Goal: Task Accomplishment & Management: Complete application form

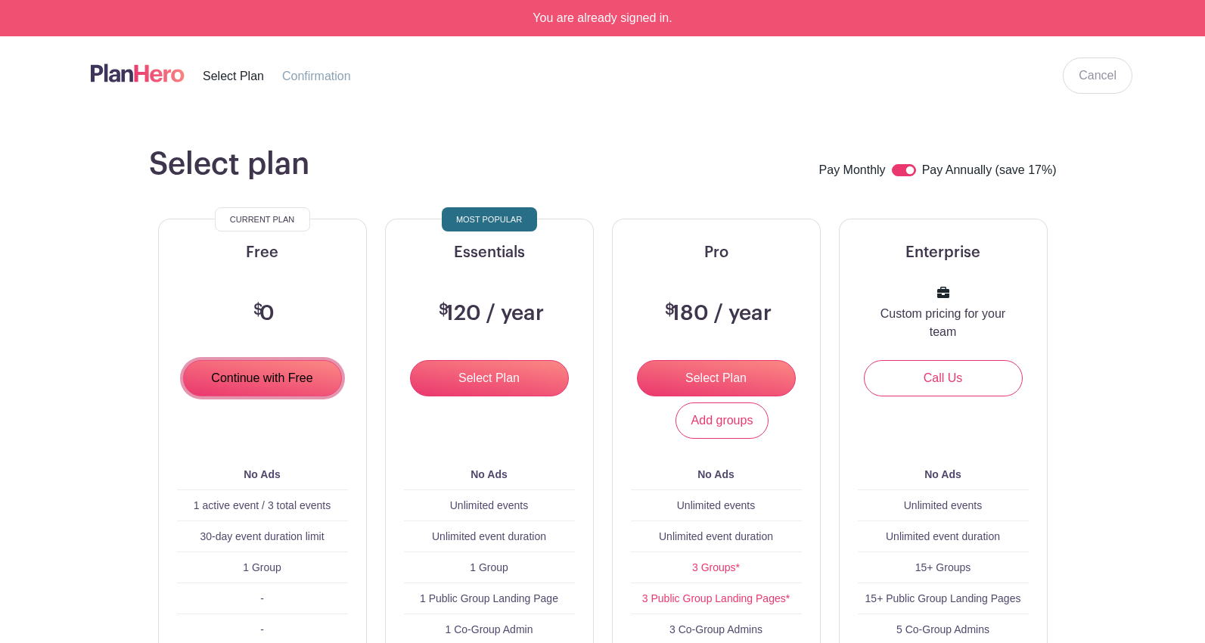
click at [259, 375] on input "Continue with Free" at bounding box center [262, 378] width 159 height 36
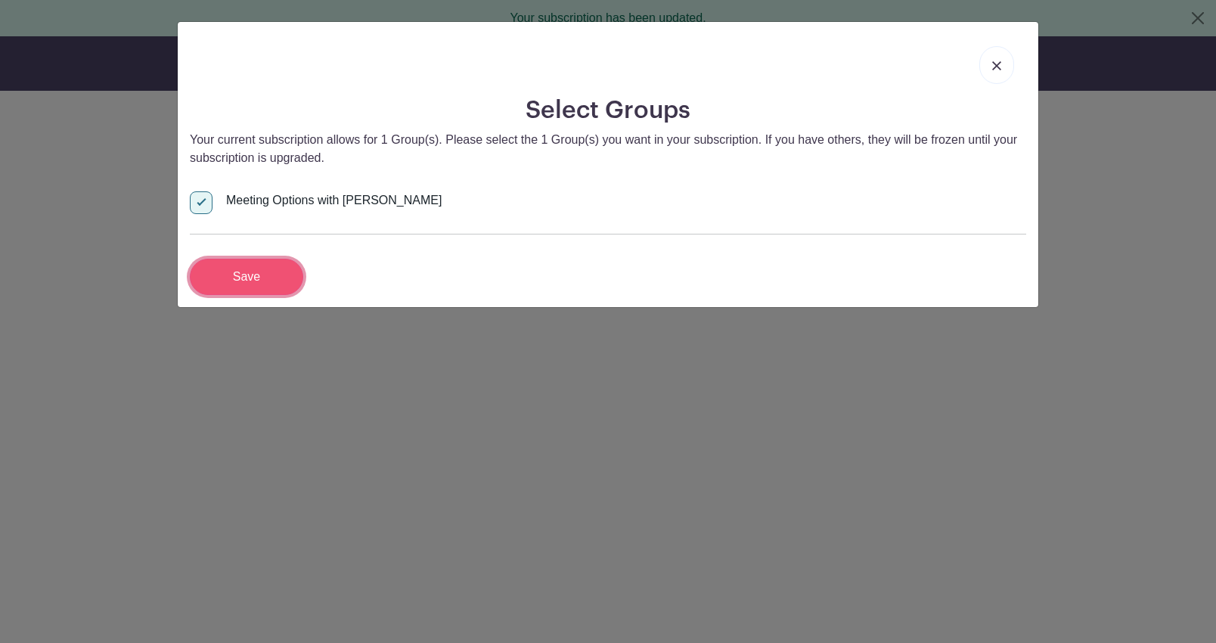
click at [248, 278] on input "Save" at bounding box center [246, 277] width 113 height 36
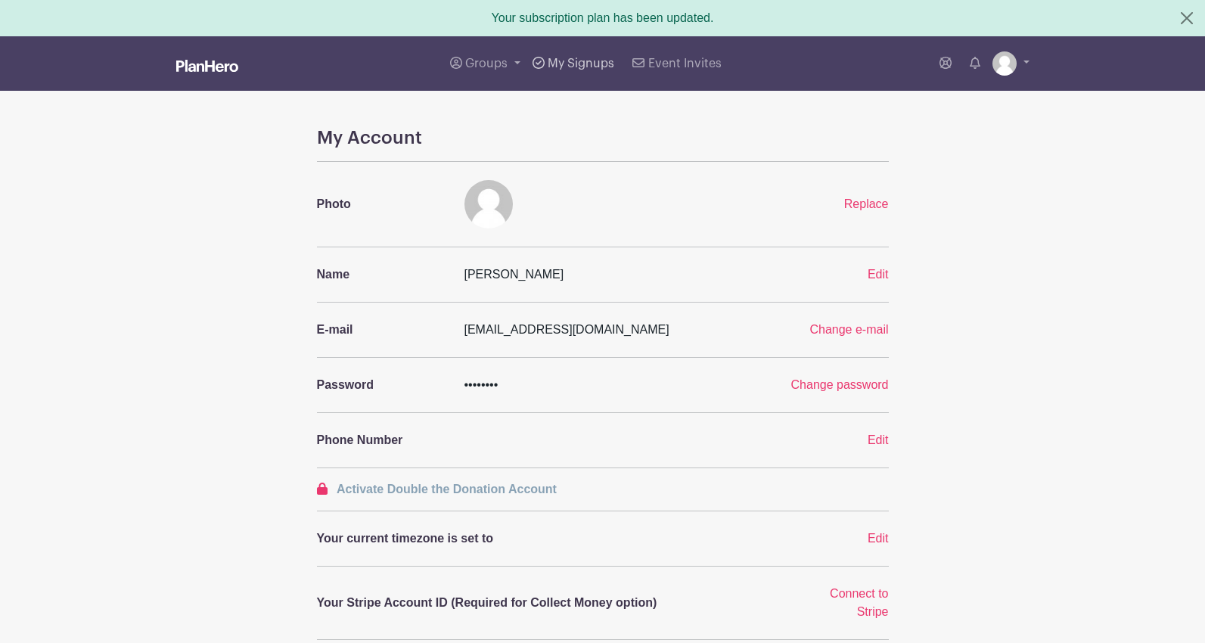
click at [589, 62] on span "My Signups" at bounding box center [581, 63] width 67 height 12
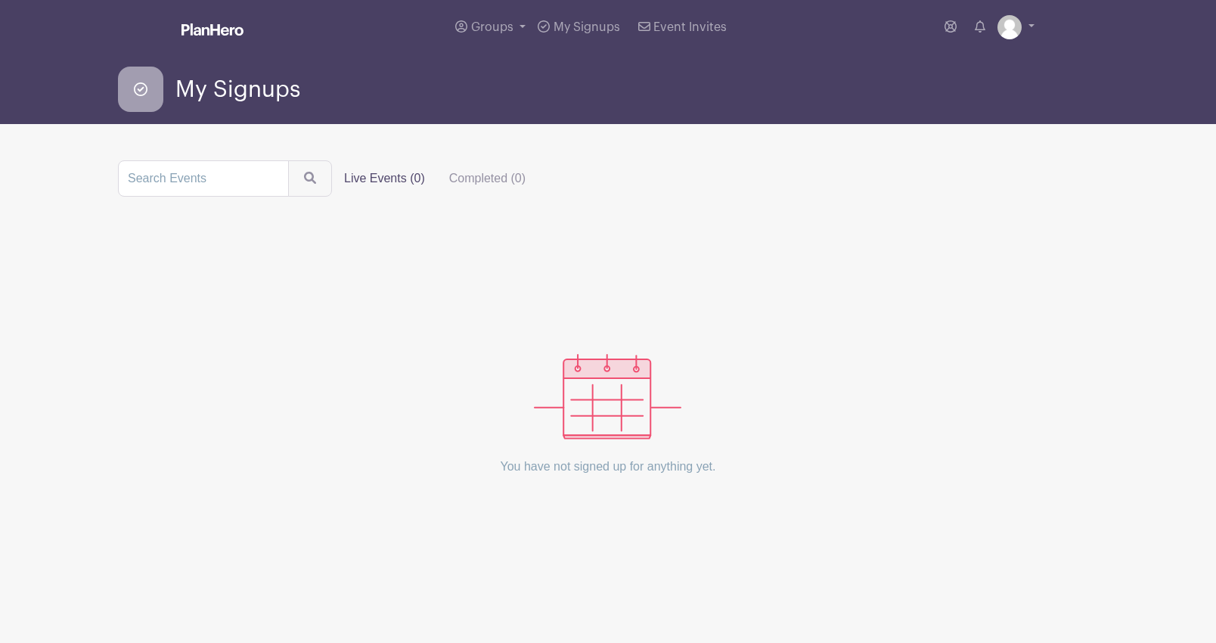
click at [394, 178] on label "Live Events (0)" at bounding box center [384, 178] width 105 height 30
click at [0, 0] on input "Live Events (0)" at bounding box center [0, 0] width 0 height 0
click at [306, 180] on icon "submit" at bounding box center [312, 179] width 12 height 12
click at [1021, 26] on img at bounding box center [1010, 27] width 24 height 24
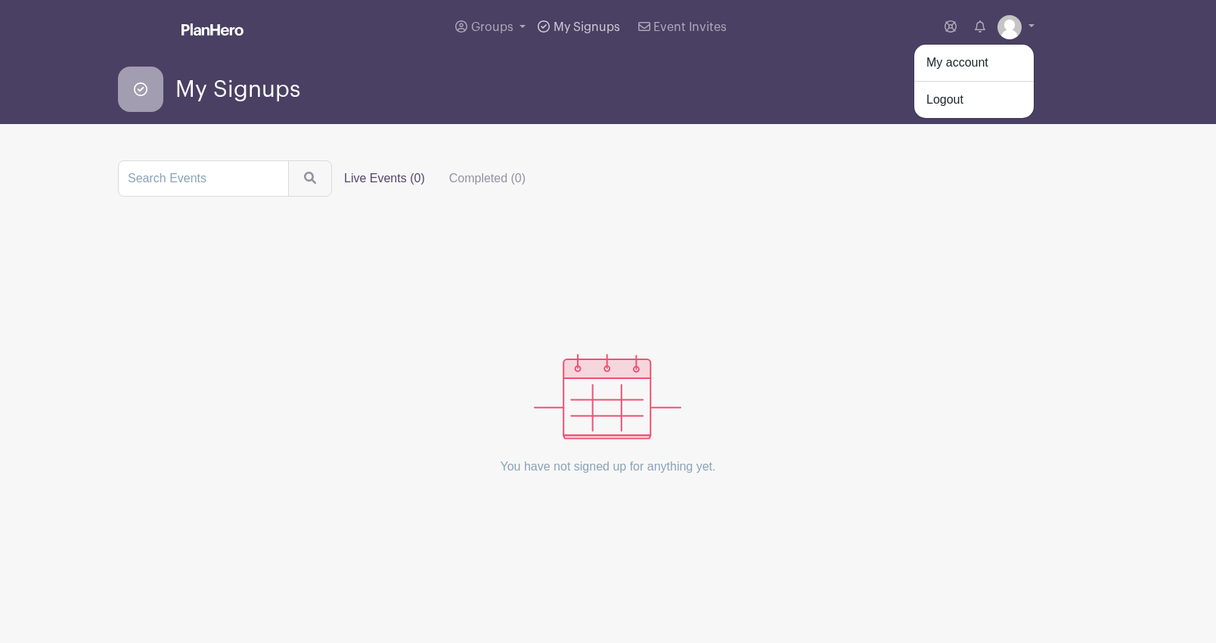
click at [564, 23] on span "My Signups" at bounding box center [587, 27] width 67 height 12
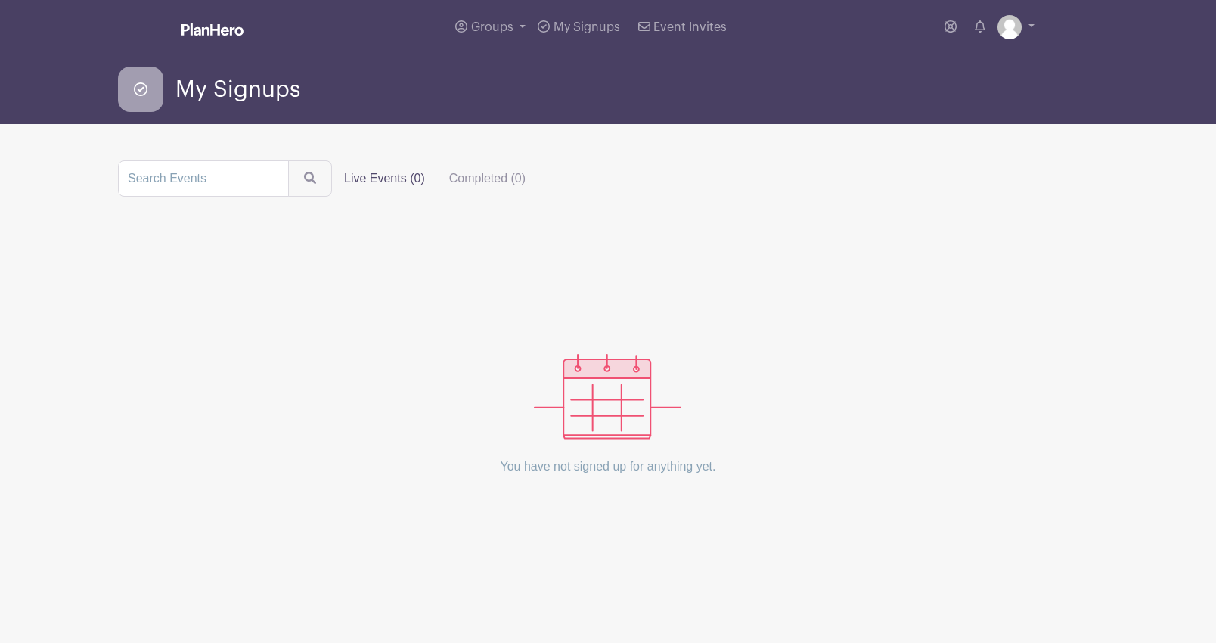
click at [396, 176] on label "Live Events (0)" at bounding box center [384, 178] width 105 height 30
click at [0, 0] on input "Live Events (0)" at bounding box center [0, 0] width 0 height 0
click at [218, 34] on img at bounding box center [213, 29] width 62 height 12
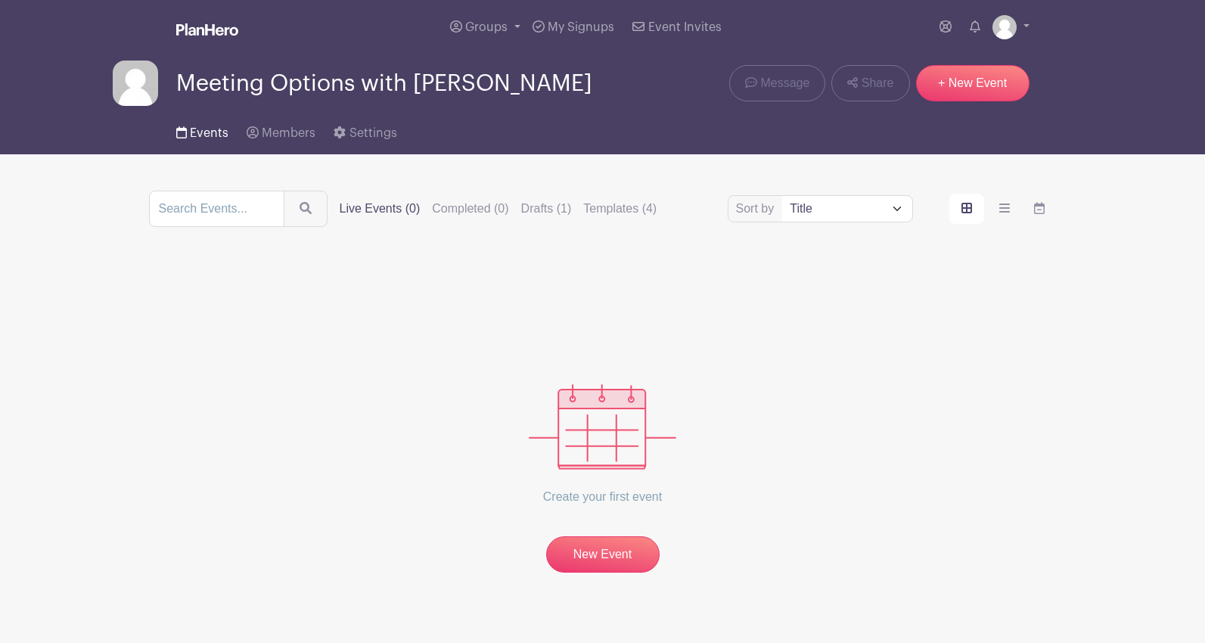
click at [206, 134] on span "Events" at bounding box center [209, 133] width 39 height 12
click at [359, 140] on link "Settings" at bounding box center [365, 130] width 63 height 48
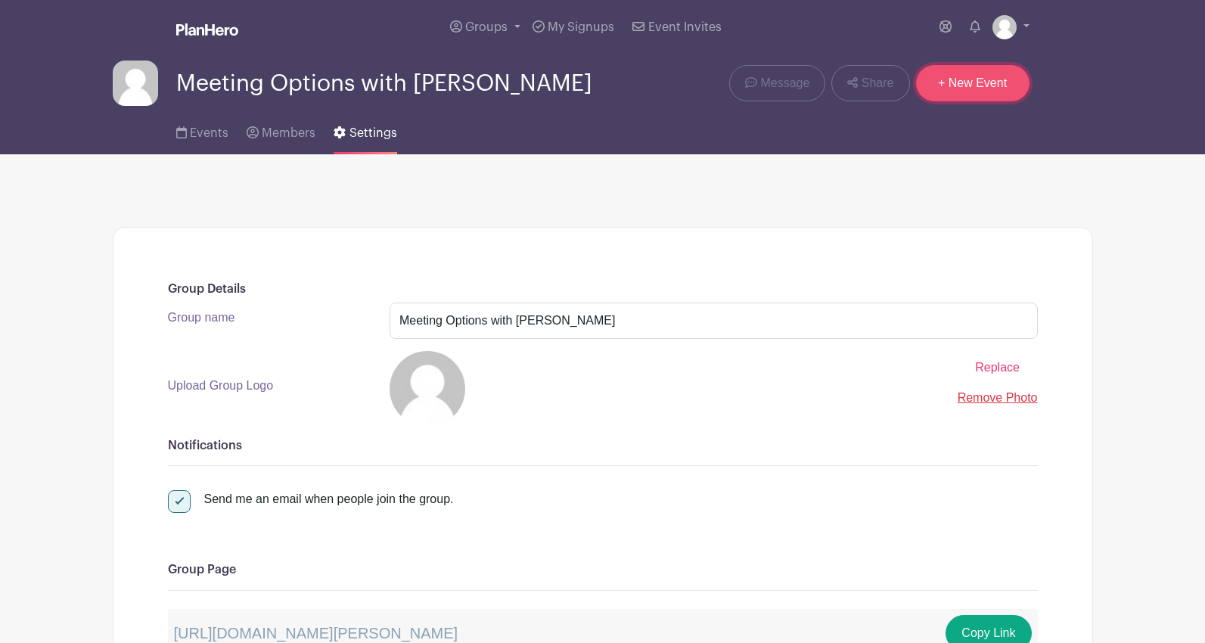
click at [974, 93] on link "+ New Event" at bounding box center [972, 83] width 113 height 36
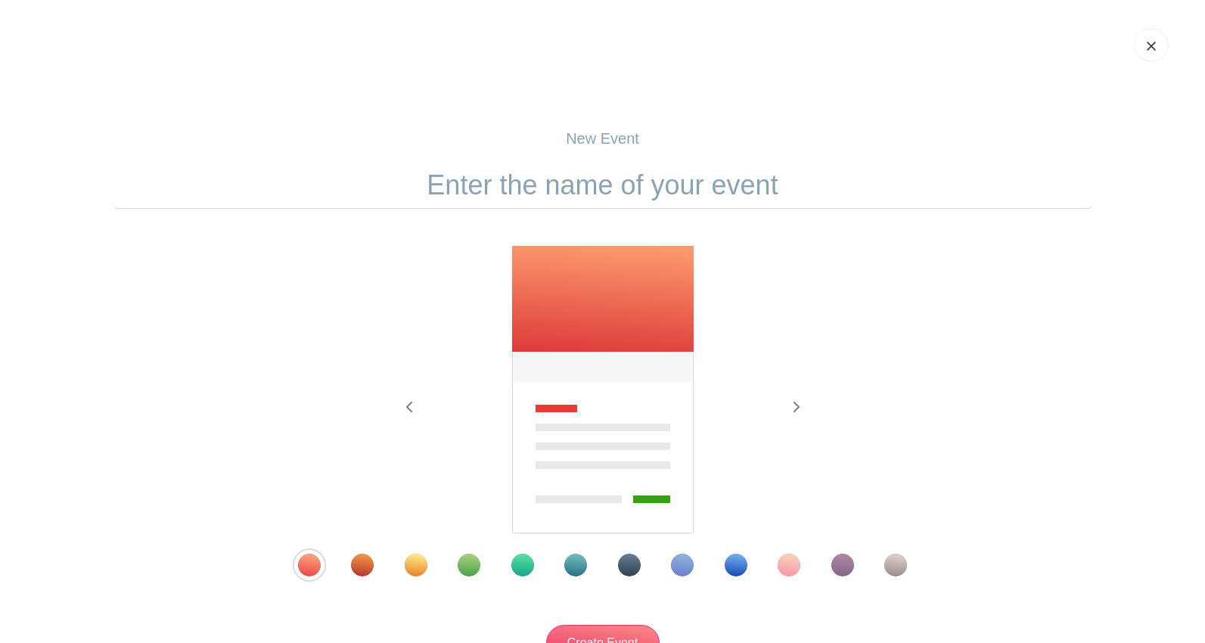
click at [1151, 48] on img at bounding box center [1151, 46] width 9 height 9
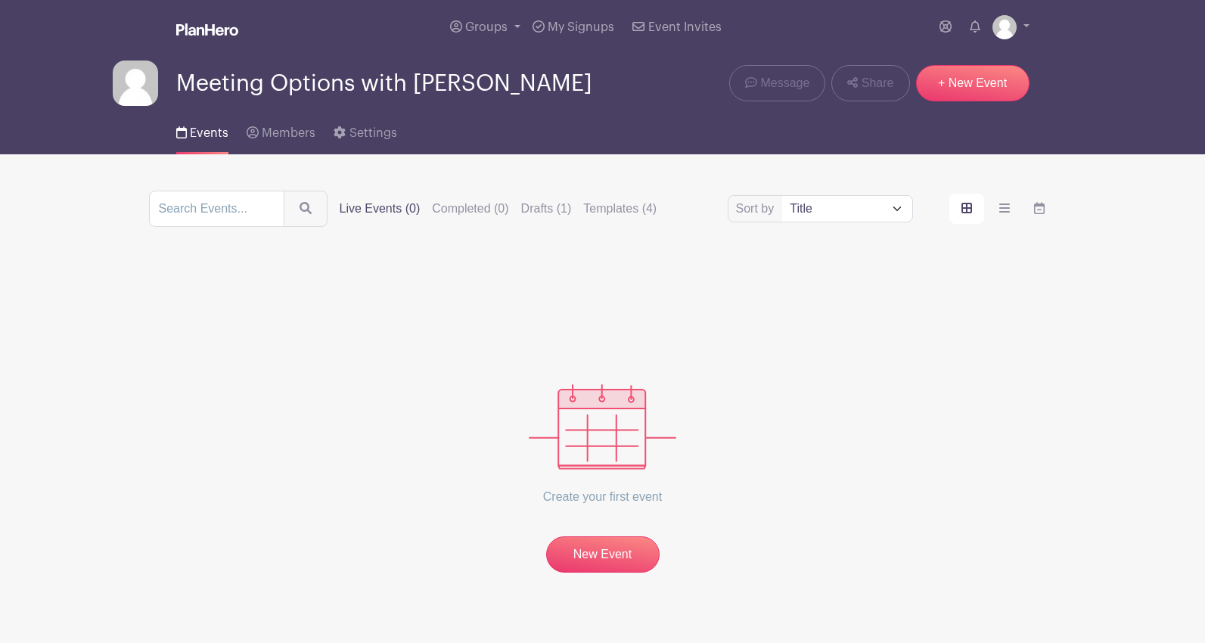
click at [360, 78] on span "Meeting Options with [PERSON_NAME]" at bounding box center [384, 83] width 416 height 25
click at [575, 27] on span "My Signups" at bounding box center [581, 27] width 67 height 12
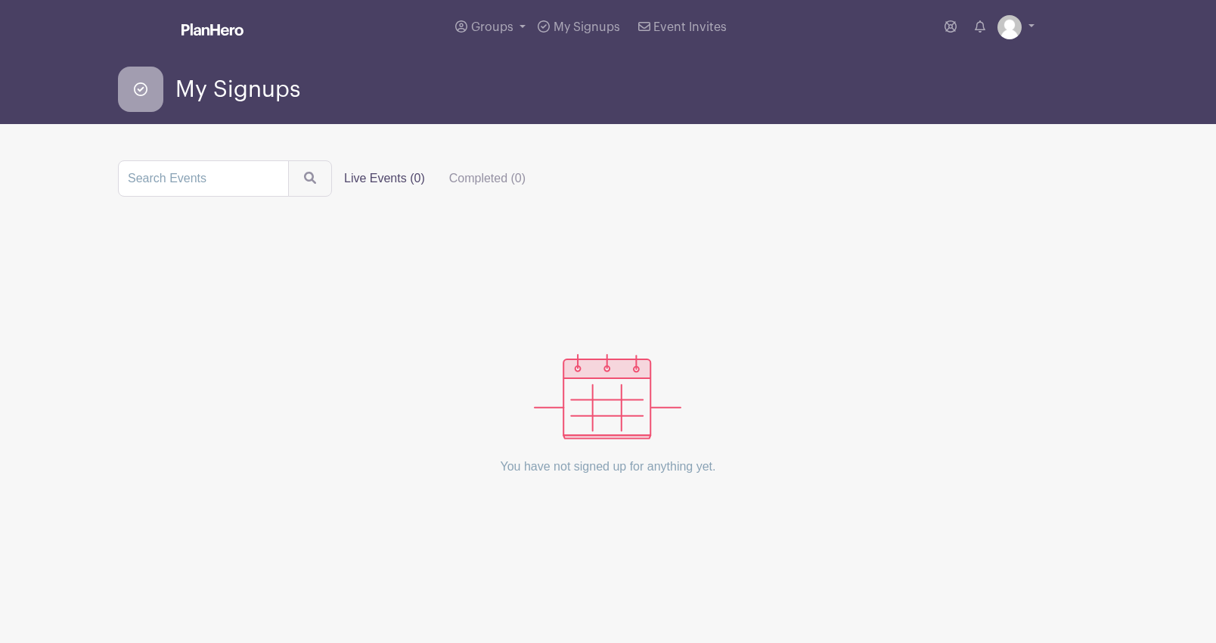
click at [610, 412] on img at bounding box center [607, 396] width 147 height 85
click at [144, 91] on icon at bounding box center [140, 89] width 45 height 45
click at [240, 93] on span "My Signups" at bounding box center [237, 89] width 125 height 25
click at [495, 33] on link "Groups" at bounding box center [490, 27] width 82 height 54
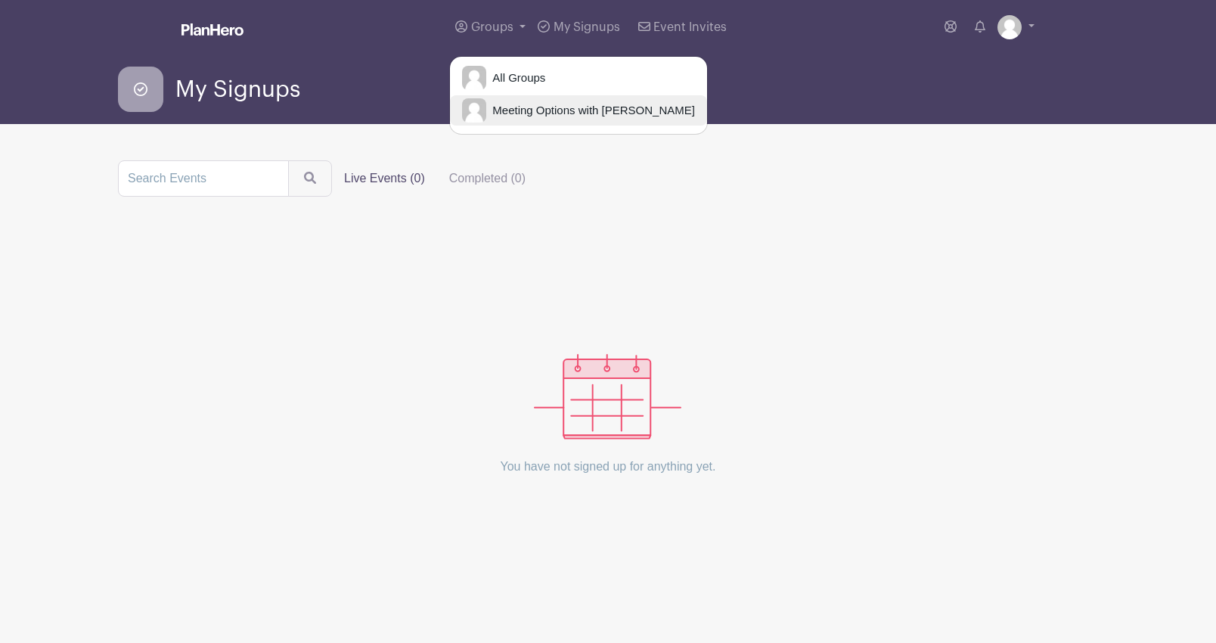
click at [523, 109] on span "Meeting Options with [PERSON_NAME]" at bounding box center [590, 110] width 209 height 17
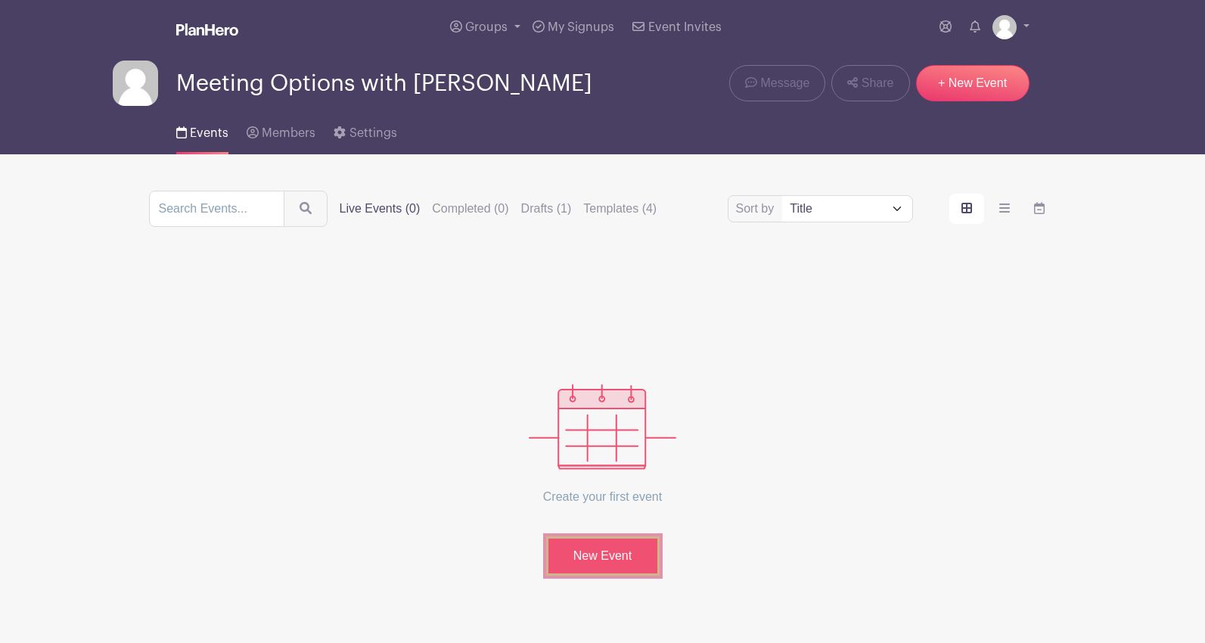
click at [621, 553] on link "New Event" at bounding box center [602, 555] width 113 height 39
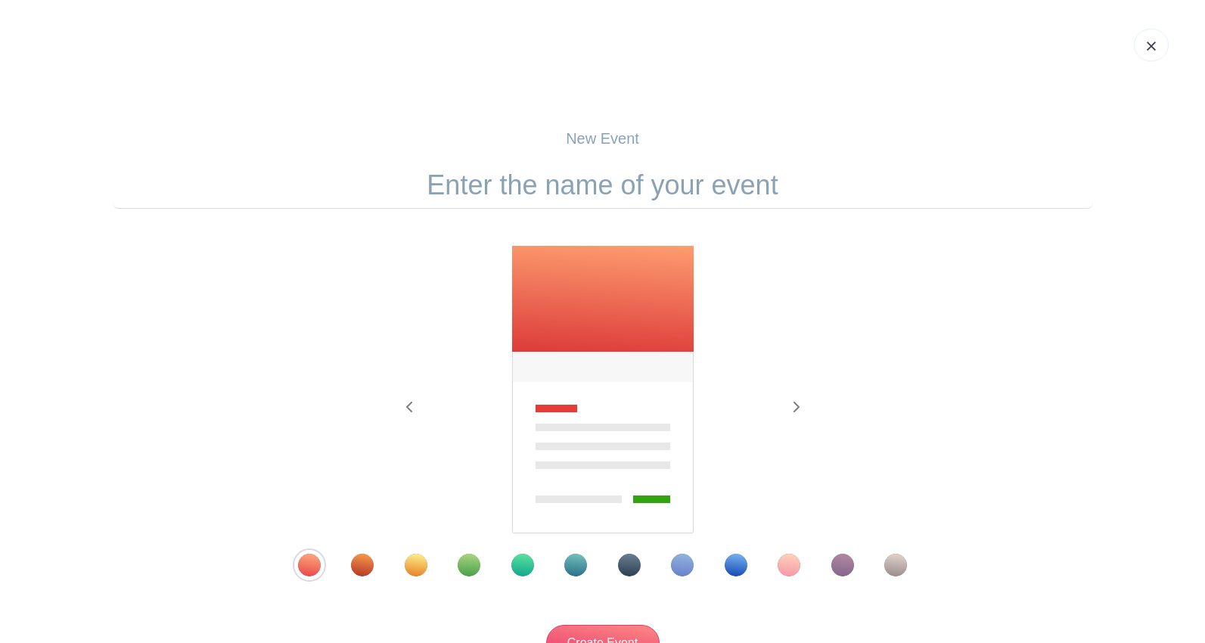
click at [469, 190] on input "text" at bounding box center [603, 185] width 980 height 47
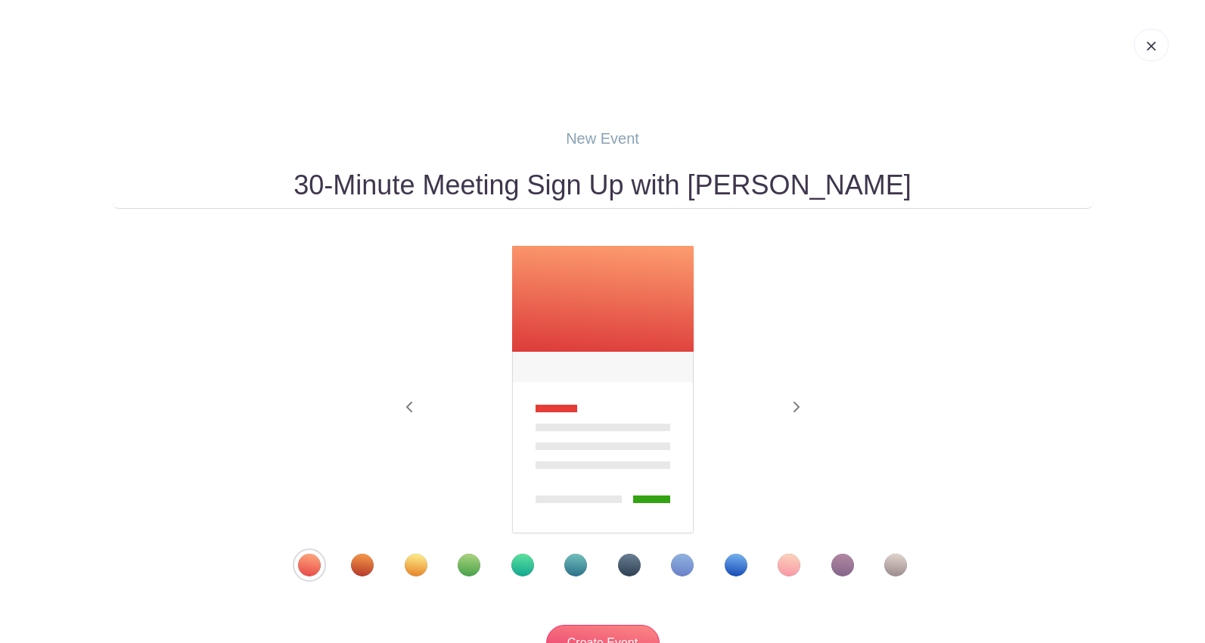
type input "30-Minute Meeting Sign Up with [PERSON_NAME]"
click at [524, 566] on div "Template 5" at bounding box center [522, 565] width 23 height 23
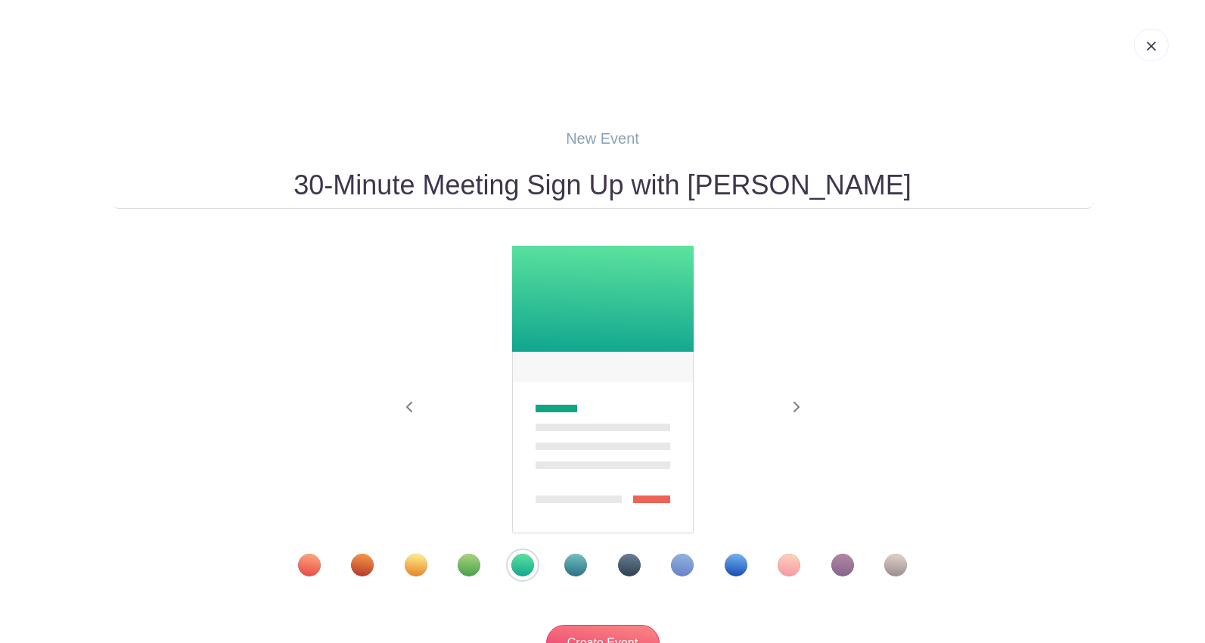
scroll to position [76, 0]
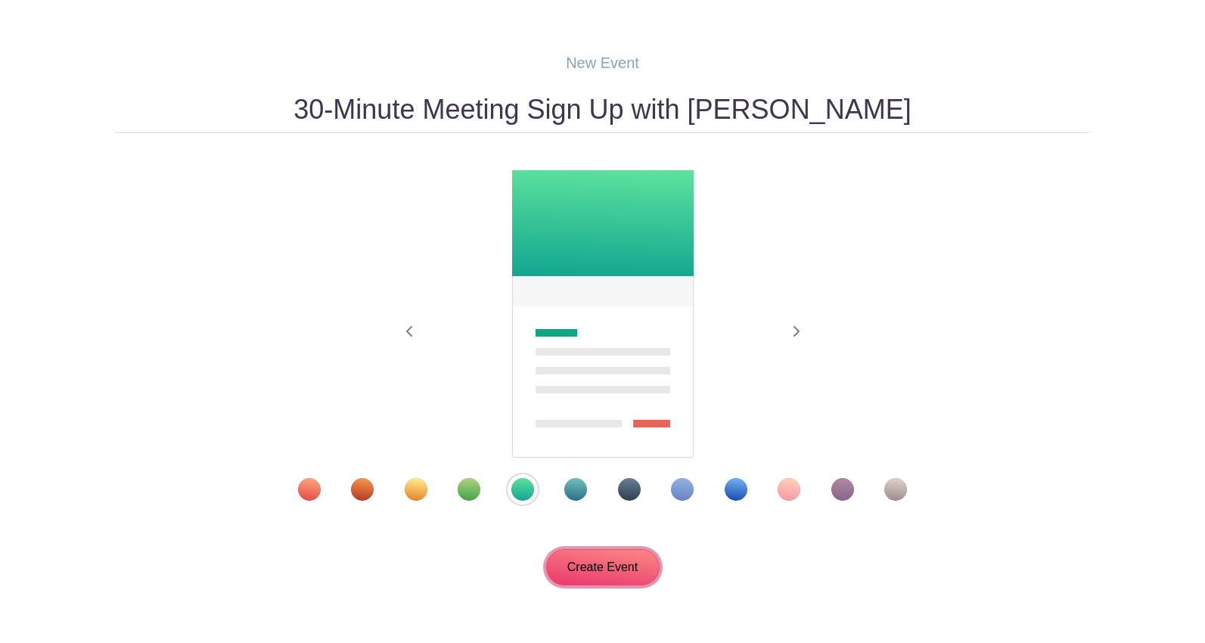
click at [602, 567] on input "Create Event" at bounding box center [602, 567] width 113 height 36
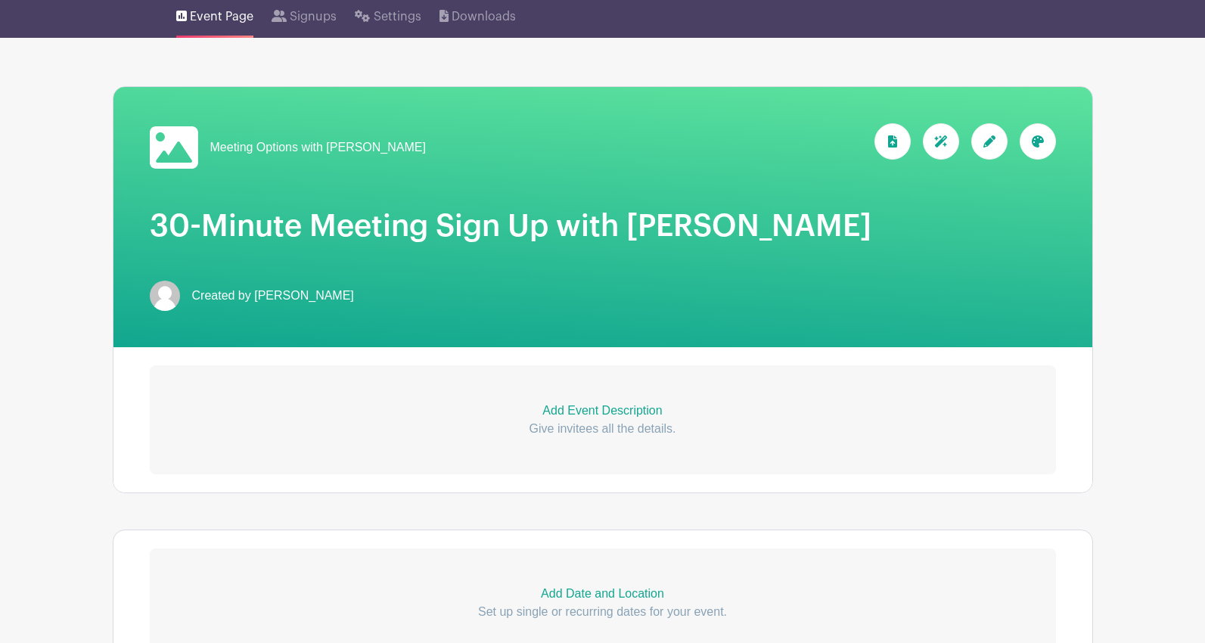
scroll to position [227, 0]
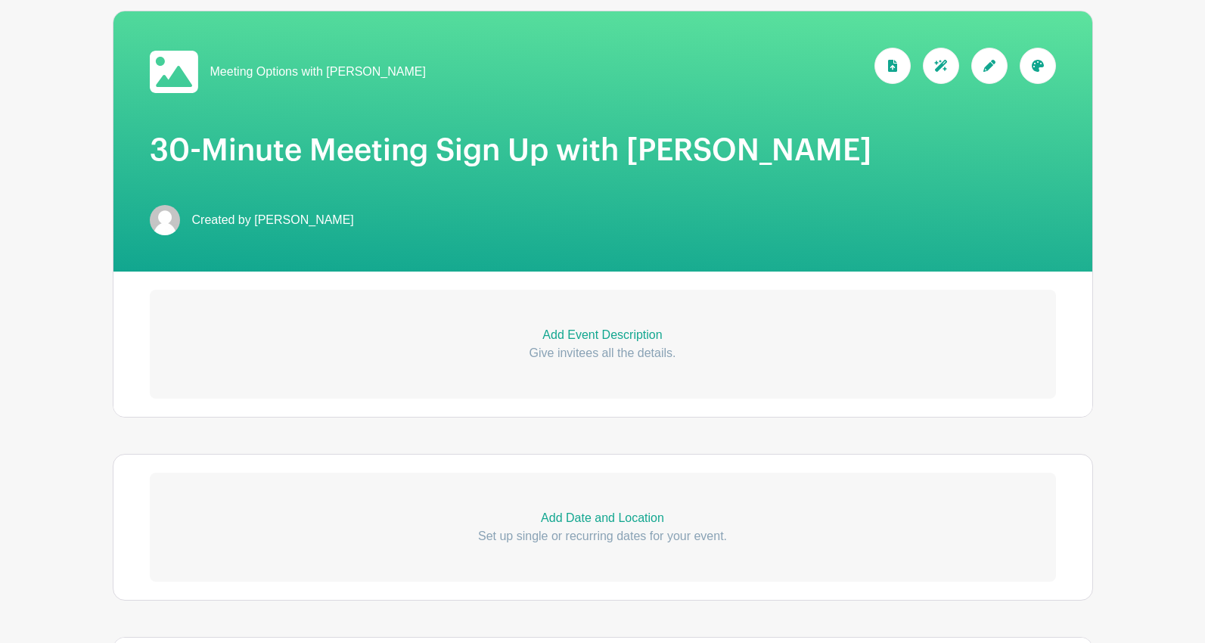
click at [583, 335] on p "Add Event Description" at bounding box center [603, 335] width 906 height 18
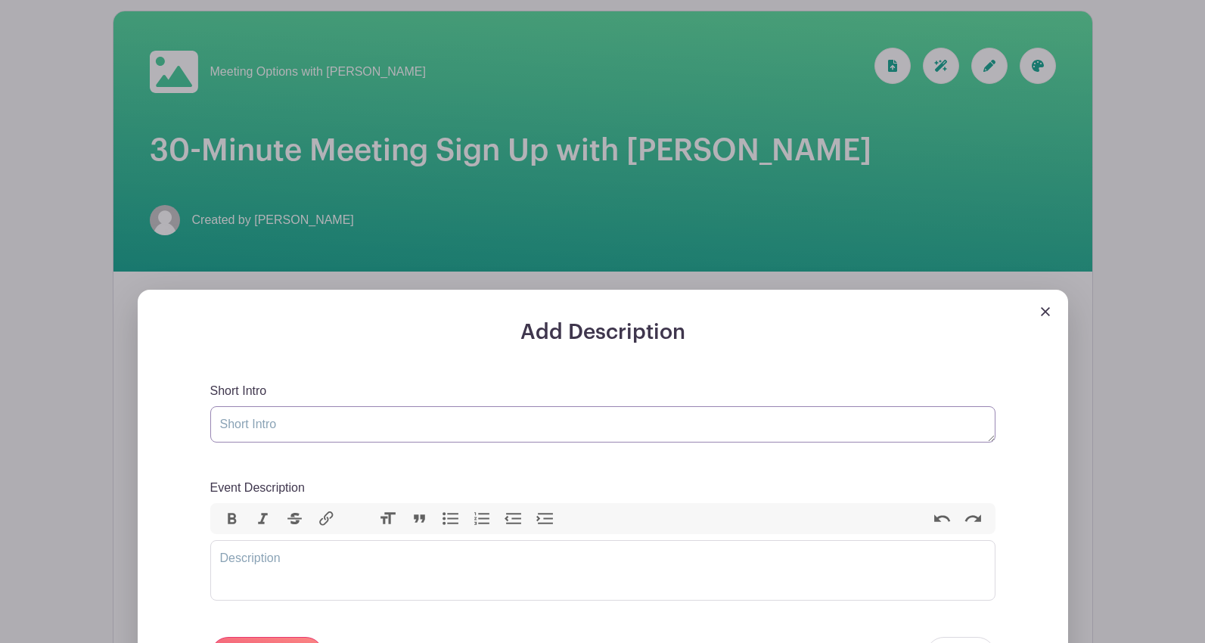
click at [355, 434] on textarea "Short Intro" at bounding box center [602, 424] width 785 height 36
type textarea "Please register for a 30-minute meeting with"
drag, startPoint x: 486, startPoint y: 430, endPoint x: 193, endPoint y: 437, distance: 293.5
click at [193, 437] on div "Add Description Short Intro Please register for a 30-minute meeting with Event …" at bounding box center [603, 583] width 858 height 526
click at [250, 550] on trix-editor "Event Description" at bounding box center [602, 570] width 785 height 61
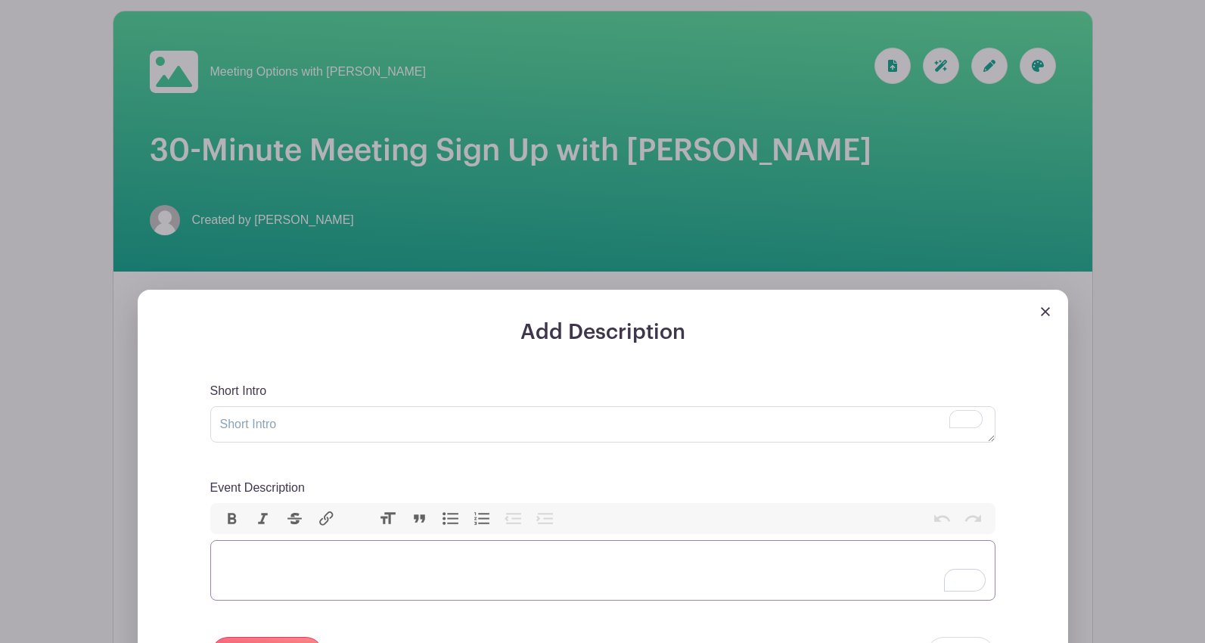
paste trix-editor "<div>Please register for a 30-minute meeting with&nbsp;</div>"
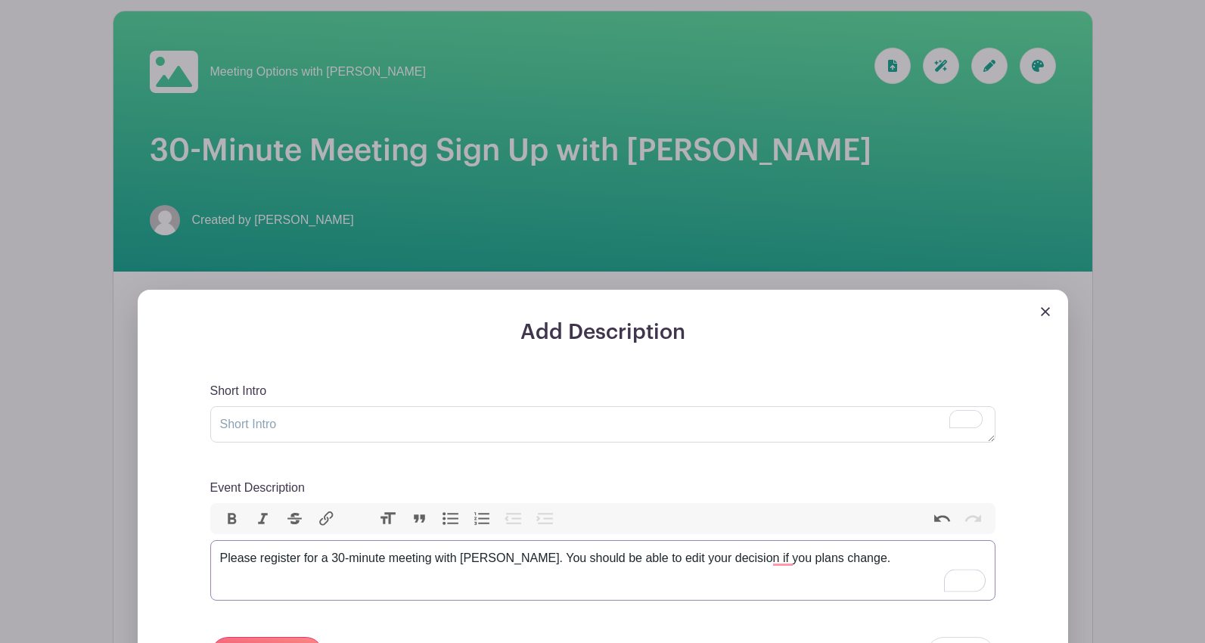
click at [793, 560] on div "Please register for a 30-minute meeting with [PERSON_NAME]. You should be able …" at bounding box center [602, 558] width 765 height 18
type trix-editor "<div>Please register for a 30-minute meeting with [PERSON_NAME]. You should be …"
click at [275, 429] on textarea "Short Intro" at bounding box center [602, 424] width 785 height 36
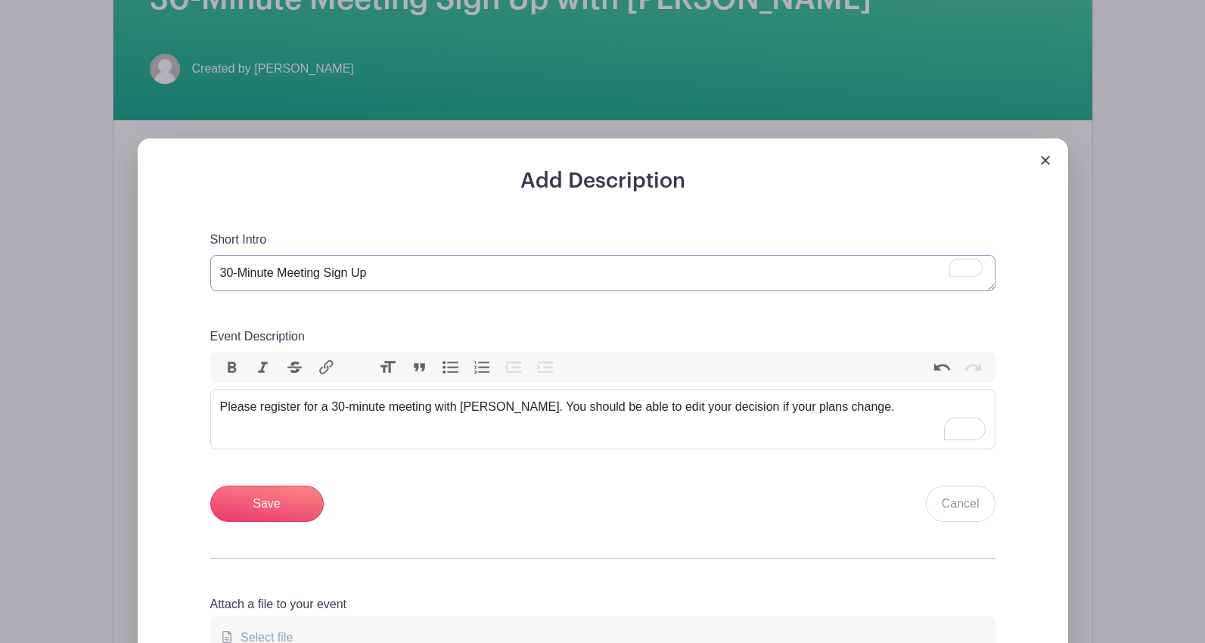
scroll to position [454, 0]
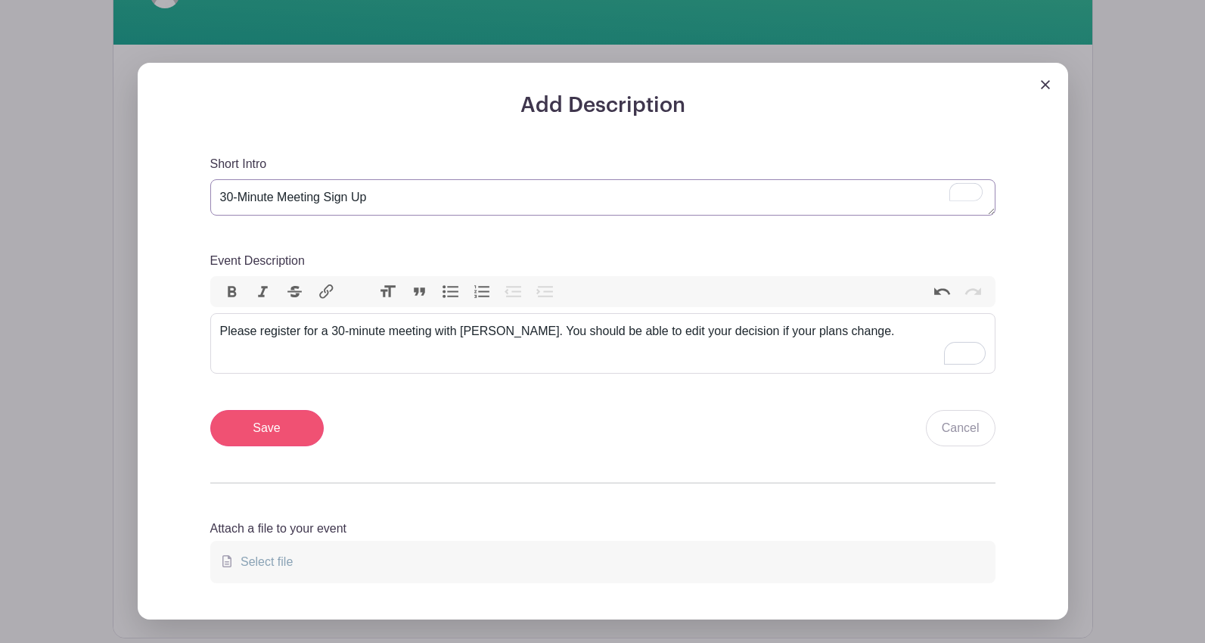
type textarea "30-Minute Meeting Sign Up"
click at [279, 424] on input "Save" at bounding box center [266, 428] width 113 height 36
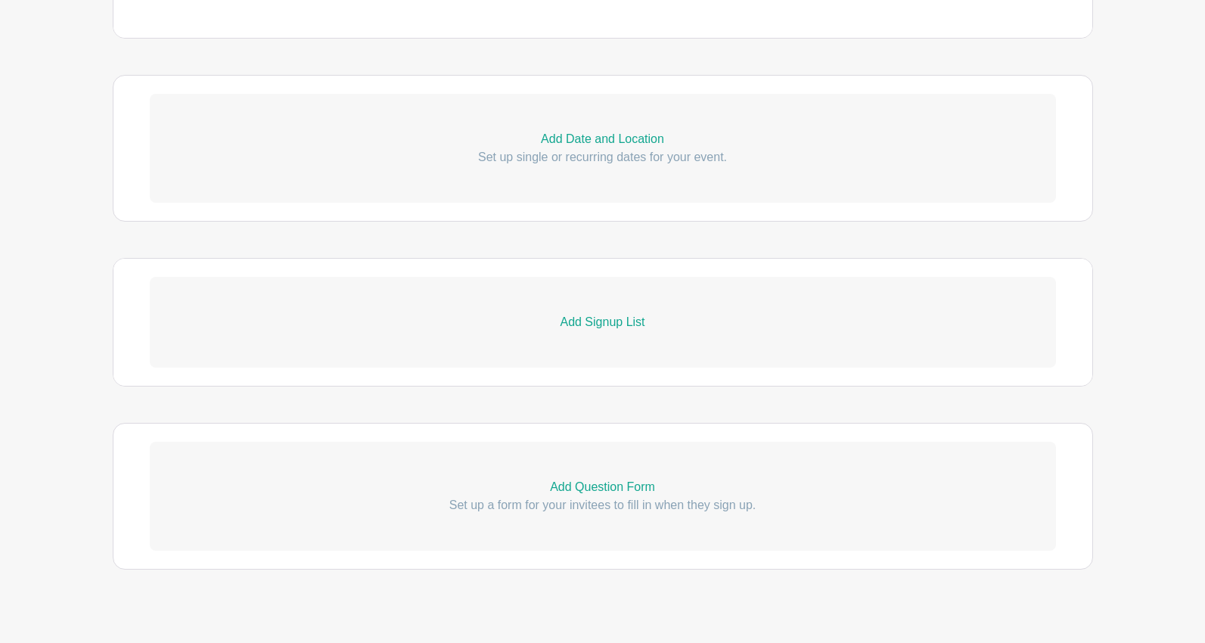
scroll to position [823, 0]
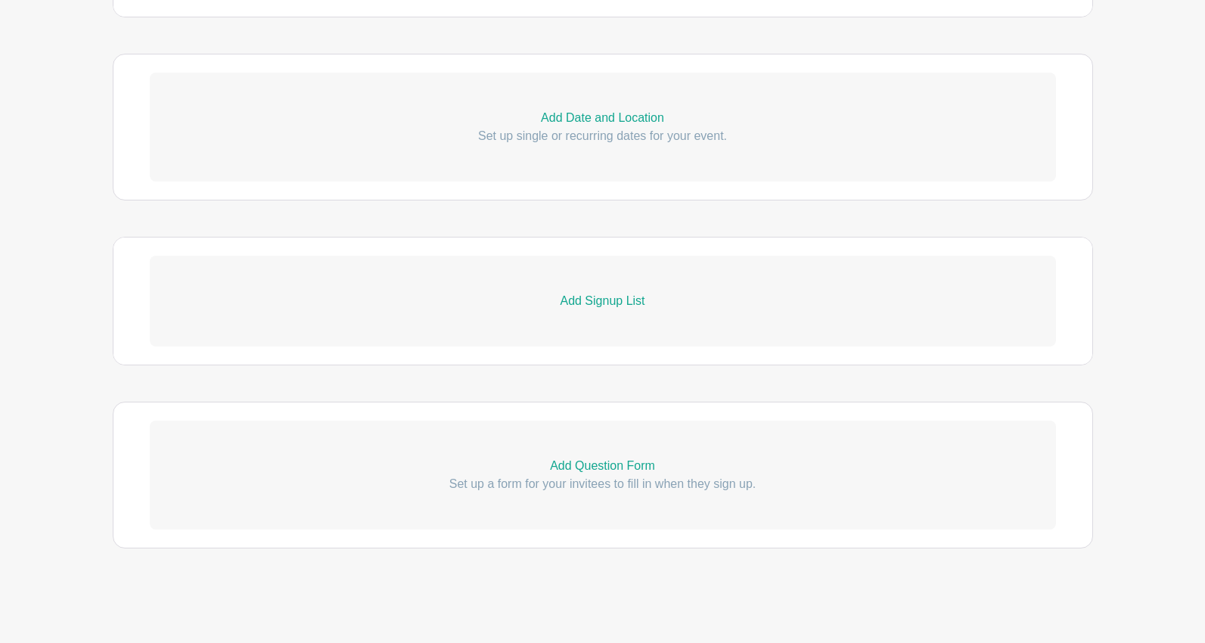
click at [578, 465] on p "Add Question Form" at bounding box center [603, 466] width 906 height 18
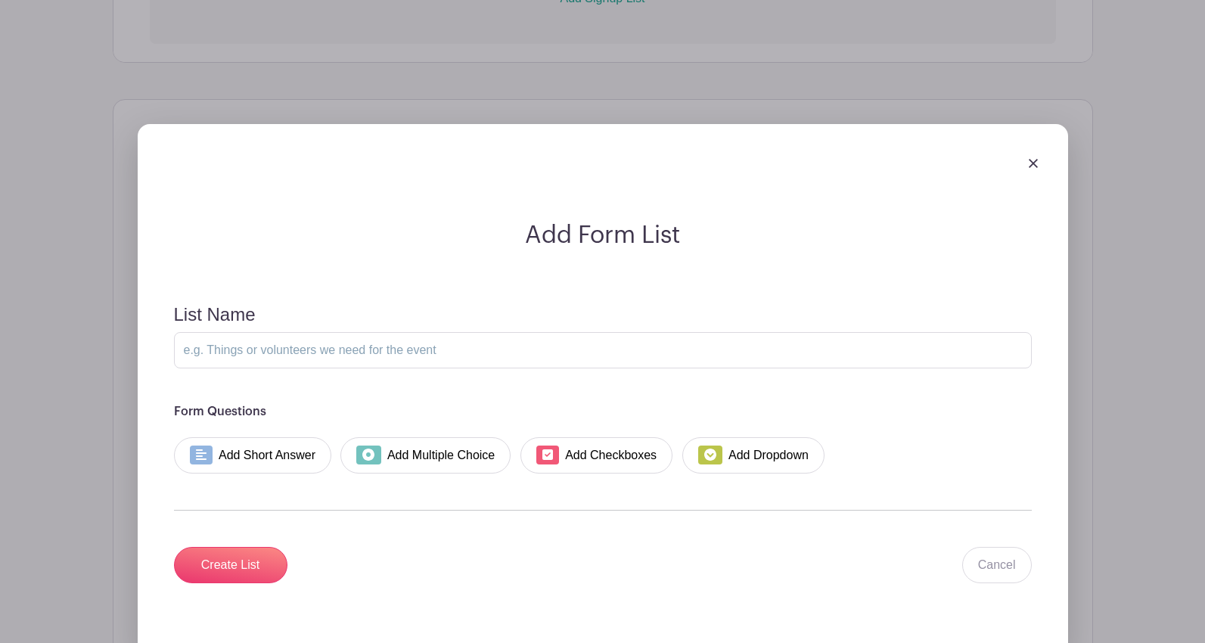
scroll to position [1201, 0]
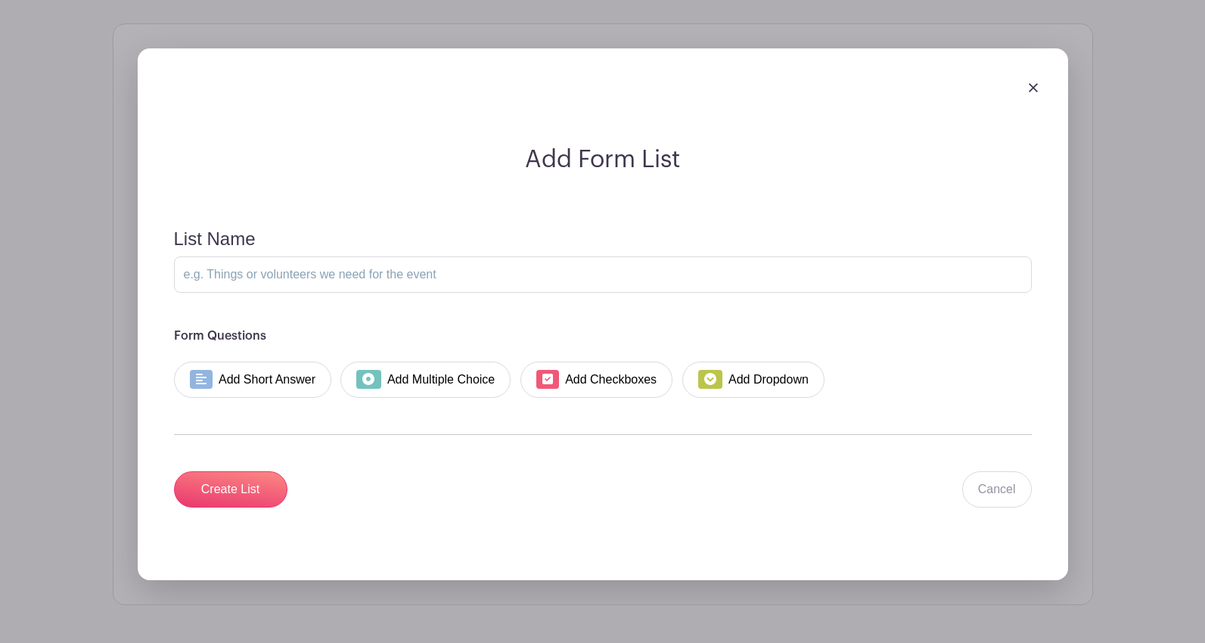
drag, startPoint x: 1031, startPoint y: 87, endPoint x: 1023, endPoint y: 90, distance: 8.1
click at [1030, 87] on img at bounding box center [1033, 87] width 9 height 9
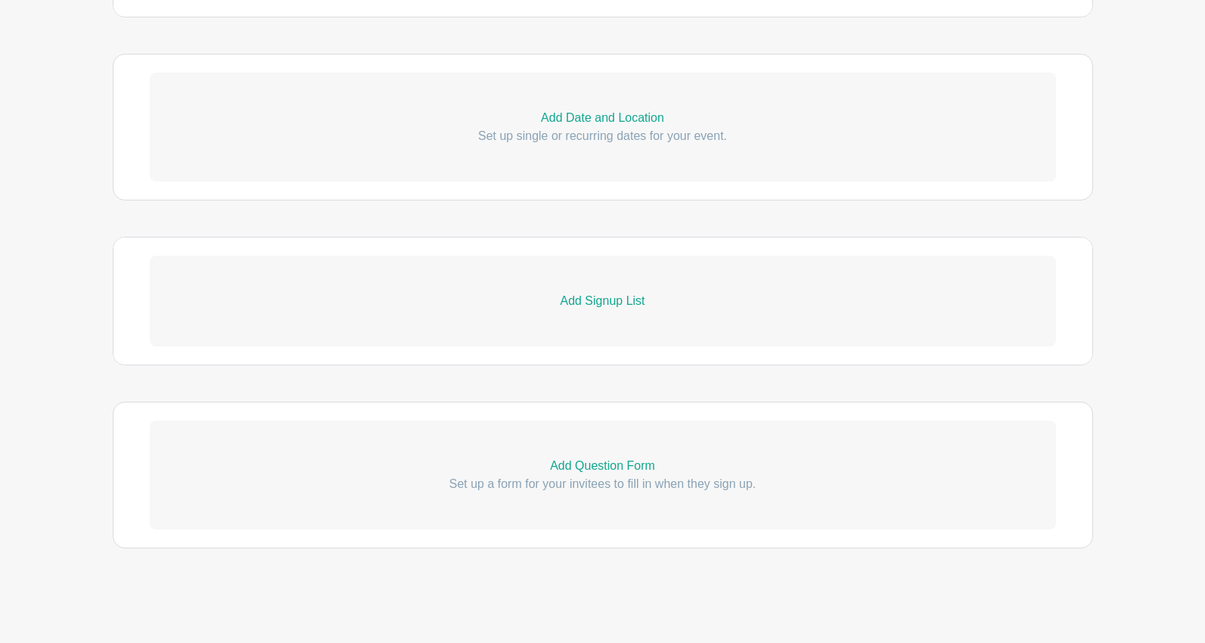
scroll to position [823, 0]
click at [598, 300] on p "Add Signup List" at bounding box center [603, 301] width 906 height 18
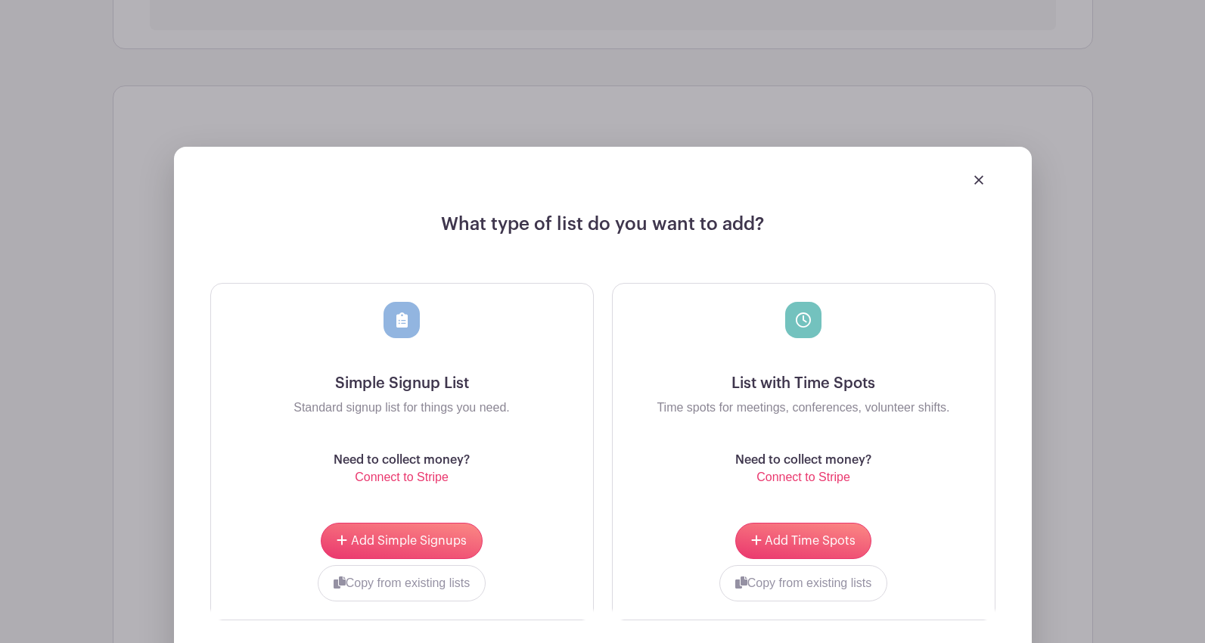
scroll to position [1050, 0]
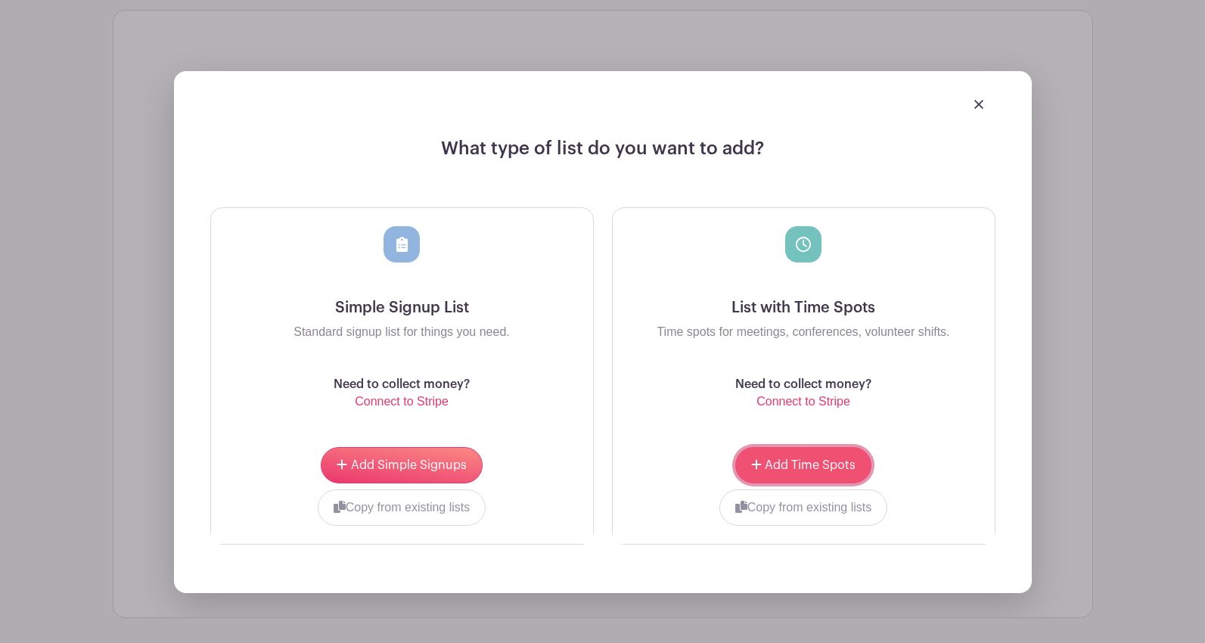
click at [784, 467] on span "Add Time Spots" at bounding box center [810, 465] width 91 height 12
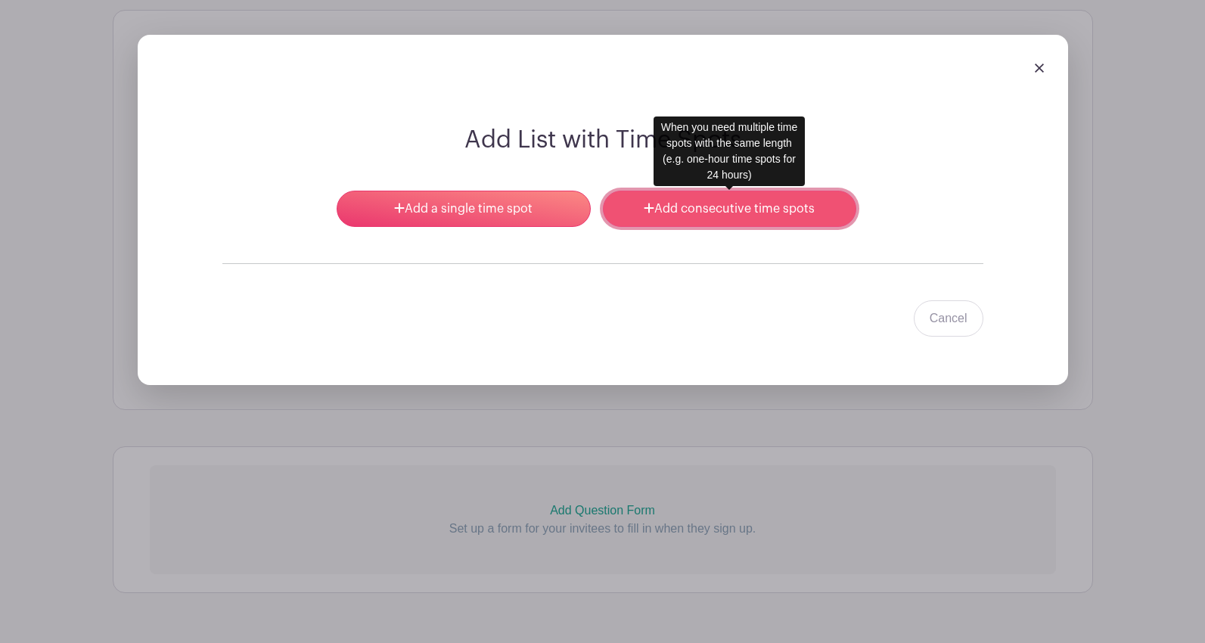
click at [666, 214] on link "Add consecutive time spots" at bounding box center [729, 209] width 253 height 36
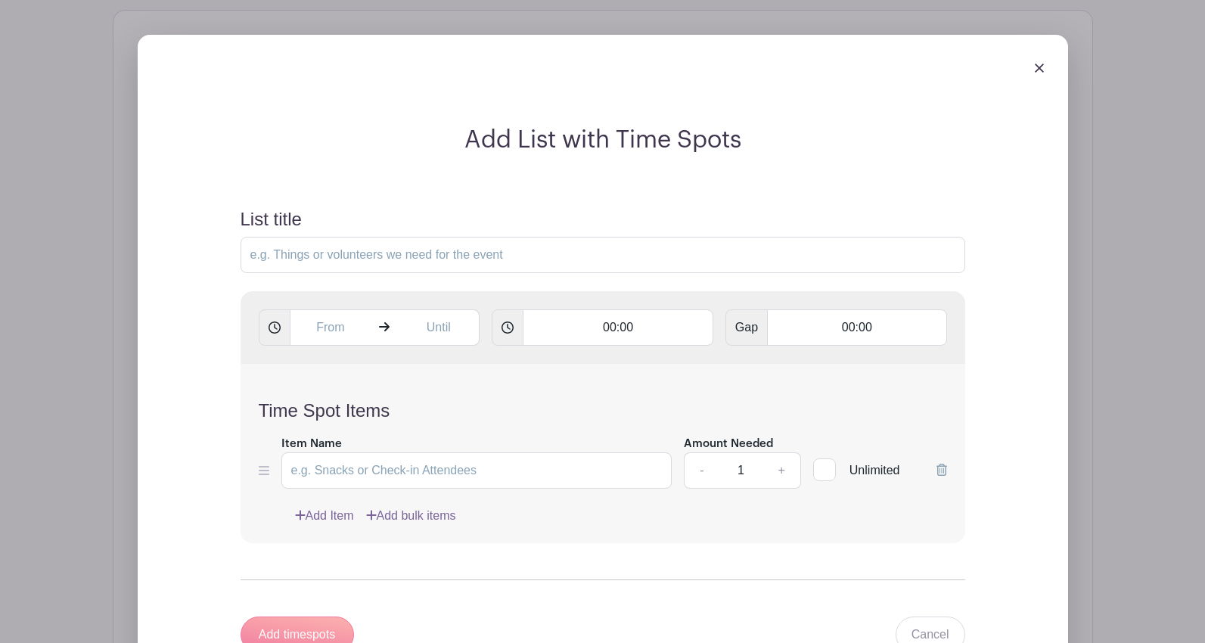
click at [1035, 64] on img at bounding box center [1039, 68] width 9 height 9
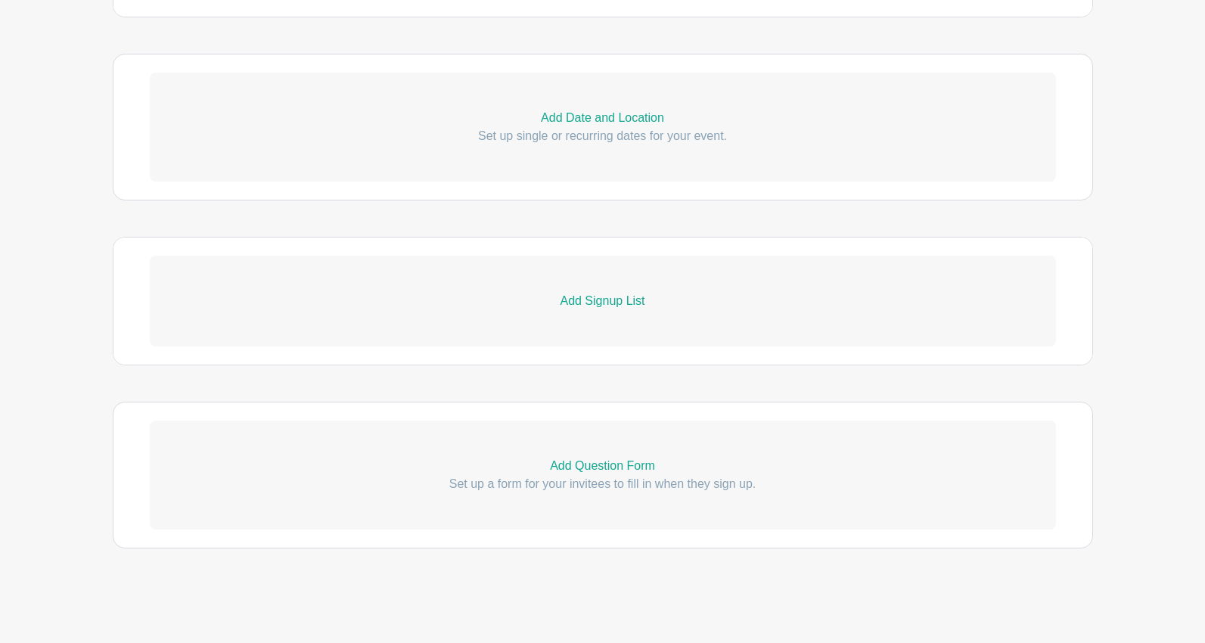
scroll to position [823, 0]
click at [566, 299] on p "Add Signup List" at bounding box center [603, 301] width 906 height 18
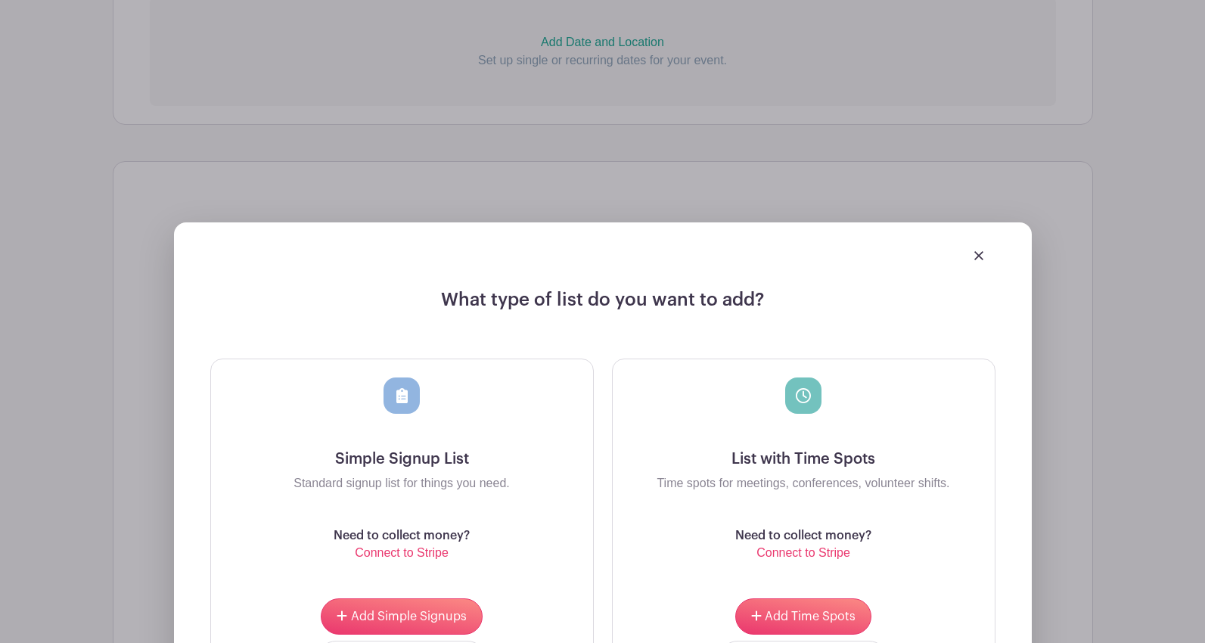
scroll to position [974, 0]
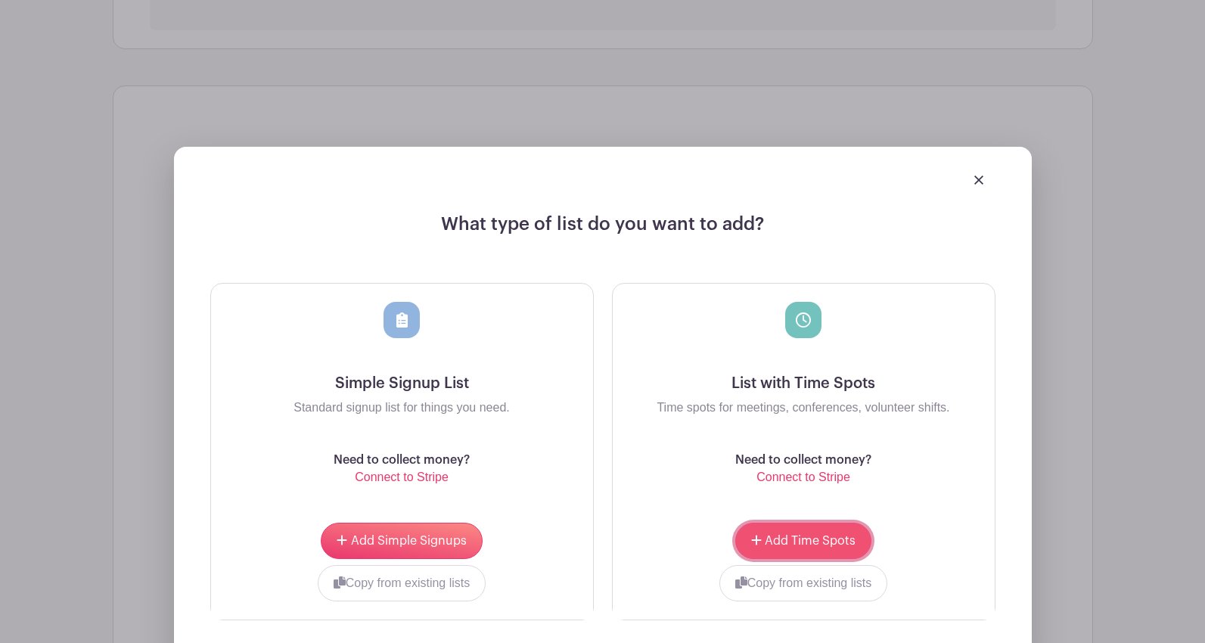
click at [774, 543] on span "Add Time Spots" at bounding box center [810, 541] width 91 height 12
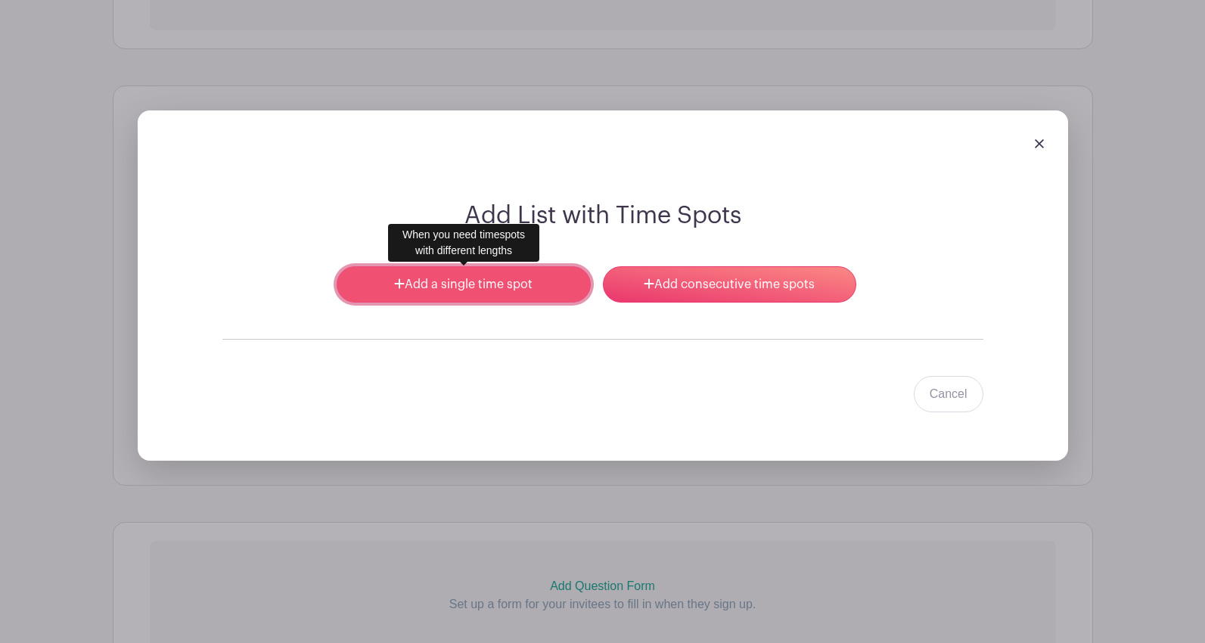
click at [455, 291] on link "Add a single time spot" at bounding box center [463, 284] width 253 height 36
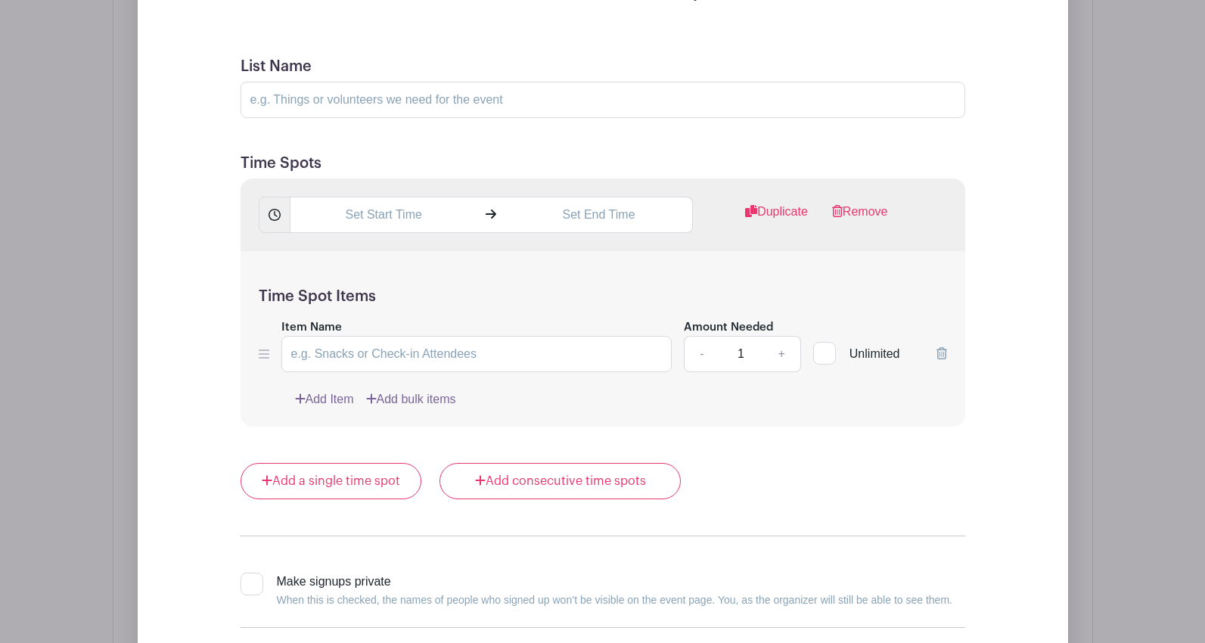
scroll to position [1277, 0]
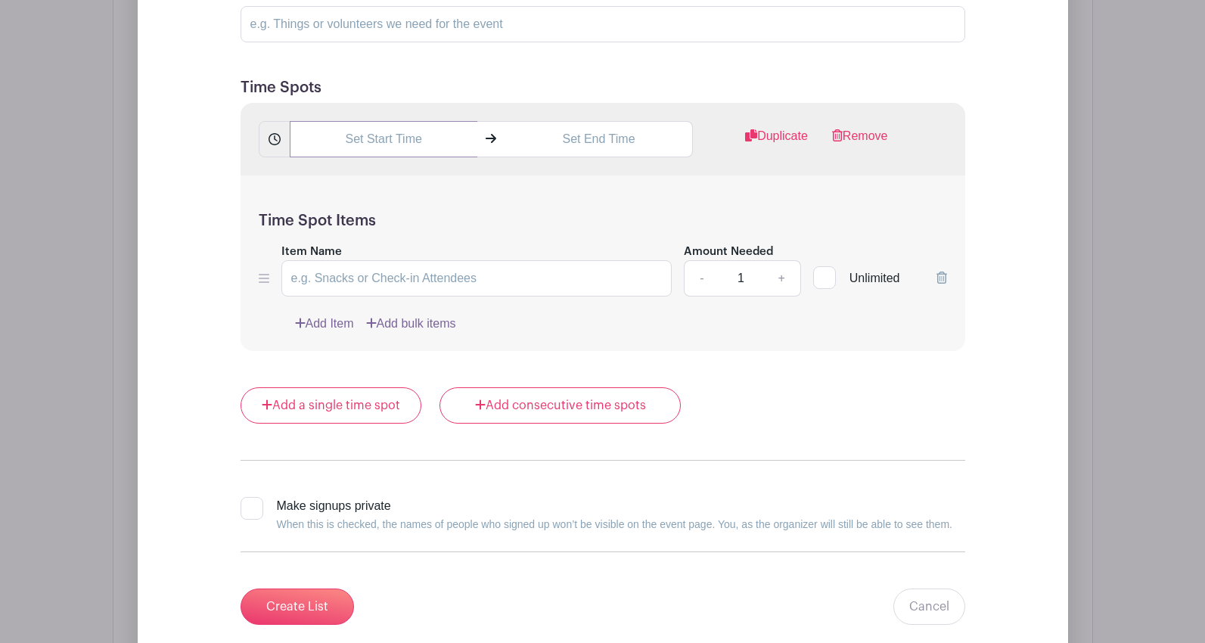
click at [340, 136] on input "text" at bounding box center [384, 139] width 188 height 36
type input "1:44 PM"
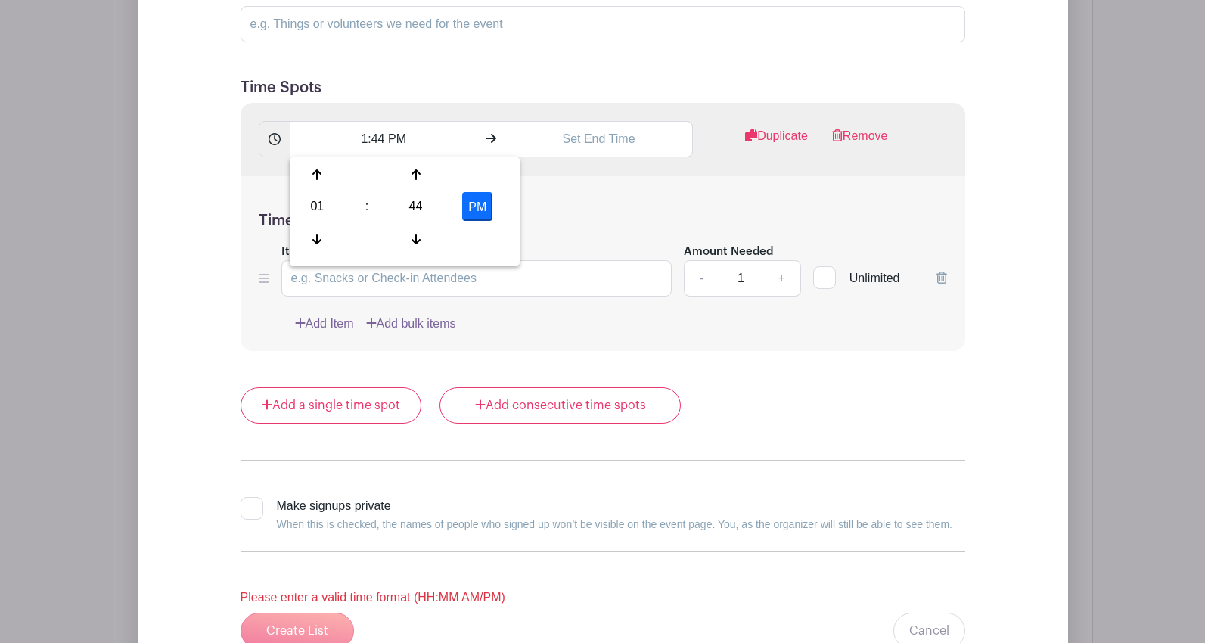
click at [540, 240] on div "Time Spot Items Item Name Amount Needed - 1 + Unlimited Add Item Add bulk items" at bounding box center [602, 263] width 725 height 176
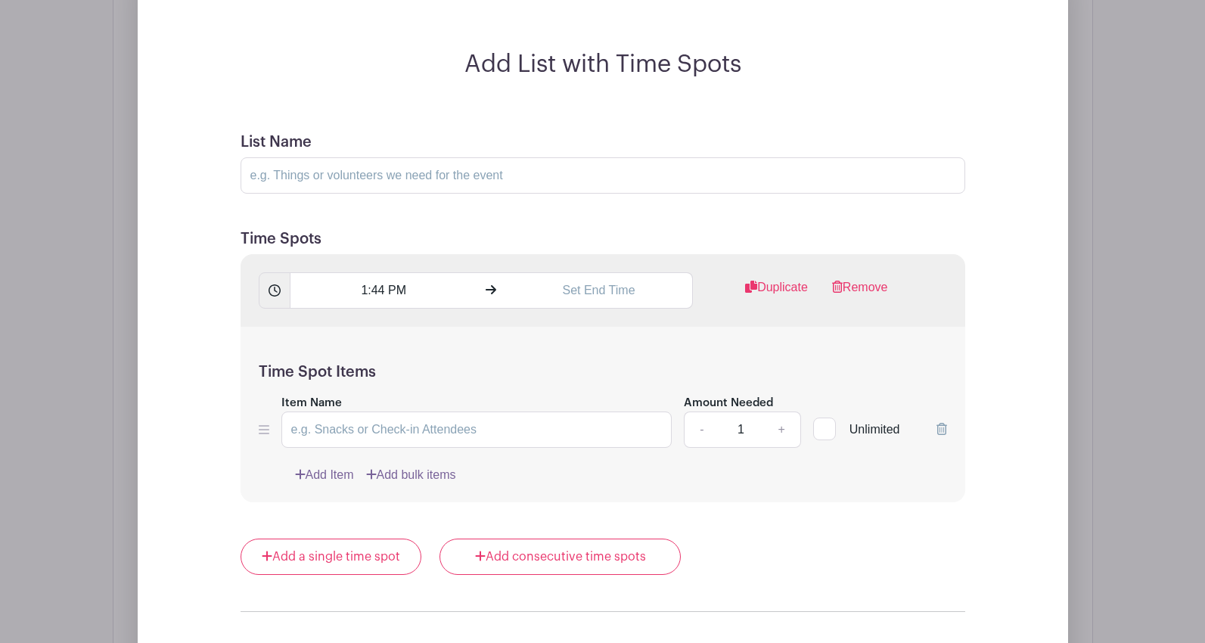
scroll to position [974, 0]
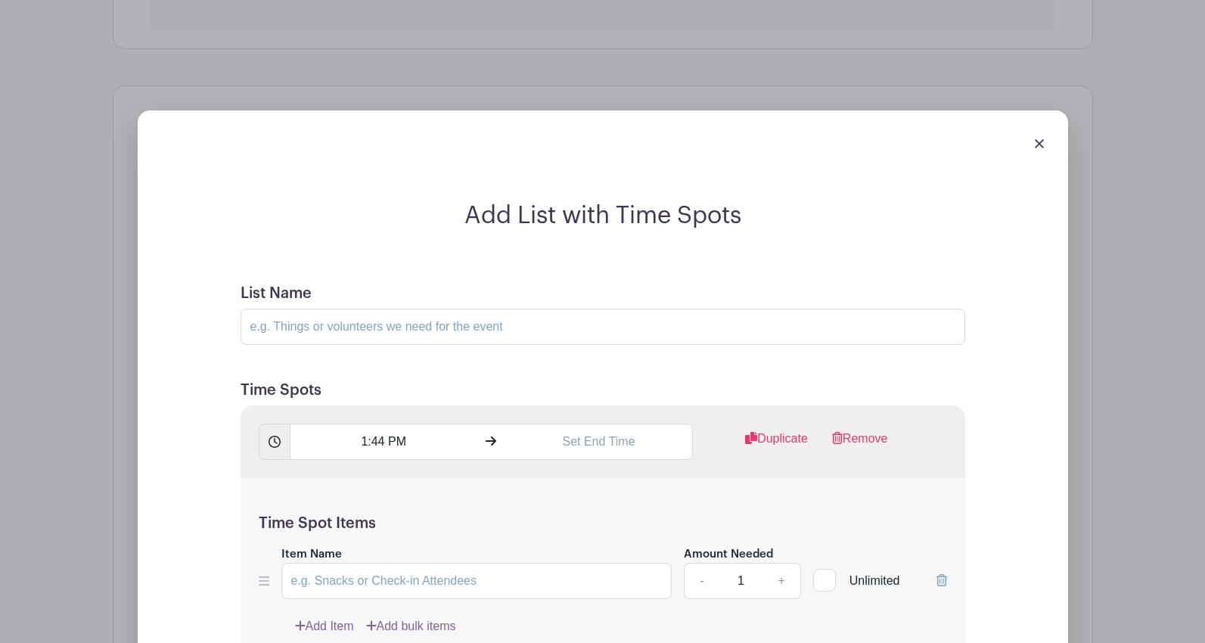
click at [1035, 136] on div at bounding box center [603, 144] width 906 height 42
click at [1035, 145] on img at bounding box center [1039, 143] width 9 height 9
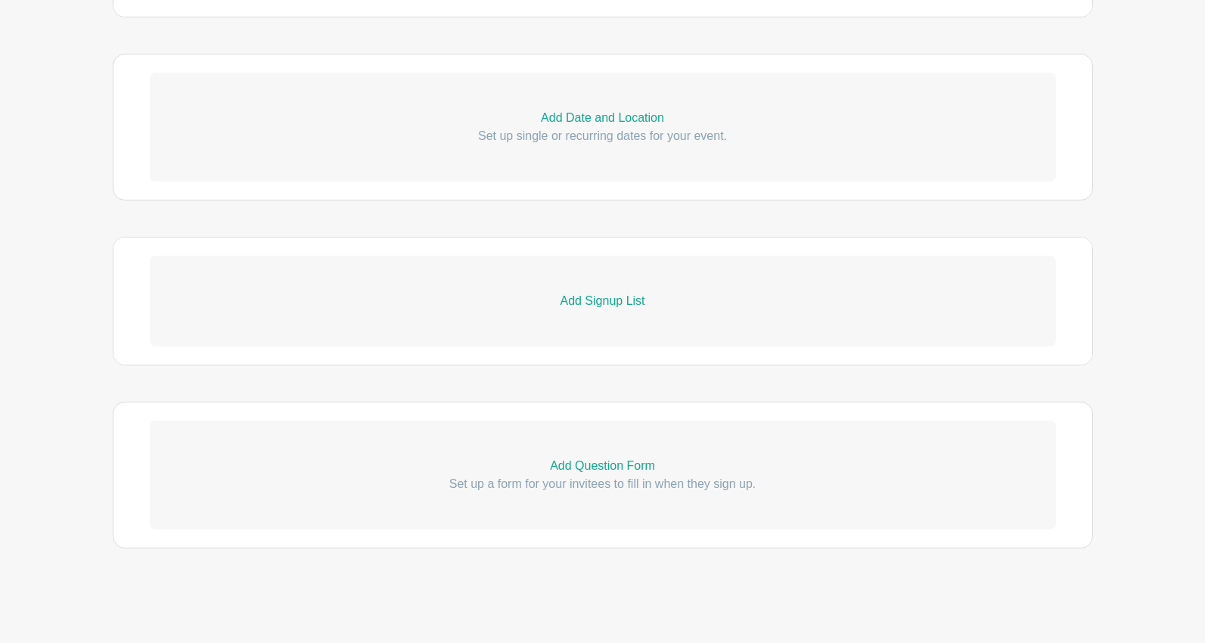
scroll to position [823, 0]
click at [576, 299] on p "Add Signup List" at bounding box center [603, 301] width 906 height 18
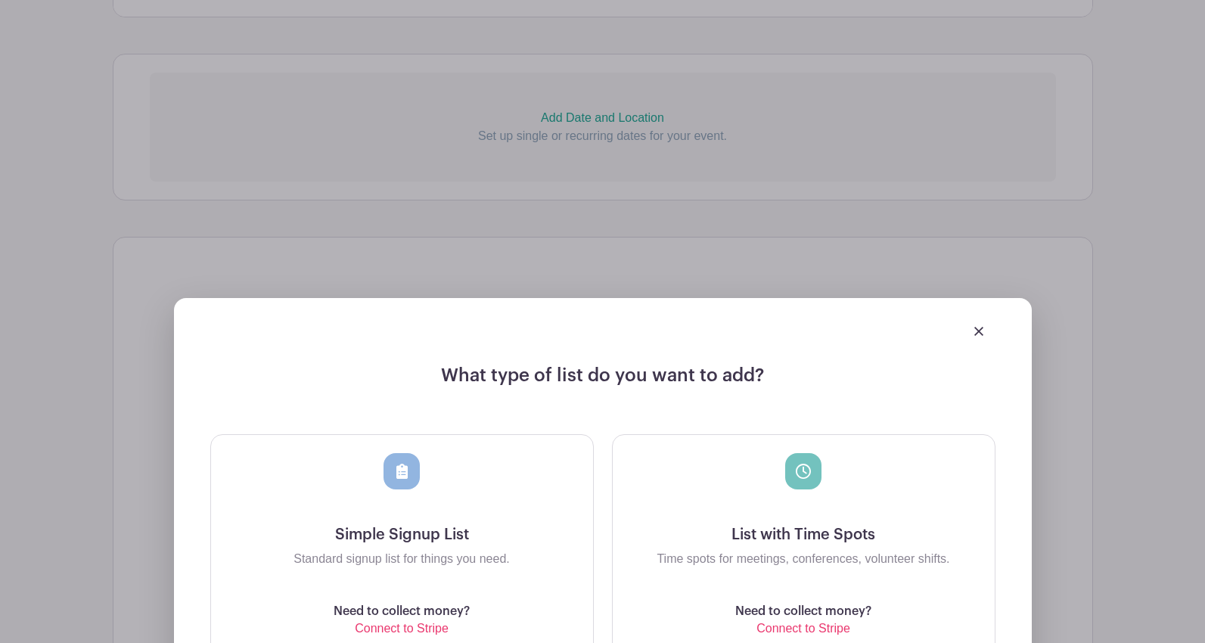
drag, startPoint x: 974, startPoint y: 331, endPoint x: 965, endPoint y: 330, distance: 9.2
click at [974, 331] on img at bounding box center [978, 331] width 9 height 9
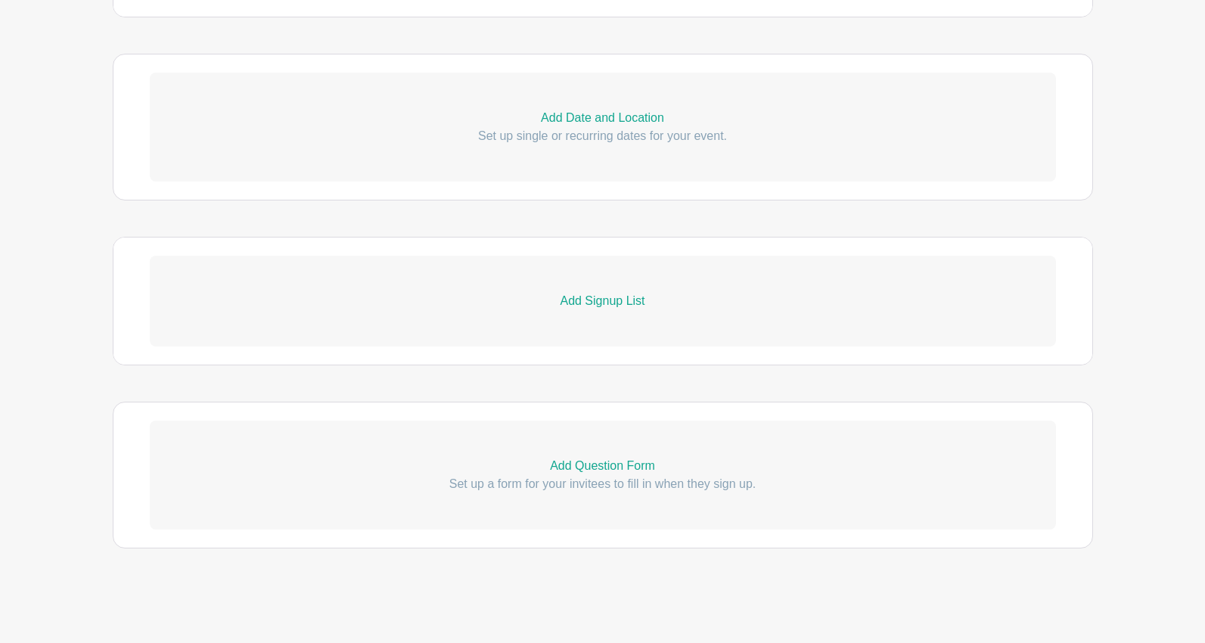
click at [576, 119] on p "Add Date and Location" at bounding box center [603, 118] width 906 height 18
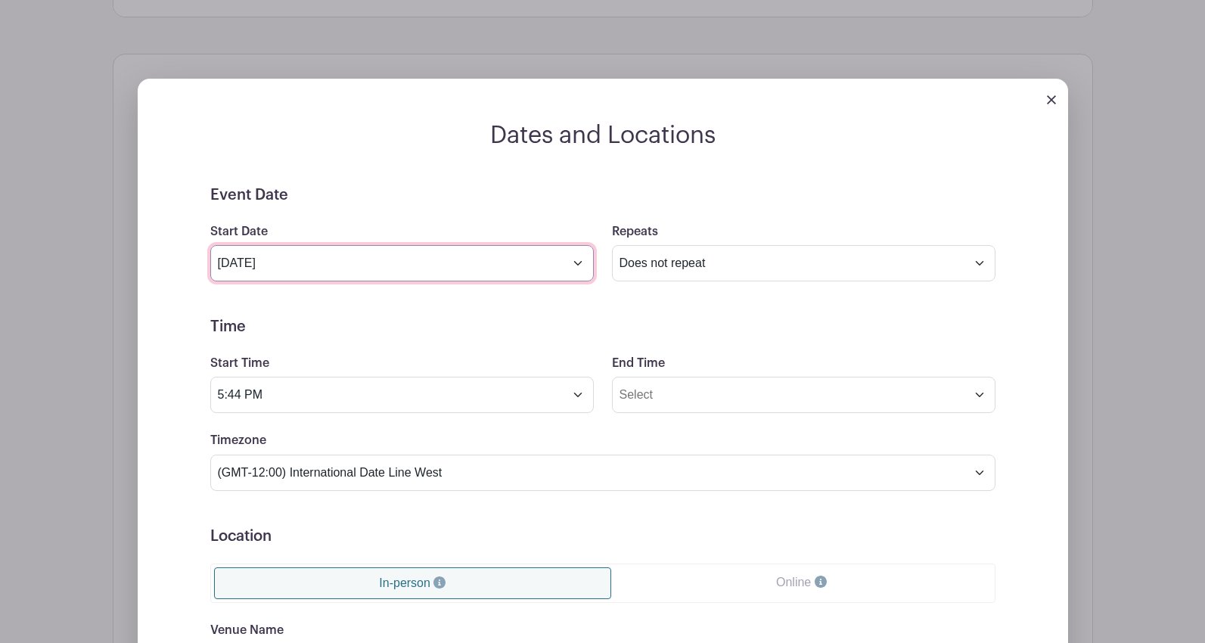
click at [582, 265] on input "[DATE]" at bounding box center [401, 263] width 383 height 36
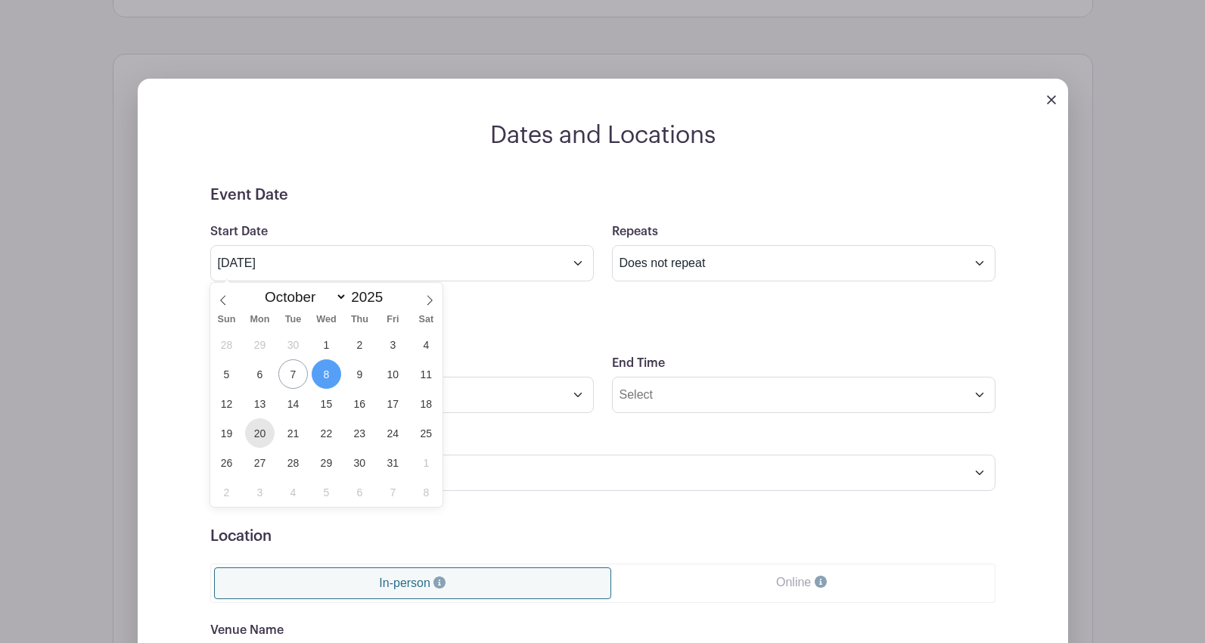
drag, startPoint x: 272, startPoint y: 430, endPoint x: 261, endPoint y: 432, distance: 10.7
click at [262, 432] on div "28 29 30 1 2 3 4 5 6 7 8 9 10 11 12 13 14 15 16 17 18 19 20 21 22 23 24 25 26 2…" at bounding box center [326, 418] width 233 height 177
click at [255, 433] on span "20" at bounding box center [259, 432] width 29 height 29
type input "[DATE]"
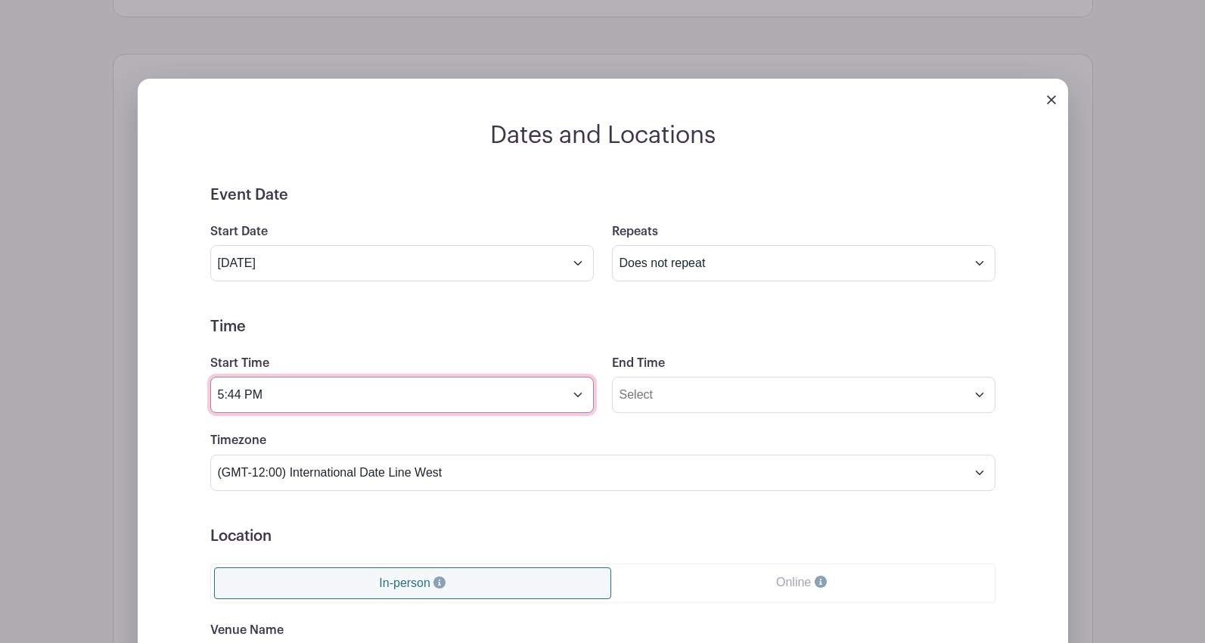
click at [296, 399] on input "5:44 PM" at bounding box center [401, 395] width 383 height 36
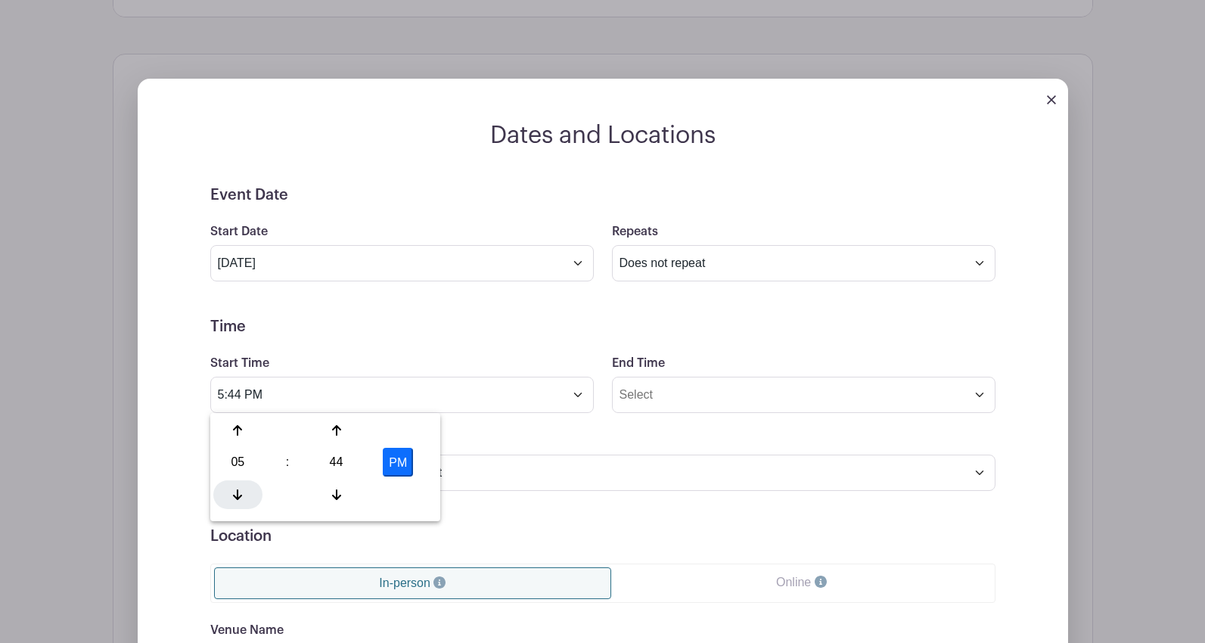
click at [240, 496] on icon at bounding box center [237, 494] width 9 height 11
click at [240, 495] on icon at bounding box center [237, 495] width 9 height 12
click at [333, 444] on div "02 : 44 PM" at bounding box center [325, 464] width 224 height 96
click at [334, 439] on div at bounding box center [336, 430] width 49 height 29
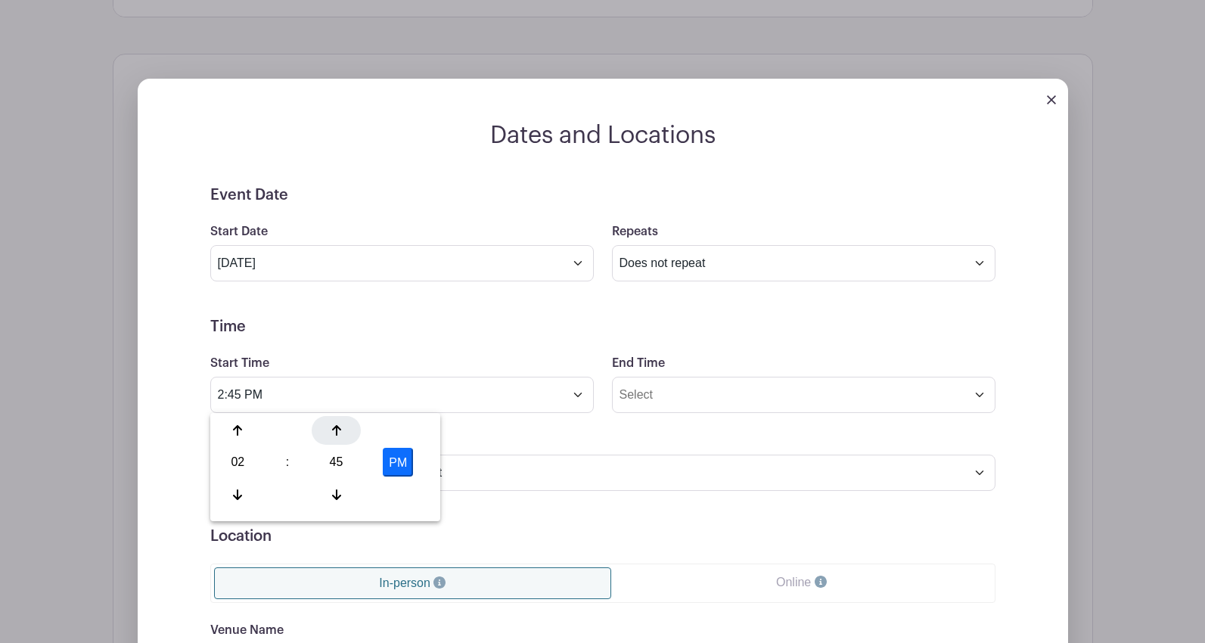
click at [335, 438] on div at bounding box center [336, 430] width 49 height 29
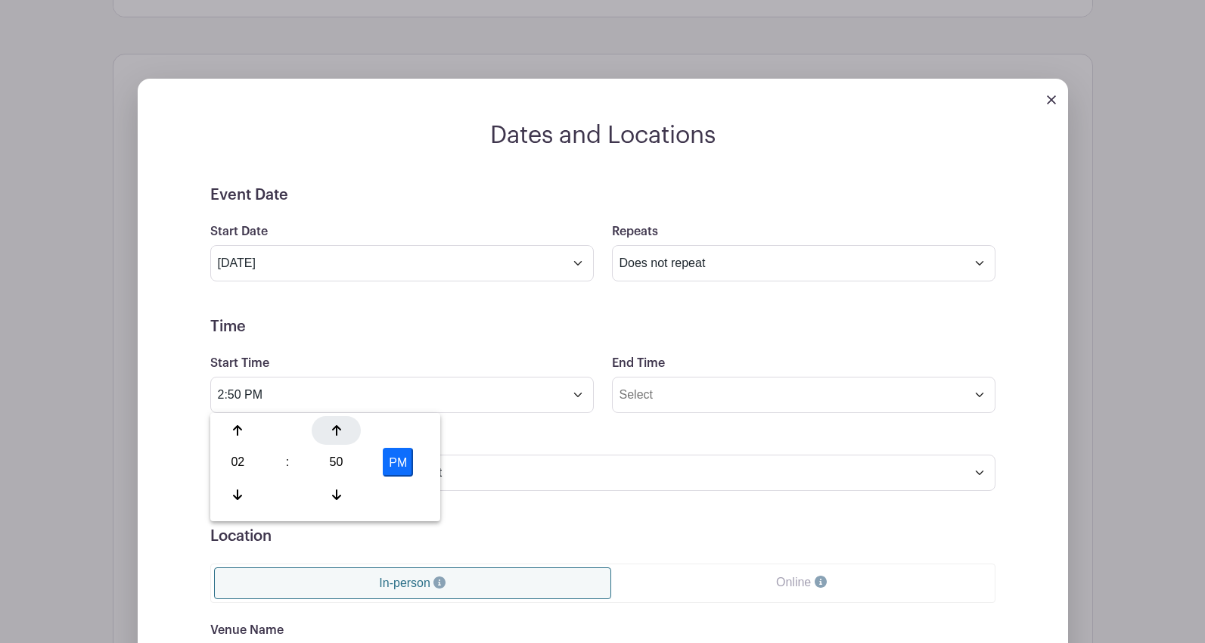
click at [335, 438] on div at bounding box center [336, 430] width 49 height 29
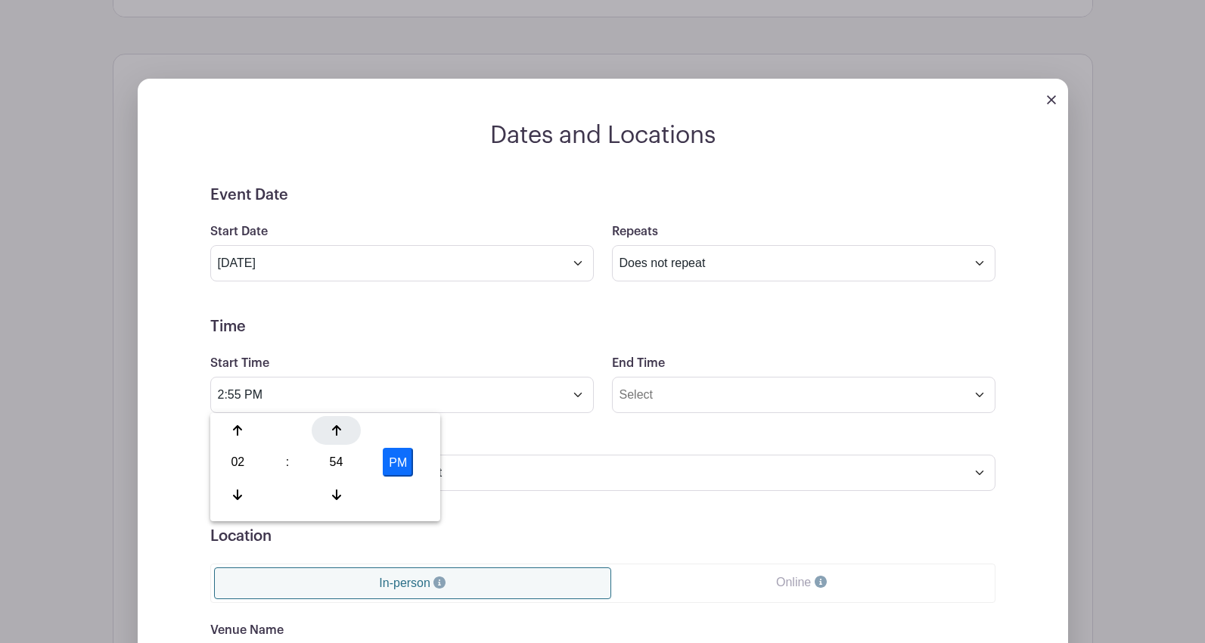
click at [335, 438] on div at bounding box center [336, 430] width 49 height 29
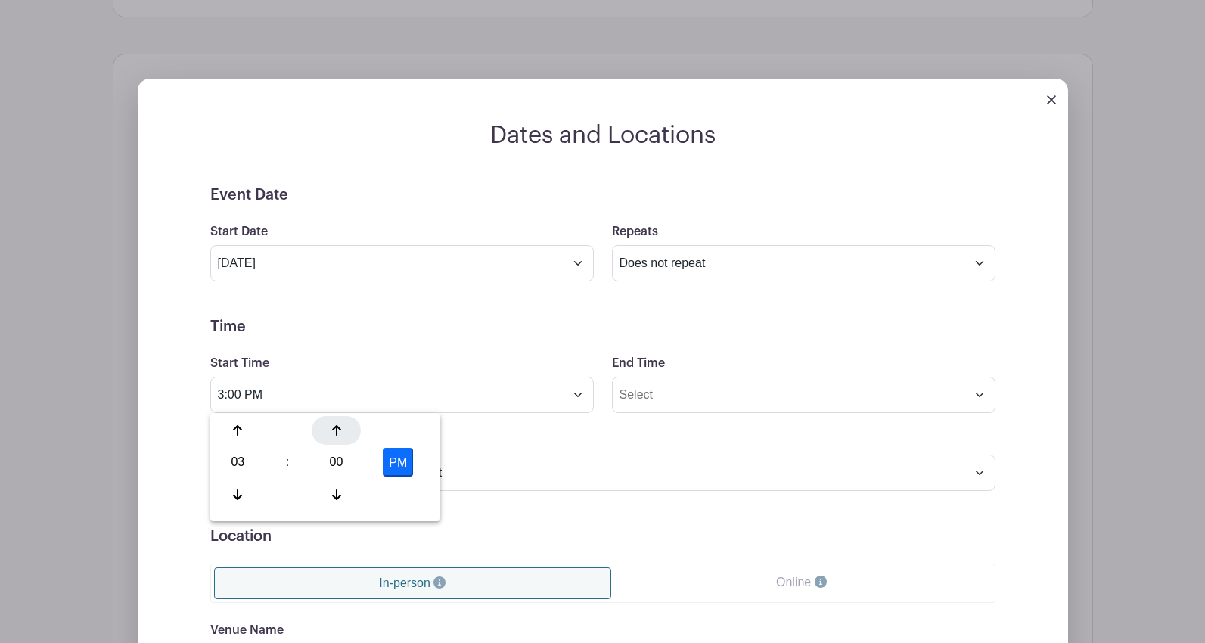
click at [335, 438] on div at bounding box center [336, 430] width 49 height 29
click at [340, 495] on icon at bounding box center [336, 494] width 9 height 11
click at [240, 495] on icon at bounding box center [237, 495] width 9 height 12
click at [402, 463] on button "PM" at bounding box center [398, 462] width 30 height 29
type input "2:00 AM"
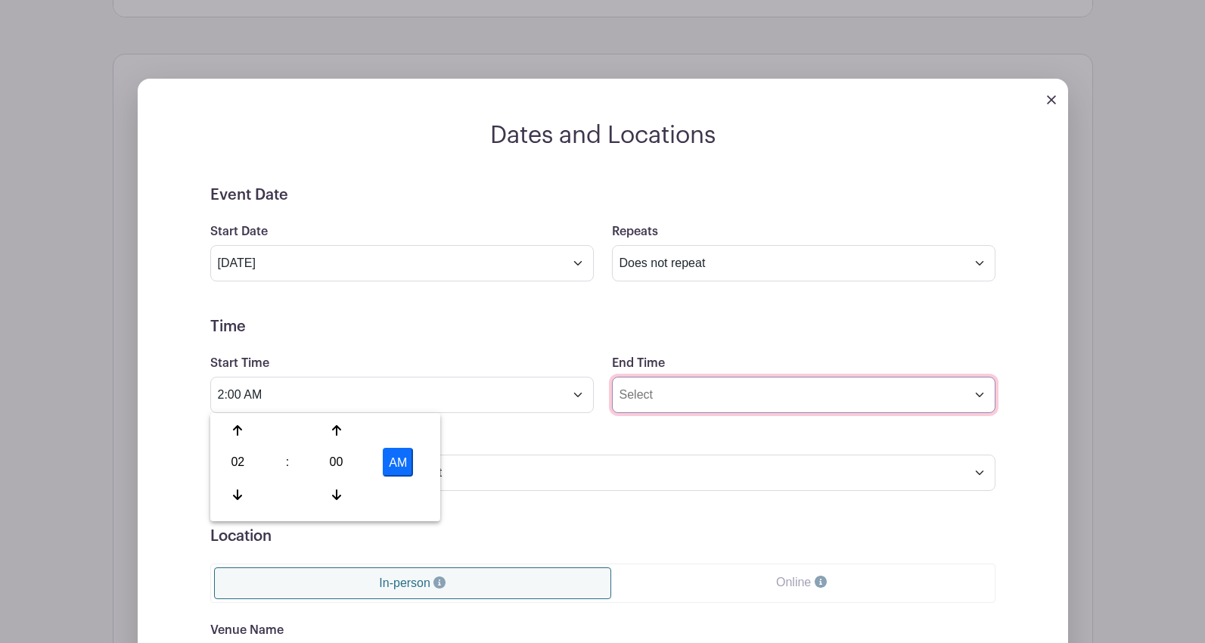
click at [832, 405] on input "End Time" at bounding box center [803, 395] width 383 height 36
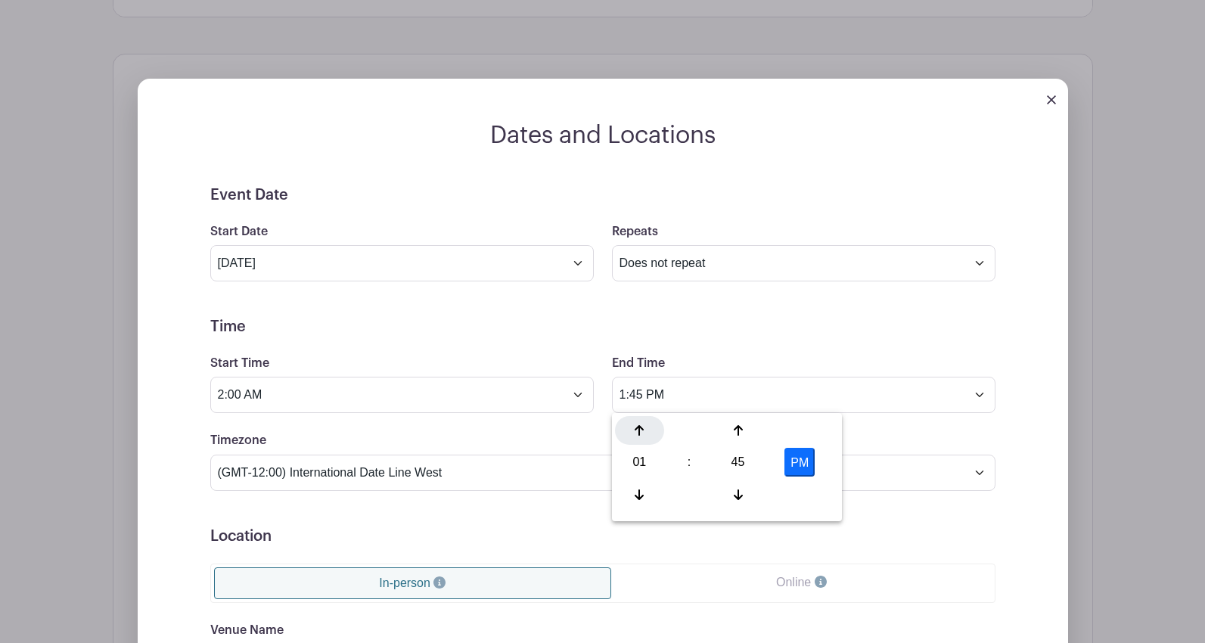
click at [648, 433] on div at bounding box center [639, 430] width 49 height 29
click at [743, 495] on div at bounding box center [737, 494] width 49 height 29
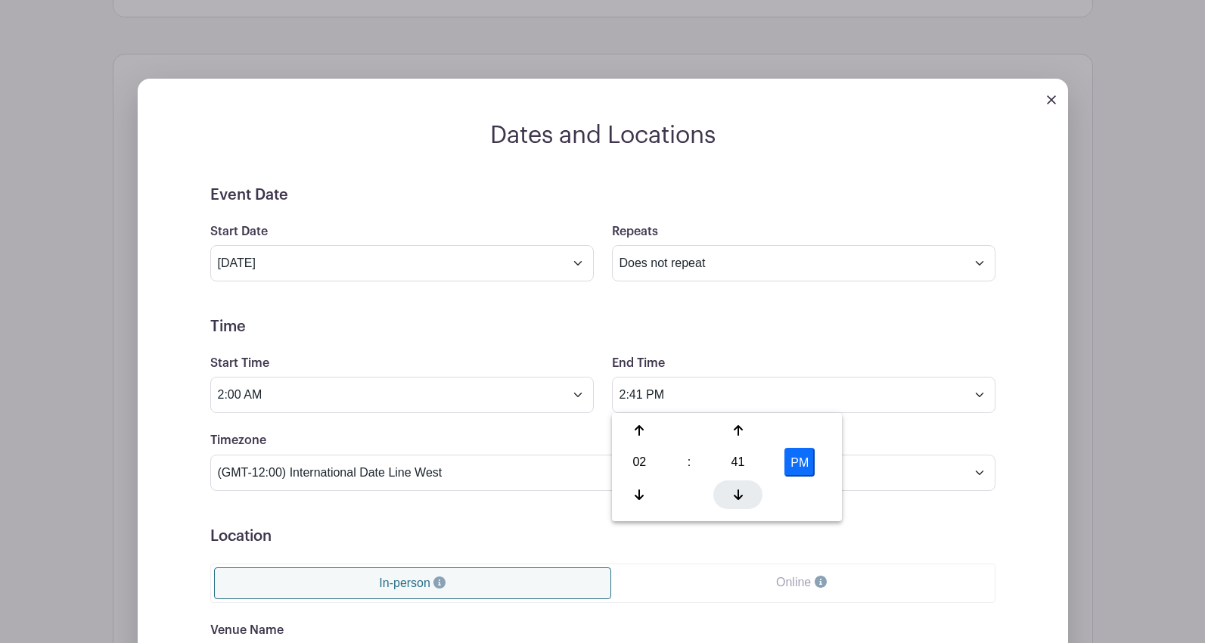
click at [743, 495] on div at bounding box center [737, 494] width 49 height 29
click at [744, 492] on div at bounding box center [737, 494] width 49 height 29
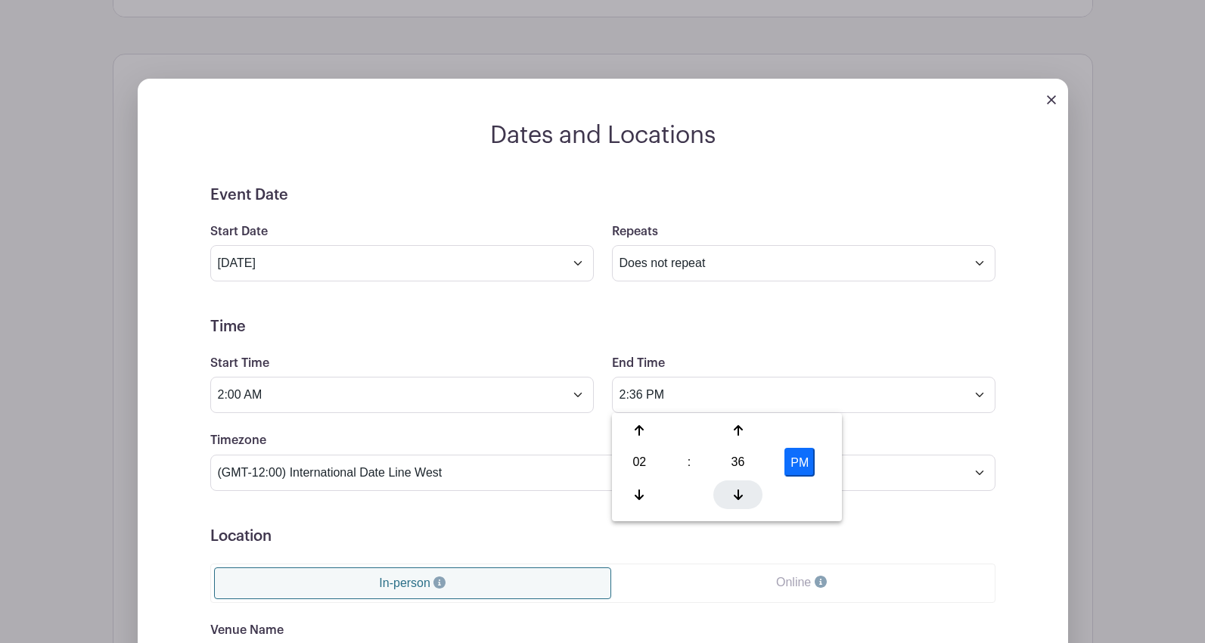
click at [744, 492] on div at bounding box center [737, 494] width 49 height 29
click at [743, 492] on div at bounding box center [737, 494] width 49 height 29
click at [743, 493] on div at bounding box center [737, 494] width 49 height 29
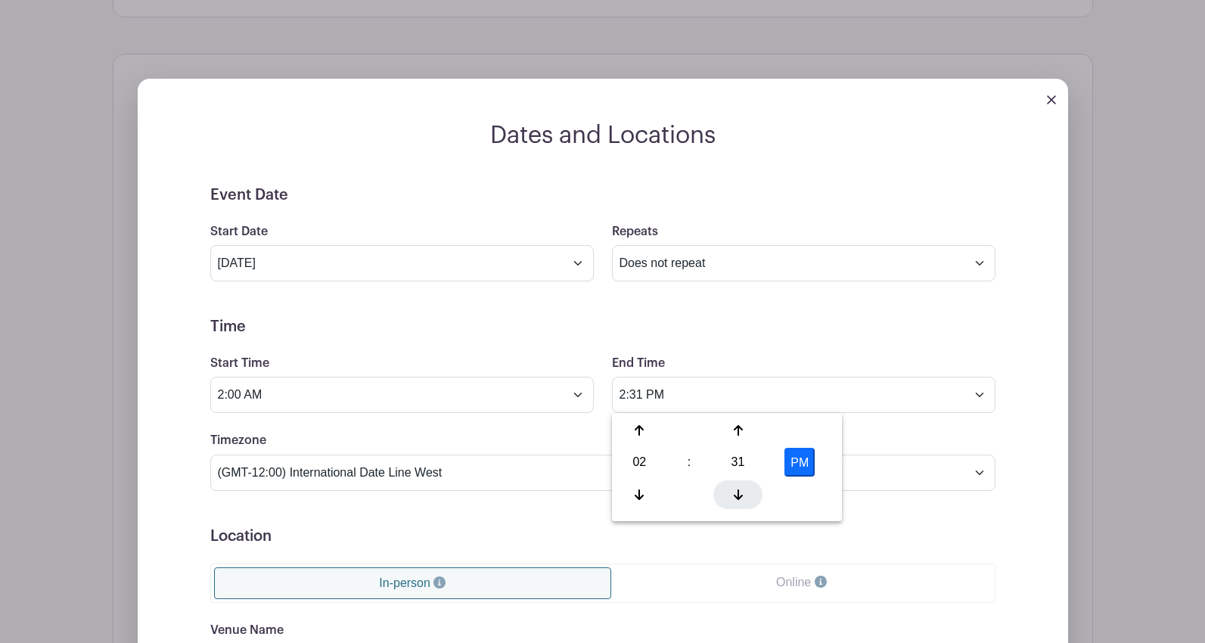
click at [743, 493] on div at bounding box center [737, 494] width 49 height 29
type input "2:30 PM"
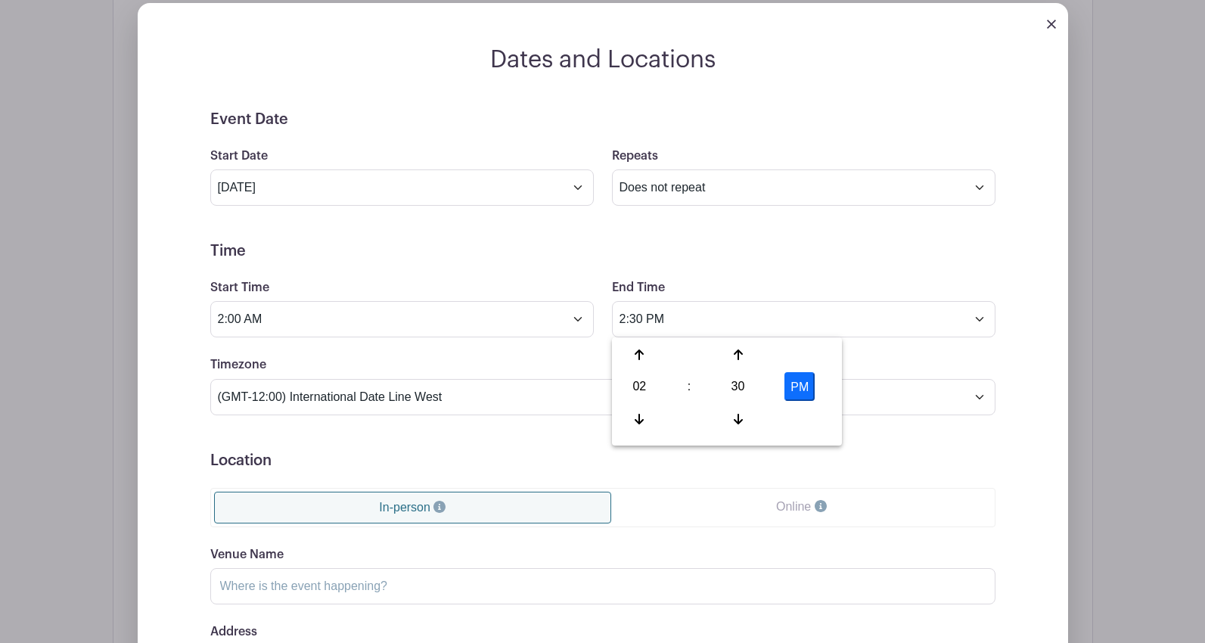
click at [387, 507] on link "In-person" at bounding box center [413, 508] width 398 height 32
click at [310, 590] on input "Venue Name" at bounding box center [602, 586] width 785 height 36
click at [427, 579] on input "[PERSON_NAME] Office - 3157" at bounding box center [602, 586] width 785 height 36
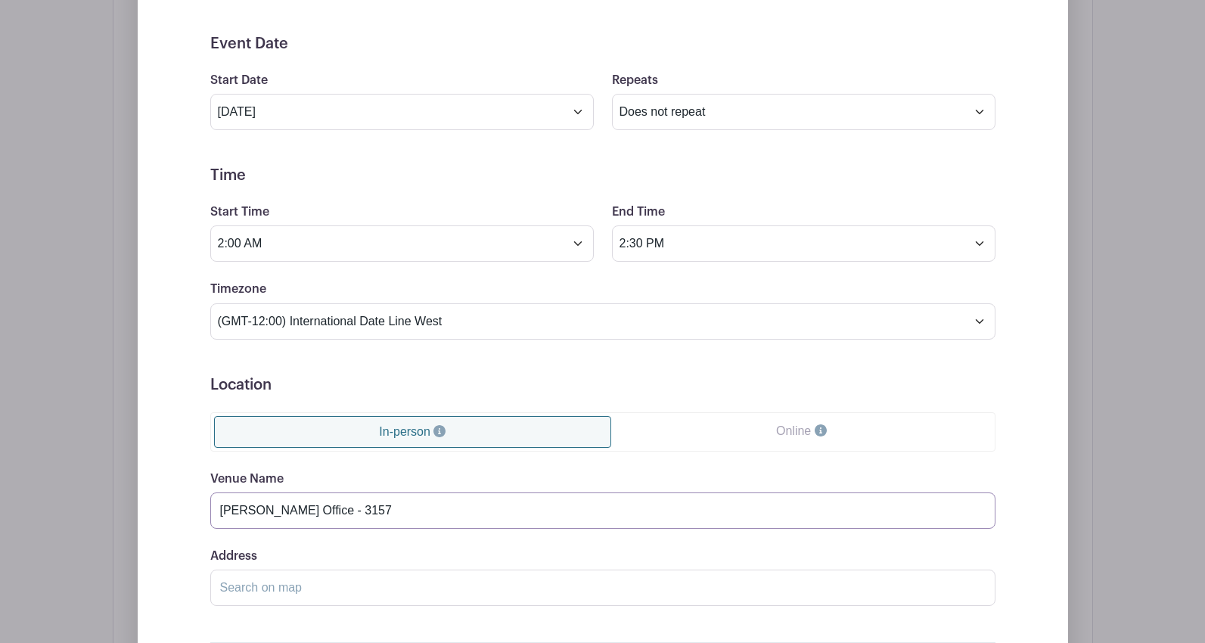
scroll to position [1050, 0]
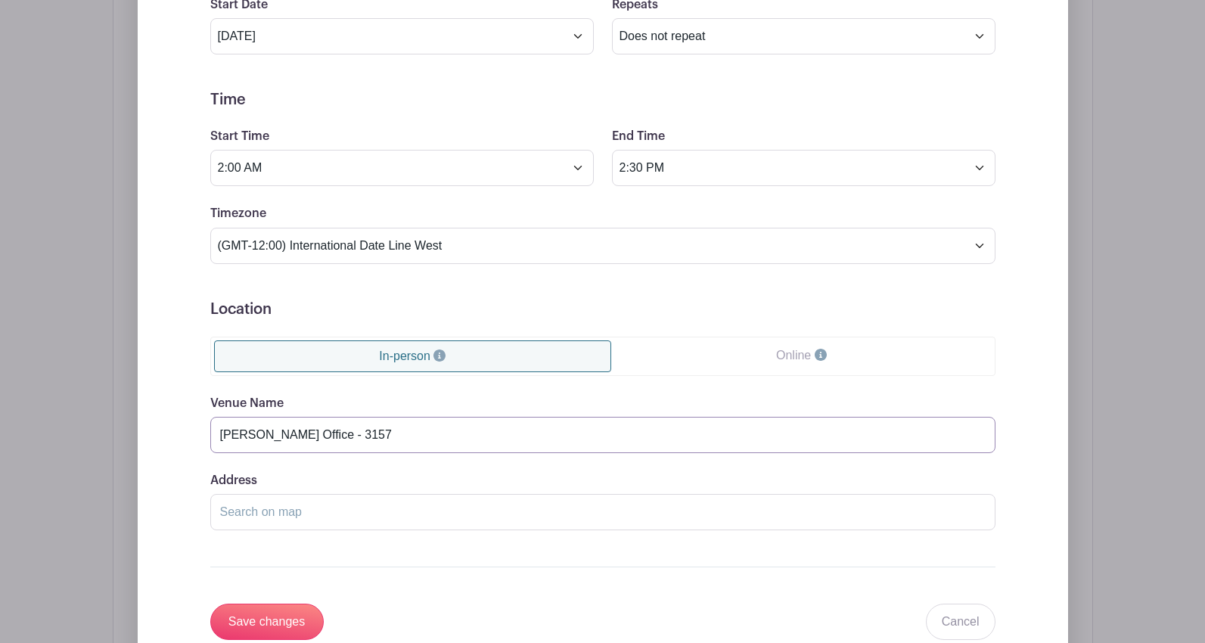
type input "[PERSON_NAME] Office - 3157"
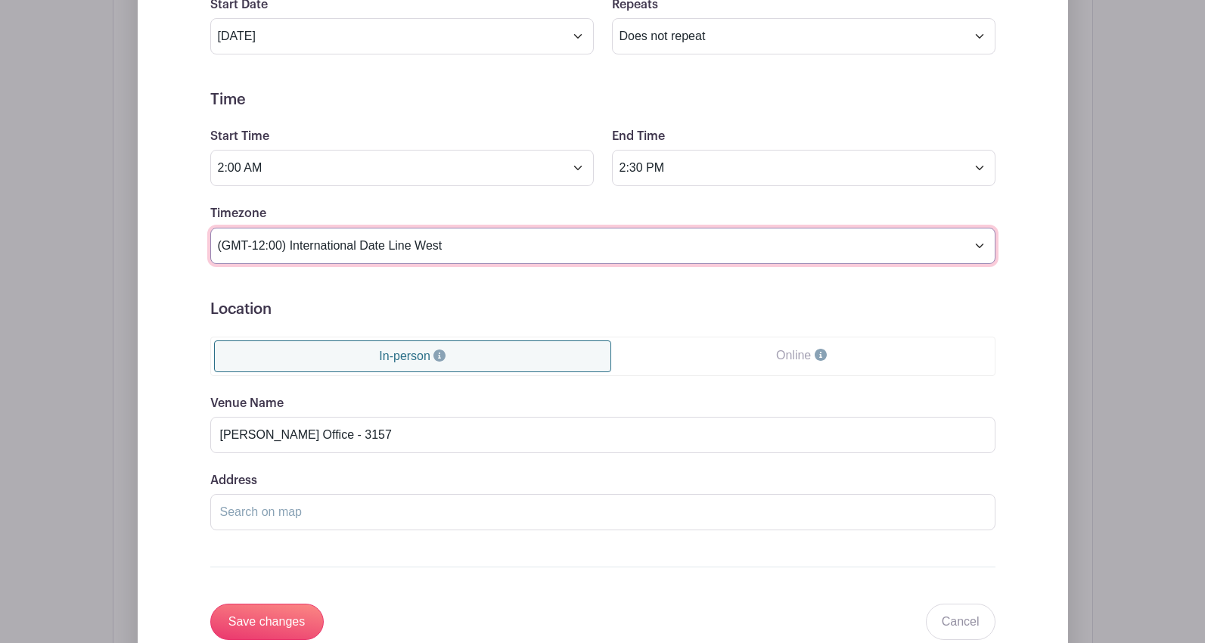
click at [317, 247] on select "(GMT-12:00) International Date Line West (GMT-11:00) [US_STATE] (GMT-11:00) [GE…" at bounding box center [602, 246] width 785 height 36
select select "Eastern Time ([GEOGRAPHIC_DATA] & [GEOGRAPHIC_DATA])"
click at [210, 228] on select "(GMT-12:00) International Date Line West (GMT-11:00) [US_STATE] (GMT-11:00) [GE…" at bounding box center [602, 246] width 785 height 36
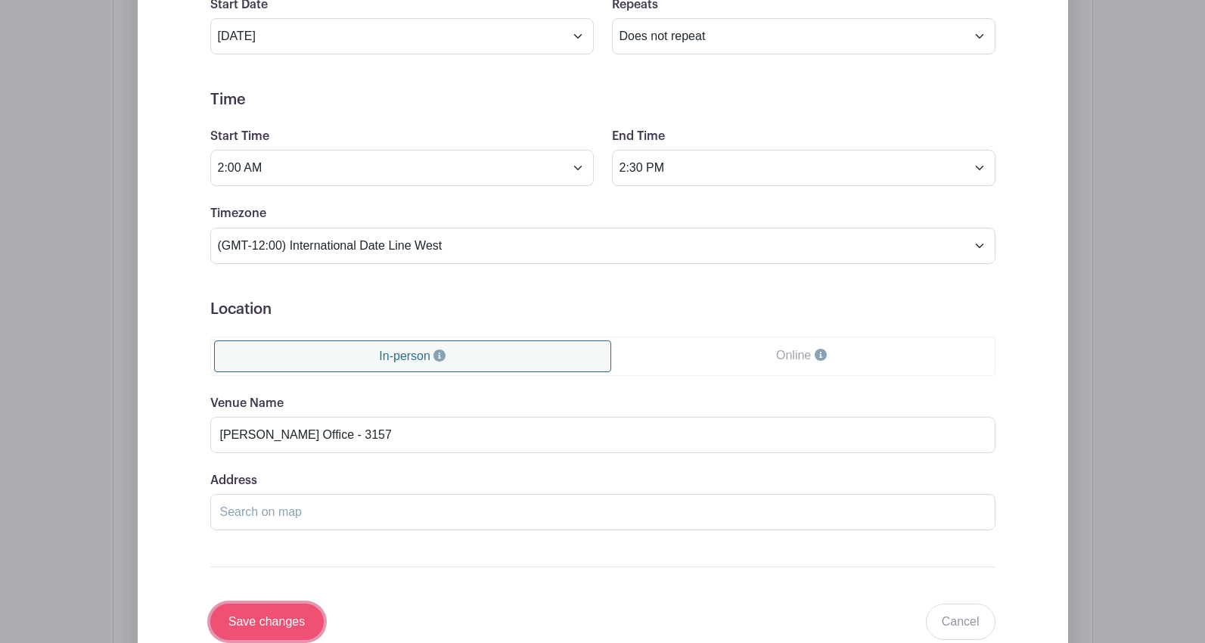
click at [268, 619] on input "Save changes" at bounding box center [266, 622] width 113 height 36
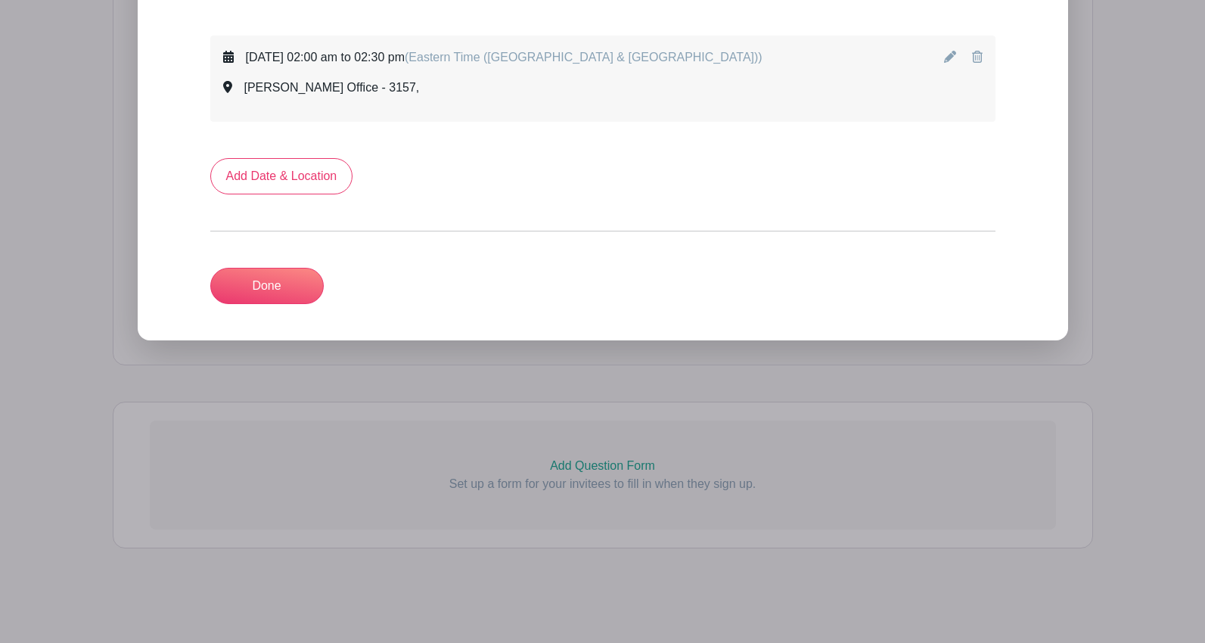
scroll to position [852, 0]
click at [260, 178] on link "Add Date & Location" at bounding box center [281, 176] width 143 height 36
select select "9"
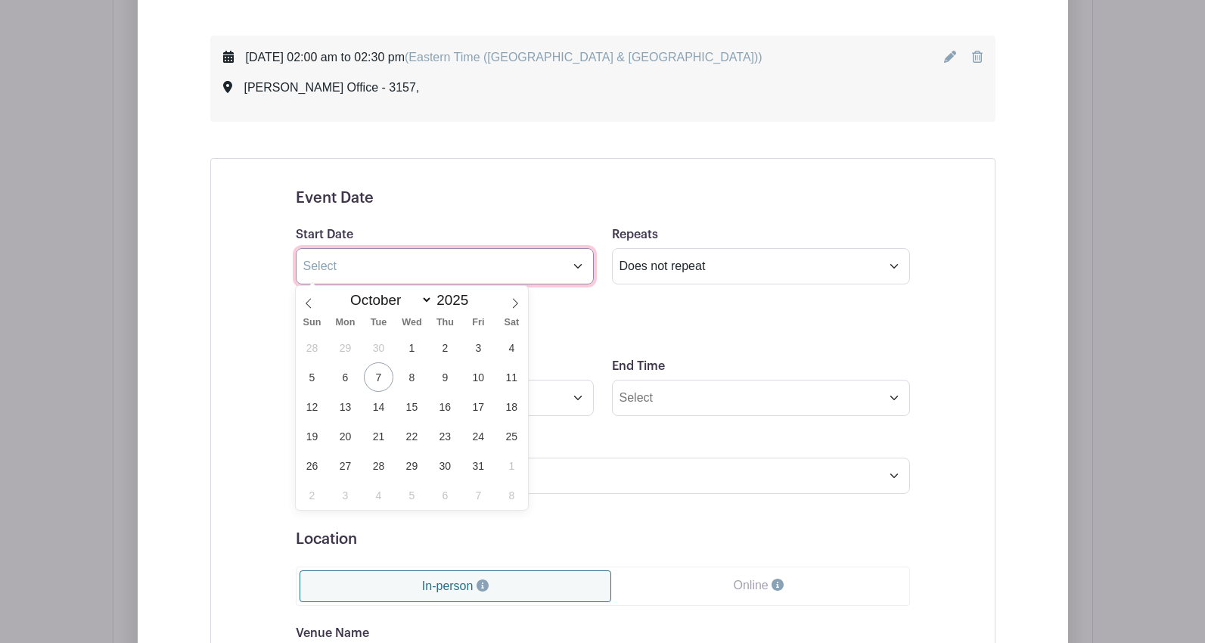
click at [372, 268] on input "text" at bounding box center [445, 266] width 298 height 36
click at [342, 433] on span "20" at bounding box center [344, 435] width 29 height 29
type input "[DATE]"
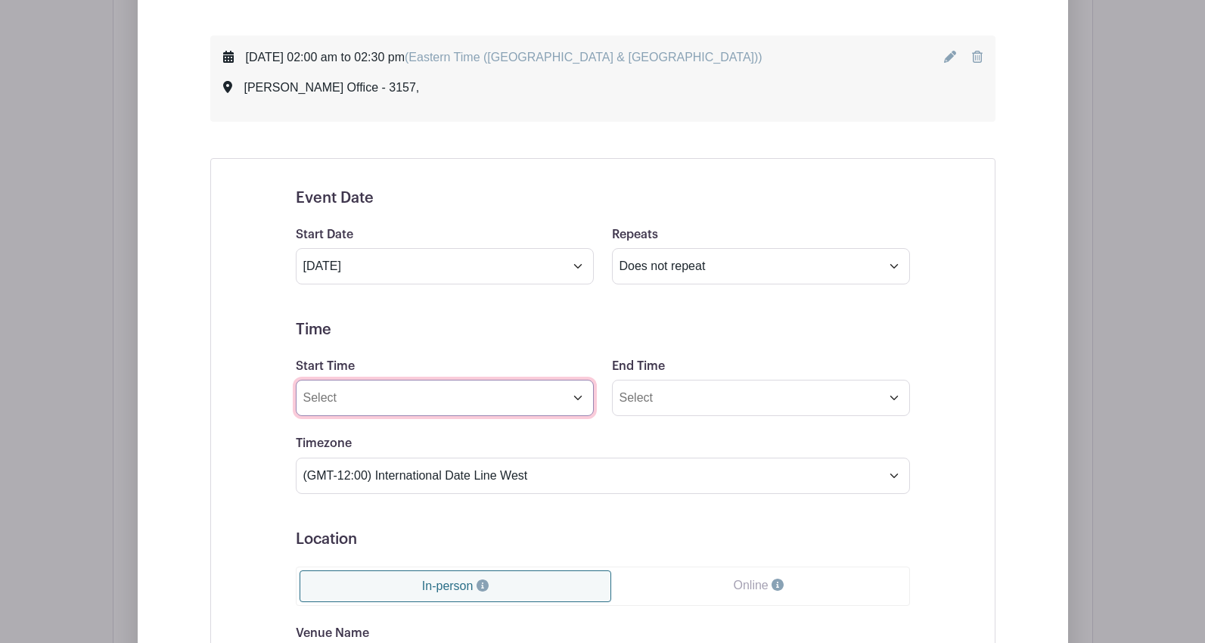
click at [346, 406] on input "Start Time" at bounding box center [445, 398] width 298 height 36
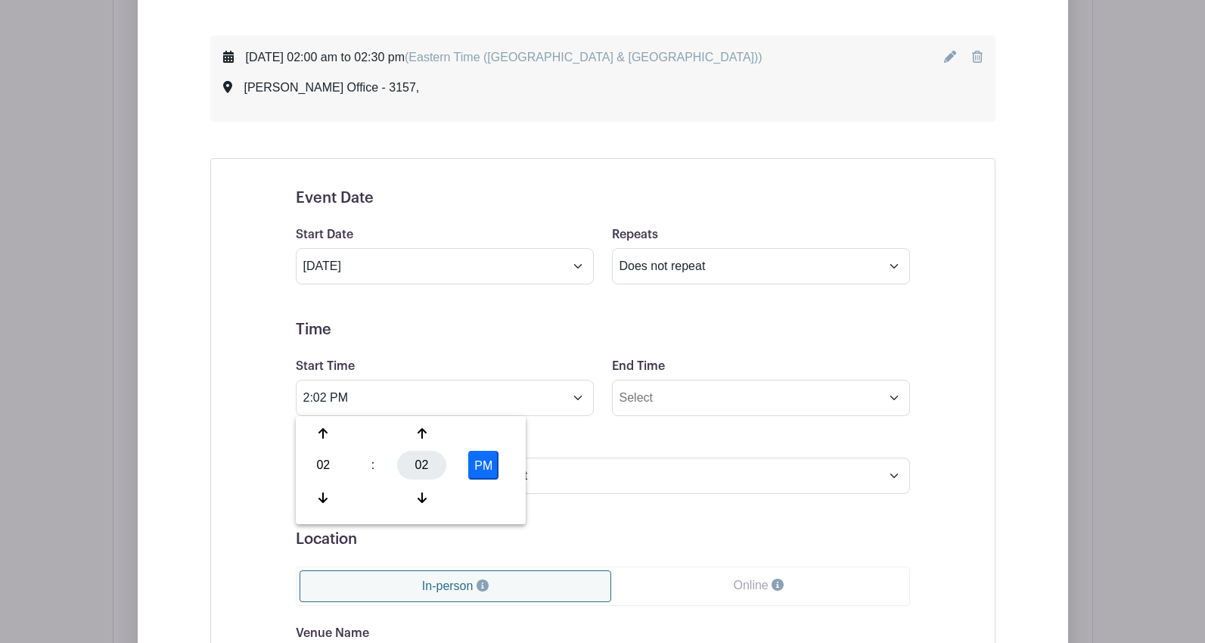
click at [423, 461] on div "02" at bounding box center [421, 465] width 49 height 29
click at [439, 464] on div "30" at bounding box center [436, 465] width 51 height 29
type input "2:30 PM"
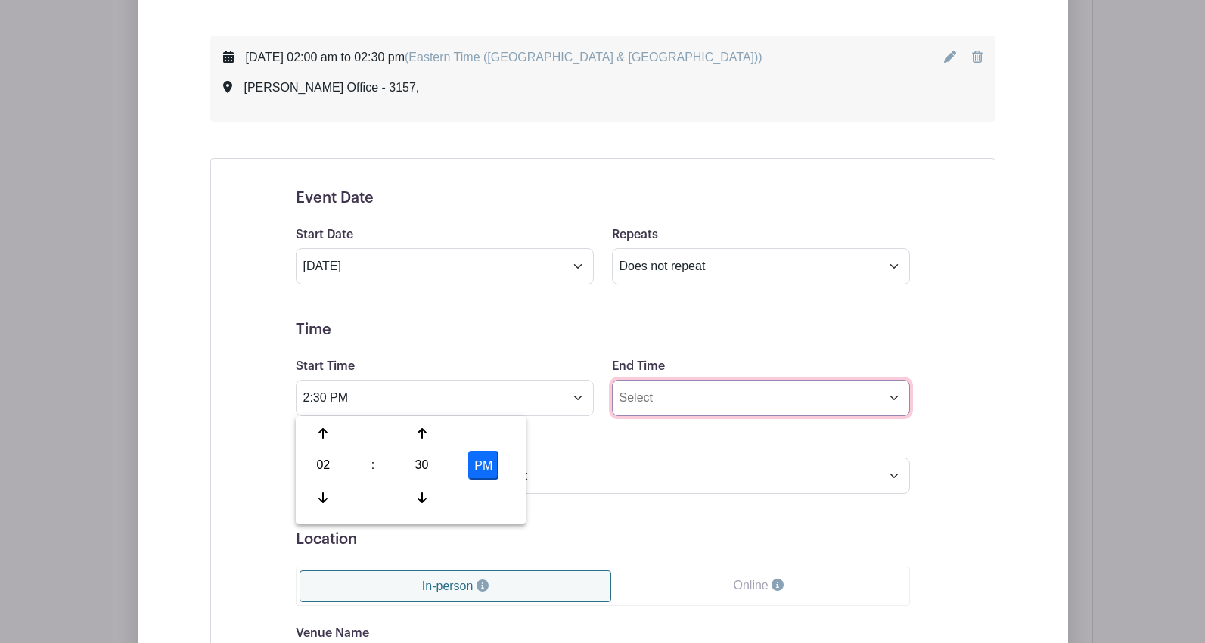
click at [676, 399] on input "End Time" at bounding box center [761, 398] width 298 height 36
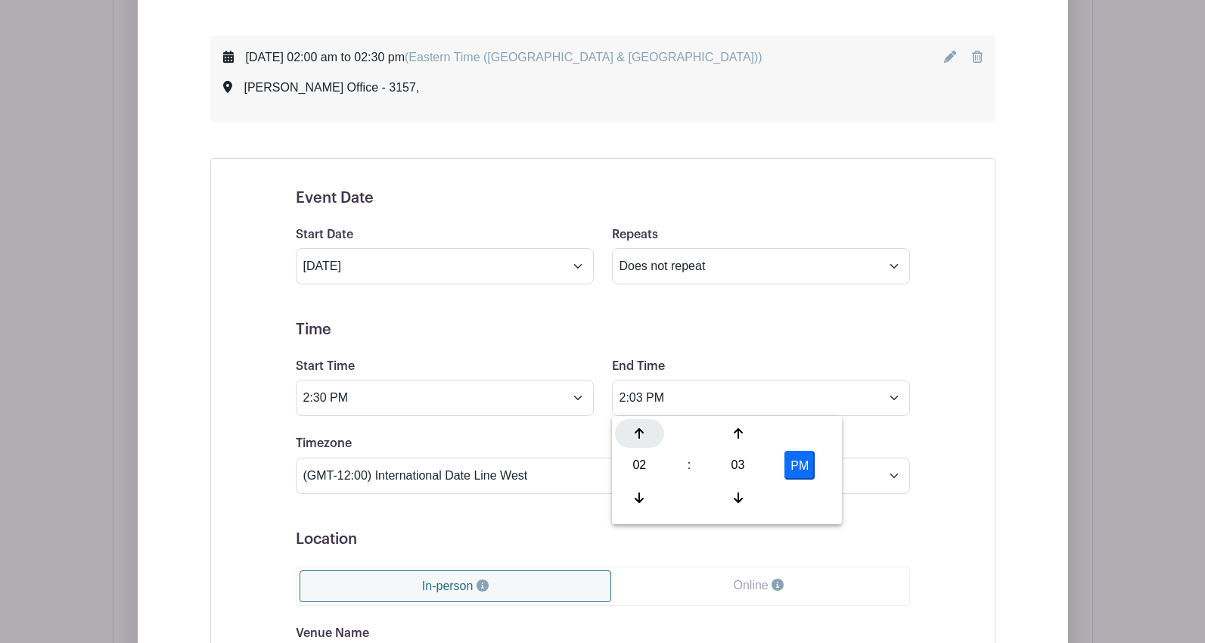
click at [638, 437] on icon at bounding box center [639, 433] width 9 height 12
click at [741, 467] on div "03" at bounding box center [737, 465] width 49 height 29
click at [641, 434] on div "00" at bounding box center [640, 433] width 51 height 29
type input "3:00 PM"
click at [693, 403] on input "3:00 PM" at bounding box center [761, 398] width 298 height 36
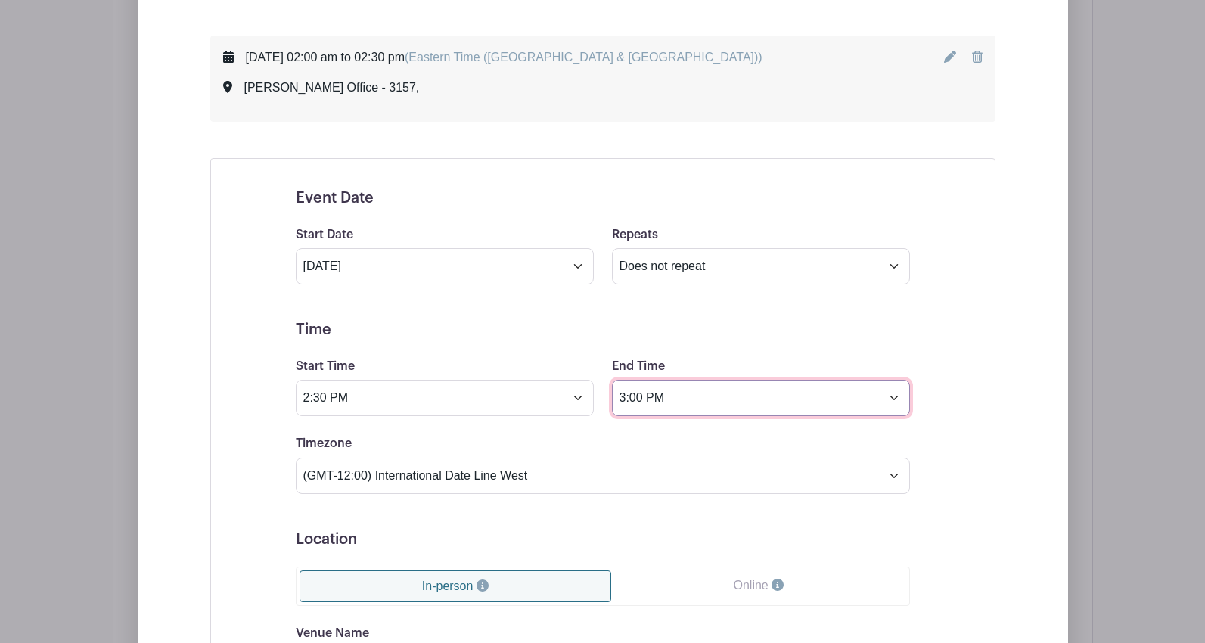
scroll to position [928, 0]
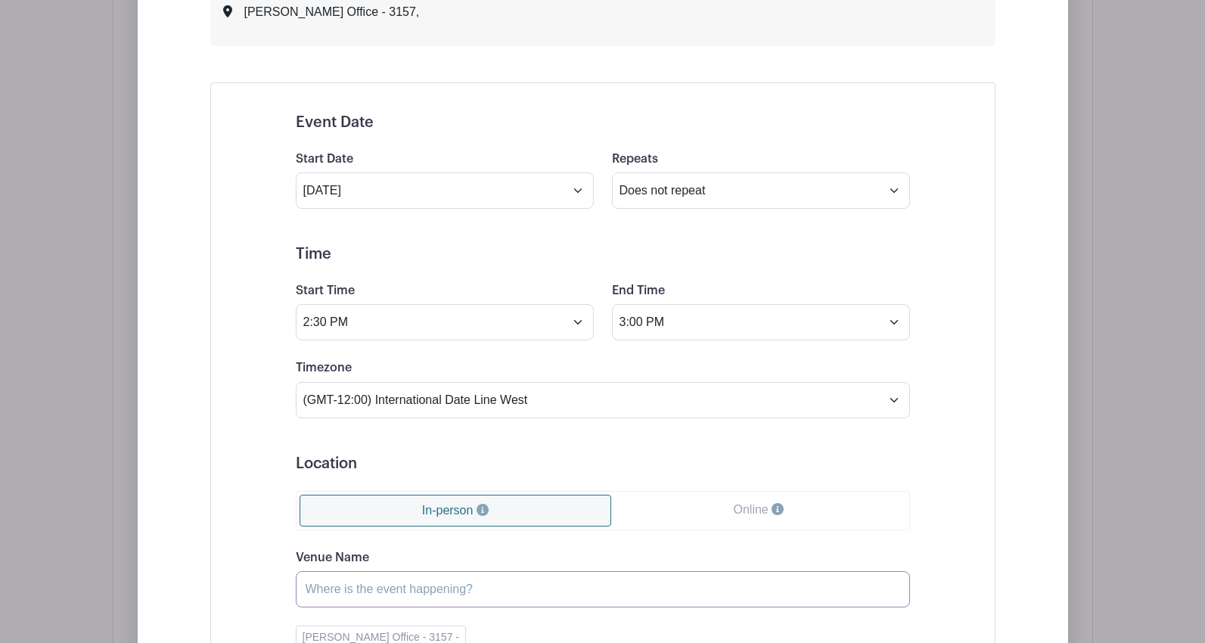
click at [365, 583] on input "Venue Name" at bounding box center [603, 589] width 614 height 36
type input "[PERSON_NAME] Office - 3157"
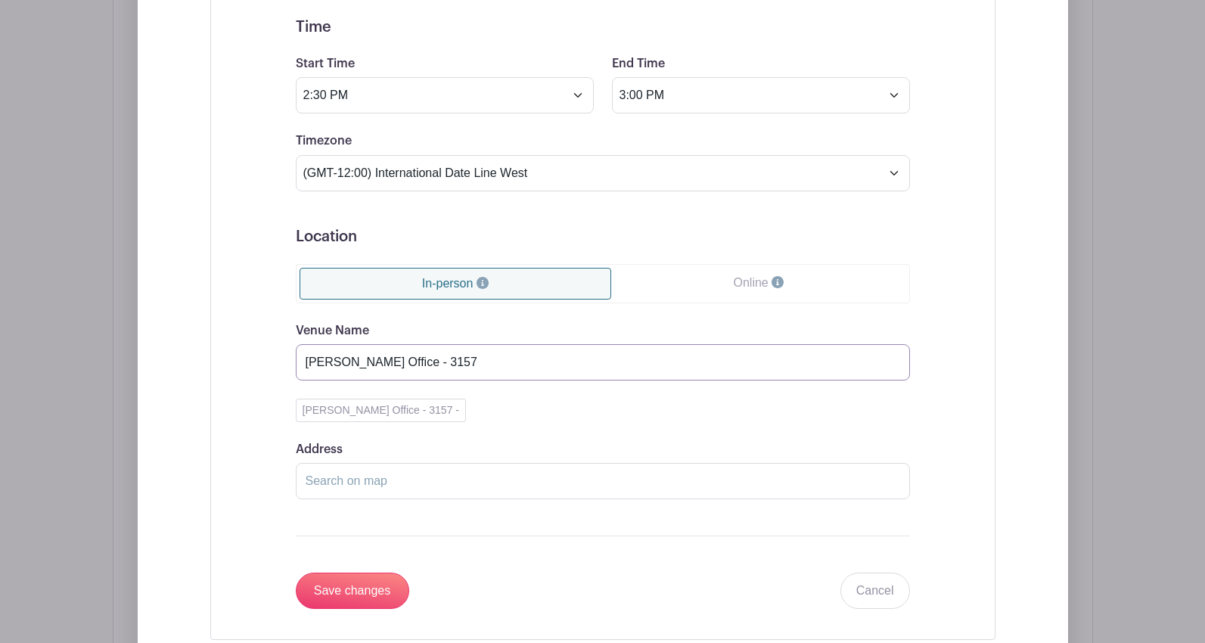
scroll to position [1230, 0]
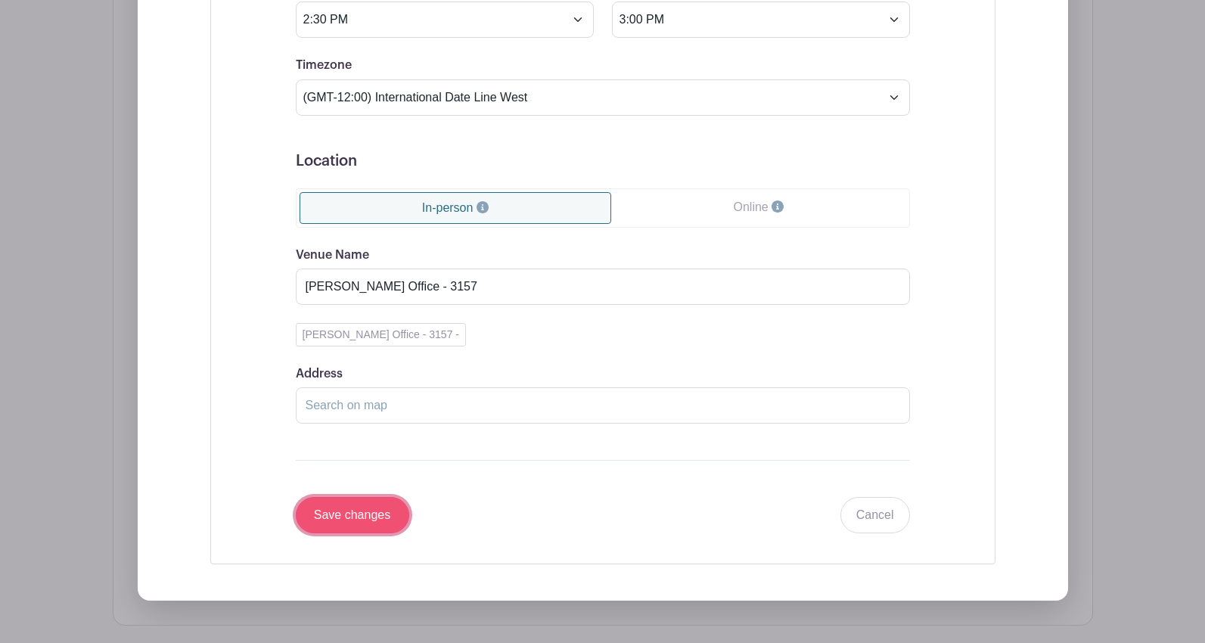
click at [355, 518] on input "Save changes" at bounding box center [352, 515] width 113 height 36
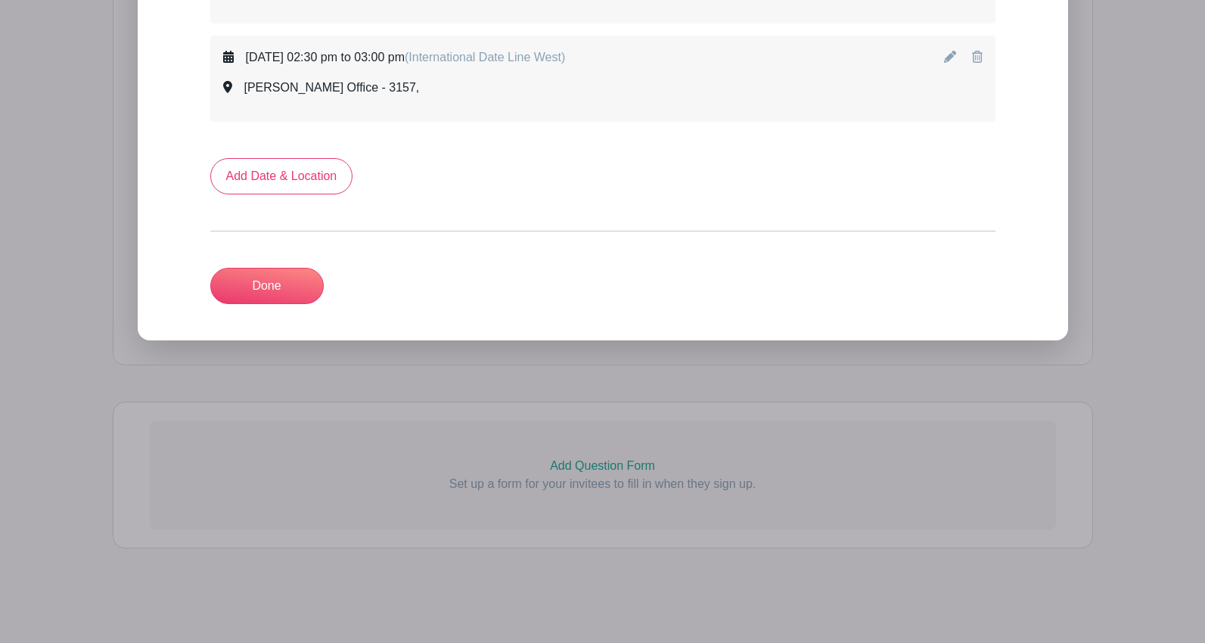
scroll to position [951, 0]
click at [262, 179] on link "Add Date & Location" at bounding box center [281, 176] width 143 height 36
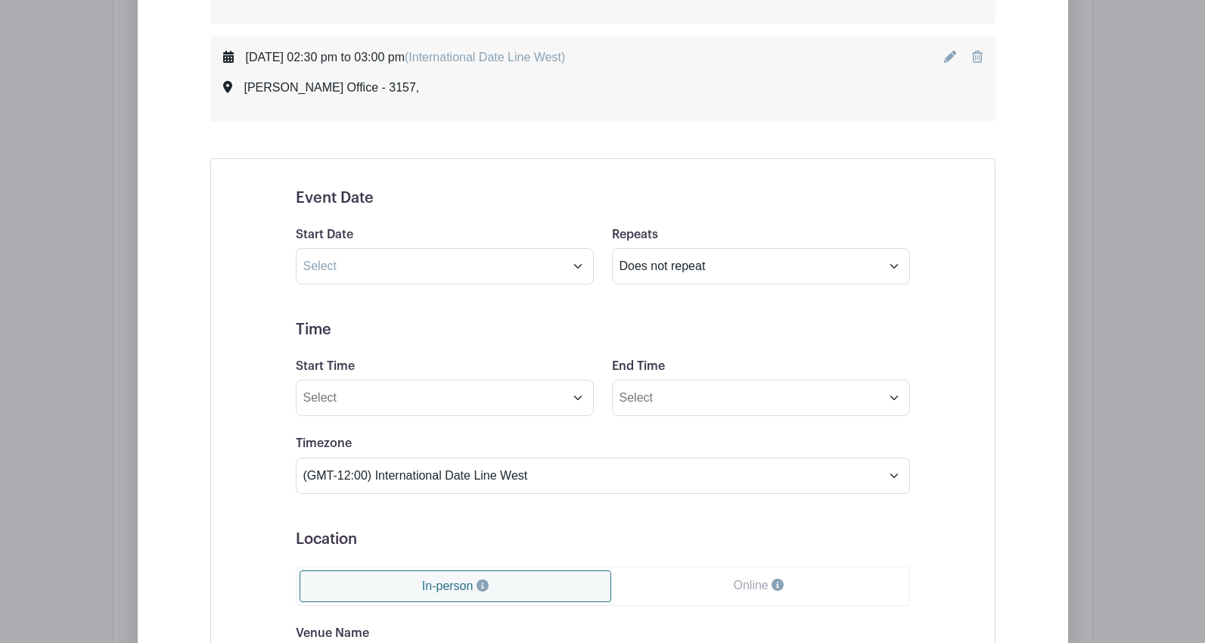
scroll to position [799, 0]
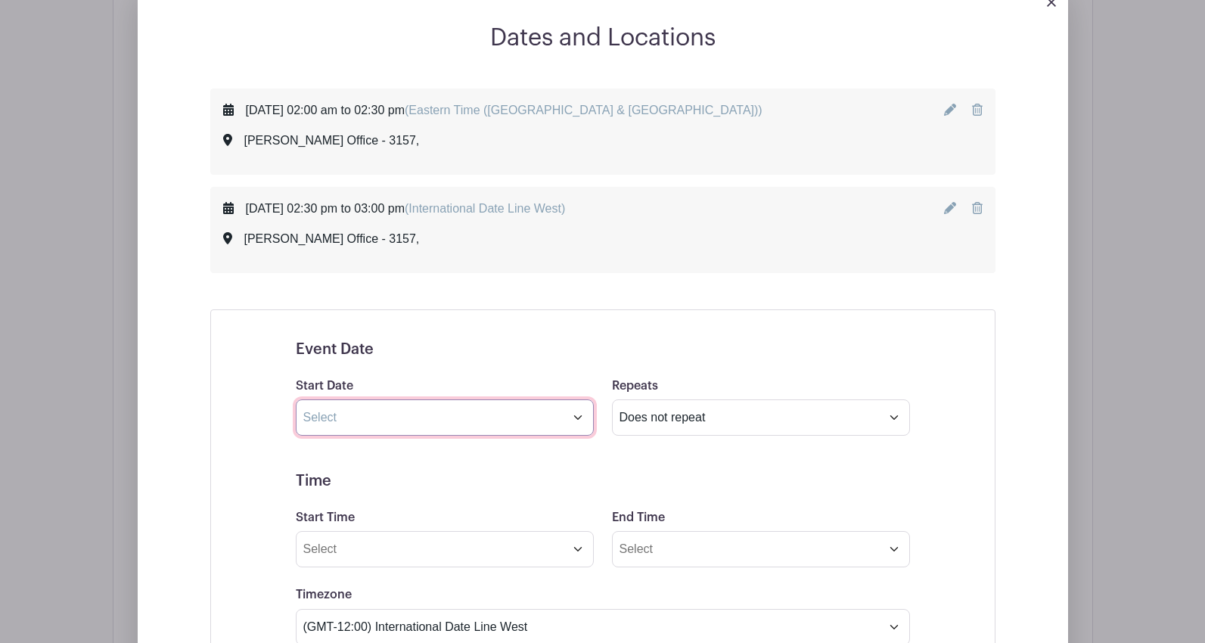
click at [427, 420] on input "text" at bounding box center [445, 417] width 298 height 36
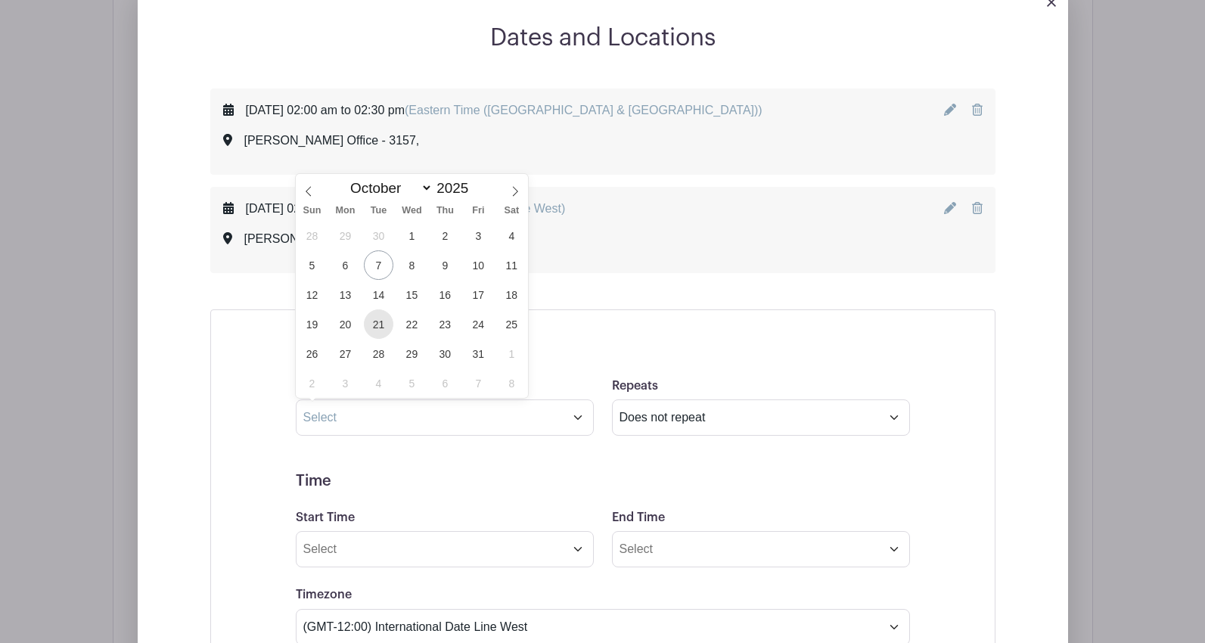
click at [380, 332] on span "21" at bounding box center [378, 323] width 29 height 29
type input "[DATE]"
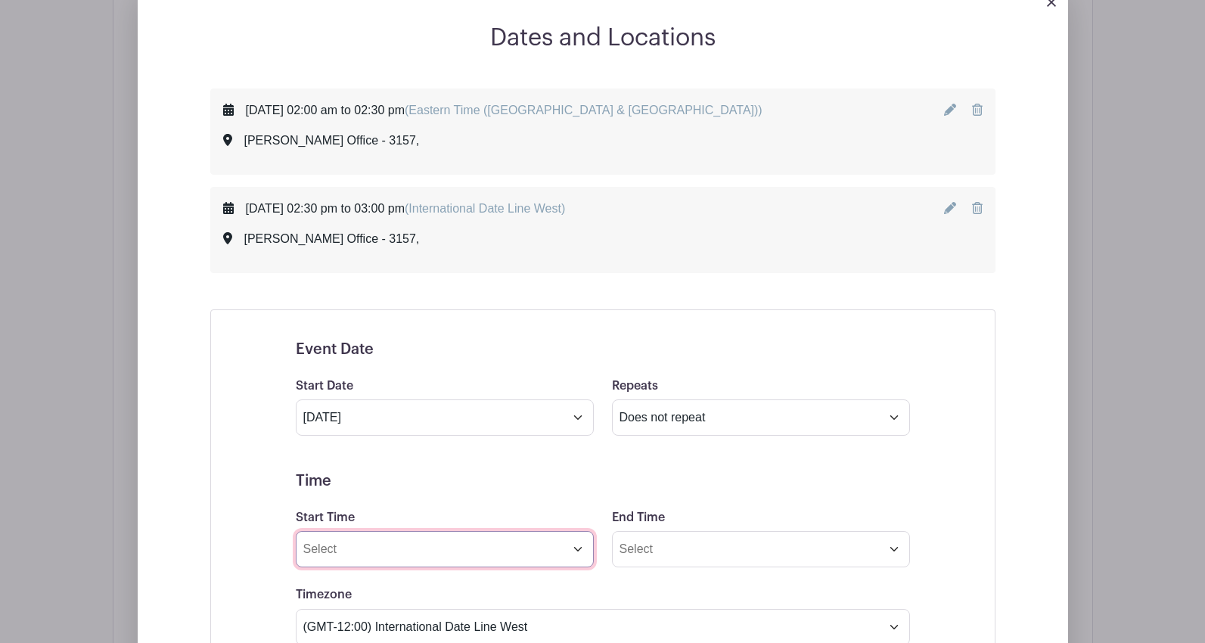
click at [364, 556] on input "Start Time" at bounding box center [445, 549] width 298 height 36
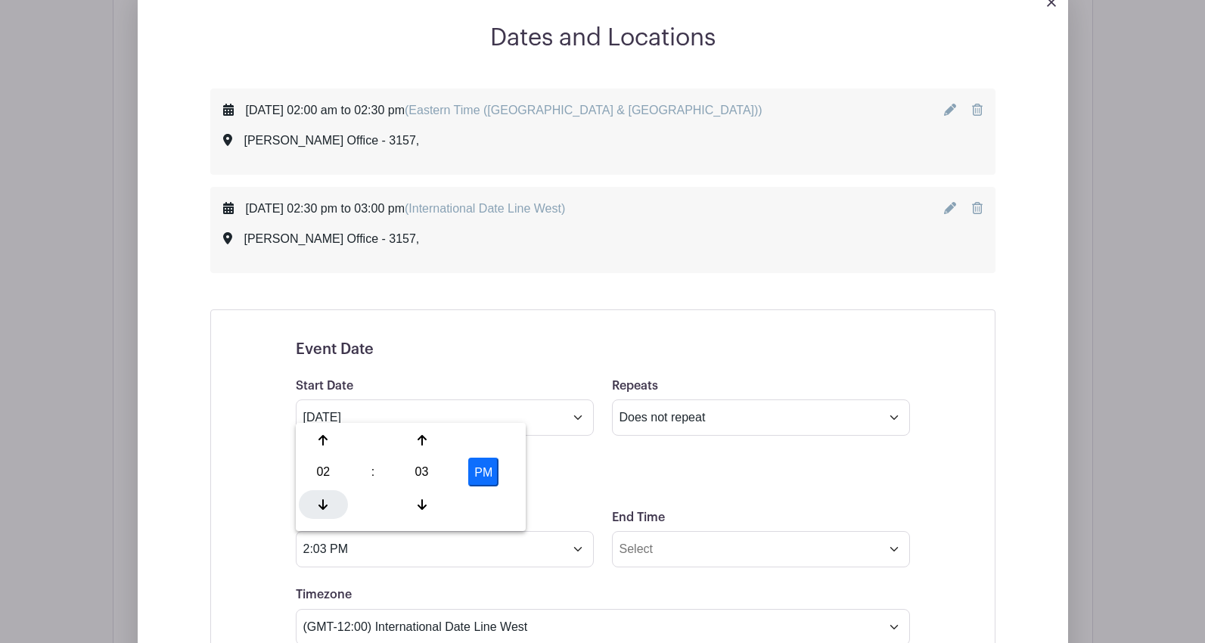
click at [321, 501] on icon at bounding box center [322, 504] width 9 height 12
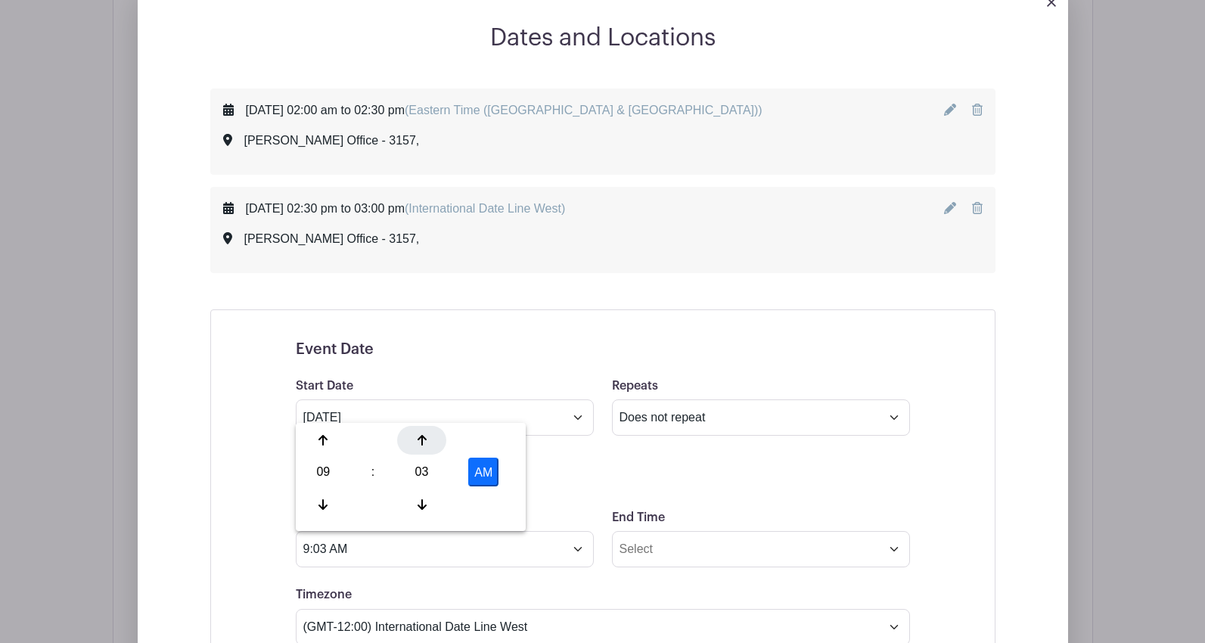
click at [426, 437] on icon at bounding box center [421, 440] width 9 height 12
click at [420, 504] on icon at bounding box center [421, 504] width 9 height 12
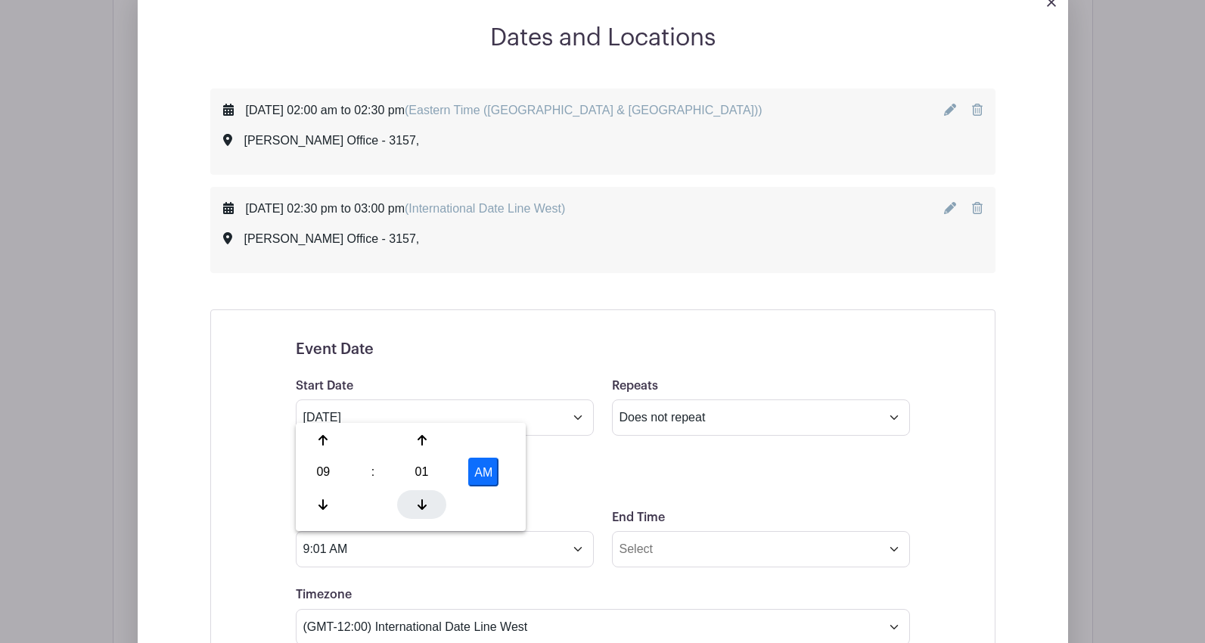
type input "9:00 AM"
click at [495, 551] on input "9:00 AM" at bounding box center [445, 549] width 298 height 36
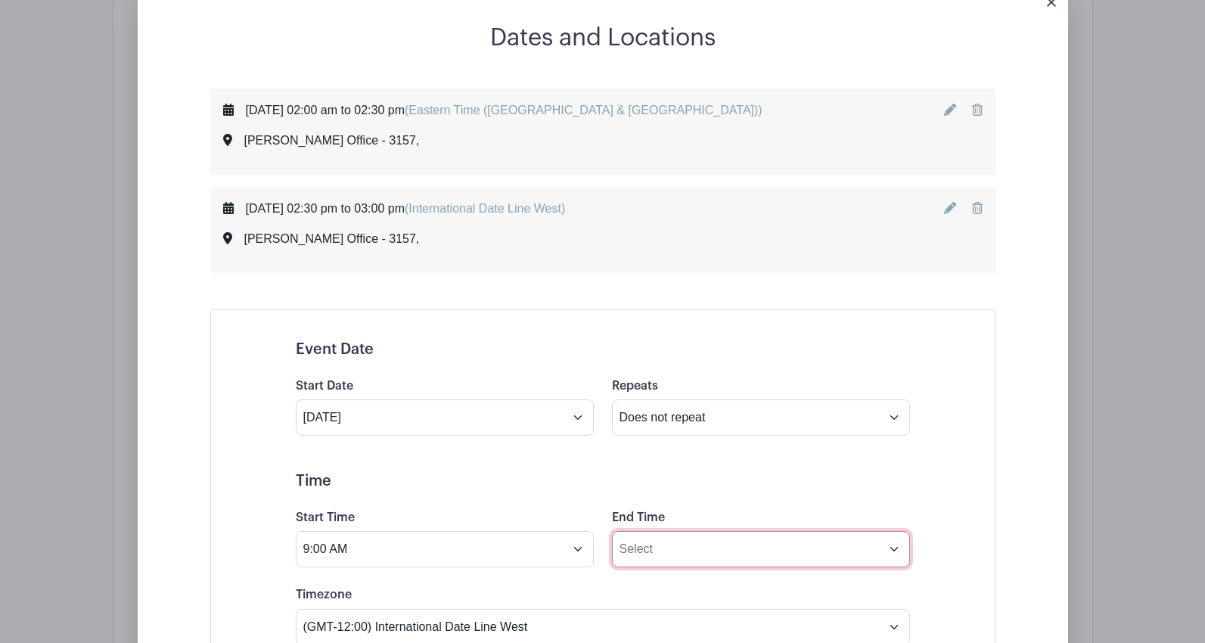
click at [677, 549] on input "End Time" at bounding box center [761, 549] width 298 height 36
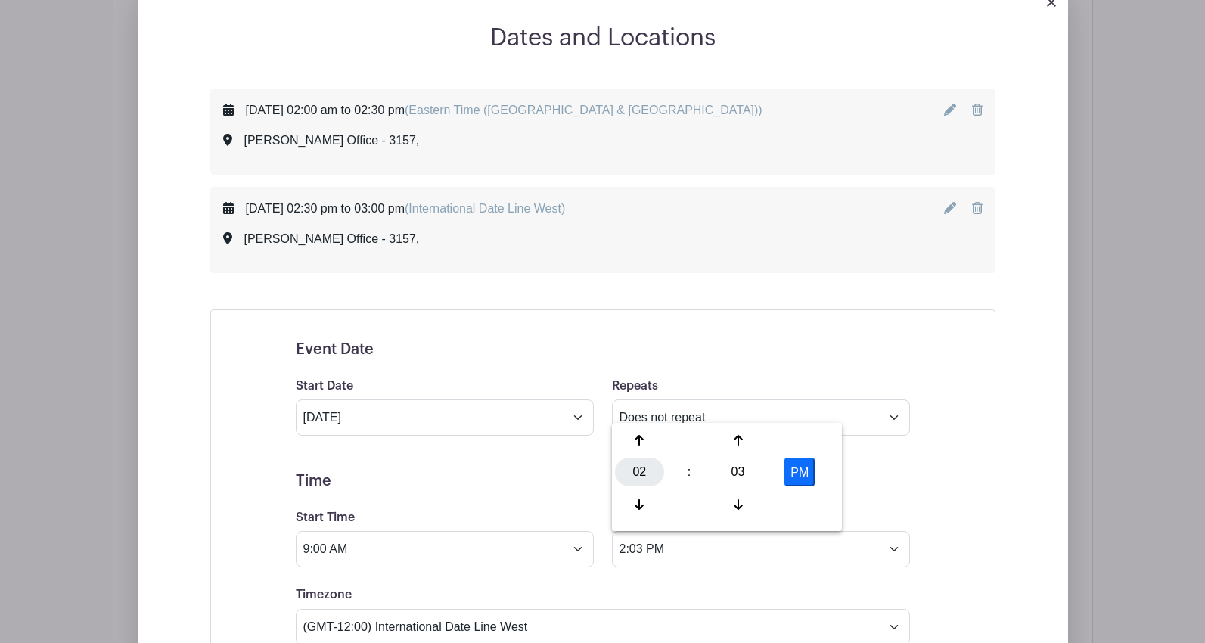
click at [639, 470] on div "02" at bounding box center [639, 472] width 49 height 29
click at [703, 501] on div "09" at bounding box center [696, 504] width 51 height 29
click at [743, 476] on div "03" at bounding box center [737, 472] width 49 height 29
click at [743, 473] on div "30" at bounding box center [752, 472] width 51 height 29
click at [794, 480] on button "PM" at bounding box center [799, 472] width 30 height 29
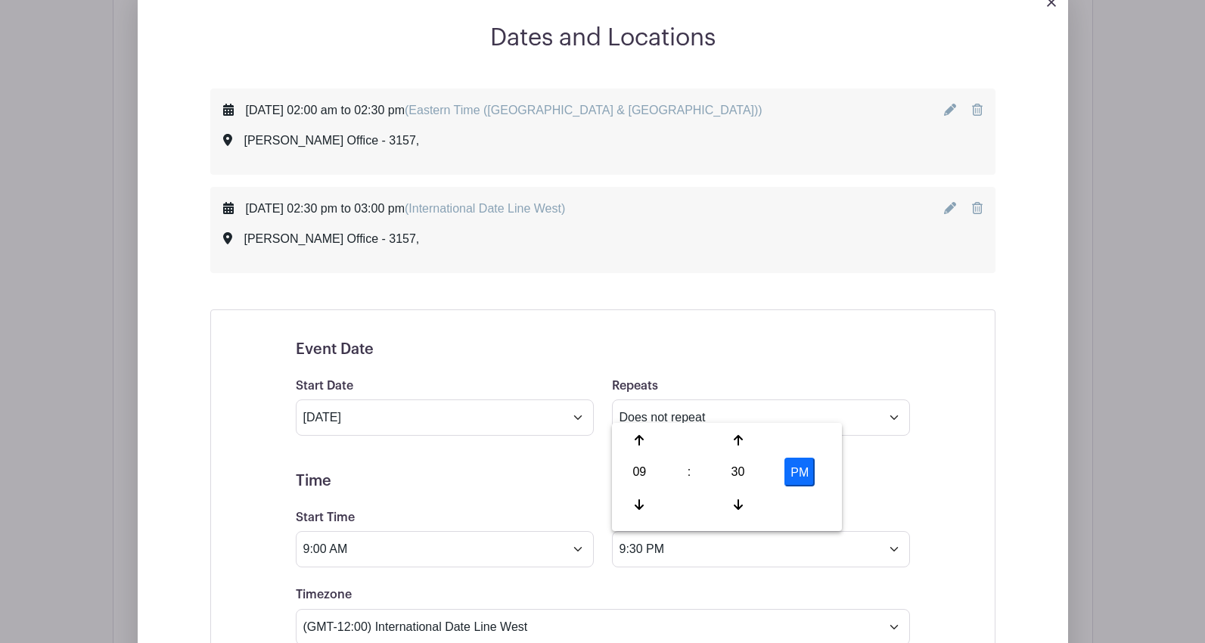
type input "9:30 AM"
click at [740, 553] on input "9:30 AM" at bounding box center [761, 549] width 298 height 36
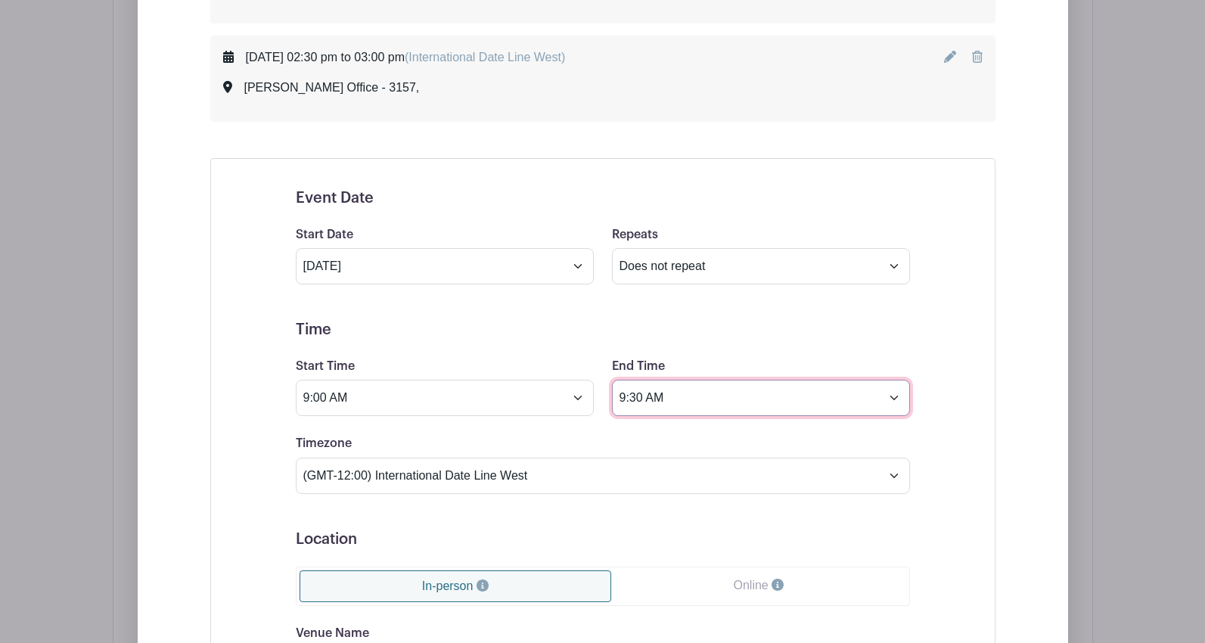
scroll to position [1026, 0]
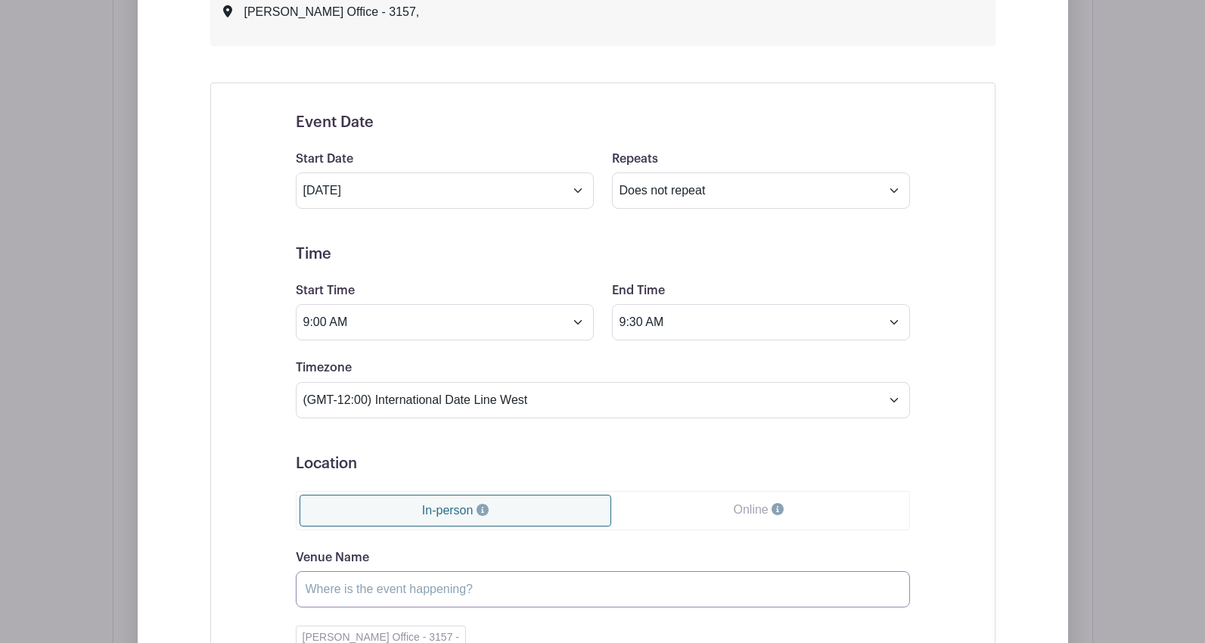
click at [368, 582] on input "Venue Name" at bounding box center [603, 589] width 614 height 36
type input "[PERSON_NAME] Office - 3157"
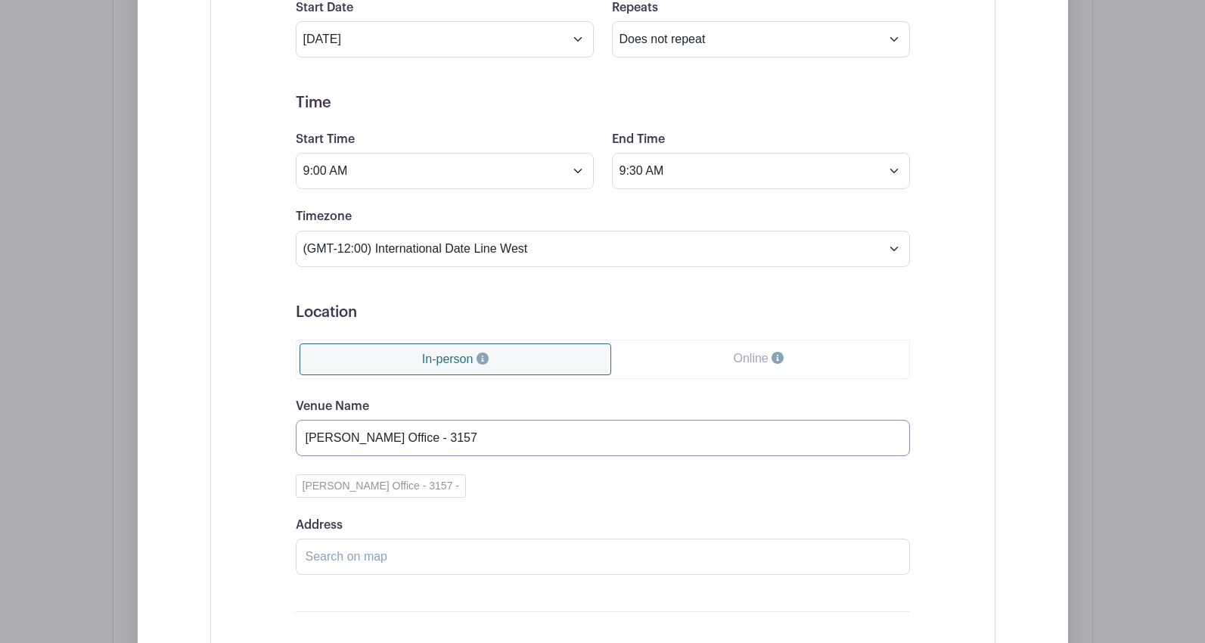
scroll to position [1253, 0]
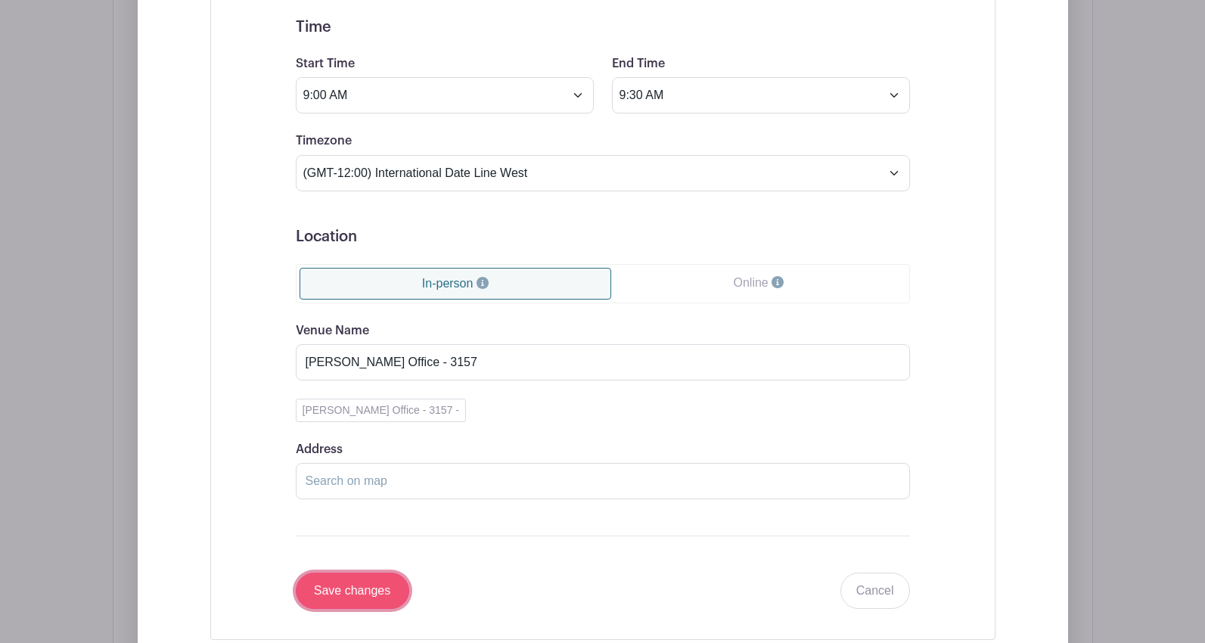
click at [376, 592] on input "Save changes" at bounding box center [352, 590] width 113 height 36
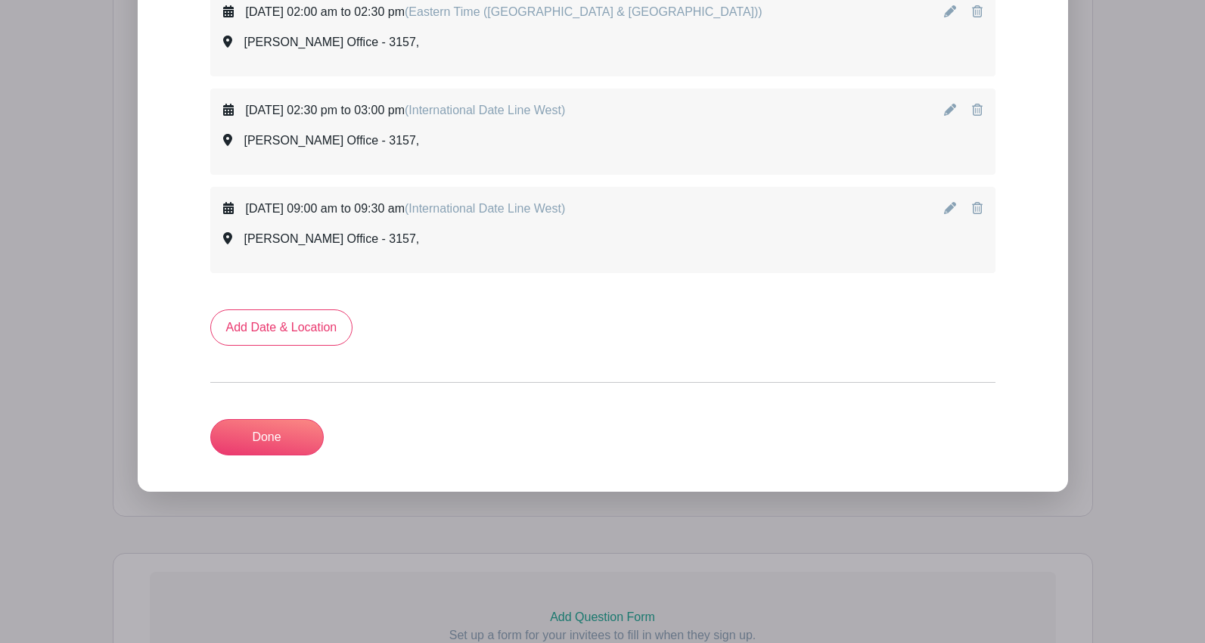
scroll to position [822, 0]
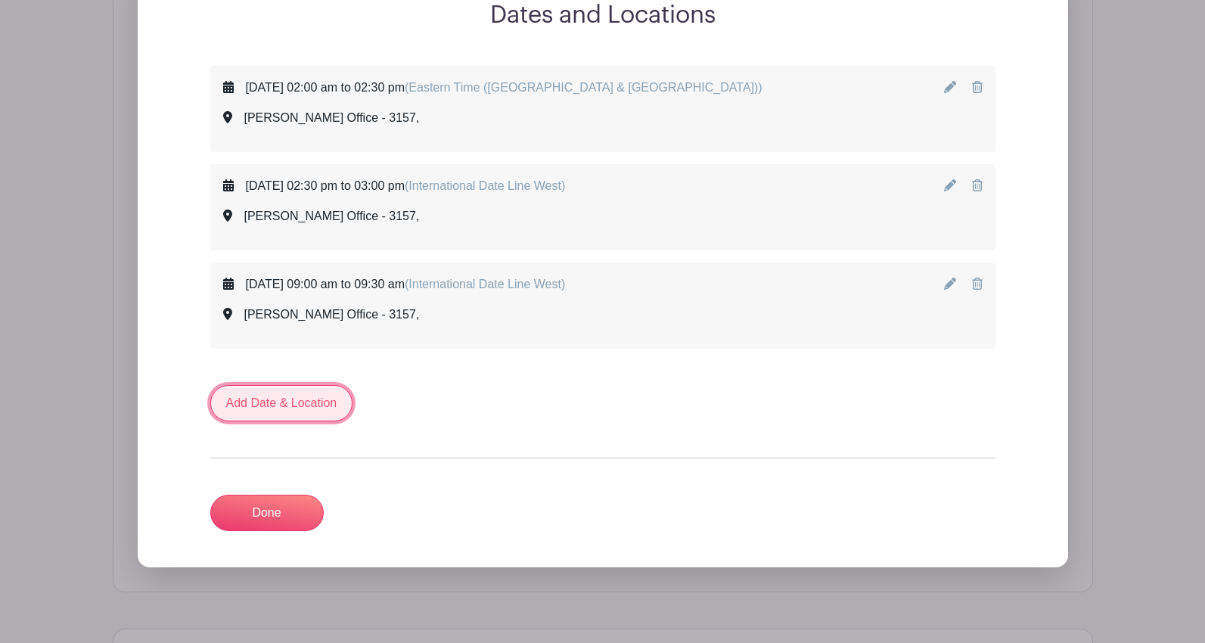
click at [303, 411] on link "Add Date & Location" at bounding box center [281, 403] width 143 height 36
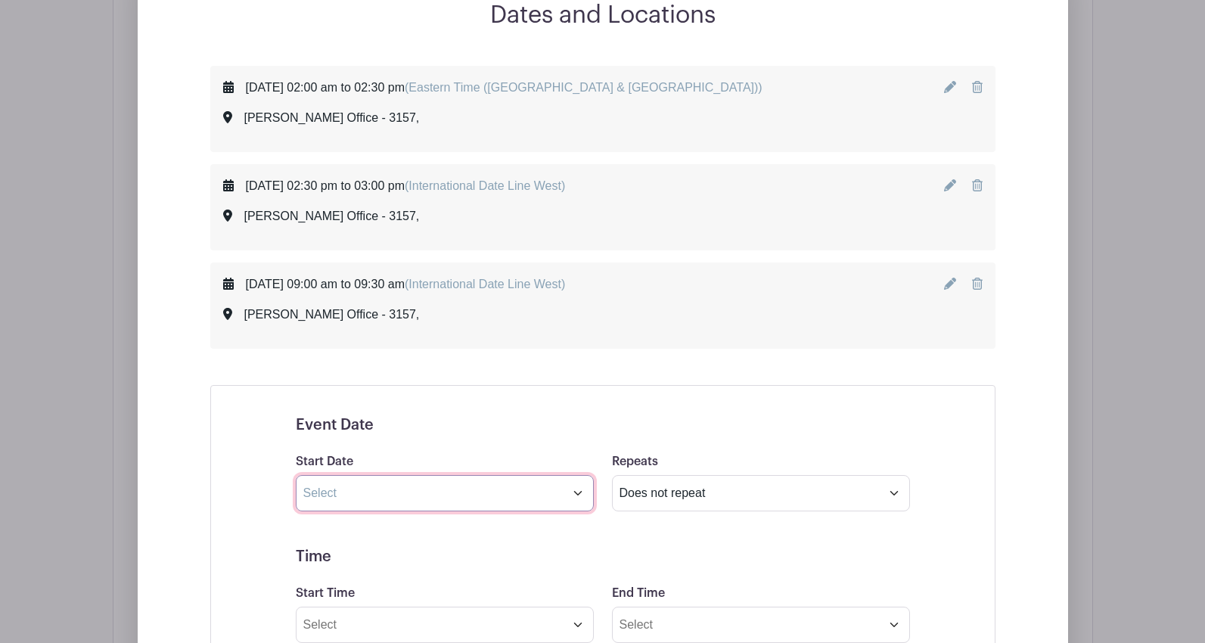
click at [358, 493] on input "text" at bounding box center [445, 493] width 298 height 36
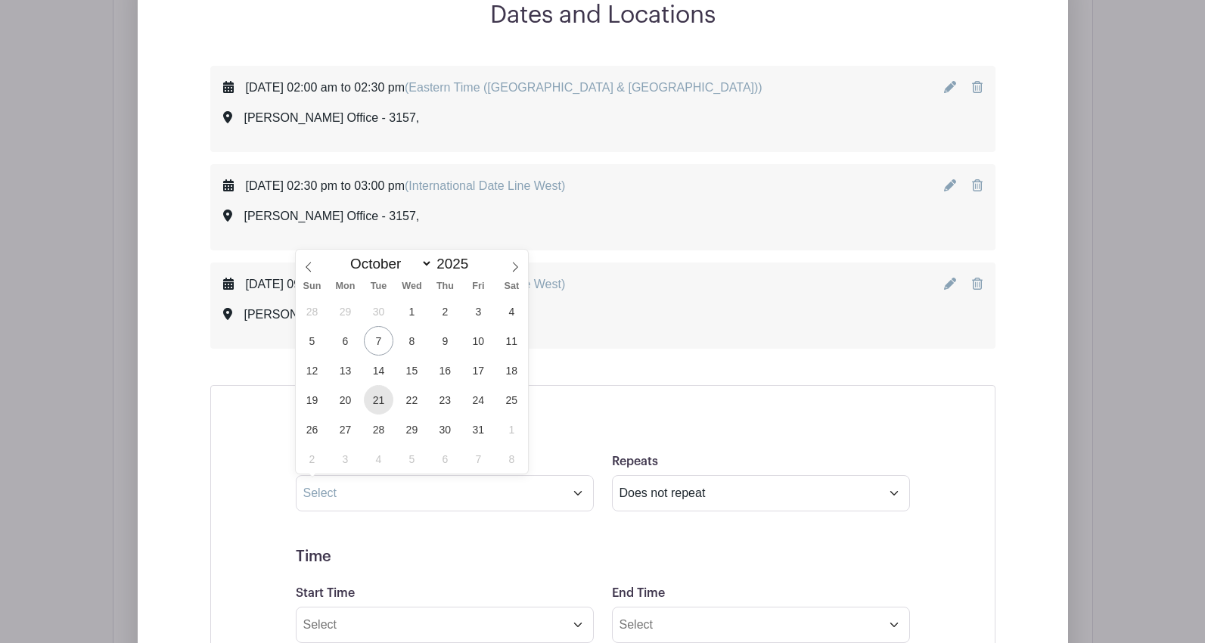
click at [377, 400] on span "21" at bounding box center [378, 399] width 29 height 29
type input "[DATE]"
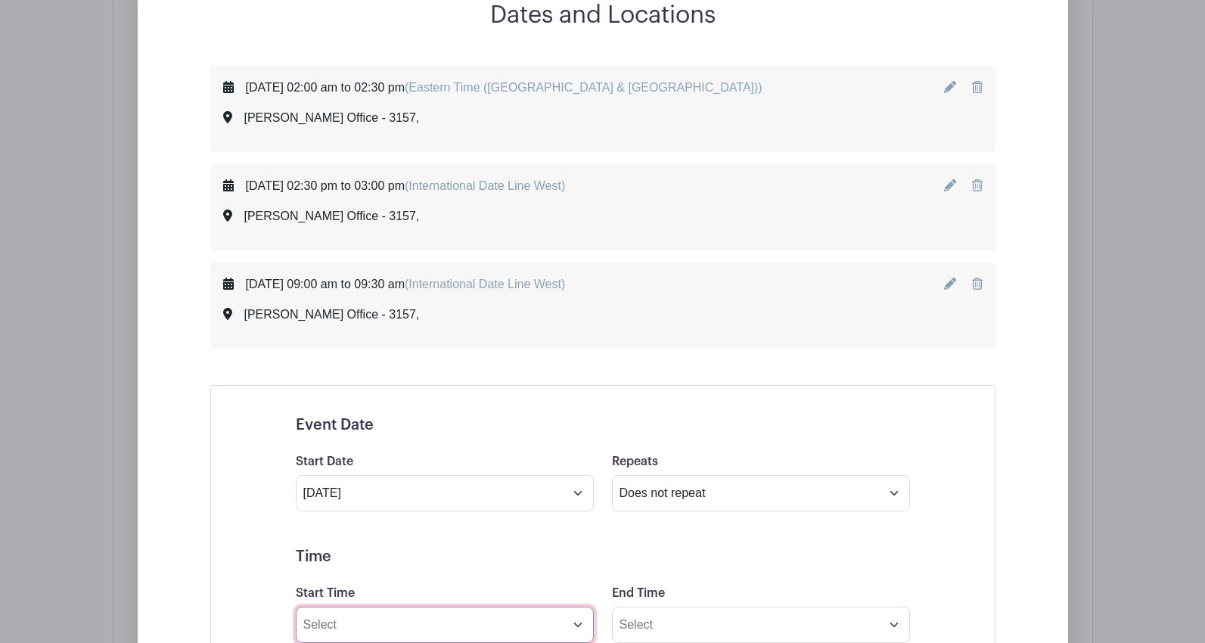
click at [384, 618] on input "Start Time" at bounding box center [445, 625] width 298 height 36
click at [334, 550] on div "02" at bounding box center [323, 547] width 49 height 29
click at [486, 582] on div "11" at bounding box center [492, 580] width 51 height 29
click at [414, 551] on div "04" at bounding box center [421, 547] width 49 height 29
click at [431, 554] on div "30" at bounding box center [436, 547] width 51 height 29
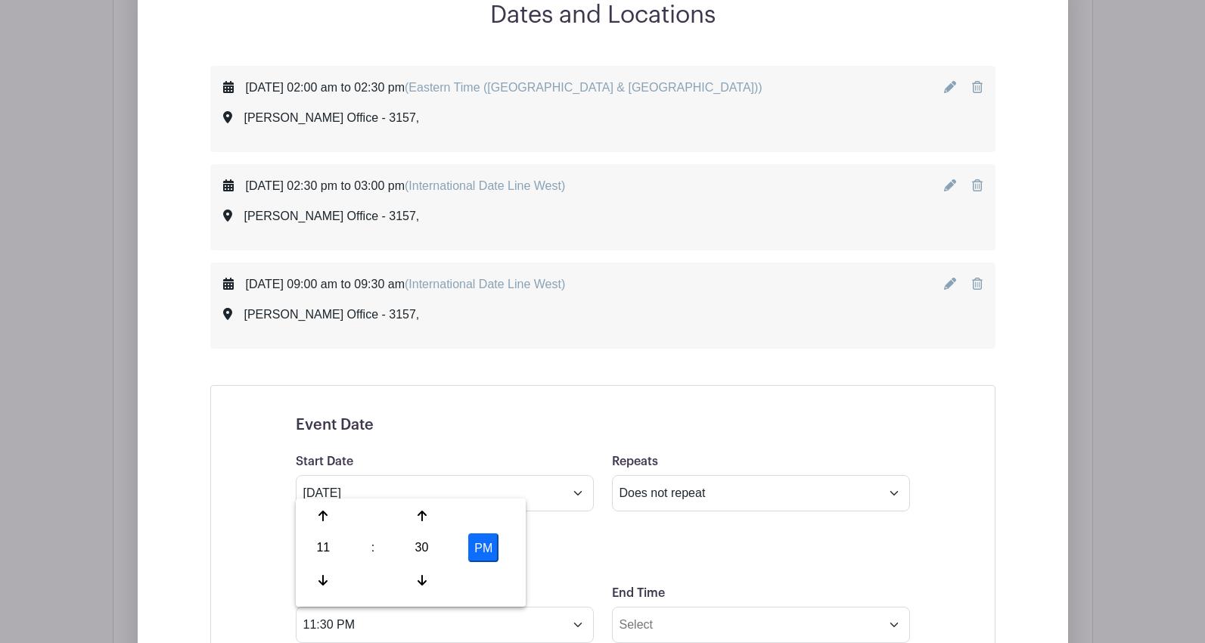
click at [486, 553] on button "PM" at bounding box center [483, 547] width 30 height 29
type input "11:30 AM"
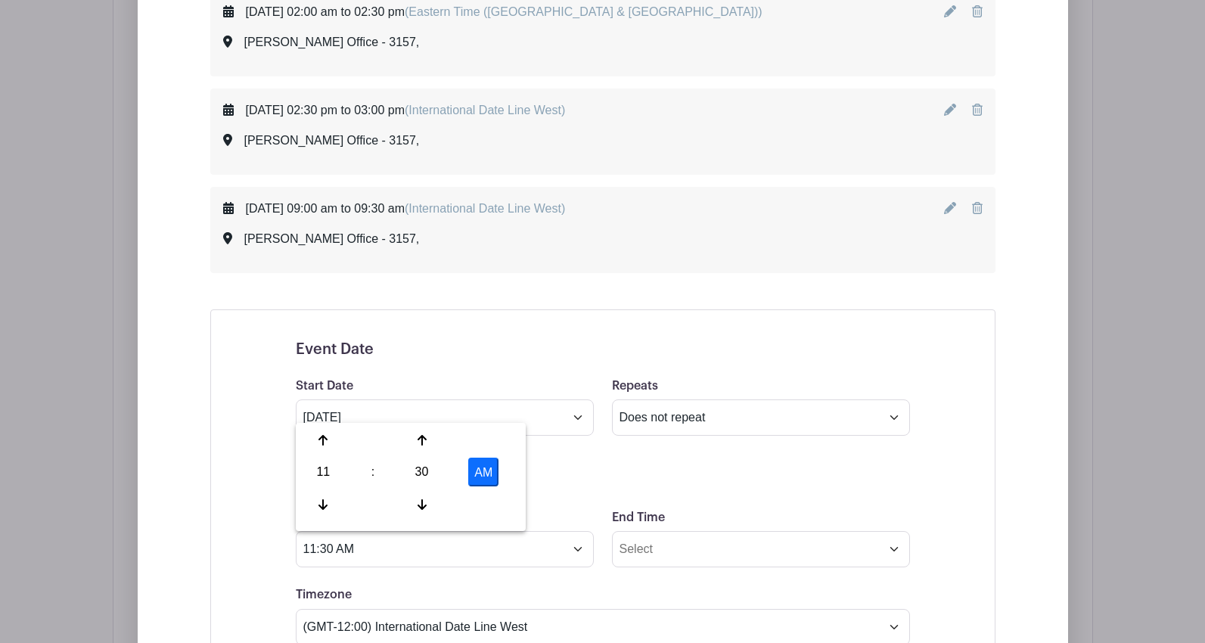
scroll to position [973, 0]
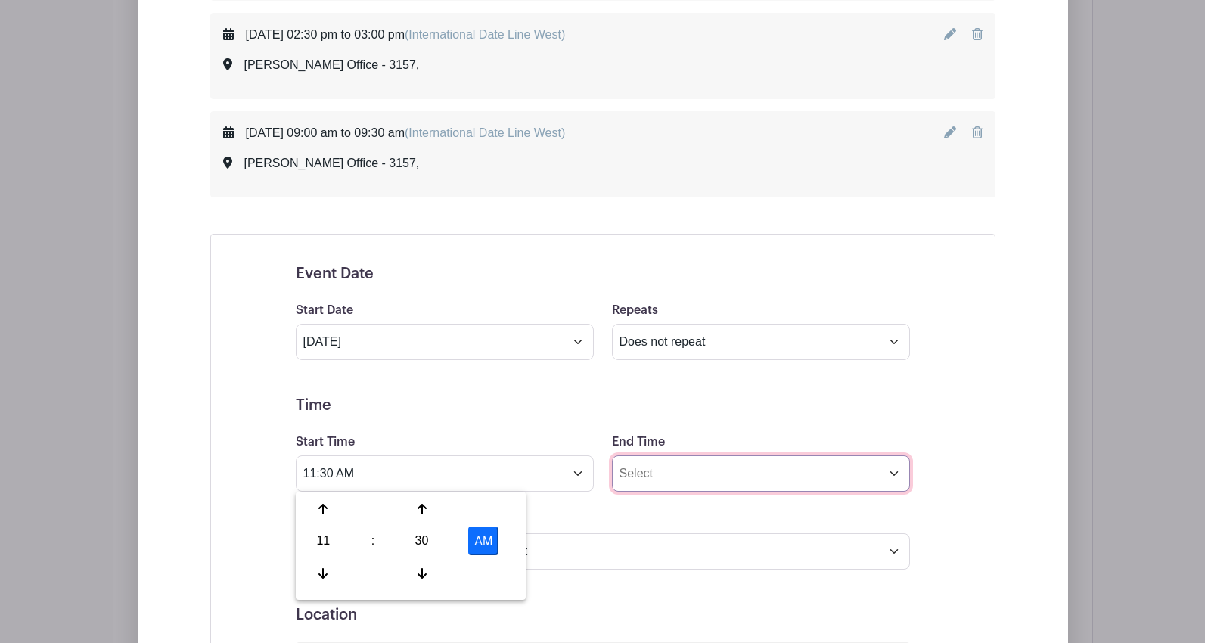
click at [642, 472] on input "End Time" at bounding box center [761, 473] width 298 height 36
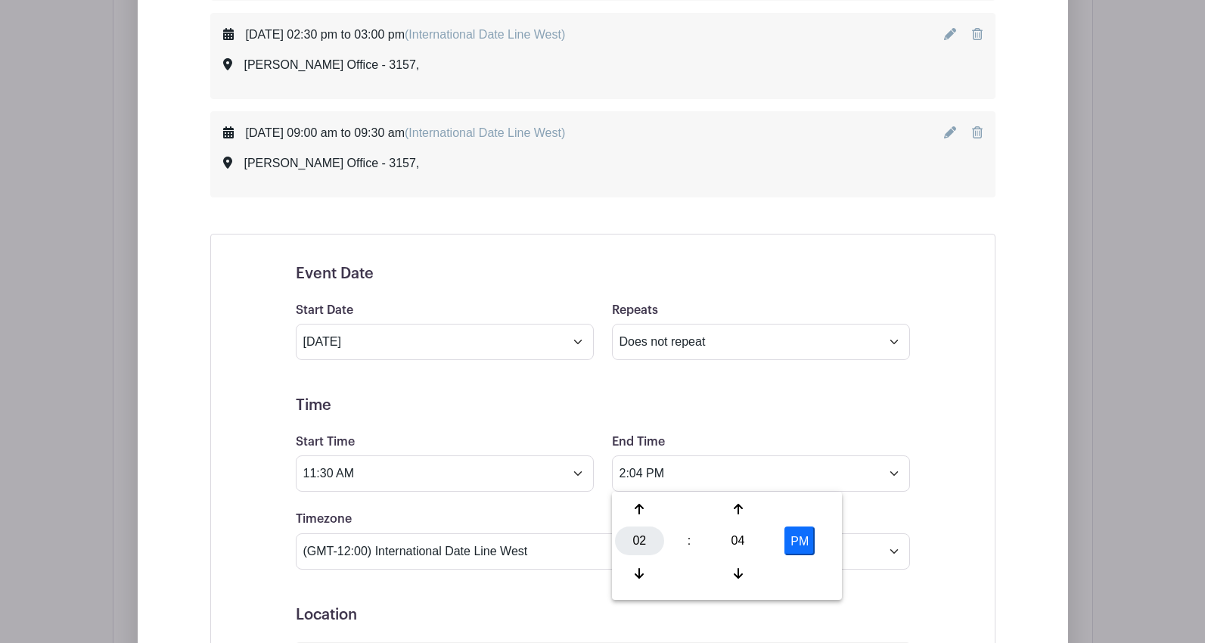
click at [646, 547] on div "02" at bounding box center [639, 540] width 49 height 29
click at [643, 517] on div "12" at bounding box center [640, 509] width 51 height 29
click at [740, 543] on div "04" at bounding box center [737, 540] width 49 height 29
click at [646, 510] on div "00" at bounding box center [640, 509] width 51 height 29
type input "12:00 PM"
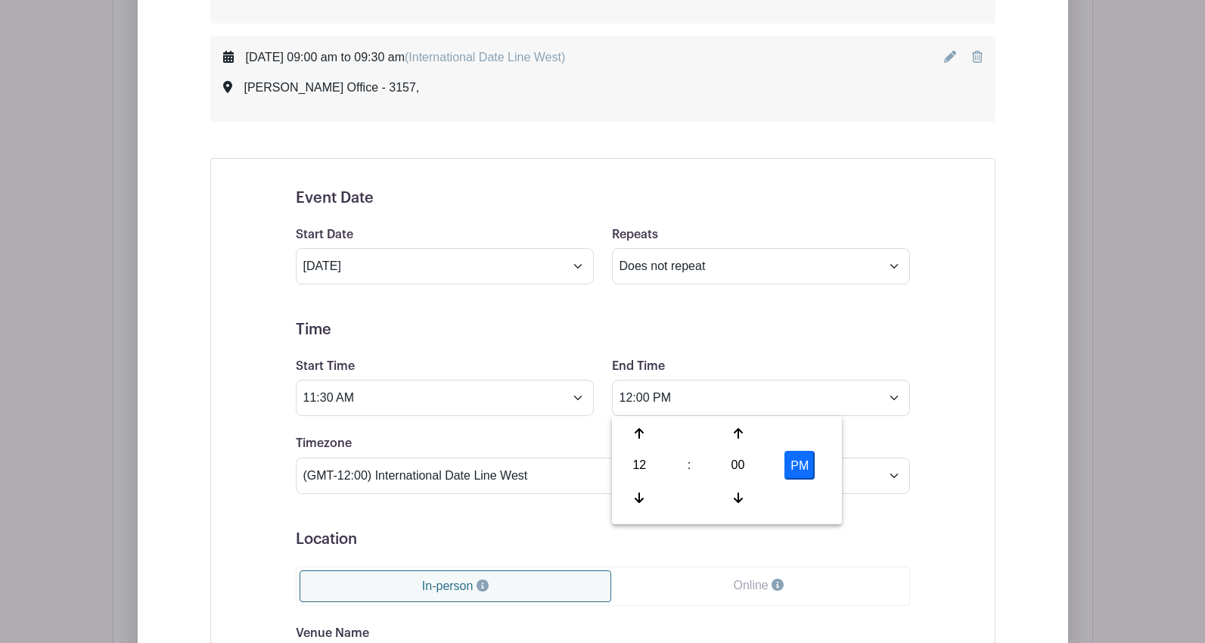
scroll to position [1125, 0]
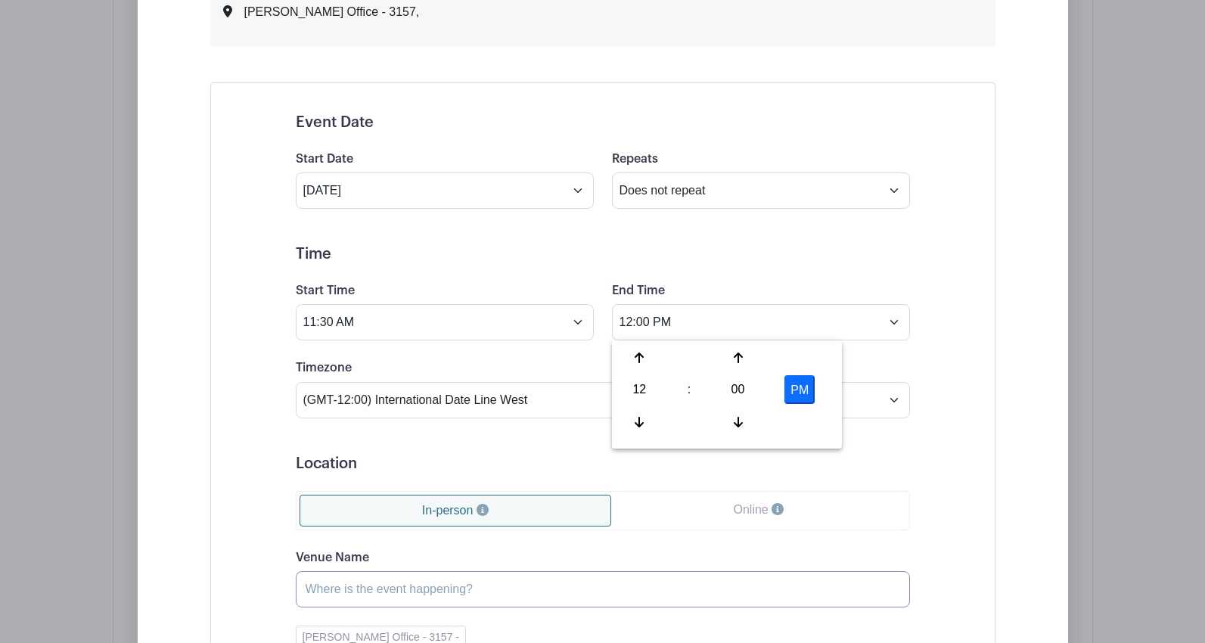
click at [384, 587] on input "Venue Name" at bounding box center [603, 589] width 614 height 36
type input "[PERSON_NAME] Office - 3157"
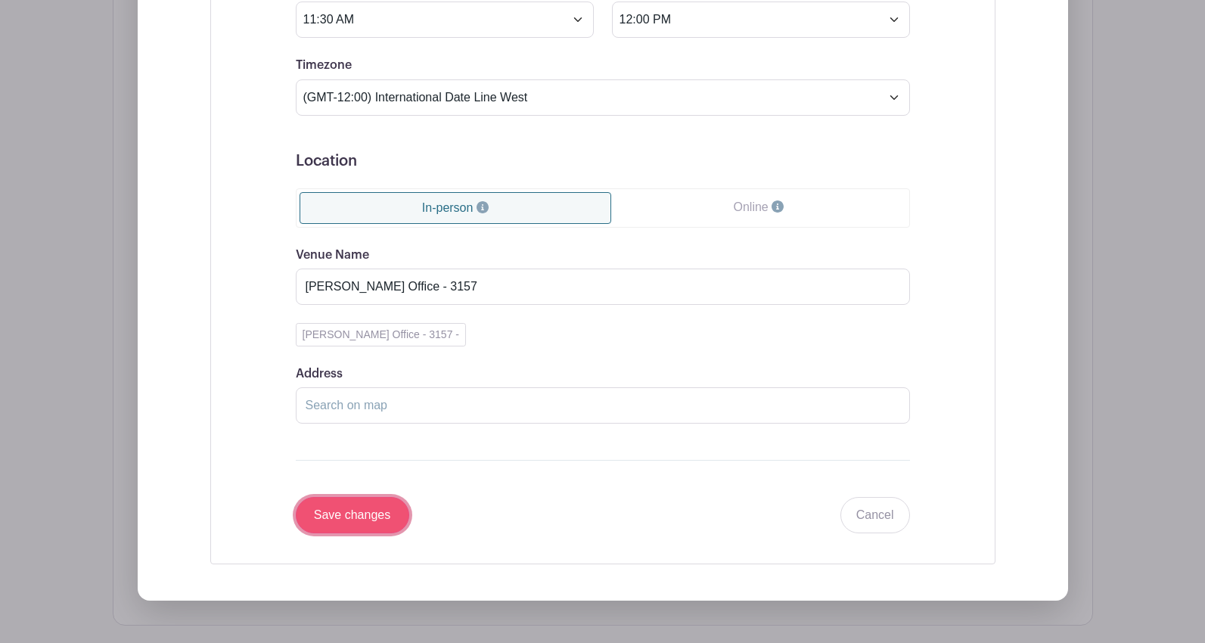
click at [343, 519] on input "Save changes" at bounding box center [352, 515] width 113 height 36
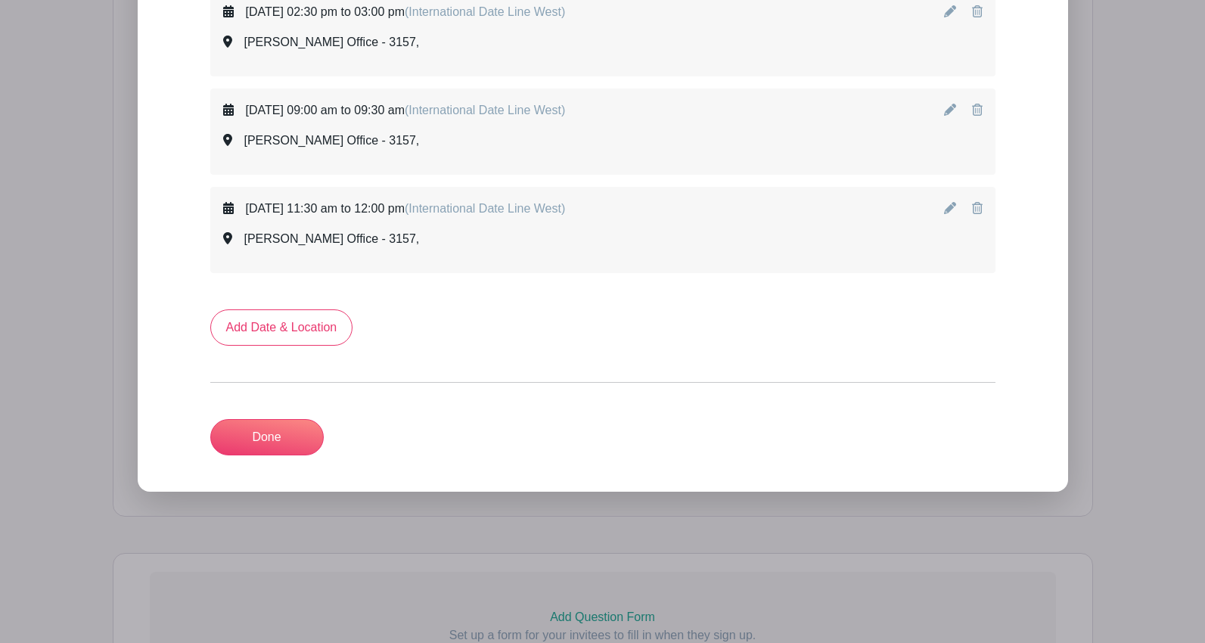
scroll to position [920, 0]
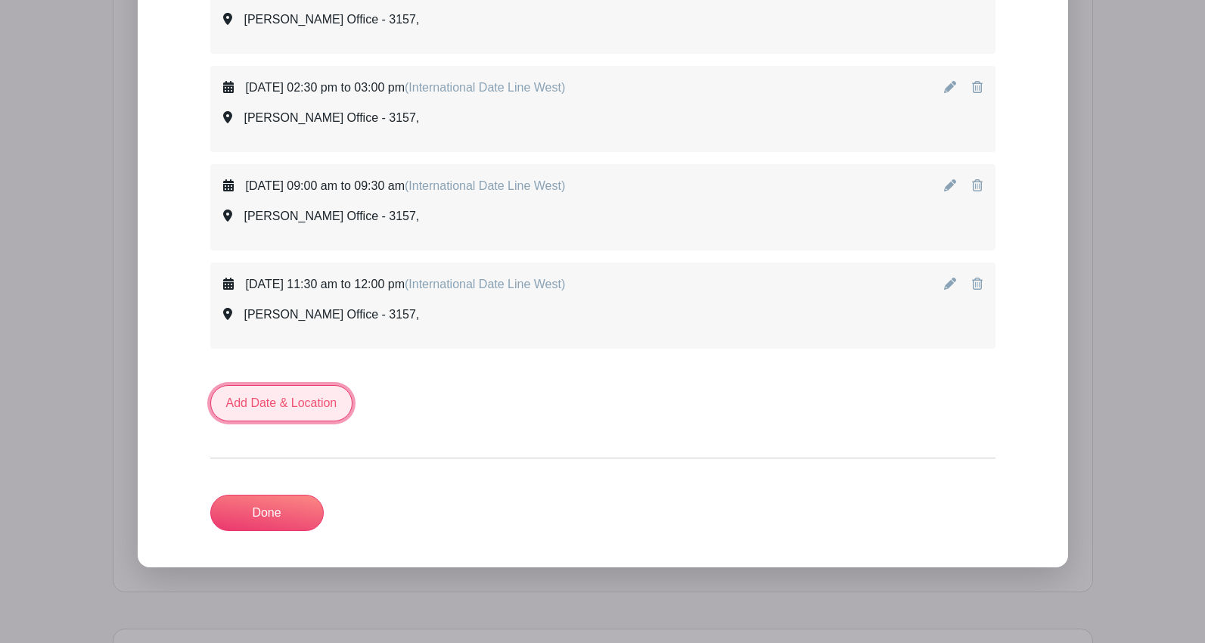
click at [275, 402] on link "Add Date & Location" at bounding box center [281, 403] width 143 height 36
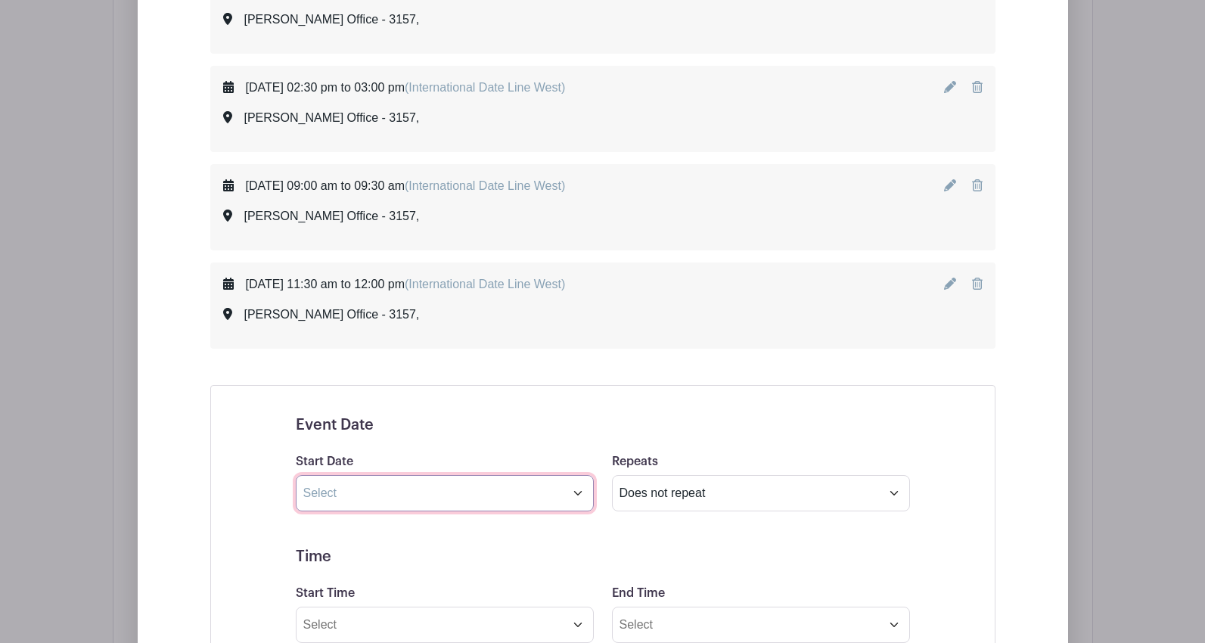
click at [346, 496] on input "text" at bounding box center [445, 493] width 298 height 36
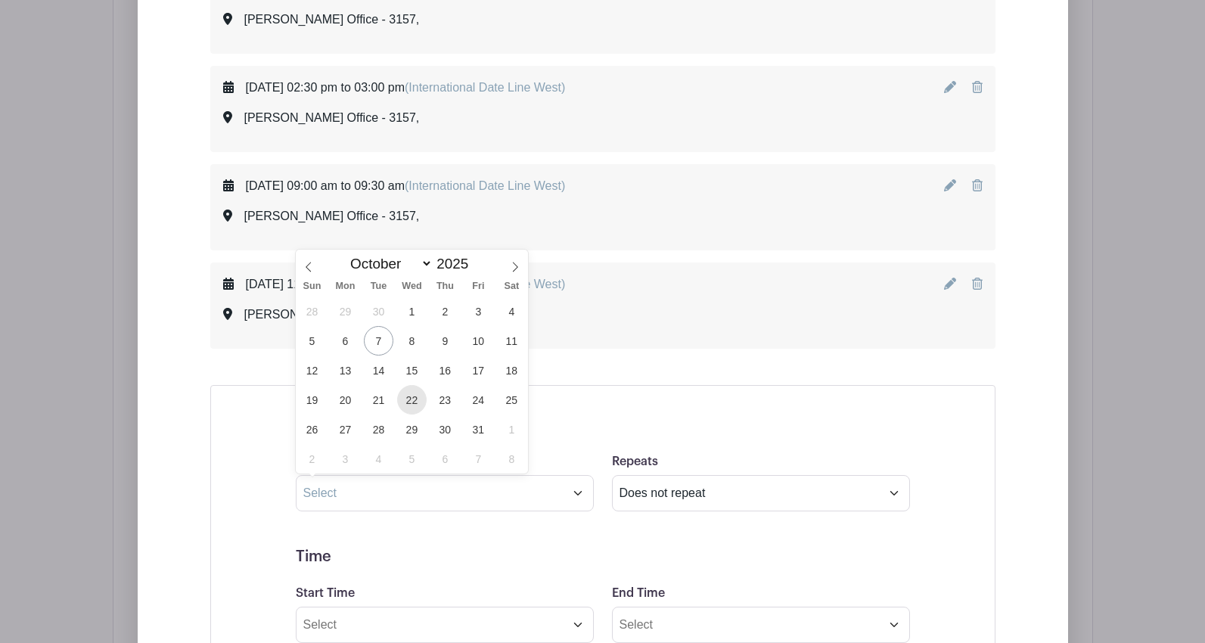
click at [411, 402] on span "22" at bounding box center [411, 399] width 29 height 29
type input "[DATE]"
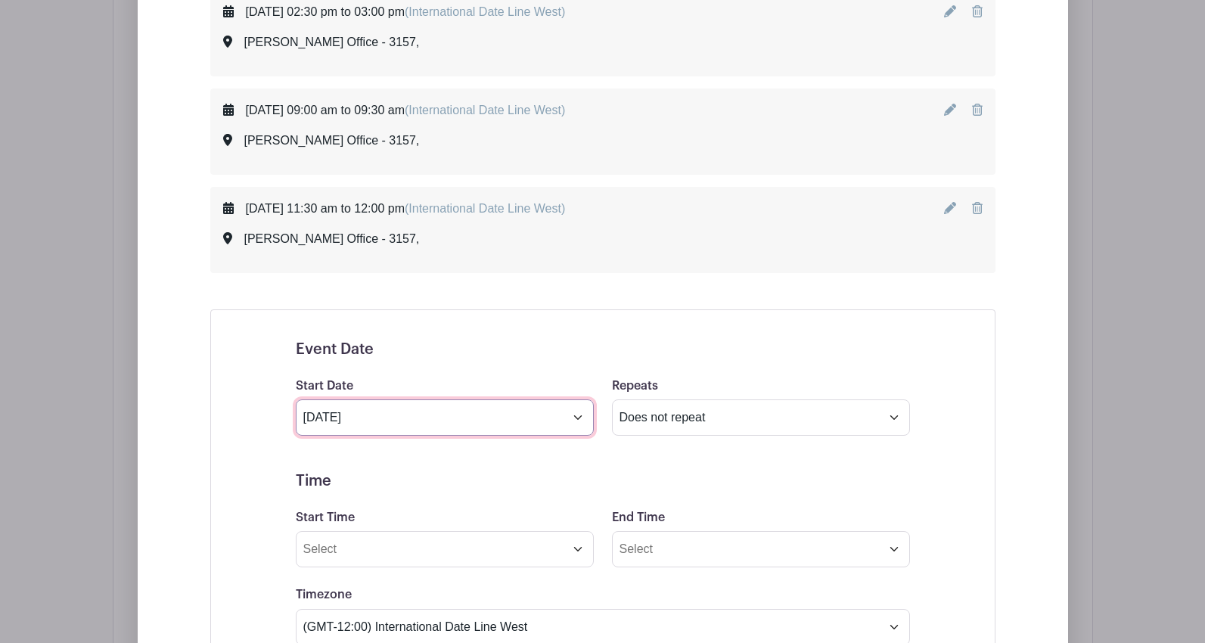
scroll to position [1072, 0]
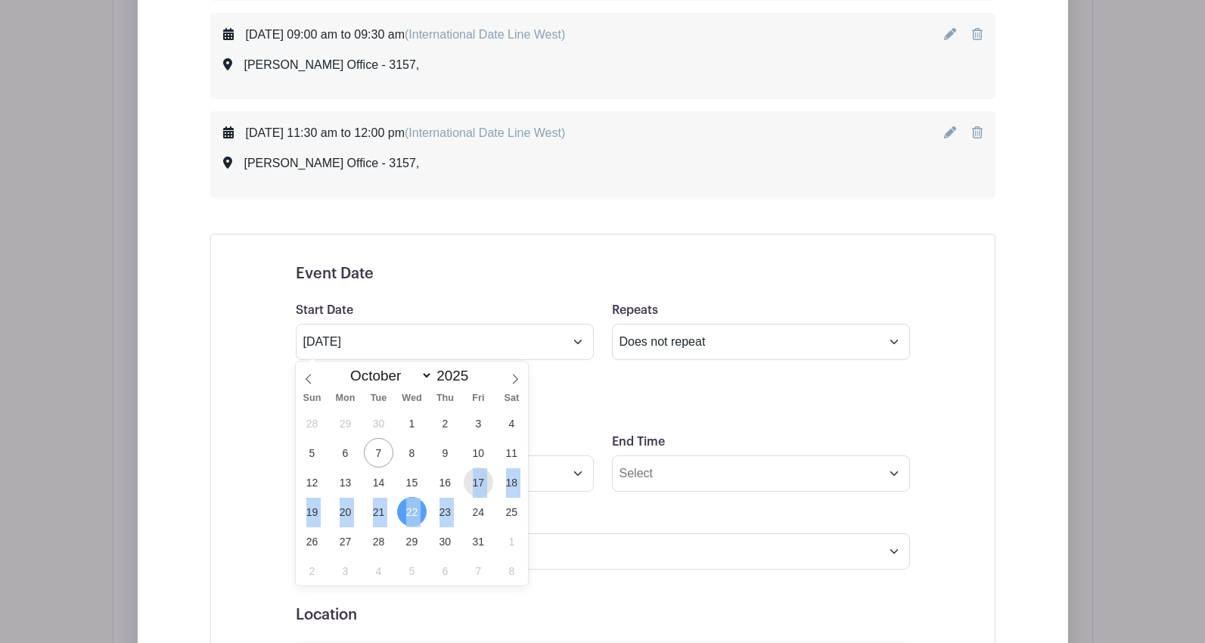
click at [470, 482] on div "28 29 30 1 2 3 4 5 6 7 8 9 10 11 12 13 14 15 16 17 18 19 20 21 22 23 24 25 26 2…" at bounding box center [412, 496] width 233 height 177
click at [413, 510] on span "22" at bounding box center [411, 511] width 29 height 29
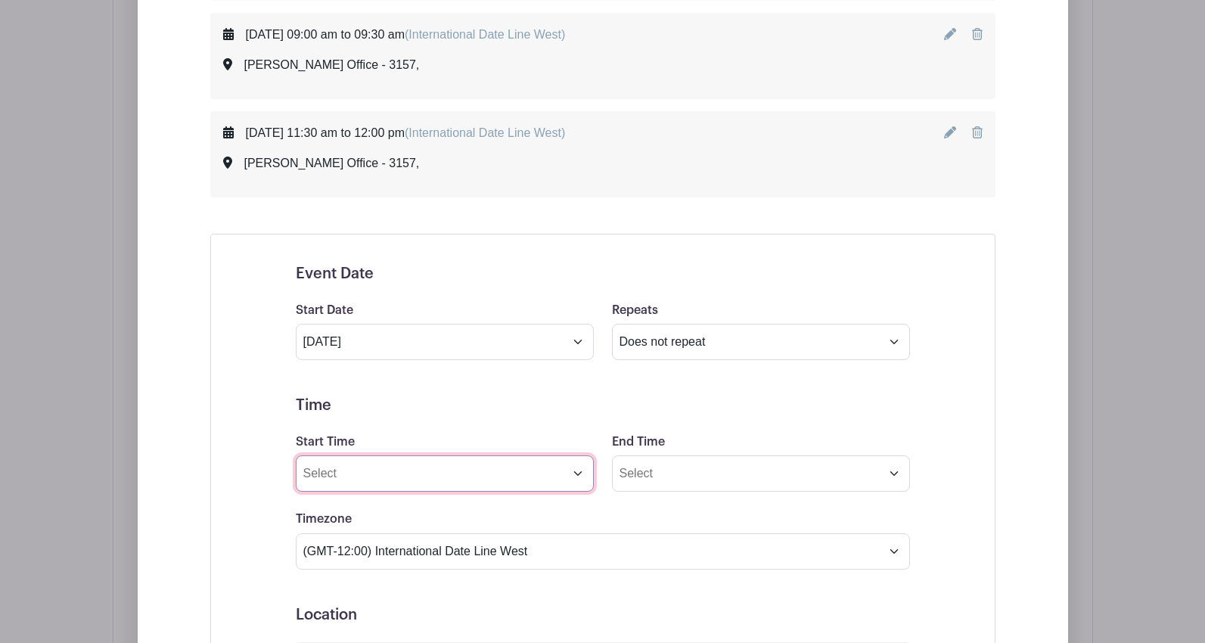
click at [416, 476] on input "Start Time" at bounding box center [445, 473] width 298 height 36
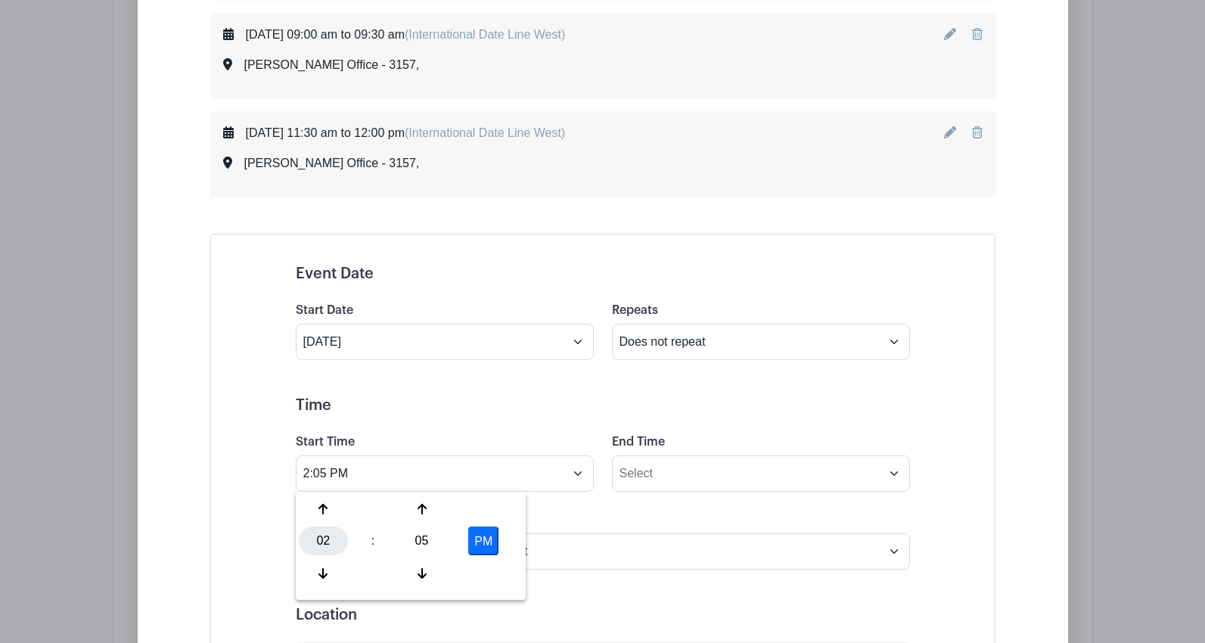
click at [325, 538] on div "02" at bounding box center [323, 540] width 49 height 29
click at [436, 572] on div "10" at bounding box center [436, 573] width 51 height 29
click at [424, 544] on div "05" at bounding box center [421, 540] width 49 height 29
click at [441, 540] on div "30" at bounding box center [436, 540] width 51 height 29
click at [482, 538] on button "PM" at bounding box center [483, 540] width 30 height 29
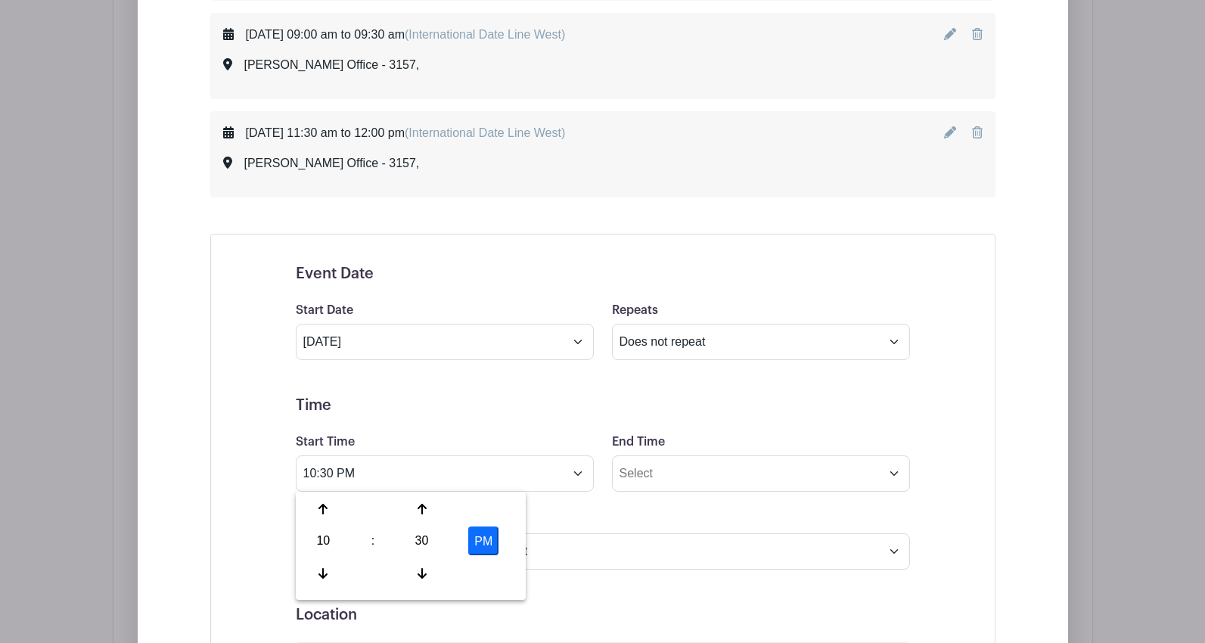
type input "10:30 AM"
click at [673, 470] on input "End Time" at bounding box center [761, 473] width 298 height 36
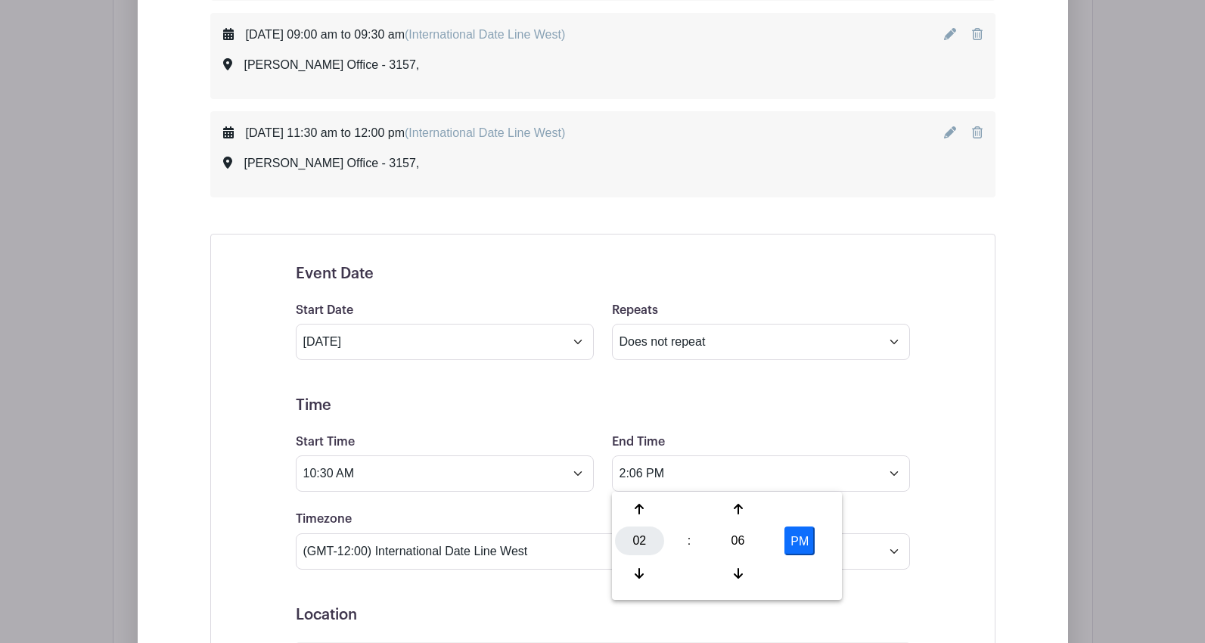
click at [640, 541] on div "02" at bounding box center [639, 540] width 49 height 29
click at [802, 567] on div "11" at bounding box center [808, 573] width 51 height 29
click at [746, 536] on div "06" at bounding box center [737, 540] width 49 height 29
click at [635, 509] on div "00" at bounding box center [640, 509] width 51 height 29
click at [793, 538] on button "PM" at bounding box center [799, 540] width 30 height 29
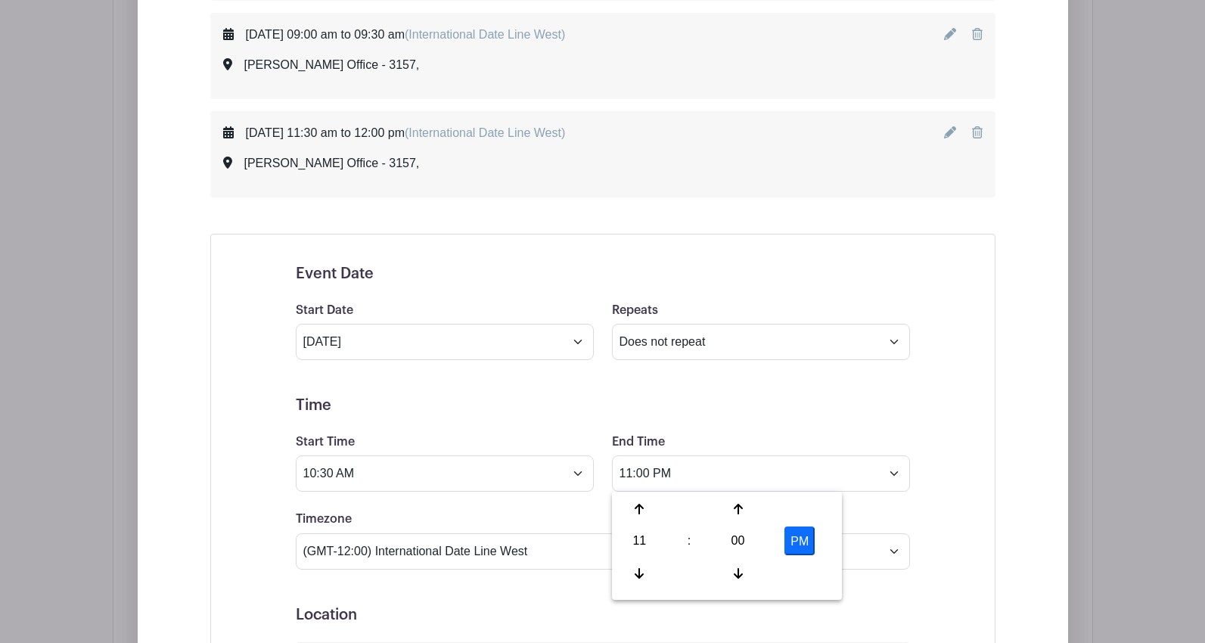
type input "11:00 AM"
click at [538, 589] on form "Event Date Start Date [DATE] Repeats Does not repeat Daily Weekly Monthly on da…" at bounding box center [603, 626] width 614 height 722
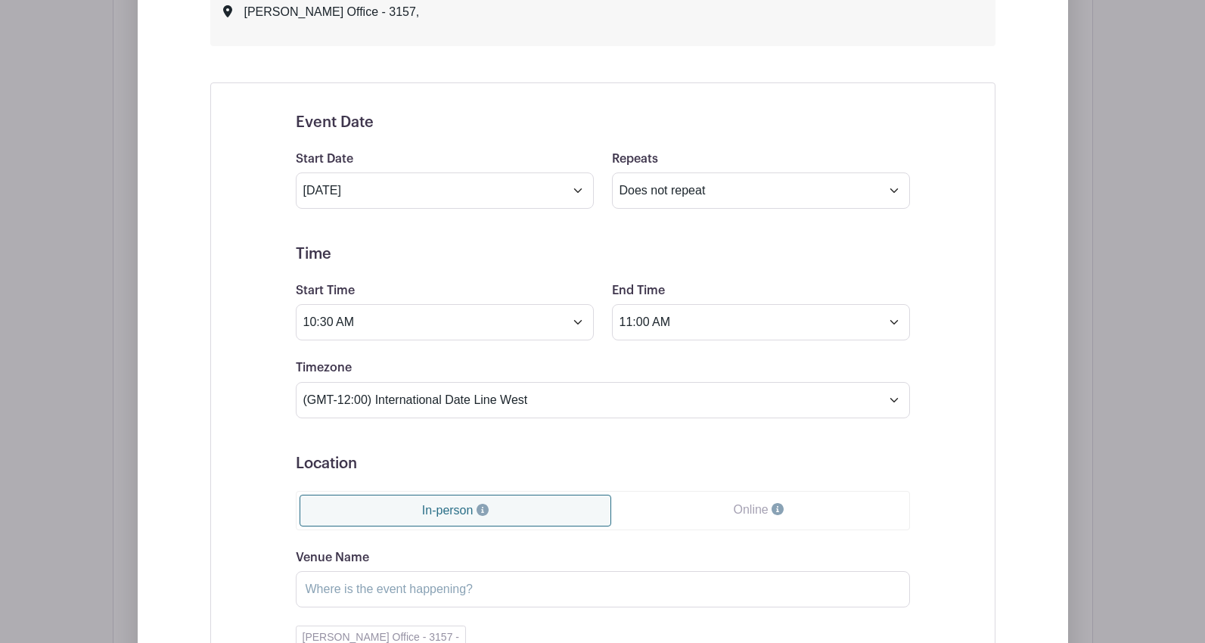
scroll to position [1299, 0]
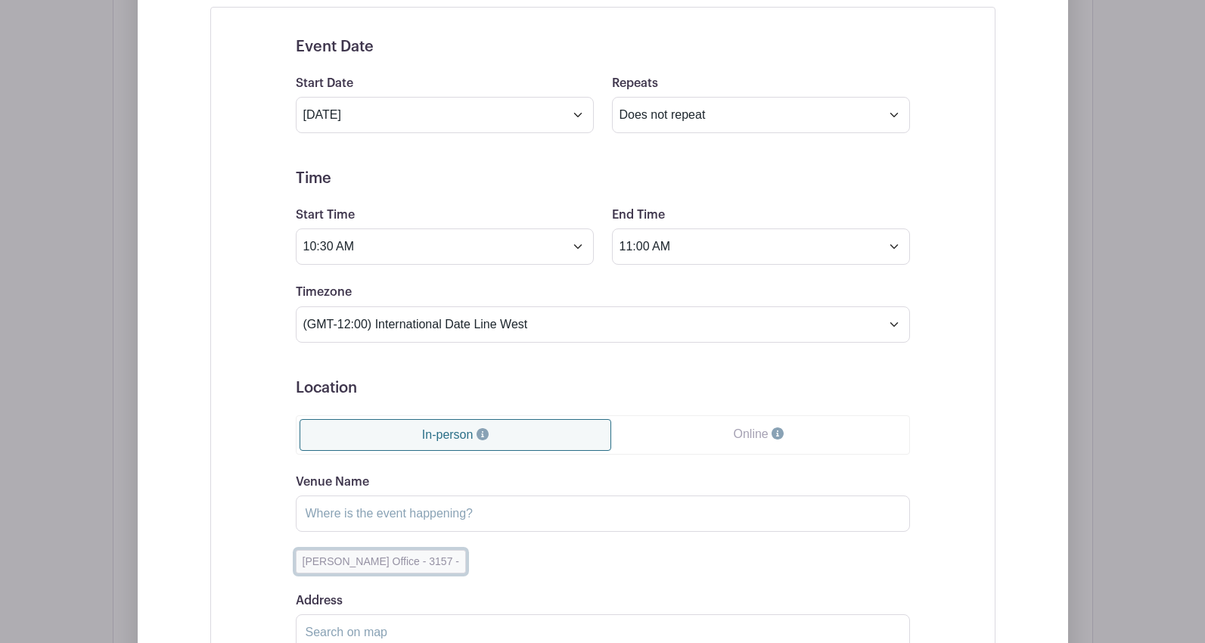
click at [377, 557] on button "[PERSON_NAME] Office - 3157 -" at bounding box center [381, 561] width 170 height 23
type input "[PERSON_NAME] Office - 3157"
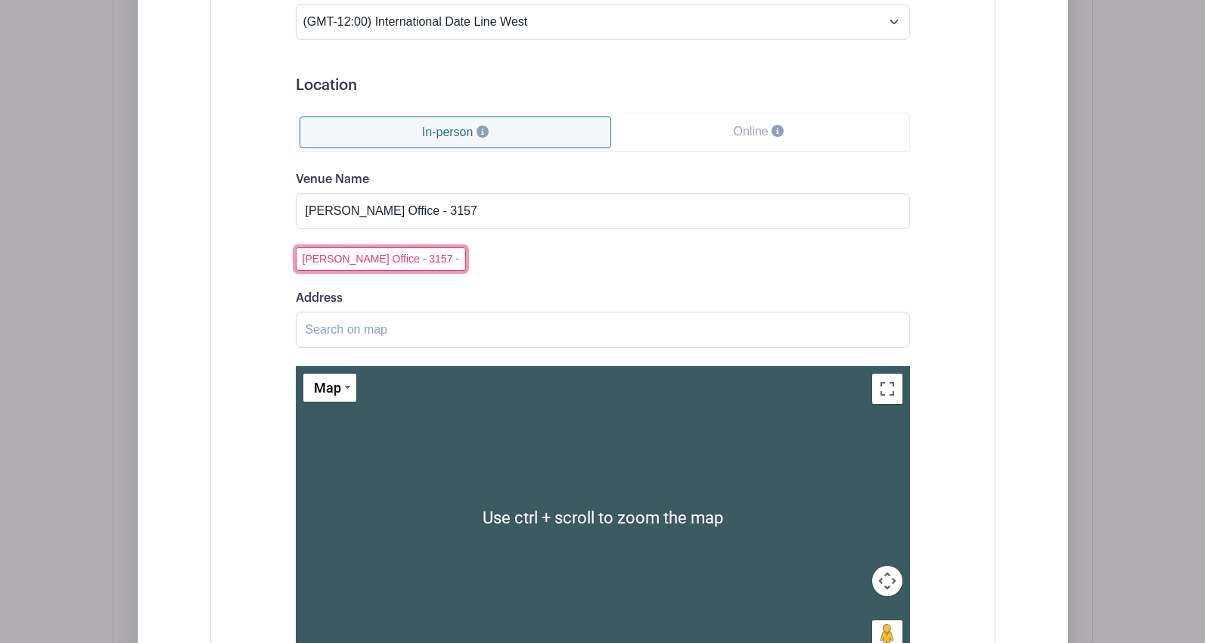
scroll to position [1828, 0]
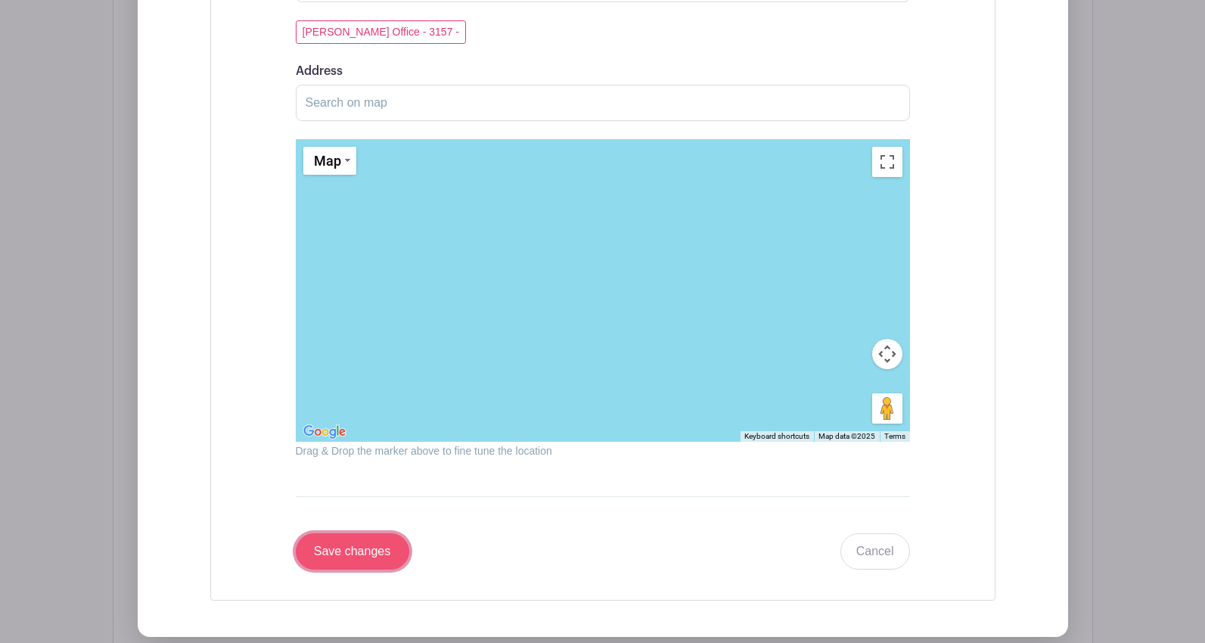
click at [349, 543] on input "Save changes" at bounding box center [352, 551] width 113 height 36
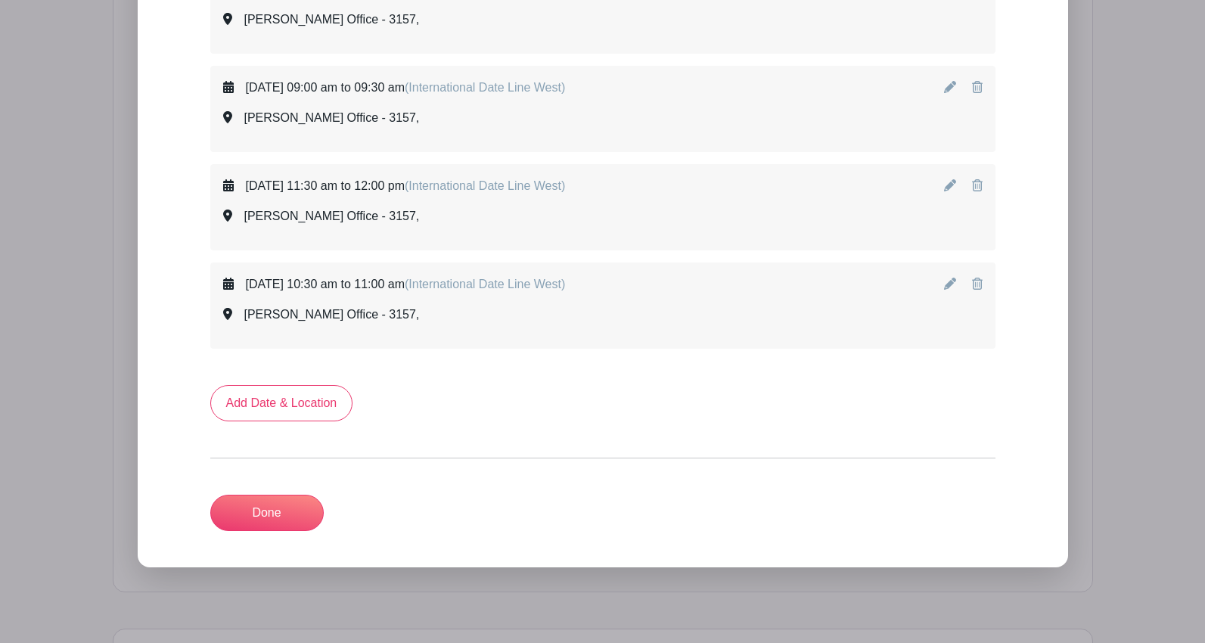
scroll to position [943, 0]
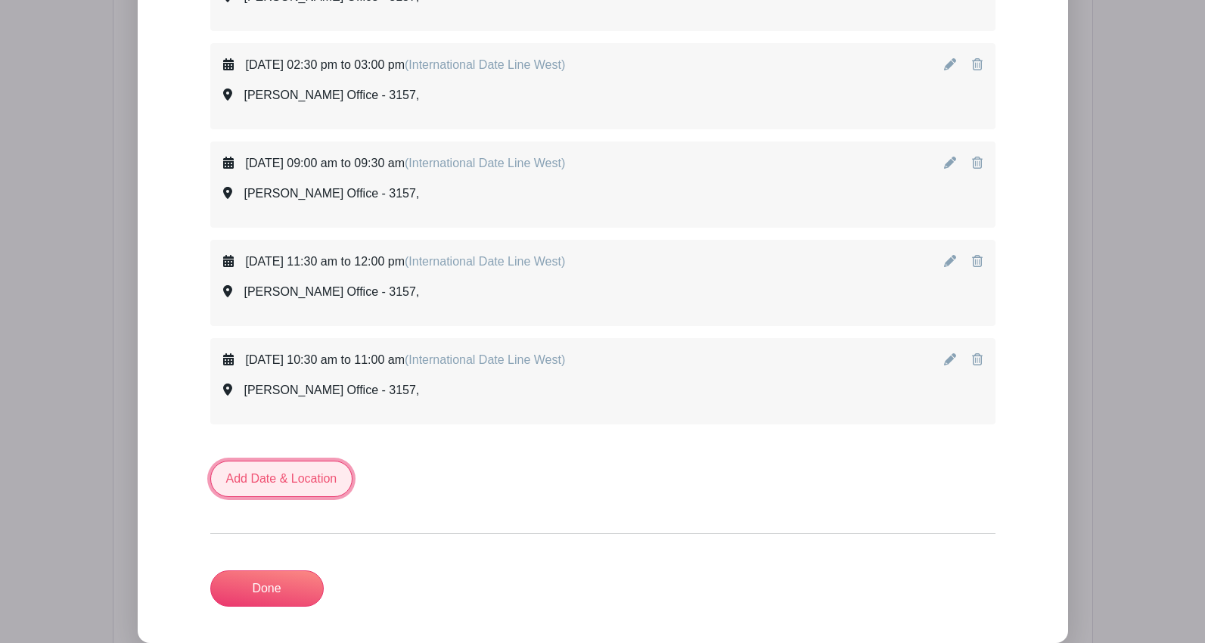
click at [292, 479] on link "Add Date & Location" at bounding box center [281, 479] width 143 height 36
select select "9"
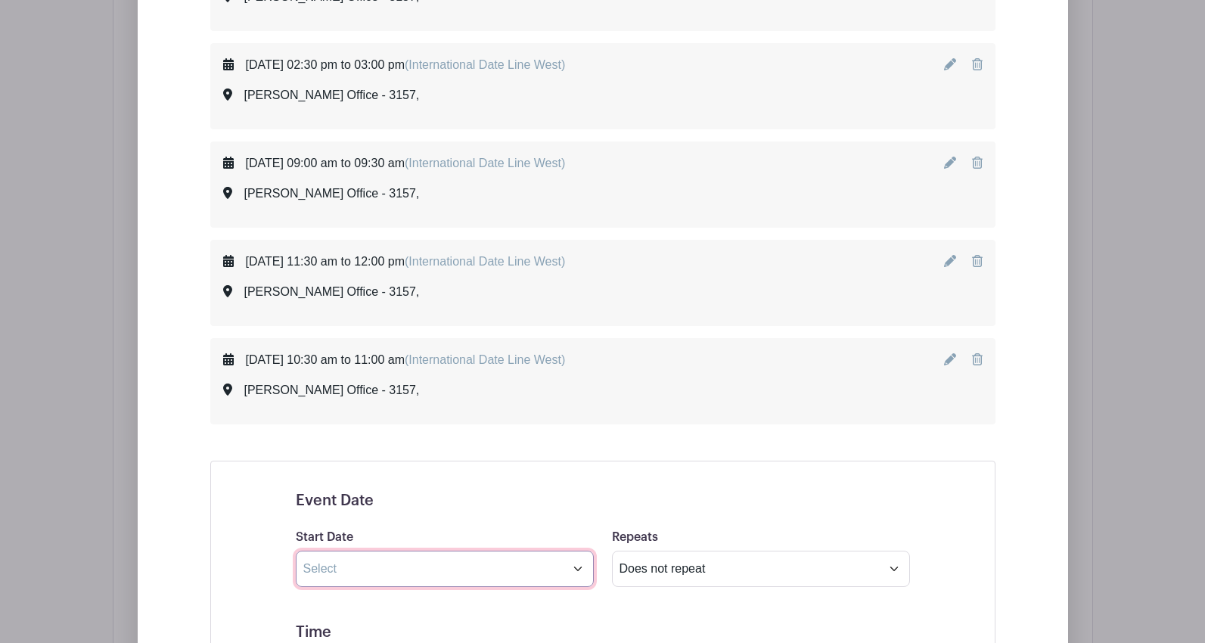
click at [335, 565] on input "text" at bounding box center [445, 569] width 298 height 36
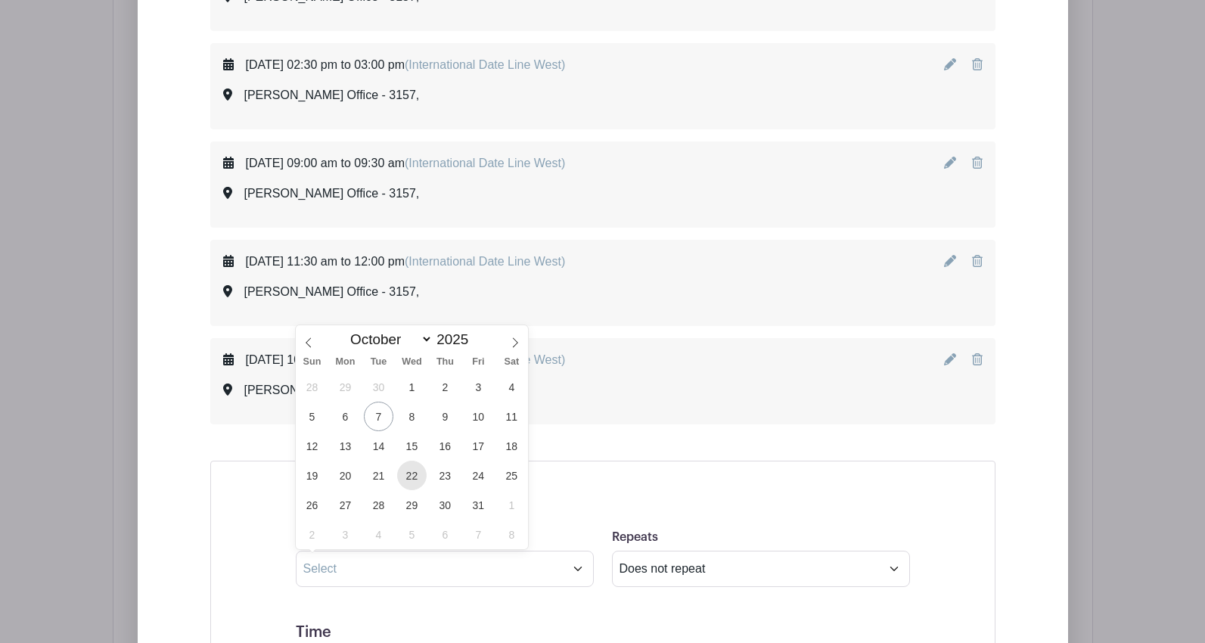
click at [413, 485] on span "22" at bounding box center [411, 475] width 29 height 29
type input "[DATE]"
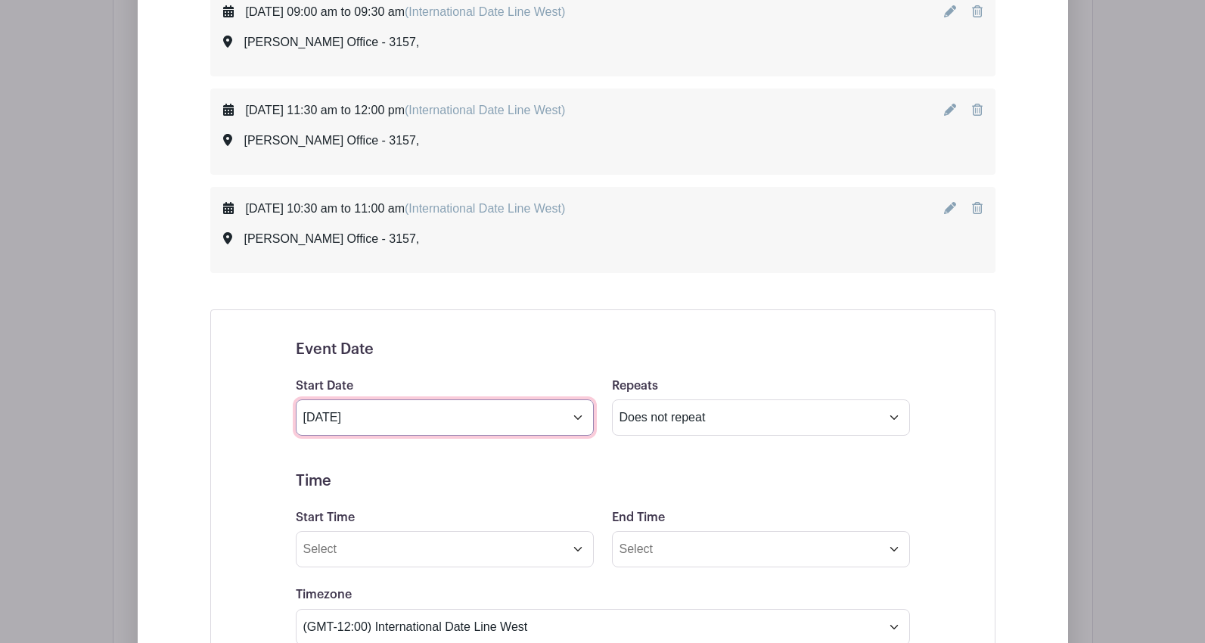
scroll to position [1170, 0]
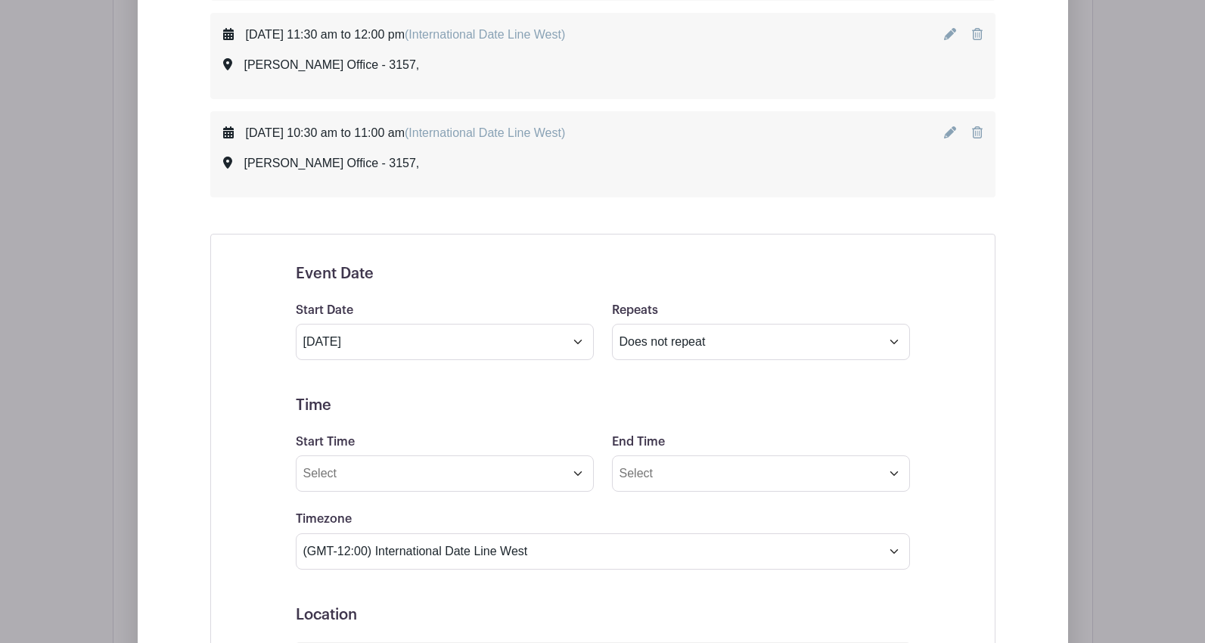
click at [401, 453] on div "Start Time" at bounding box center [445, 462] width 316 height 59
click at [403, 471] on input "Start Time" at bounding box center [445, 473] width 298 height 36
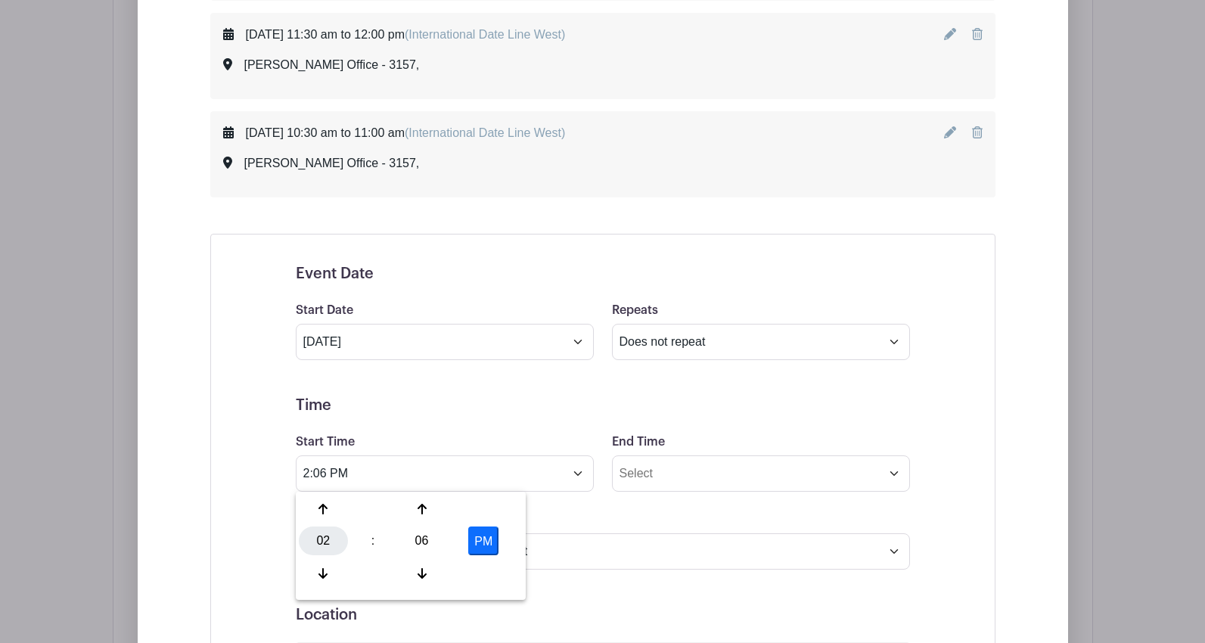
click at [327, 541] on div "02" at bounding box center [323, 540] width 49 height 29
click at [499, 576] on div "11" at bounding box center [492, 573] width 51 height 29
click at [426, 545] on div "06" at bounding box center [421, 540] width 49 height 29
click at [324, 507] on div "00" at bounding box center [324, 509] width 51 height 29
click at [475, 550] on button "PM" at bounding box center [483, 540] width 30 height 29
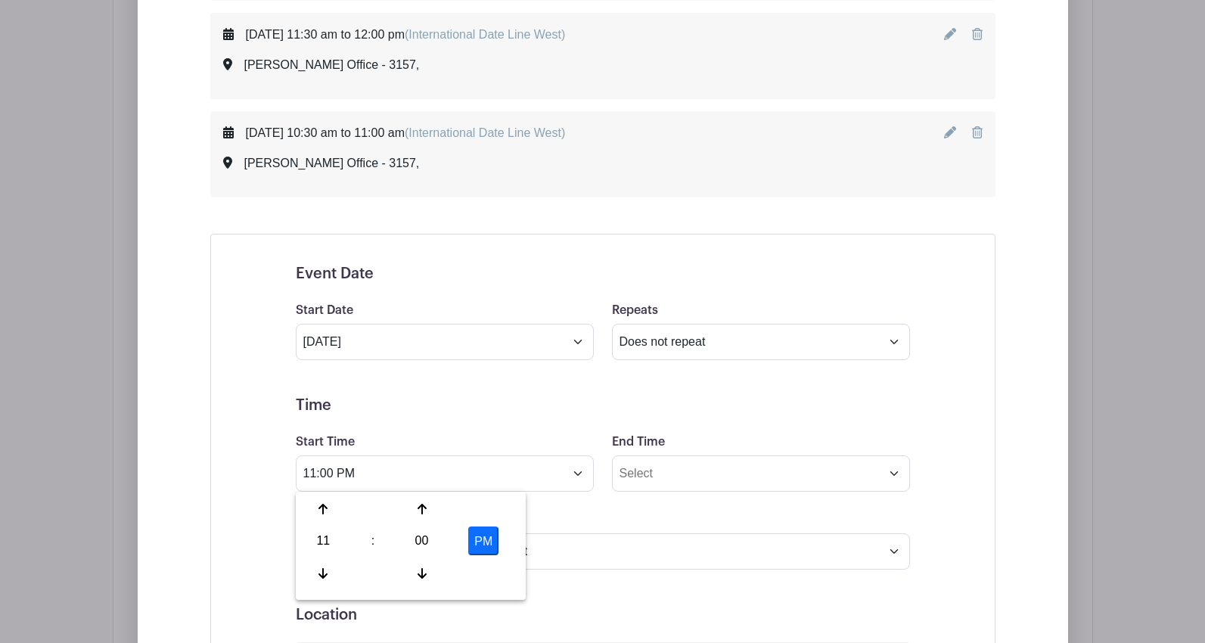
type input "11:00 AM"
click at [669, 476] on input "End Time" at bounding box center [761, 473] width 298 height 36
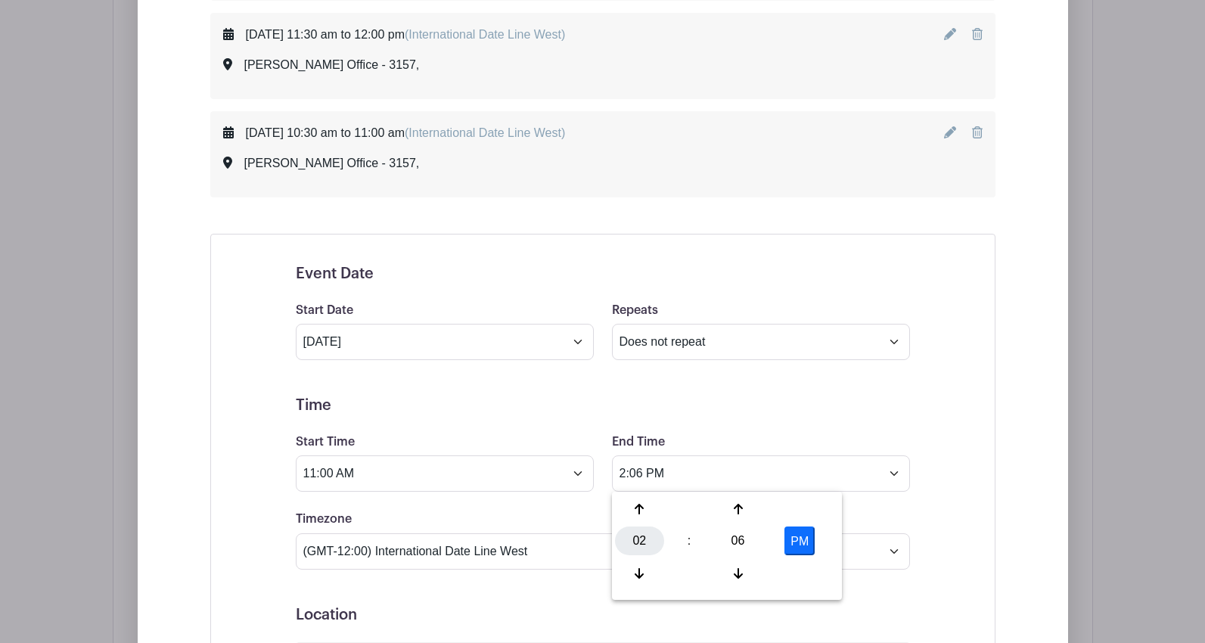
click at [647, 528] on div "02" at bounding box center [639, 540] width 49 height 29
click at [810, 574] on div "11" at bounding box center [808, 573] width 51 height 29
click at [746, 540] on div "06" at bounding box center [737, 540] width 49 height 29
click at [751, 539] on div "30" at bounding box center [752, 540] width 51 height 29
click at [799, 538] on button "PM" at bounding box center [799, 540] width 30 height 29
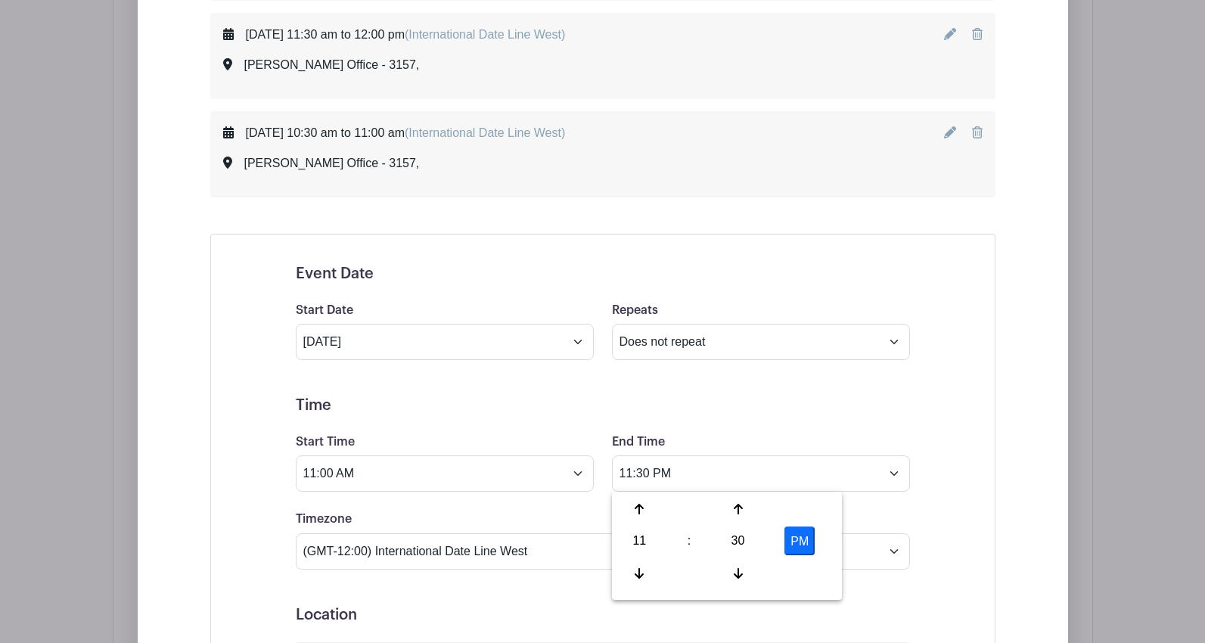
type input "11:30 AM"
click at [864, 510] on div "Timezone (GMT-12:00) International Date Line West (GMT-11:00) [US_STATE] (GMT-1…" at bounding box center [603, 539] width 632 height 59
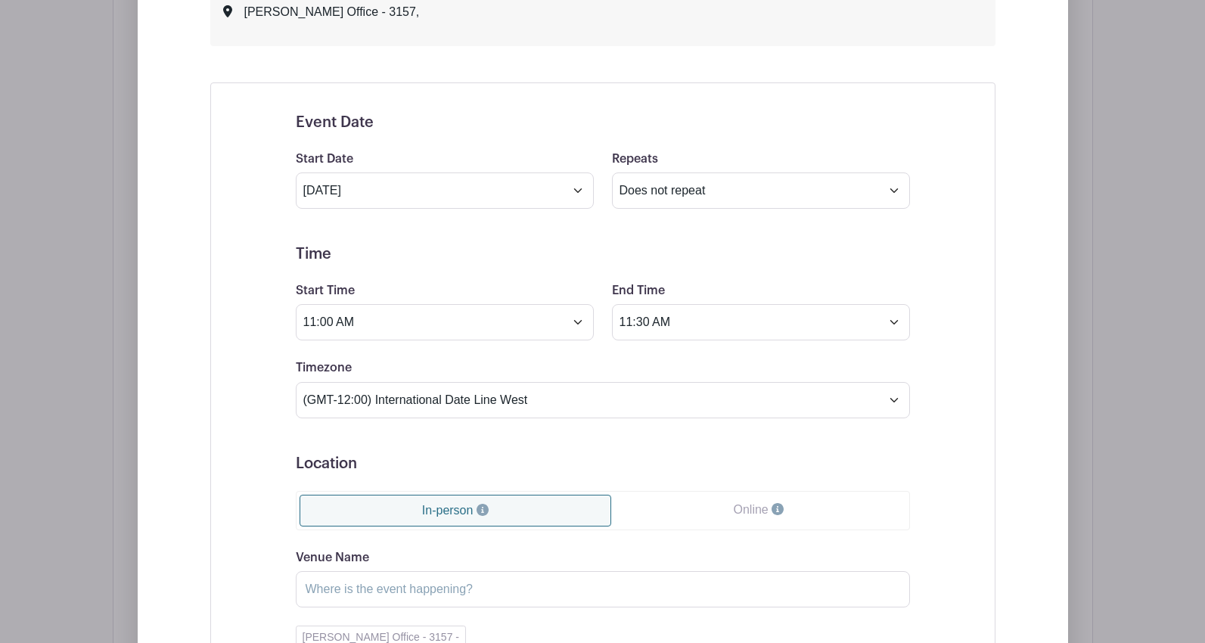
scroll to position [1397, 0]
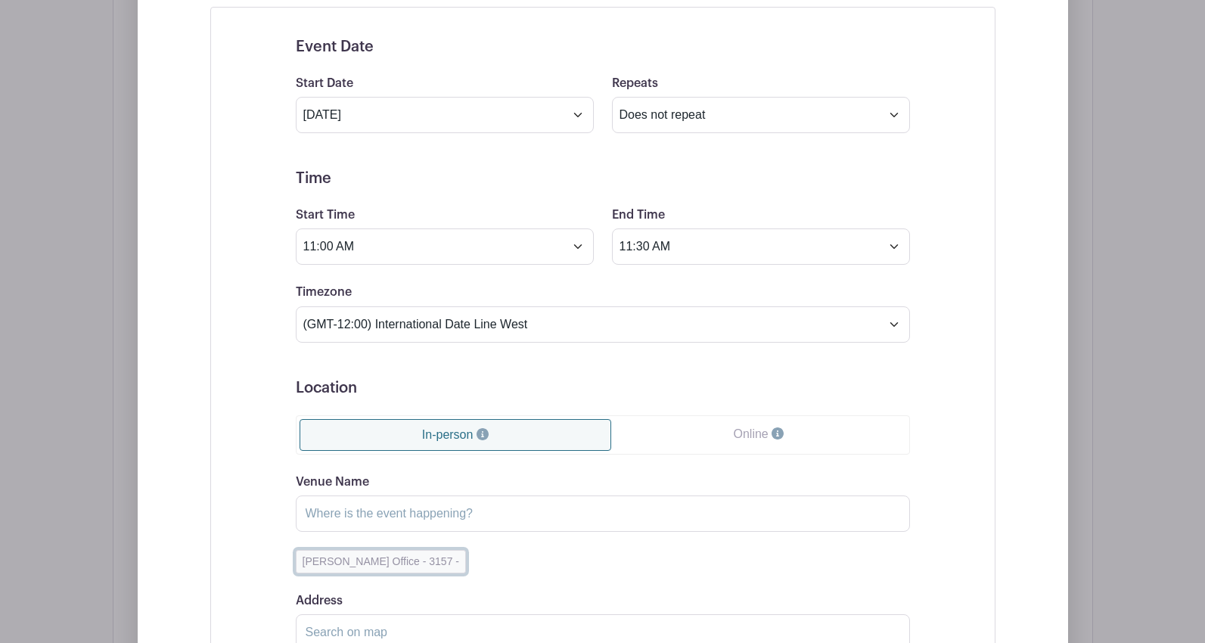
click at [371, 557] on button "[PERSON_NAME] Office - 3157 -" at bounding box center [381, 561] width 170 height 23
type input "[PERSON_NAME] Office - 3157"
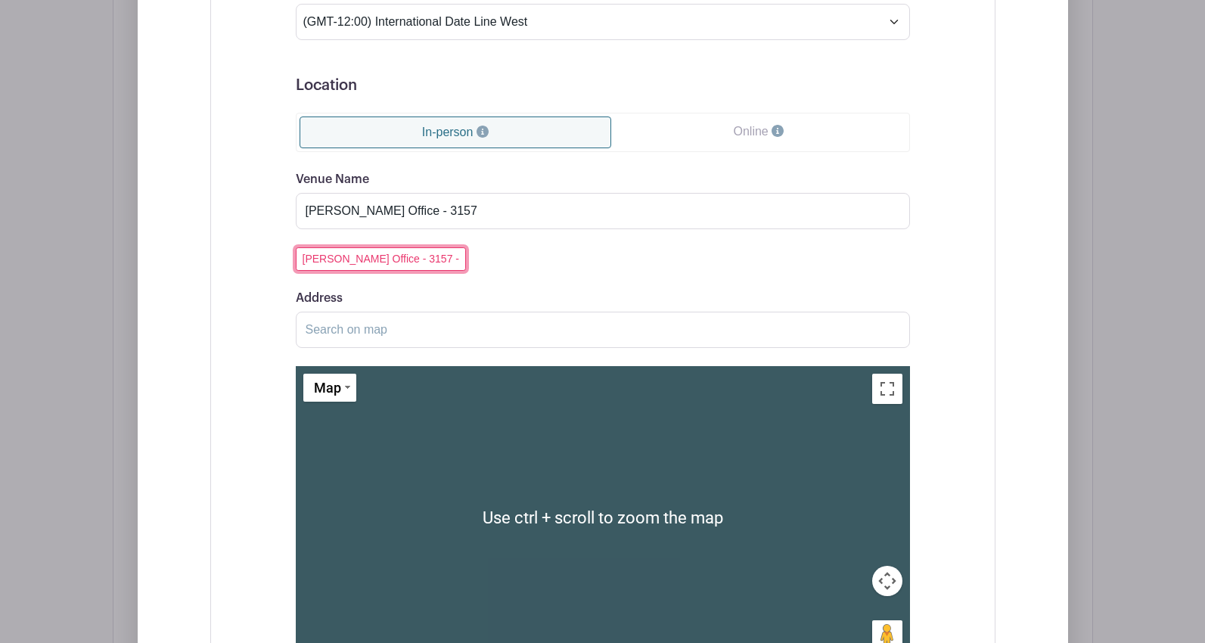
scroll to position [1851, 0]
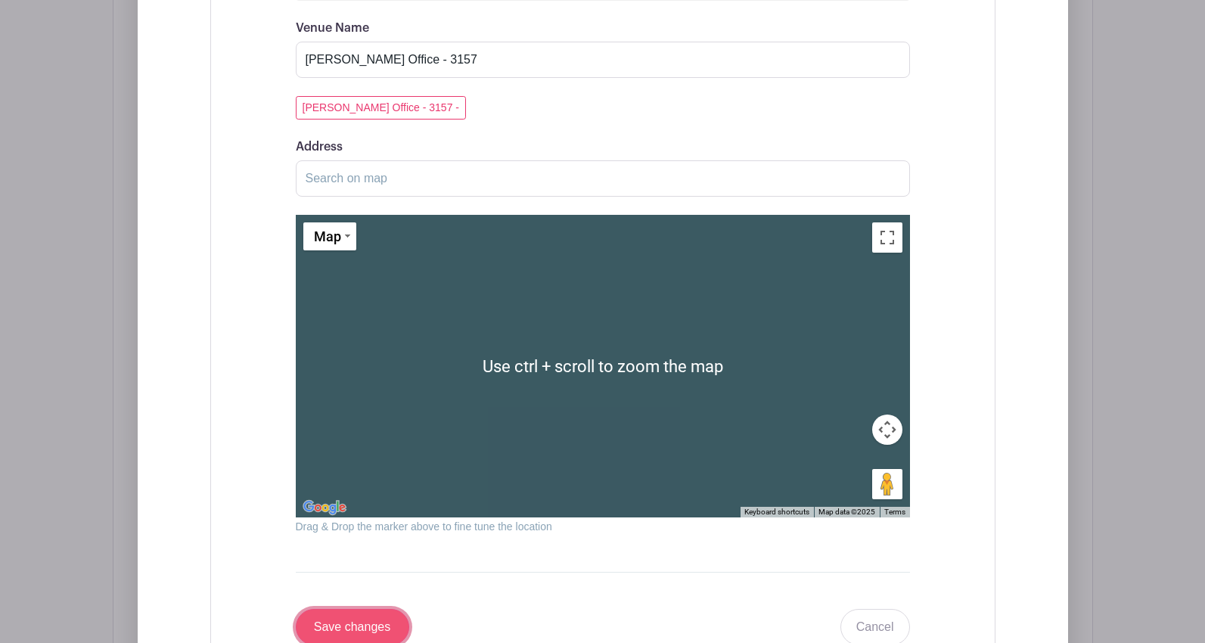
click at [342, 626] on input "Save changes" at bounding box center [352, 627] width 113 height 36
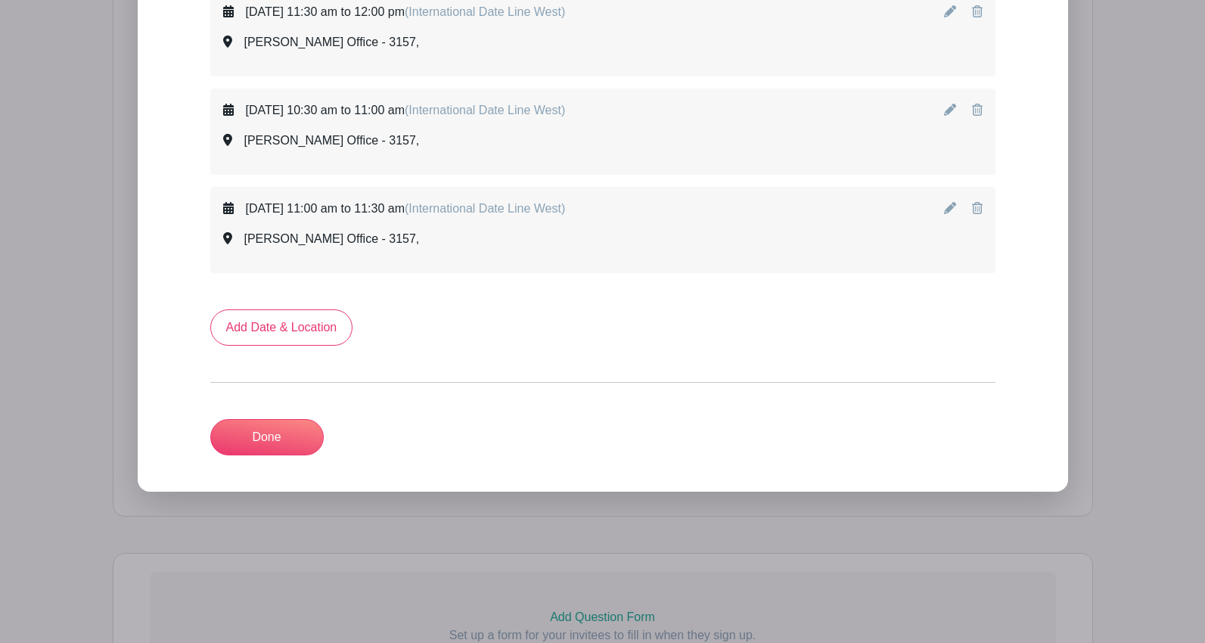
scroll to position [1041, 0]
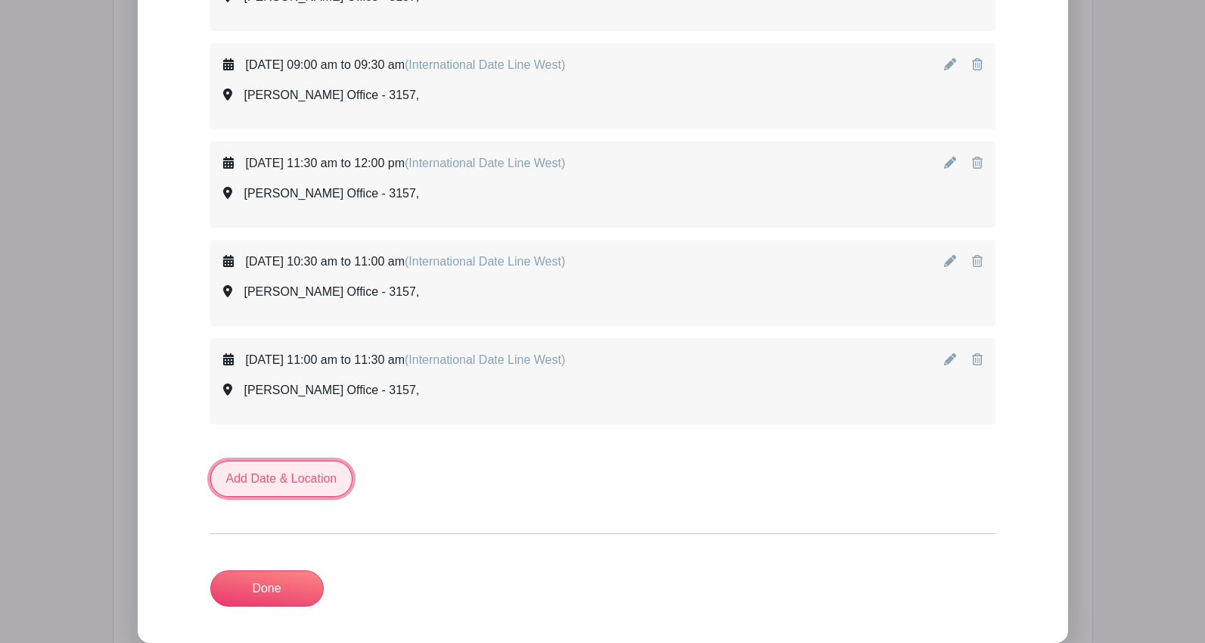
click at [263, 477] on link "Add Date & Location" at bounding box center [281, 479] width 143 height 36
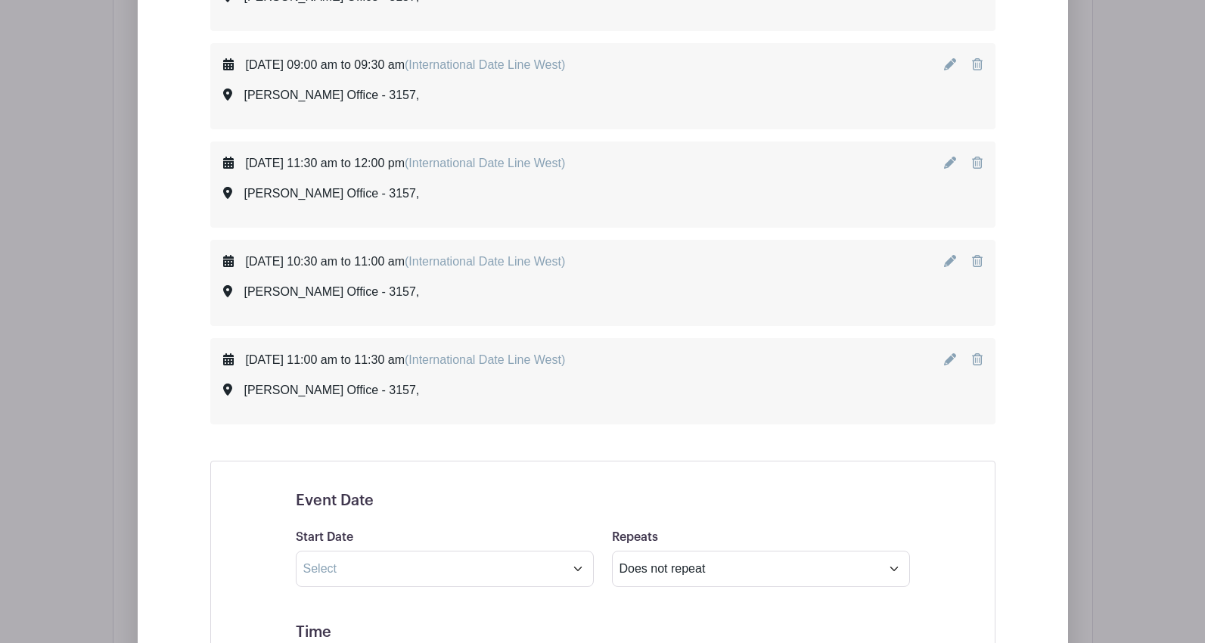
scroll to position [1268, 0]
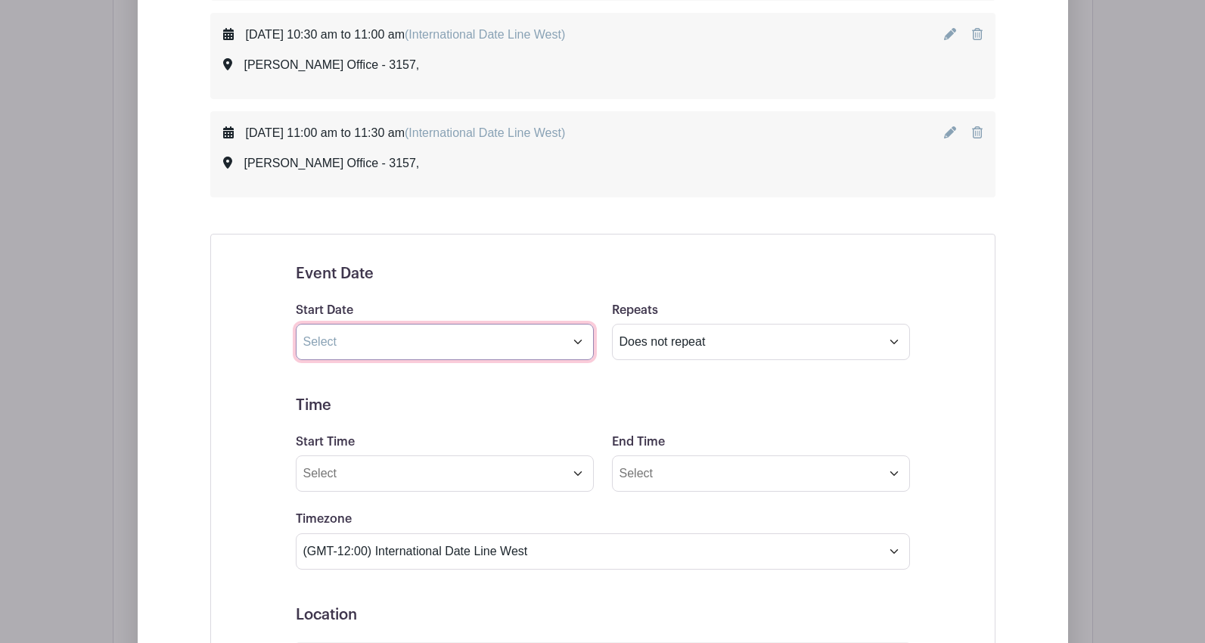
click at [400, 349] on input "text" at bounding box center [445, 342] width 298 height 36
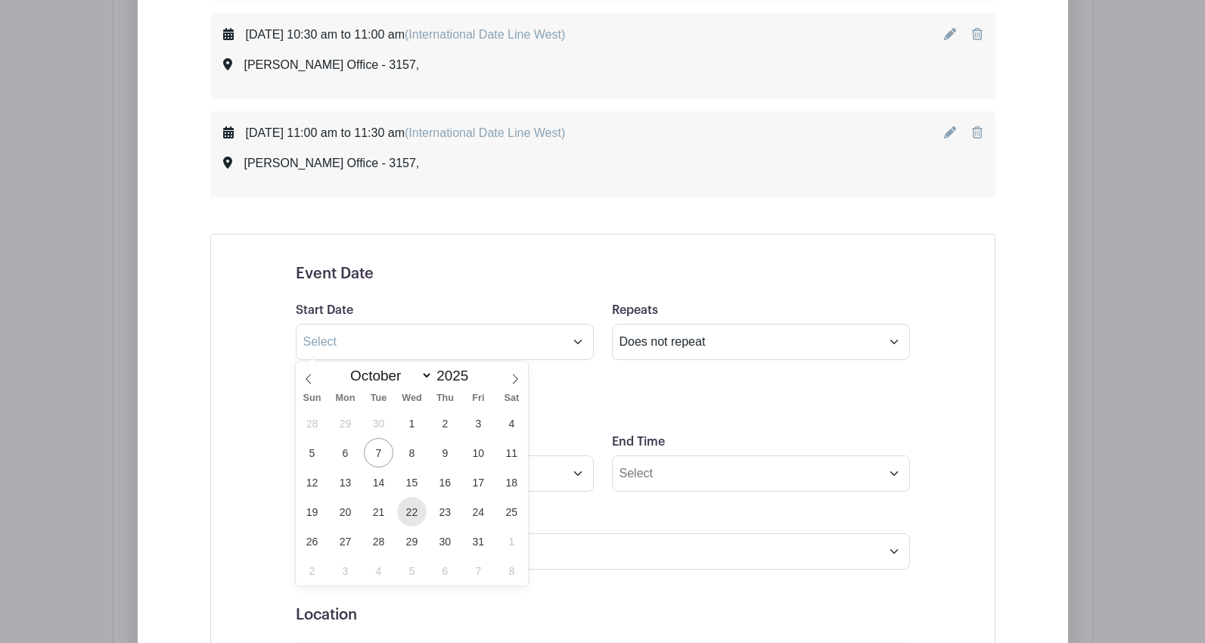
click at [411, 510] on span "22" at bounding box center [411, 511] width 29 height 29
type input "[DATE]"
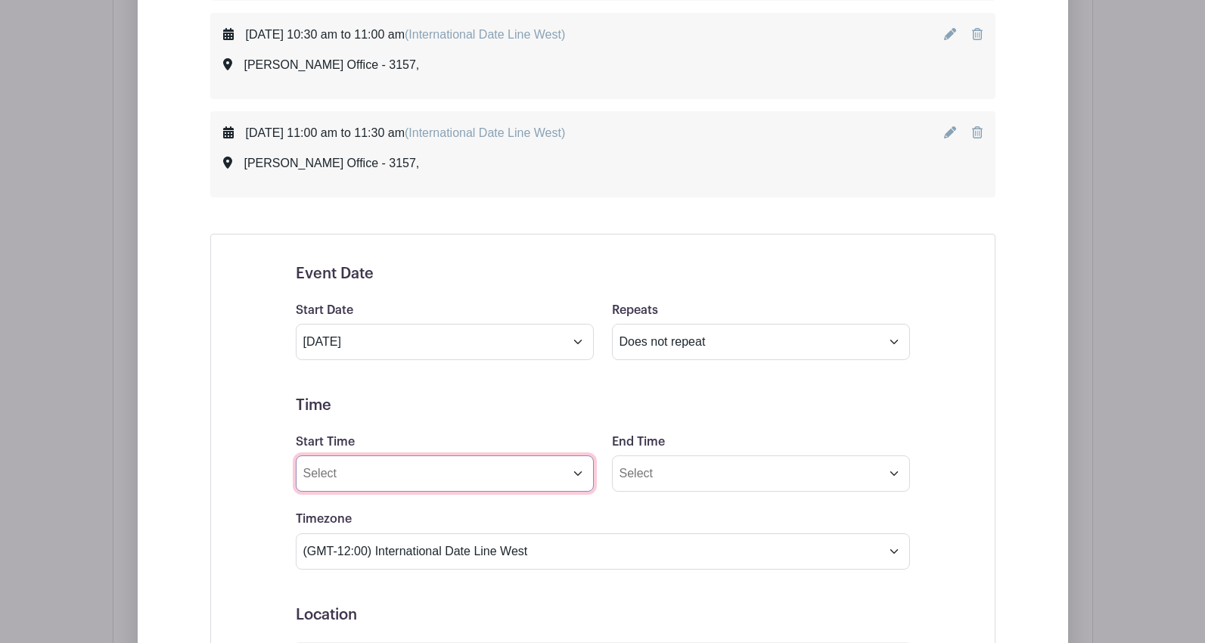
click at [418, 481] on input "Start Time" at bounding box center [445, 473] width 298 height 36
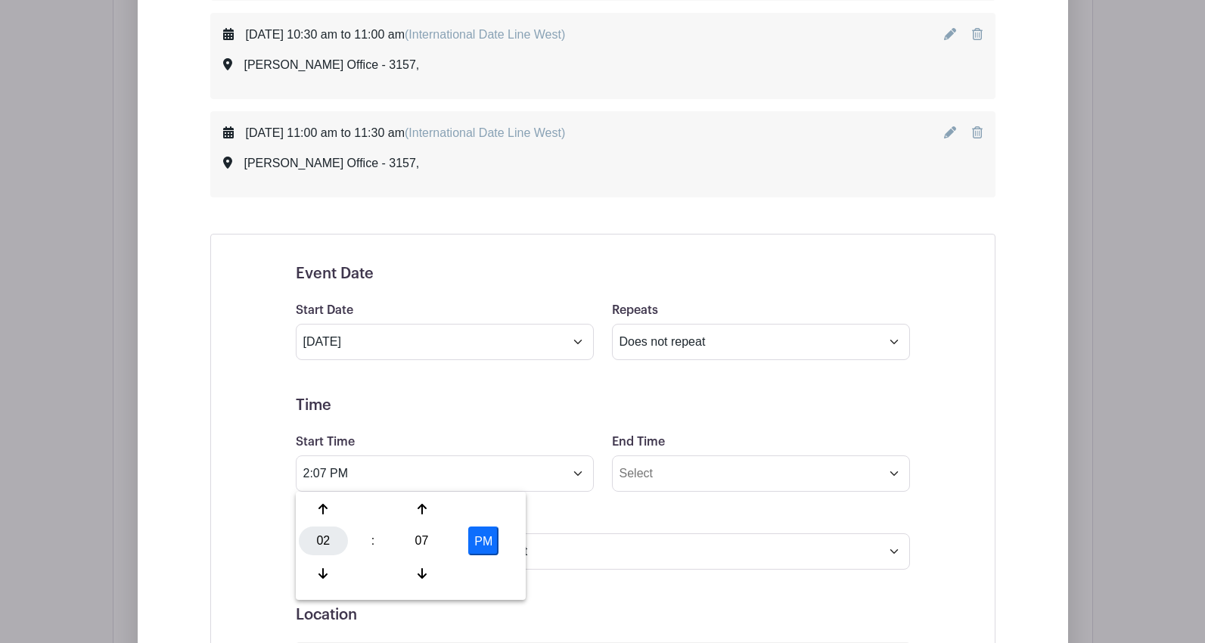
click at [327, 539] on div "02" at bounding box center [323, 540] width 49 height 29
click at [487, 510] on div "03" at bounding box center [492, 509] width 51 height 29
click at [419, 538] on div "07" at bounding box center [421, 540] width 49 height 29
click at [332, 507] on div "00" at bounding box center [324, 509] width 51 height 29
type input "3:00 PM"
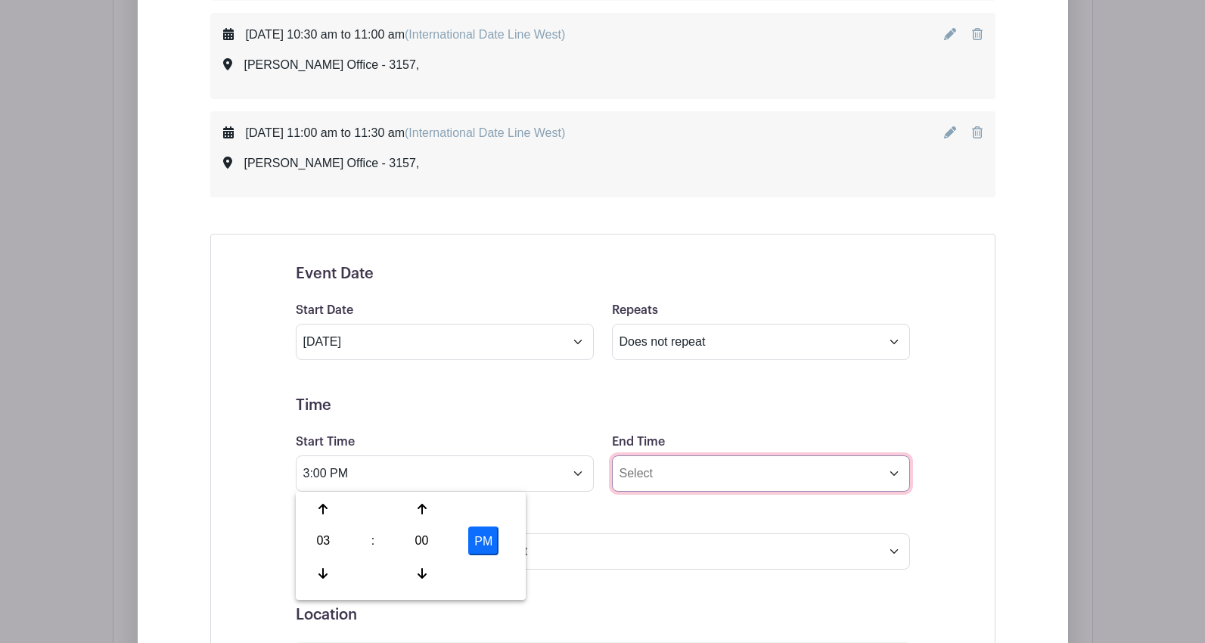
click at [672, 482] on input "End Time" at bounding box center [761, 473] width 298 height 36
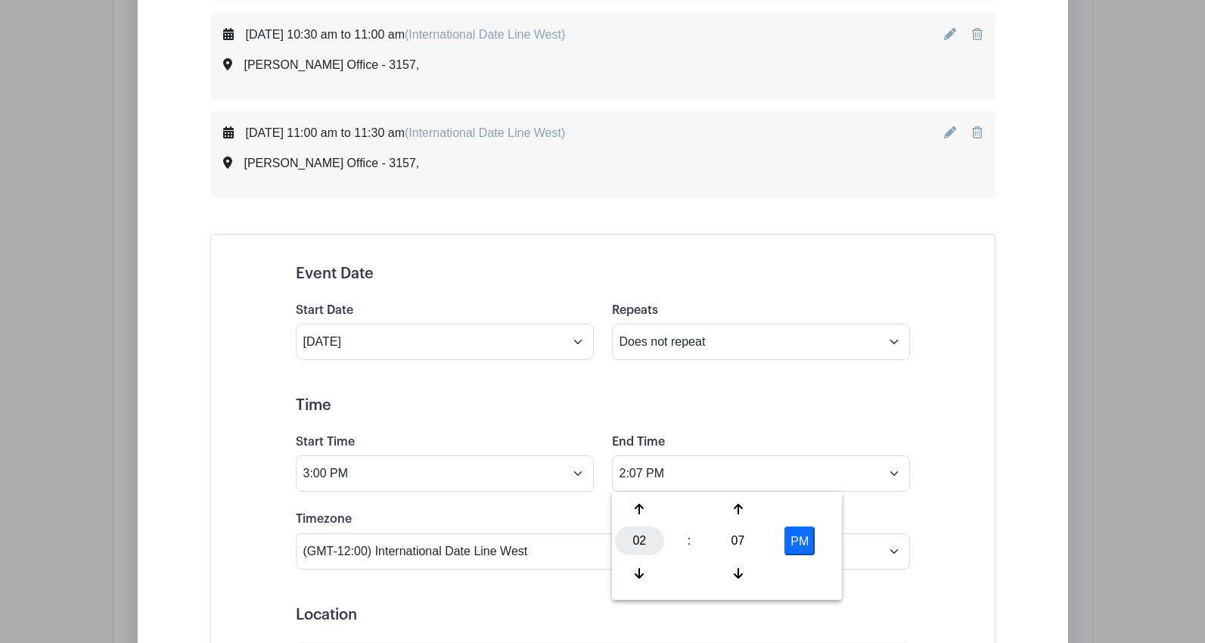
click at [645, 541] on div "02" at bounding box center [639, 540] width 49 height 29
click at [803, 514] on div "03" at bounding box center [808, 509] width 51 height 29
click at [740, 545] on div "07" at bounding box center [737, 540] width 49 height 29
click at [749, 543] on div "30" at bounding box center [752, 540] width 51 height 29
type input "3:30 PM"
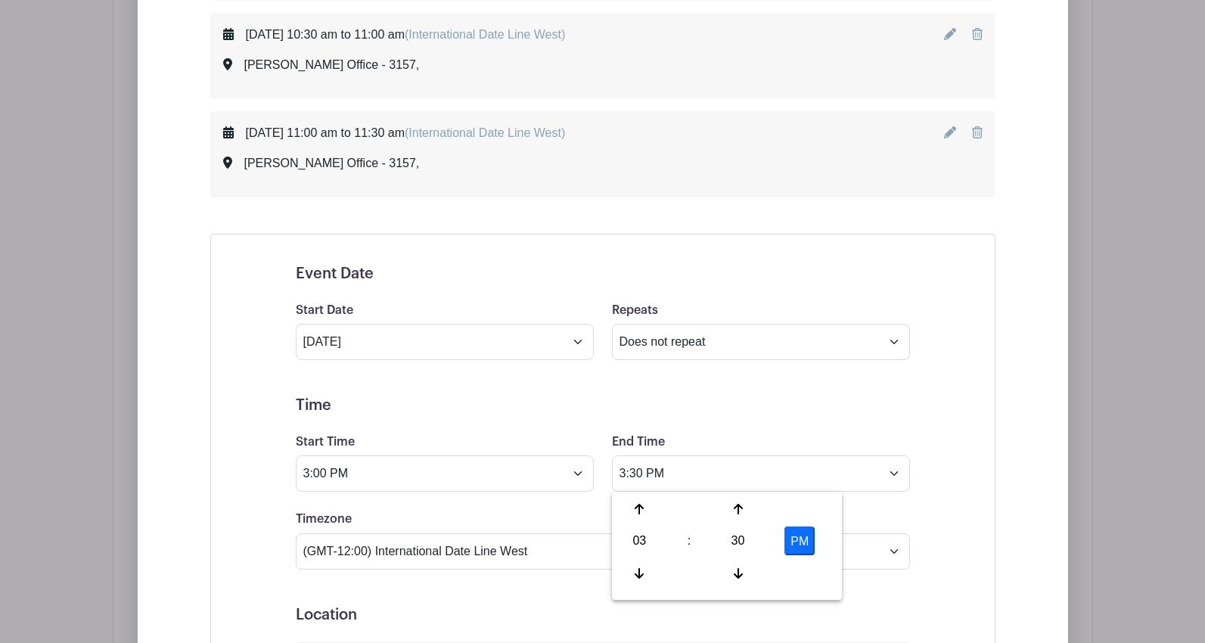
click at [951, 508] on div "Event Date Start Date [DATE] Repeats Does not repeat Daily Weekly Monthly on da…" at bounding box center [602, 626] width 785 height 784
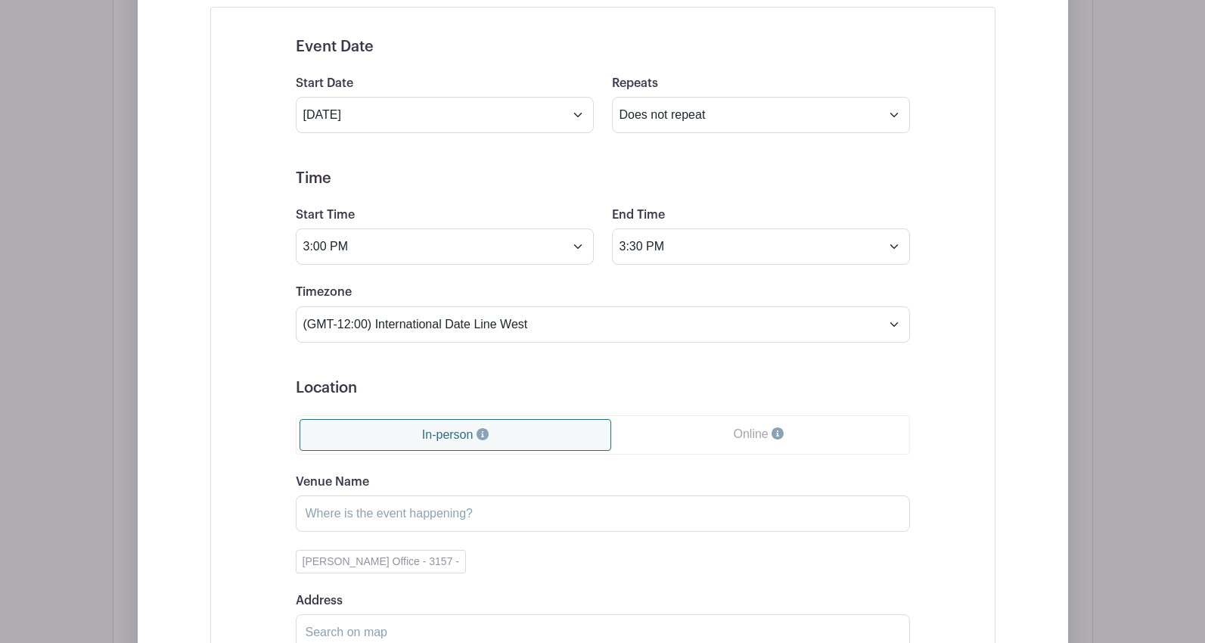
scroll to position [1646, 0]
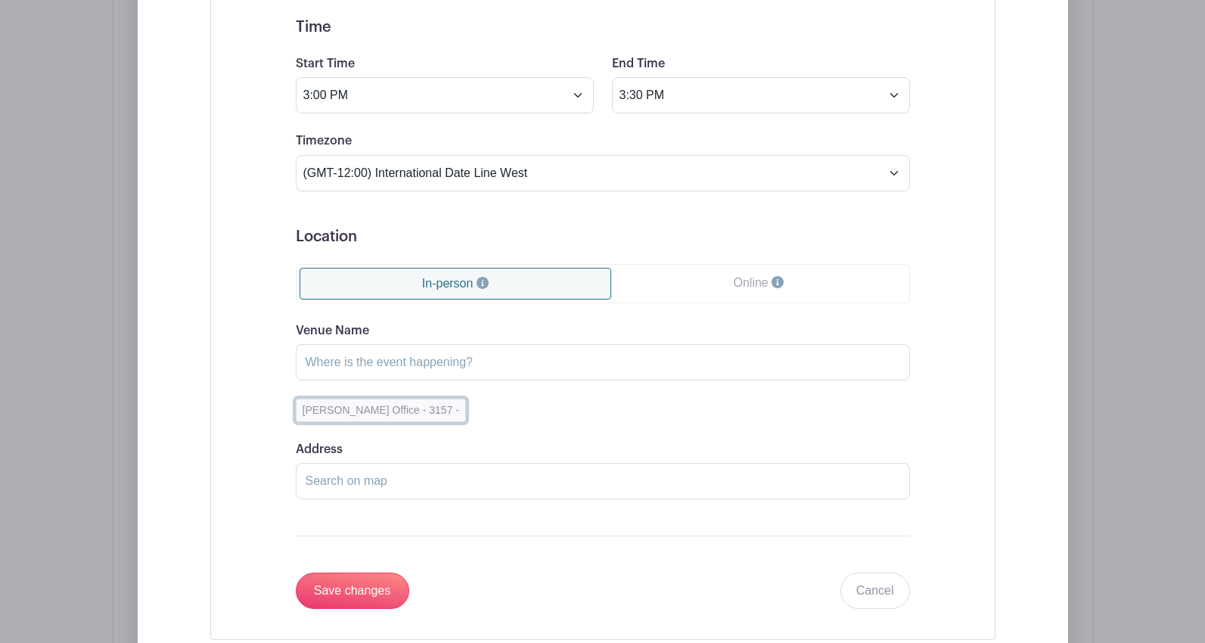
click at [380, 420] on button "[PERSON_NAME] Office - 3157 -" at bounding box center [381, 410] width 170 height 23
type input "[PERSON_NAME] Office - 3157"
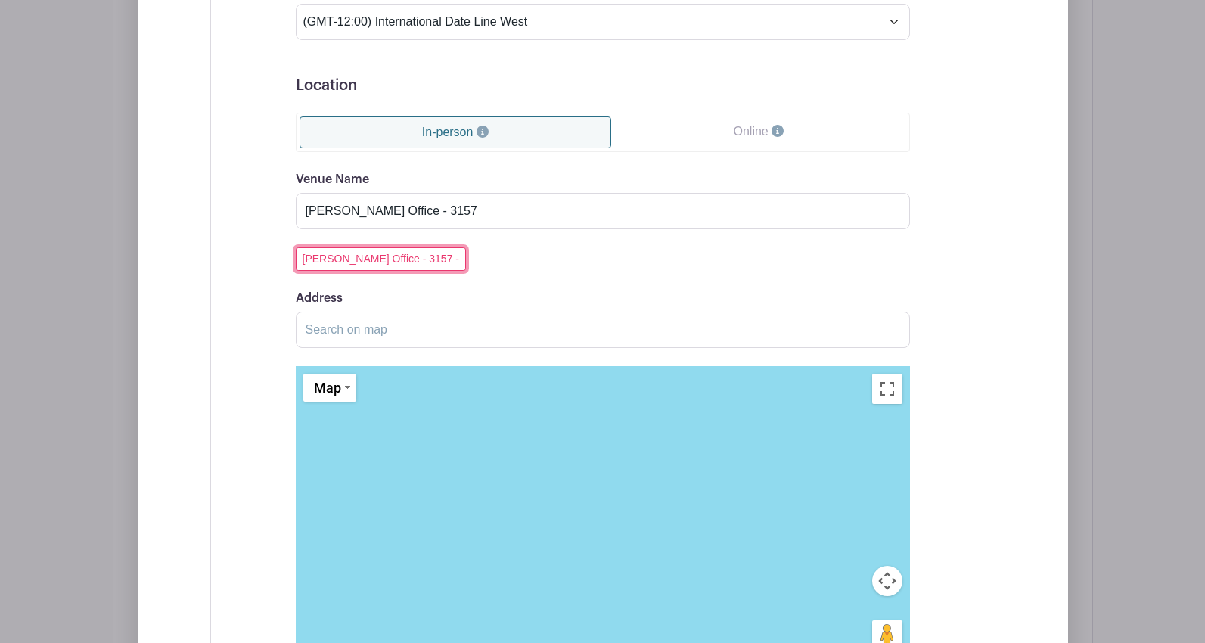
scroll to position [1949, 0]
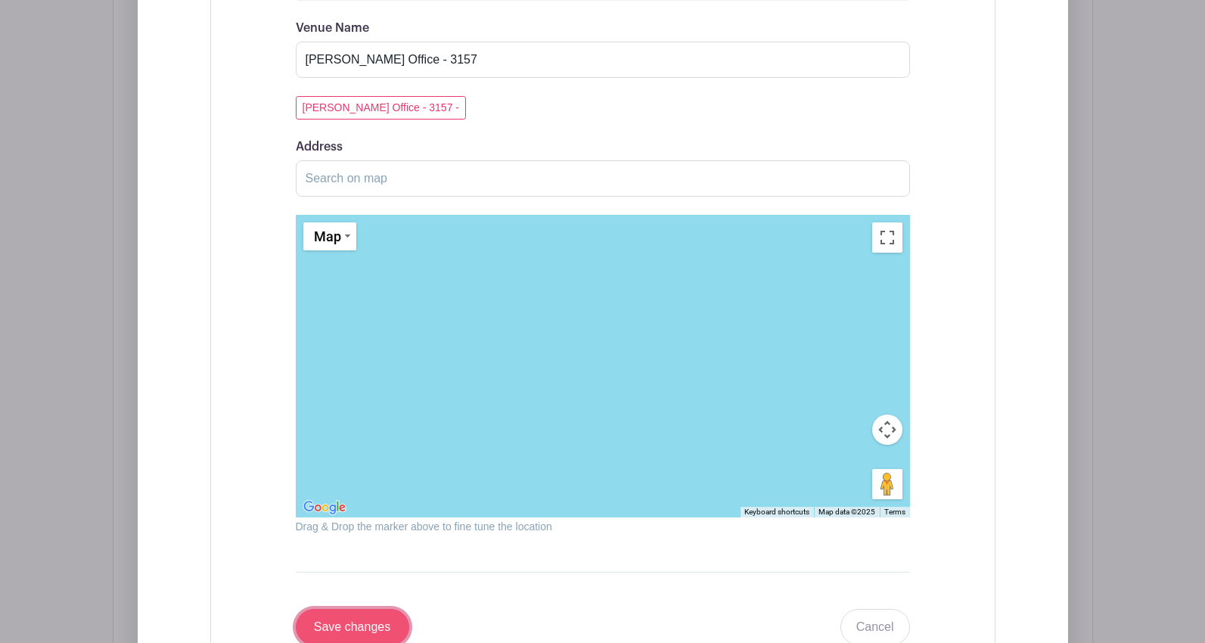
click at [355, 623] on input "Save changes" at bounding box center [352, 627] width 113 height 36
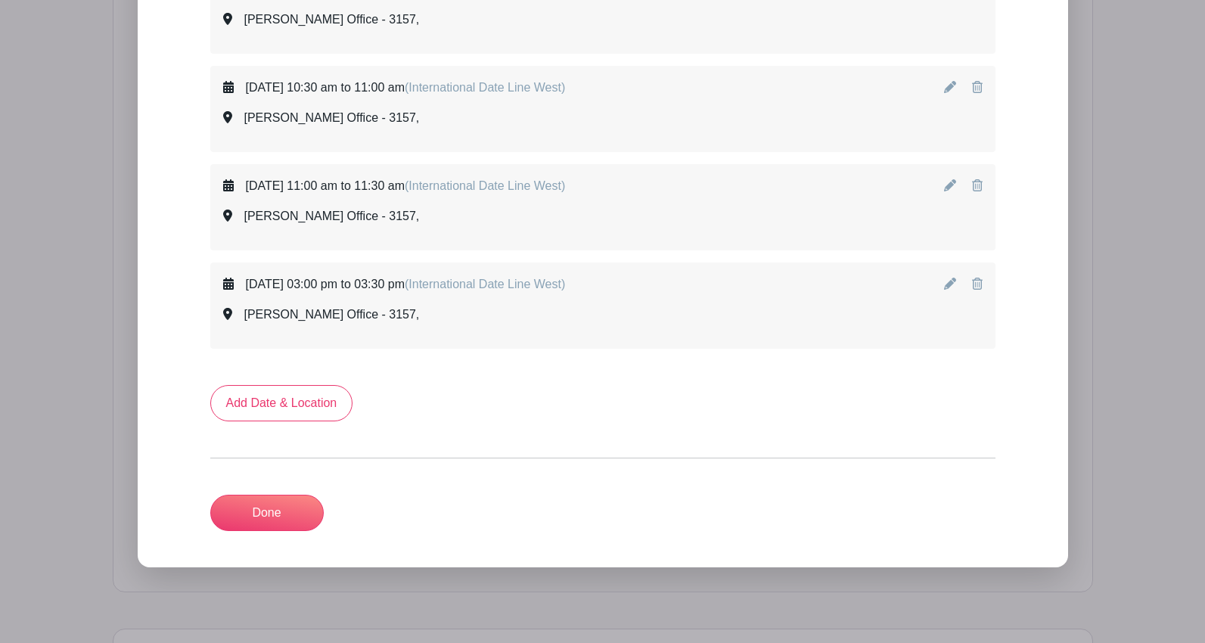
scroll to position [1140, 0]
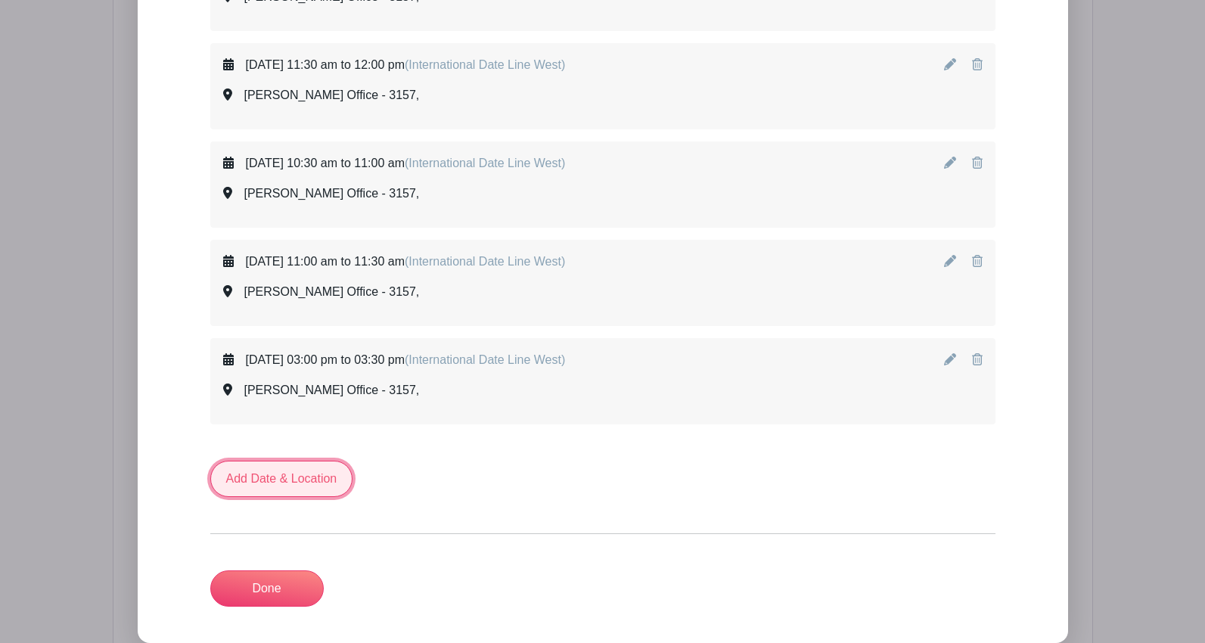
click at [306, 479] on link "Add Date & Location" at bounding box center [281, 479] width 143 height 36
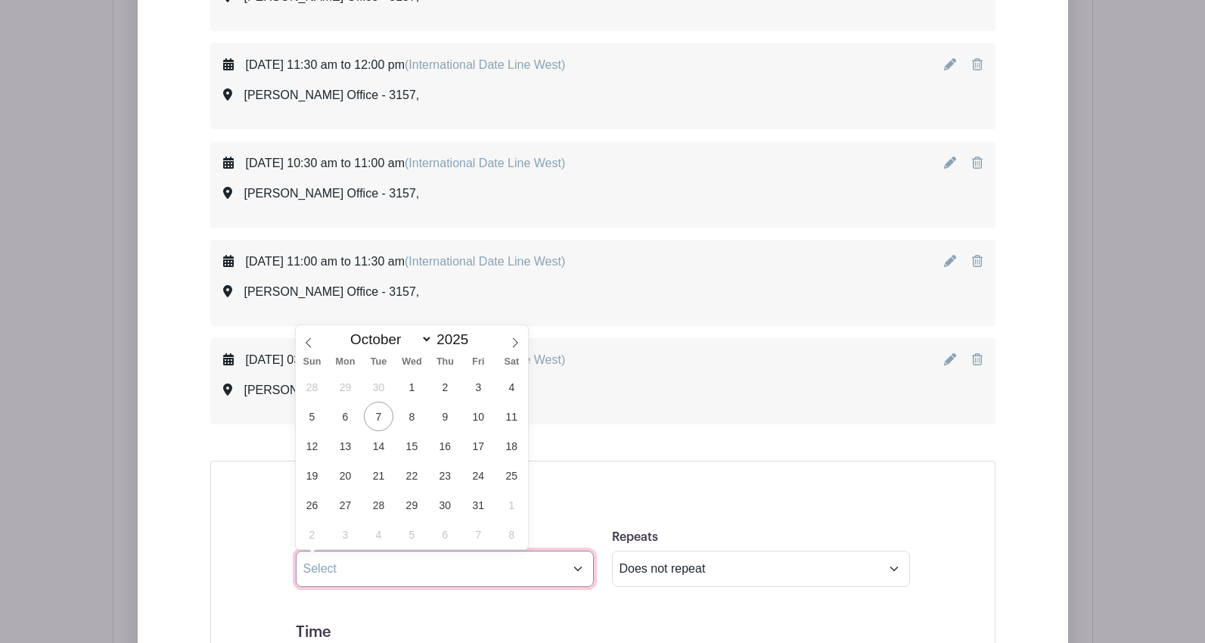
click at [392, 568] on input "text" at bounding box center [445, 569] width 298 height 36
click at [404, 479] on span "22" at bounding box center [411, 475] width 29 height 29
type input "[DATE]"
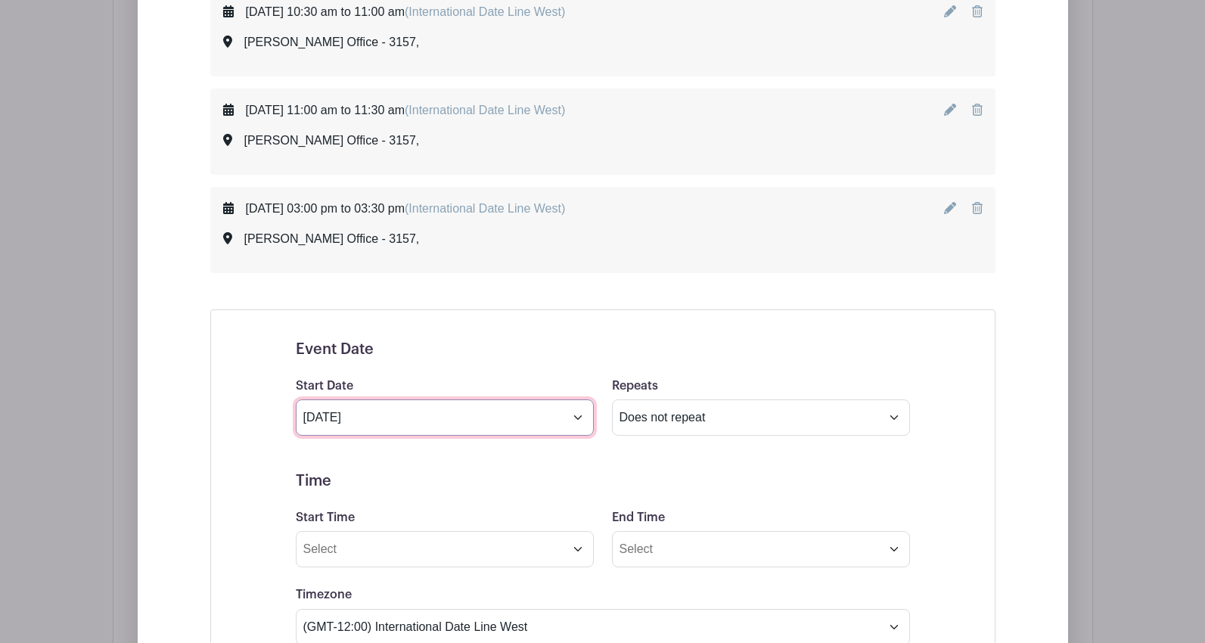
scroll to position [1367, 0]
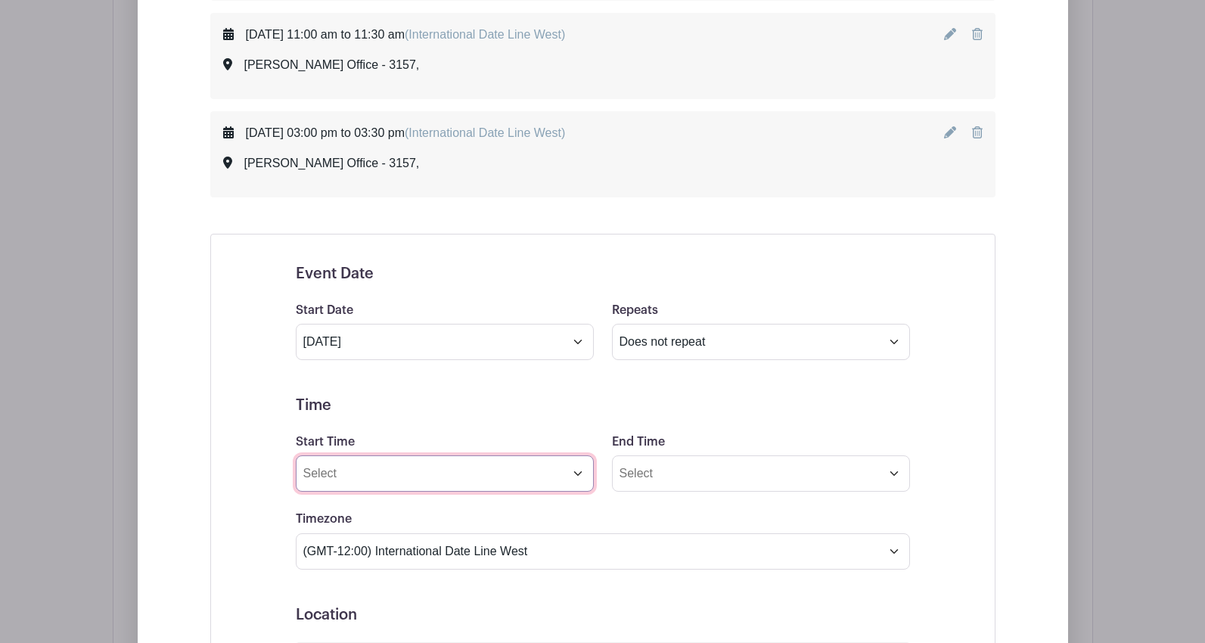
click at [404, 480] on input "Start Time" at bounding box center [445, 473] width 298 height 36
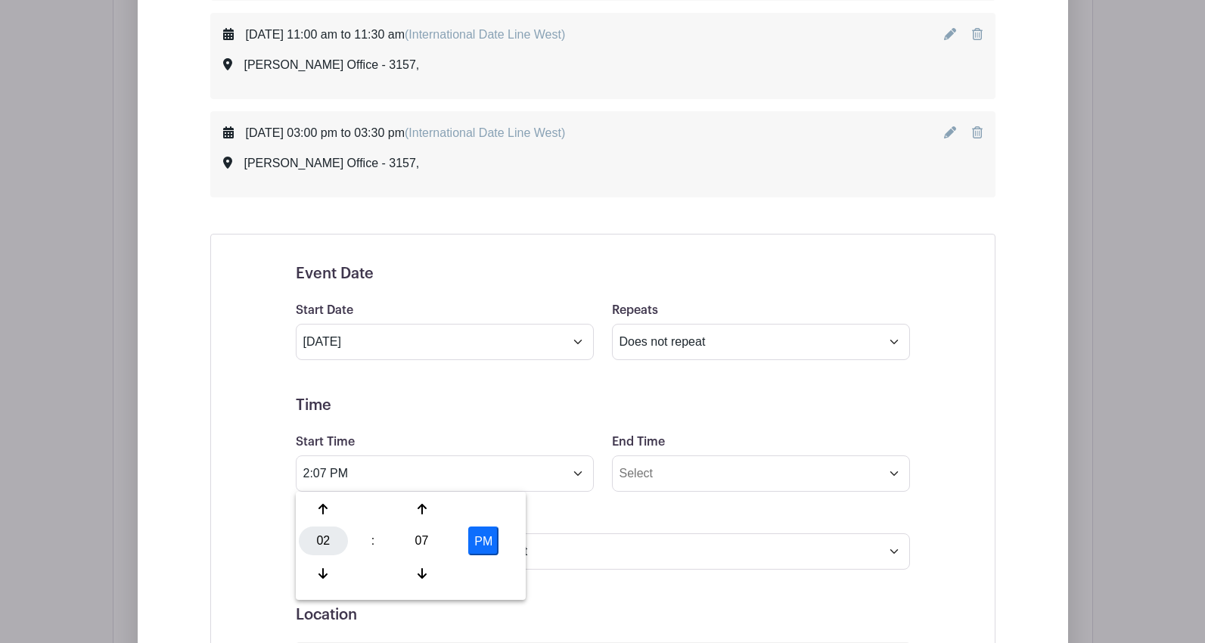
click at [324, 535] on div "02" at bounding box center [323, 540] width 49 height 29
click at [486, 514] on div "03" at bounding box center [492, 509] width 51 height 29
click at [419, 545] on div "07" at bounding box center [421, 540] width 49 height 29
click at [332, 514] on div "00" at bounding box center [324, 509] width 51 height 29
type input "3:00 PM"
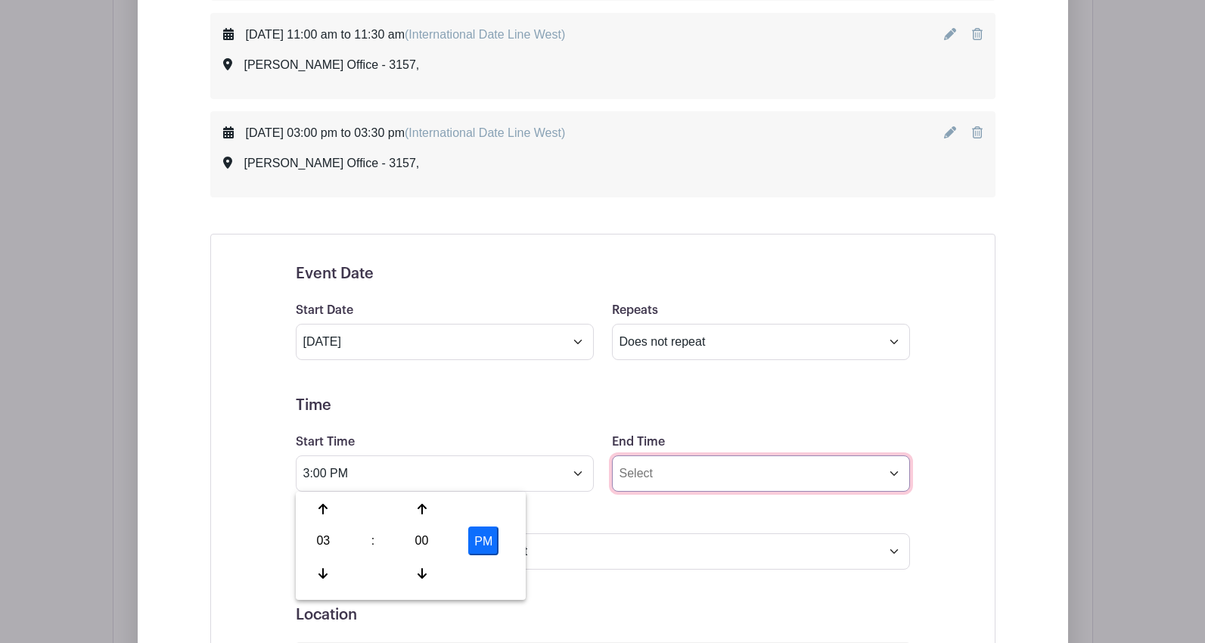
click at [642, 486] on input "End Time" at bounding box center [761, 473] width 298 height 36
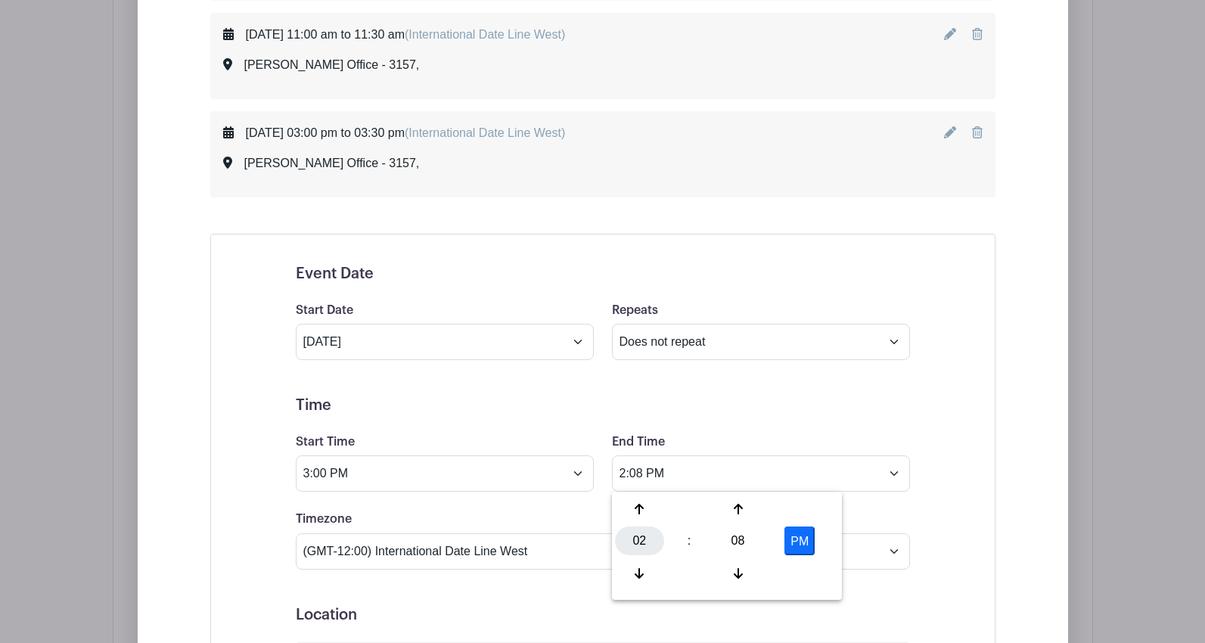
click at [646, 543] on div "02" at bounding box center [639, 540] width 49 height 29
click at [800, 512] on div "03" at bounding box center [808, 509] width 51 height 29
click at [755, 540] on div "08" at bounding box center [737, 540] width 49 height 29
click at [741, 545] on div "30" at bounding box center [752, 540] width 51 height 29
type input "3:30 PM"
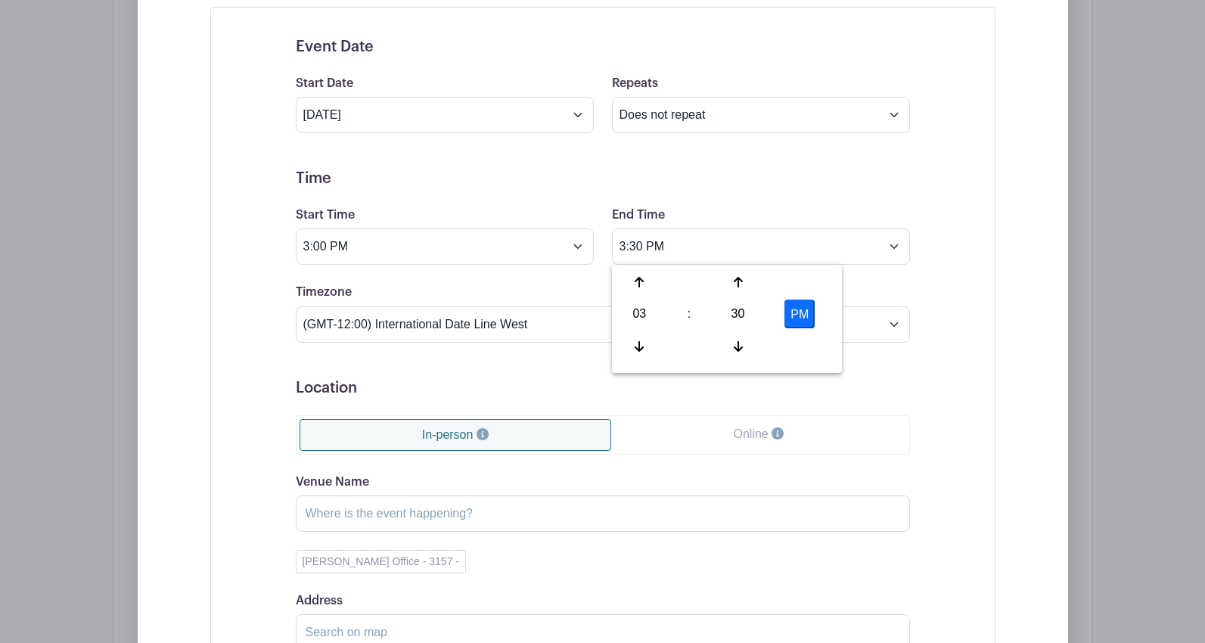
scroll to position [1669, 0]
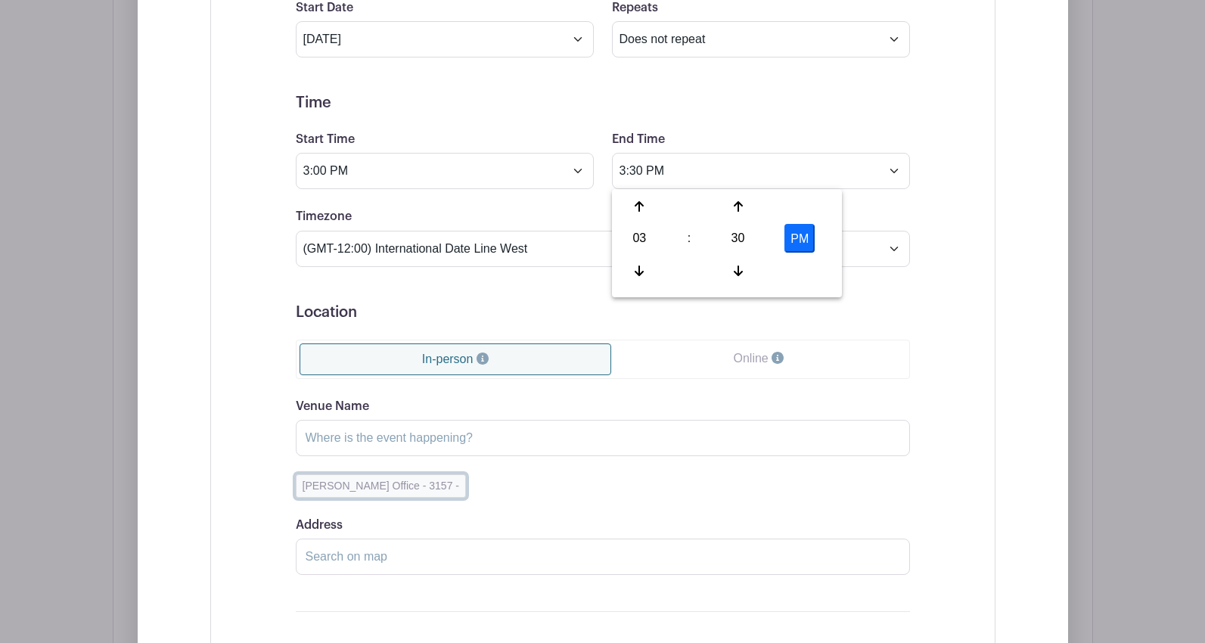
click at [428, 484] on button "[PERSON_NAME] Office - 3157 -" at bounding box center [381, 485] width 170 height 23
type input "[PERSON_NAME] Office - 3157"
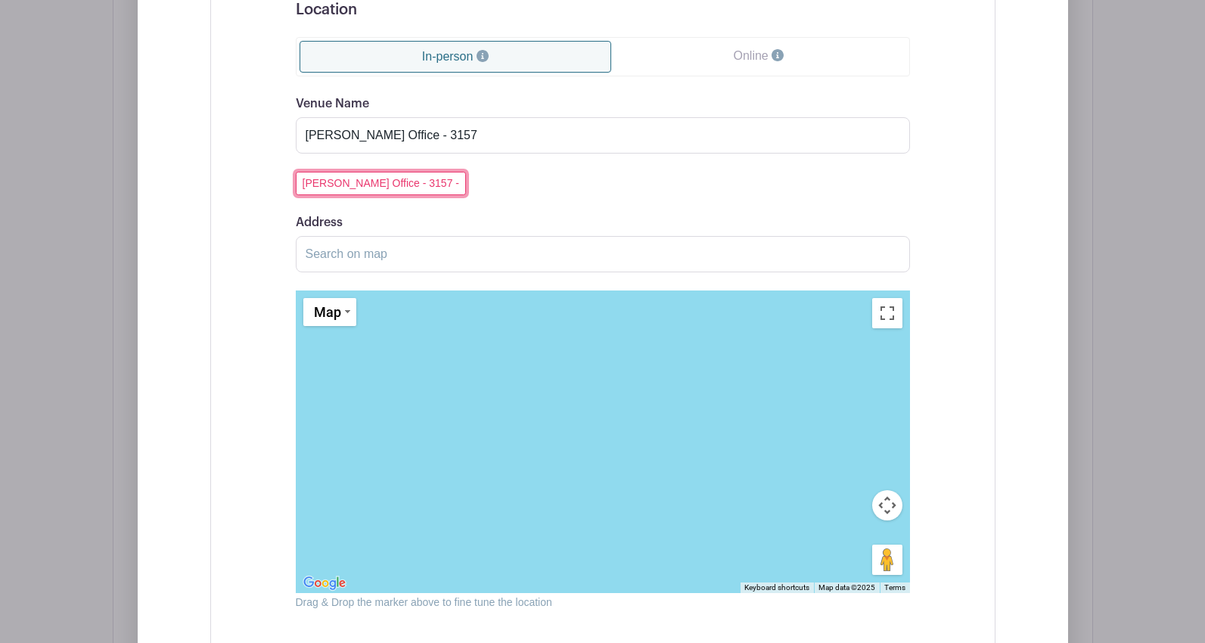
scroll to position [2198, 0]
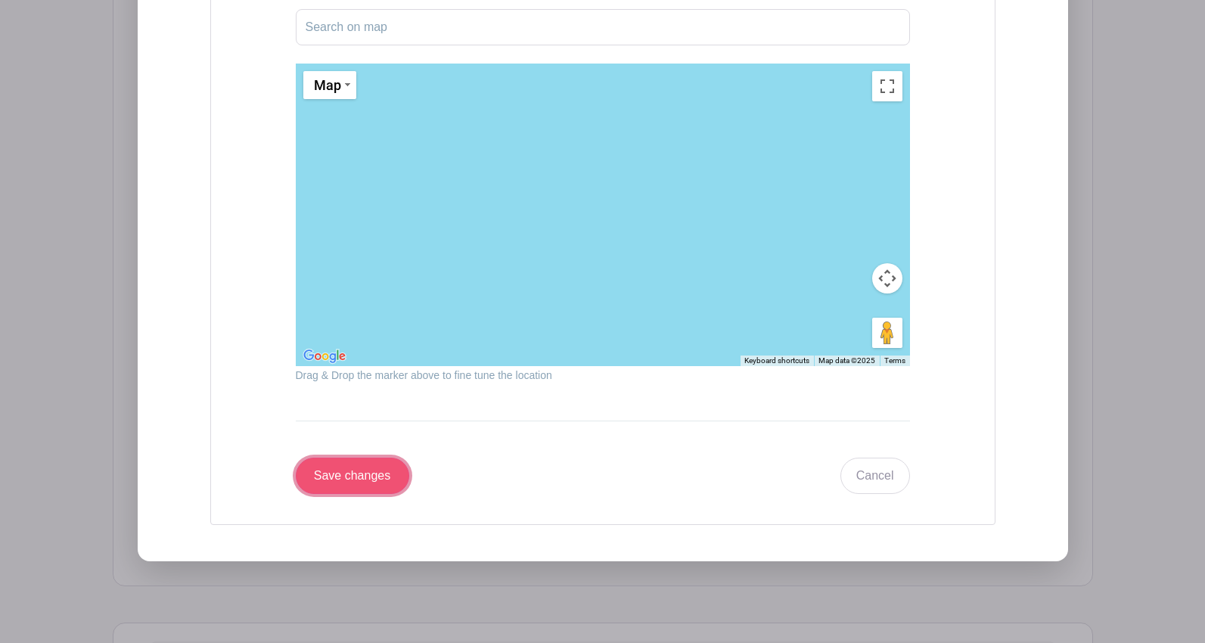
click at [359, 477] on input "Save changes" at bounding box center [352, 476] width 113 height 36
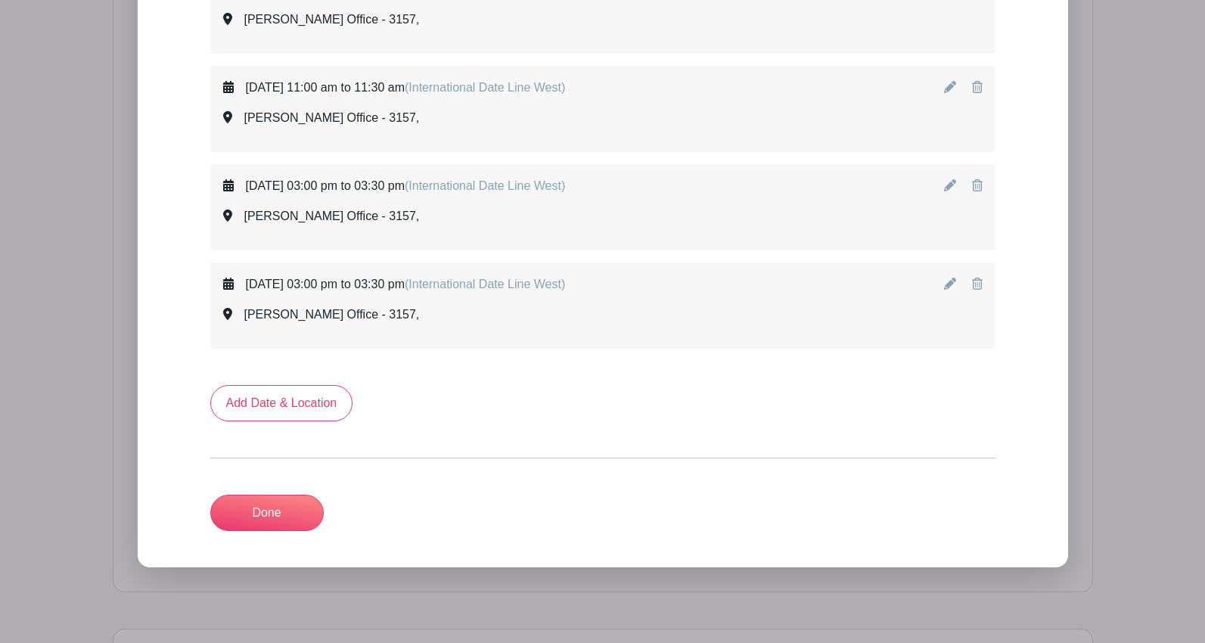
scroll to position [1238, 0]
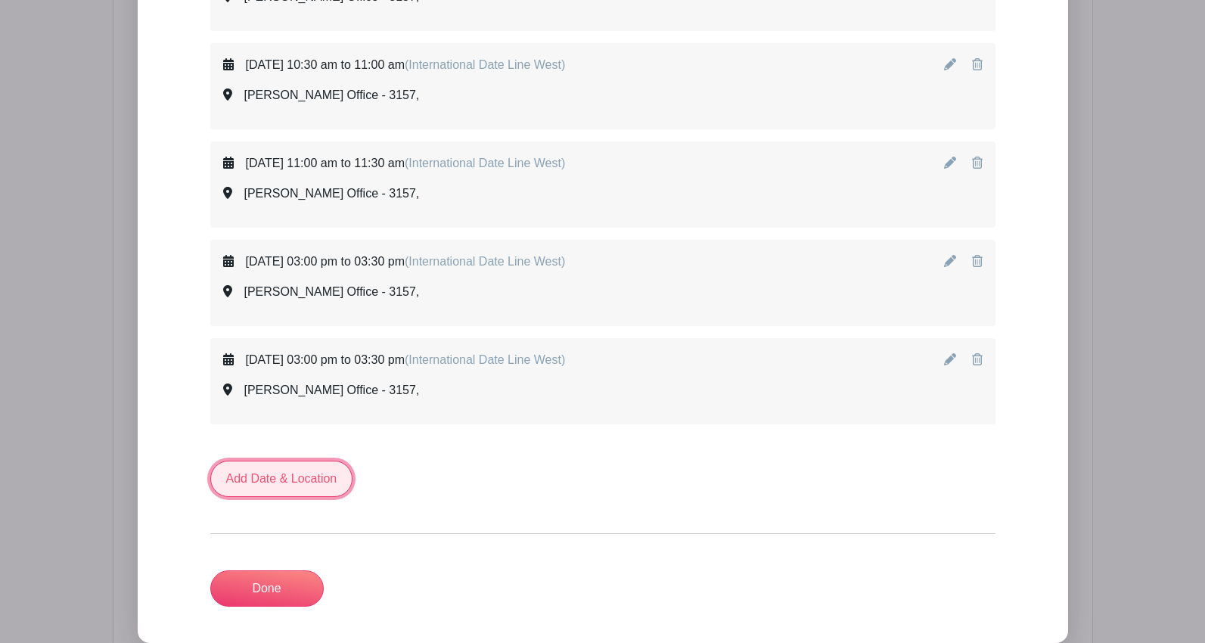
click at [300, 475] on link "Add Date & Location" at bounding box center [281, 479] width 143 height 36
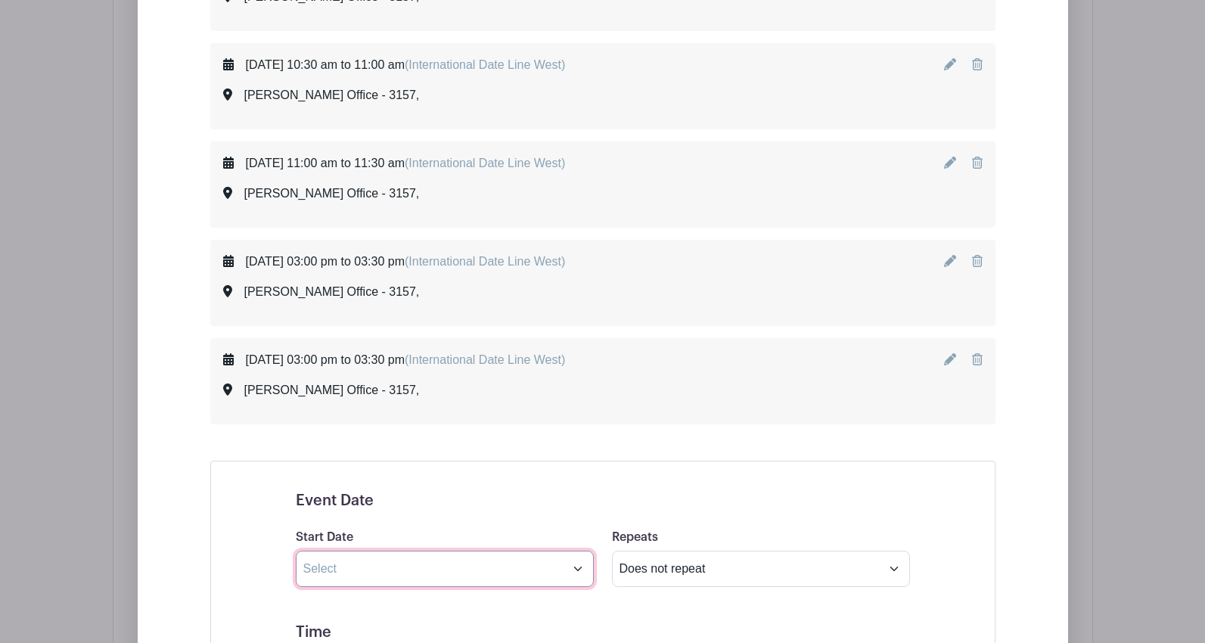
click at [460, 576] on input "text" at bounding box center [445, 569] width 298 height 36
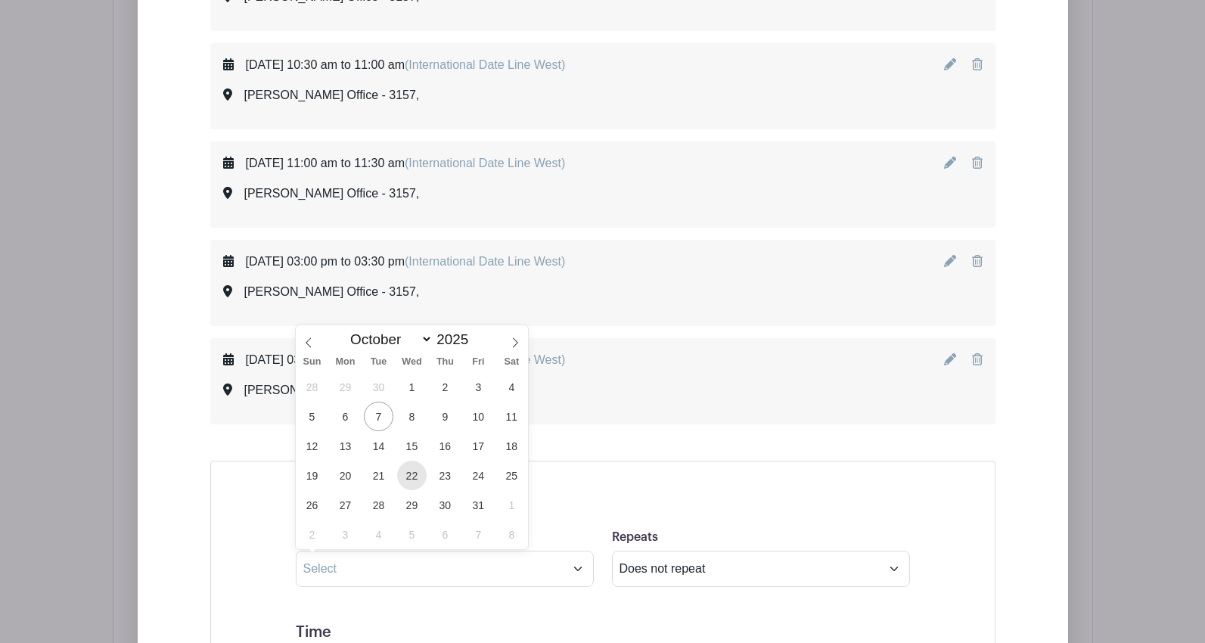
click at [410, 476] on span "22" at bounding box center [411, 475] width 29 height 29
type input "[DATE]"
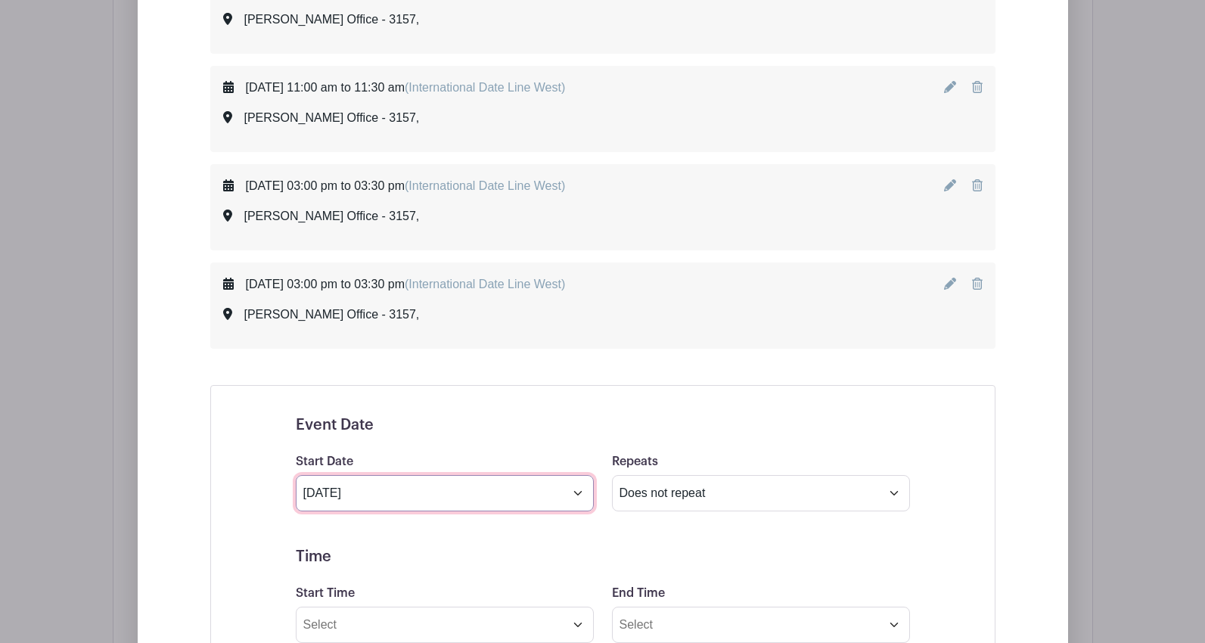
scroll to position [1465, 0]
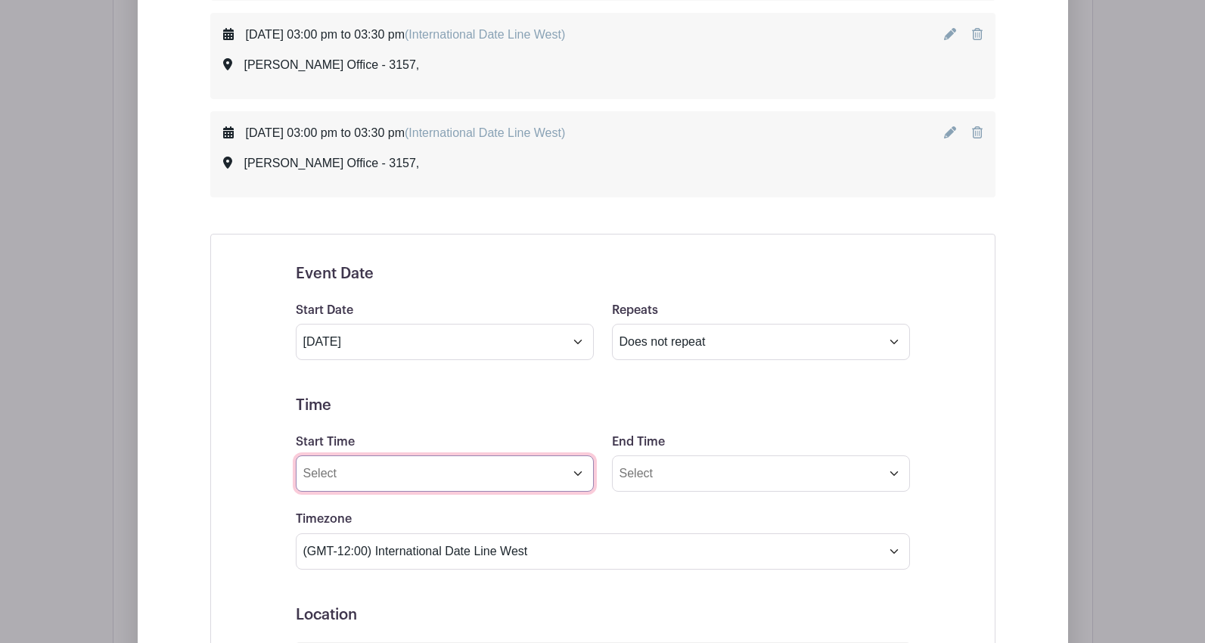
click at [363, 478] on input "Start Time" at bounding box center [445, 473] width 298 height 36
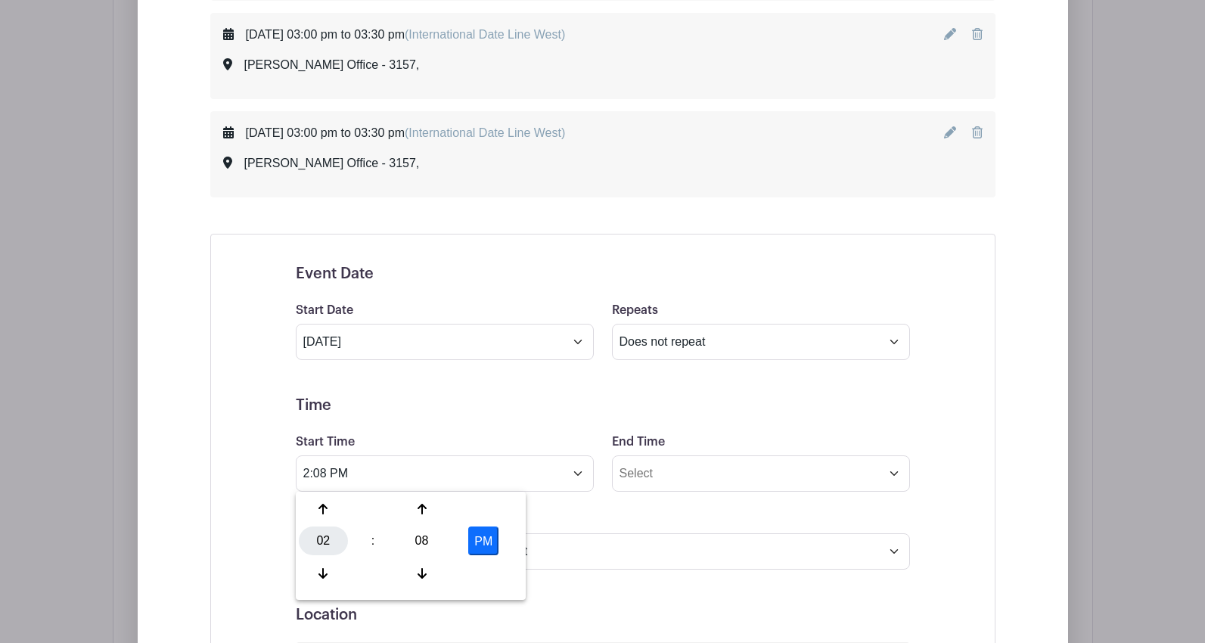
click at [324, 538] on div "02" at bounding box center [323, 540] width 49 height 29
click at [484, 513] on div "03" at bounding box center [492, 509] width 51 height 29
click at [427, 532] on div "08" at bounding box center [421, 540] width 49 height 29
click at [436, 541] on div "30" at bounding box center [436, 540] width 51 height 29
type input "3:30 PM"
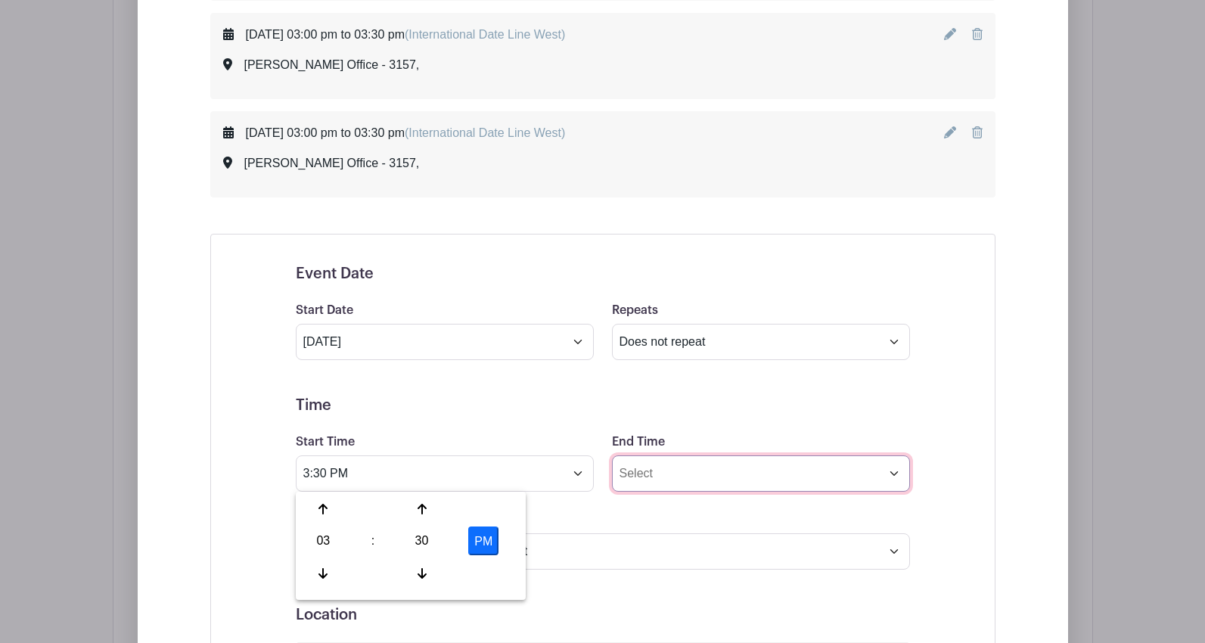
click at [682, 474] on input "End Time" at bounding box center [761, 473] width 298 height 36
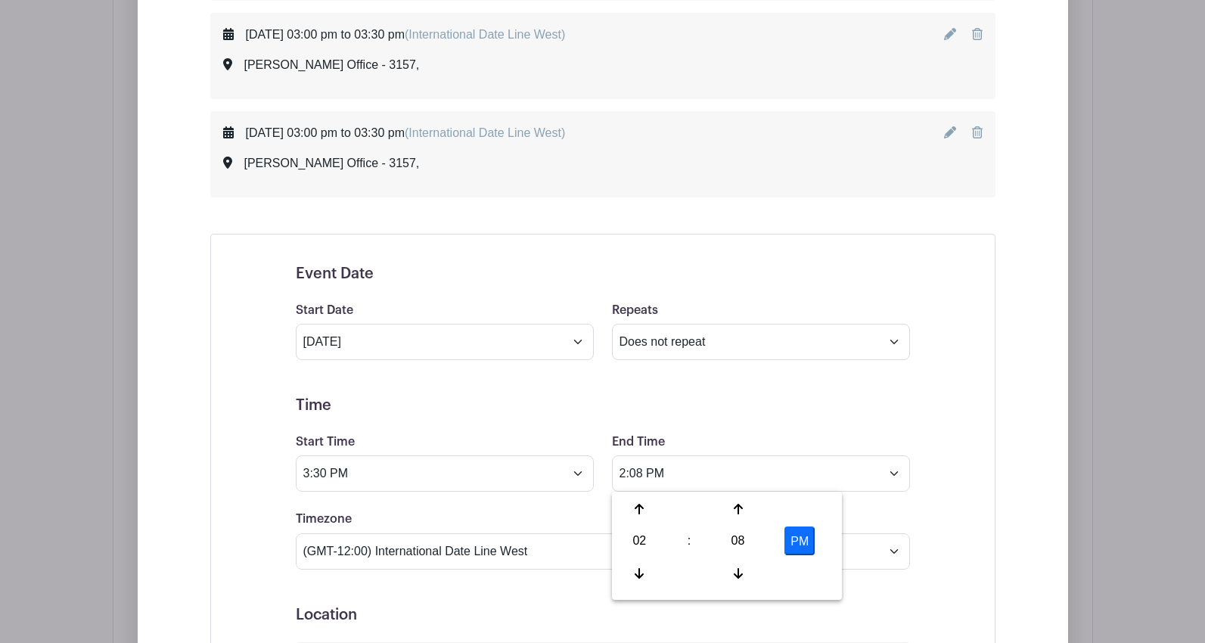
click at [652, 551] on div "02" at bounding box center [639, 540] width 49 height 29
click at [804, 514] on div "03" at bounding box center [808, 509] width 51 height 29
click at [745, 548] on div "08" at bounding box center [737, 540] width 49 height 29
click at [751, 543] on div "30" at bounding box center [752, 540] width 51 height 29
type input "3:30 PM"
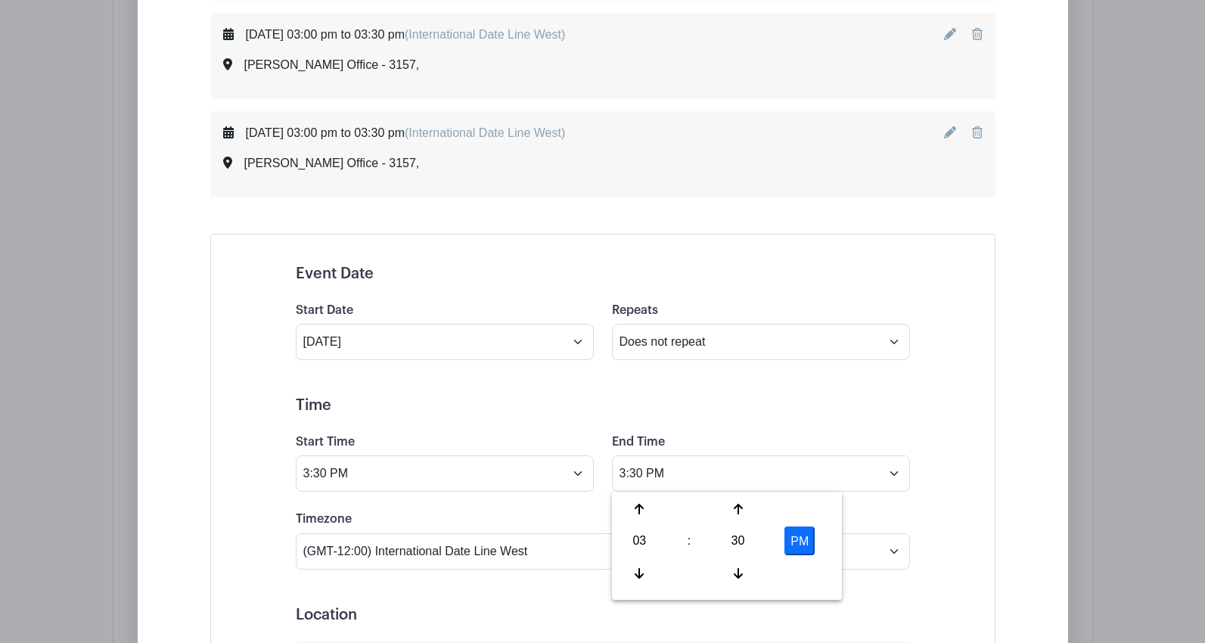
click at [938, 520] on div "Event Date Start Date [DATE] Repeats Does not repeat Daily Weekly Monthly on da…" at bounding box center [602, 626] width 687 height 759
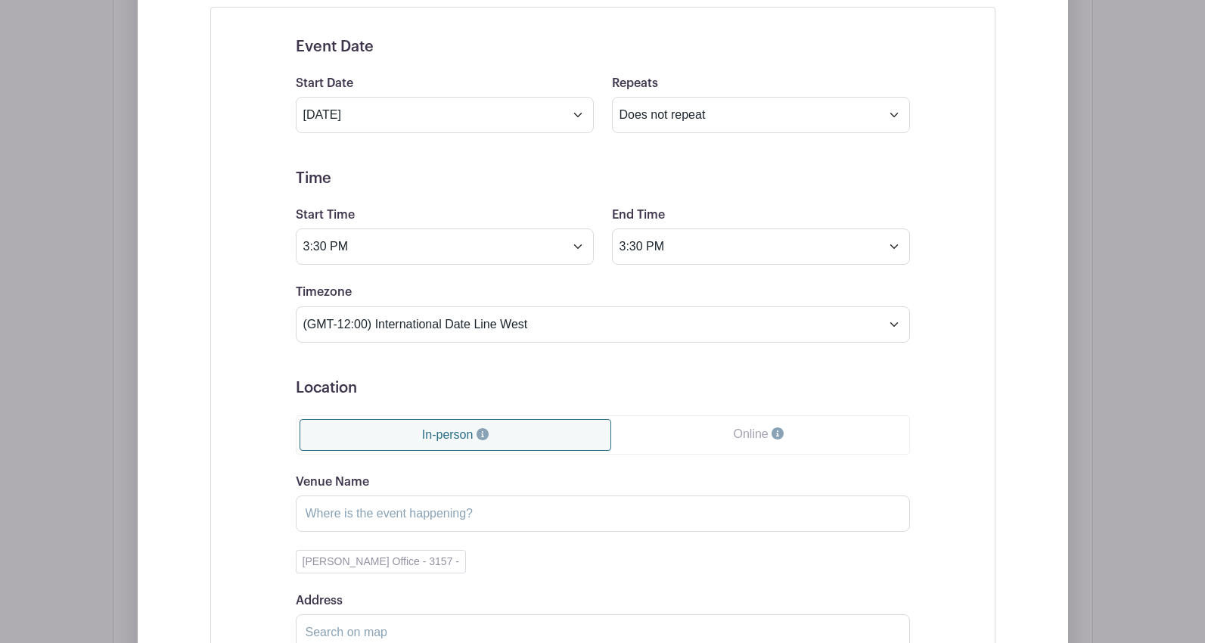
scroll to position [1767, 0]
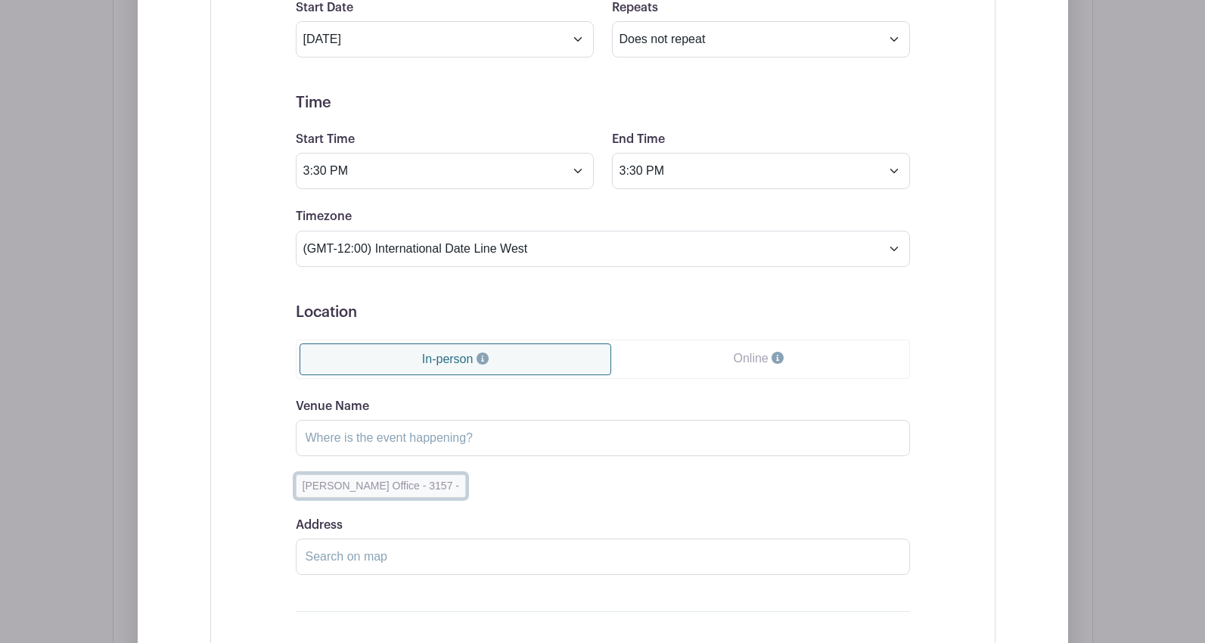
click at [402, 488] on button "[PERSON_NAME] Office - 3157 -" at bounding box center [381, 485] width 170 height 23
type input "[PERSON_NAME] Office - 3157"
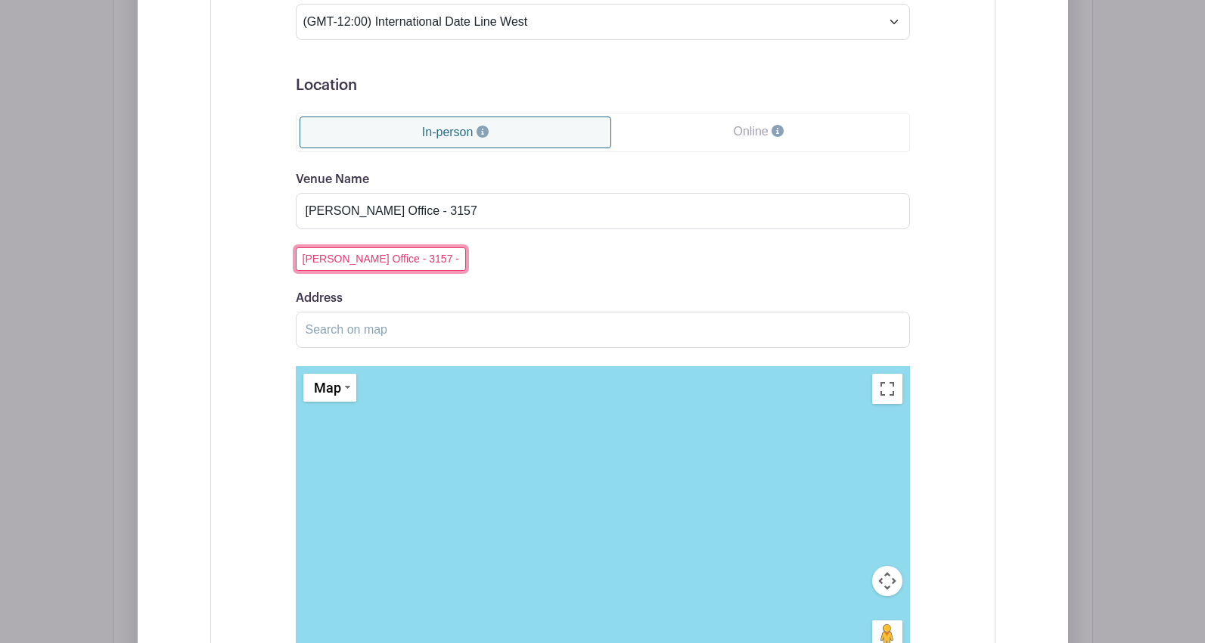
scroll to position [2070, 0]
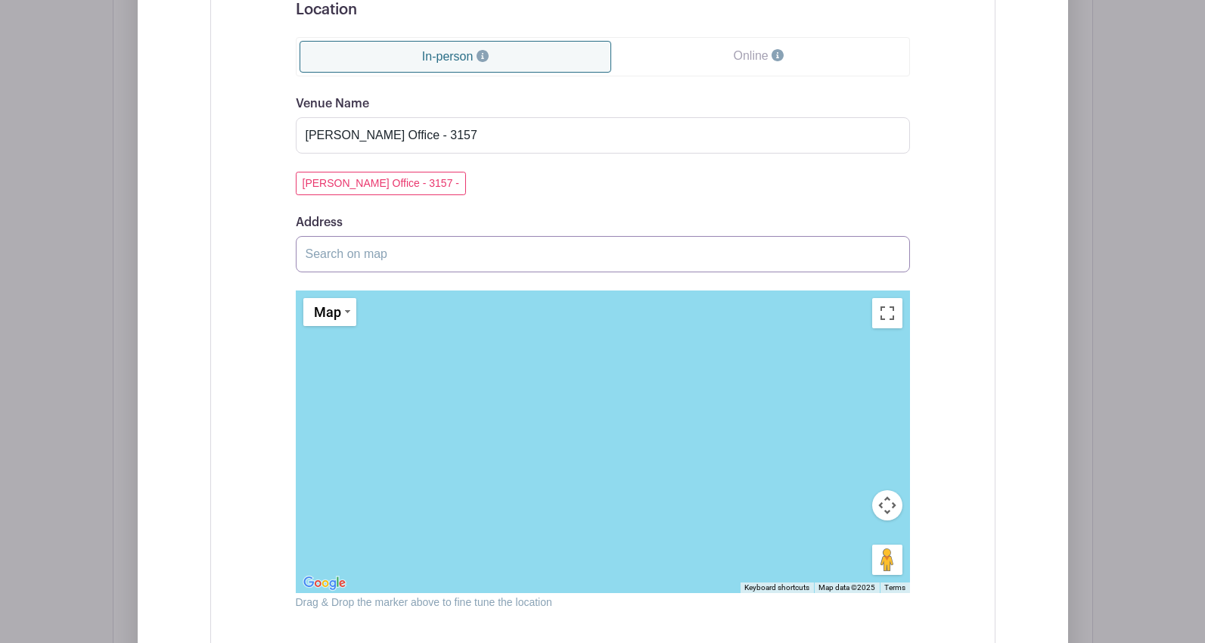
click at [332, 261] on input "Address" at bounding box center [603, 254] width 614 height 36
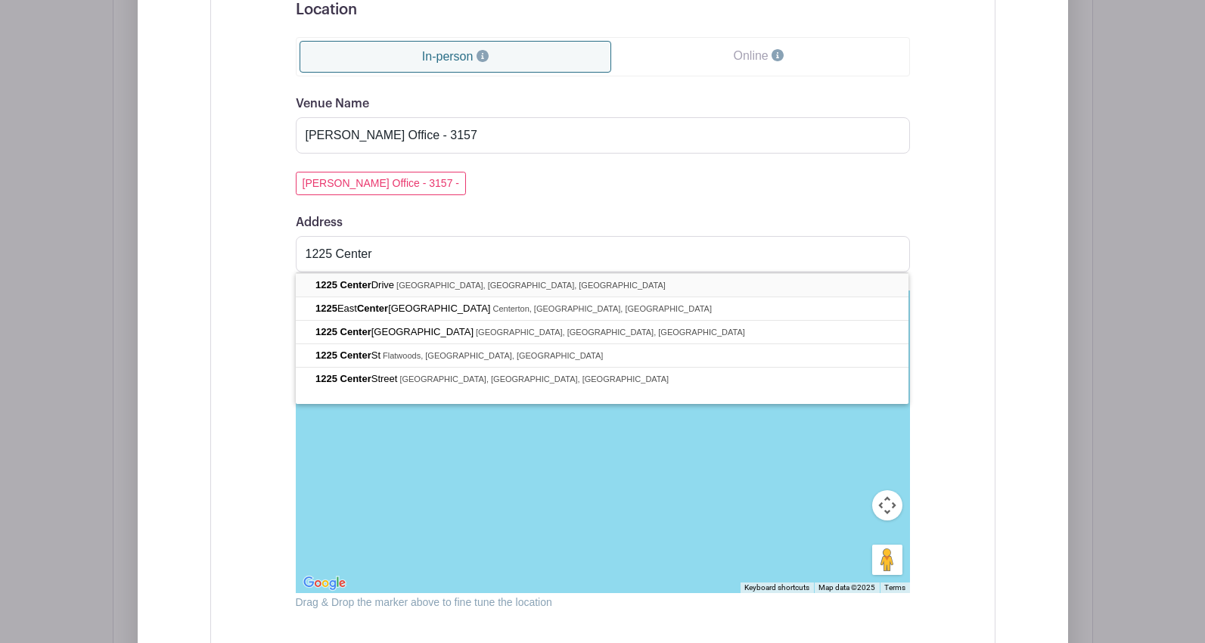
type input "[STREET_ADDRESS]"
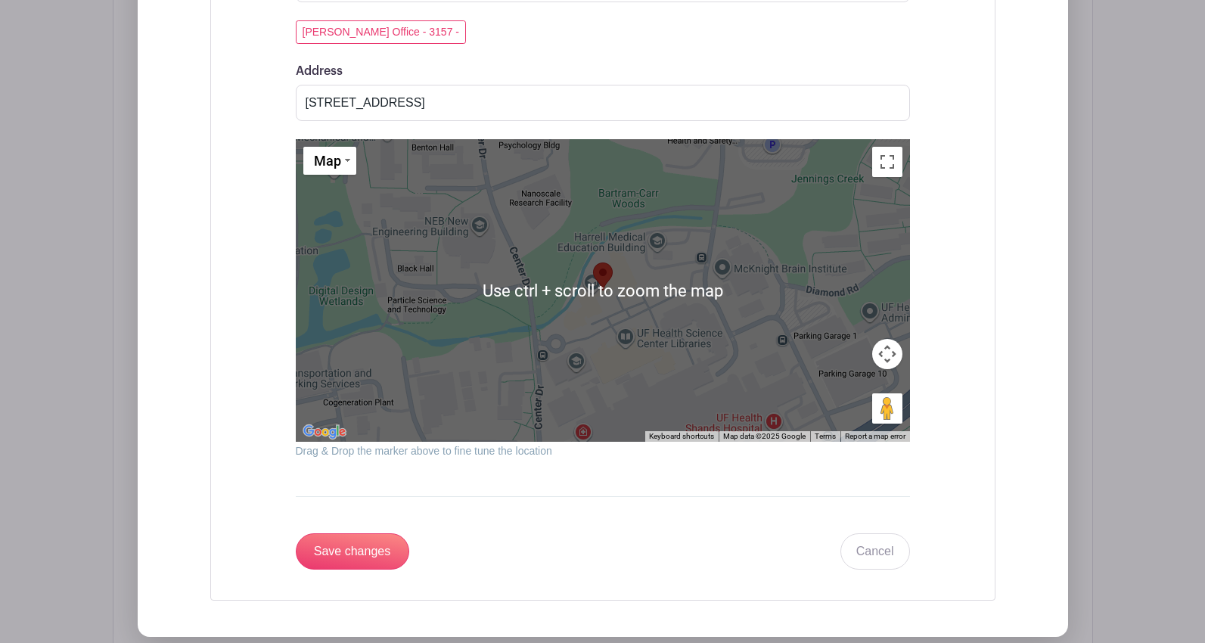
scroll to position [2297, 0]
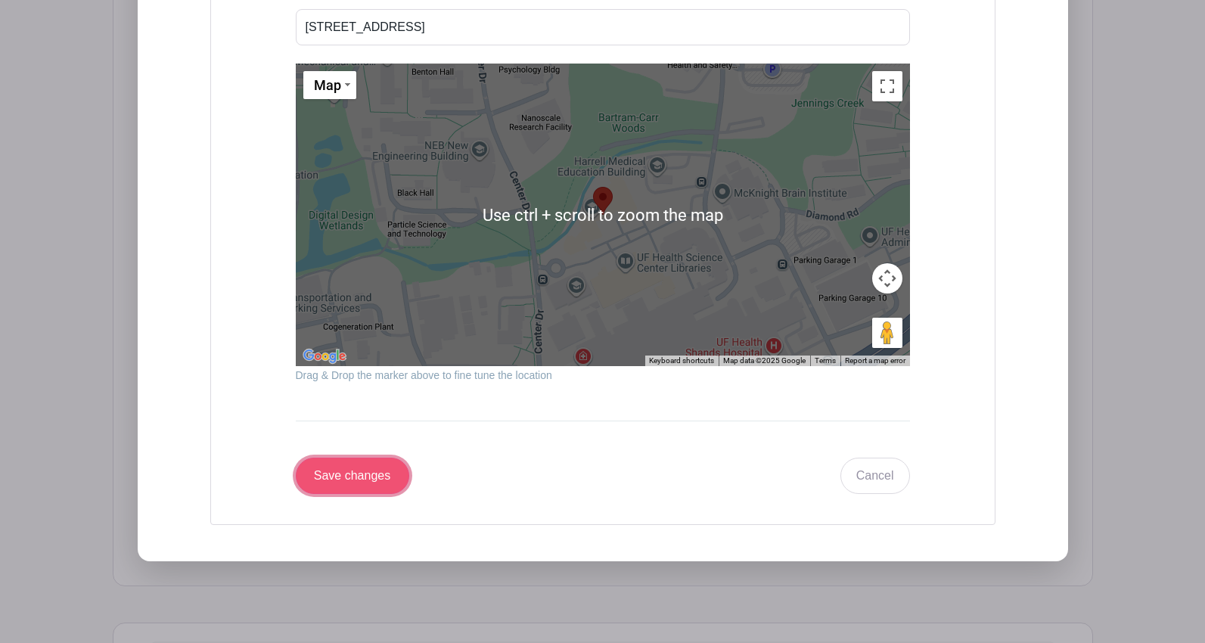
click at [364, 485] on input "Save changes" at bounding box center [352, 476] width 113 height 36
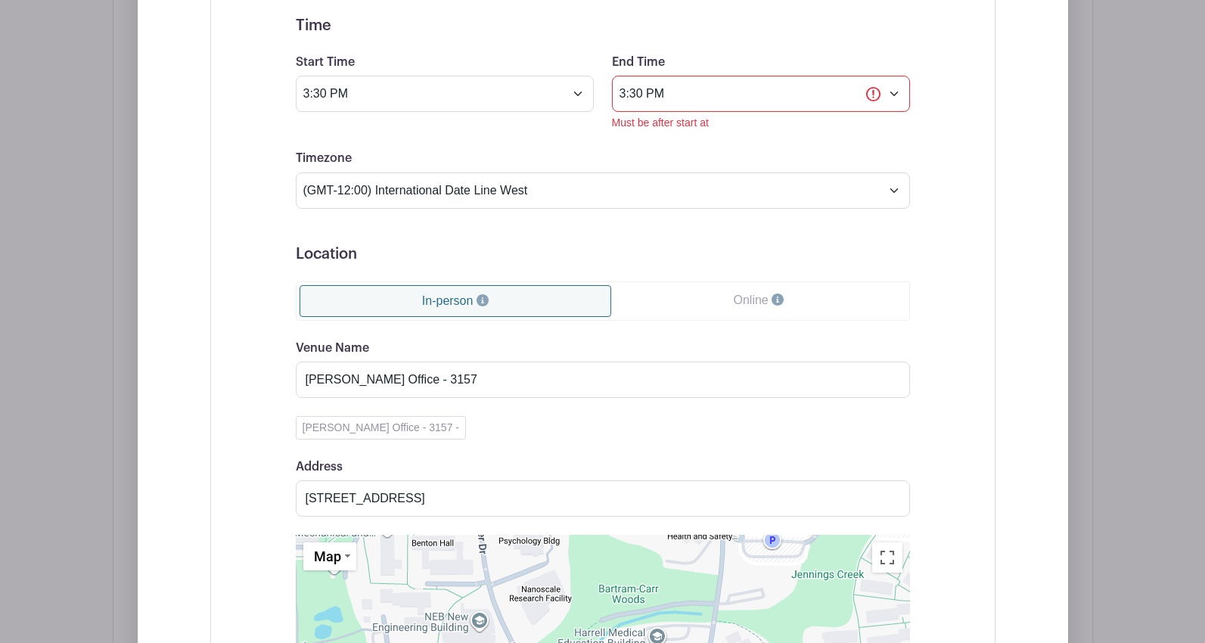
scroll to position [1890, 0]
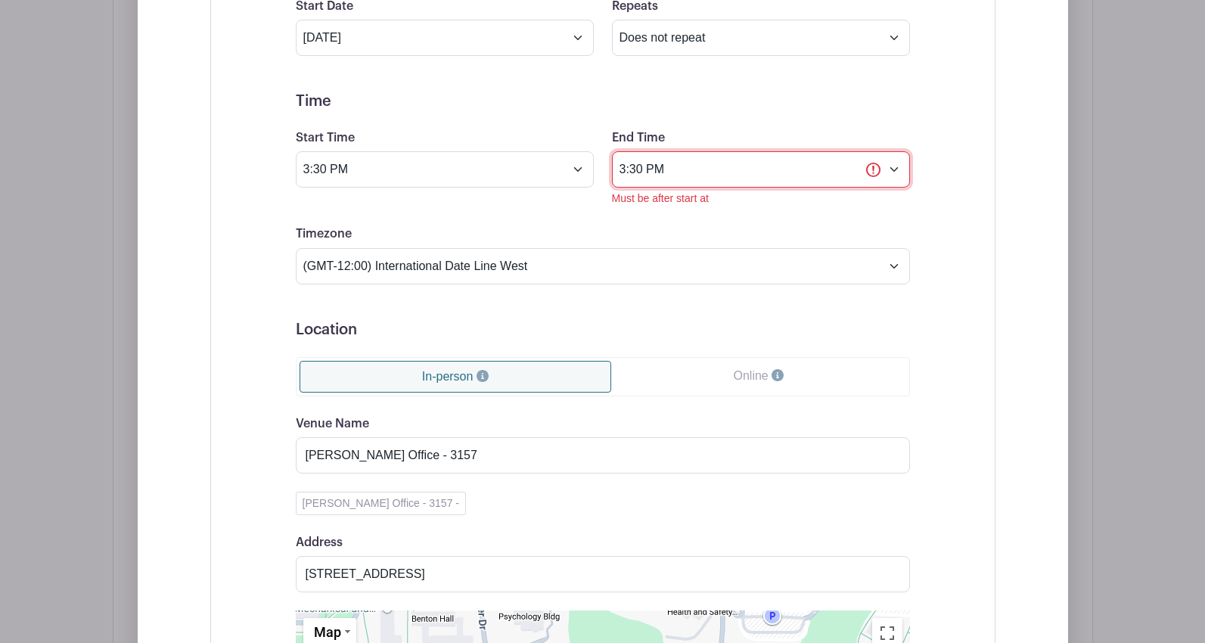
click at [670, 172] on input "3:30 PM" at bounding box center [761, 169] width 298 height 36
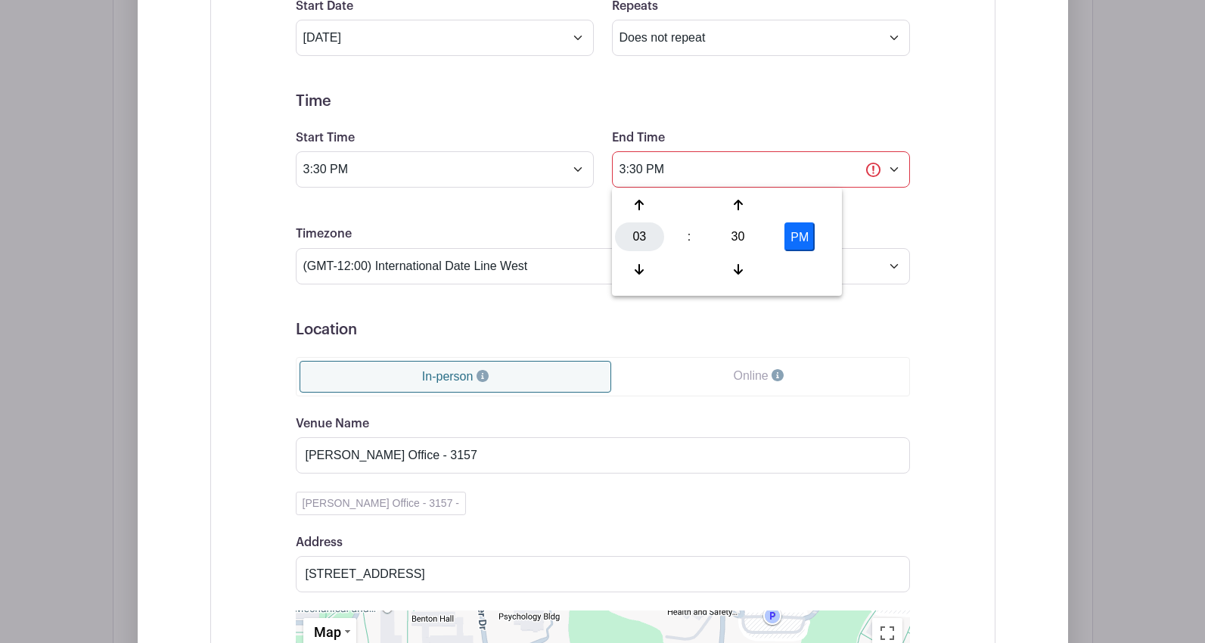
click at [639, 231] on div "03" at bounding box center [639, 236] width 49 height 29
click at [638, 233] on div "04" at bounding box center [640, 236] width 51 height 29
click at [742, 235] on div "30" at bounding box center [737, 236] width 49 height 29
click at [641, 204] on div "00" at bounding box center [640, 205] width 51 height 29
type input "4:00 PM"
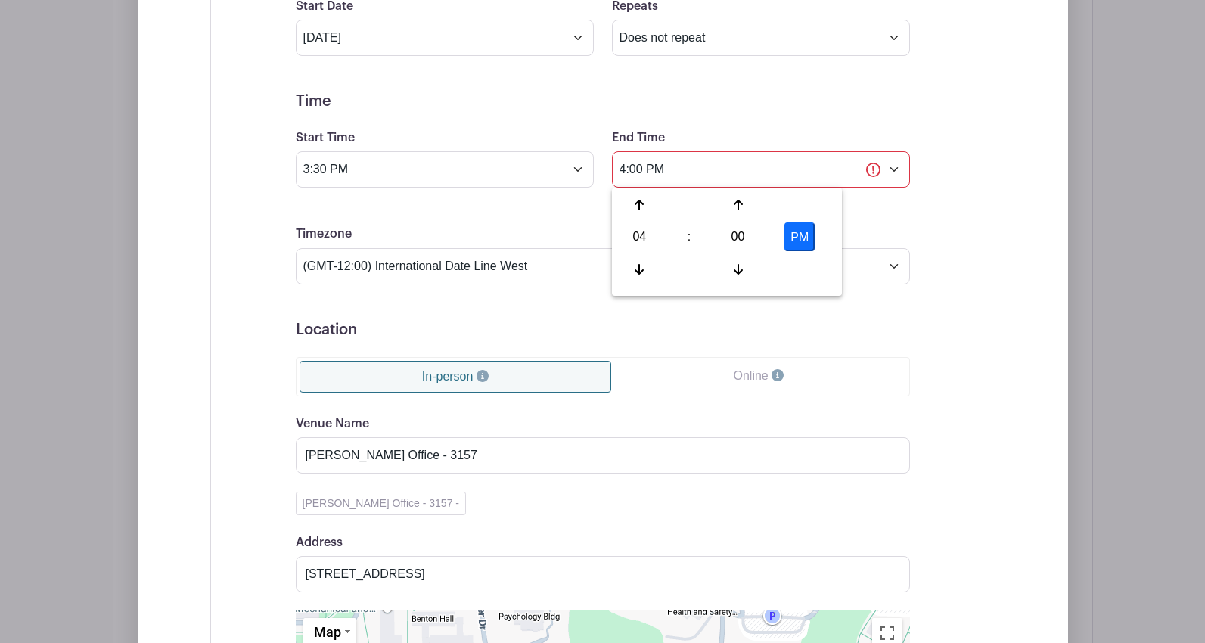
click at [679, 337] on h5 "Location" at bounding box center [603, 330] width 614 height 18
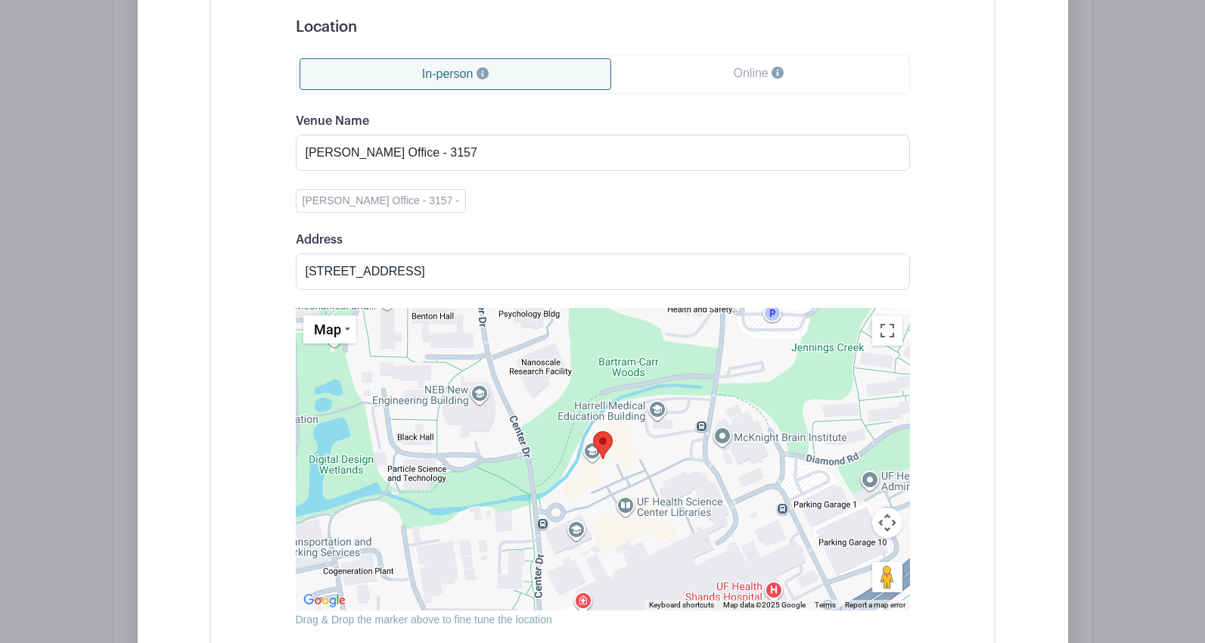
scroll to position [2495, 0]
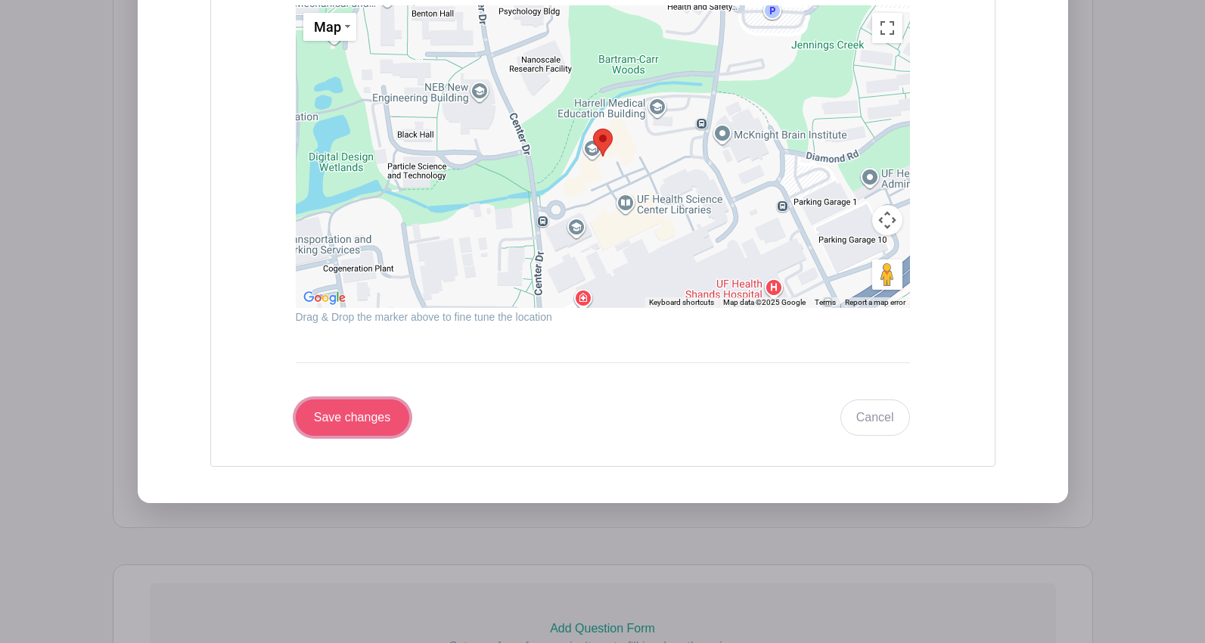
click at [339, 421] on input "Save changes" at bounding box center [352, 417] width 113 height 36
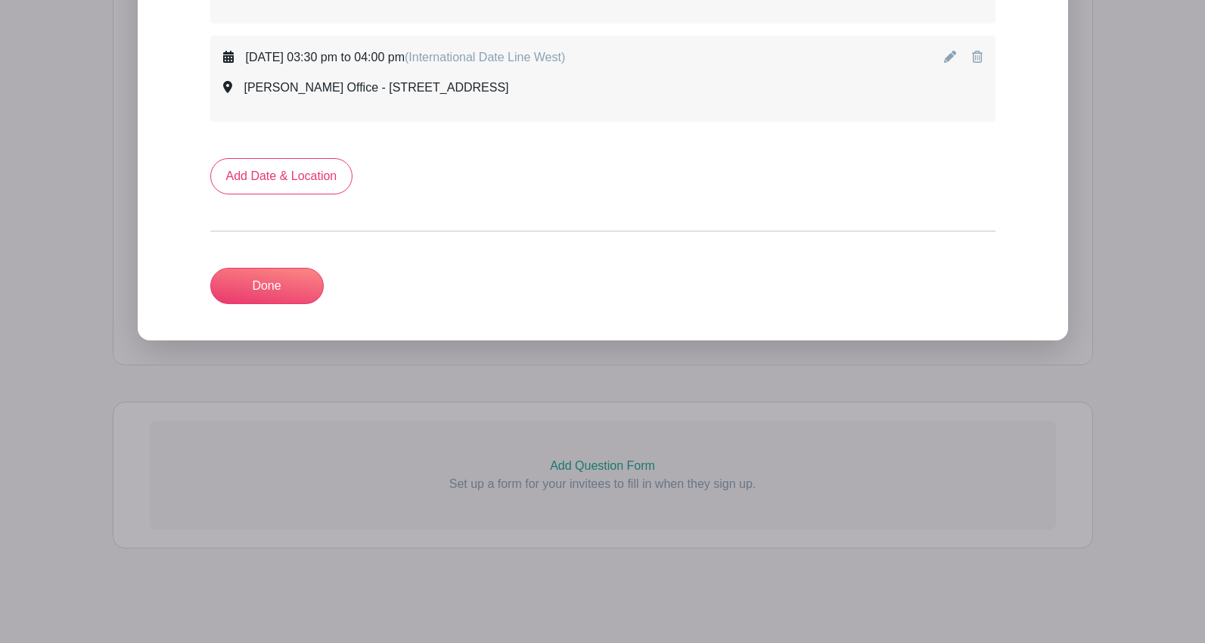
scroll to position [1639, 0]
click at [248, 178] on link "Add Date & Location" at bounding box center [281, 176] width 143 height 36
select select "9"
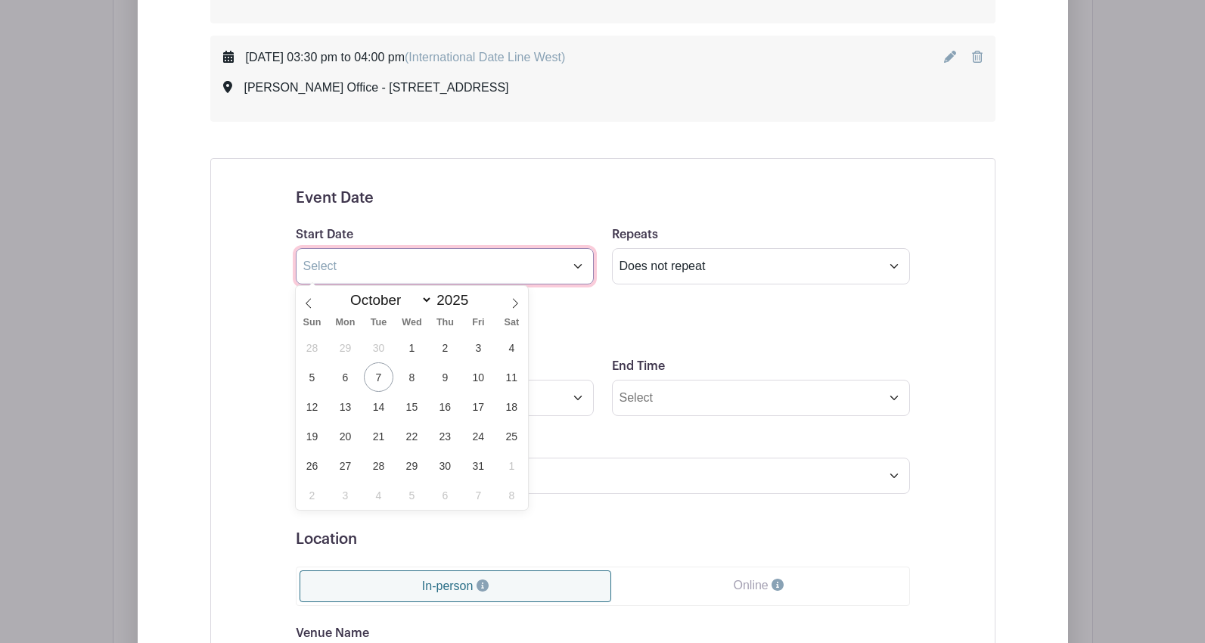
click at [371, 272] on input "text" at bounding box center [445, 266] width 298 height 36
click at [414, 438] on span "22" at bounding box center [411, 435] width 29 height 29
type input "[DATE]"
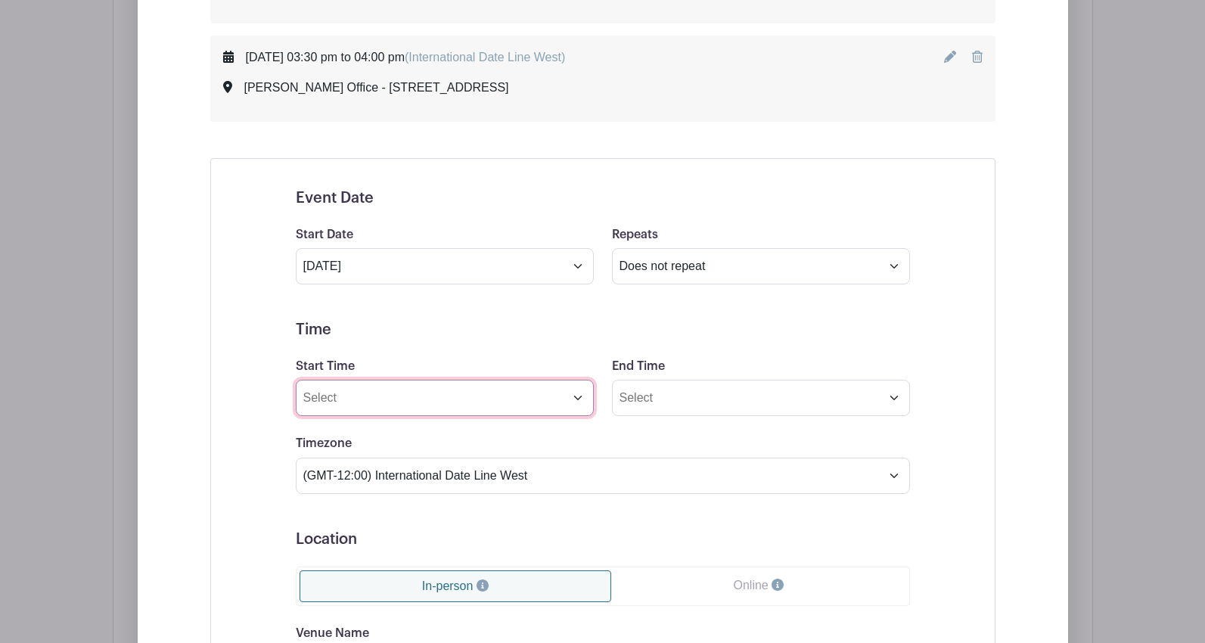
click at [416, 399] on input "Start Time" at bounding box center [445, 398] width 298 height 36
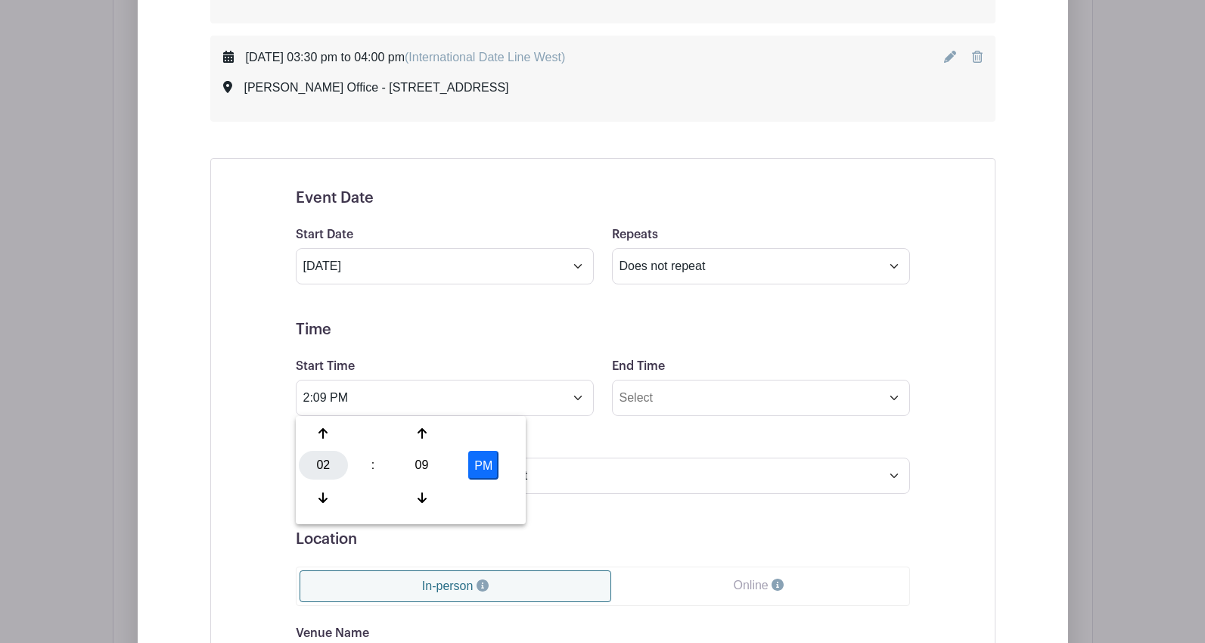
click at [321, 467] on div "02" at bounding box center [323, 465] width 49 height 29
click at [324, 473] on div "04" at bounding box center [324, 465] width 51 height 29
click at [406, 464] on div "09" at bounding box center [421, 465] width 49 height 29
click at [325, 439] on div "00" at bounding box center [324, 433] width 51 height 29
type input "4:00 PM"
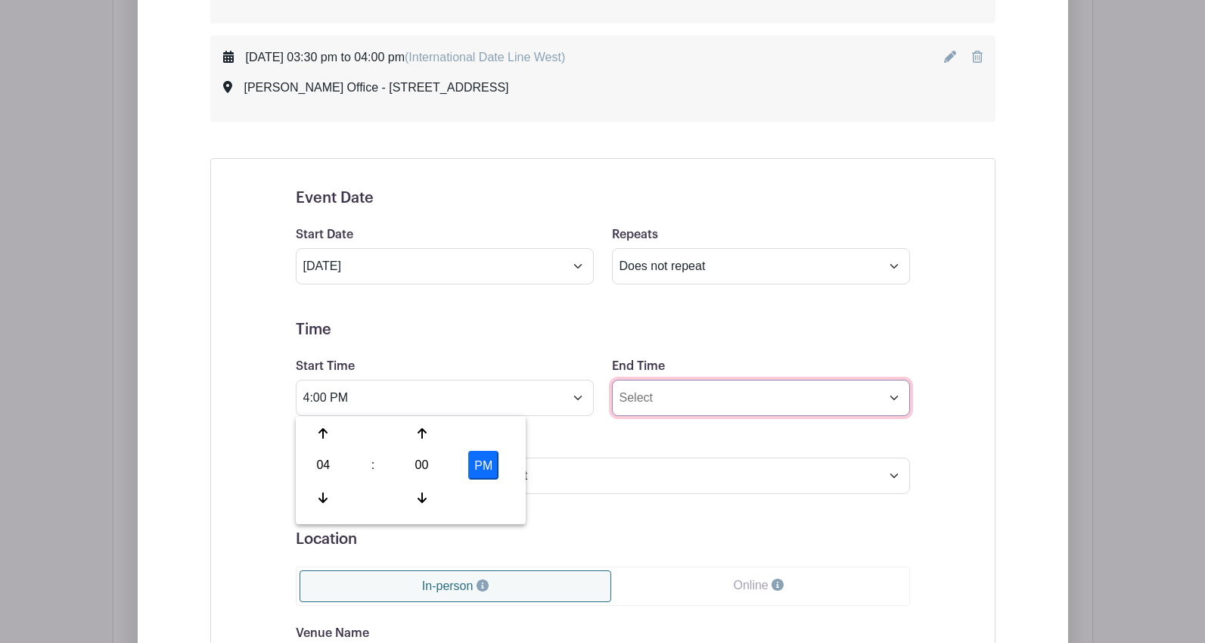
click at [647, 405] on input "End Time" at bounding box center [761, 398] width 298 height 36
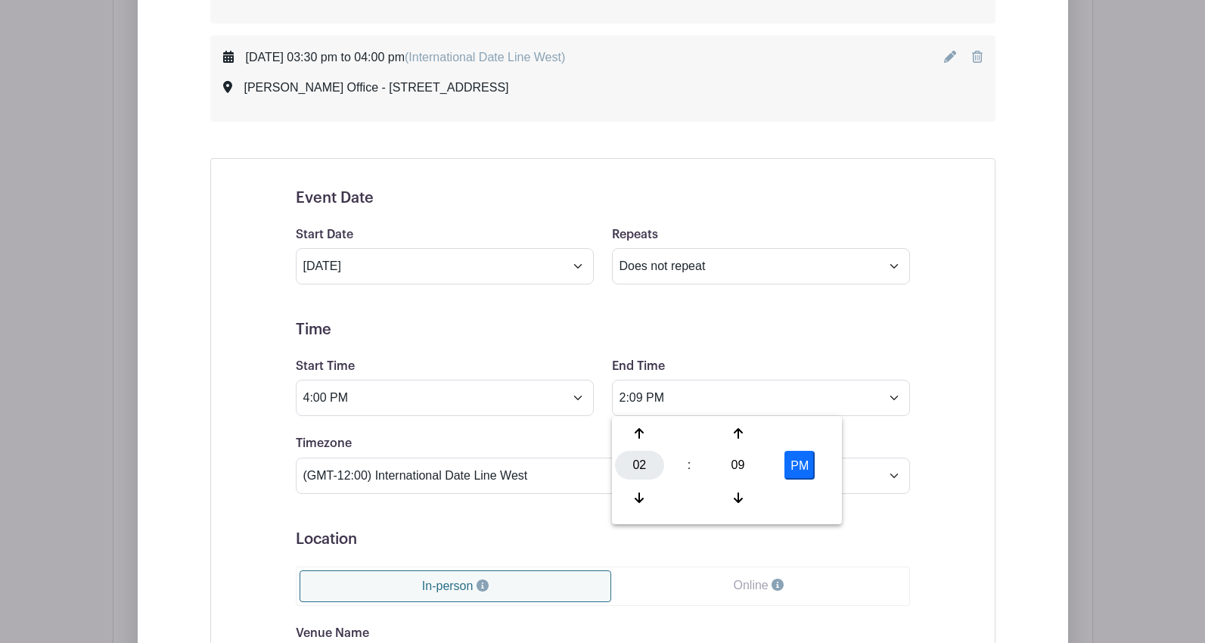
click at [644, 464] on div "02" at bounding box center [639, 465] width 49 height 29
click at [642, 467] on div "04" at bounding box center [640, 465] width 51 height 29
click at [734, 458] on div "09" at bounding box center [737, 465] width 49 height 29
click at [748, 464] on div "30" at bounding box center [752, 465] width 51 height 29
type input "4:30 PM"
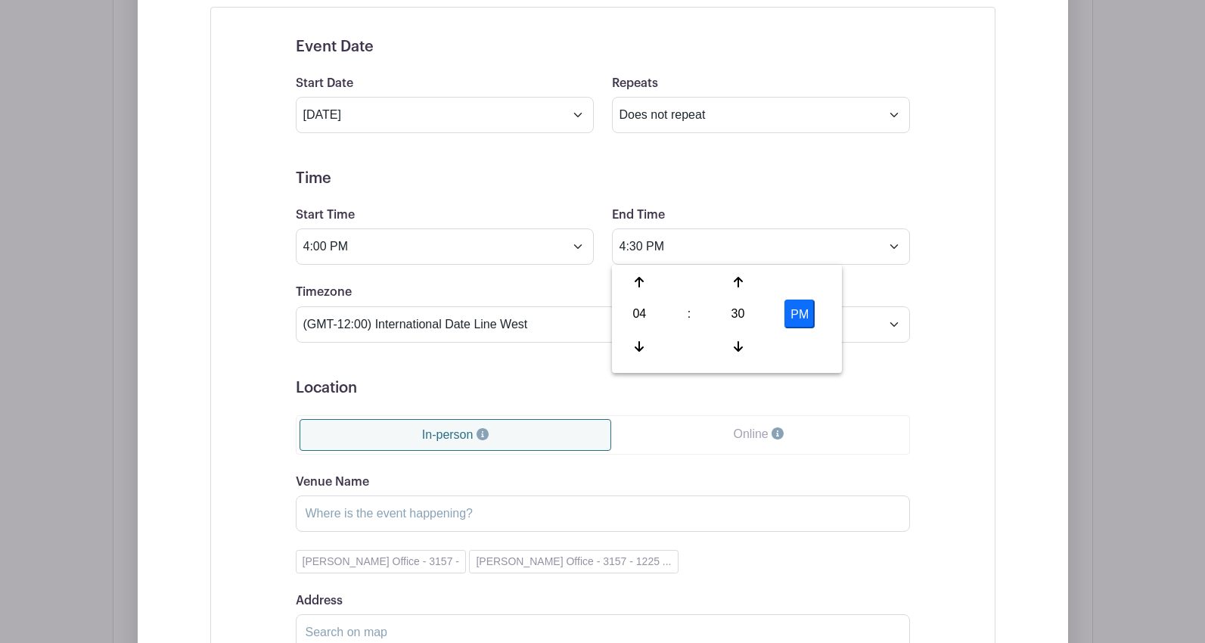
scroll to position [1941, 0]
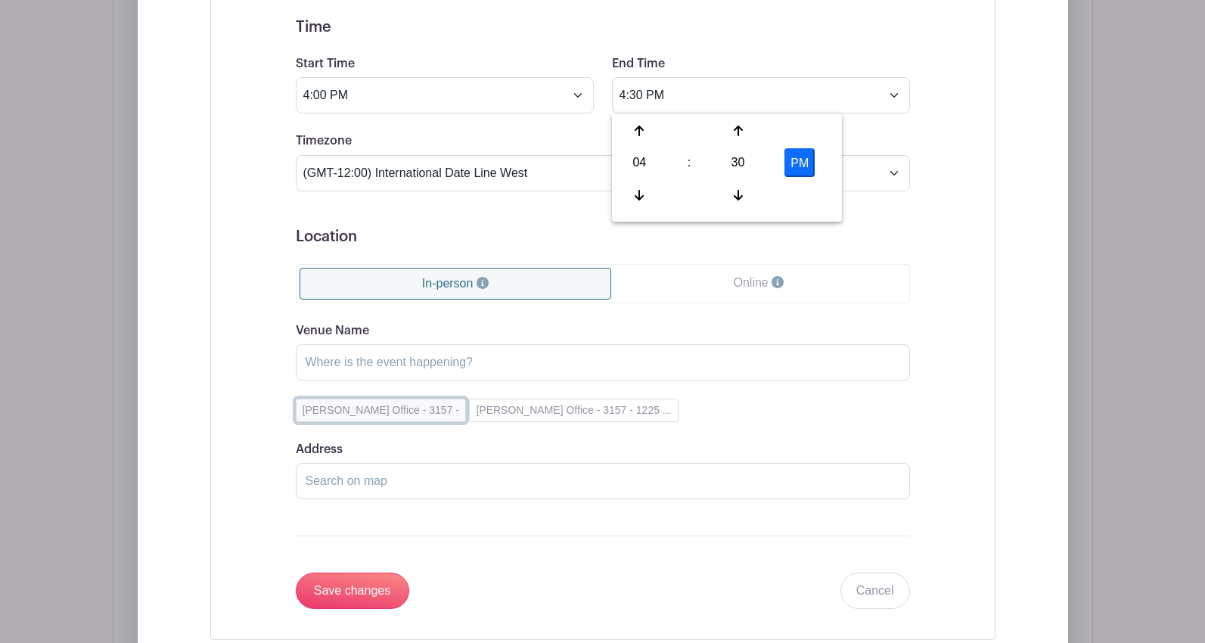
click at [387, 411] on button "[PERSON_NAME] Office - 3157 -" at bounding box center [381, 410] width 170 height 23
type input "[PERSON_NAME] Office - 3157"
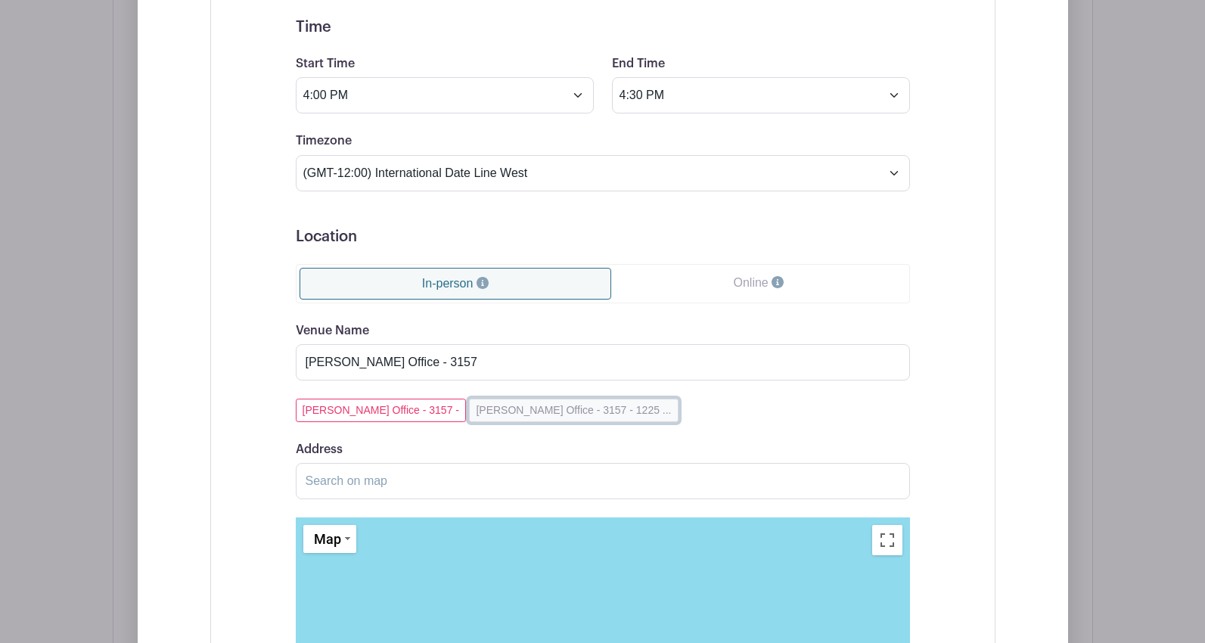
click at [489, 411] on button "[PERSON_NAME] Office - 3157 - 1225 ..." at bounding box center [573, 410] width 209 height 23
type input "[STREET_ADDRESS]"
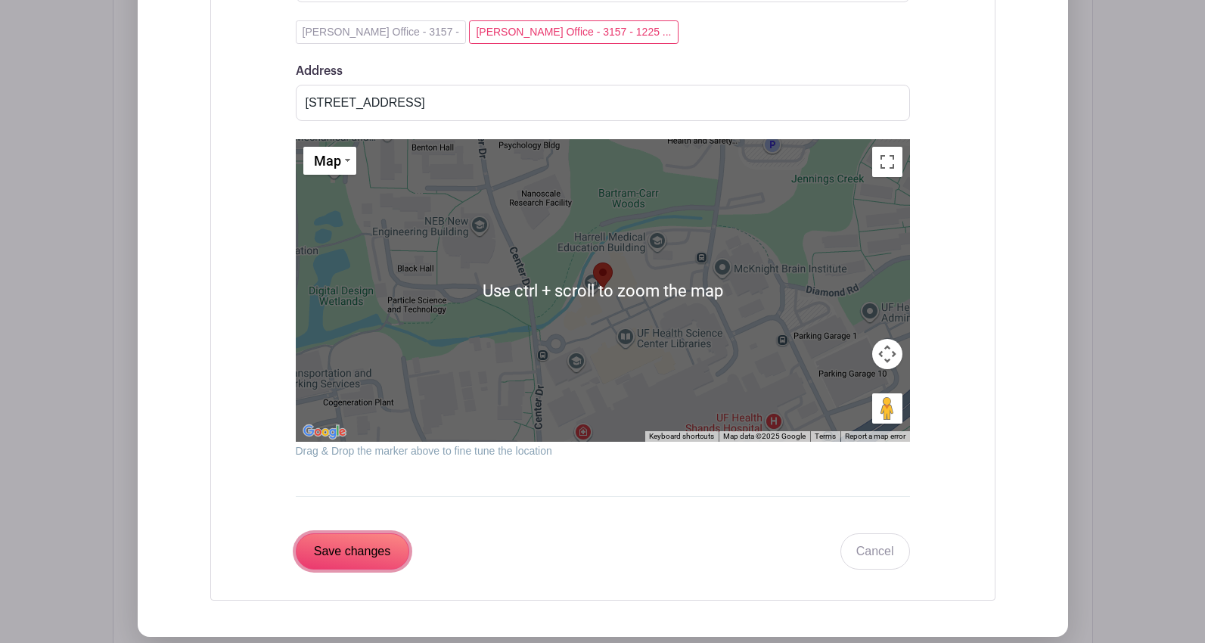
click at [361, 546] on input "Save changes" at bounding box center [352, 551] width 113 height 36
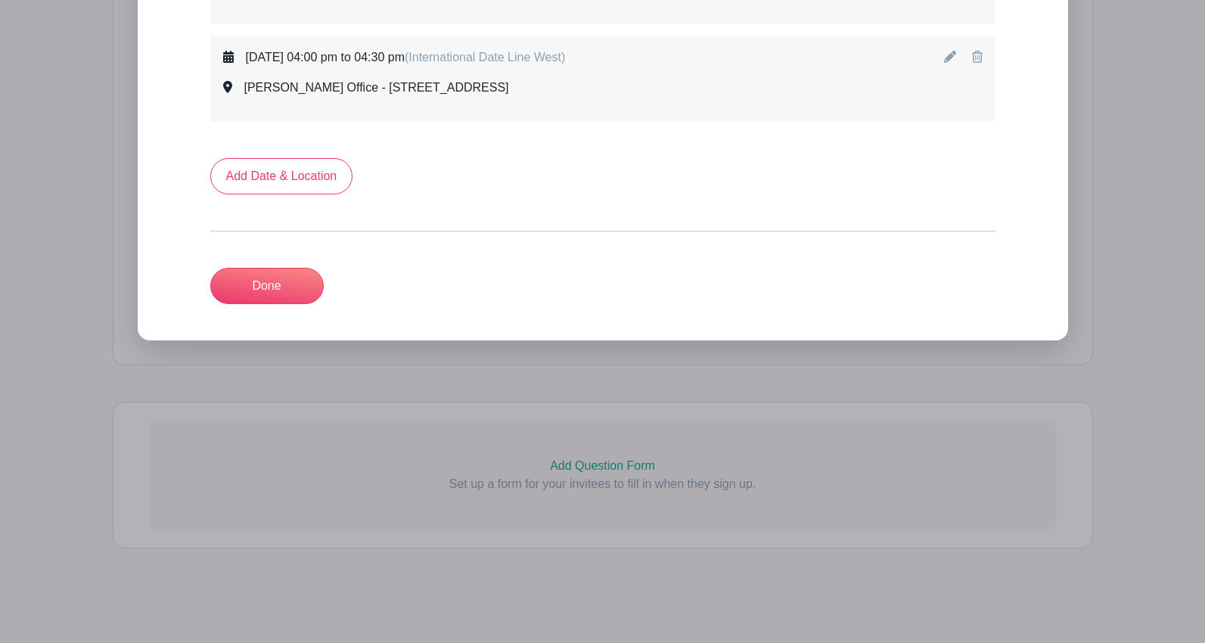
scroll to position [1737, 0]
click at [279, 178] on link "Add Date & Location" at bounding box center [281, 176] width 143 height 36
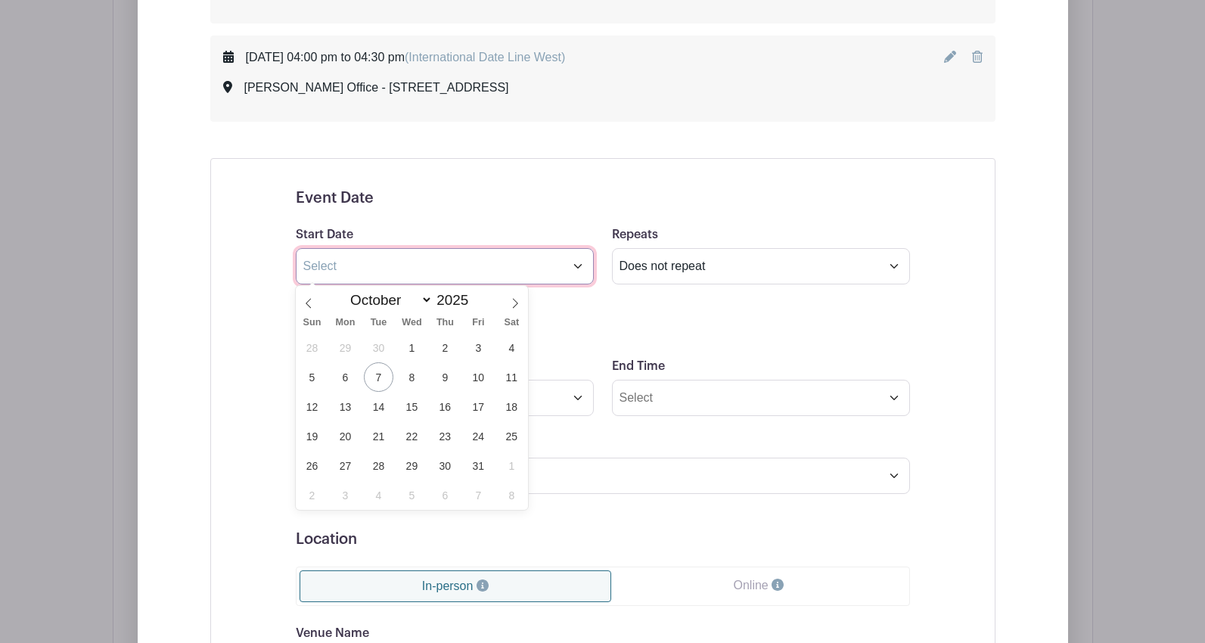
click at [385, 265] on input "text" at bounding box center [445, 266] width 298 height 36
click at [443, 435] on span "23" at bounding box center [444, 435] width 29 height 29
type input "[DATE]"
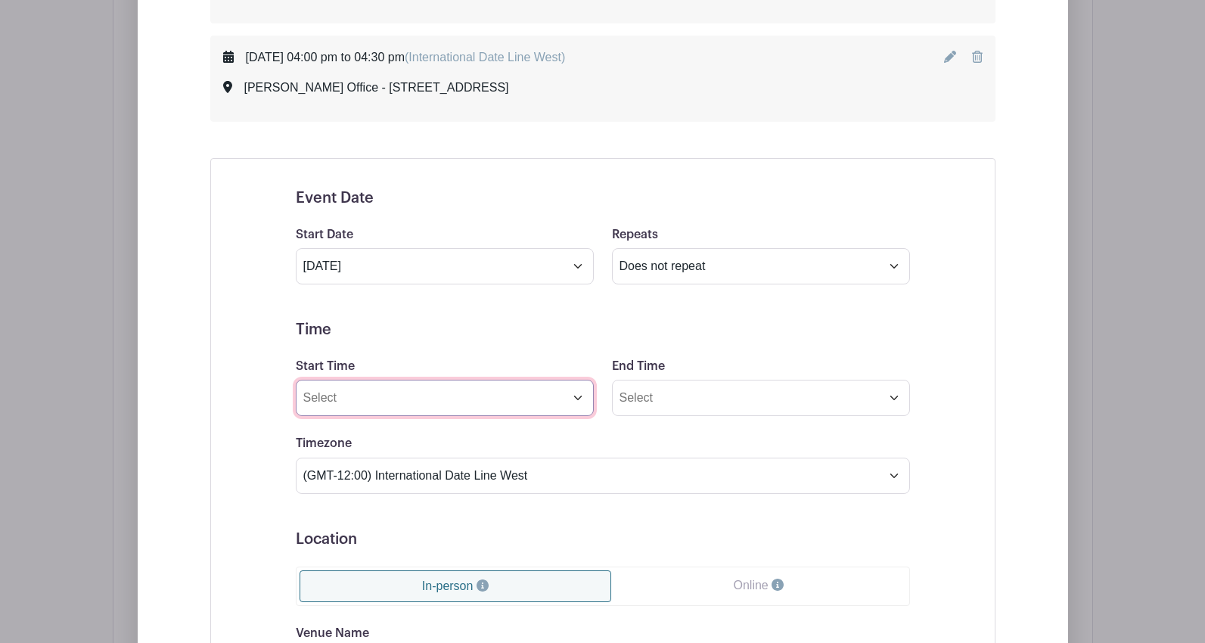
click at [447, 396] on input "Start Time" at bounding box center [445, 398] width 298 height 36
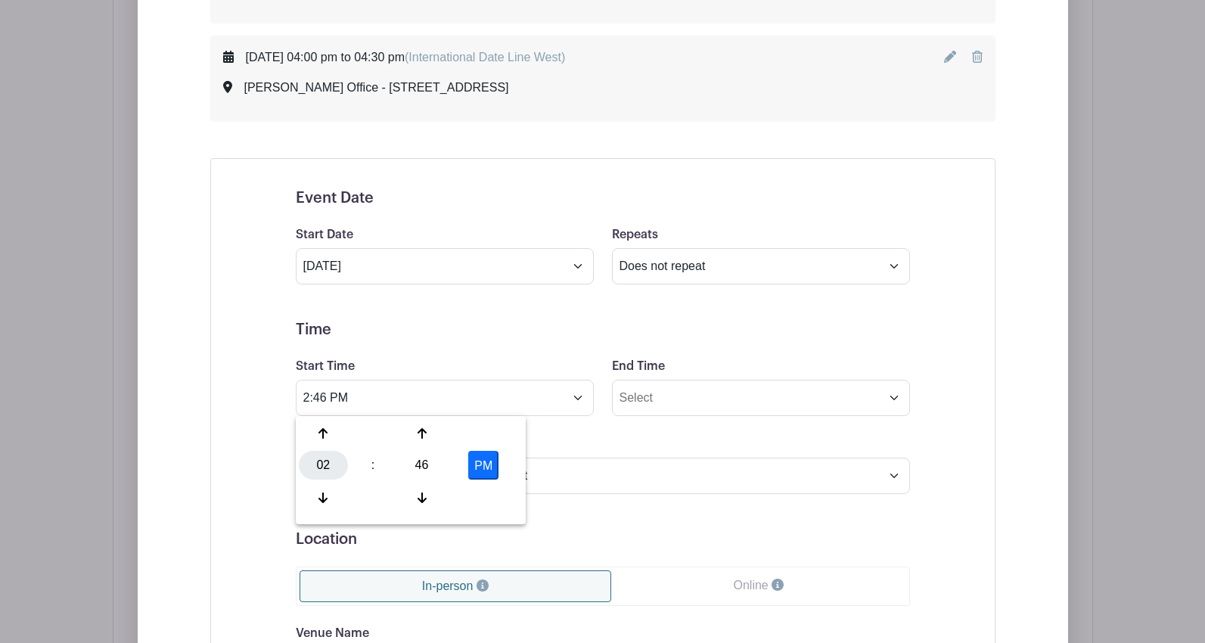
click at [315, 462] on div "02" at bounding box center [323, 465] width 49 height 29
click at [382, 495] on div "09" at bounding box center [380, 497] width 51 height 29
click at [473, 463] on button "PM" at bounding box center [483, 465] width 30 height 29
type input "9:46 AM"
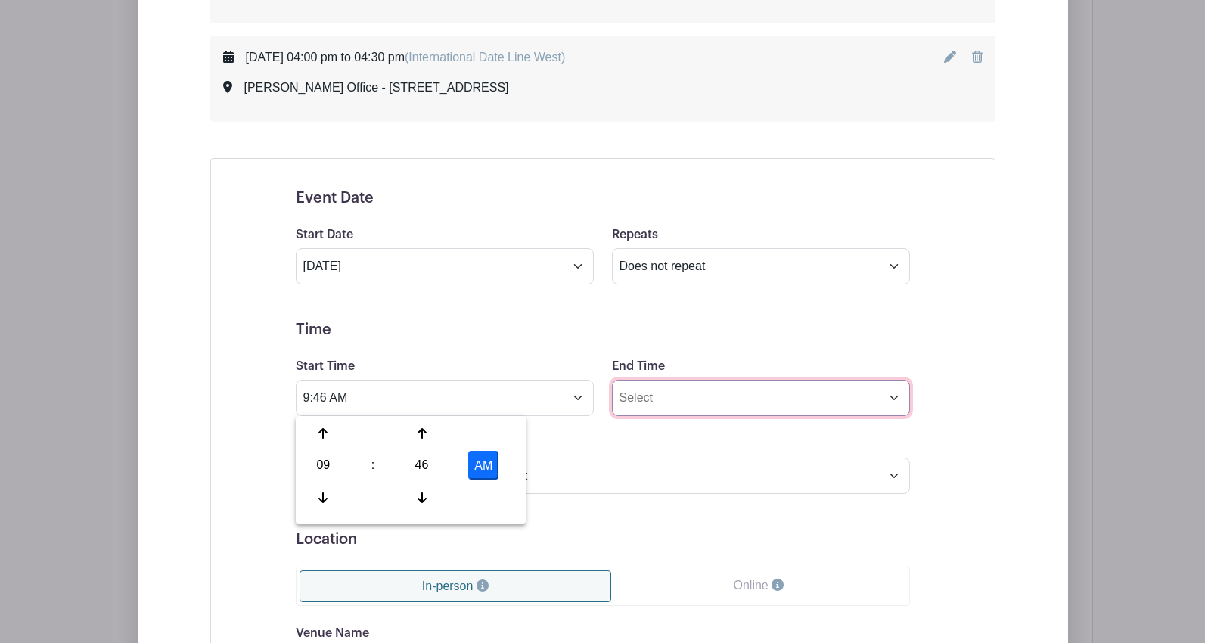
click at [640, 398] on input "End Time" at bounding box center [761, 398] width 298 height 36
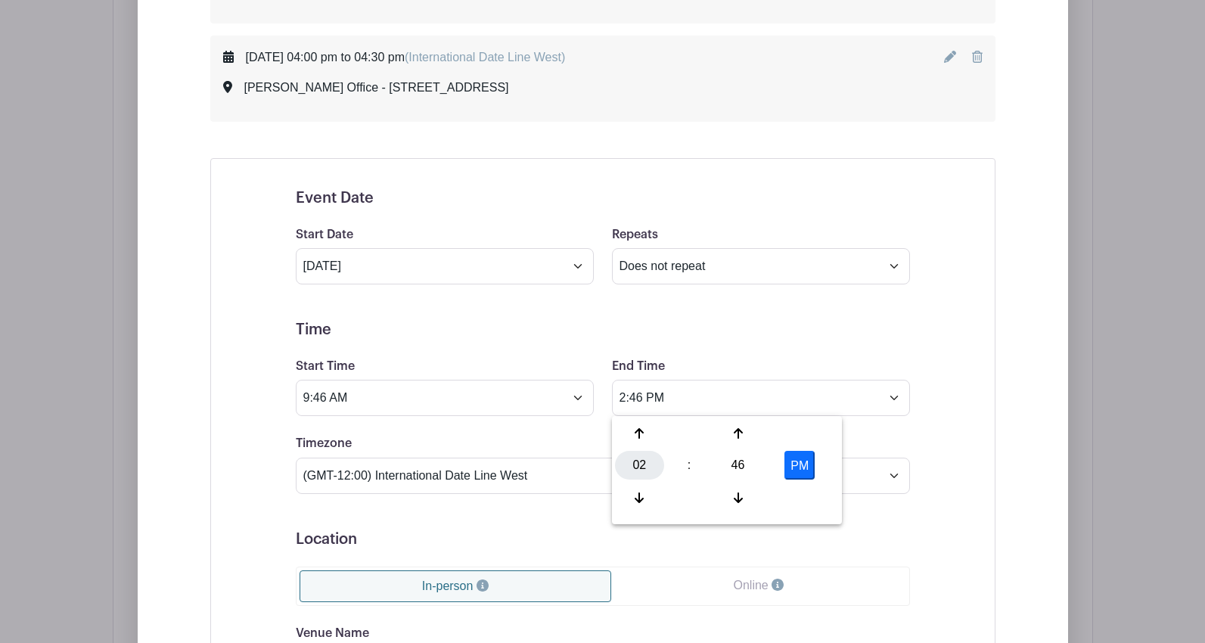
click at [635, 466] on div "02" at bounding box center [639, 465] width 49 height 29
click at [693, 497] on div "09" at bounding box center [696, 497] width 51 height 29
click at [736, 463] on div "46" at bounding box center [737, 465] width 49 height 29
click at [746, 467] on div "30" at bounding box center [752, 465] width 51 height 29
click at [802, 467] on button "PM" at bounding box center [799, 465] width 30 height 29
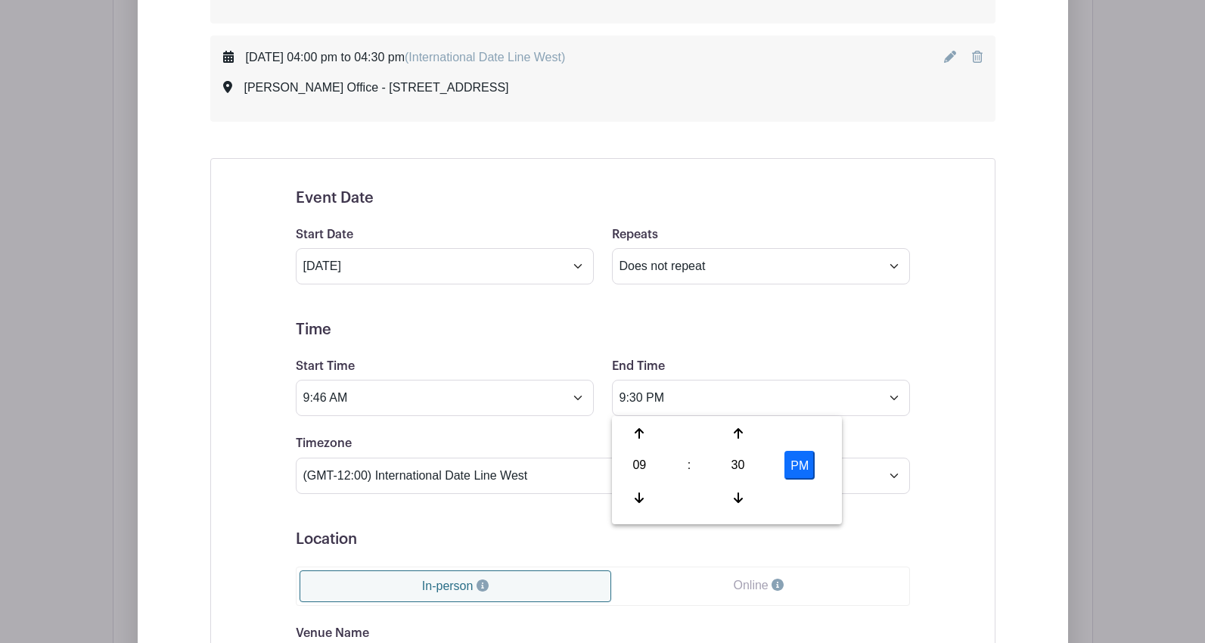
type input "9:30 AM"
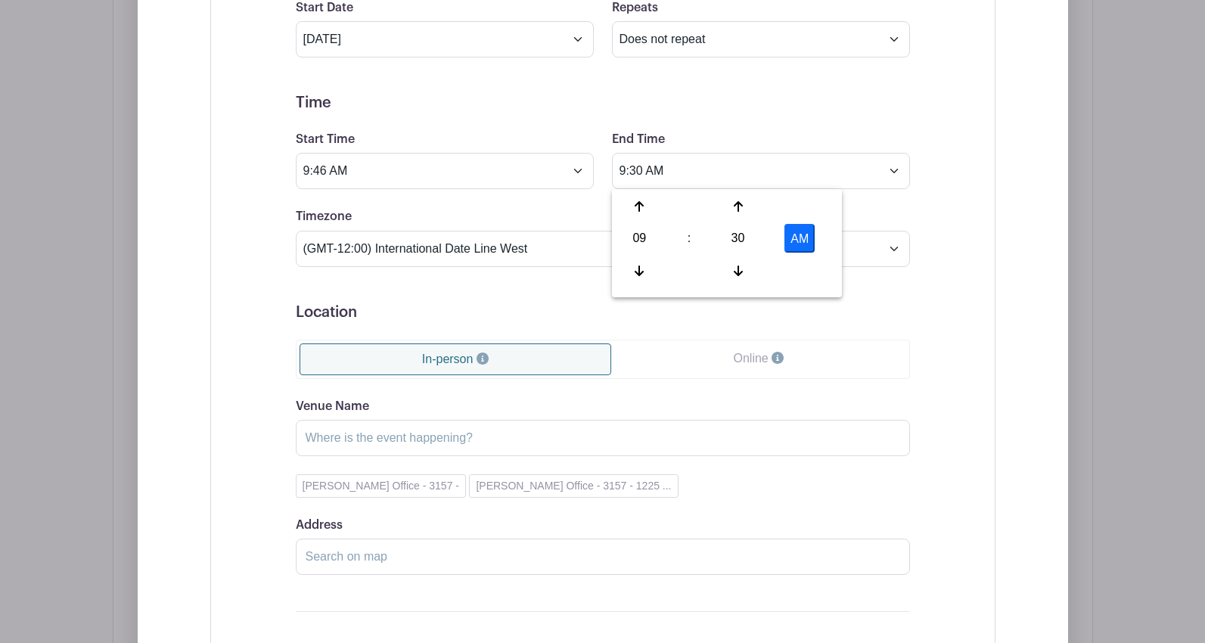
scroll to position [2040, 0]
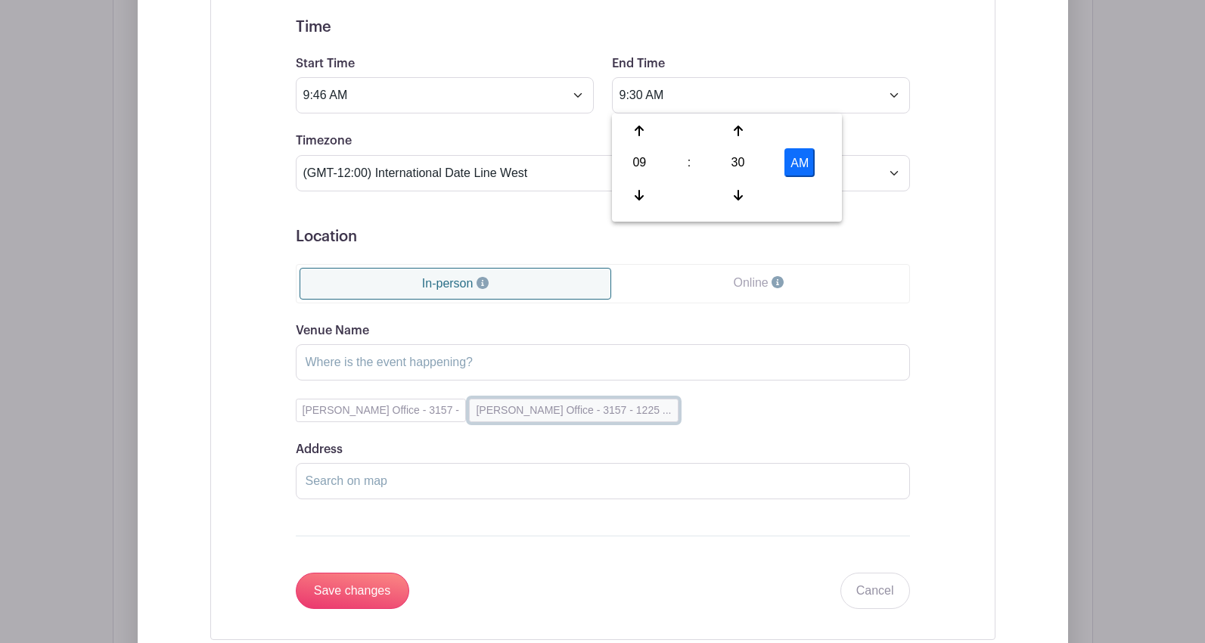
click at [524, 412] on button "[PERSON_NAME] Office - 3157 - 1225 ..." at bounding box center [573, 410] width 209 height 23
type input "[PERSON_NAME] Office - 3157"
type input "[STREET_ADDRESS]"
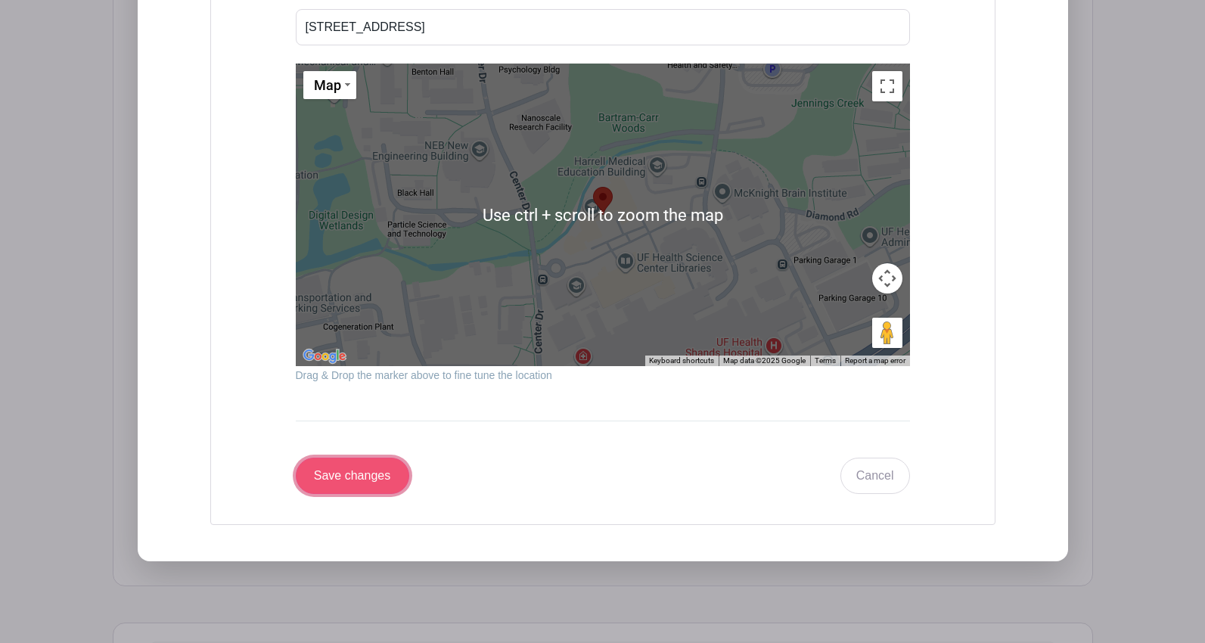
click at [342, 486] on input "Save changes" at bounding box center [352, 476] width 113 height 36
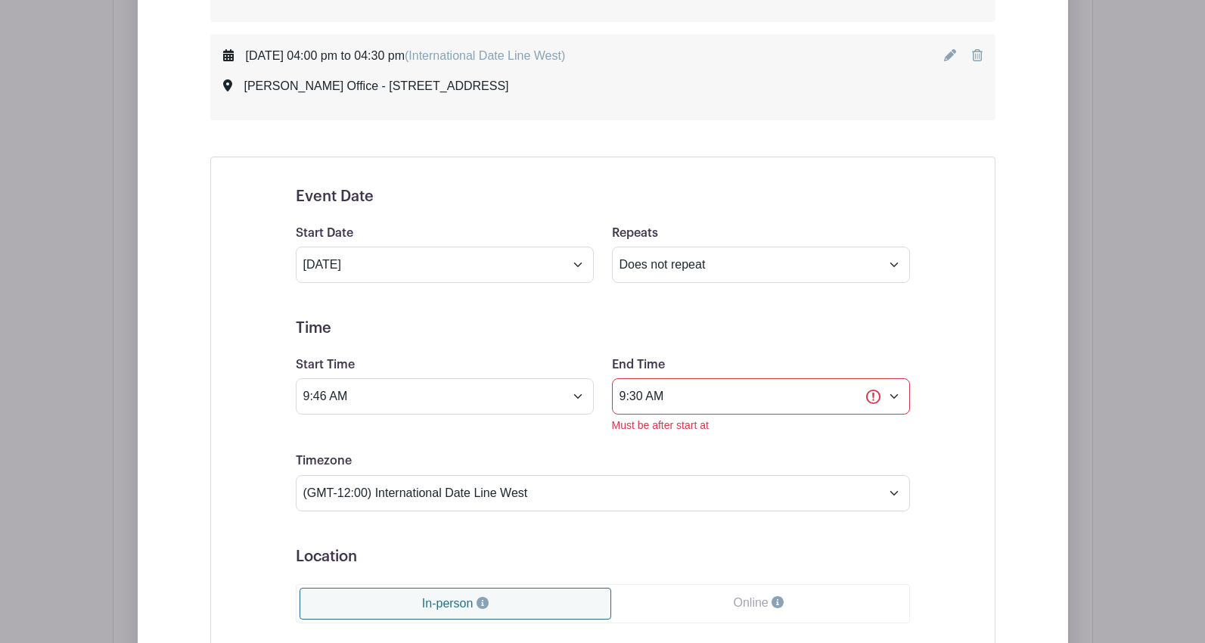
scroll to position [1935, 0]
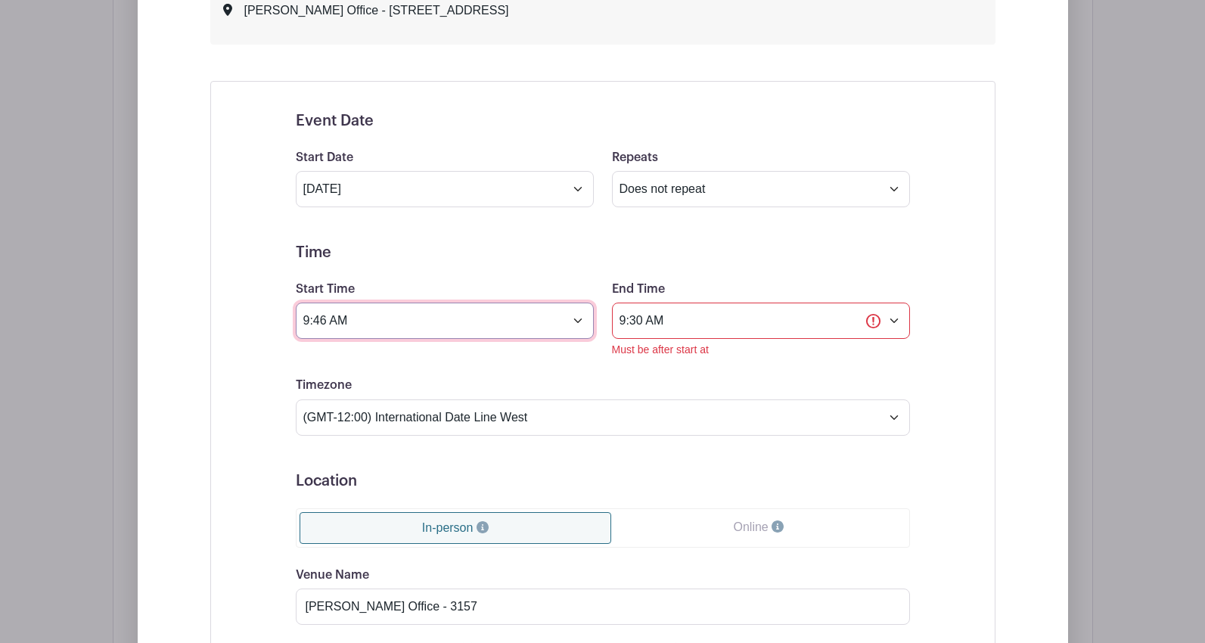
click at [341, 317] on input "9:46 AM" at bounding box center [445, 321] width 298 height 36
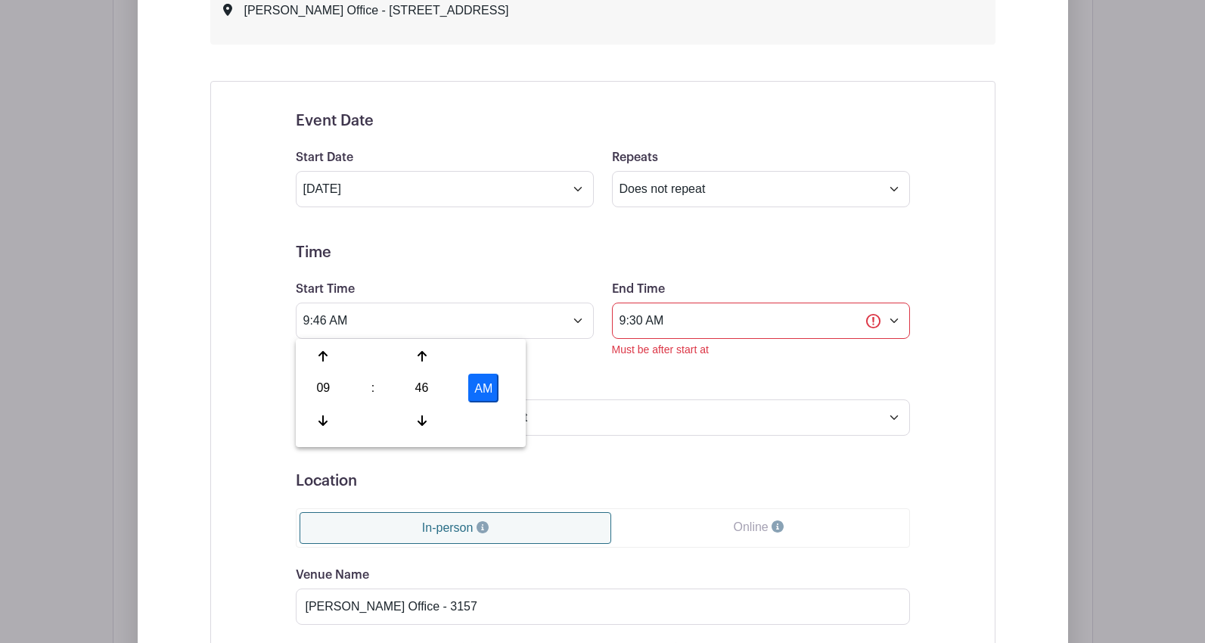
click at [415, 383] on div "46" at bounding box center [421, 388] width 49 height 29
click at [326, 360] on div "00" at bounding box center [324, 356] width 51 height 29
type input "9:00 AM"
click at [712, 383] on div "Timezone (GMT-12:00) International Date Line West (GMT-11:00) [US_STATE] (GMT-1…" at bounding box center [603, 405] width 632 height 59
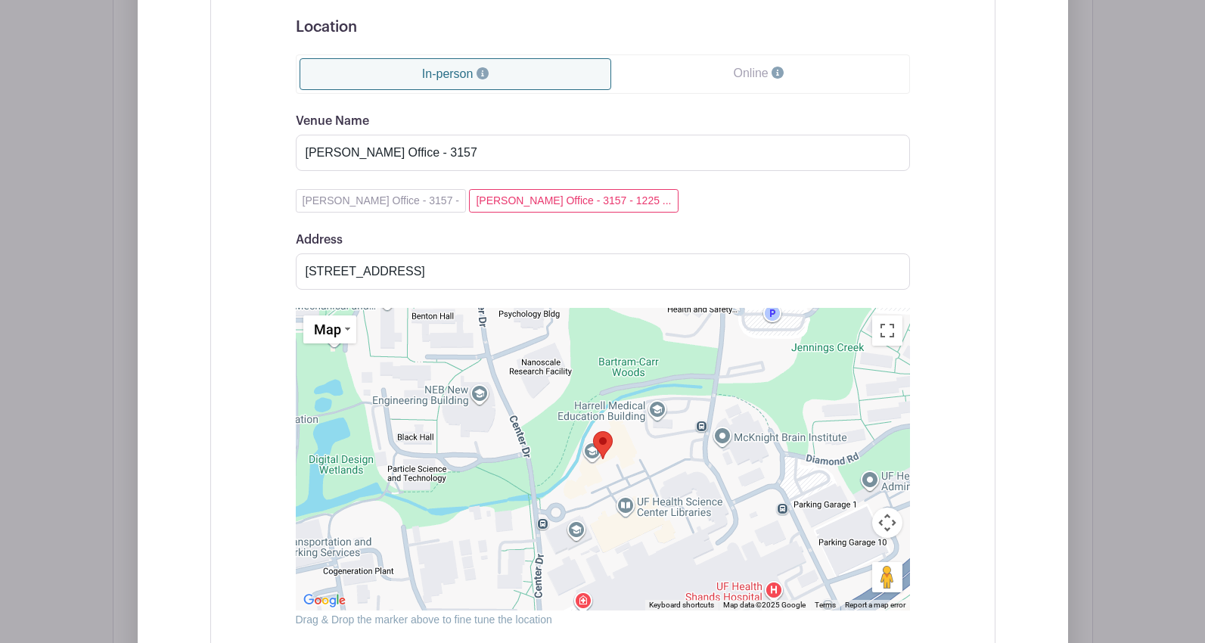
scroll to position [2616, 0]
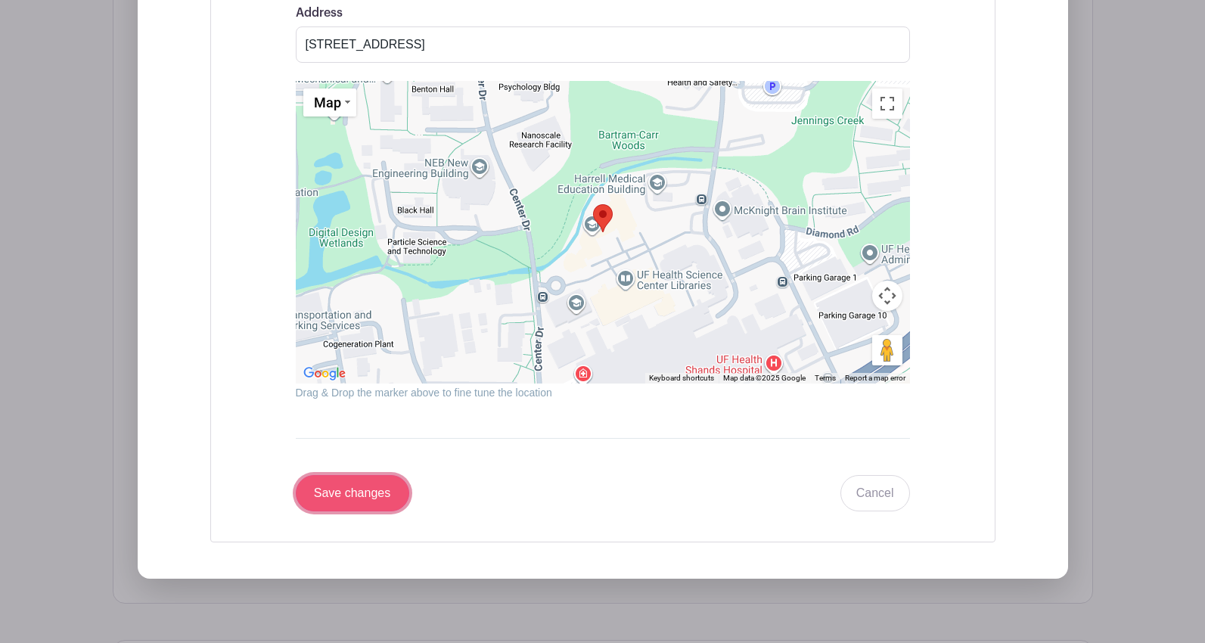
click at [354, 501] on input "Save changes" at bounding box center [352, 493] width 113 height 36
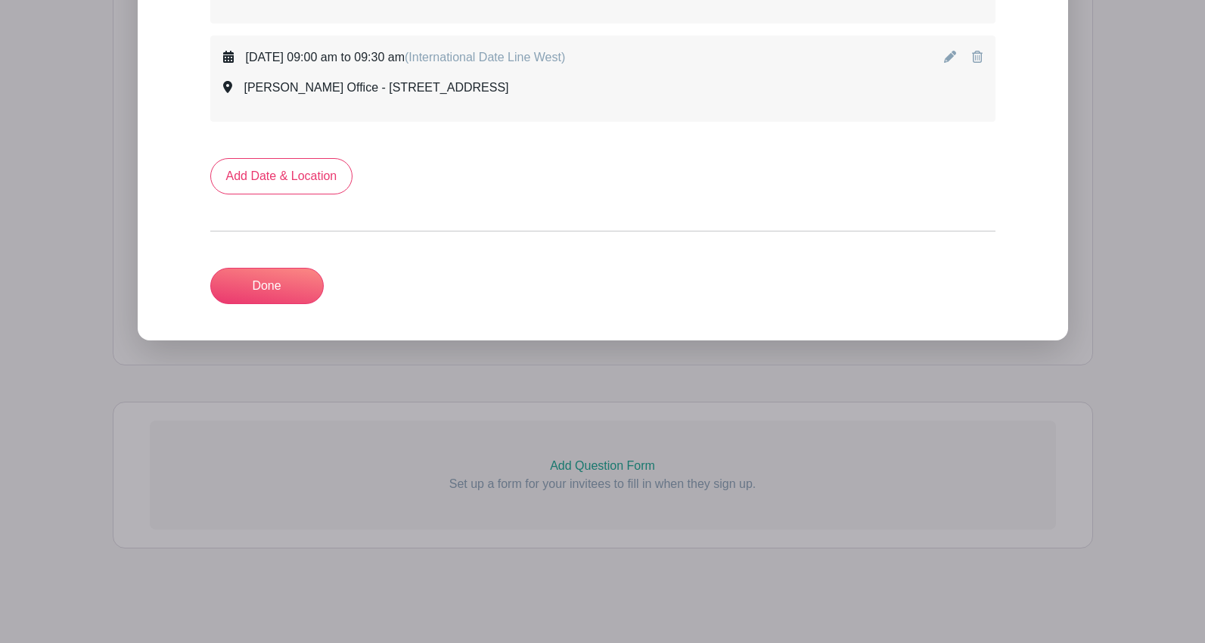
scroll to position [1835, 0]
click at [262, 182] on link "Add Date & Location" at bounding box center [281, 176] width 143 height 36
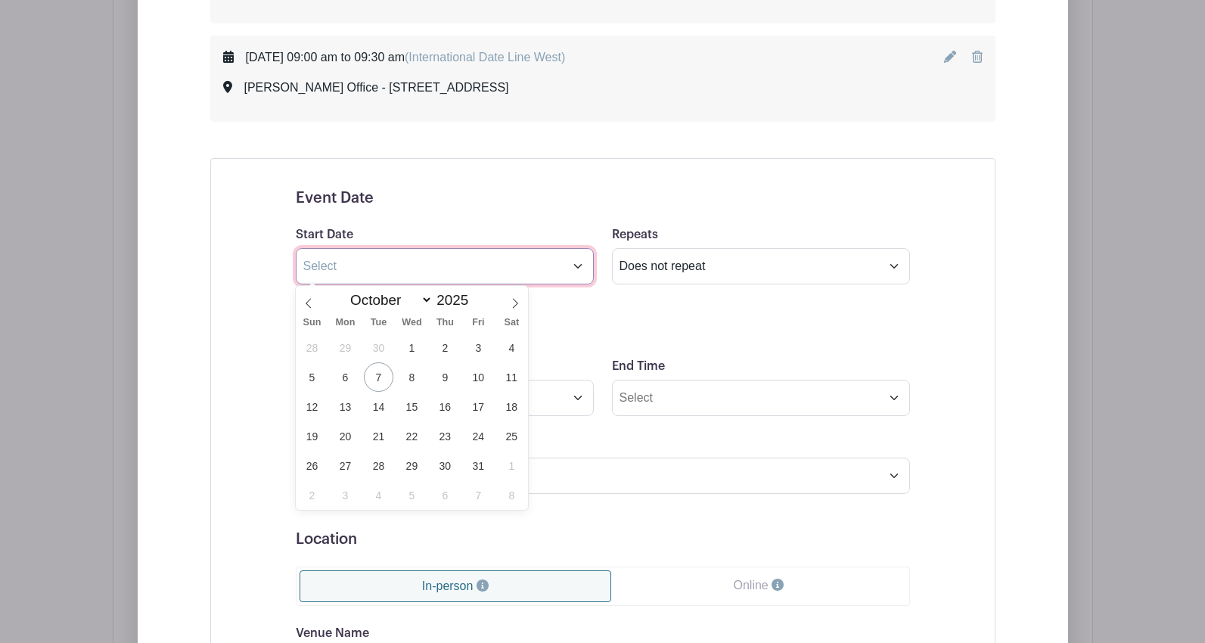
click at [380, 270] on input "text" at bounding box center [445, 266] width 298 height 36
click at [443, 433] on span "23" at bounding box center [444, 435] width 29 height 29
type input "[DATE]"
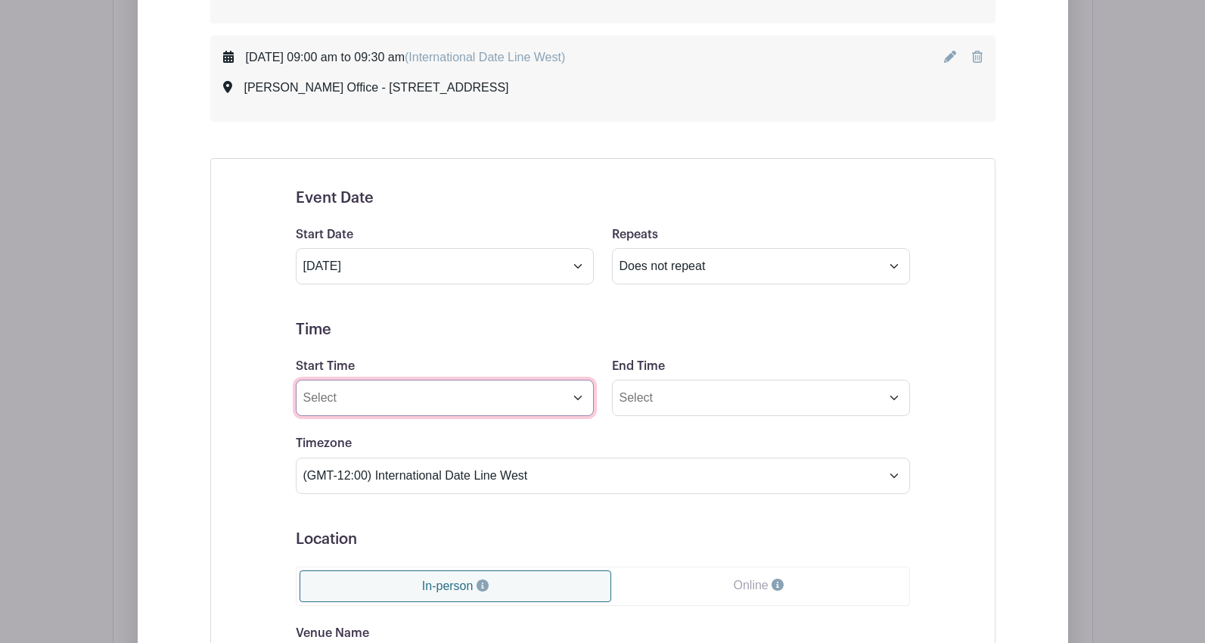
click at [363, 396] on input "Start Time" at bounding box center [445, 398] width 298 height 36
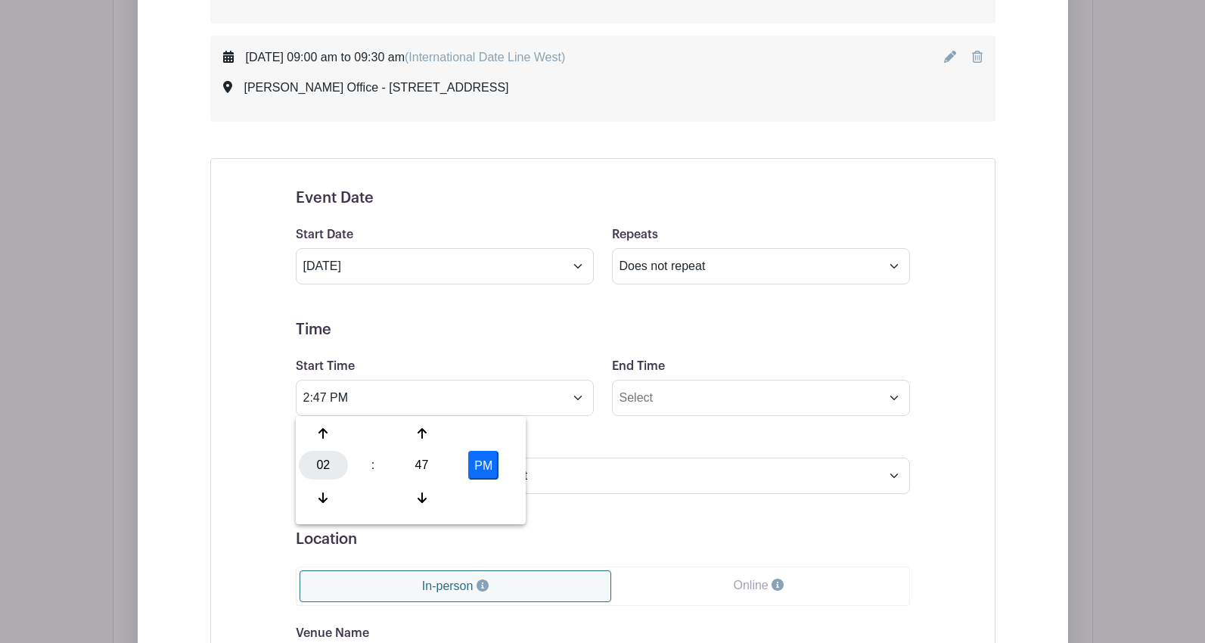
click at [324, 463] on div "02" at bounding box center [323, 465] width 49 height 29
click at [374, 492] on div "09" at bounding box center [380, 497] width 51 height 29
click at [423, 460] on div "47" at bounding box center [421, 465] width 49 height 29
click at [435, 467] on div "30" at bounding box center [436, 465] width 51 height 29
click at [483, 466] on button "PM" at bounding box center [483, 465] width 30 height 29
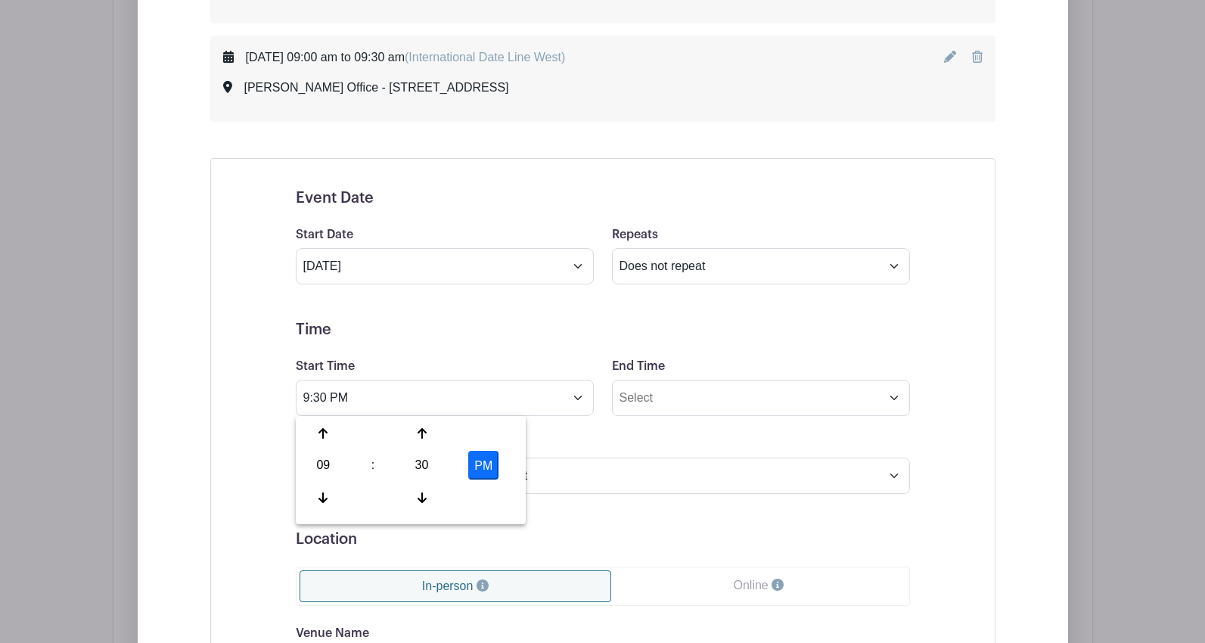
type input "9:30 AM"
click at [648, 398] on input "End Time" at bounding box center [761, 398] width 298 height 36
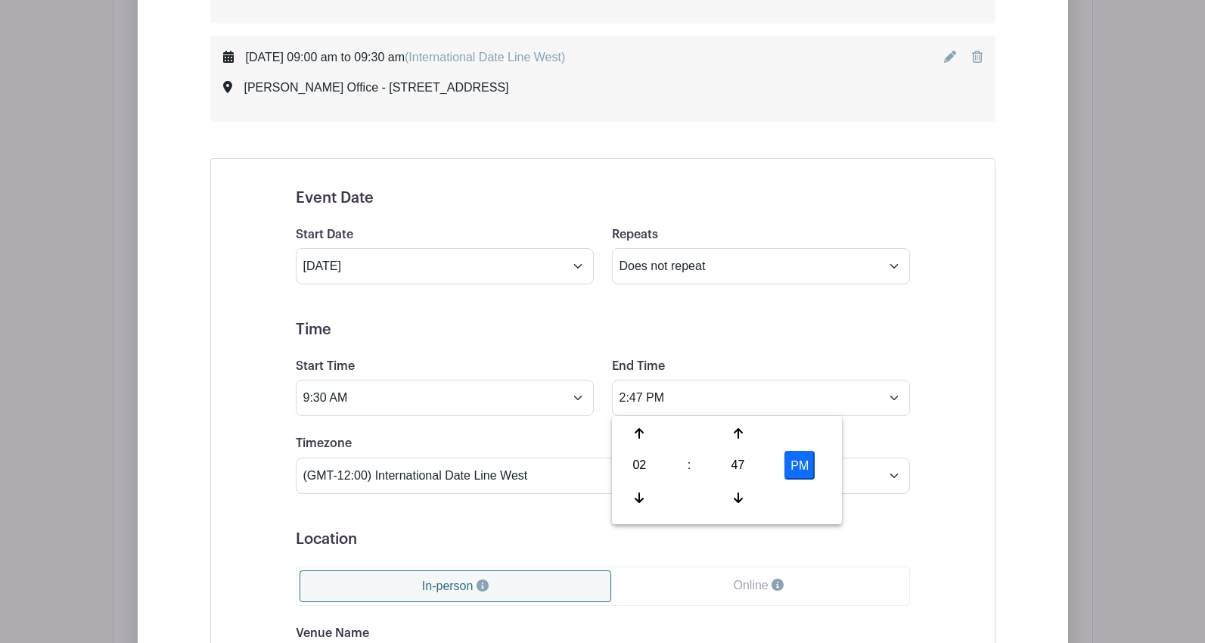
click at [641, 473] on div "02" at bounding box center [639, 465] width 49 height 29
click at [749, 495] on div "10" at bounding box center [752, 497] width 51 height 29
click at [738, 469] on div "47" at bounding box center [737, 465] width 49 height 29
click at [639, 433] on div "00" at bounding box center [640, 433] width 51 height 29
click at [796, 470] on button "PM" at bounding box center [799, 465] width 30 height 29
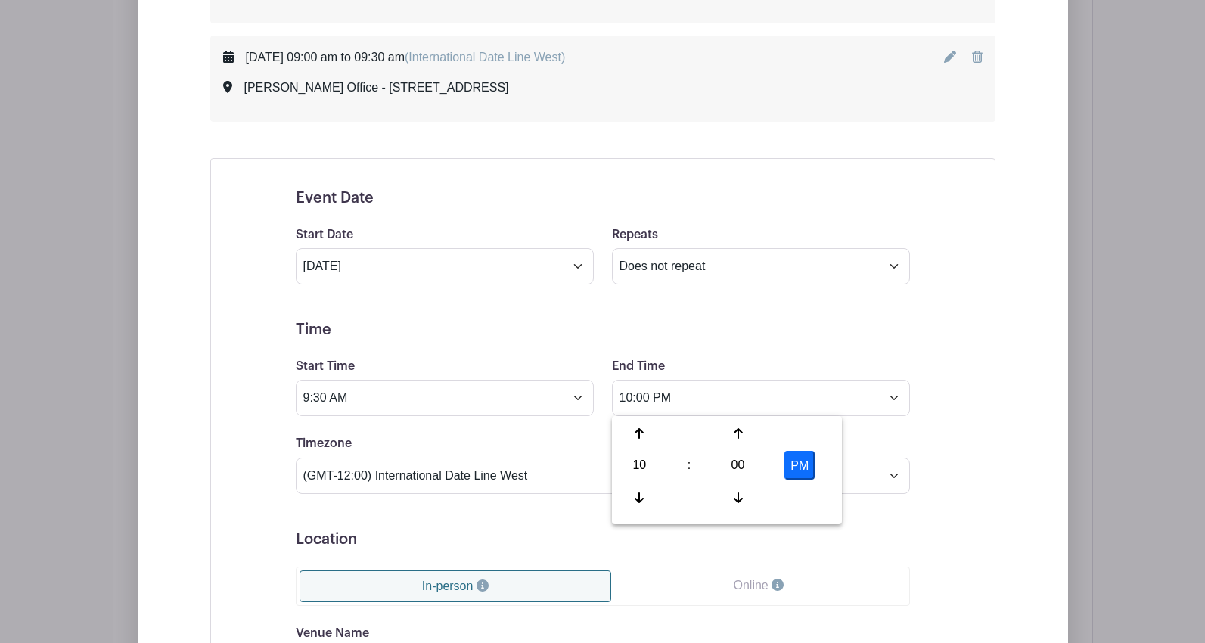
type input "10:00 AM"
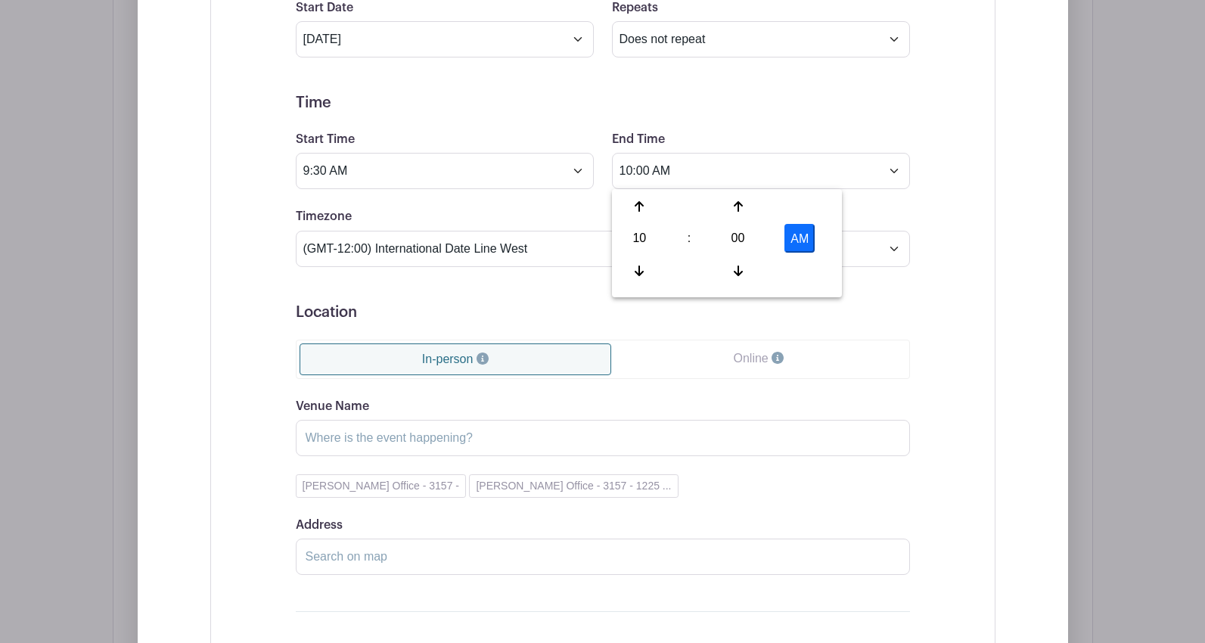
scroll to position [2138, 0]
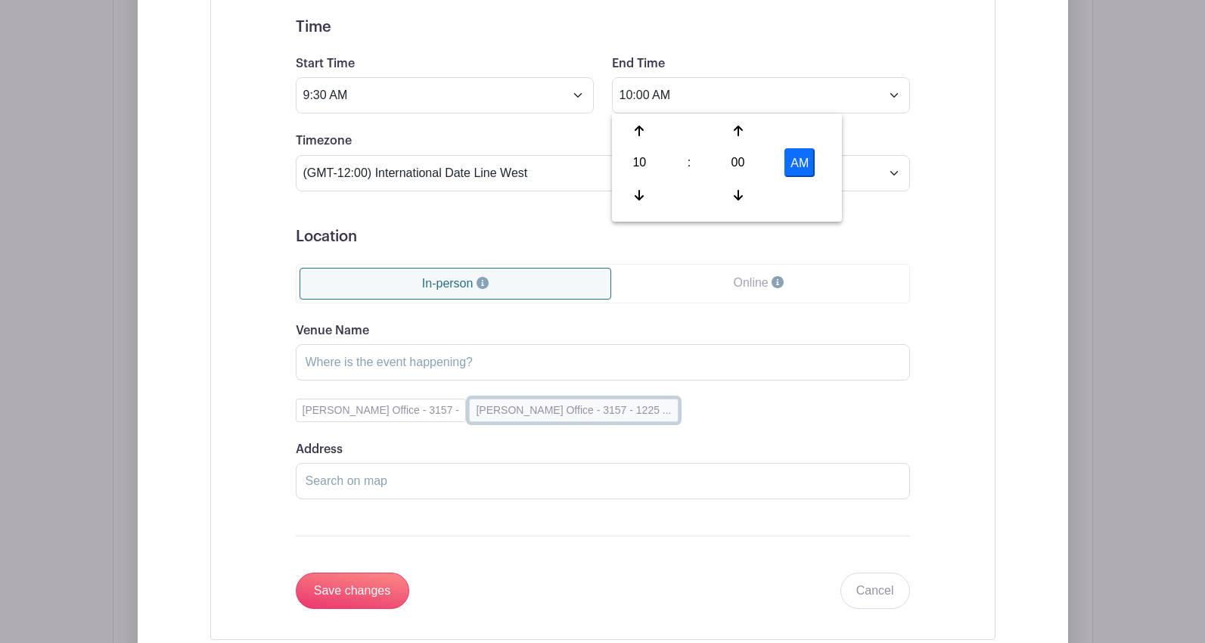
click at [544, 403] on button "[PERSON_NAME] Office - 3157 - 1225 ..." at bounding box center [573, 410] width 209 height 23
type input "[PERSON_NAME] Office - 3157"
type input "[STREET_ADDRESS]"
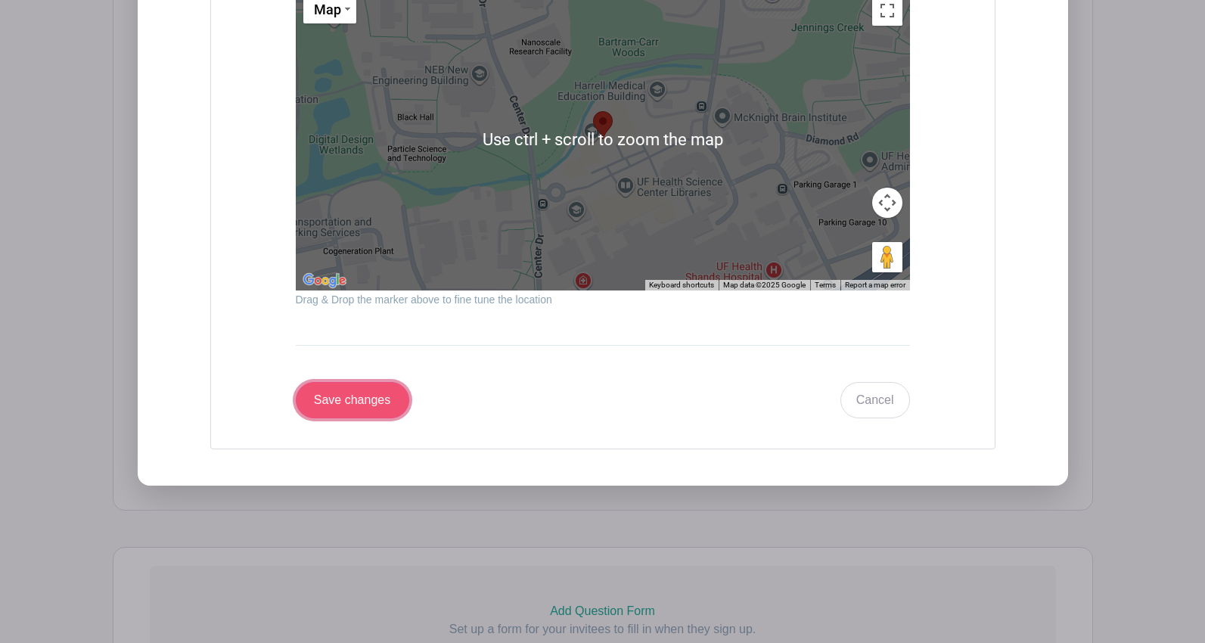
click at [347, 394] on input "Save changes" at bounding box center [352, 400] width 113 height 36
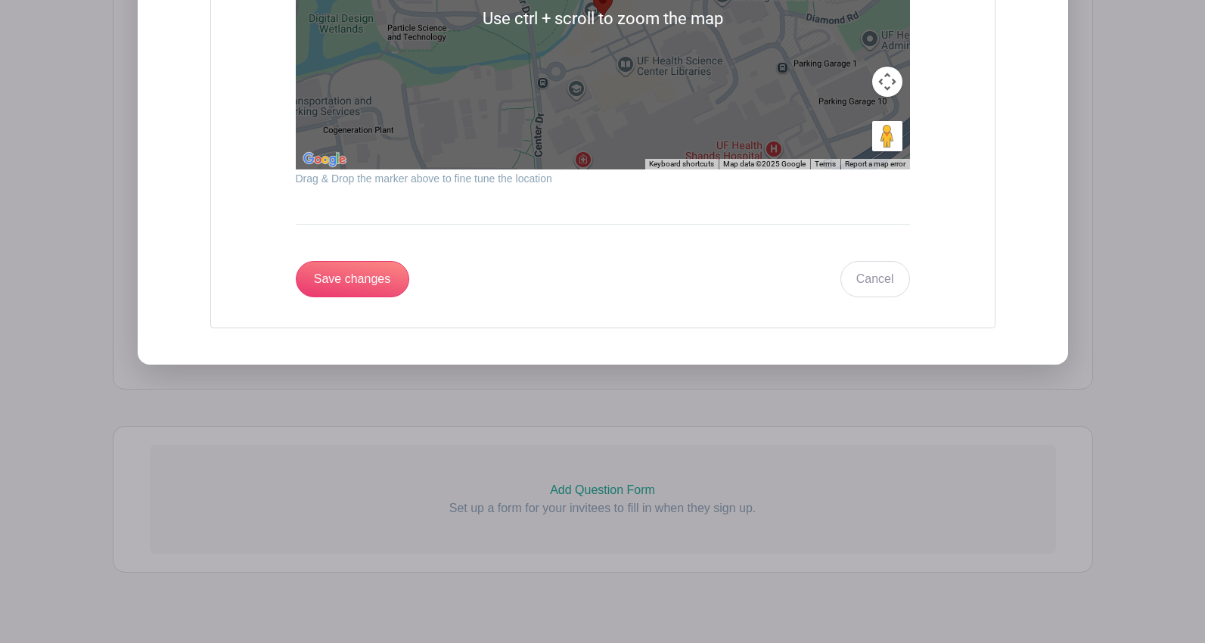
scroll to position [1934, 0]
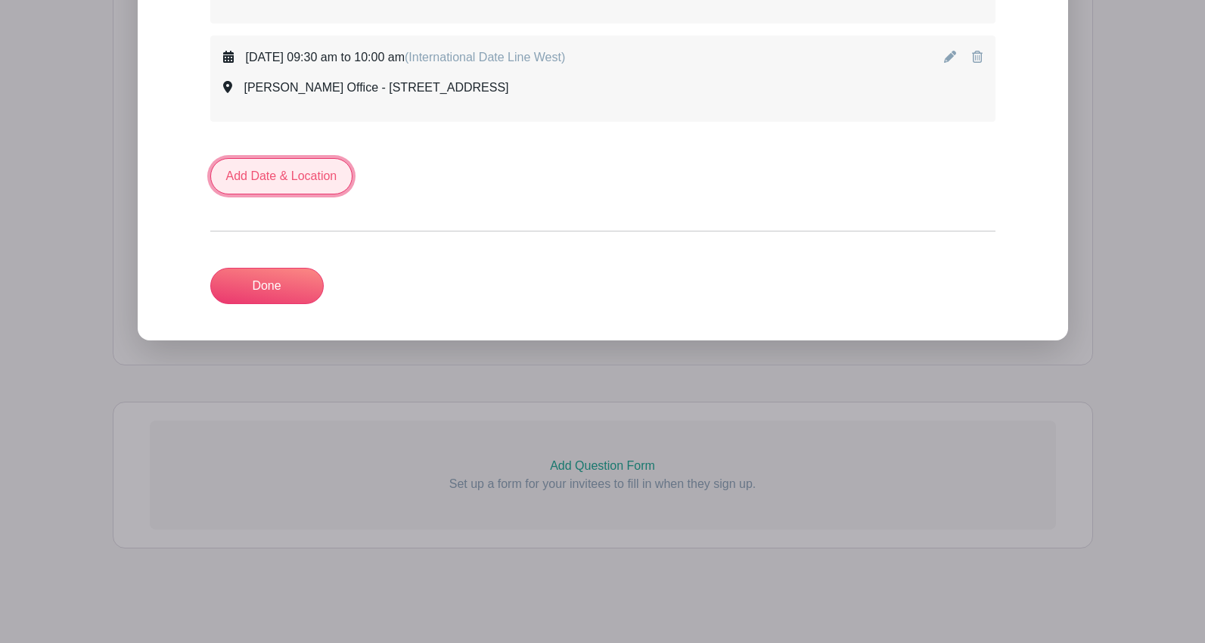
click at [268, 180] on link "Add Date & Location" at bounding box center [281, 176] width 143 height 36
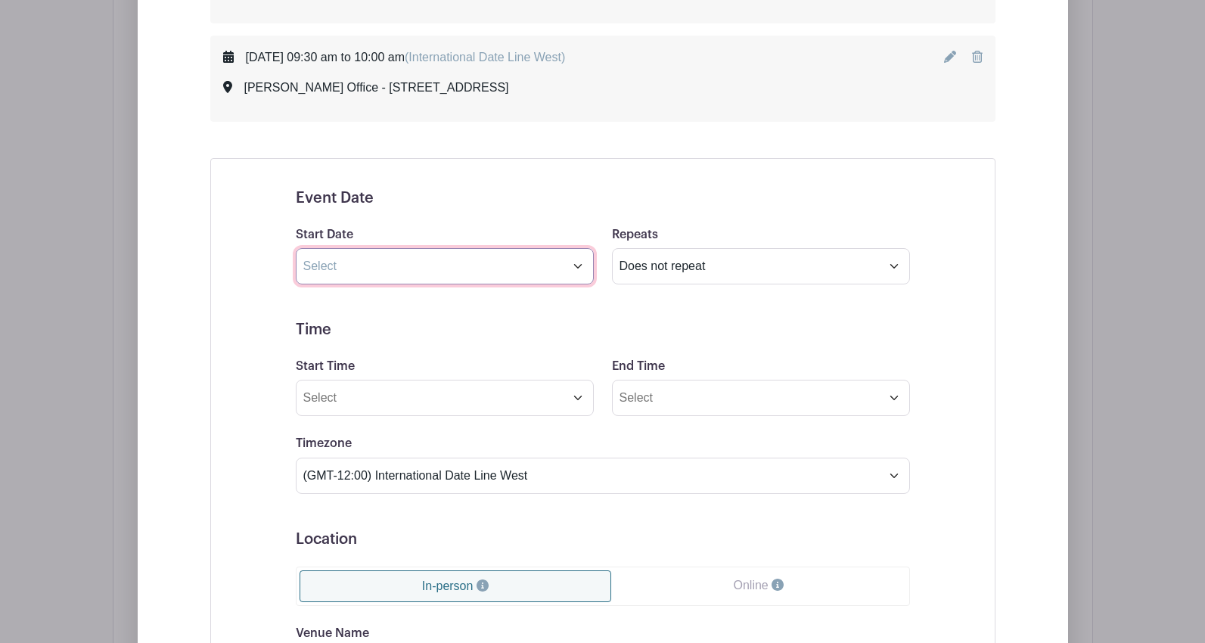
click at [359, 274] on input "text" at bounding box center [445, 266] width 298 height 36
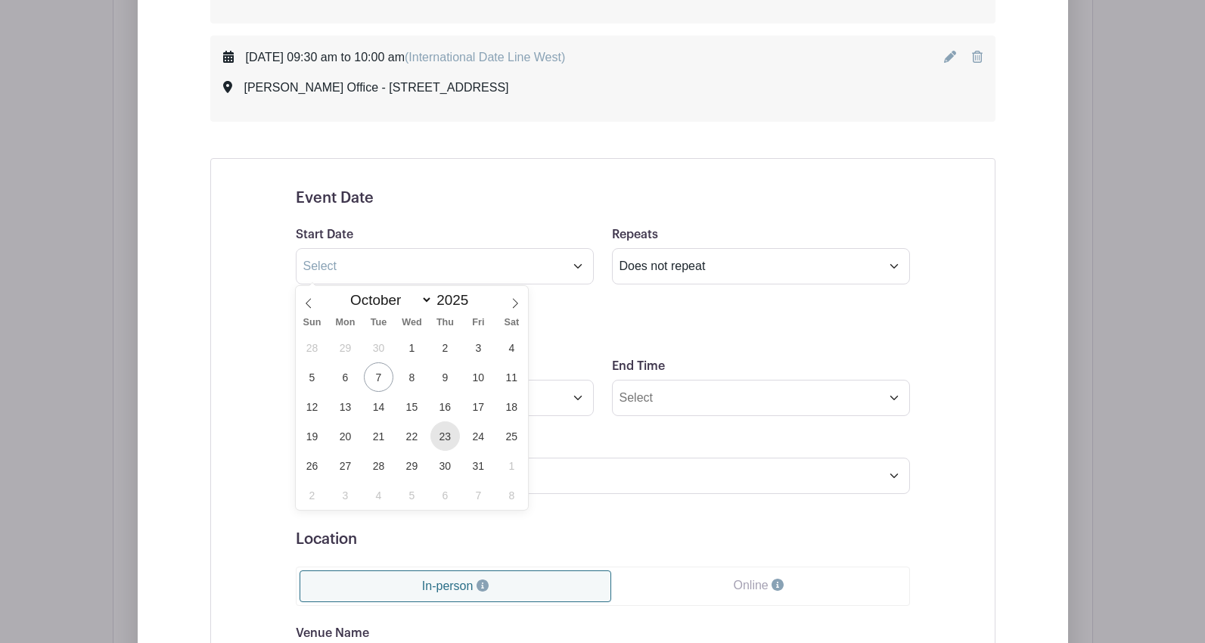
click at [451, 443] on span "23" at bounding box center [444, 435] width 29 height 29
type input "[DATE]"
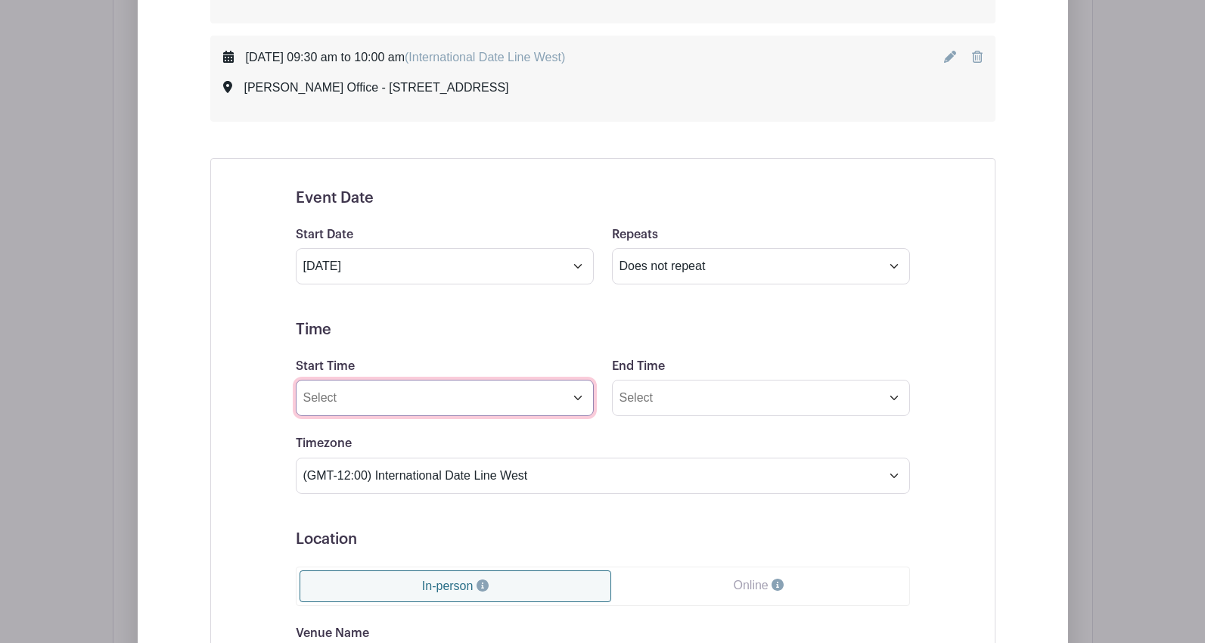
click at [430, 402] on input "Start Time" at bounding box center [445, 398] width 298 height 36
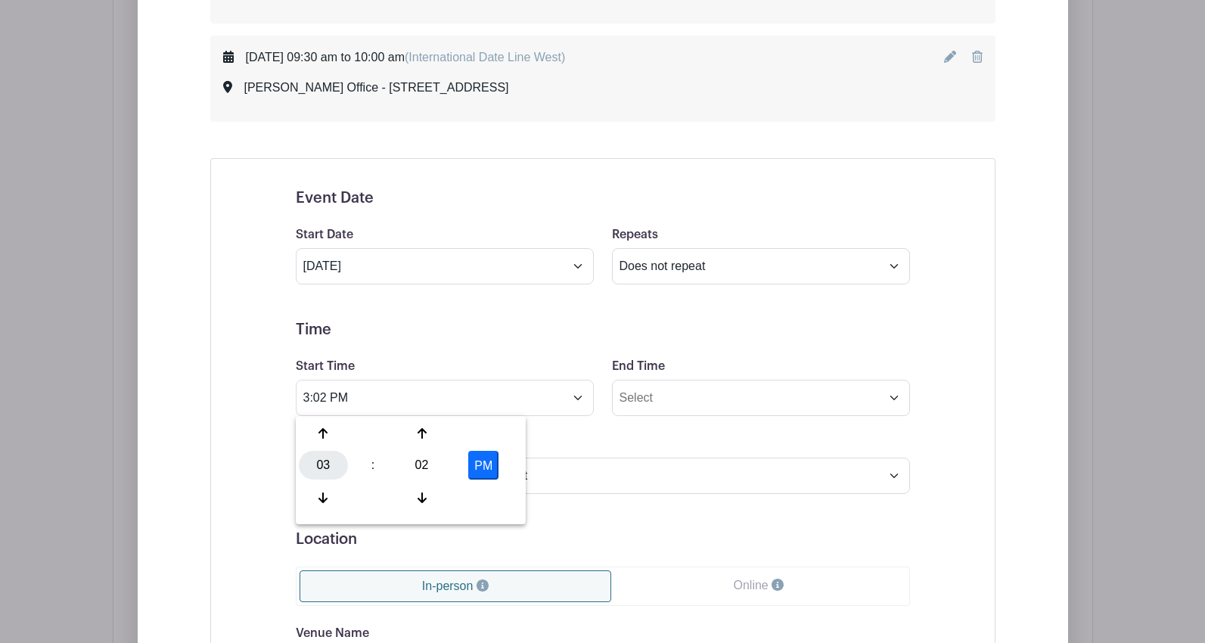
click at [324, 462] on div "03" at bounding box center [323, 465] width 49 height 29
click at [334, 466] on div "04" at bounding box center [324, 465] width 51 height 29
click at [431, 459] on div "02" at bounding box center [421, 465] width 49 height 29
click at [330, 435] on div "00" at bounding box center [324, 433] width 51 height 29
click at [480, 462] on button "PM" at bounding box center [483, 465] width 30 height 29
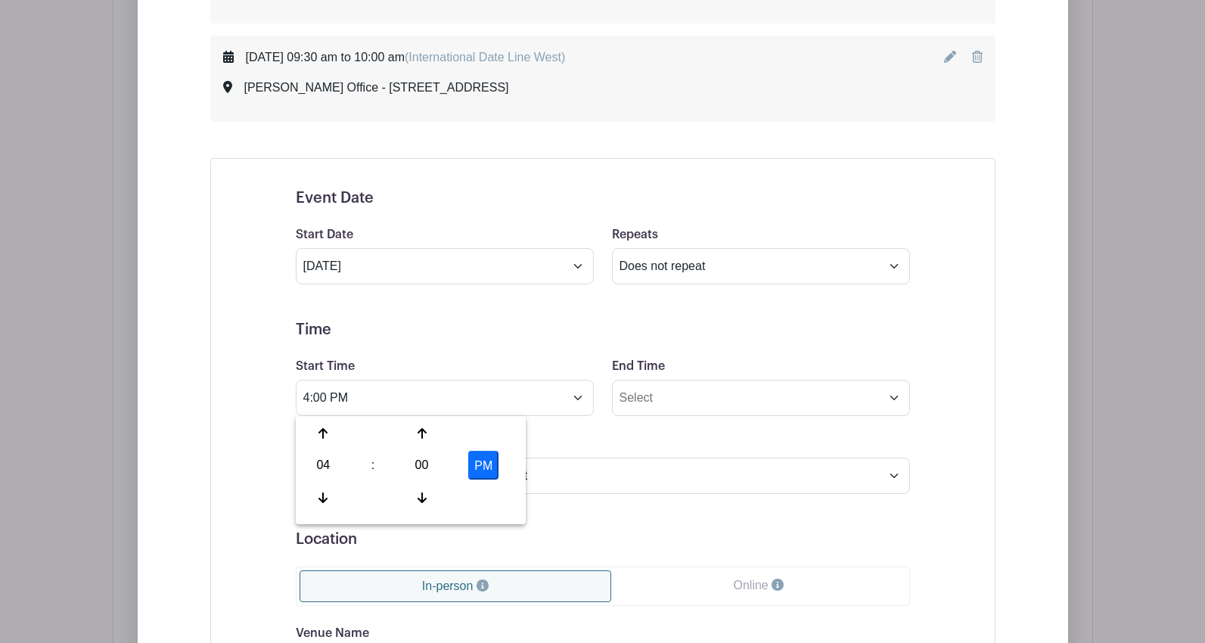
type input "4:00 AM"
click at [643, 389] on input "End Time" at bounding box center [761, 398] width 298 height 36
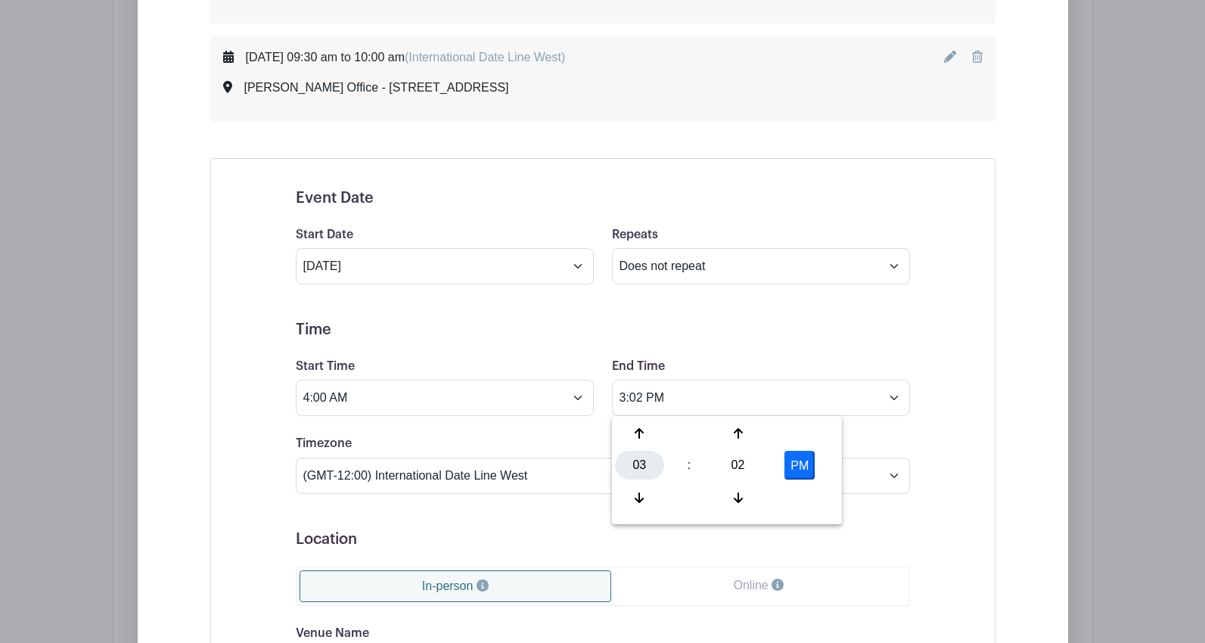
click at [639, 465] on div "03" at bounding box center [639, 465] width 49 height 29
click at [639, 466] on div "04" at bounding box center [640, 465] width 51 height 29
click at [735, 467] on div "02" at bounding box center [737, 465] width 49 height 29
click at [742, 464] on div "30" at bounding box center [752, 465] width 51 height 29
type input "4:30 PM"
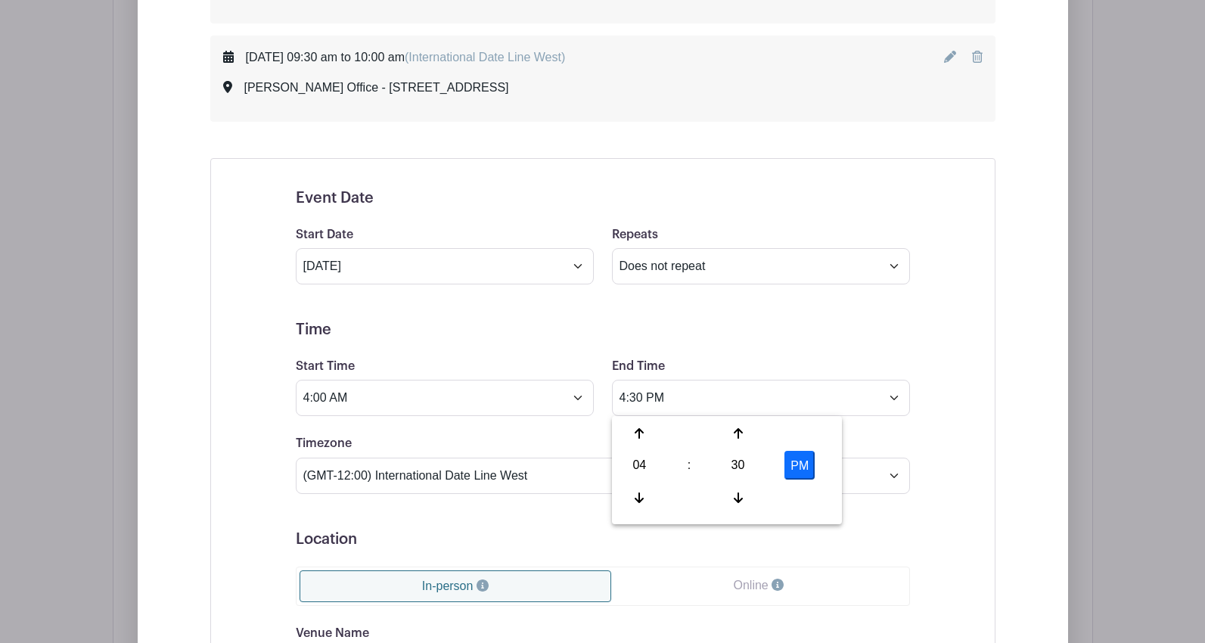
click at [877, 446] on div "Timezone (GMT-12:00) International Date Line West (GMT-11:00) [US_STATE] (GMT-1…" at bounding box center [603, 463] width 632 height 59
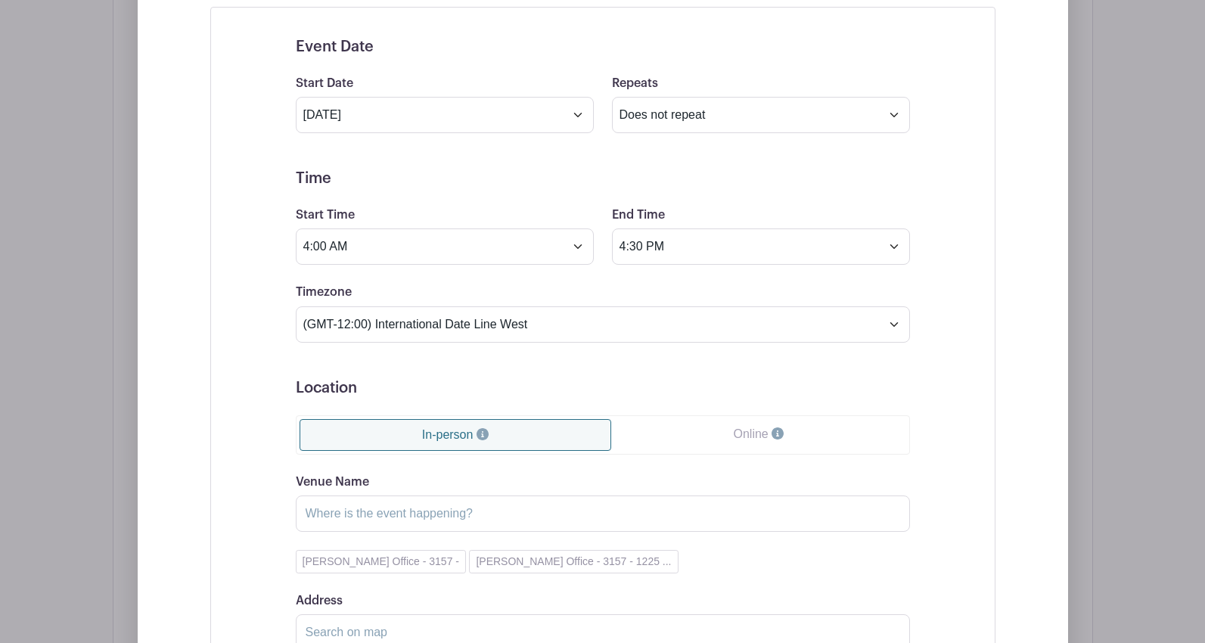
scroll to position [2161, 0]
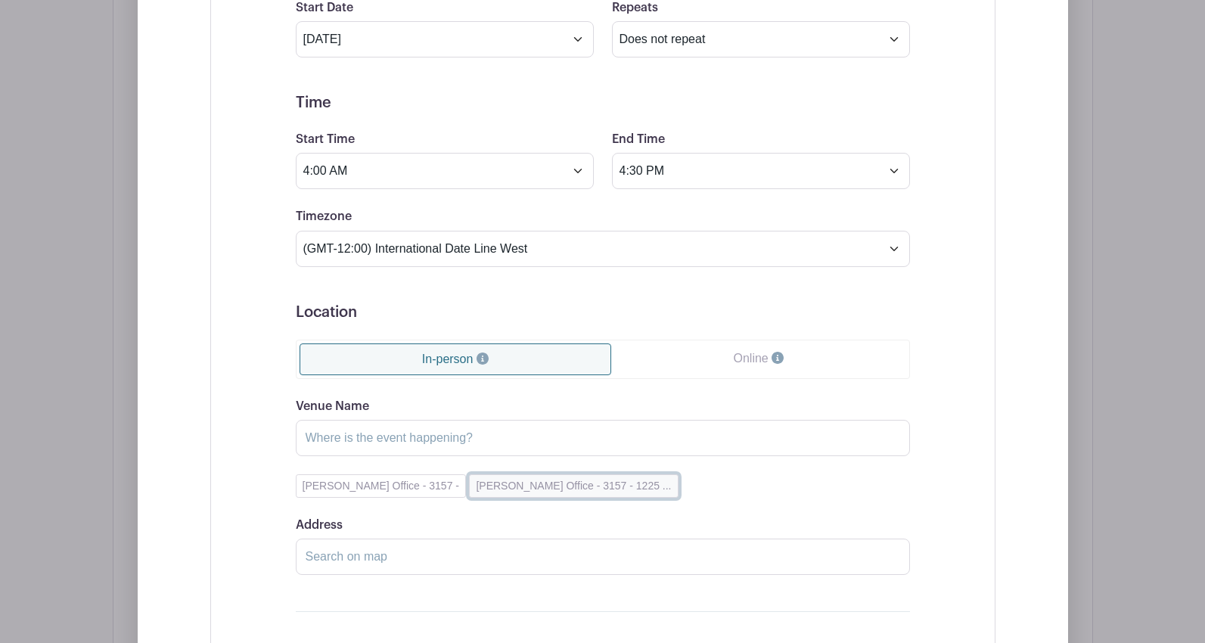
click at [504, 483] on button "[PERSON_NAME] Office - 3157 - 1225 ..." at bounding box center [573, 485] width 209 height 23
type input "[PERSON_NAME] Office - 3157"
type input "[STREET_ADDRESS]"
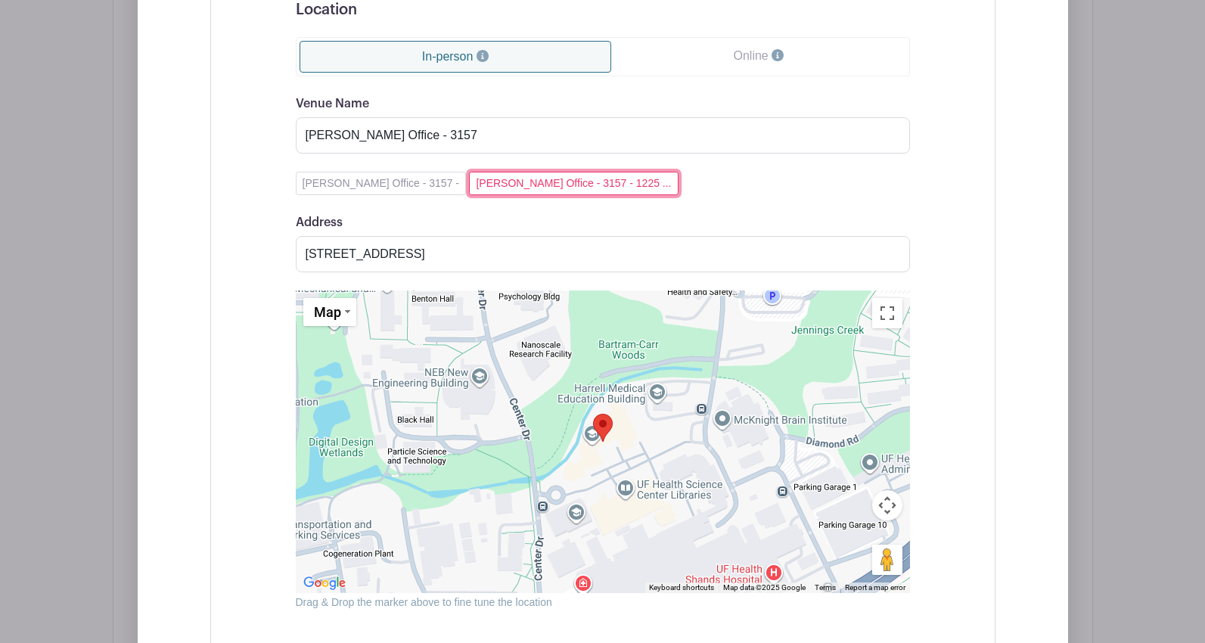
scroll to position [2614, 0]
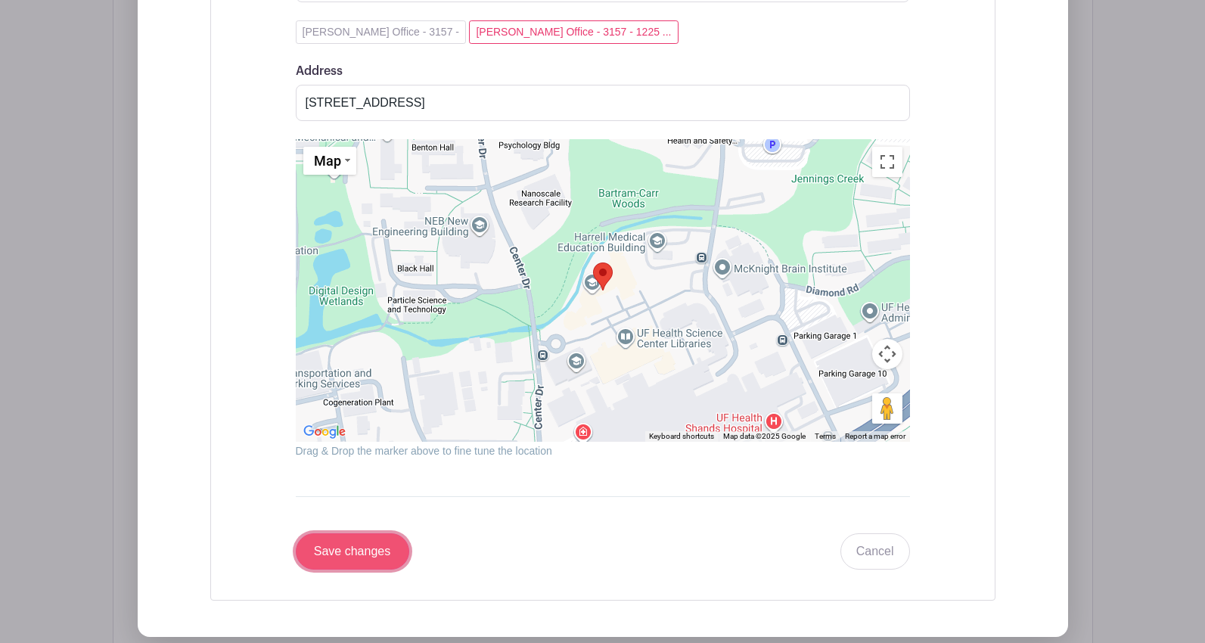
click at [353, 553] on input "Save changes" at bounding box center [352, 551] width 113 height 36
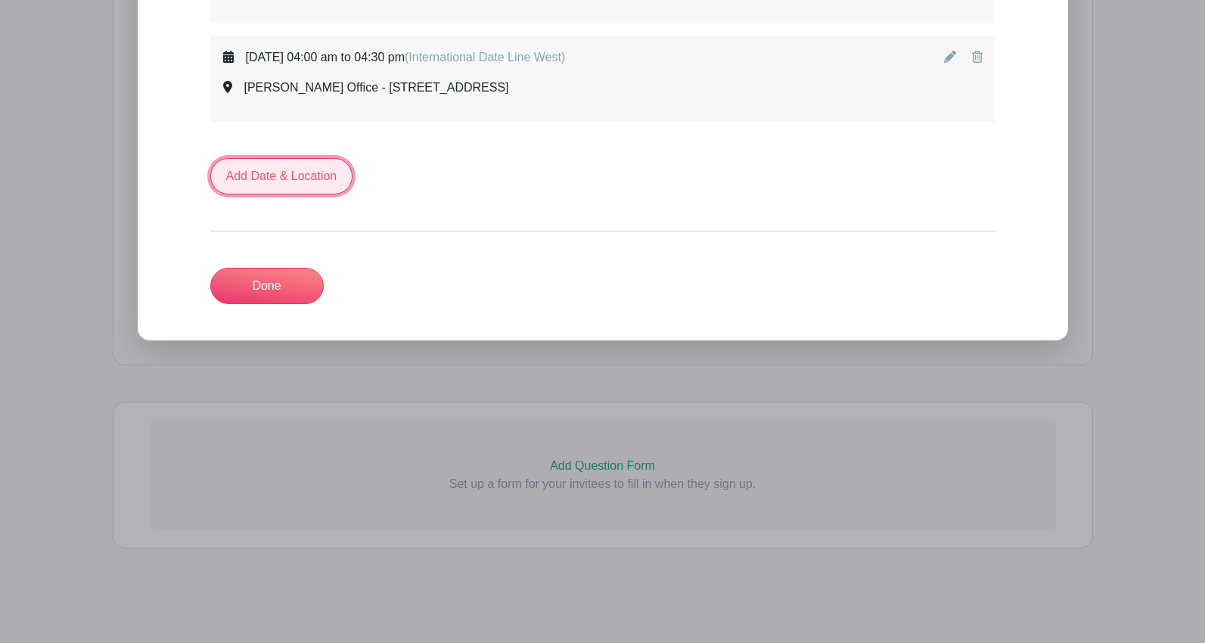
click at [265, 178] on link "Add Date & Location" at bounding box center [281, 176] width 143 height 36
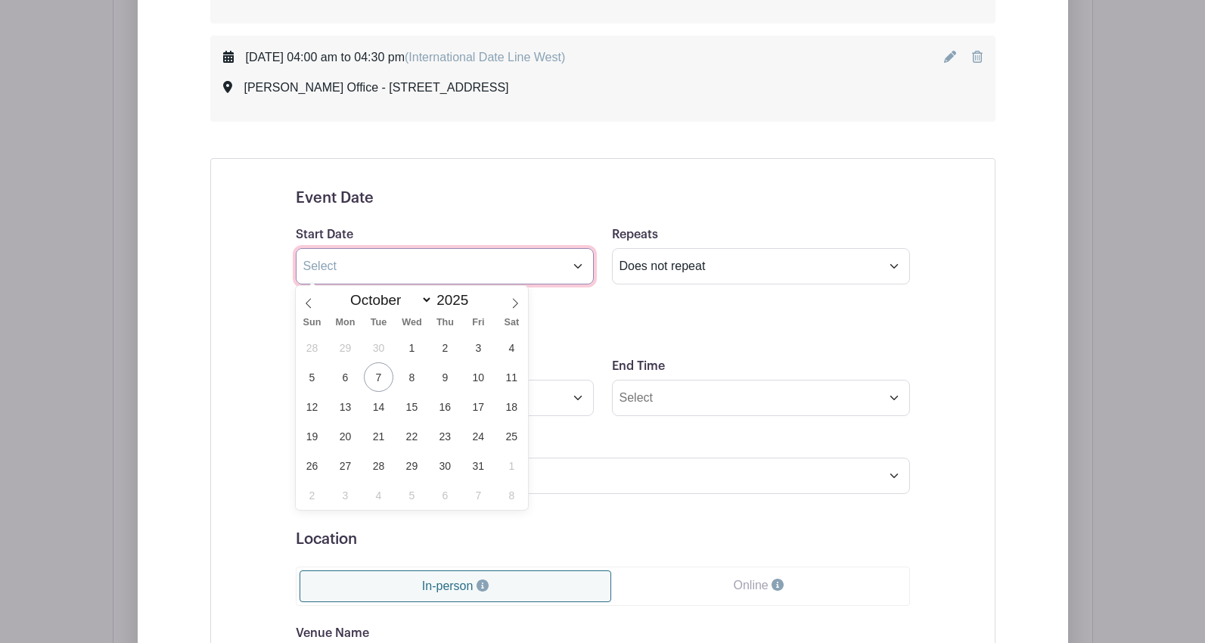
click at [349, 266] on input "text" at bounding box center [445, 266] width 298 height 36
click at [443, 439] on span "23" at bounding box center [444, 435] width 29 height 29
type input "[DATE]"
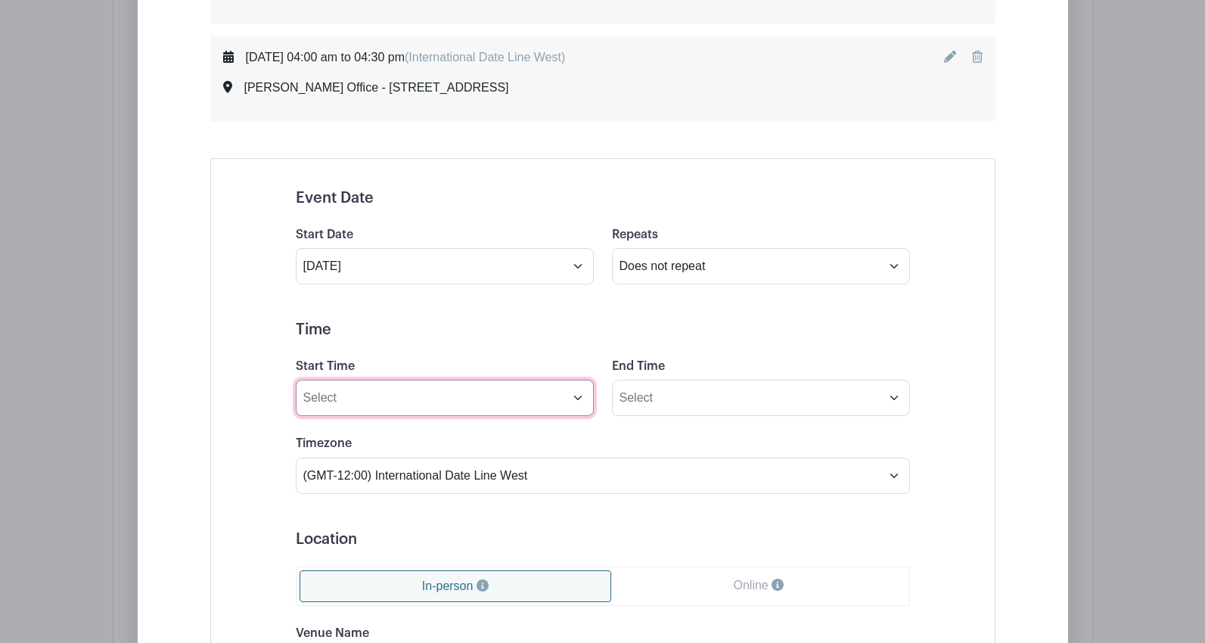
click at [441, 398] on input "Start Time" at bounding box center [445, 398] width 298 height 36
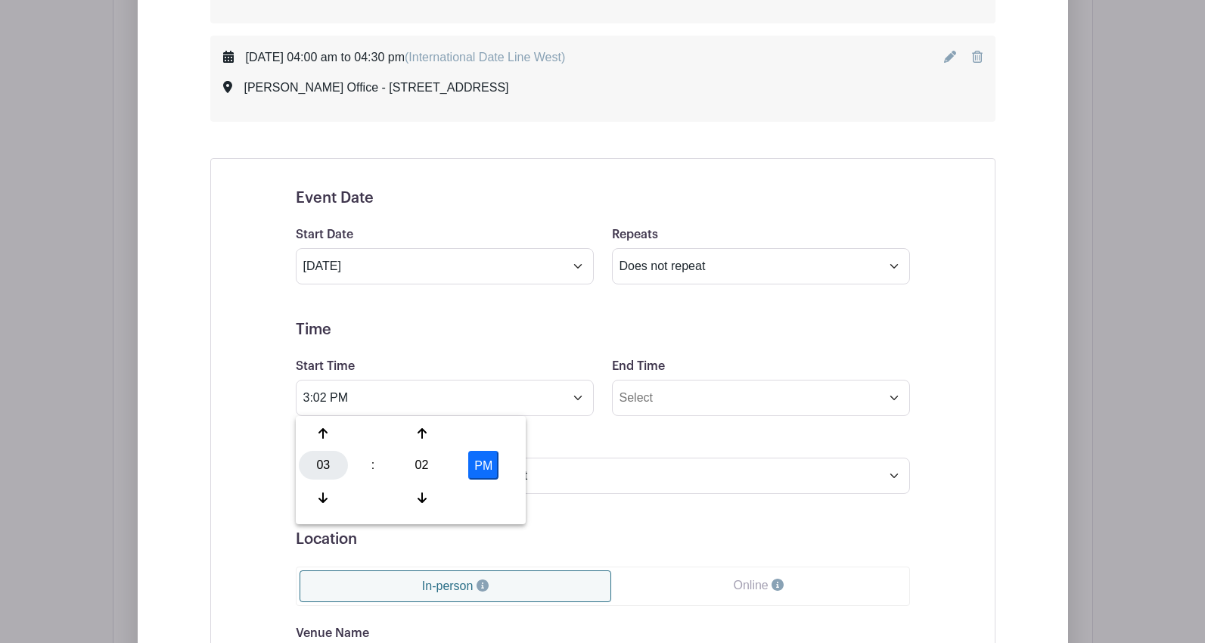
click at [324, 465] on div "03" at bounding box center [323, 465] width 49 height 29
click at [324, 465] on div "04" at bounding box center [324, 465] width 51 height 29
click at [429, 464] on div "02" at bounding box center [421, 465] width 49 height 29
click at [428, 465] on div "30" at bounding box center [436, 465] width 51 height 29
type input "4:30 PM"
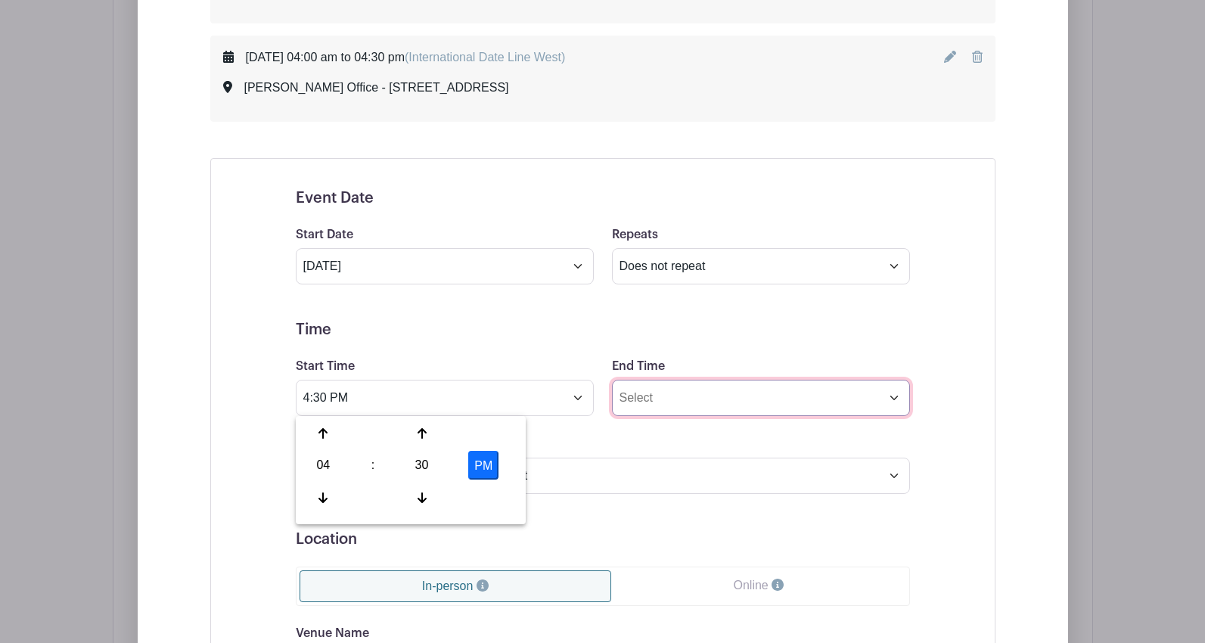
click at [671, 402] on input "End Time" at bounding box center [761, 398] width 298 height 36
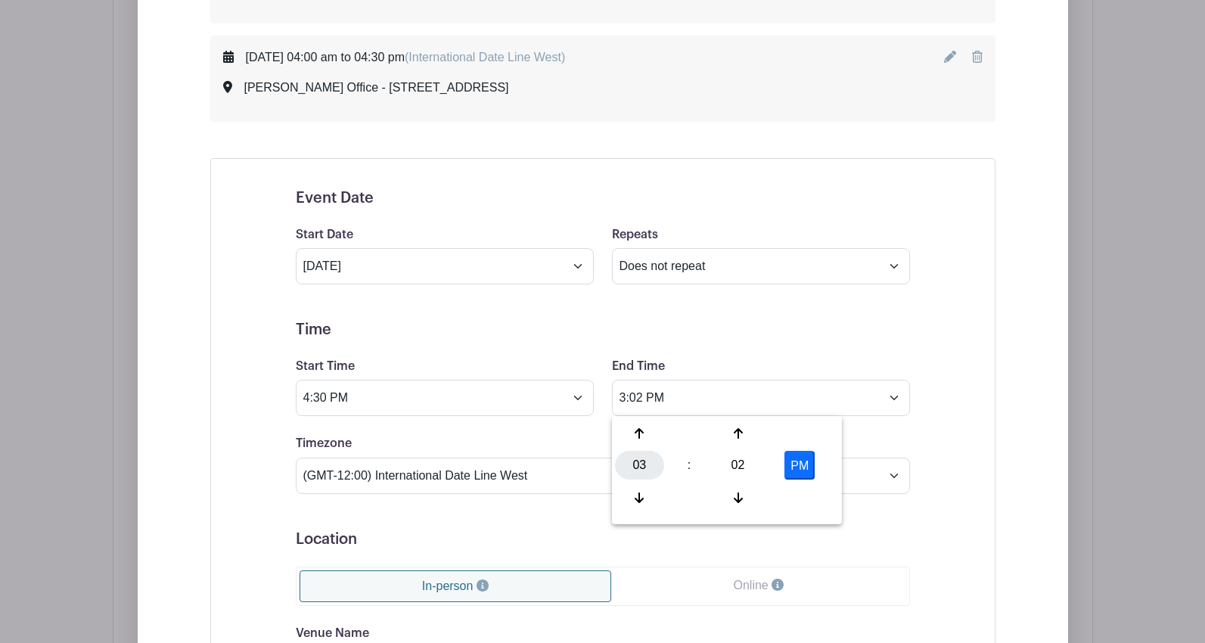
click at [641, 464] on div "03" at bounding box center [639, 465] width 49 height 29
click at [685, 467] on div "05" at bounding box center [696, 465] width 51 height 29
click at [743, 470] on div "02" at bounding box center [737, 465] width 49 height 29
click at [631, 433] on div "00" at bounding box center [640, 433] width 51 height 29
click at [791, 464] on button "PM" at bounding box center [799, 465] width 30 height 29
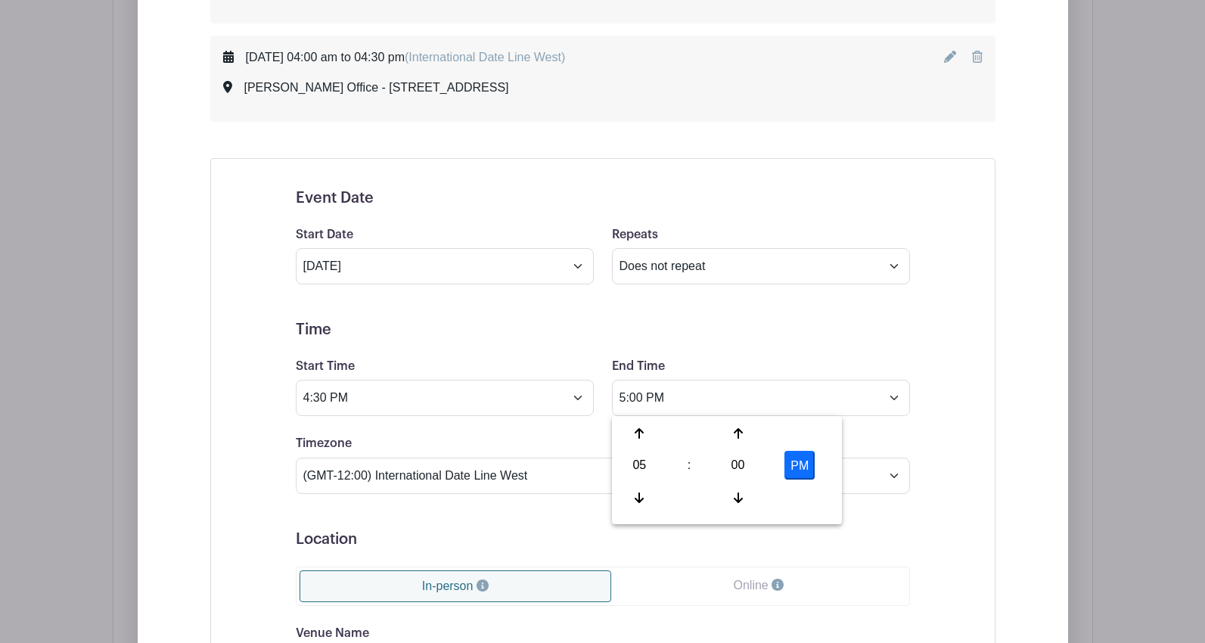
type input "5:00 AM"
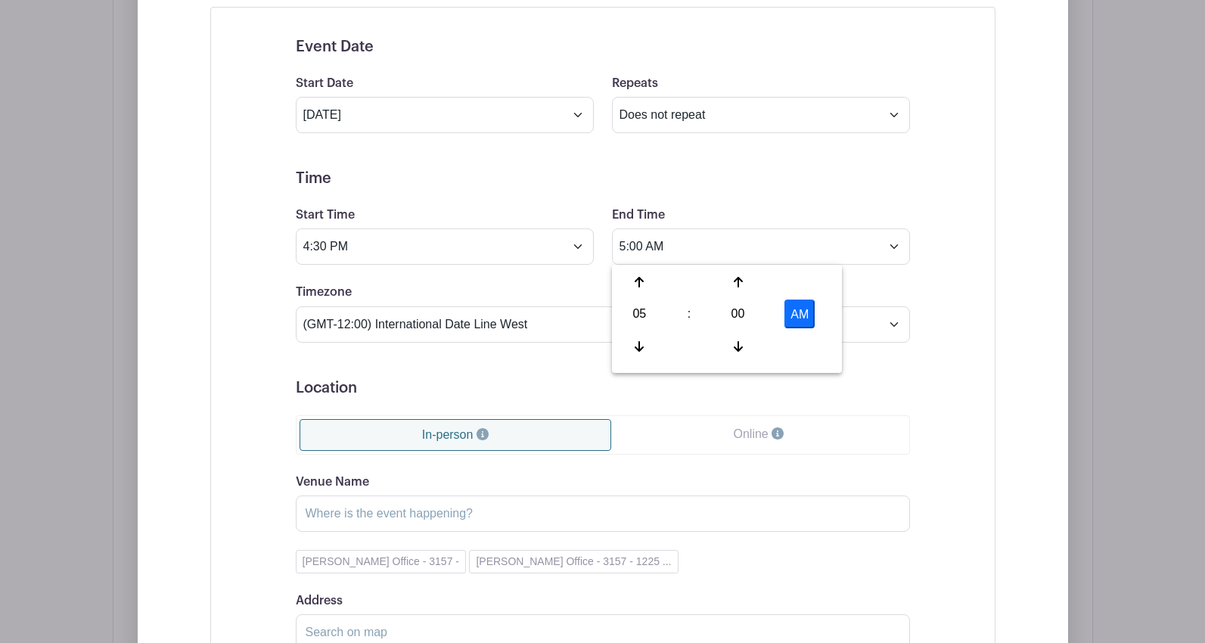
scroll to position [2259, 0]
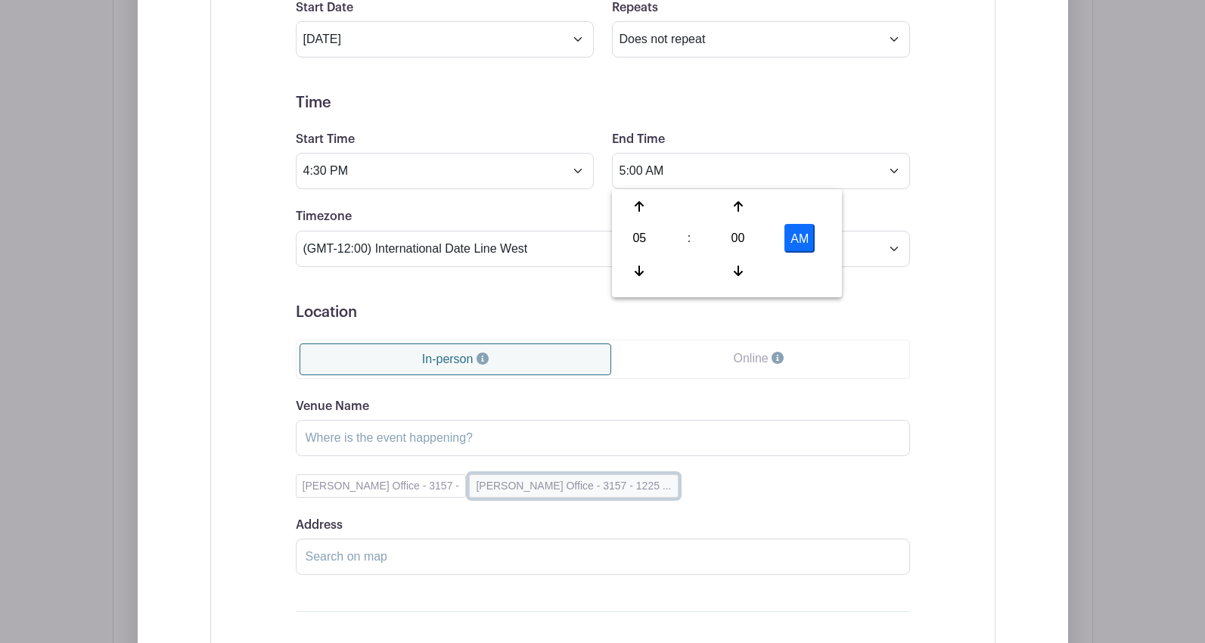
click at [518, 479] on button "[PERSON_NAME] Office - 3157 - 1225 ..." at bounding box center [573, 485] width 209 height 23
type input "[PERSON_NAME] Office - 3157"
type input "[STREET_ADDRESS]"
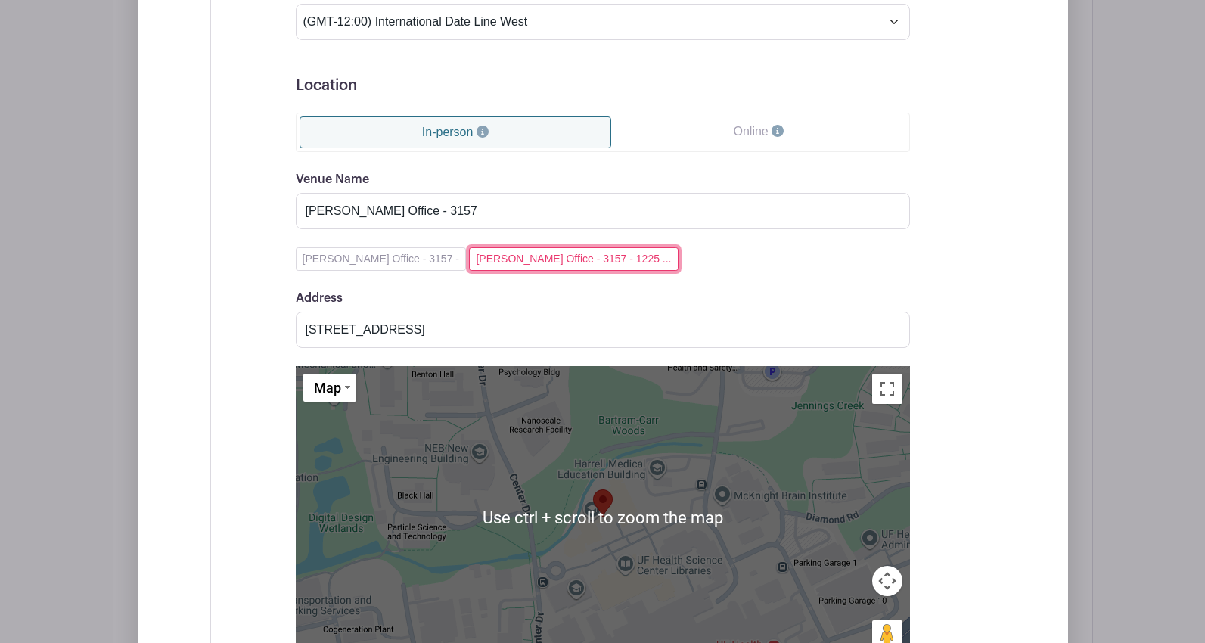
scroll to position [2637, 0]
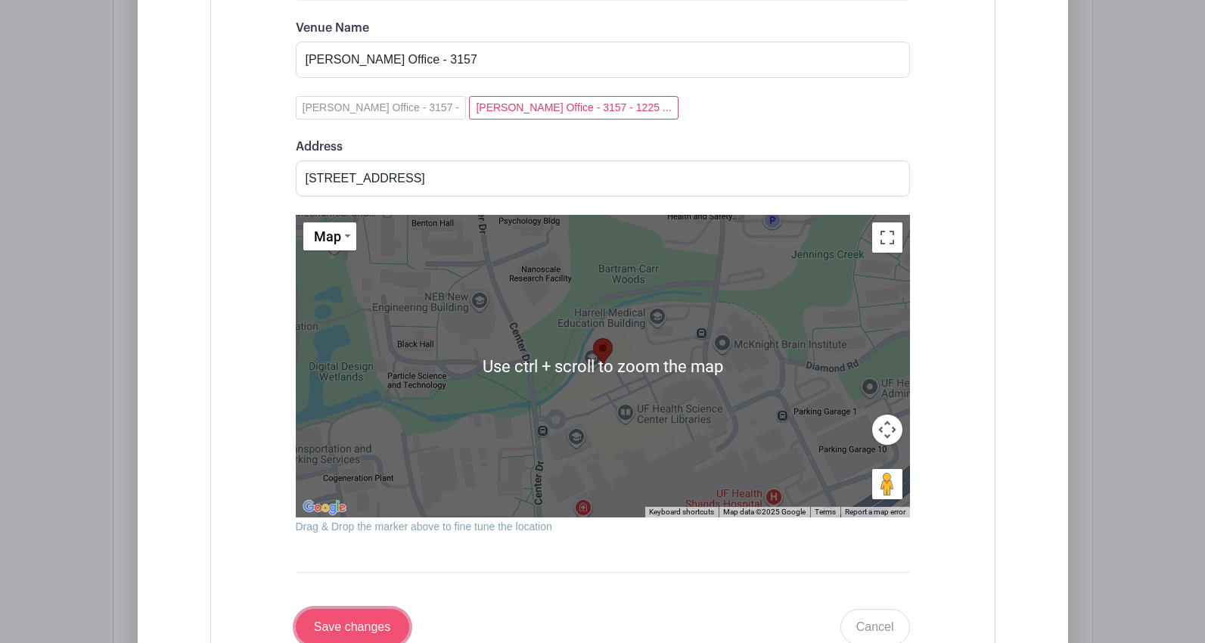
click at [334, 624] on input "Save changes" at bounding box center [352, 627] width 113 height 36
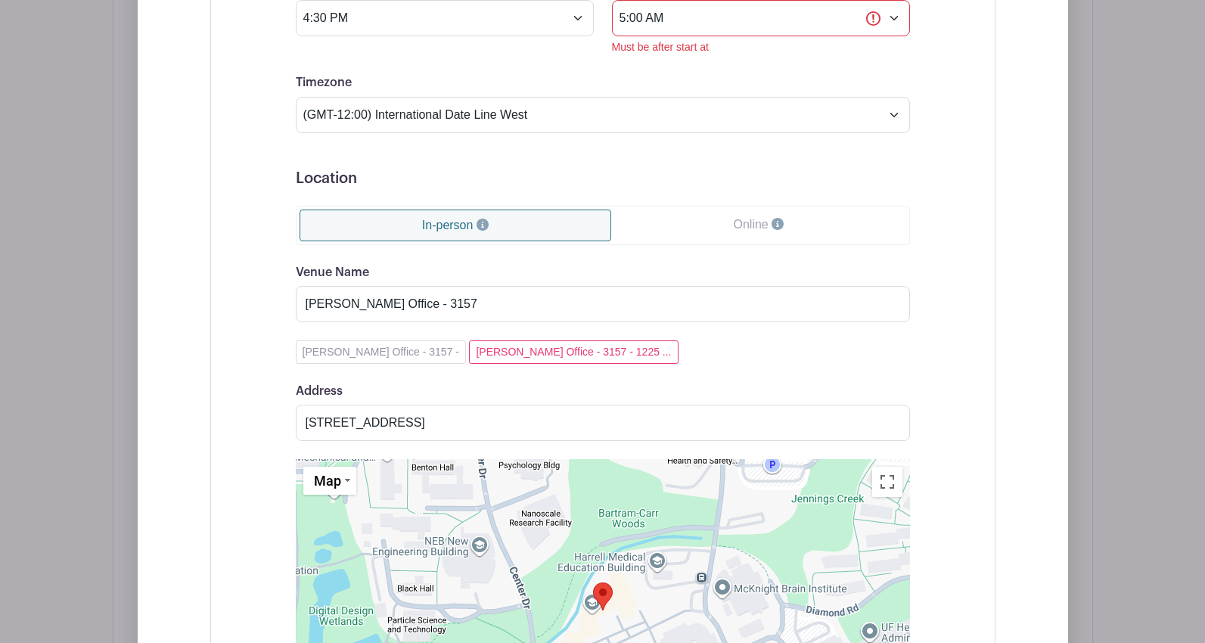
scroll to position [2457, 0]
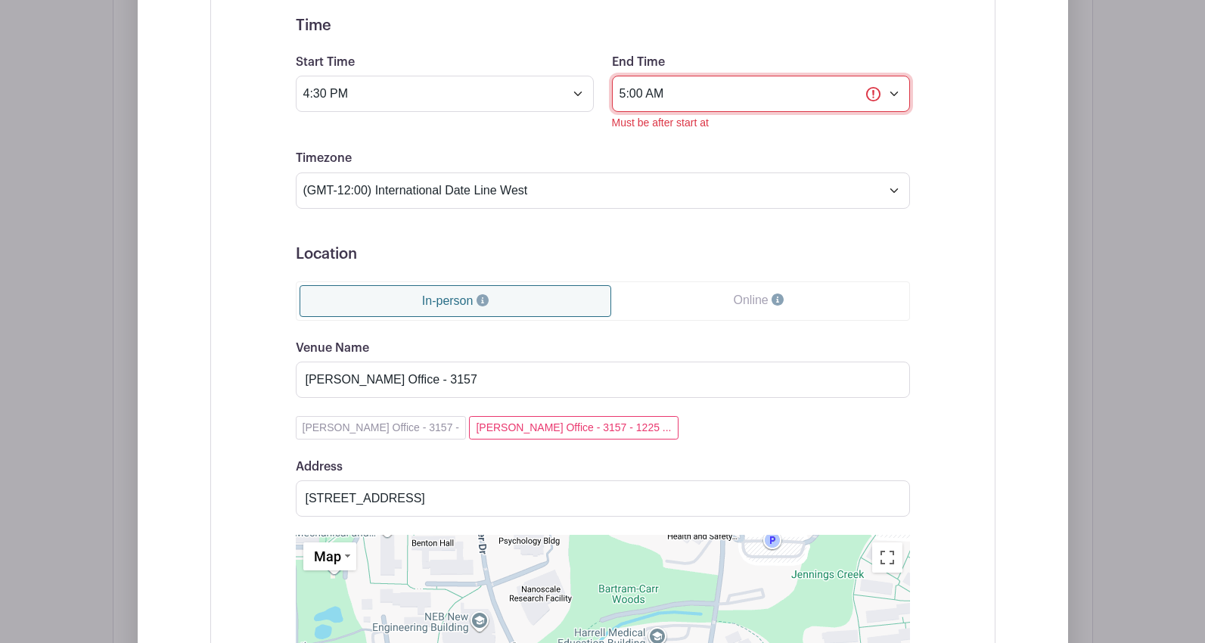
click at [665, 101] on input "5:00 AM" at bounding box center [761, 94] width 298 height 36
click at [787, 165] on button "AM" at bounding box center [799, 161] width 30 height 29
type input "5:00 PM"
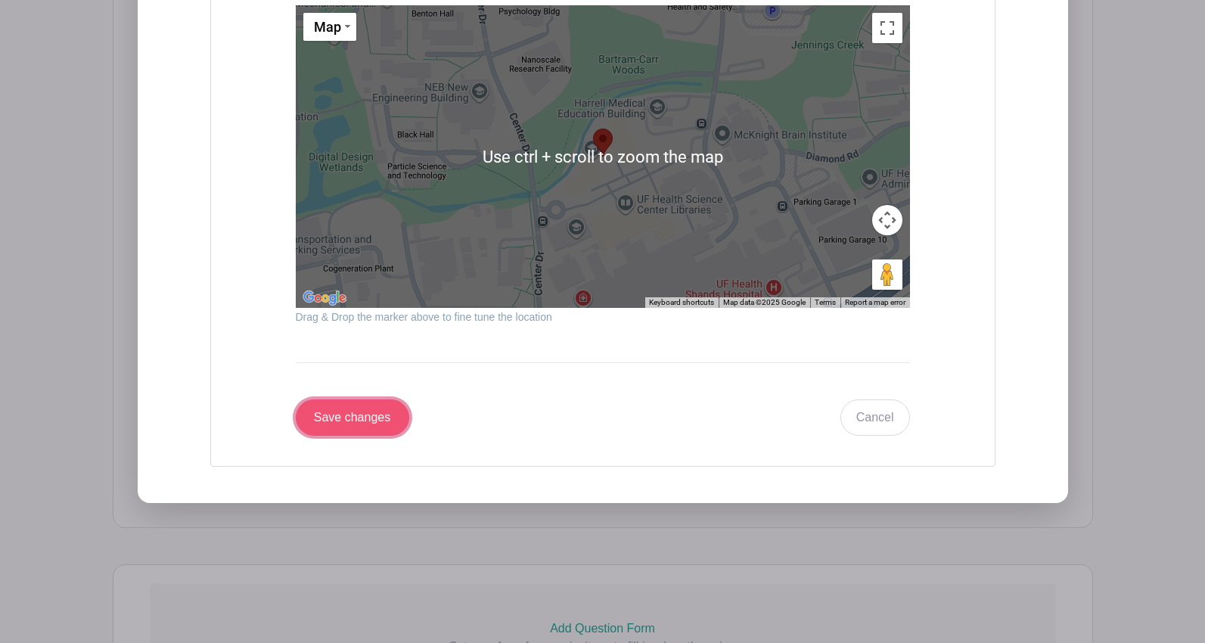
click at [359, 423] on input "Save changes" at bounding box center [352, 417] width 113 height 36
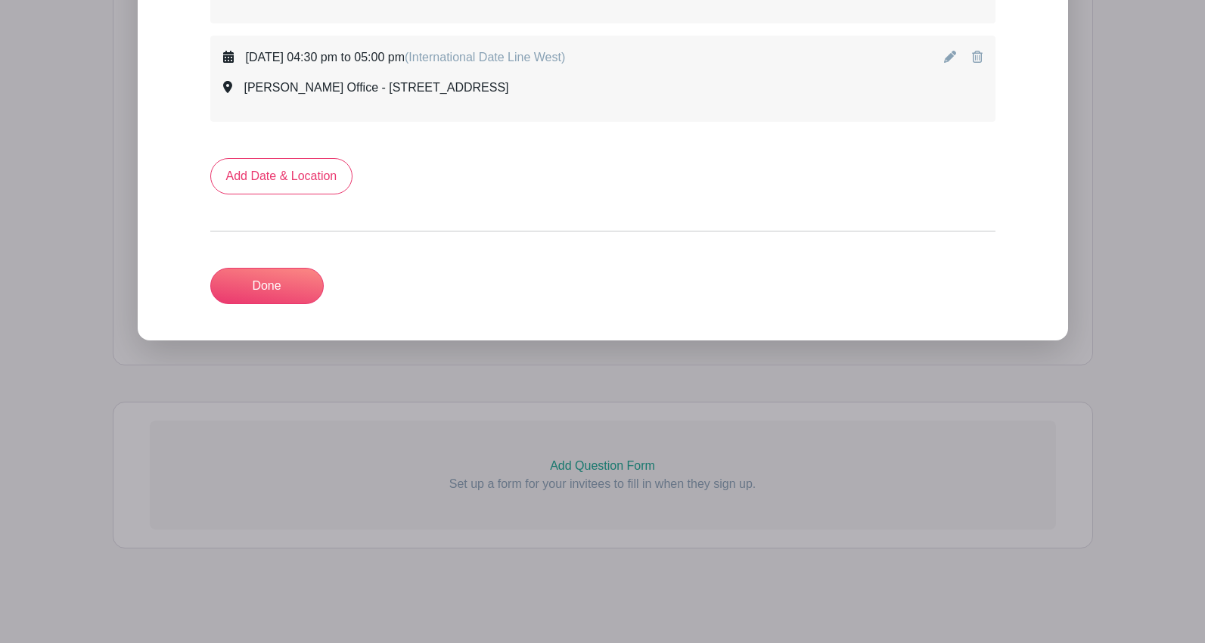
scroll to position [2130, 0]
click at [243, 172] on link "Add Date & Location" at bounding box center [281, 176] width 143 height 36
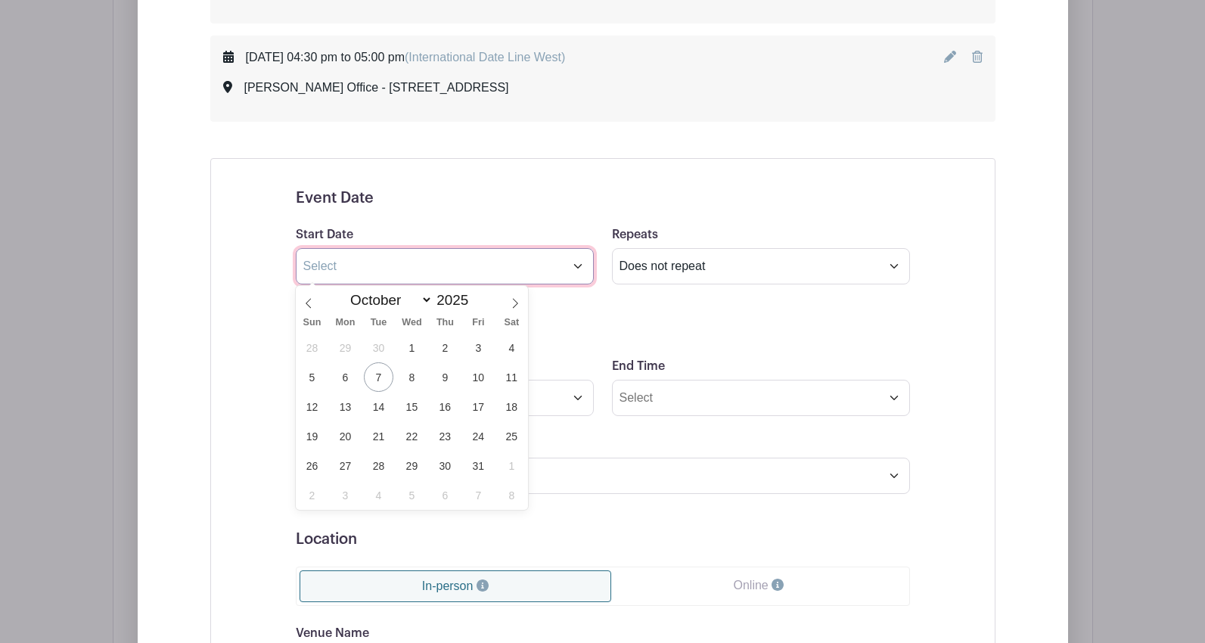
click at [381, 271] on input "text" at bounding box center [445, 266] width 298 height 36
click at [447, 439] on span "23" at bounding box center [444, 435] width 29 height 29
type input "[DATE]"
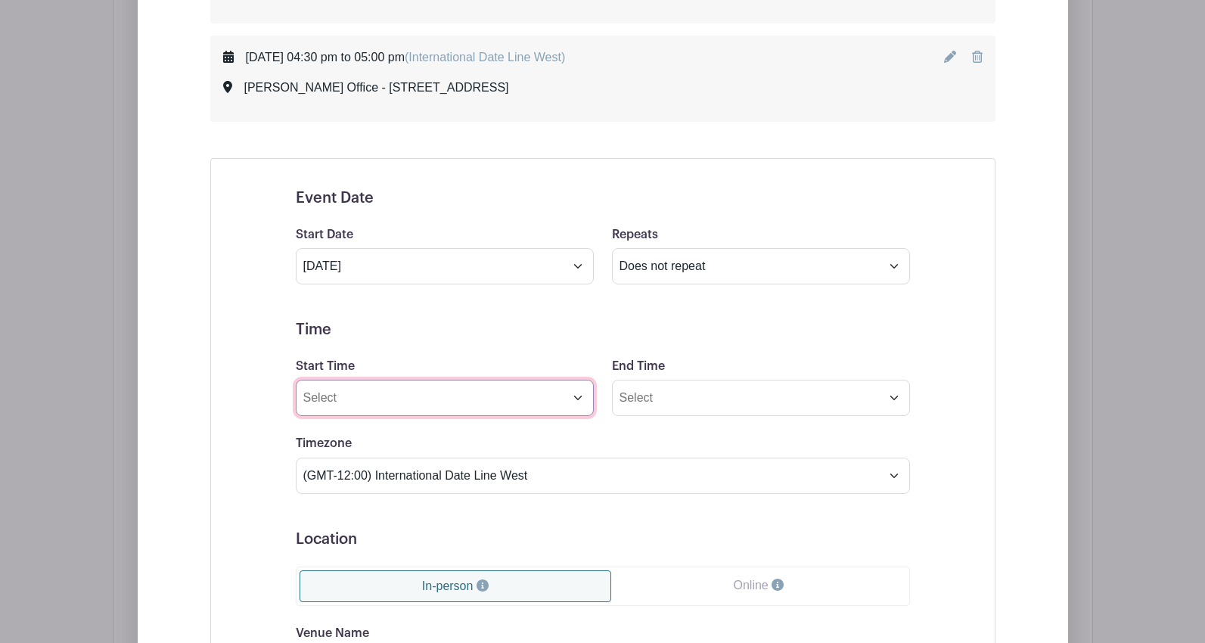
click at [421, 403] on input "Start Time" at bounding box center [445, 398] width 298 height 36
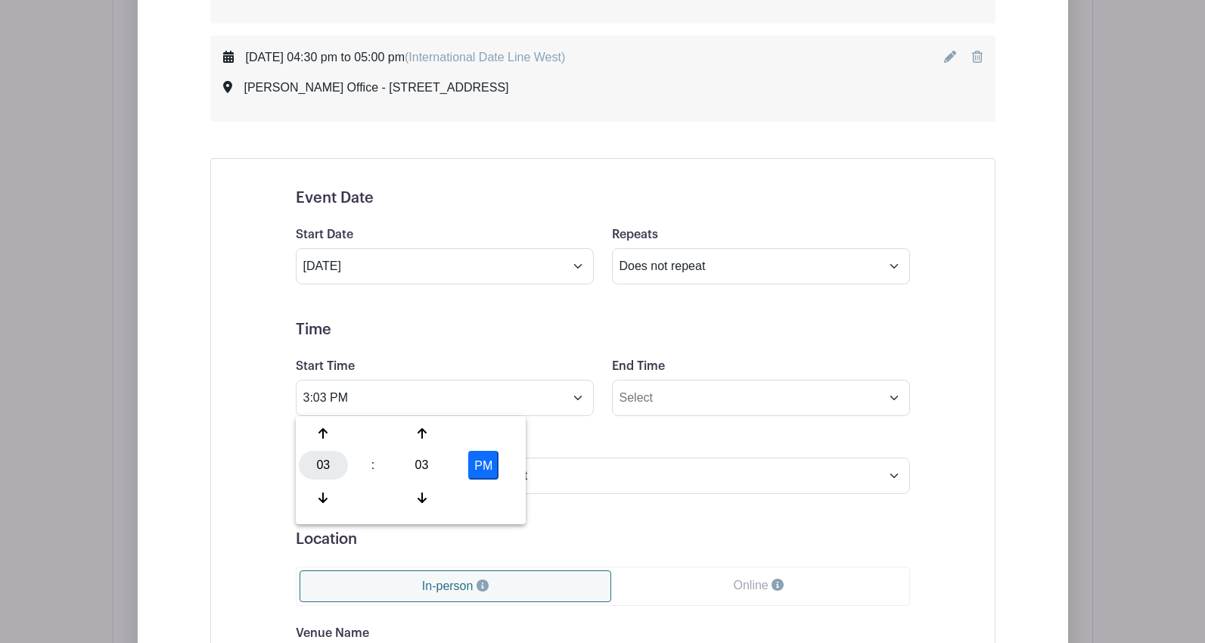
click at [331, 463] on div "03" at bounding box center [323, 465] width 49 height 29
click at [383, 465] on div "05" at bounding box center [380, 465] width 51 height 29
click at [423, 464] on div "03" at bounding box center [421, 465] width 49 height 29
click at [337, 442] on div "00" at bounding box center [324, 433] width 51 height 29
click at [480, 460] on button "PM" at bounding box center [483, 465] width 30 height 29
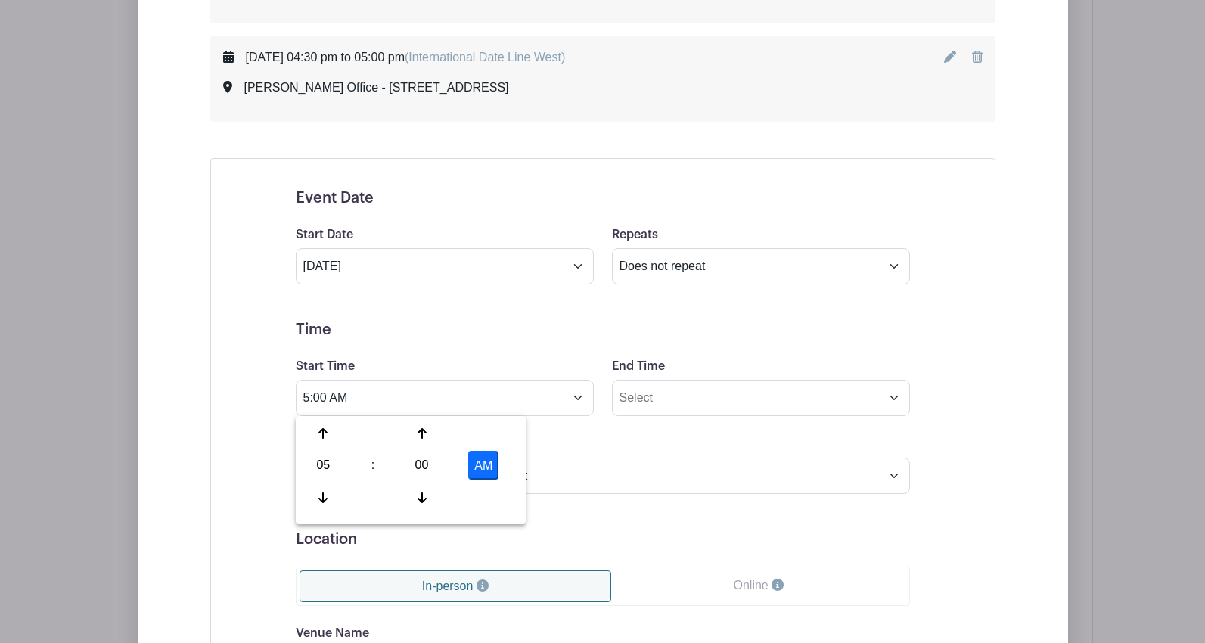
click at [486, 466] on button "AM" at bounding box center [483, 465] width 30 height 29
type input "5:00 PM"
click at [629, 406] on input "End Time" at bounding box center [761, 398] width 298 height 36
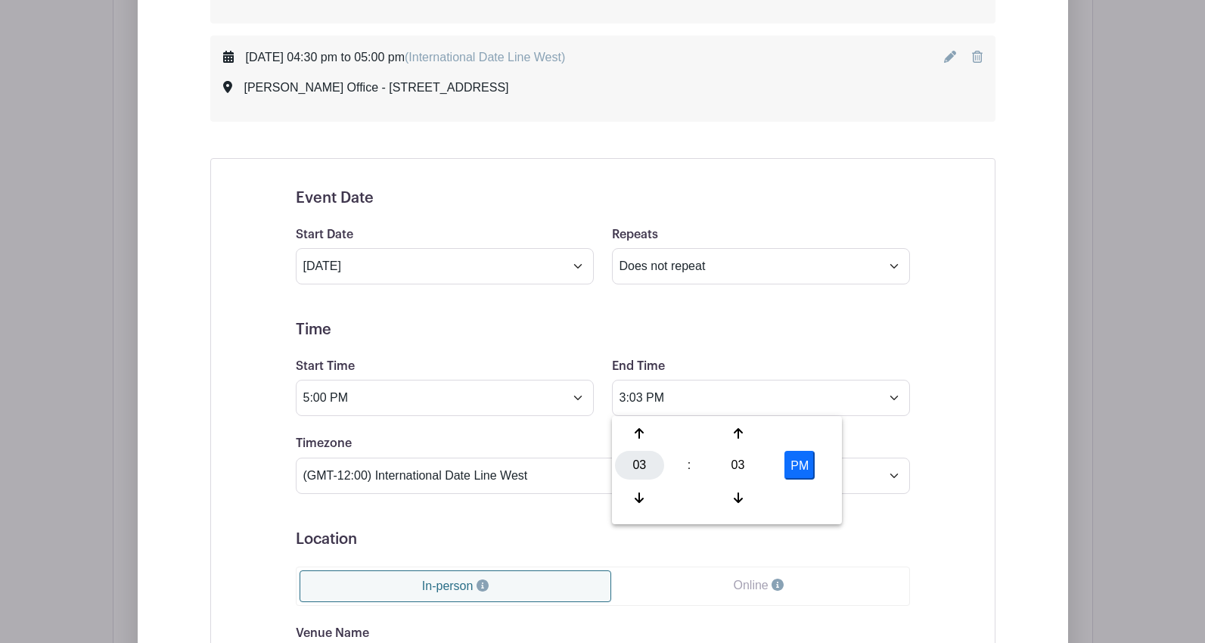
click at [643, 466] on div "03" at bounding box center [639, 465] width 49 height 29
click at [686, 464] on div "05" at bounding box center [696, 465] width 51 height 29
click at [730, 460] on div "03" at bounding box center [737, 465] width 49 height 29
click at [746, 468] on div "30" at bounding box center [752, 465] width 51 height 29
type input "5:30 PM"
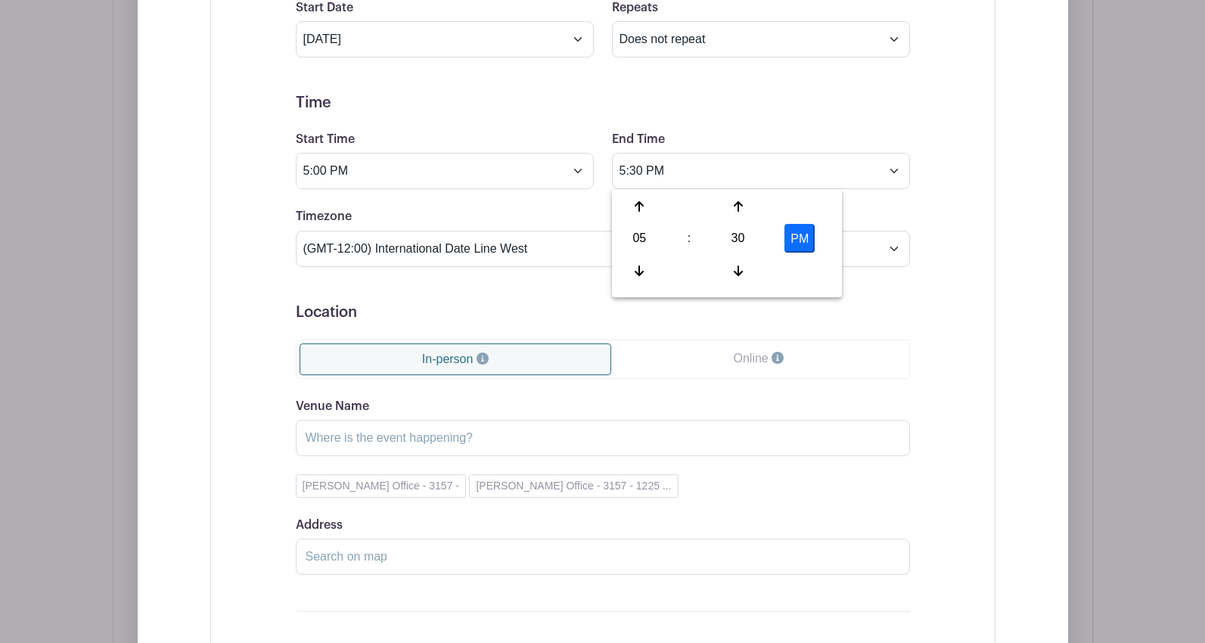
scroll to position [2433, 0]
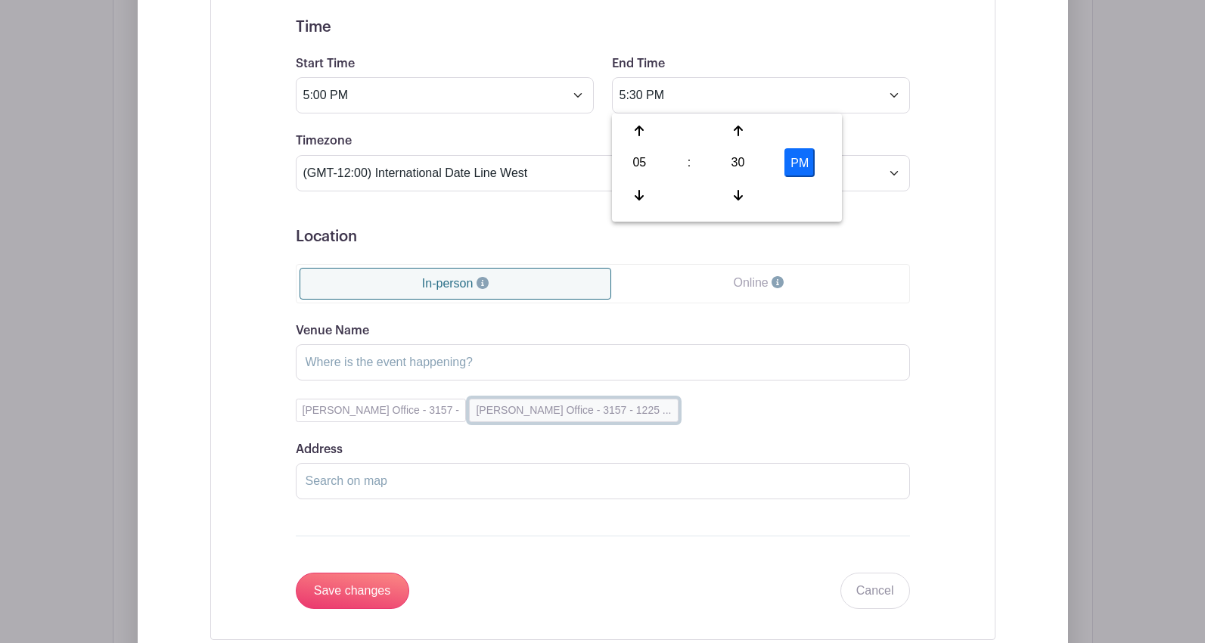
click at [516, 414] on button "[PERSON_NAME] Office - 3157 - 1225 ..." at bounding box center [573, 410] width 209 height 23
type input "[PERSON_NAME] Office - 3157"
type input "[STREET_ADDRESS]"
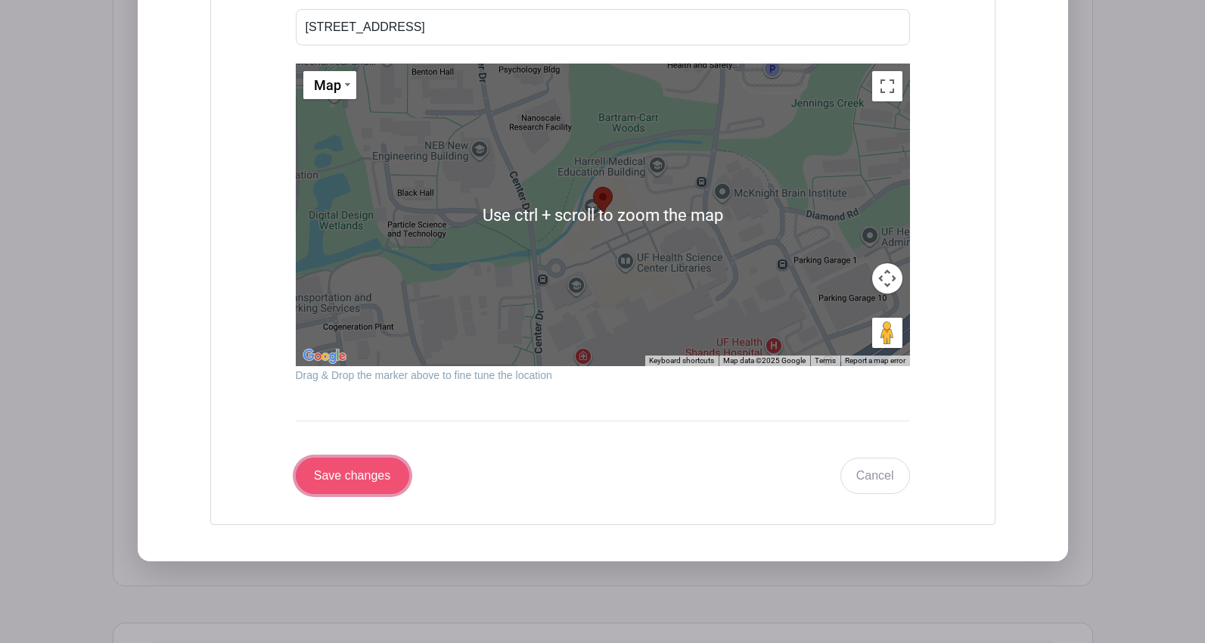
click at [347, 479] on input "Save changes" at bounding box center [352, 476] width 113 height 36
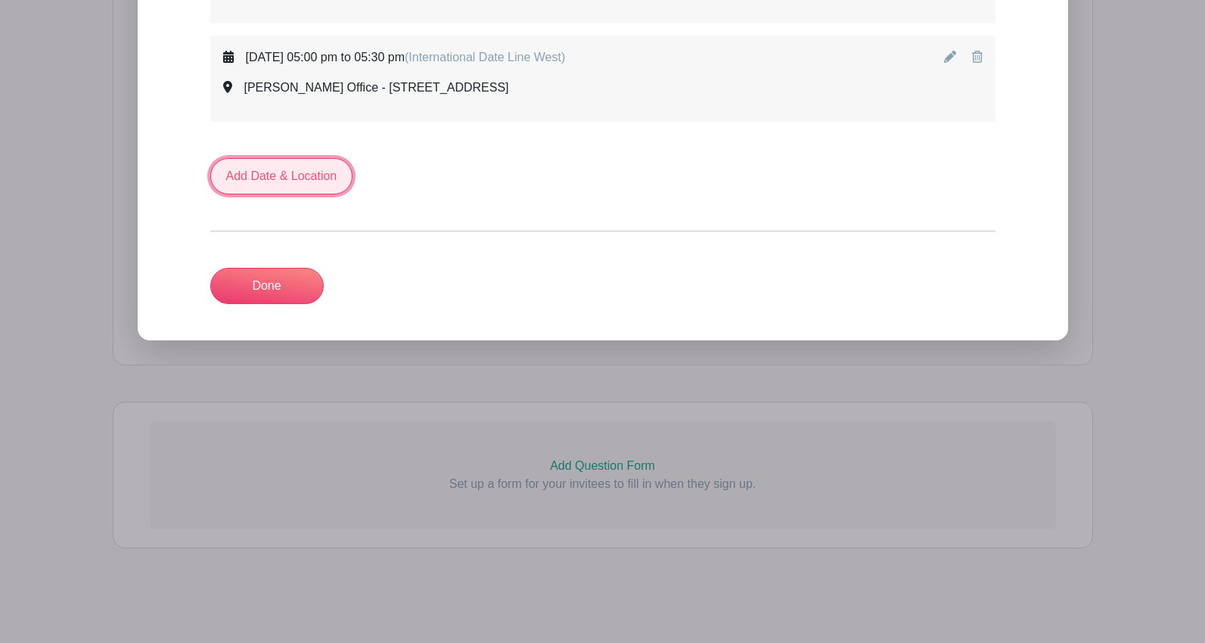
click at [302, 178] on link "Add Date & Location" at bounding box center [281, 176] width 143 height 36
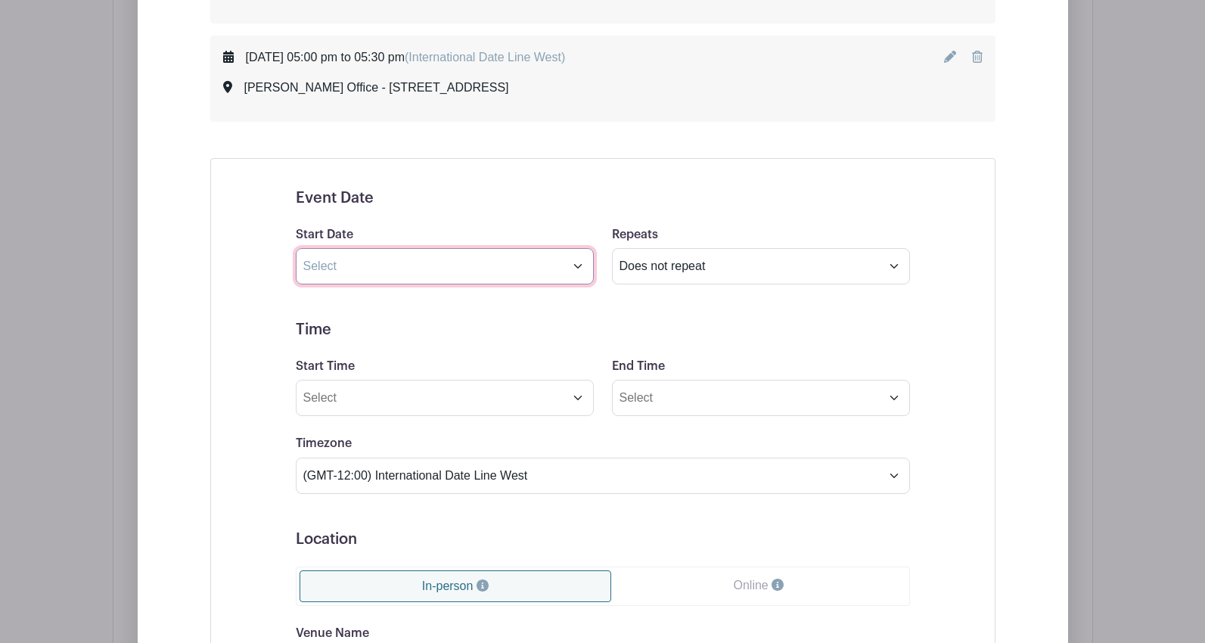
click at [326, 263] on input "text" at bounding box center [445, 266] width 298 height 36
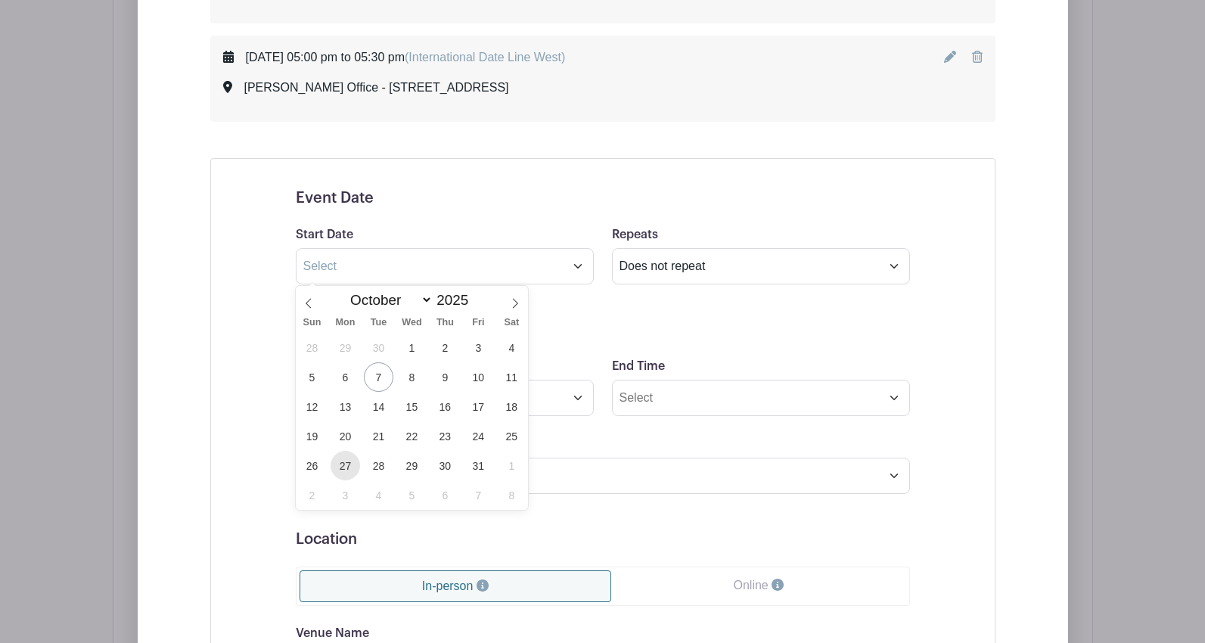
click at [349, 465] on span "27" at bounding box center [344, 465] width 29 height 29
type input "[DATE]"
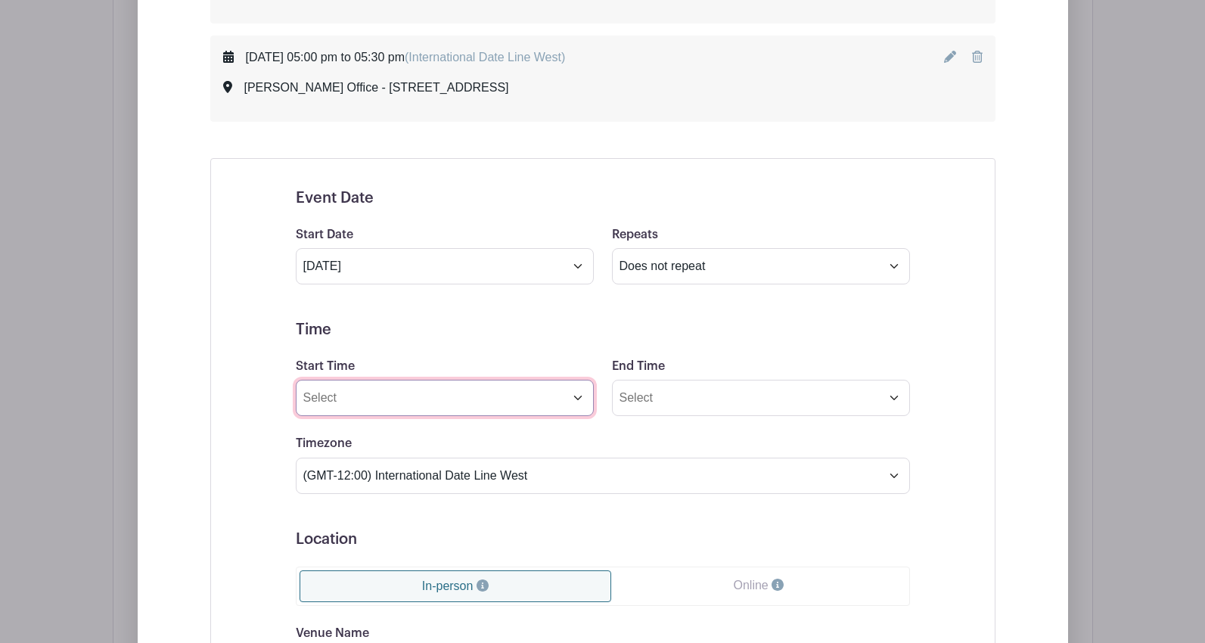
click at [372, 388] on input "Start Time" at bounding box center [445, 398] width 298 height 36
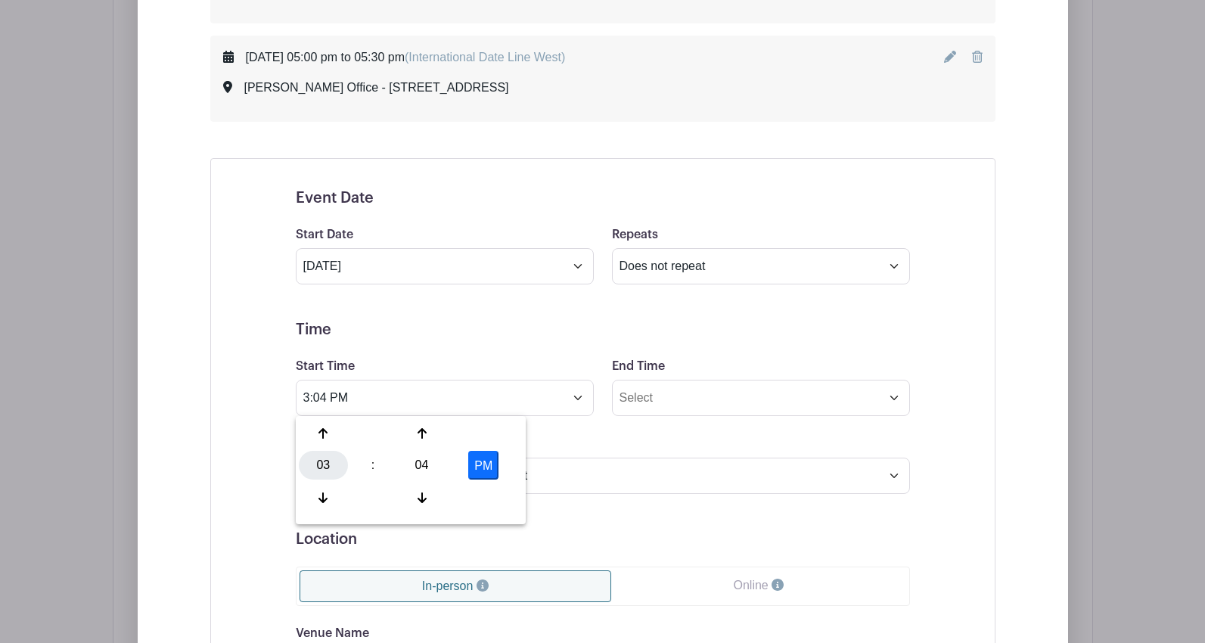
click at [330, 469] on div "03" at bounding box center [323, 465] width 49 height 29
click at [429, 432] on div "02" at bounding box center [436, 433] width 51 height 29
click at [422, 461] on div "04" at bounding box center [421, 465] width 49 height 29
click at [334, 434] on div "00" at bounding box center [324, 433] width 51 height 29
type input "2:00 PM"
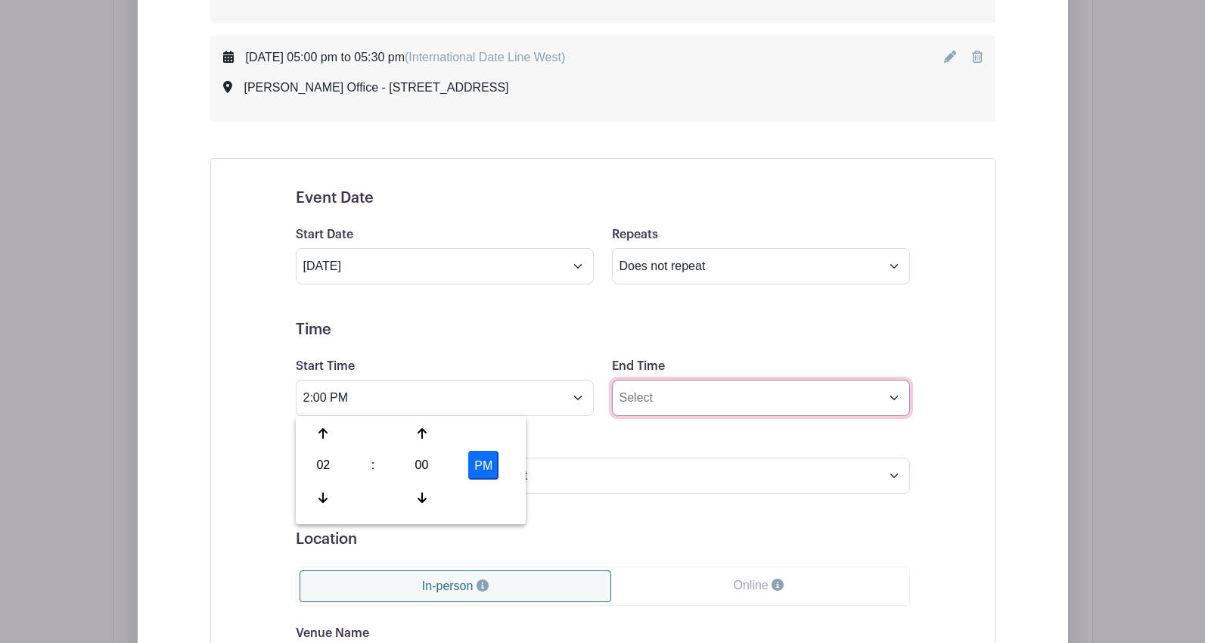
click at [644, 396] on input "End Time" at bounding box center [761, 398] width 298 height 36
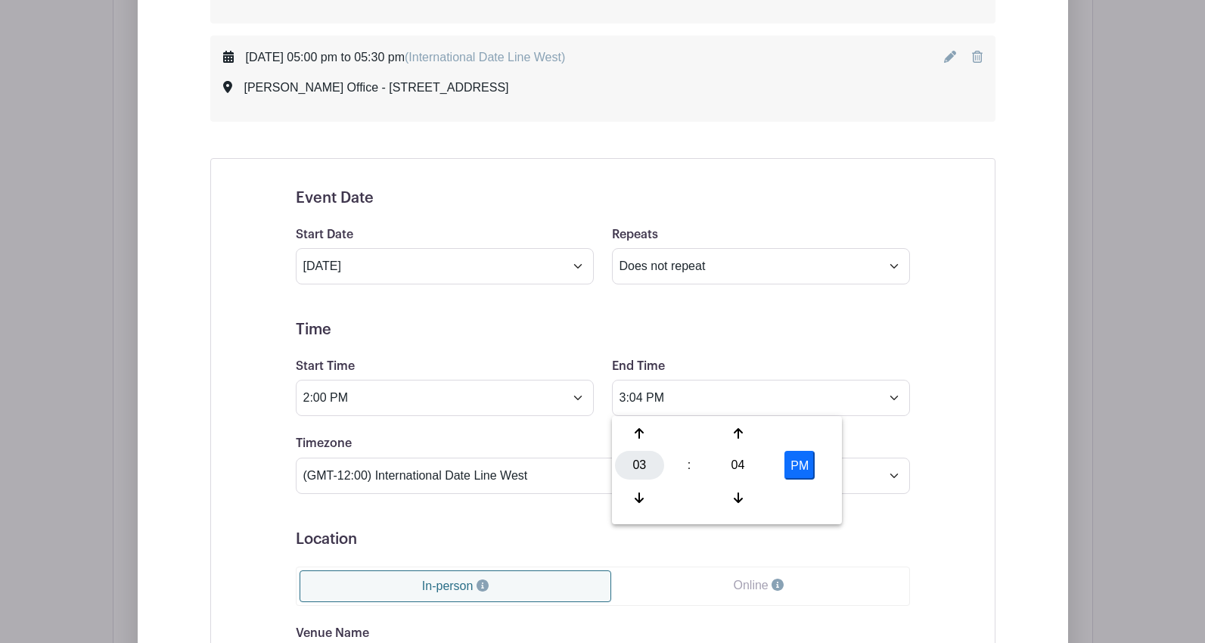
click at [635, 458] on div "03" at bounding box center [639, 465] width 49 height 29
click at [740, 434] on div "02" at bounding box center [752, 433] width 51 height 29
click at [726, 466] on div "04" at bounding box center [737, 465] width 49 height 29
click at [750, 464] on div "30" at bounding box center [752, 465] width 51 height 29
type input "2:30 PM"
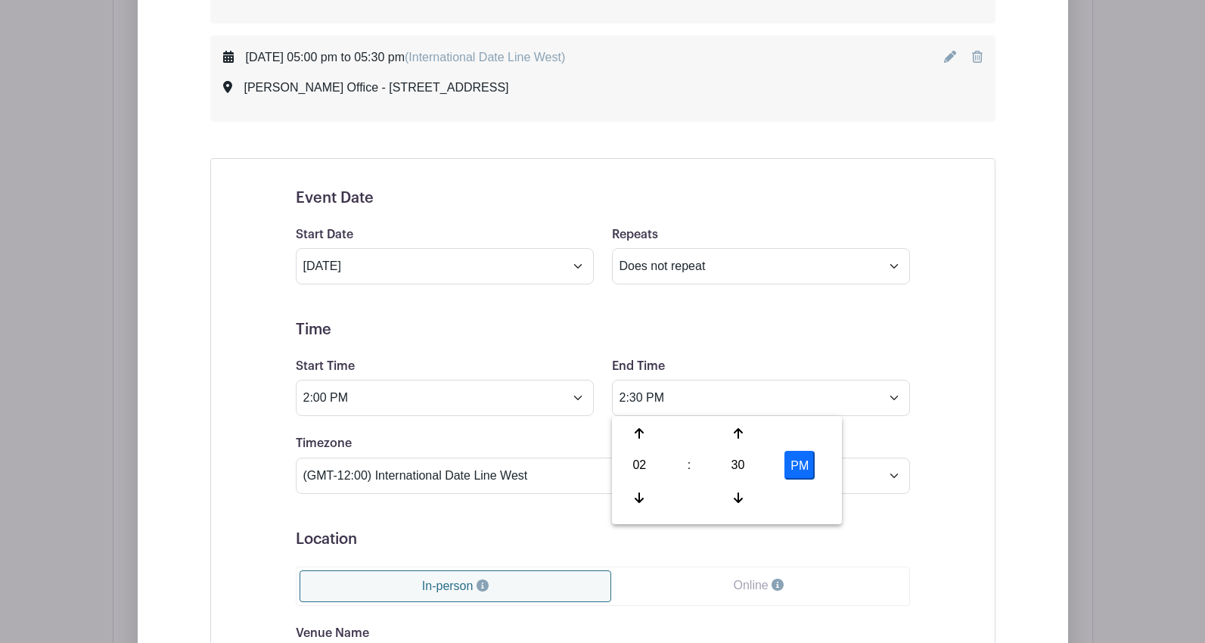
click at [893, 445] on div "Timezone (GMT-12:00) International Date Line West (GMT-11:00) [US_STATE] (GMT-1…" at bounding box center [603, 463] width 632 height 59
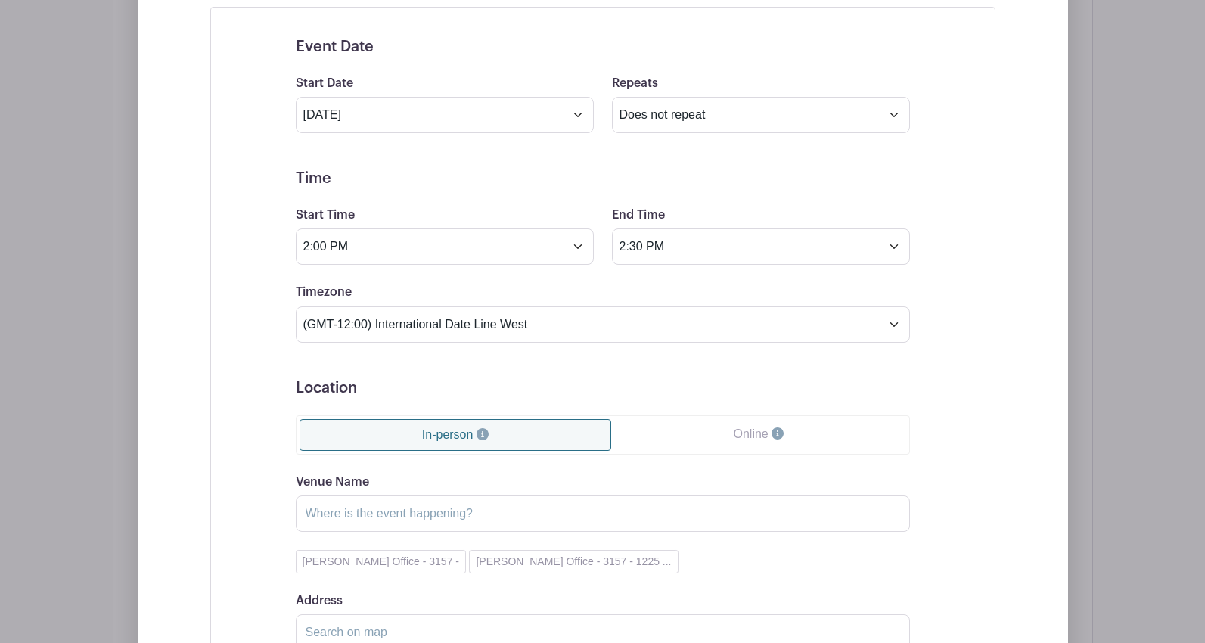
scroll to position [2531, 0]
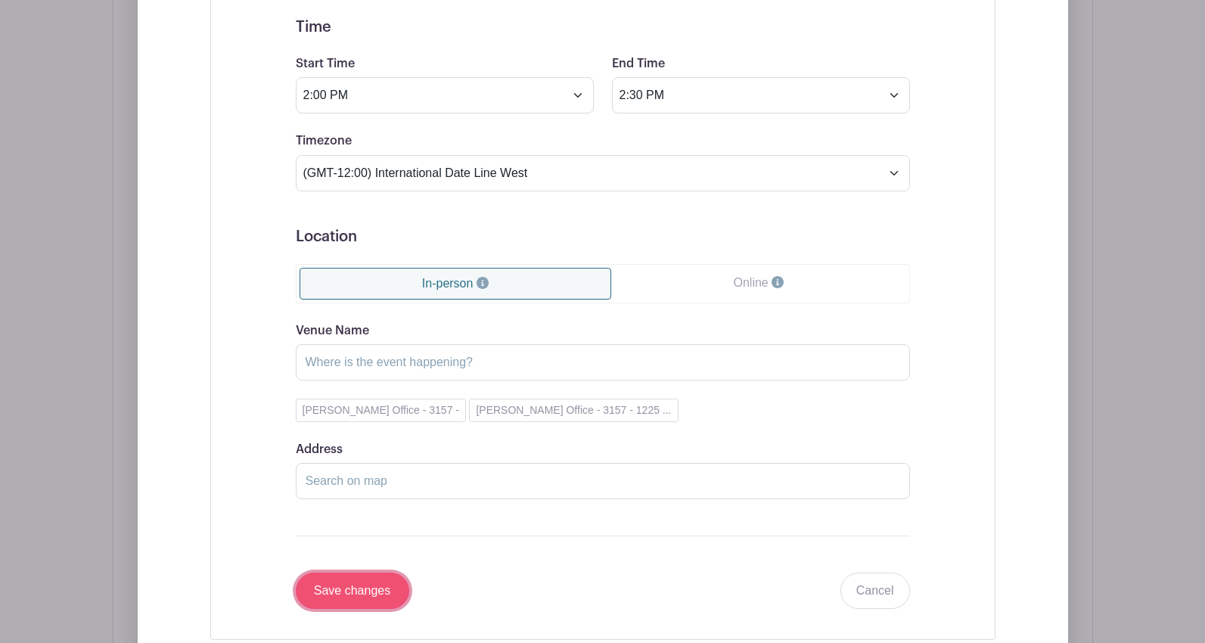
click at [366, 589] on input "Save changes" at bounding box center [352, 590] width 113 height 36
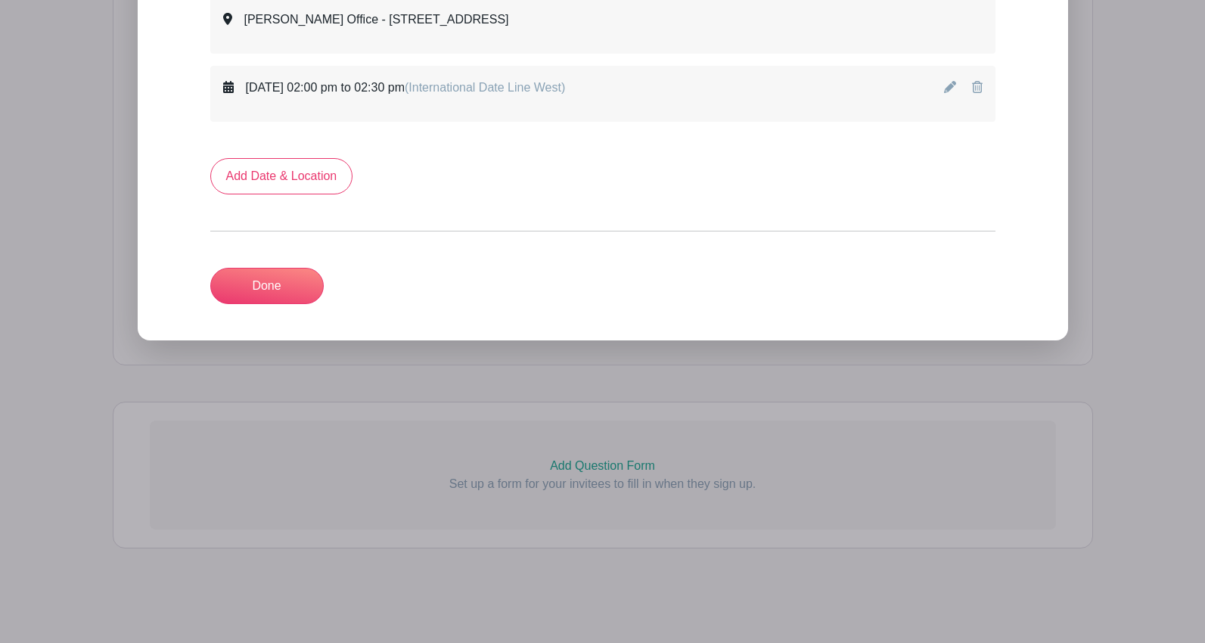
click at [946, 86] on icon at bounding box center [950, 87] width 12 height 12
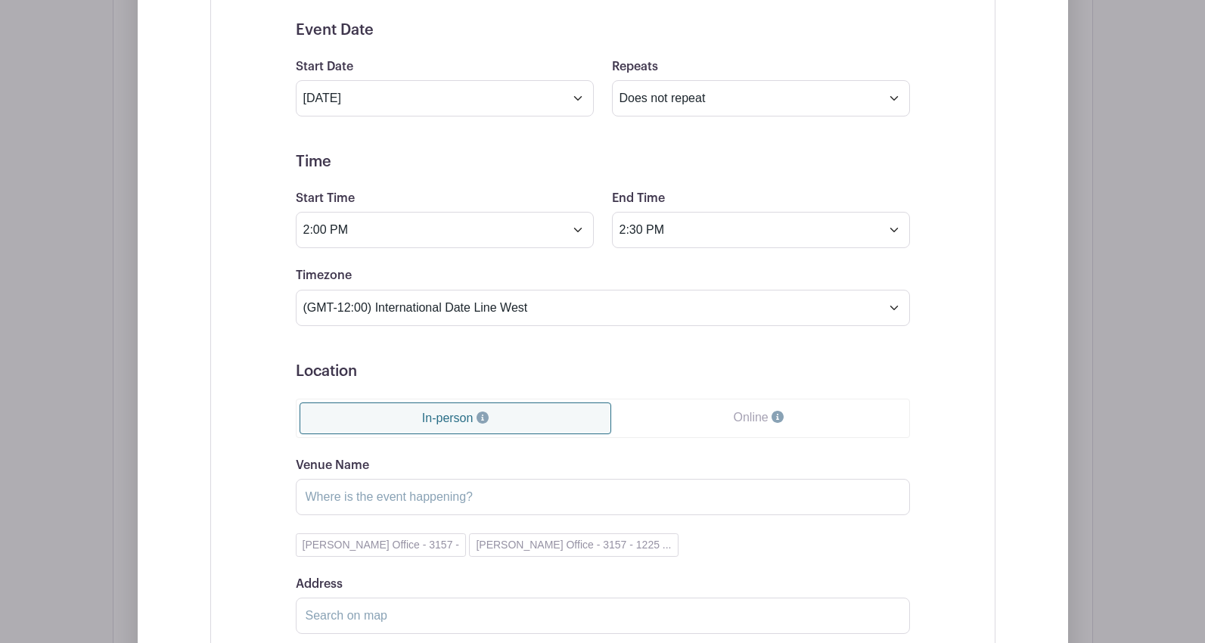
scroll to position [2448, 0]
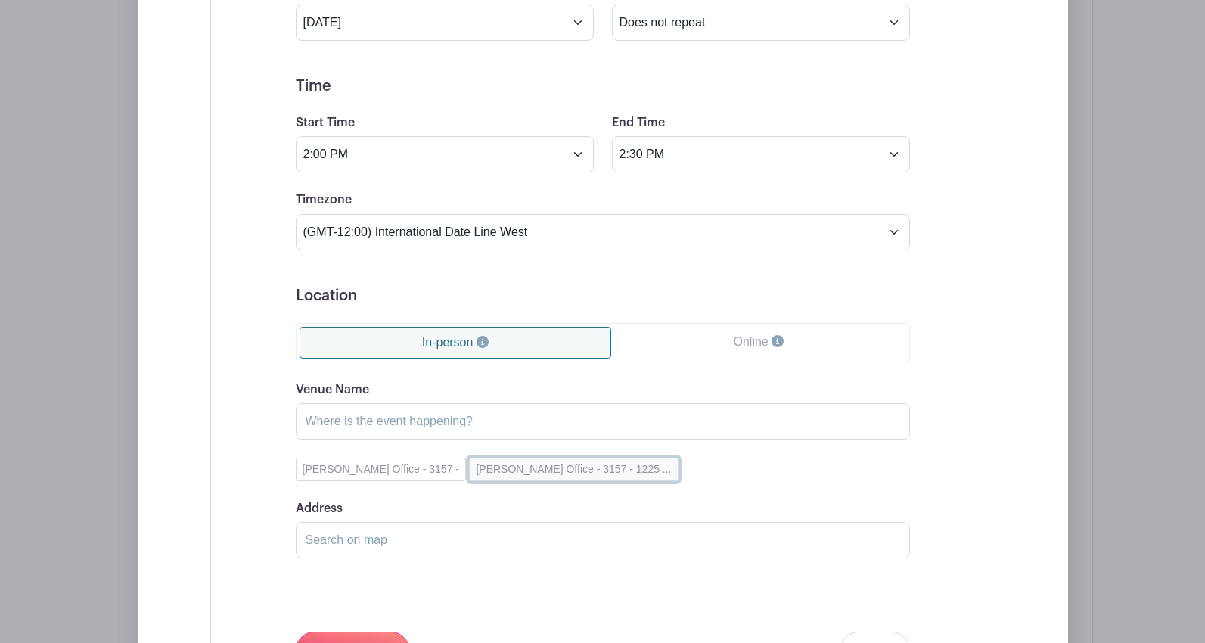
click at [568, 470] on button "[PERSON_NAME] Office - 3157 - 1225 ..." at bounding box center [573, 469] width 209 height 23
type input "[PERSON_NAME] Office - 3157"
type input "[STREET_ADDRESS]"
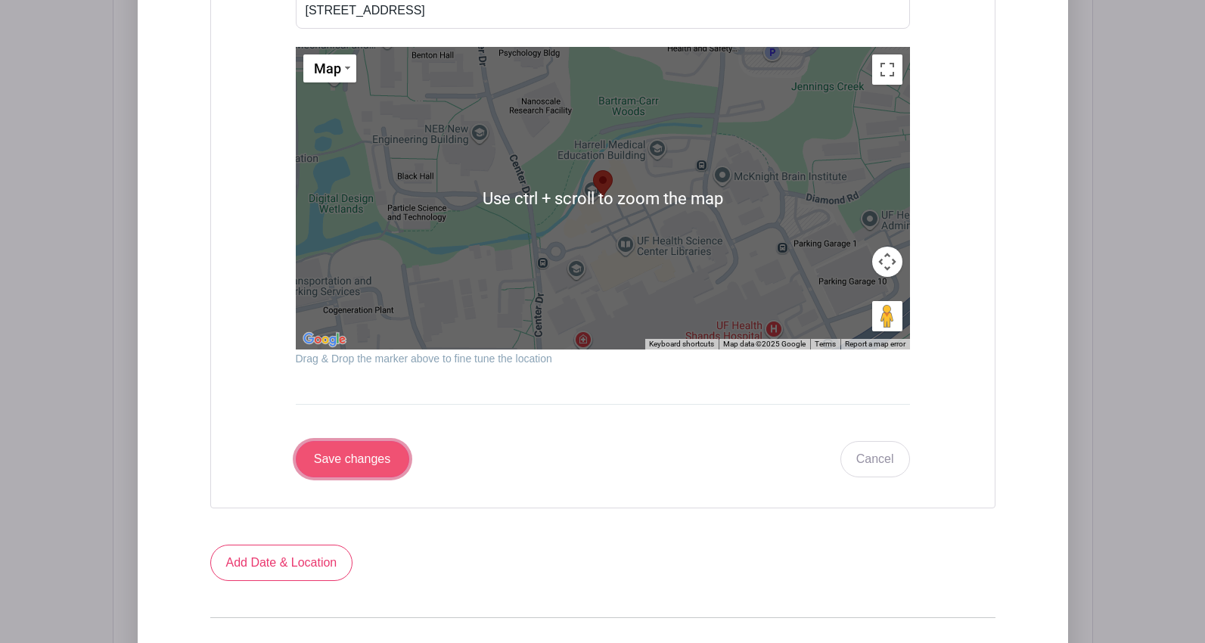
click at [352, 461] on input "Save changes" at bounding box center [352, 459] width 113 height 36
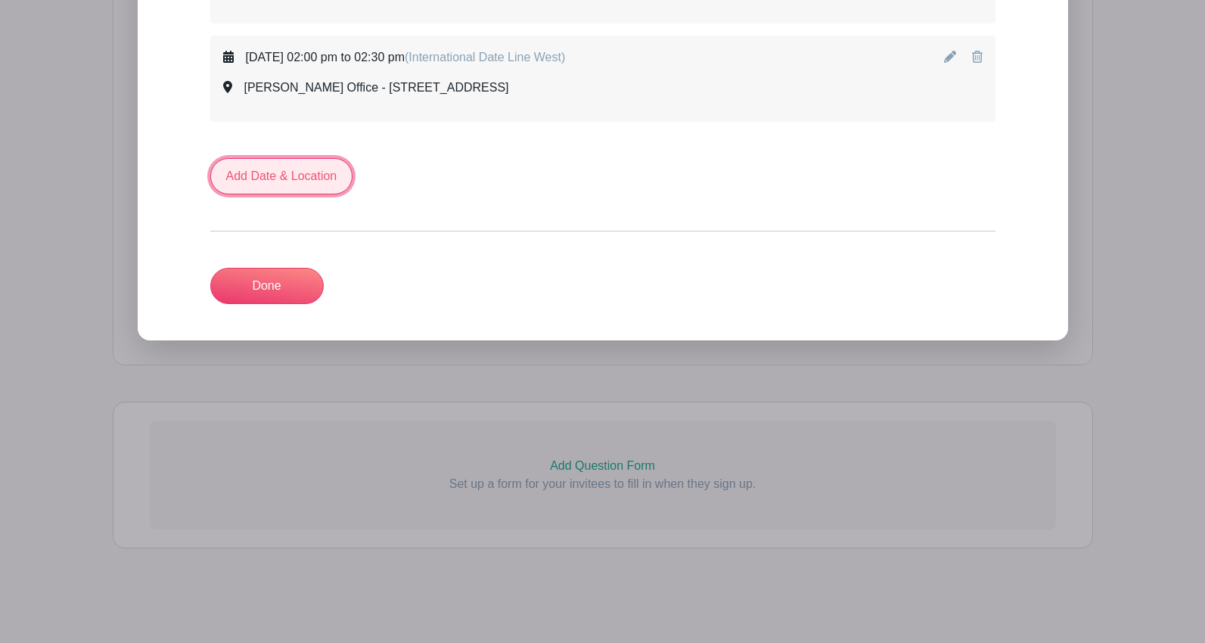
click at [284, 170] on link "Add Date & Location" at bounding box center [281, 176] width 143 height 36
select select "9"
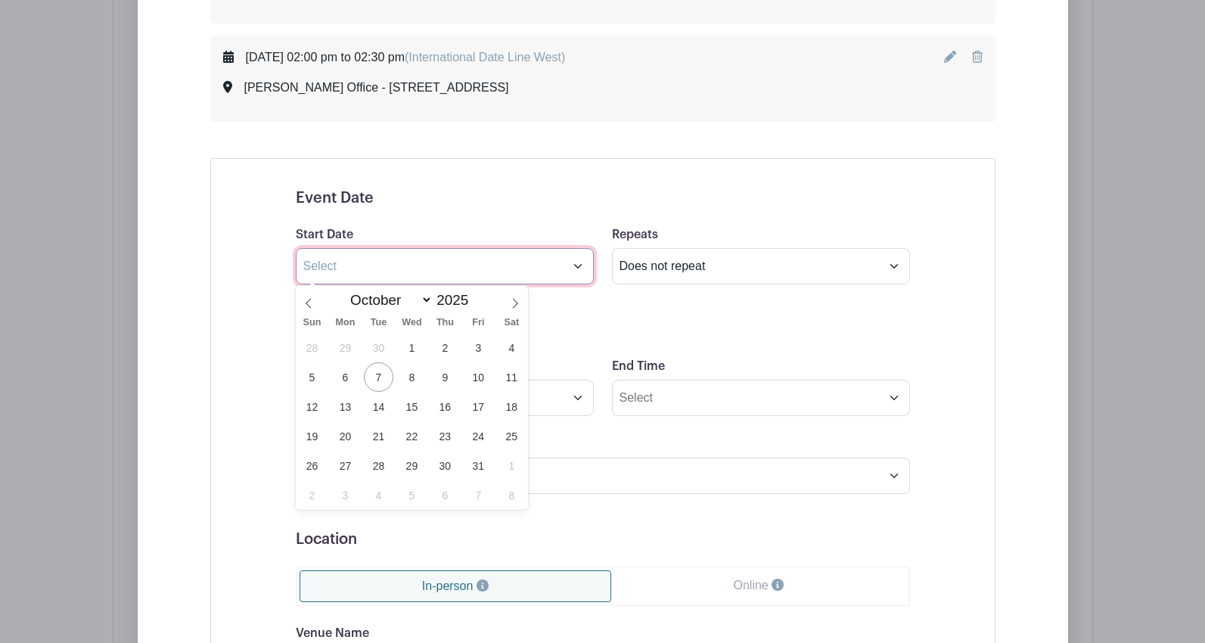
click at [343, 264] on input "text" at bounding box center [445, 266] width 298 height 36
click at [344, 470] on span "27" at bounding box center [344, 465] width 29 height 29
type input "[DATE]"
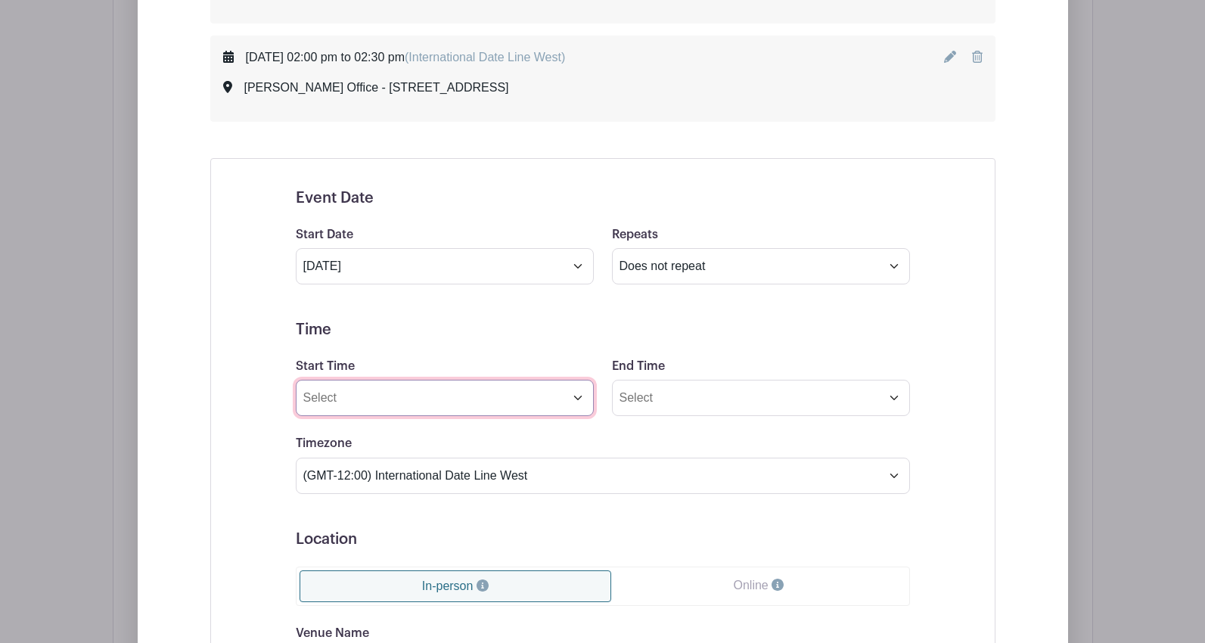
click at [467, 406] on input "Start Time" at bounding box center [445, 398] width 298 height 36
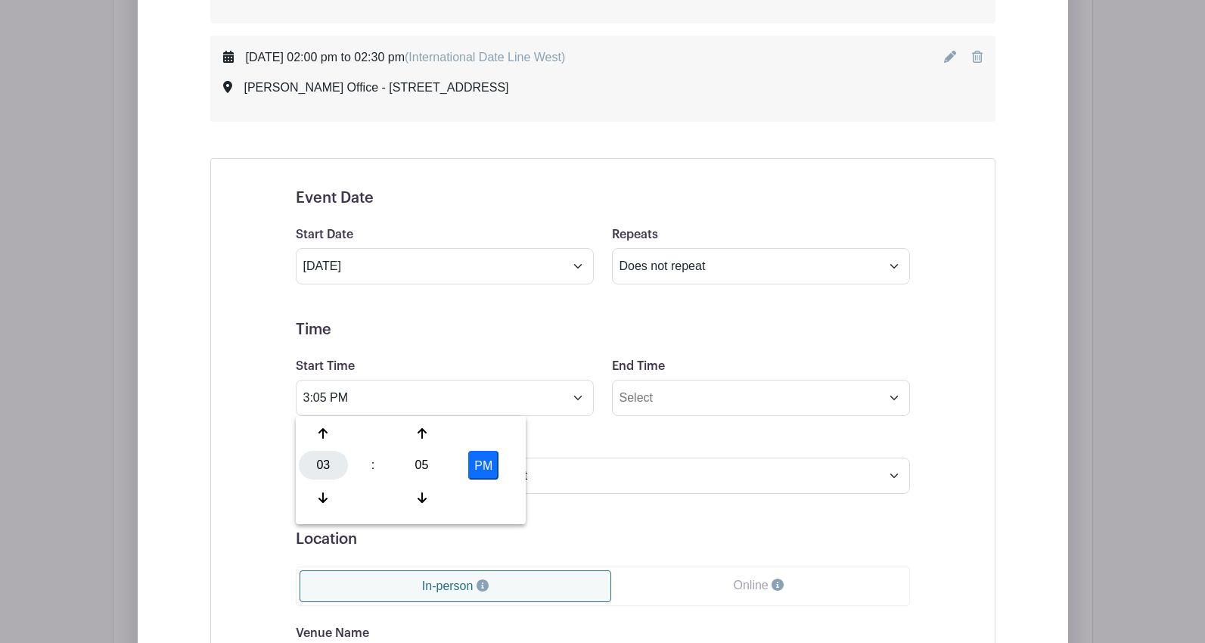
click at [322, 466] on div "03" at bounding box center [323, 465] width 49 height 29
click at [429, 437] on div "02" at bounding box center [436, 433] width 51 height 29
click at [423, 465] on div "05" at bounding box center [421, 465] width 49 height 29
click at [431, 467] on div "30" at bounding box center [436, 465] width 51 height 29
type input "2:30 PM"
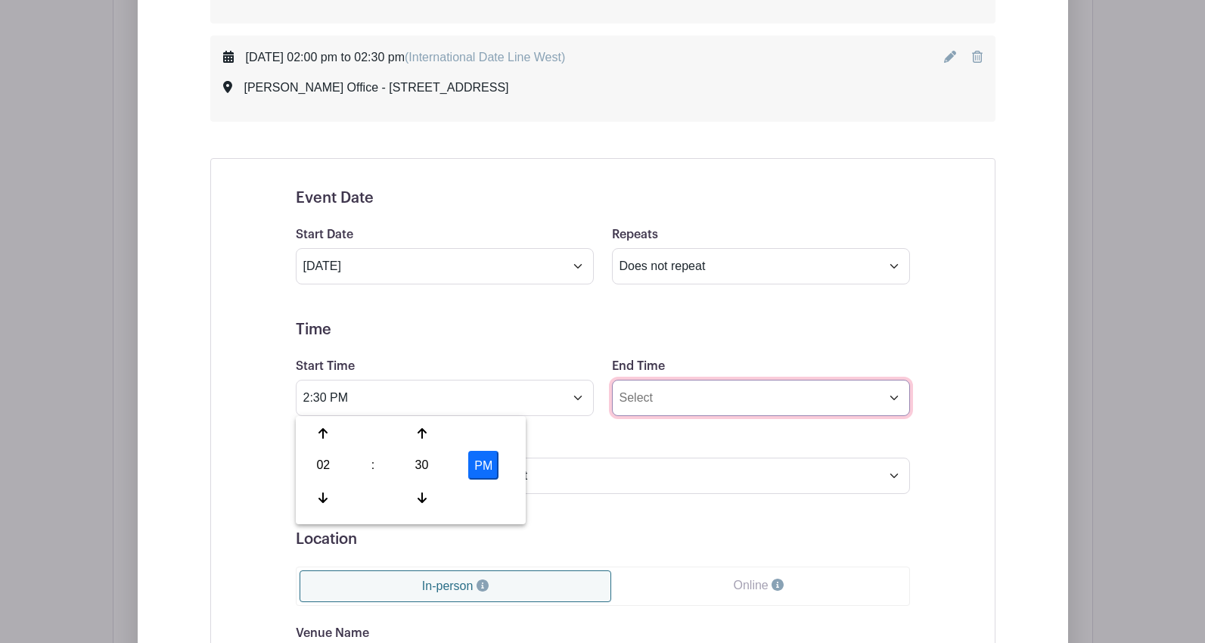
click at [652, 401] on input "End Time" at bounding box center [761, 398] width 298 height 36
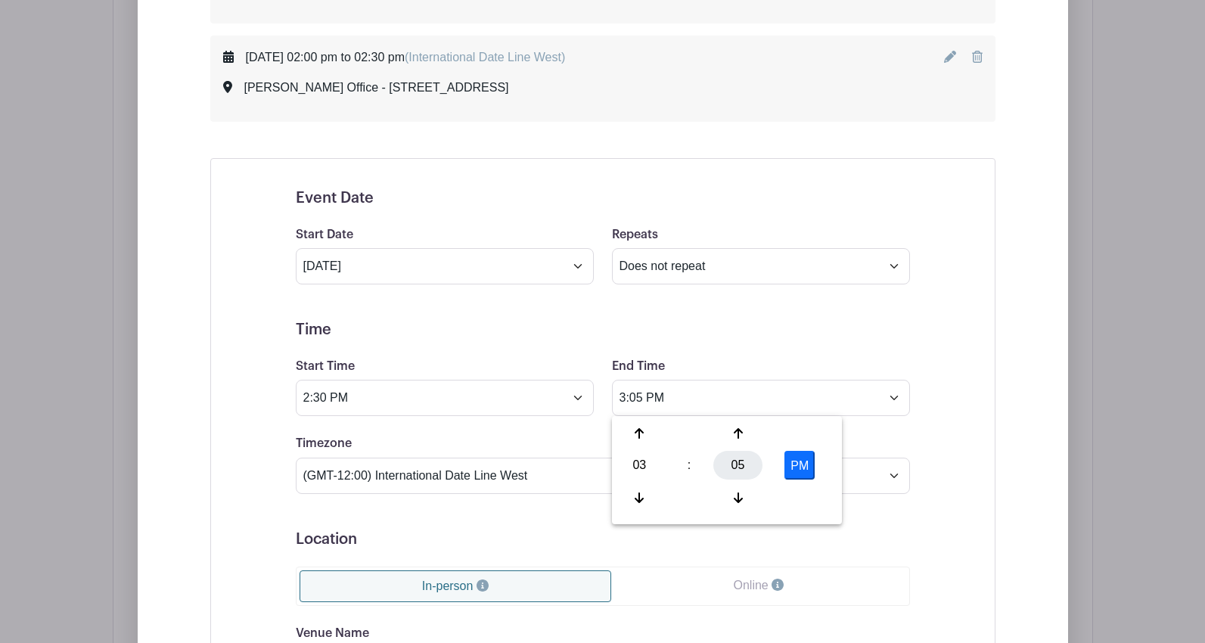
click at [732, 468] on div "05" at bounding box center [737, 465] width 49 height 29
click at [633, 434] on div "00" at bounding box center [640, 433] width 51 height 29
type input "3:00 PM"
click at [870, 436] on div "Timezone (GMT-12:00) International Date Line West (GMT-11:00) [US_STATE] (GMT-1…" at bounding box center [603, 463] width 632 height 59
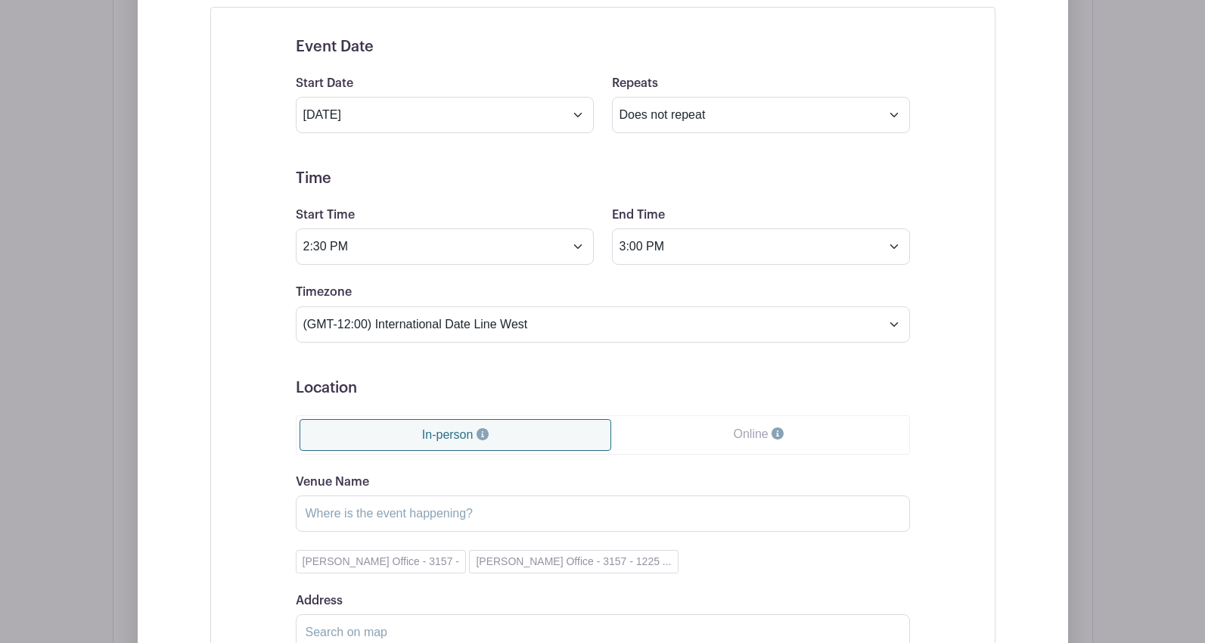
scroll to position [2554, 0]
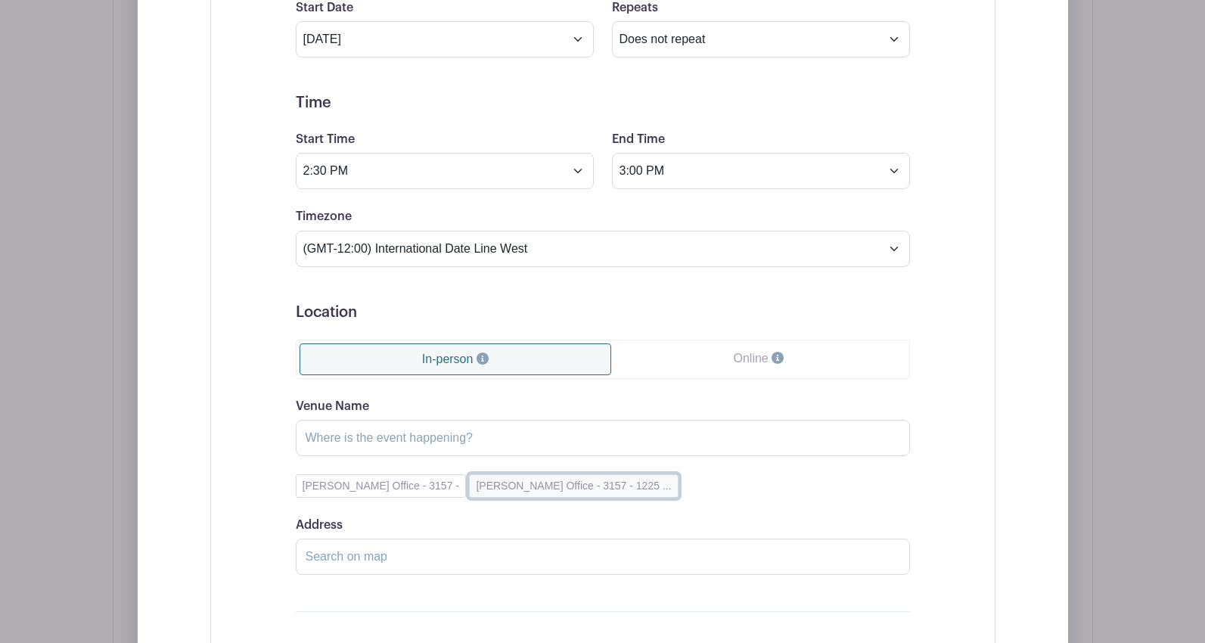
click at [573, 486] on button "[PERSON_NAME] Office - 3157 - 1225 ..." at bounding box center [573, 485] width 209 height 23
type input "[PERSON_NAME] Office - 3157"
type input "[STREET_ADDRESS]"
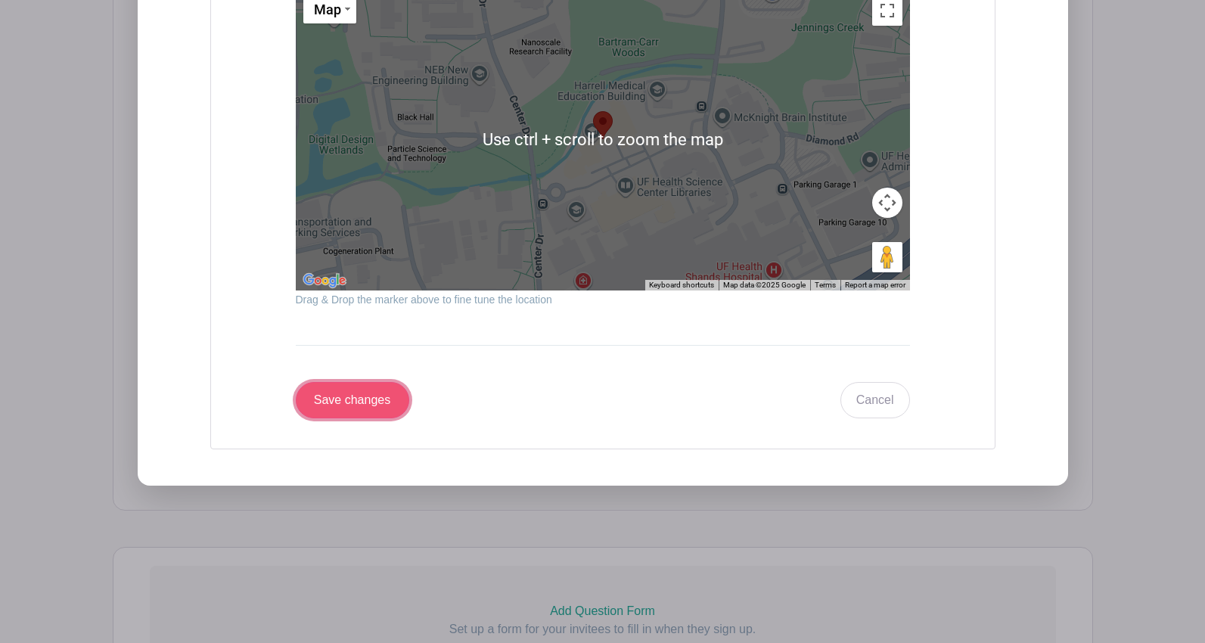
click at [337, 404] on input "Save changes" at bounding box center [352, 400] width 113 height 36
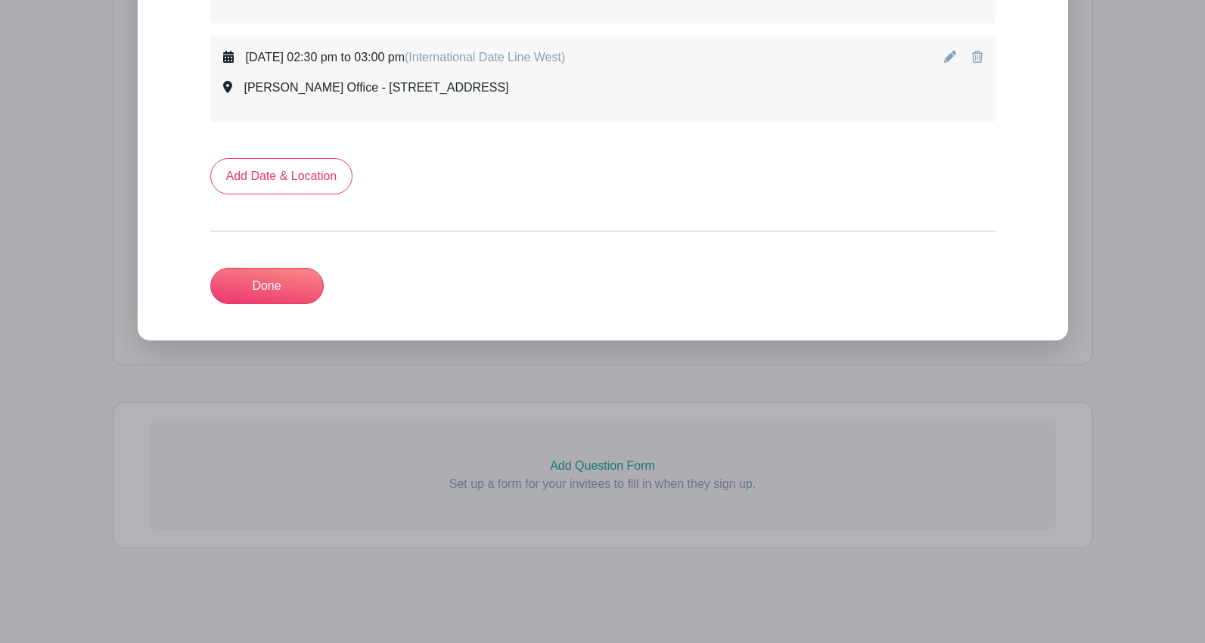
scroll to position [2350, 0]
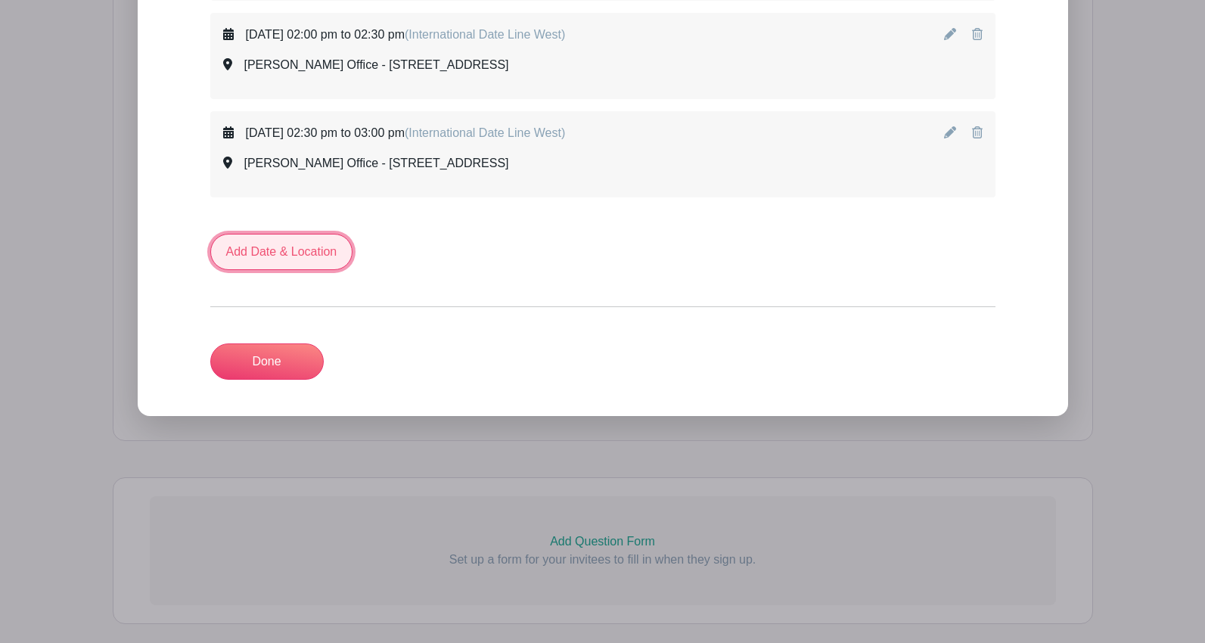
click at [286, 250] on link "Add Date & Location" at bounding box center [281, 252] width 143 height 36
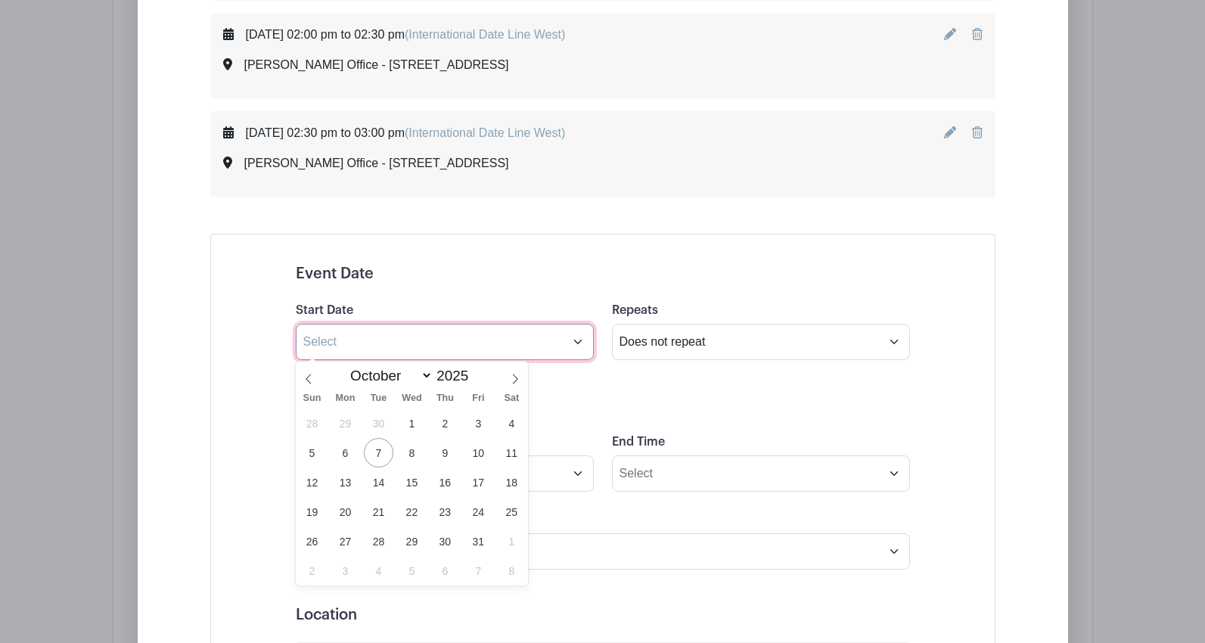
click at [383, 339] on input "text" at bounding box center [445, 342] width 298 height 36
click at [414, 543] on span "29" at bounding box center [411, 540] width 29 height 29
type input "[DATE]"
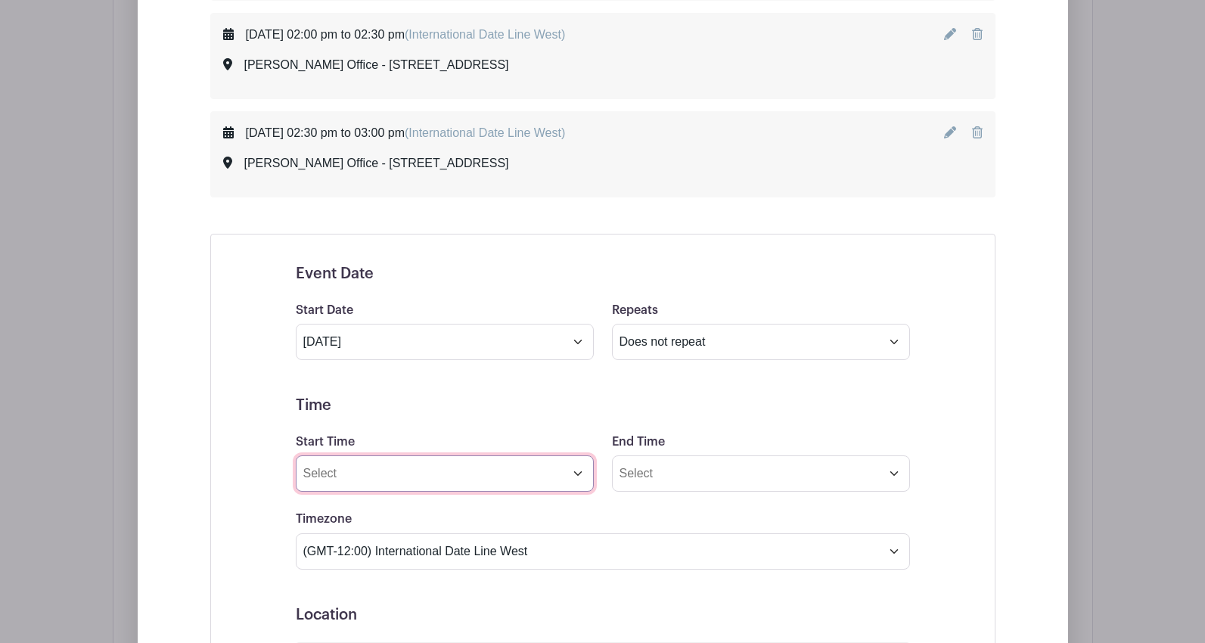
click at [385, 476] on input "Start Time" at bounding box center [445, 473] width 298 height 36
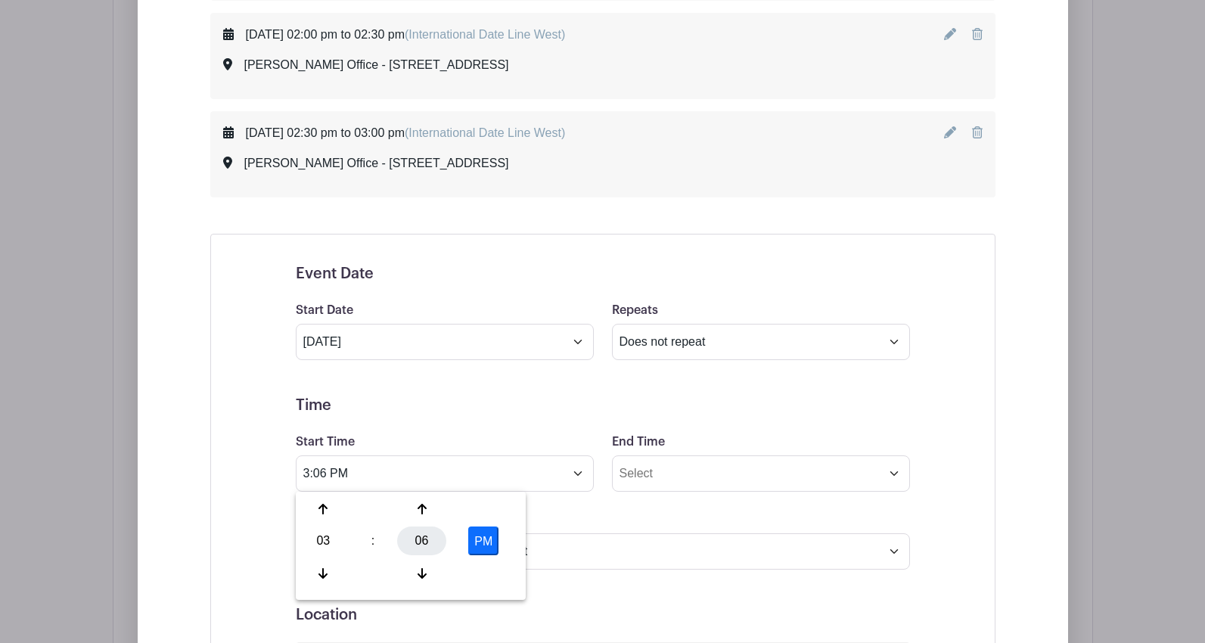
click at [428, 541] on div "06" at bounding box center [421, 540] width 49 height 29
click at [332, 509] on div "00" at bounding box center [324, 509] width 51 height 29
type input "3:00 PM"
click at [664, 460] on input "End Time" at bounding box center [761, 473] width 298 height 36
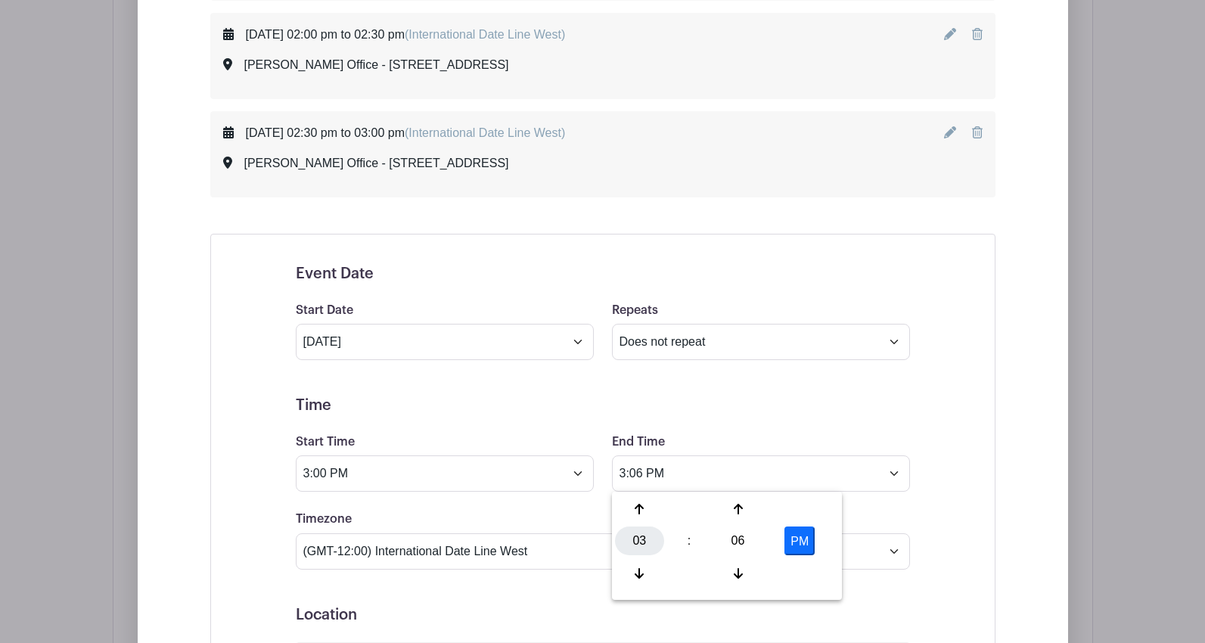
click at [644, 543] on div "03" at bounding box center [639, 540] width 49 height 29
click at [804, 508] on div "03" at bounding box center [808, 509] width 51 height 29
click at [744, 543] on div "06" at bounding box center [737, 540] width 49 height 29
click at [745, 541] on div "30" at bounding box center [752, 540] width 51 height 29
type input "3:30 PM"
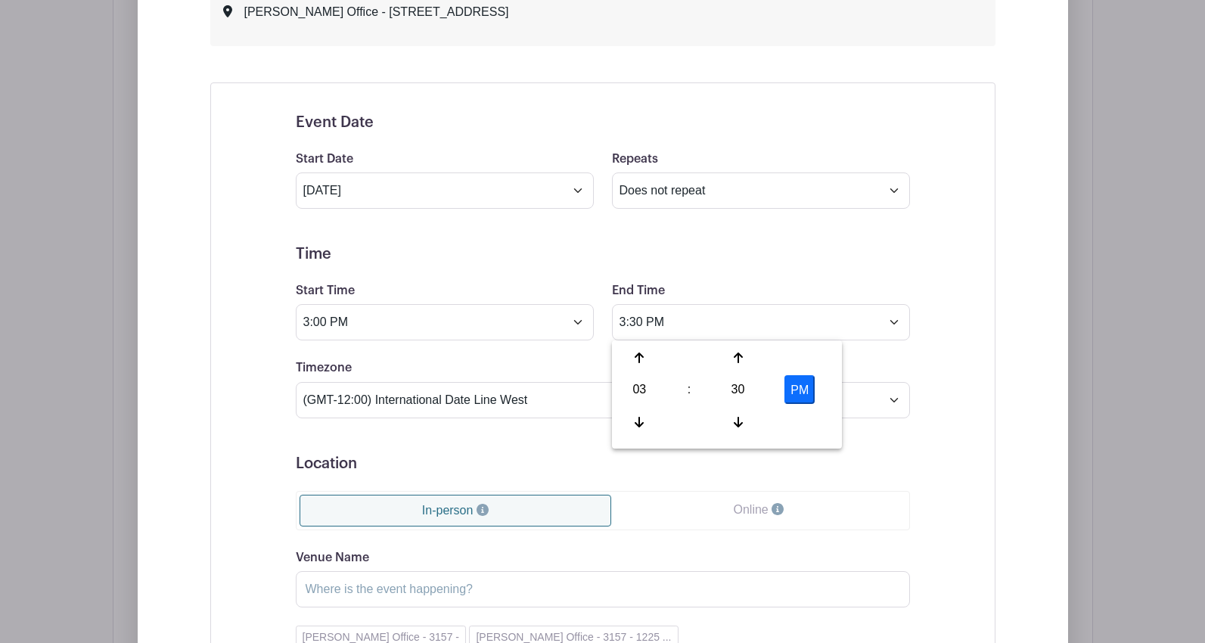
scroll to position [2577, 0]
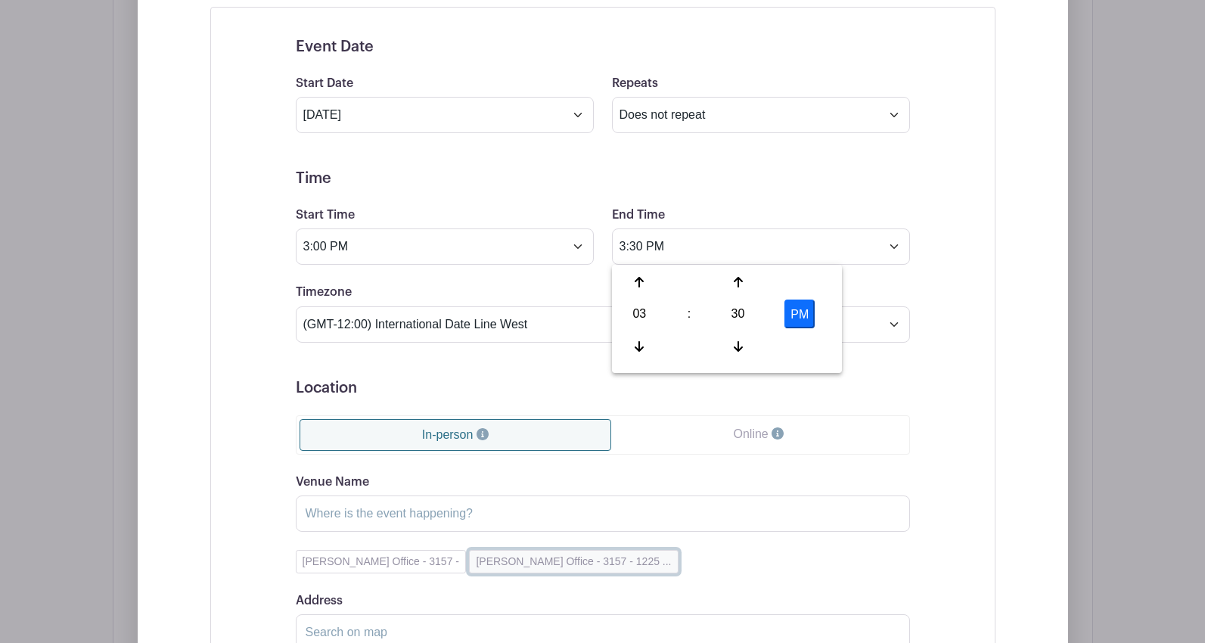
click at [549, 563] on button "[PERSON_NAME] Office - 3157 - 1225 ..." at bounding box center [573, 561] width 209 height 23
type input "[PERSON_NAME] Office - 3157"
type input "[STREET_ADDRESS]"
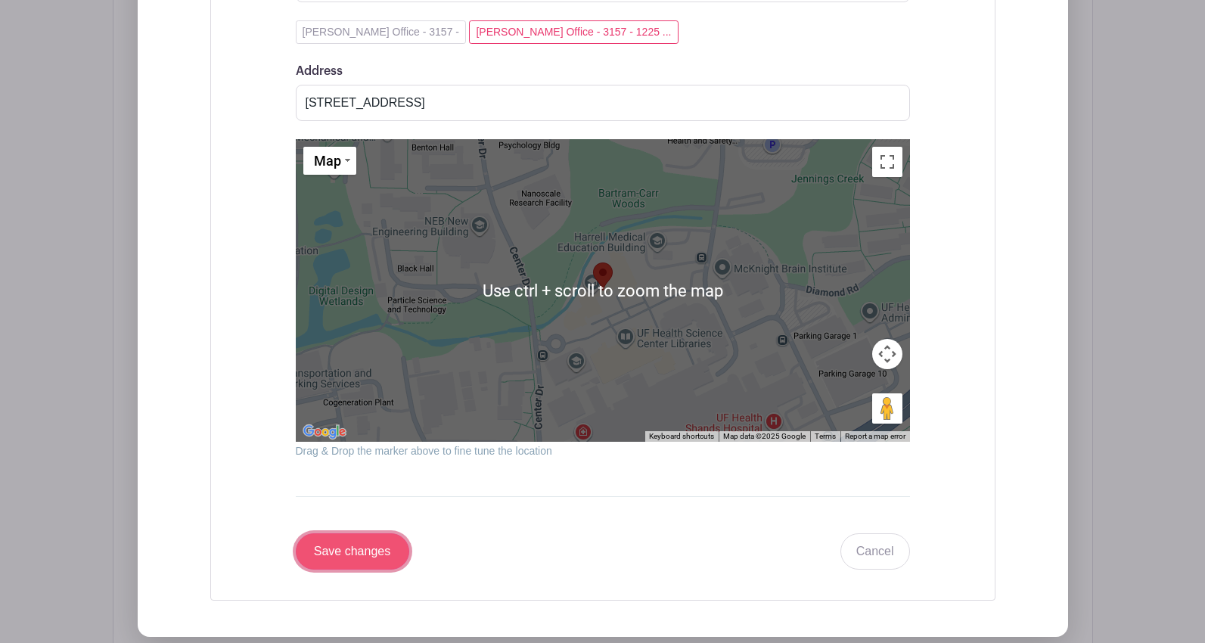
click at [380, 553] on input "Save changes" at bounding box center [352, 551] width 113 height 36
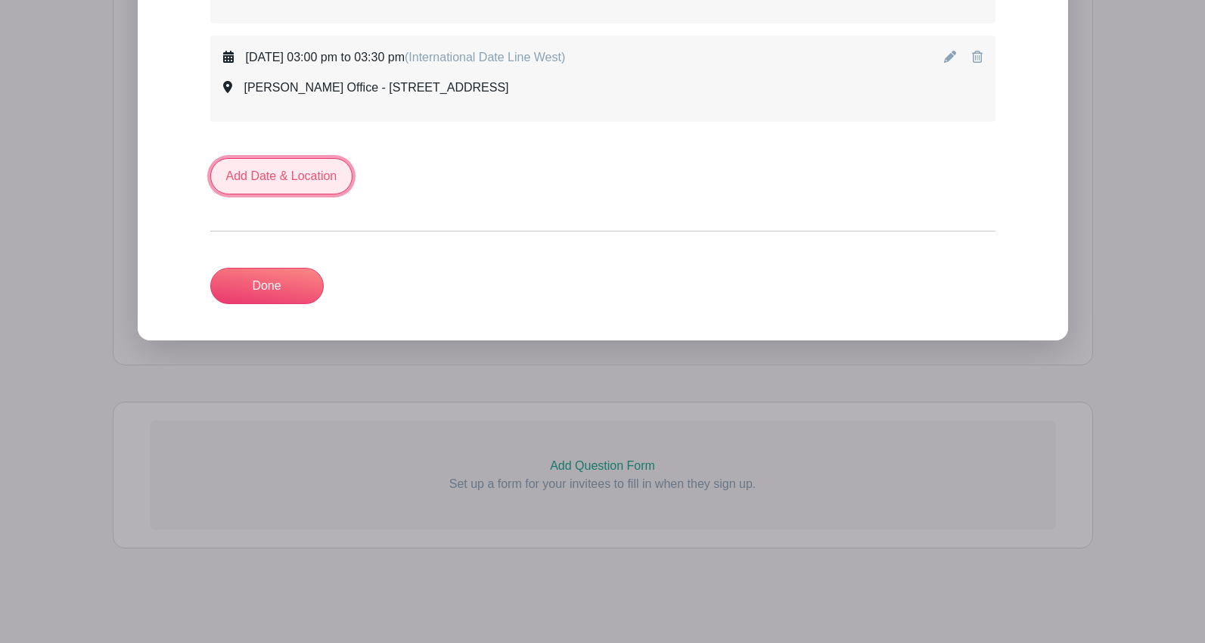
click at [275, 182] on link "Add Date & Location" at bounding box center [281, 176] width 143 height 36
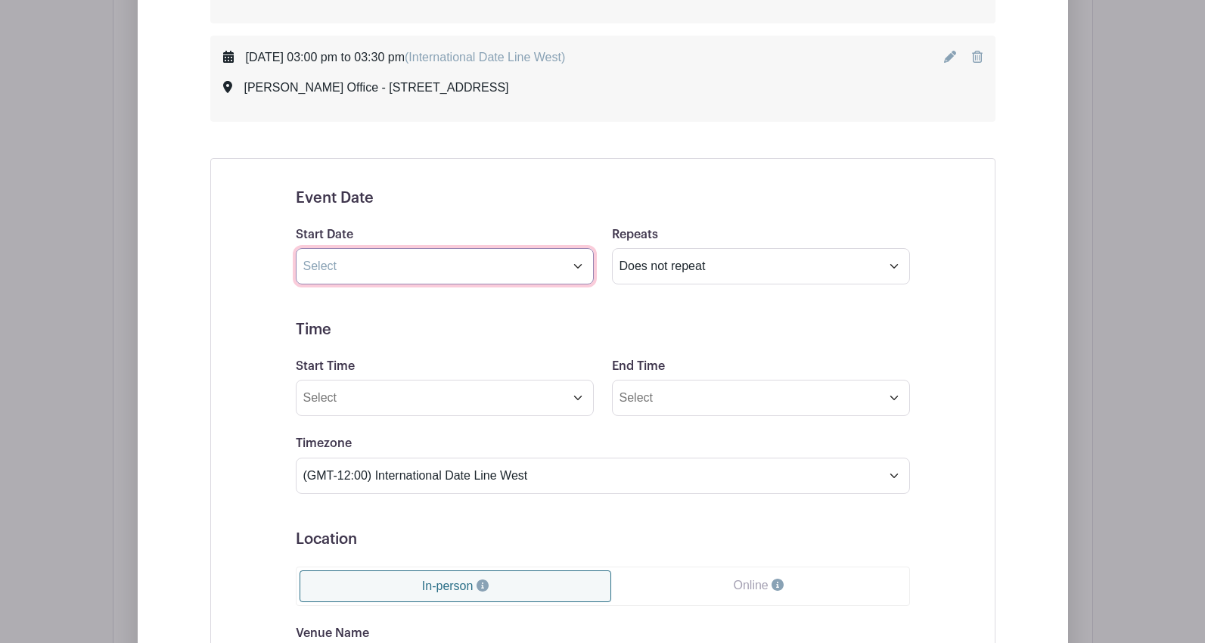
click at [380, 273] on input "text" at bounding box center [445, 266] width 298 height 36
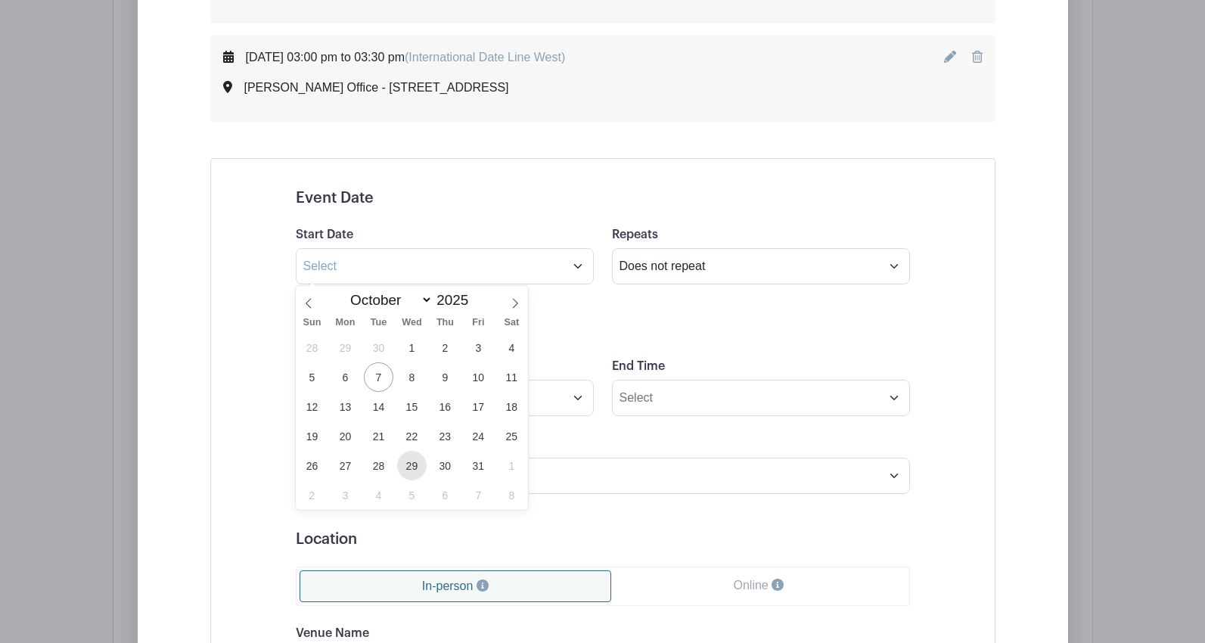
click at [406, 467] on span "29" at bounding box center [411, 465] width 29 height 29
type input "[DATE]"
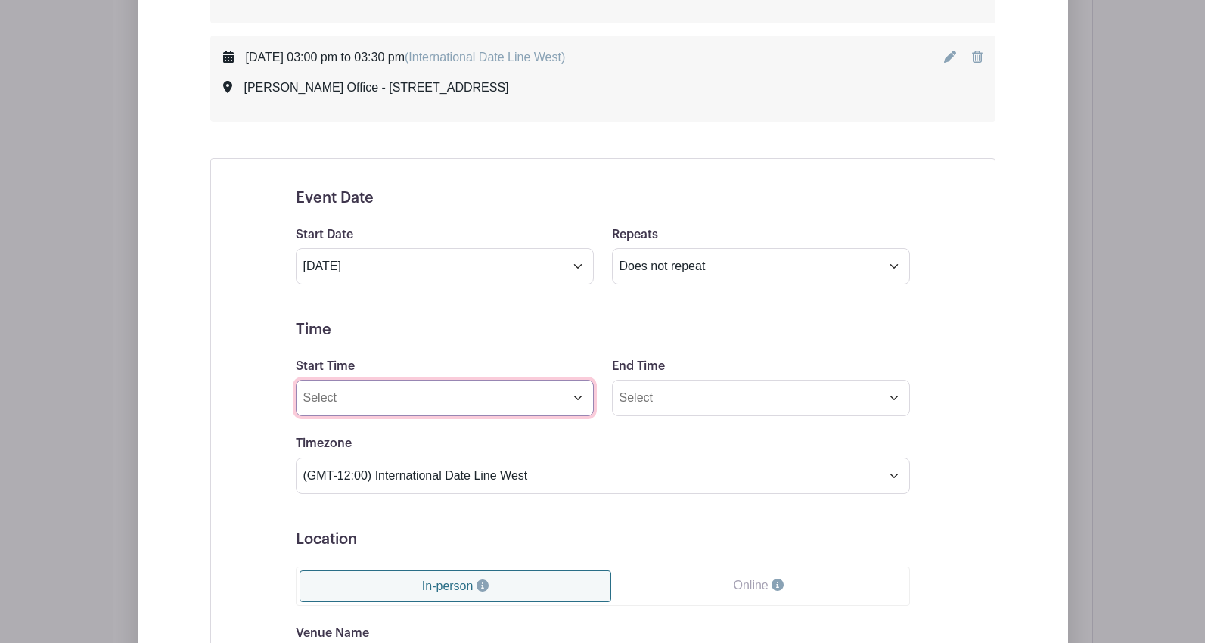
click at [365, 408] on input "Start Time" at bounding box center [445, 398] width 298 height 36
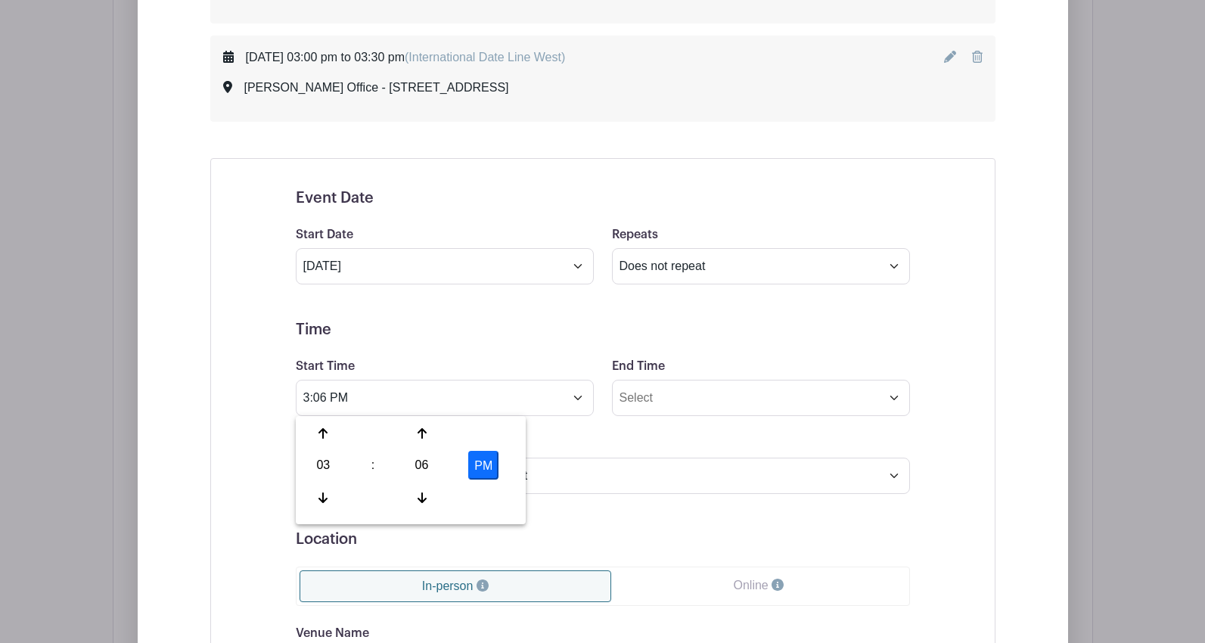
click at [417, 464] on div "06" at bounding box center [421, 465] width 49 height 29
click at [436, 467] on div "30" at bounding box center [436, 465] width 51 height 29
type input "3:30 PM"
click at [653, 399] on input "End Time" at bounding box center [761, 398] width 298 height 36
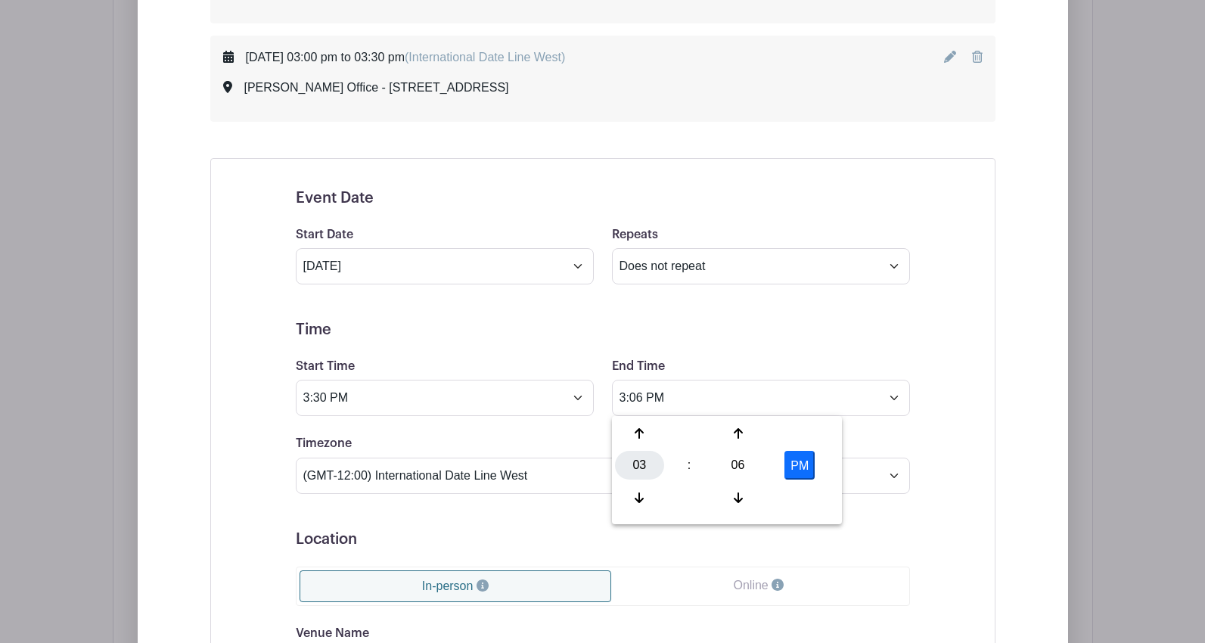
click at [644, 463] on div "03" at bounding box center [639, 465] width 49 height 29
click at [644, 465] on div "04" at bounding box center [640, 465] width 51 height 29
click at [742, 459] on div "06" at bounding box center [737, 465] width 49 height 29
click at [647, 439] on div "00" at bounding box center [640, 433] width 51 height 29
type input "4:00 PM"
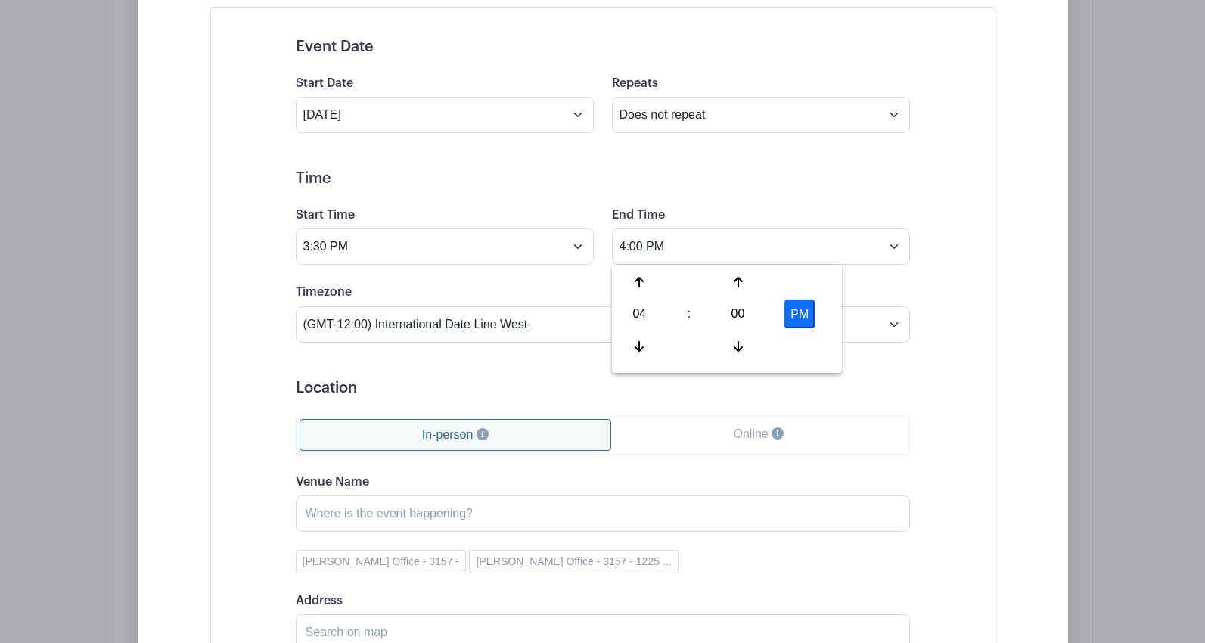
scroll to position [2751, 0]
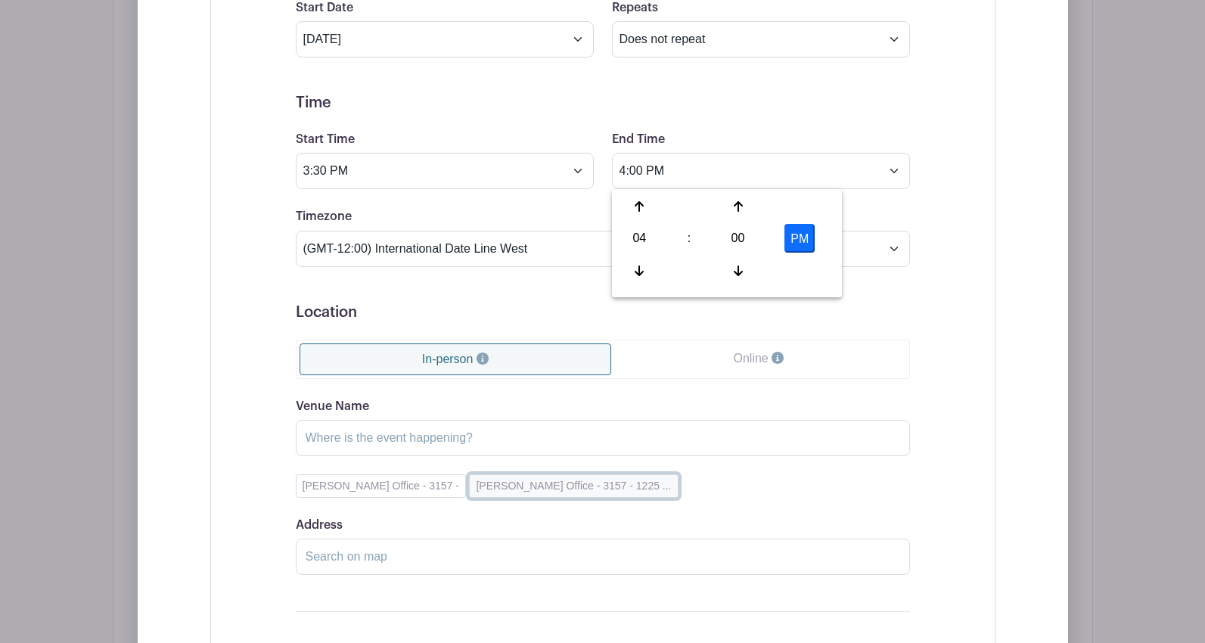
click at [493, 490] on button "[PERSON_NAME] Office - 3157 - 1225 ..." at bounding box center [573, 485] width 209 height 23
type input "[PERSON_NAME] Office - 3157"
type input "[STREET_ADDRESS]"
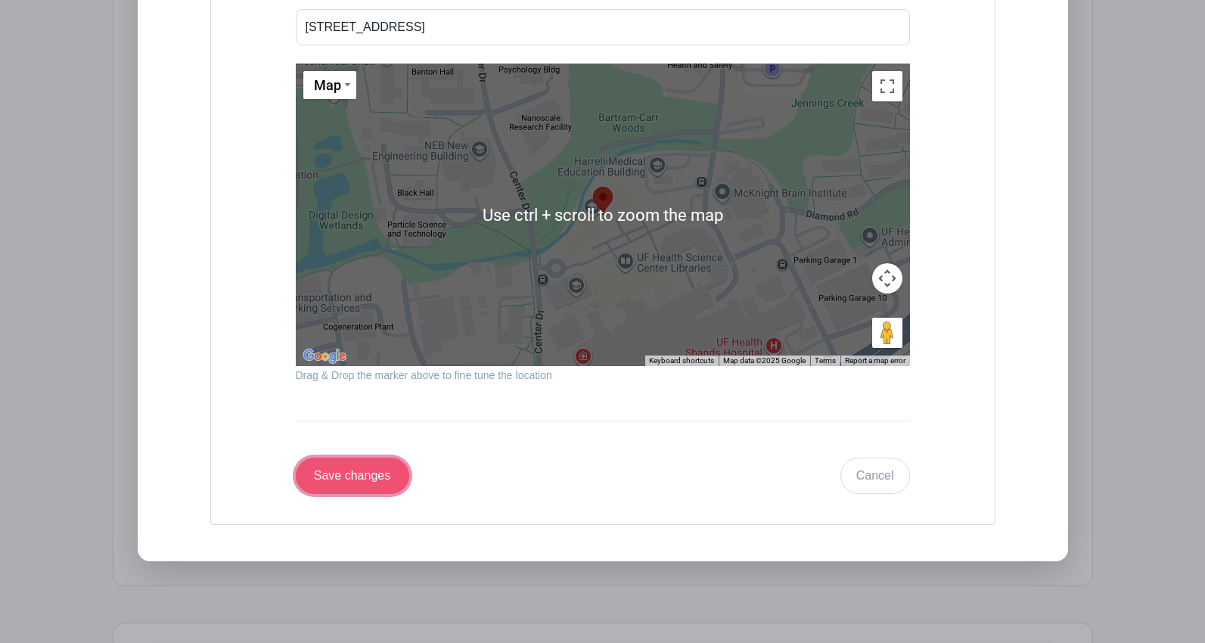
click at [371, 473] on input "Save changes" at bounding box center [352, 476] width 113 height 36
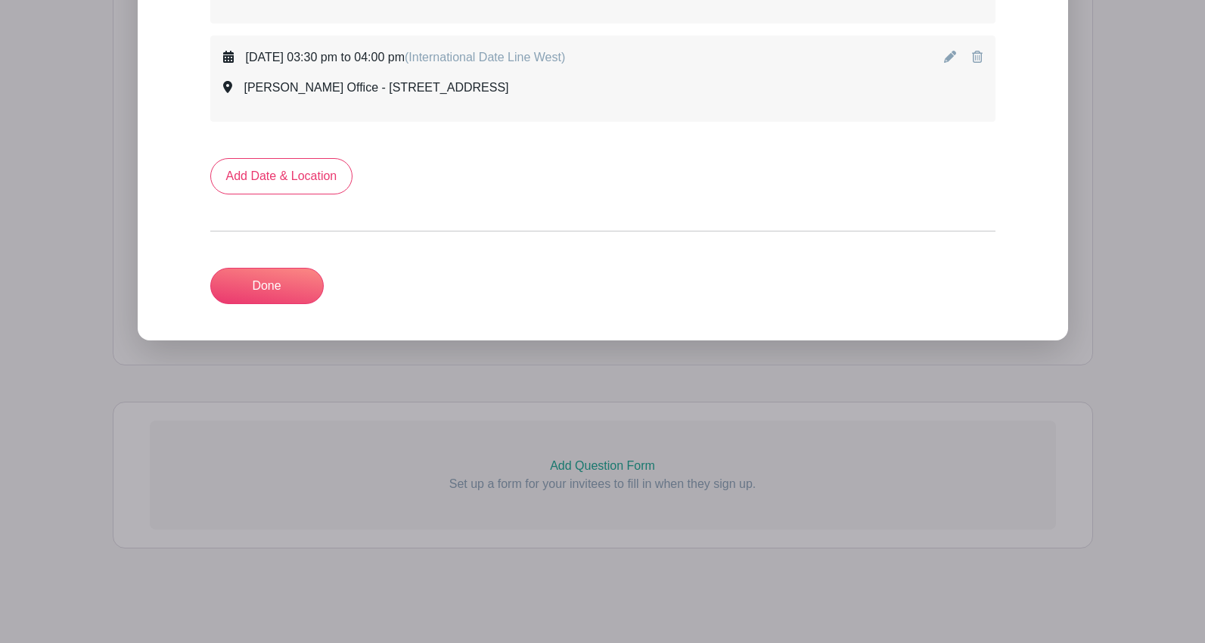
scroll to position [2622, 0]
click at [293, 176] on link "Add Date & Location" at bounding box center [281, 176] width 143 height 36
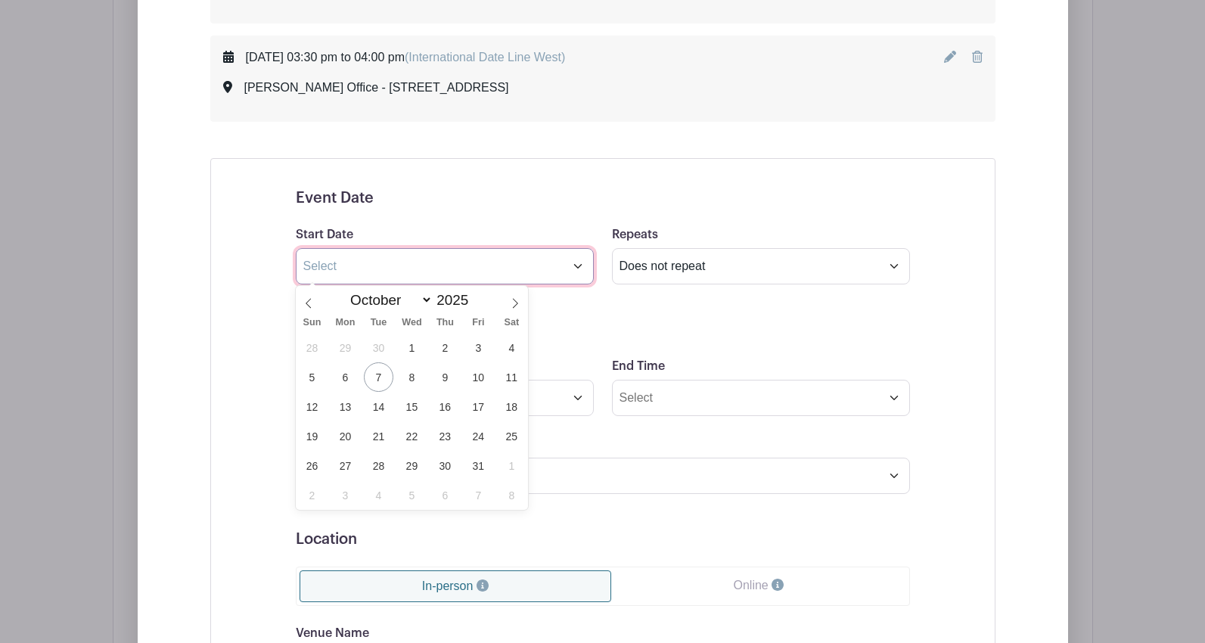
click at [330, 272] on input "text" at bounding box center [445, 266] width 298 height 36
click at [420, 467] on span "29" at bounding box center [411, 465] width 29 height 29
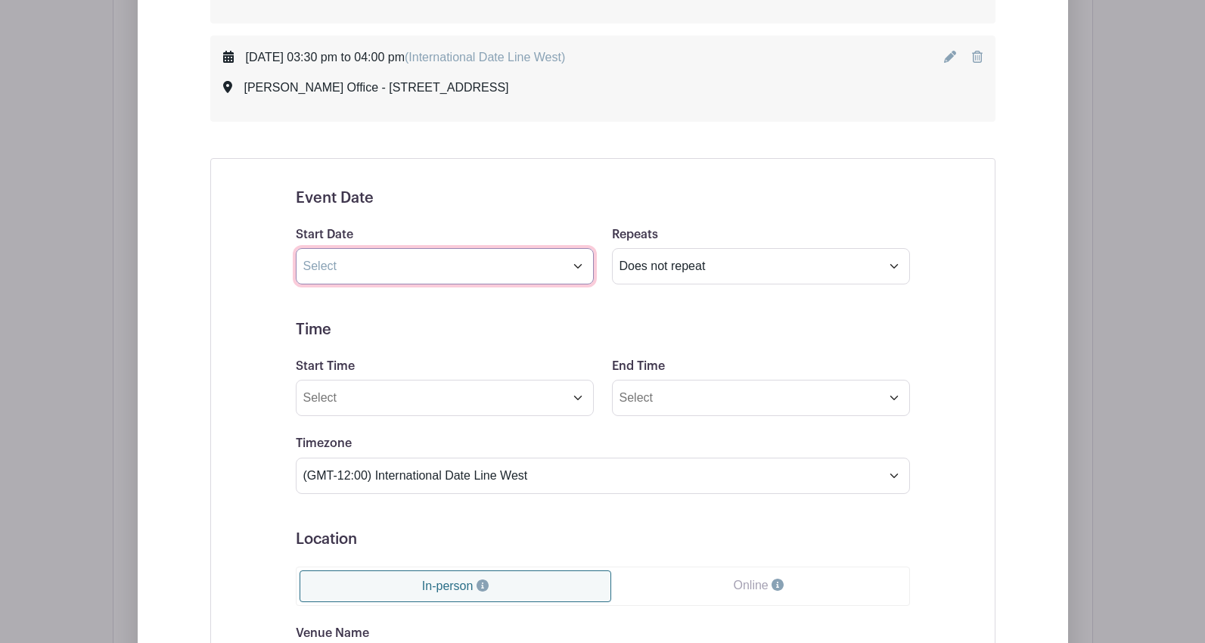
type input "[DATE]"
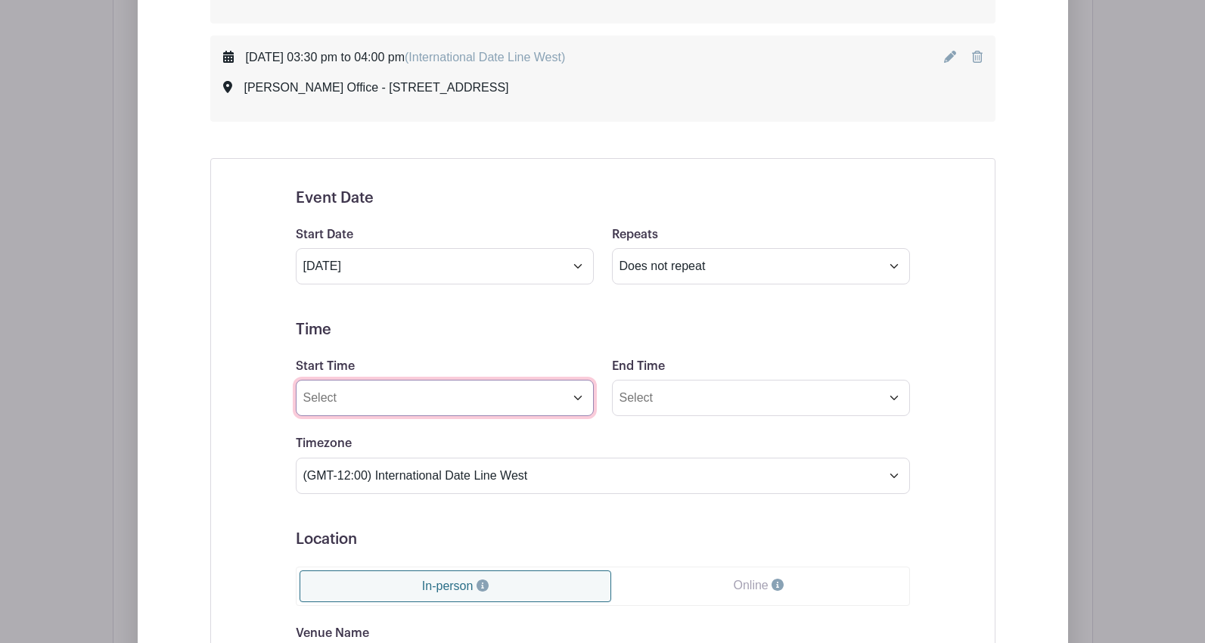
click at [366, 396] on input "Start Time" at bounding box center [445, 398] width 298 height 36
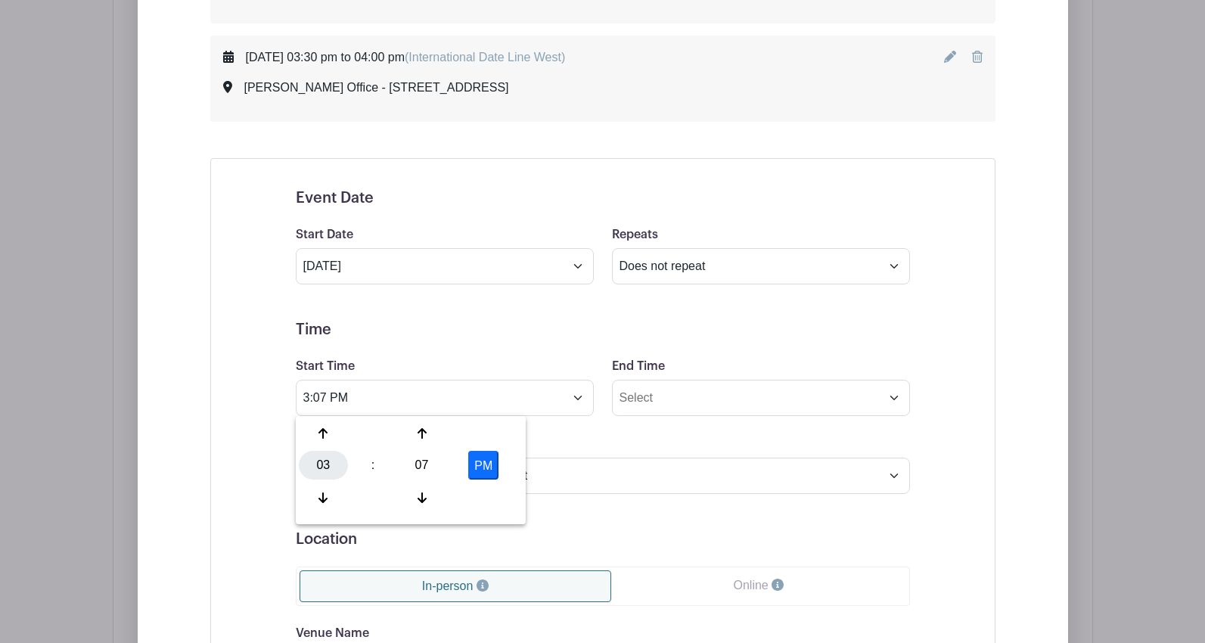
click at [334, 464] on div "03" at bounding box center [323, 465] width 49 height 29
click at [327, 463] on div "04" at bounding box center [324, 465] width 51 height 29
click at [432, 466] on div "07" at bounding box center [421, 465] width 49 height 29
click at [325, 441] on div "00" at bounding box center [324, 433] width 51 height 29
type input "4:00 PM"
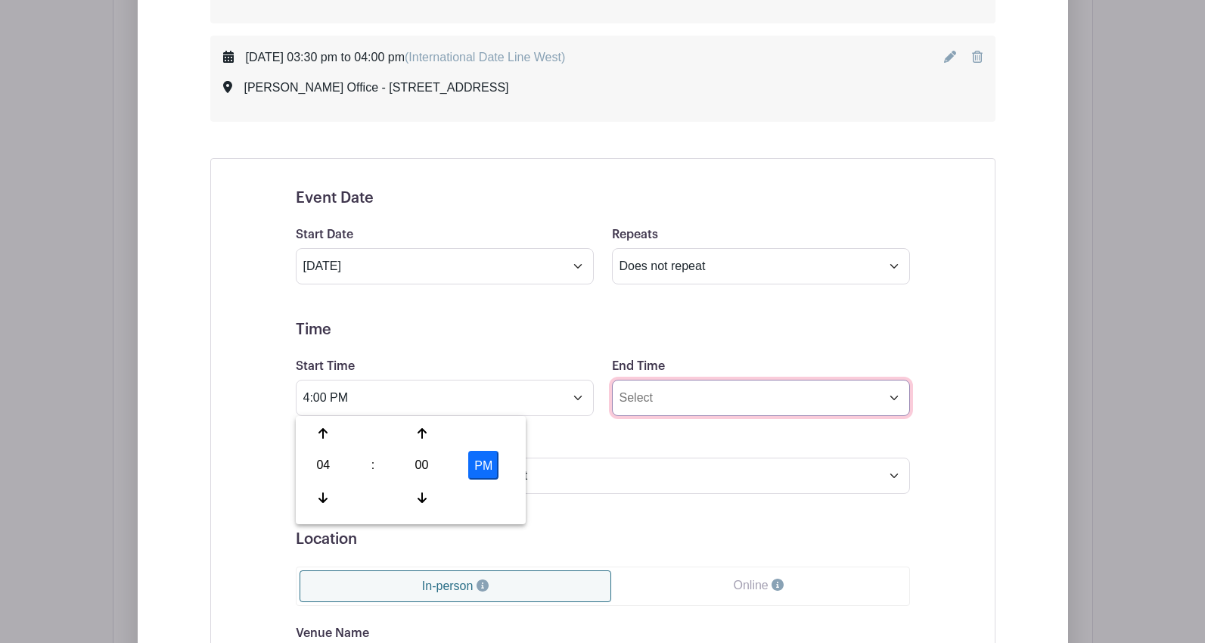
click at [660, 396] on input "End Time" at bounding box center [761, 398] width 298 height 36
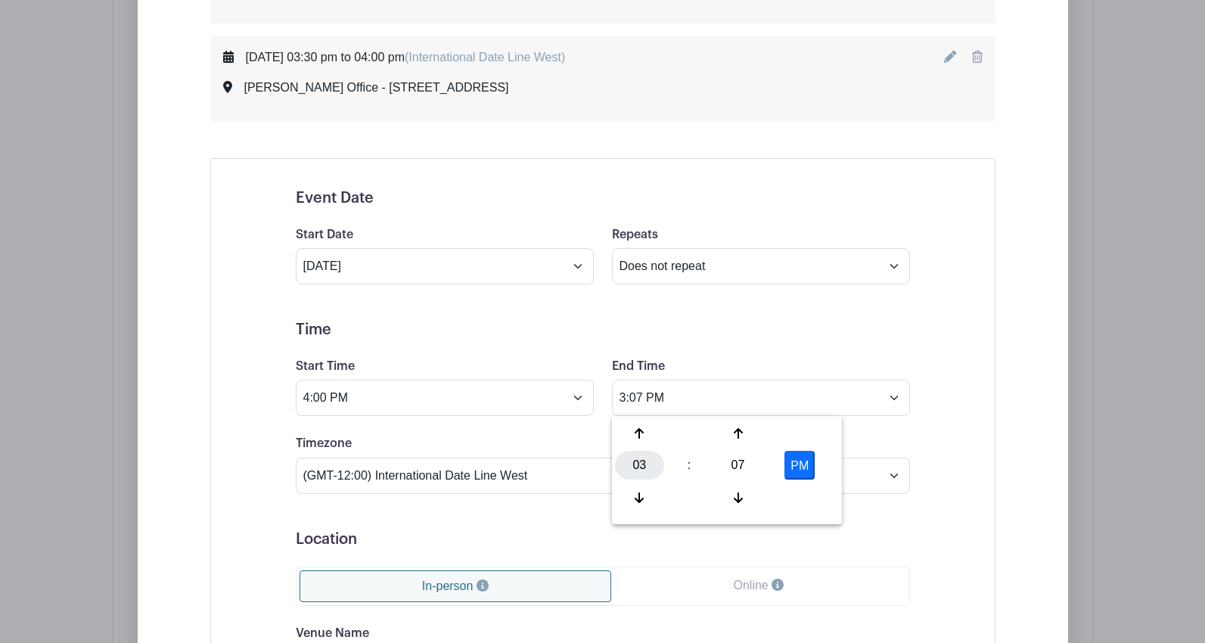
click at [643, 467] on div "03" at bounding box center [639, 465] width 49 height 29
click at [641, 467] on div "04" at bounding box center [640, 465] width 51 height 29
click at [732, 465] on div "07" at bounding box center [737, 465] width 49 height 29
click at [746, 473] on div "30" at bounding box center [752, 465] width 51 height 29
type input "4:30 PM"
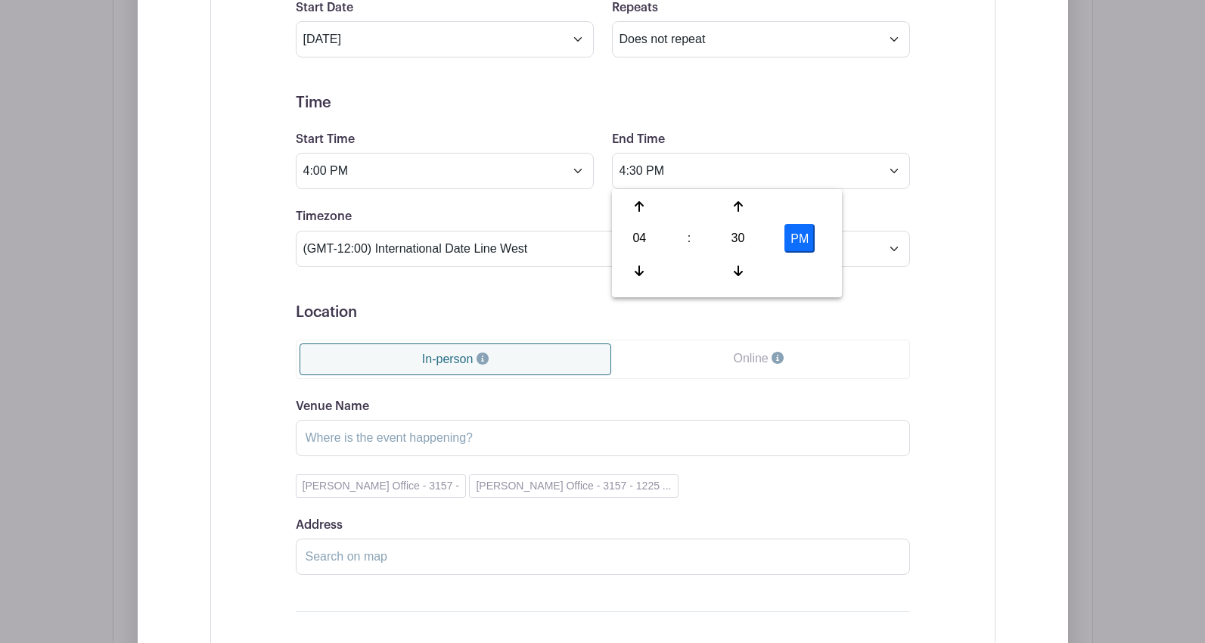
scroll to position [3000, 0]
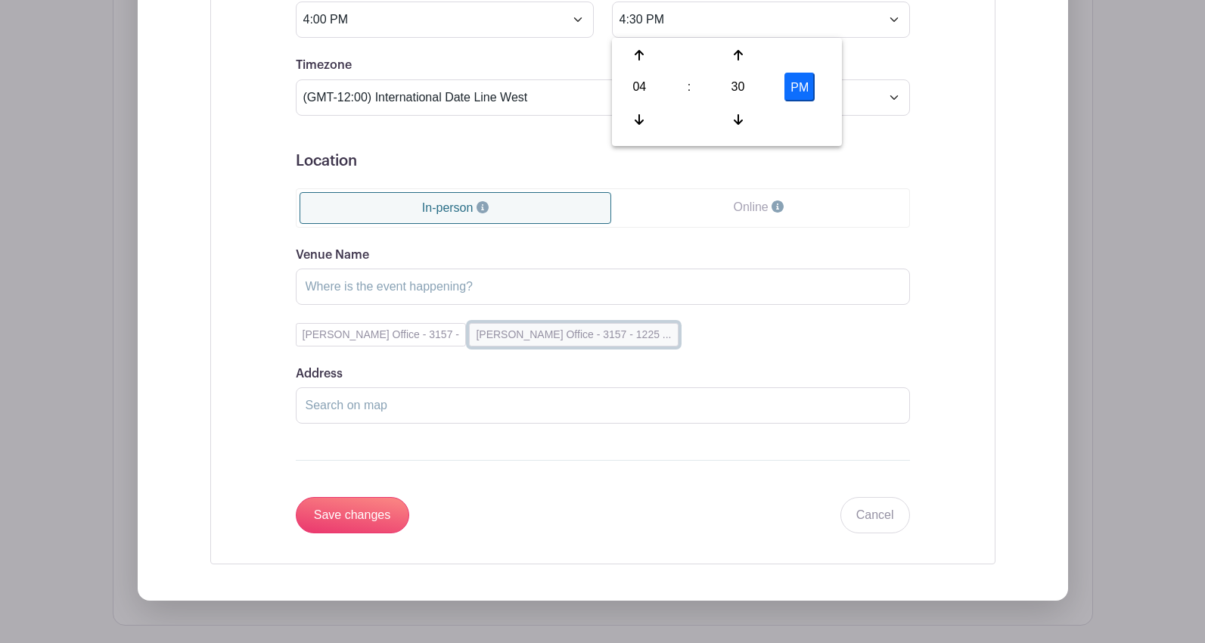
click at [521, 331] on button "[PERSON_NAME] Office - 3157 - 1225 ..." at bounding box center [573, 334] width 209 height 23
type input "[PERSON_NAME] Office - 3157"
type input "[STREET_ADDRESS]"
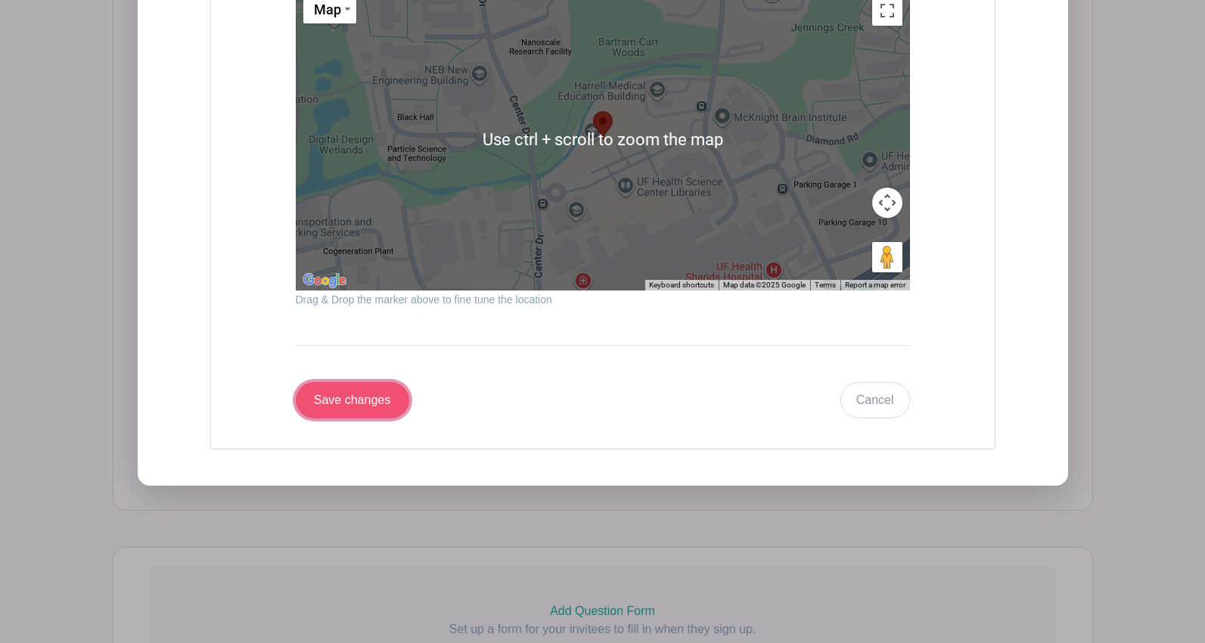
click at [351, 401] on input "Save changes" at bounding box center [352, 400] width 113 height 36
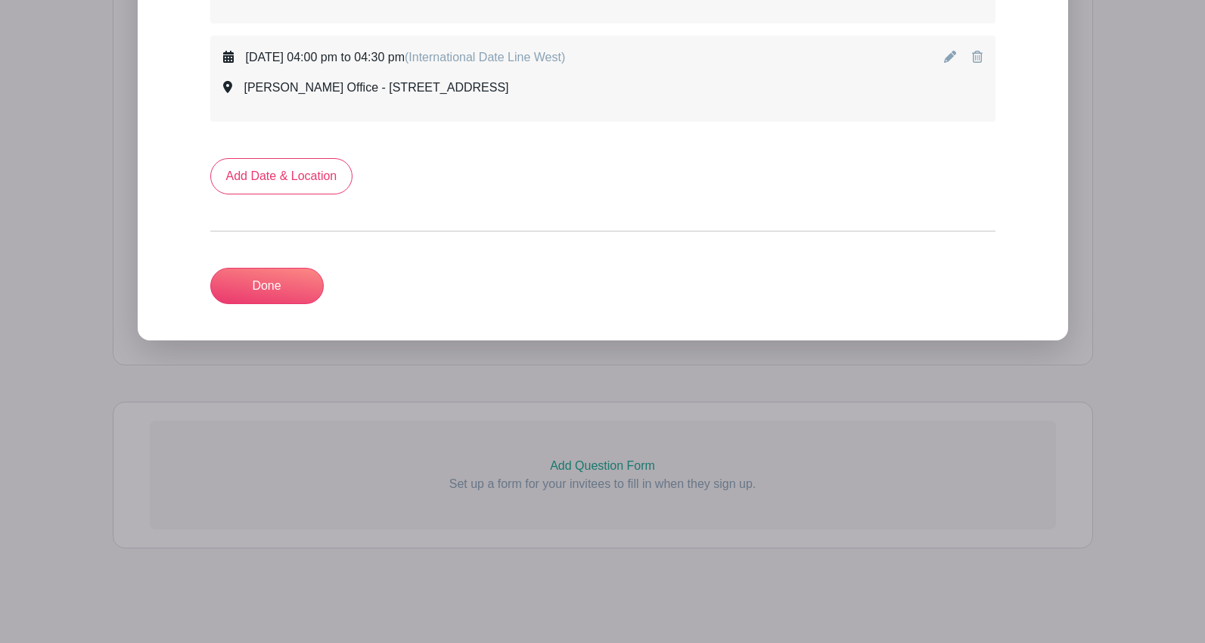
scroll to position [2720, 0]
click at [286, 187] on link "Add Date & Location" at bounding box center [281, 176] width 143 height 36
select select "9"
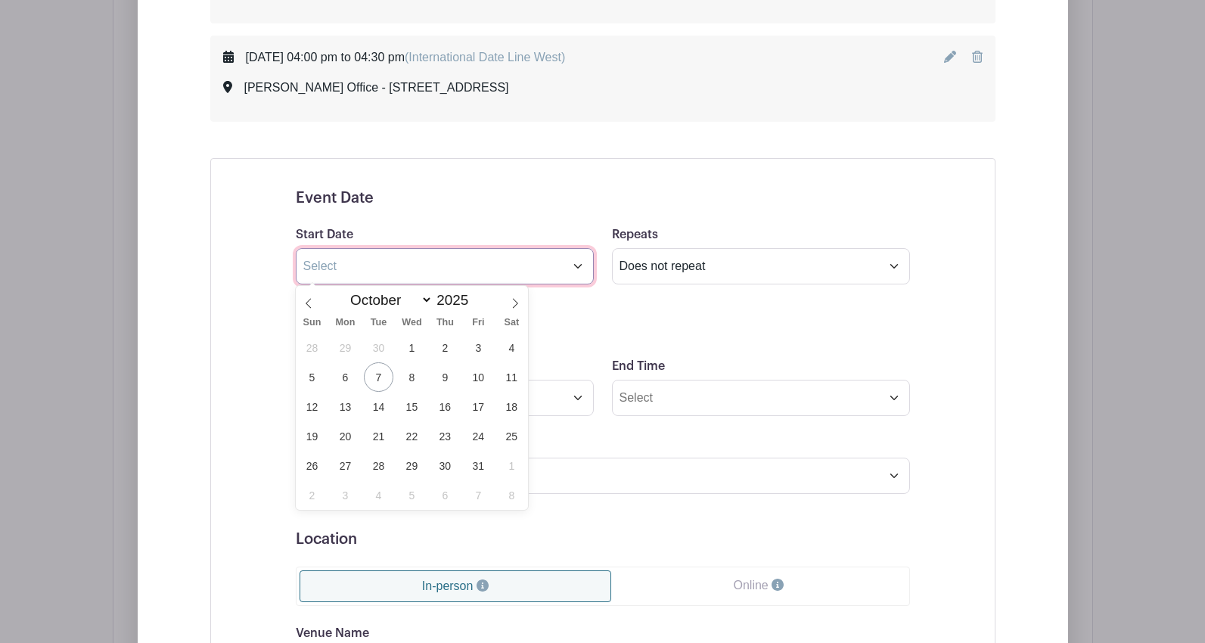
click at [334, 261] on input "text" at bounding box center [445, 266] width 298 height 36
click at [446, 468] on span "30" at bounding box center [444, 465] width 29 height 29
type input "[DATE]"
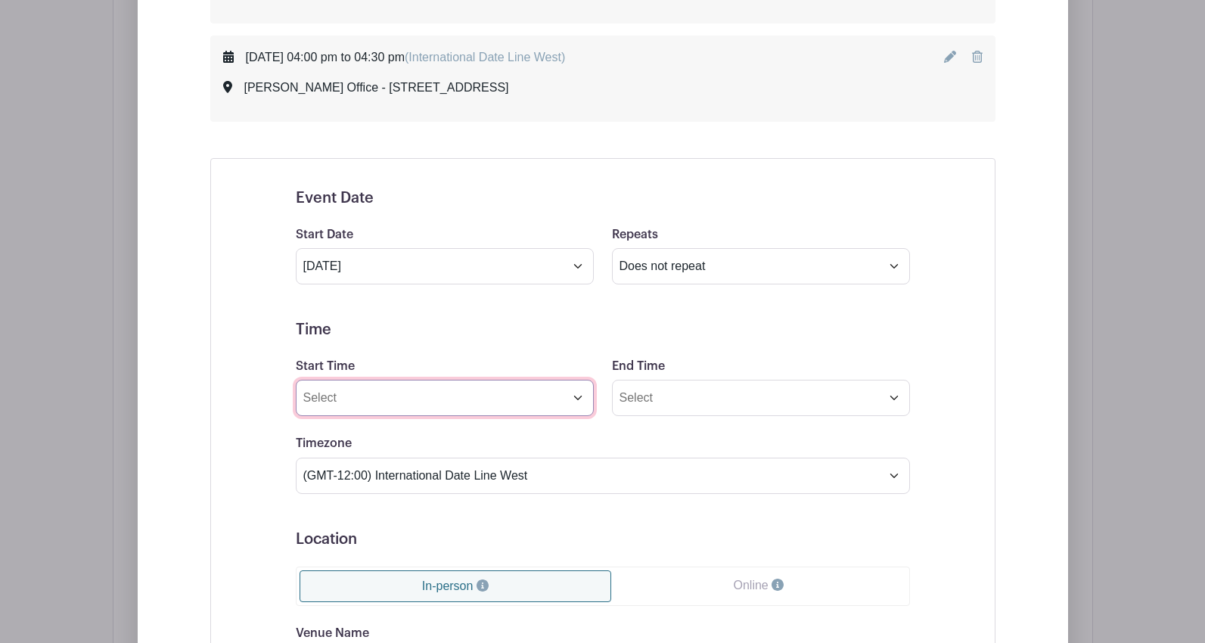
click at [374, 397] on input "Start Time" at bounding box center [445, 398] width 298 height 36
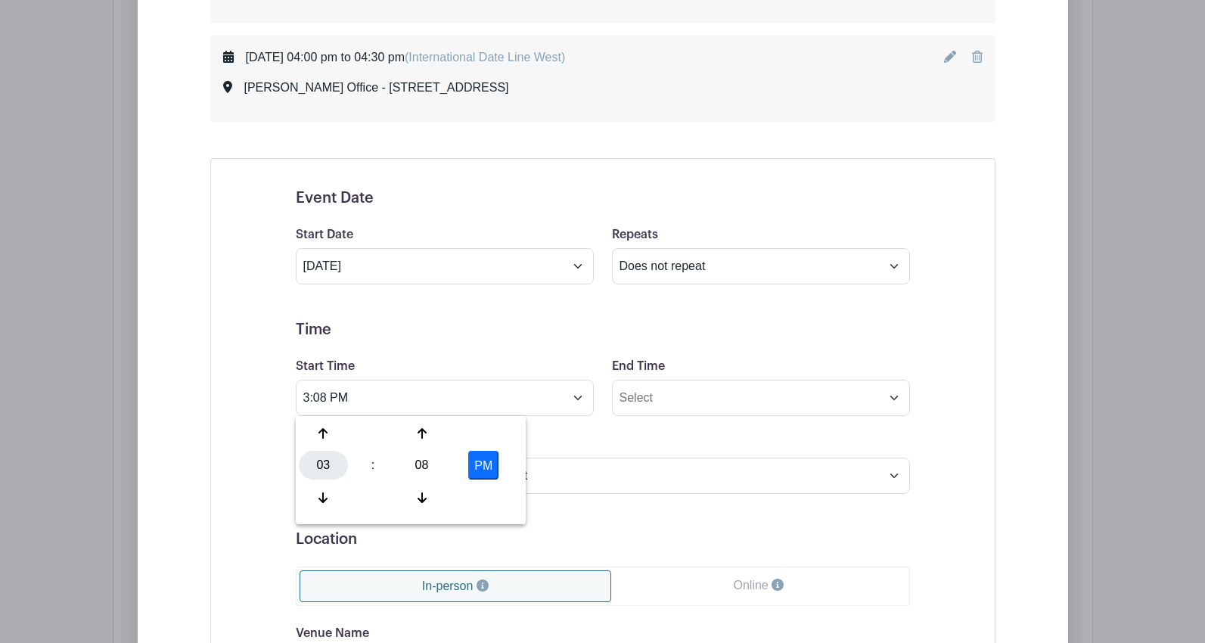
click at [331, 459] on div "03" at bounding box center [323, 465] width 49 height 29
click at [378, 498] on div "09" at bounding box center [380, 497] width 51 height 29
click at [412, 463] on div "08" at bounding box center [421, 465] width 49 height 29
click at [334, 440] on div "00" at bounding box center [324, 433] width 51 height 29
click at [498, 468] on button "PM" at bounding box center [483, 465] width 30 height 29
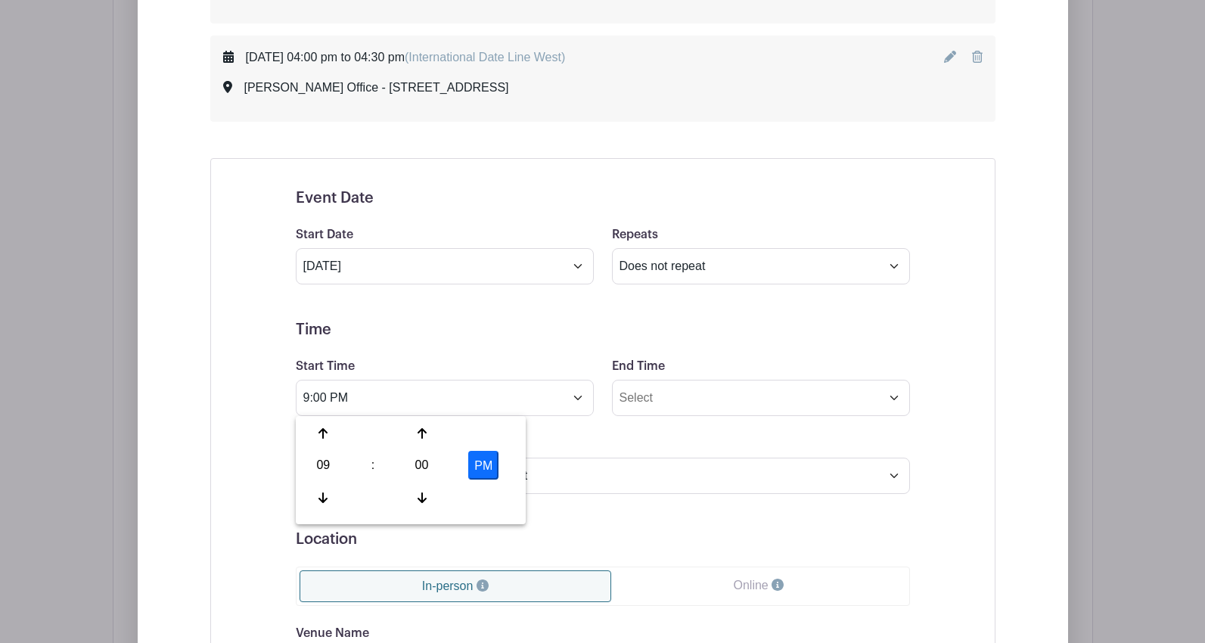
type input "9:00 AM"
click at [661, 399] on input "End Time" at bounding box center [761, 398] width 298 height 36
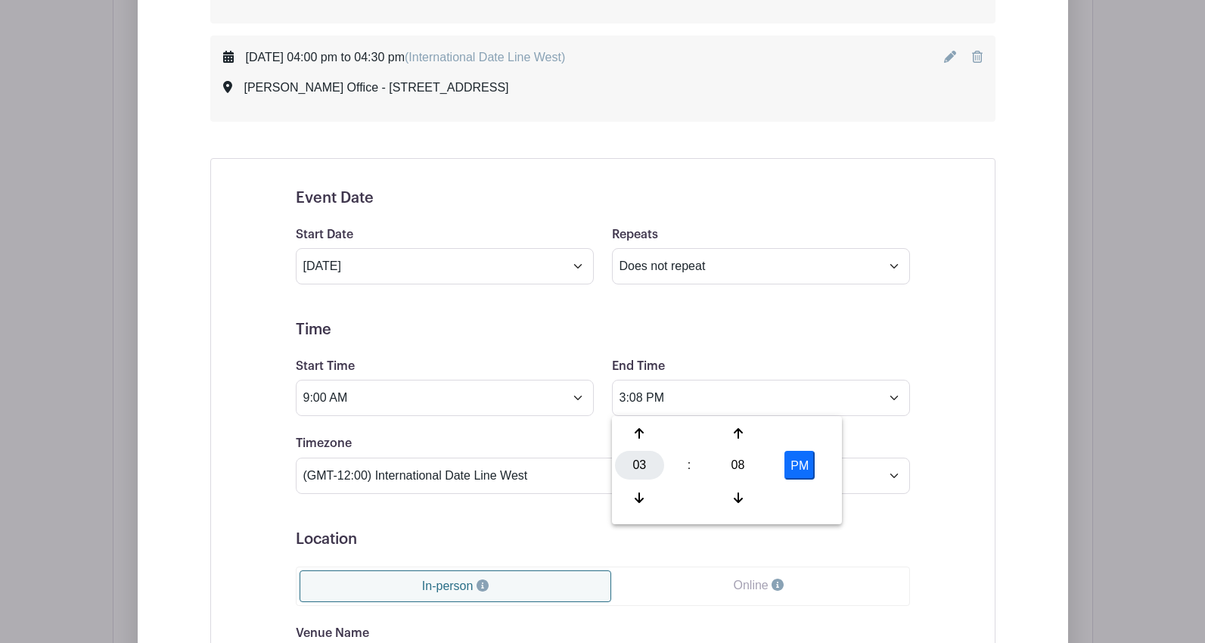
click at [648, 467] on div "03" at bounding box center [639, 465] width 49 height 29
click at [701, 496] on div "09" at bounding box center [696, 497] width 51 height 29
click at [738, 479] on div "08" at bounding box center [737, 465] width 49 height 29
click at [745, 473] on div "30" at bounding box center [752, 465] width 51 height 29
click at [790, 466] on button "PM" at bounding box center [799, 465] width 30 height 29
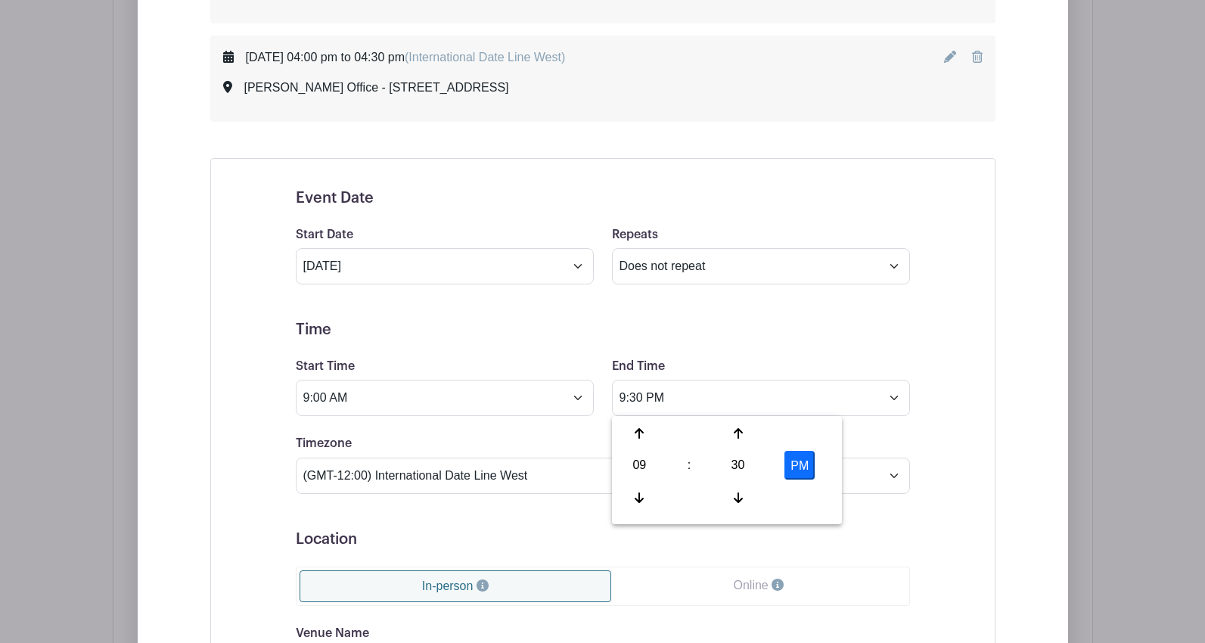
type input "9:30 AM"
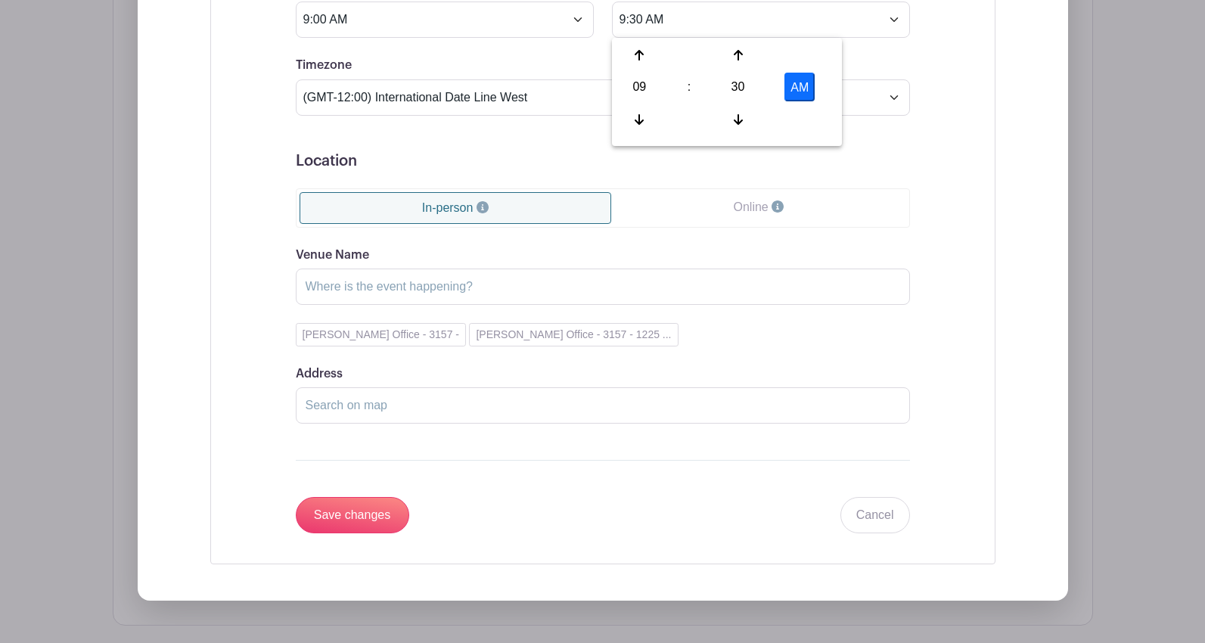
scroll to position [3174, 0]
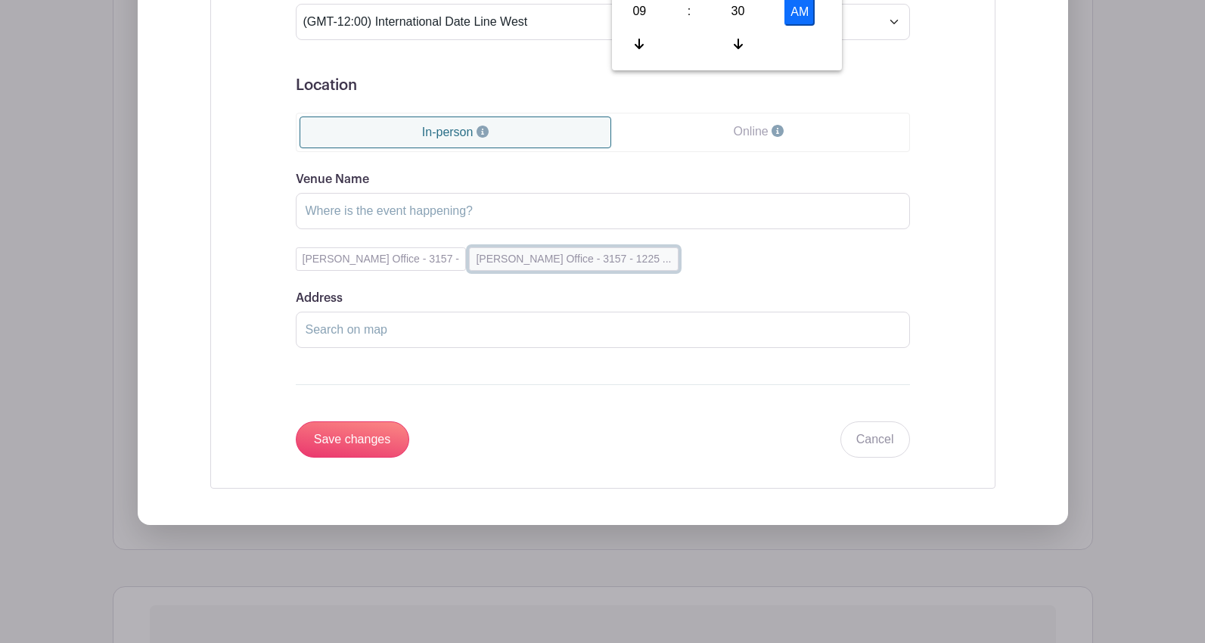
click at [500, 270] on button "[PERSON_NAME] Office - 3157 - 1225 ..." at bounding box center [573, 258] width 209 height 23
type input "[PERSON_NAME] Office - 3157"
type input "[STREET_ADDRESS]"
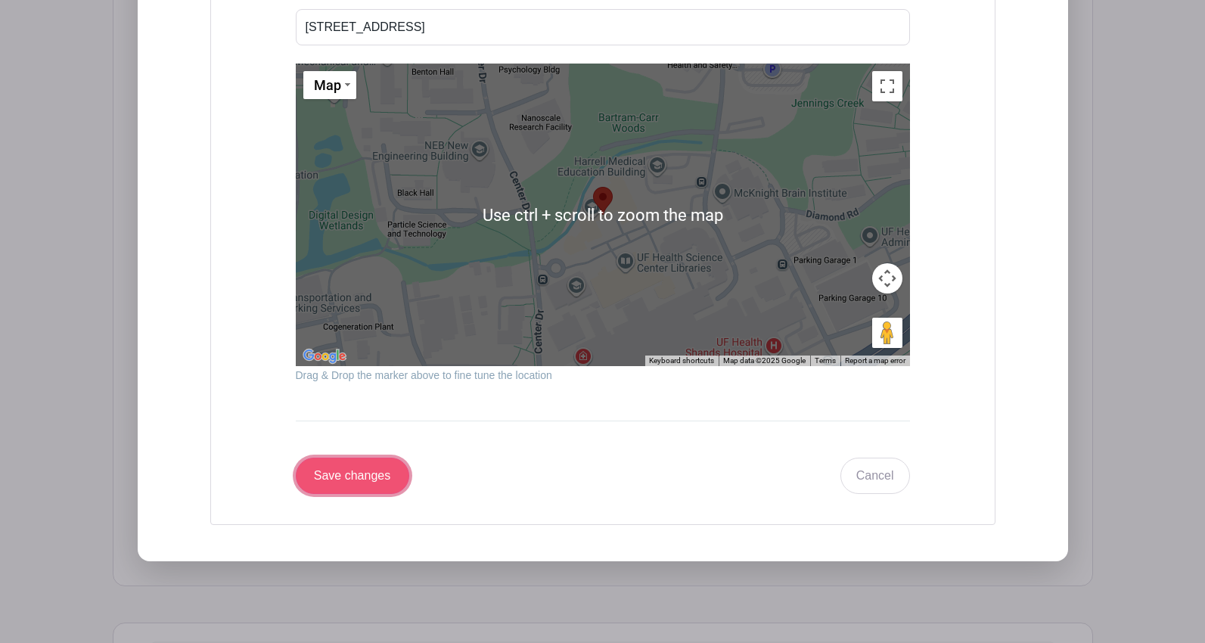
click at [322, 485] on input "Save changes" at bounding box center [352, 476] width 113 height 36
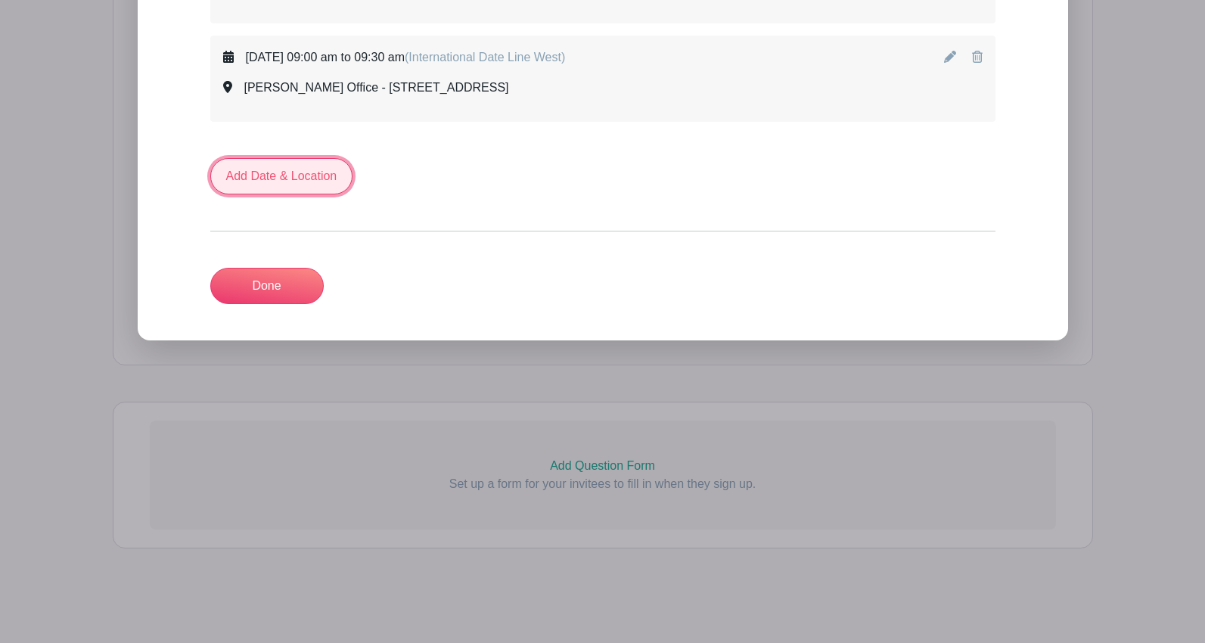
click at [297, 178] on link "Add Date & Location" at bounding box center [281, 176] width 143 height 36
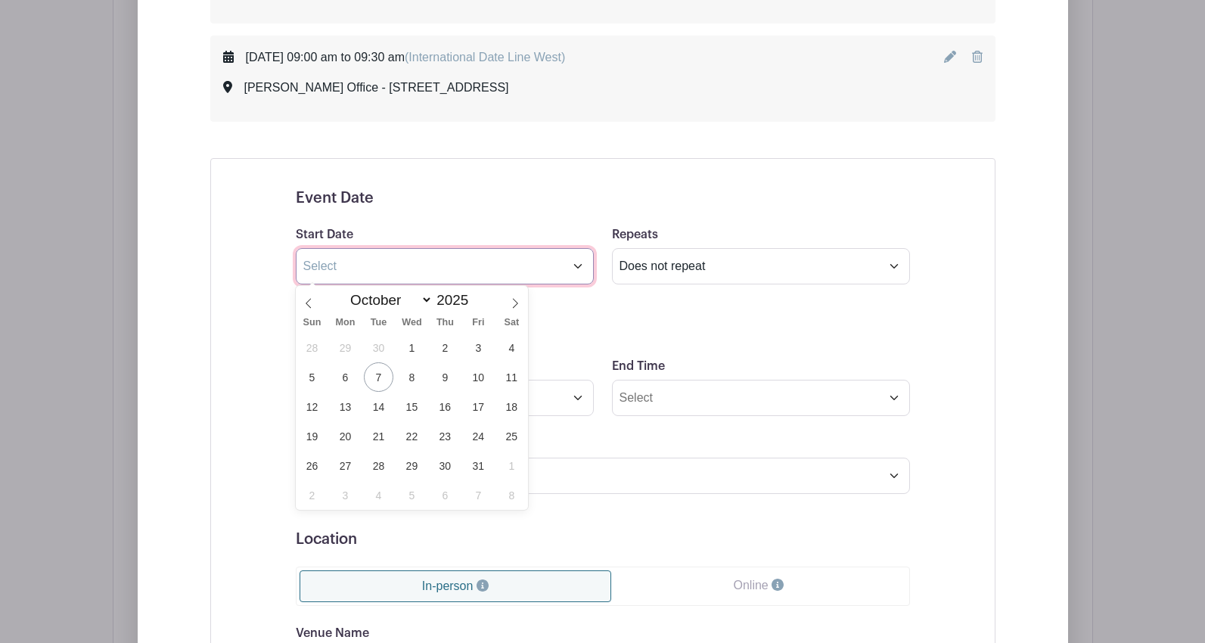
click at [358, 270] on input "text" at bounding box center [445, 266] width 298 height 36
click at [445, 464] on span "30" at bounding box center [444, 465] width 29 height 29
type input "[DATE]"
click at [442, 468] on span "30" at bounding box center [444, 465] width 29 height 29
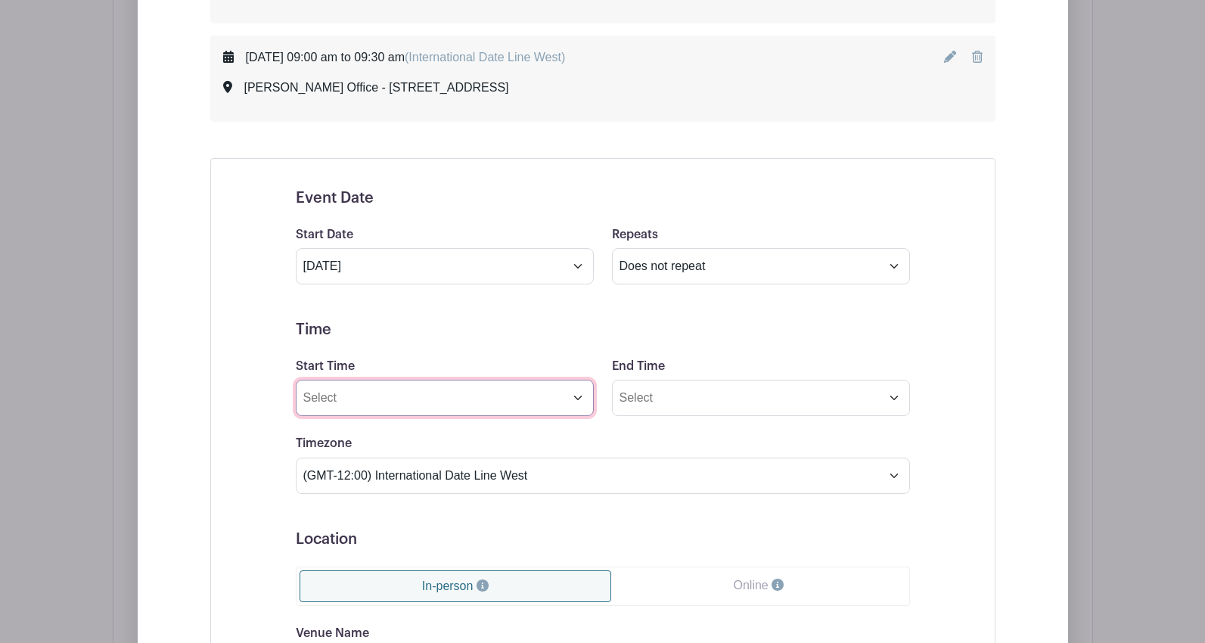
click at [340, 396] on input "Start Time" at bounding box center [445, 398] width 298 height 36
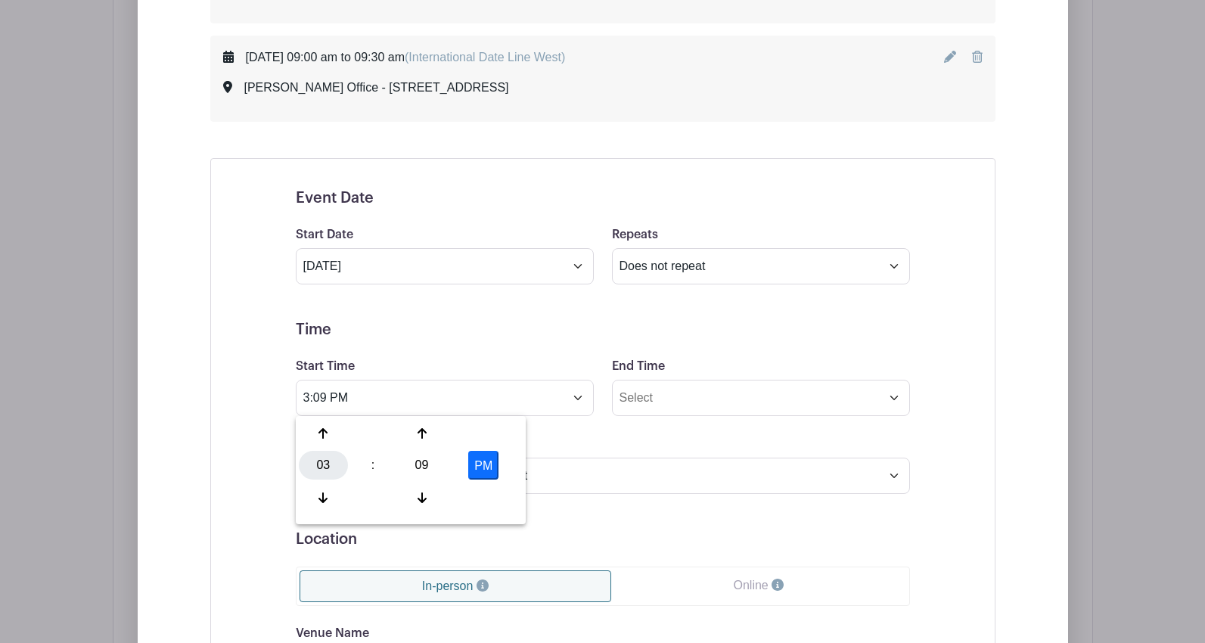
click at [326, 458] on div "03" at bounding box center [323, 465] width 49 height 29
click at [371, 498] on div "09" at bounding box center [380, 497] width 51 height 29
click at [417, 467] on div "09" at bounding box center [421, 465] width 49 height 29
click at [429, 466] on div "30" at bounding box center [436, 465] width 51 height 29
click at [491, 461] on button "PM" at bounding box center [483, 465] width 30 height 29
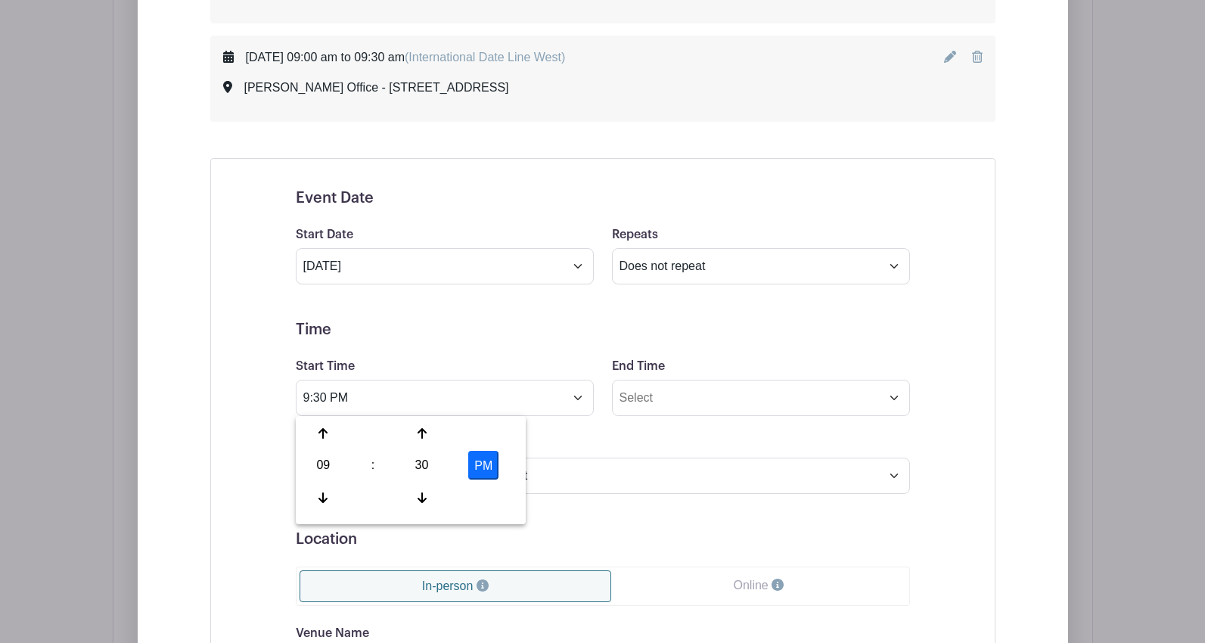
type input "9:30 AM"
click at [675, 394] on input "End Time" at bounding box center [761, 398] width 298 height 36
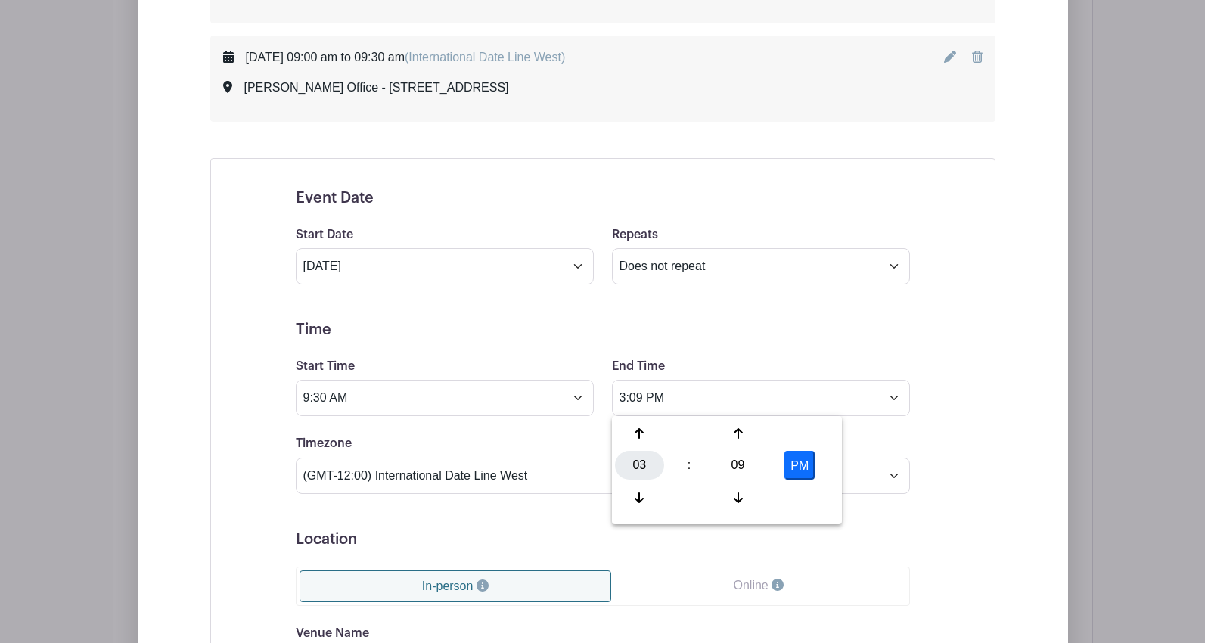
click at [635, 471] on div "03" at bounding box center [639, 465] width 49 height 29
click at [752, 498] on div "10" at bounding box center [752, 497] width 51 height 29
click at [743, 464] on div "09" at bounding box center [737, 465] width 49 height 29
click at [645, 437] on div "00" at bounding box center [640, 433] width 51 height 29
click at [799, 463] on button "PM" at bounding box center [799, 465] width 30 height 29
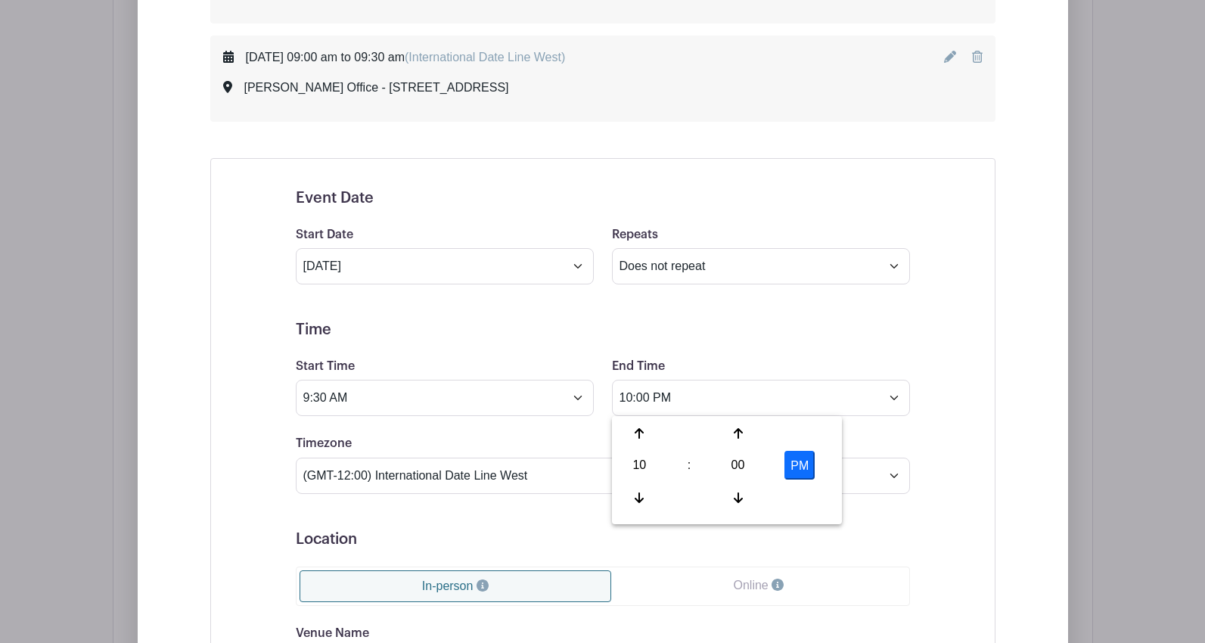
type input "10:00 AM"
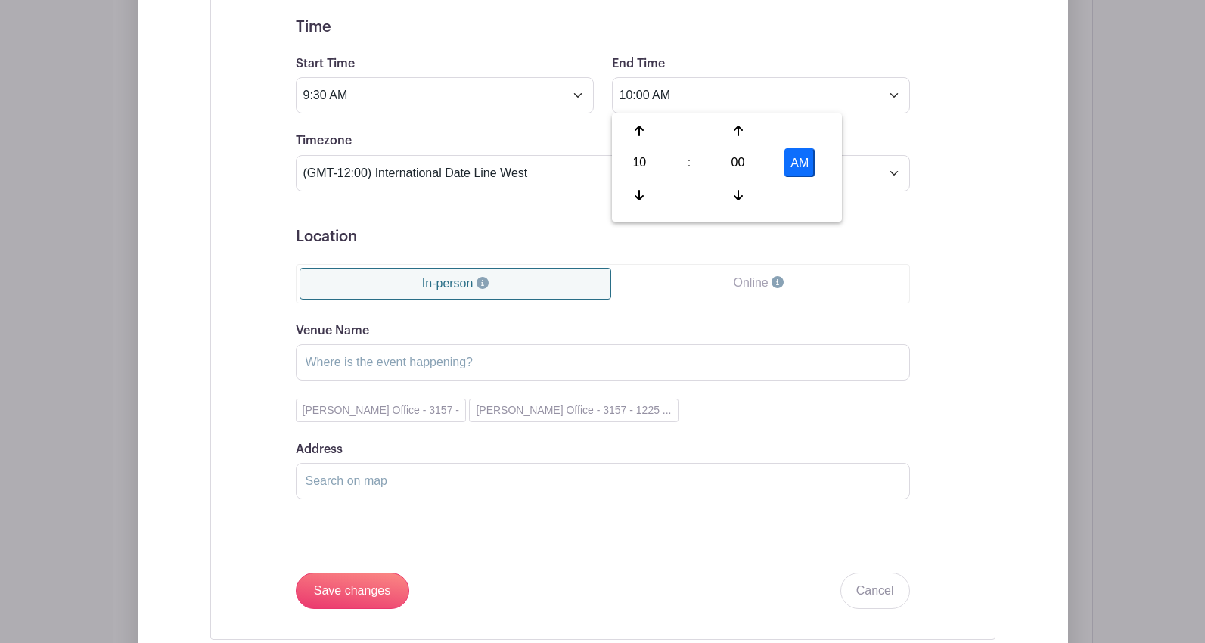
scroll to position [3272, 0]
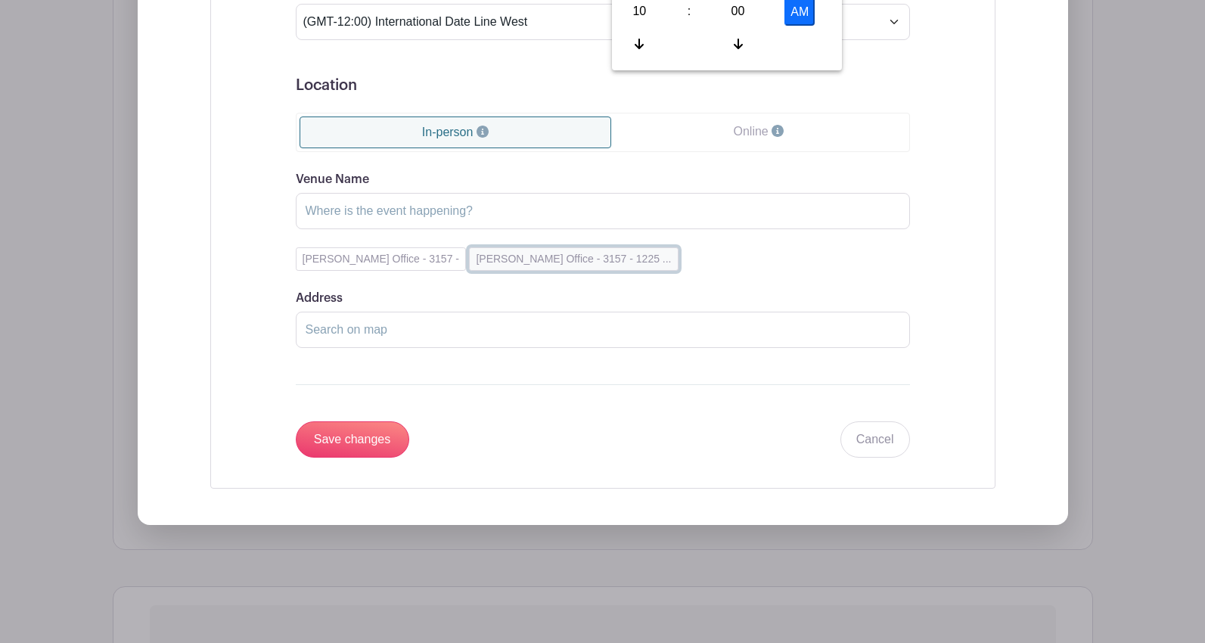
click at [577, 255] on button "[PERSON_NAME] Office - 3157 - 1225 ..." at bounding box center [573, 258] width 209 height 23
type input "[PERSON_NAME] Office - 3157"
type input "[STREET_ADDRESS]"
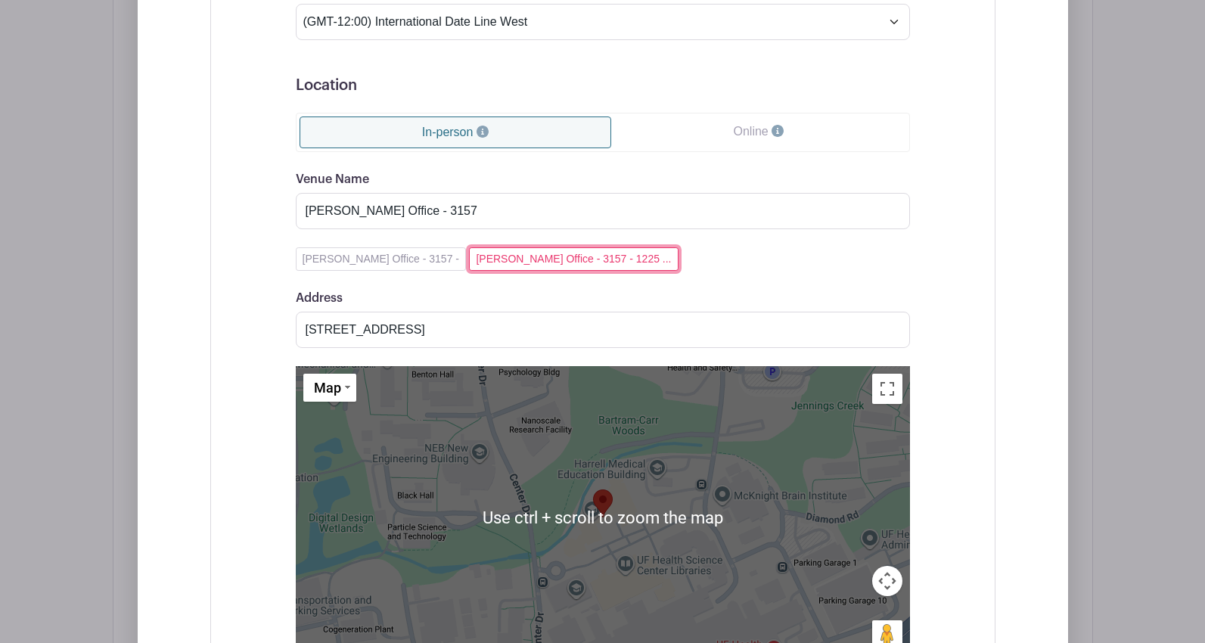
scroll to position [3575, 0]
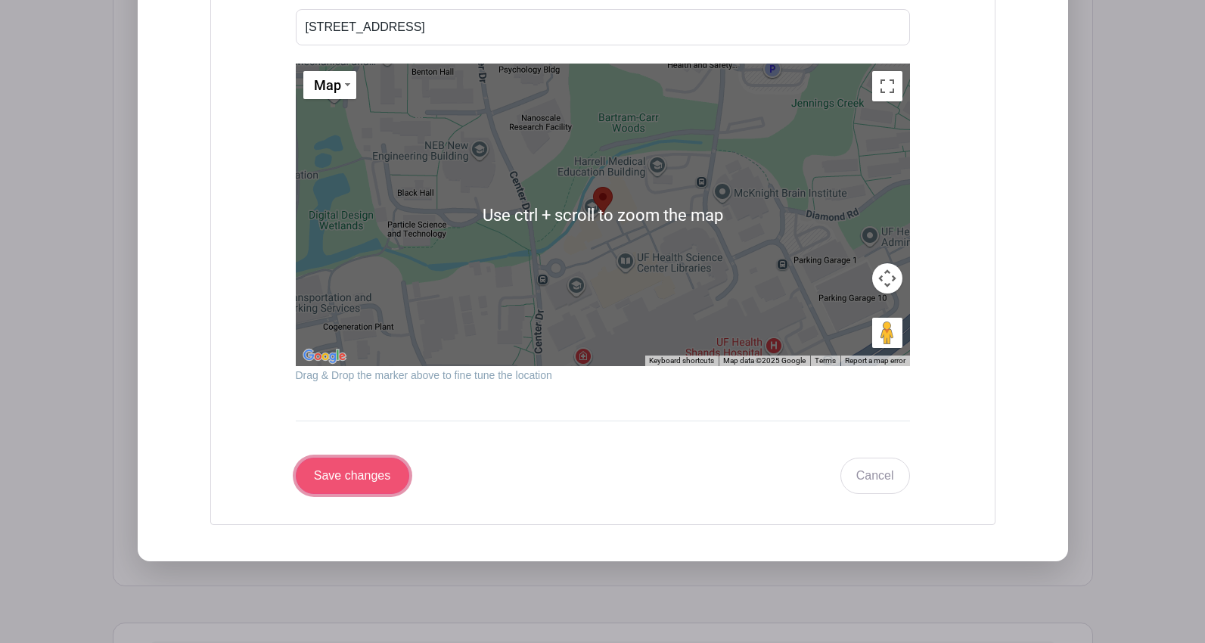
click at [332, 481] on input "Save changes" at bounding box center [352, 476] width 113 height 36
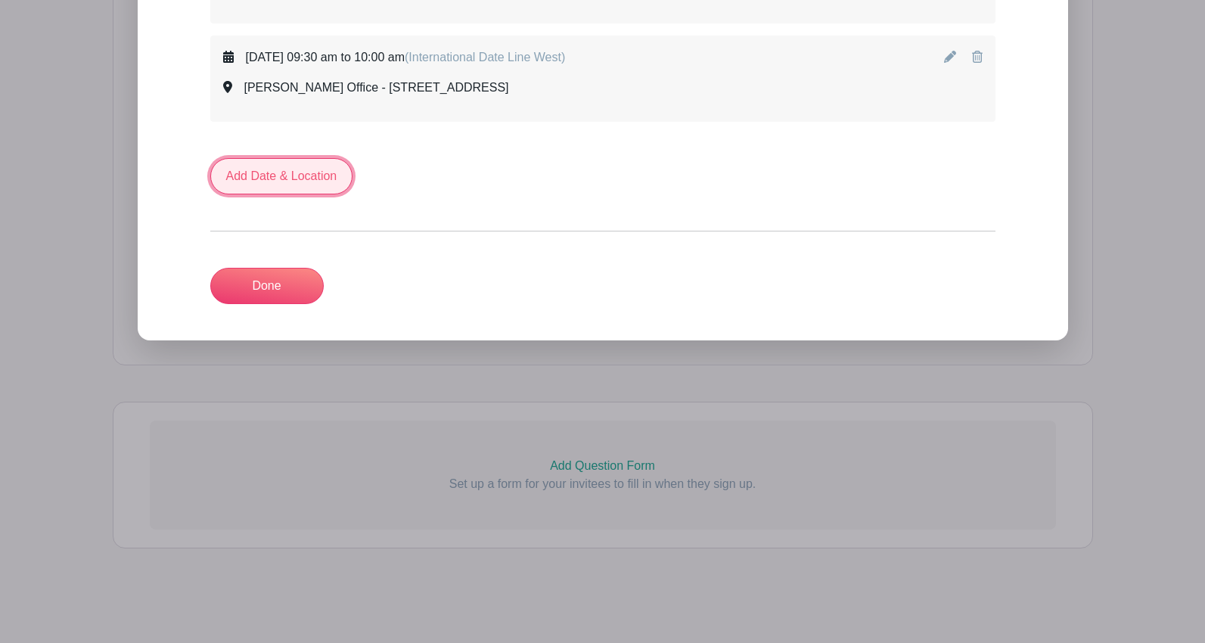
click at [249, 178] on link "Add Date & Location" at bounding box center [281, 176] width 143 height 36
select select "9"
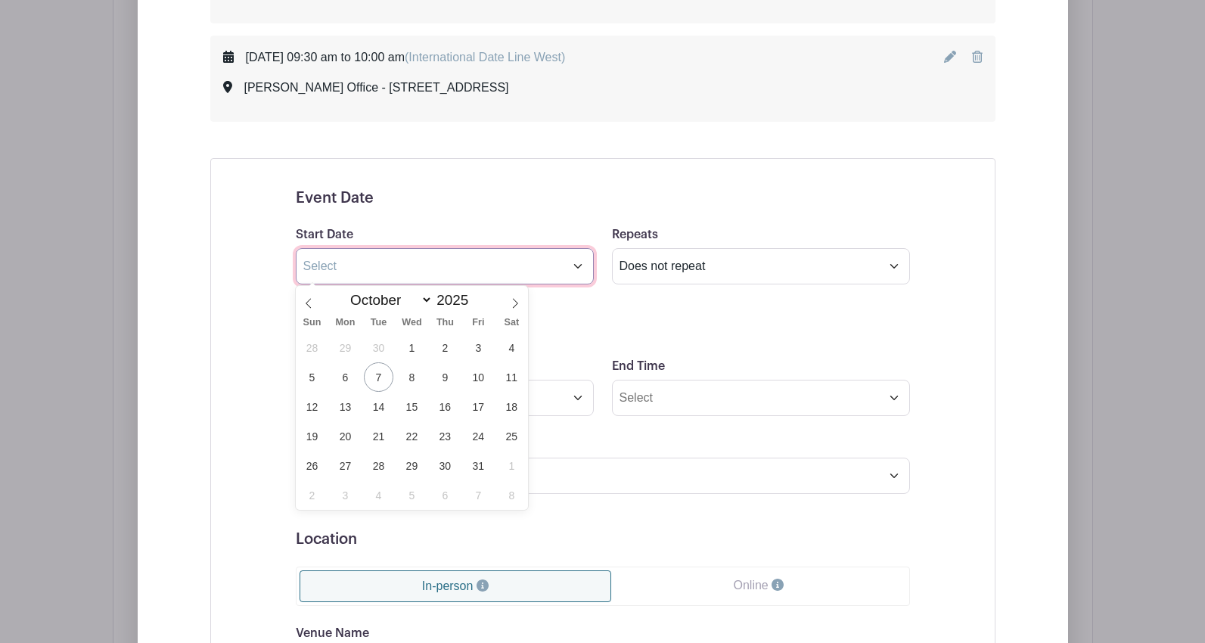
click at [329, 273] on input "text" at bounding box center [445, 266] width 298 height 36
click at [446, 464] on span "30" at bounding box center [444, 465] width 29 height 29
type input "[DATE]"
click at [448, 469] on span "30" at bounding box center [444, 465] width 29 height 29
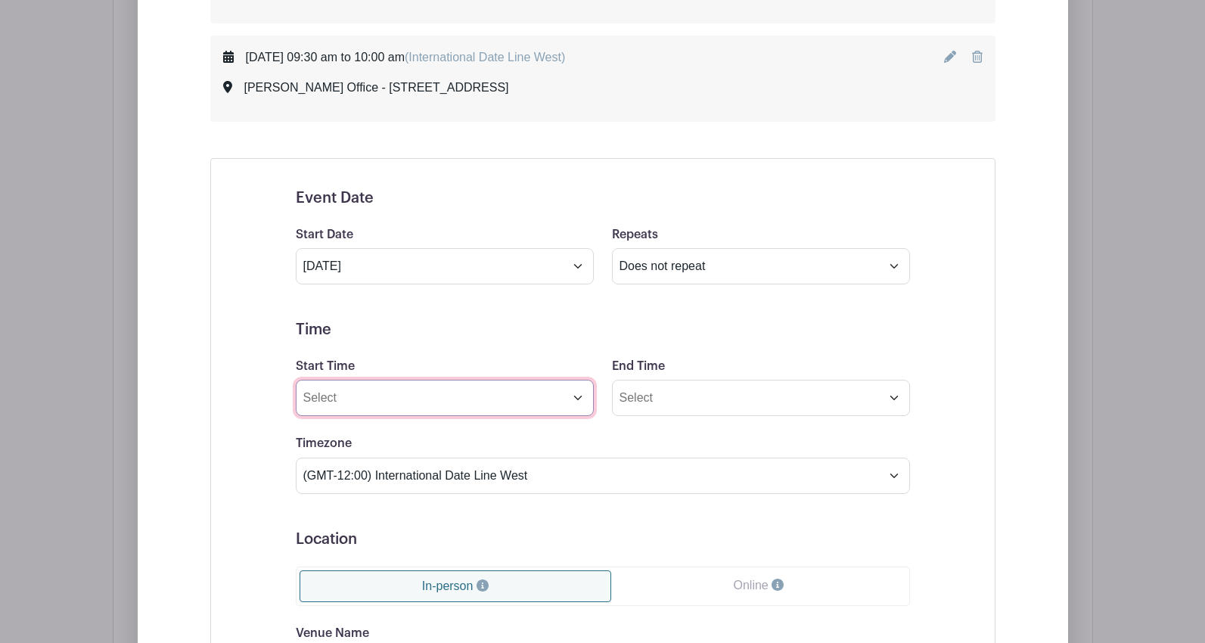
click at [414, 402] on input "Start Time" at bounding box center [445, 398] width 298 height 36
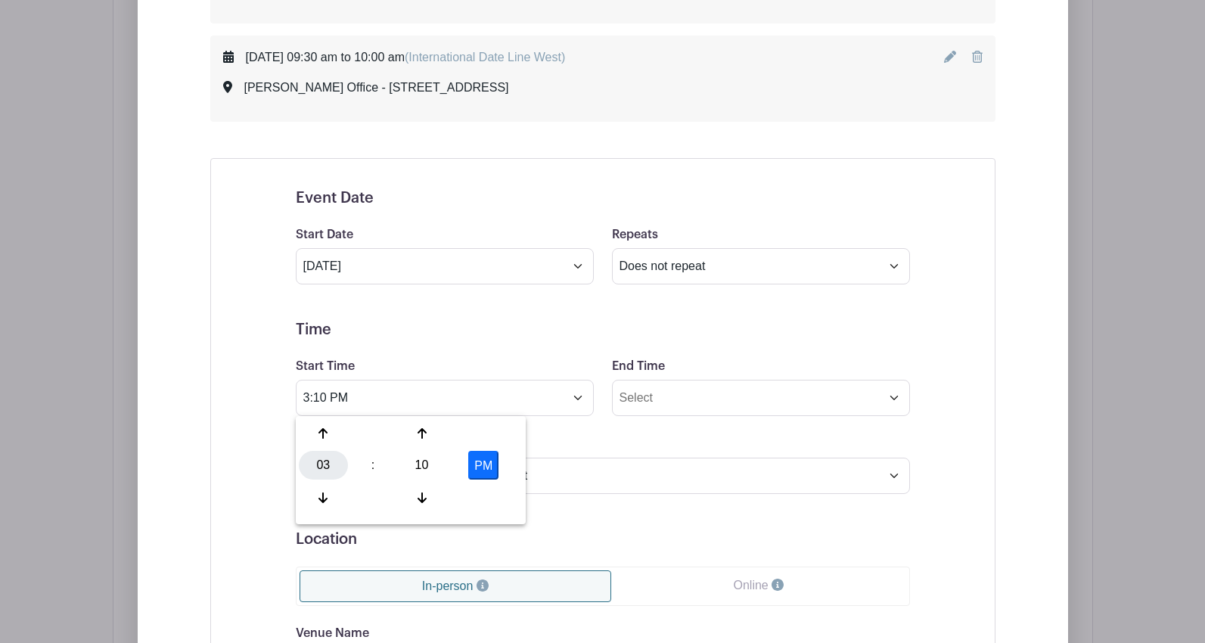
click at [321, 467] on div "03" at bounding box center [323, 465] width 49 height 29
click at [388, 441] on div "01" at bounding box center [380, 433] width 51 height 29
click at [426, 467] on div "10" at bounding box center [421, 465] width 49 height 29
click at [327, 431] on div "00" at bounding box center [324, 433] width 51 height 29
click at [493, 462] on button "PM" at bounding box center [483, 465] width 30 height 29
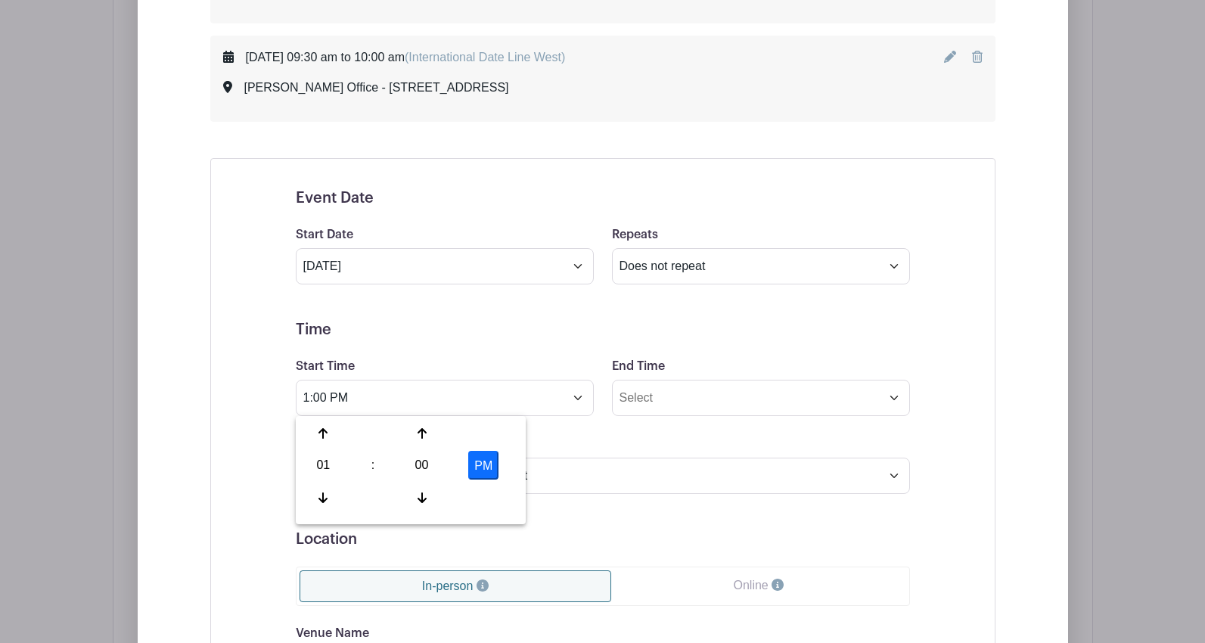
type input "1:00 AM"
click at [670, 399] on input "End Time" at bounding box center [761, 398] width 298 height 36
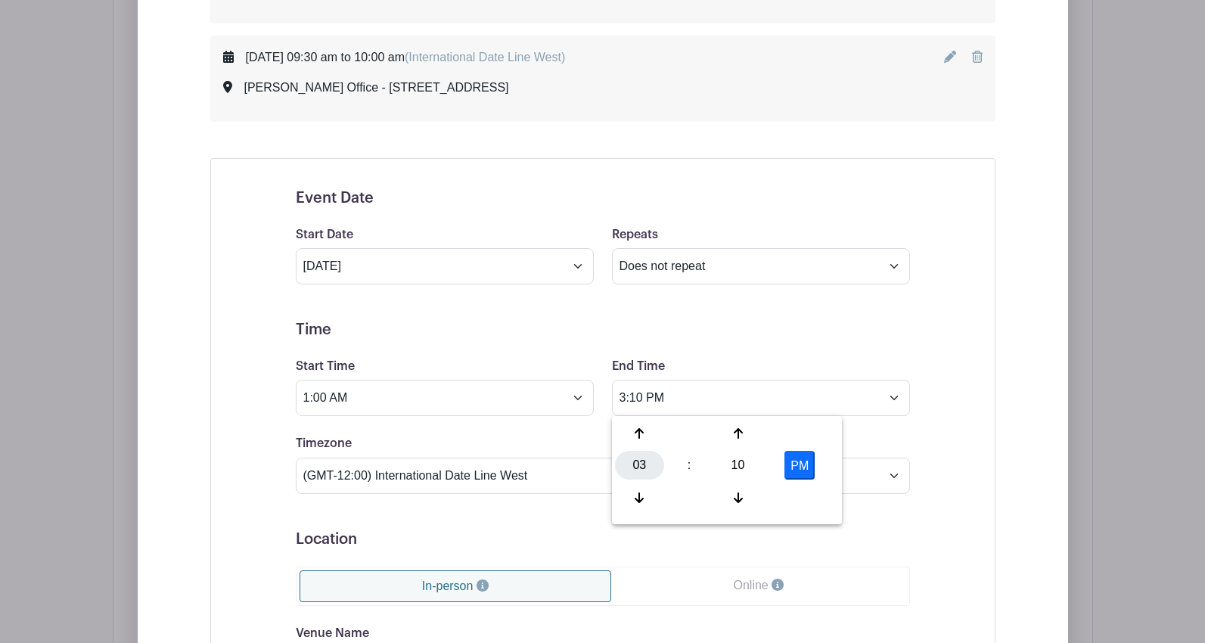
click at [636, 466] on div "03" at bounding box center [639, 465] width 49 height 29
click at [687, 433] on div "01" at bounding box center [696, 433] width 51 height 29
click at [731, 460] on div "10" at bounding box center [737, 465] width 49 height 29
click at [744, 470] on div "30" at bounding box center [752, 465] width 51 height 29
type input "1:30 PM"
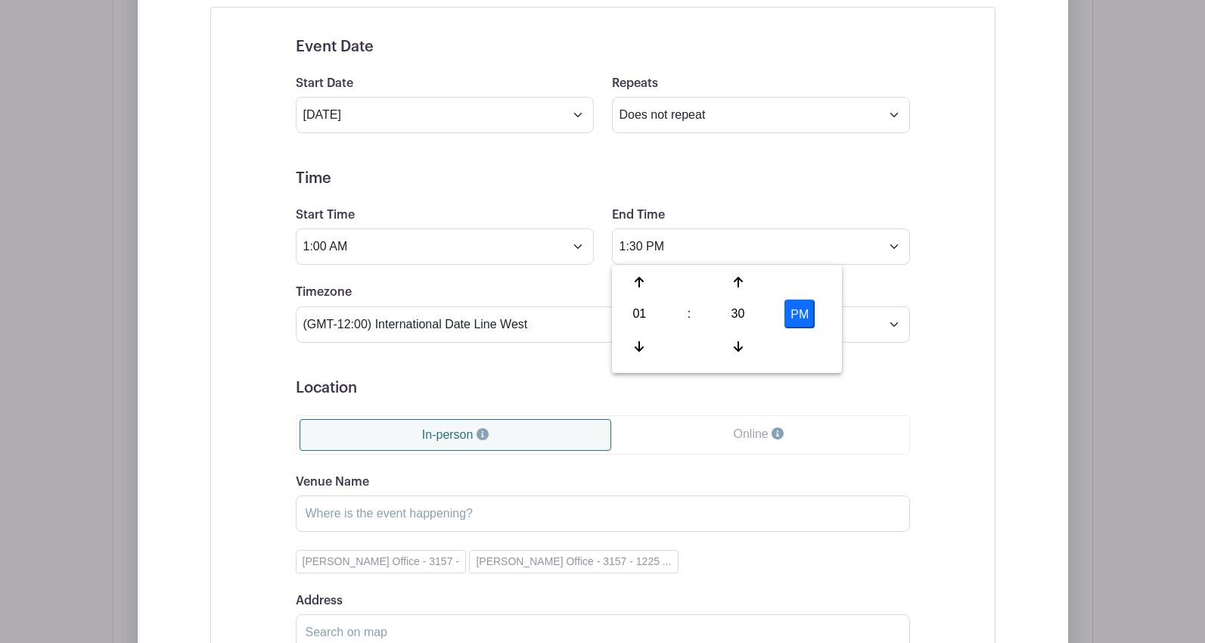
scroll to position [3295, 0]
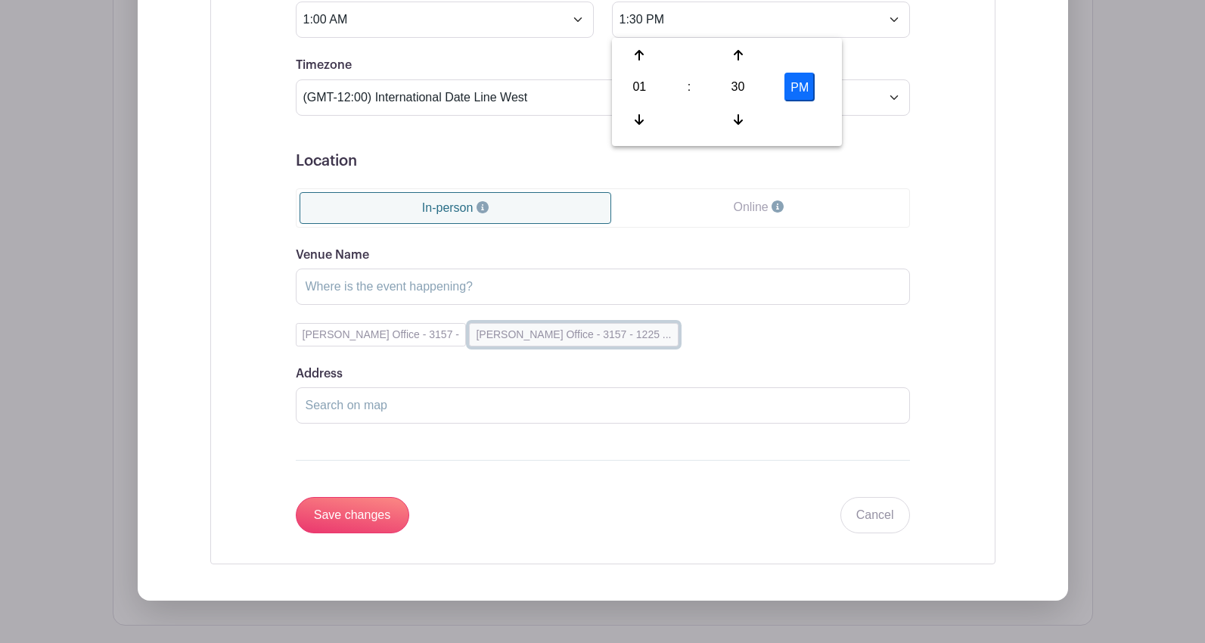
click at [508, 343] on button "[PERSON_NAME] Office - 3157 - 1225 ..." at bounding box center [573, 334] width 209 height 23
type input "[PERSON_NAME] Office - 3157"
type input "[STREET_ADDRESS]"
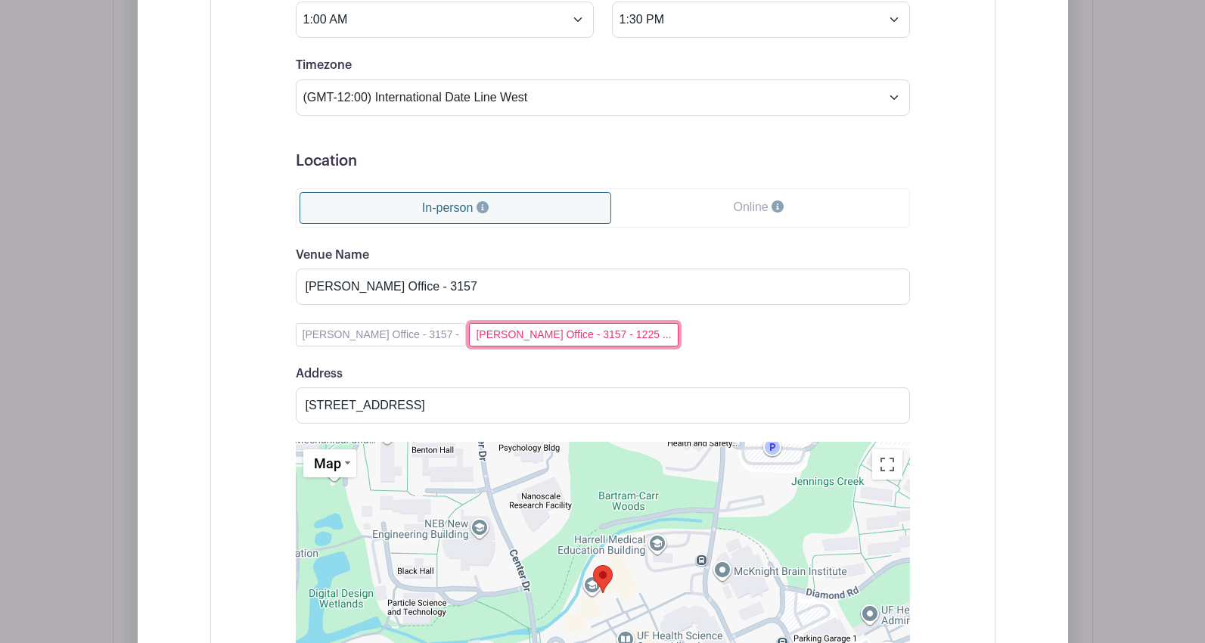
scroll to position [3598, 0]
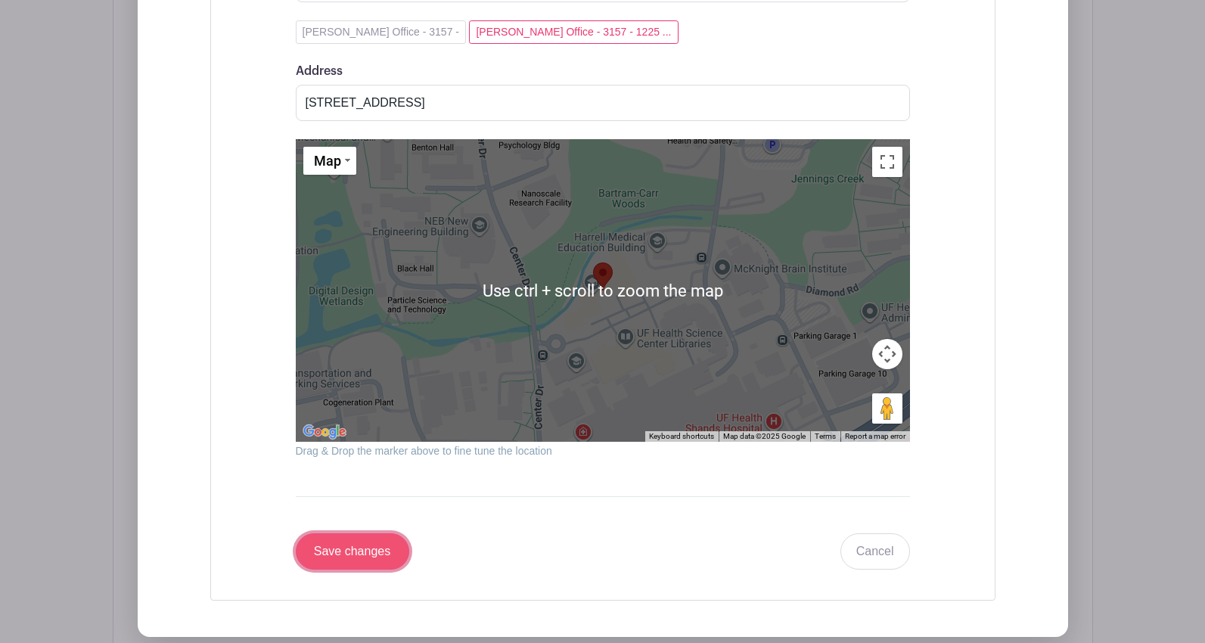
click at [367, 545] on input "Save changes" at bounding box center [352, 551] width 113 height 36
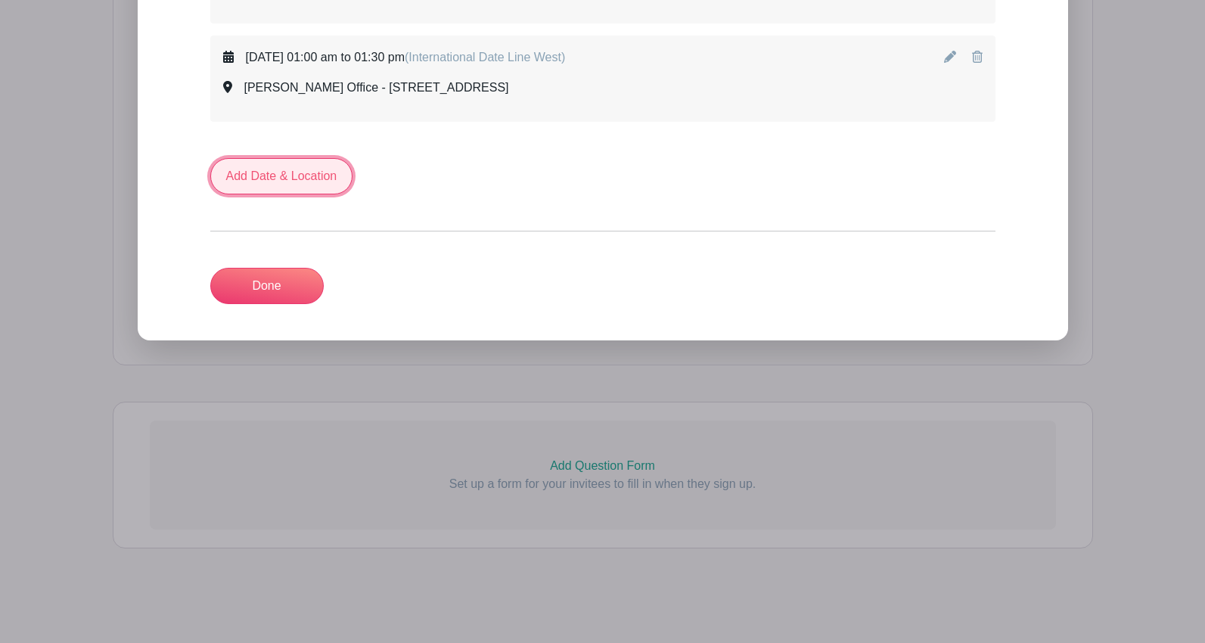
click at [256, 184] on link "Add Date & Location" at bounding box center [281, 176] width 143 height 36
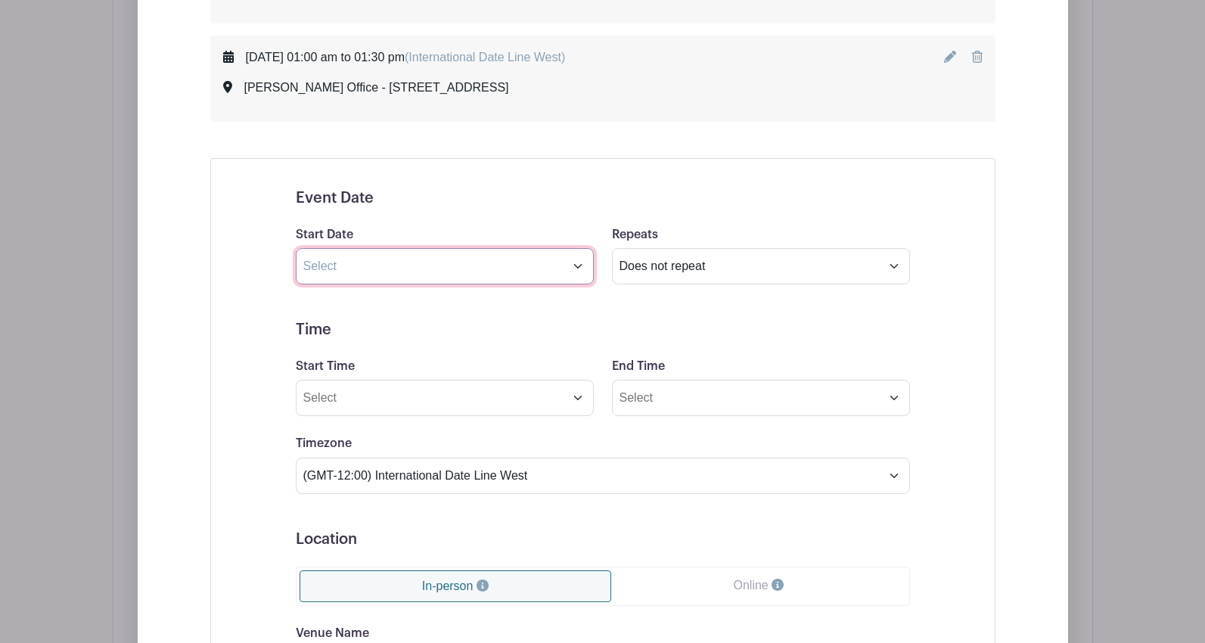
click at [358, 264] on input "text" at bounding box center [445, 266] width 298 height 36
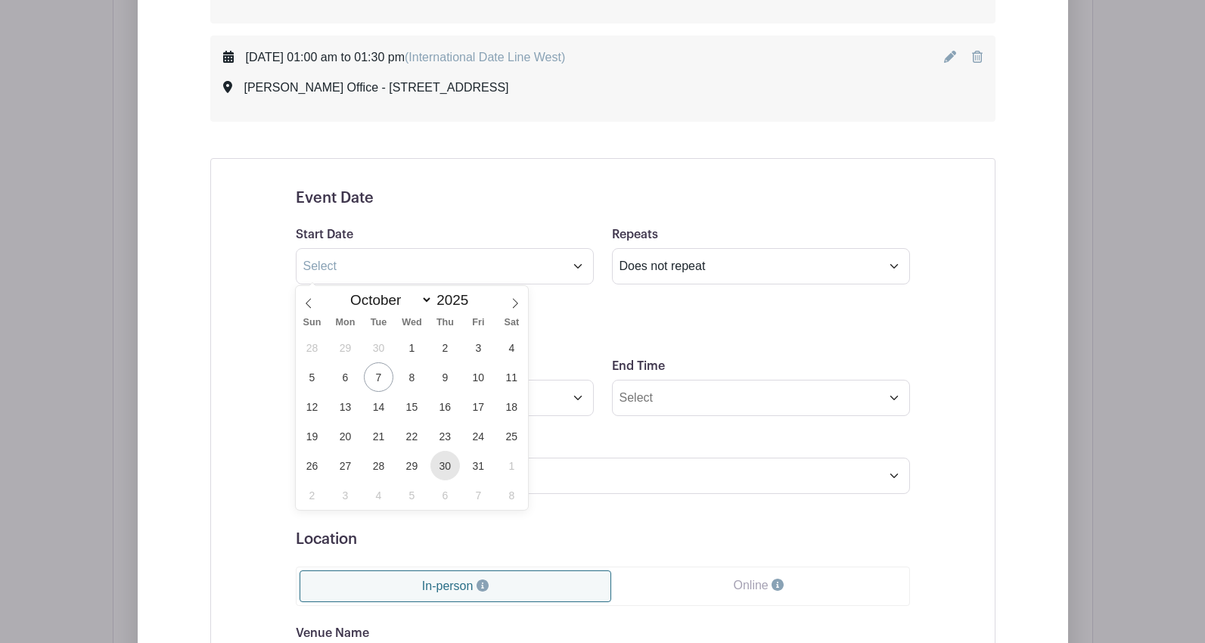
click at [443, 467] on span "30" at bounding box center [444, 465] width 29 height 29
type input "[DATE]"
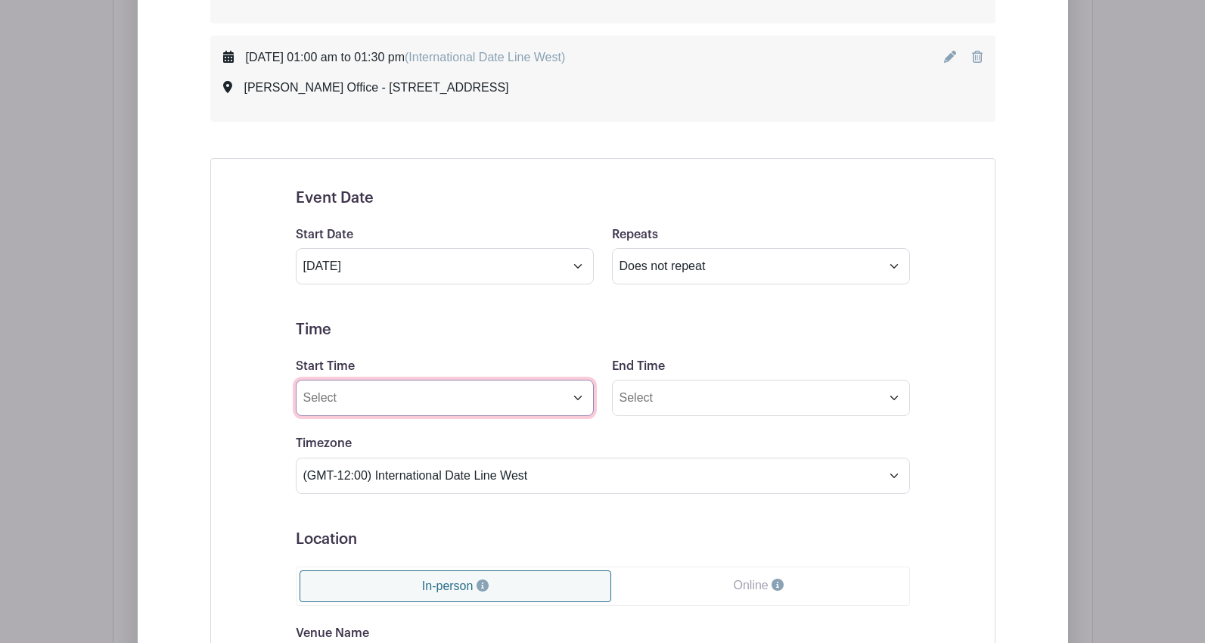
click at [341, 405] on input "Start Time" at bounding box center [445, 398] width 298 height 36
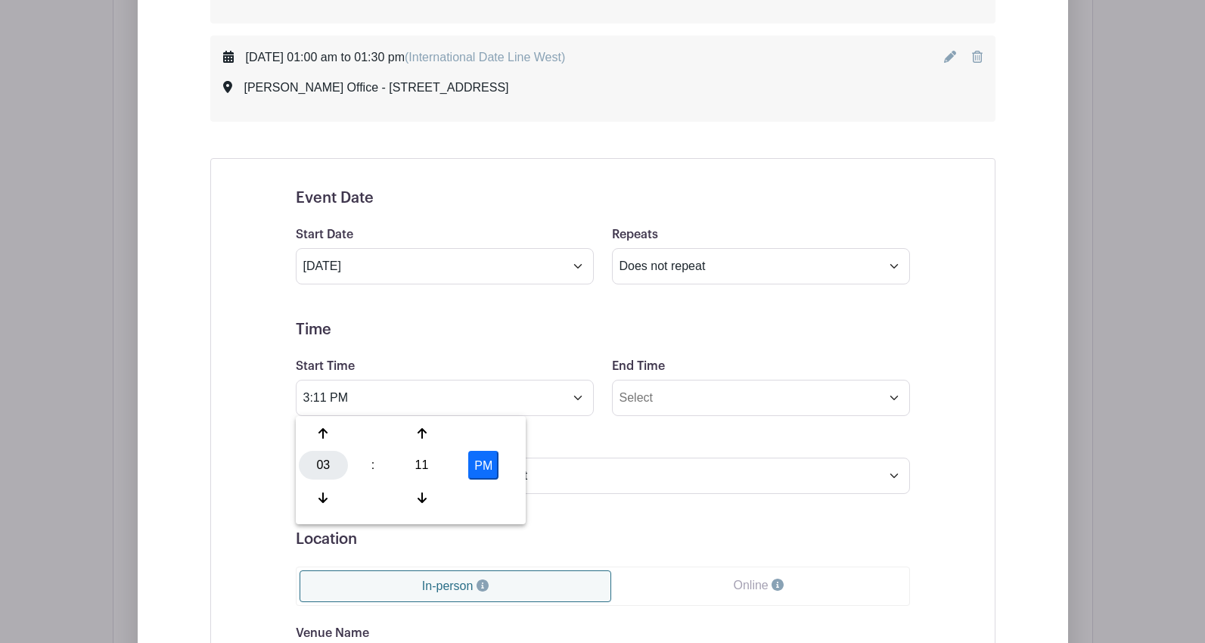
click at [330, 464] on div "03" at bounding box center [323, 465] width 49 height 29
click at [383, 433] on div "01" at bounding box center [380, 433] width 51 height 29
click at [433, 461] on div "11" at bounding box center [421, 465] width 49 height 29
click at [426, 465] on div "30" at bounding box center [436, 465] width 51 height 29
type input "1:30 PM"
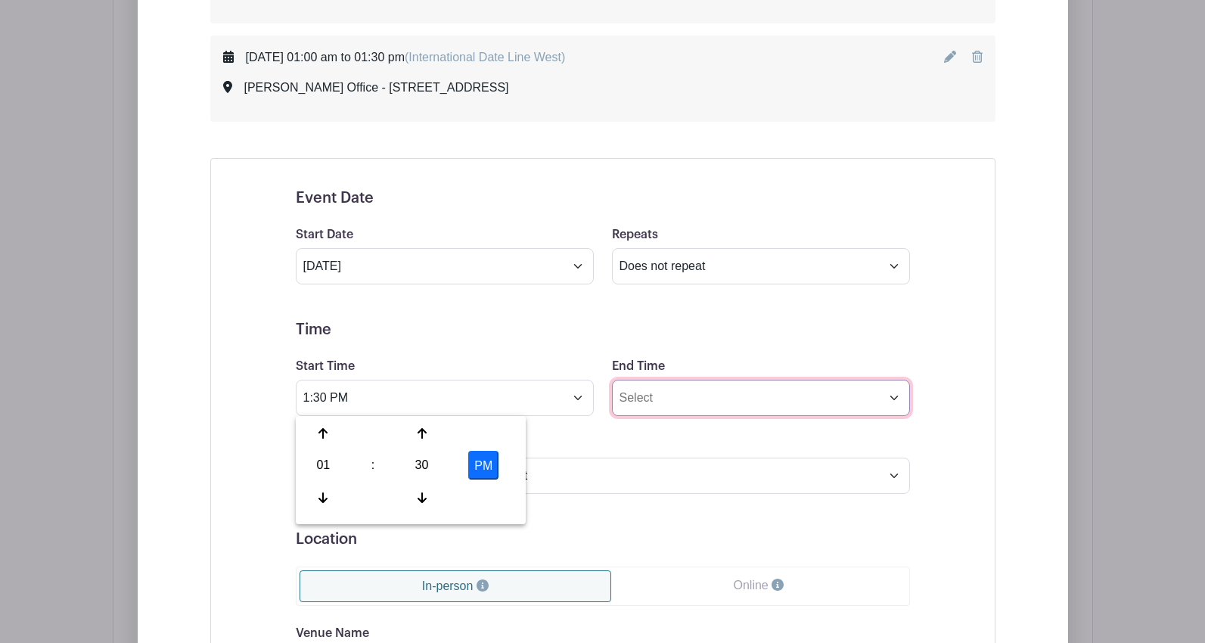
click at [641, 401] on input "End Time" at bounding box center [761, 398] width 298 height 36
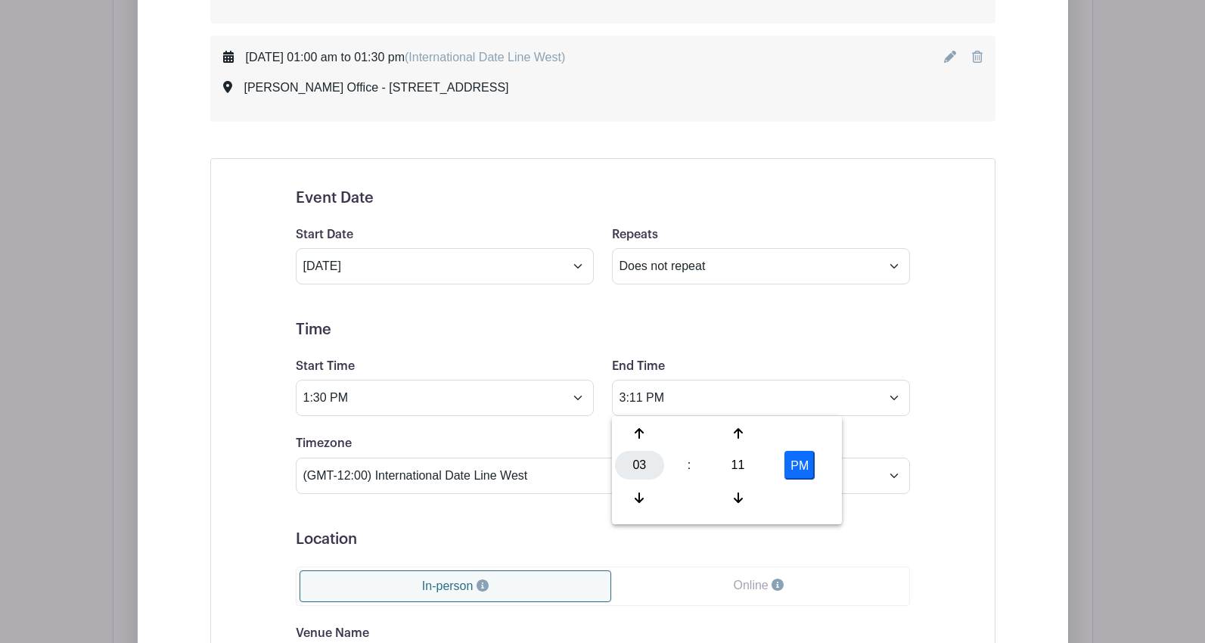
click at [638, 455] on div "03" at bounding box center [639, 465] width 49 height 29
click at [744, 436] on div "02" at bounding box center [752, 433] width 51 height 29
click at [734, 464] on div "11" at bounding box center [737, 465] width 49 height 29
click at [633, 434] on div "00" at bounding box center [640, 433] width 51 height 29
type input "2:00 PM"
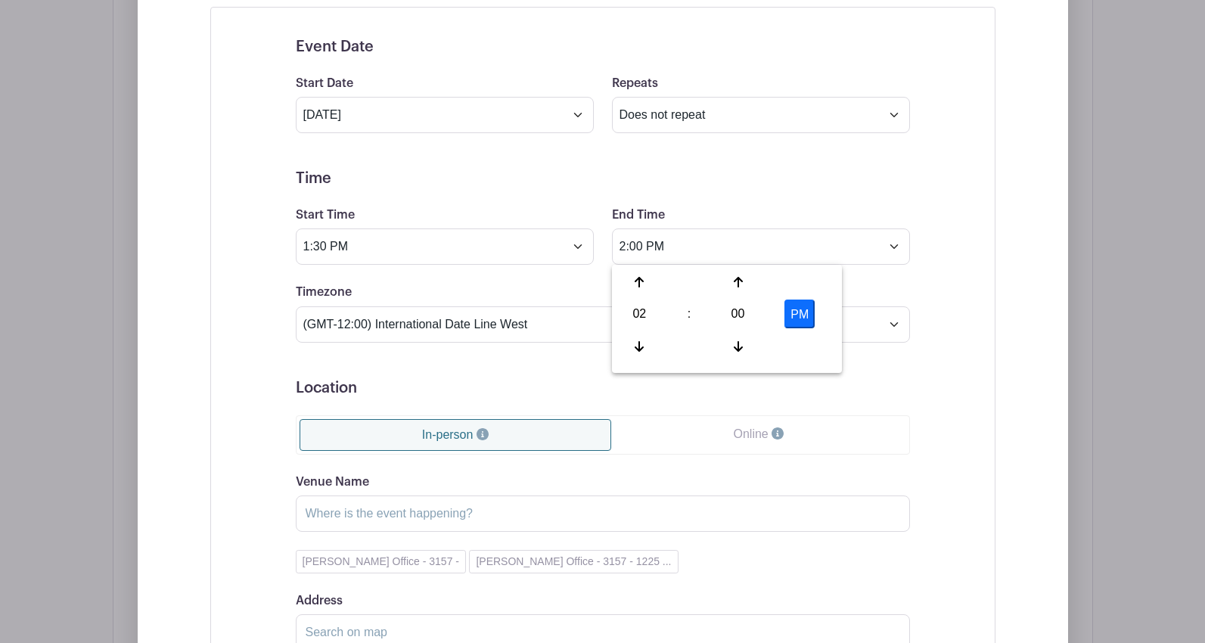
scroll to position [3318, 0]
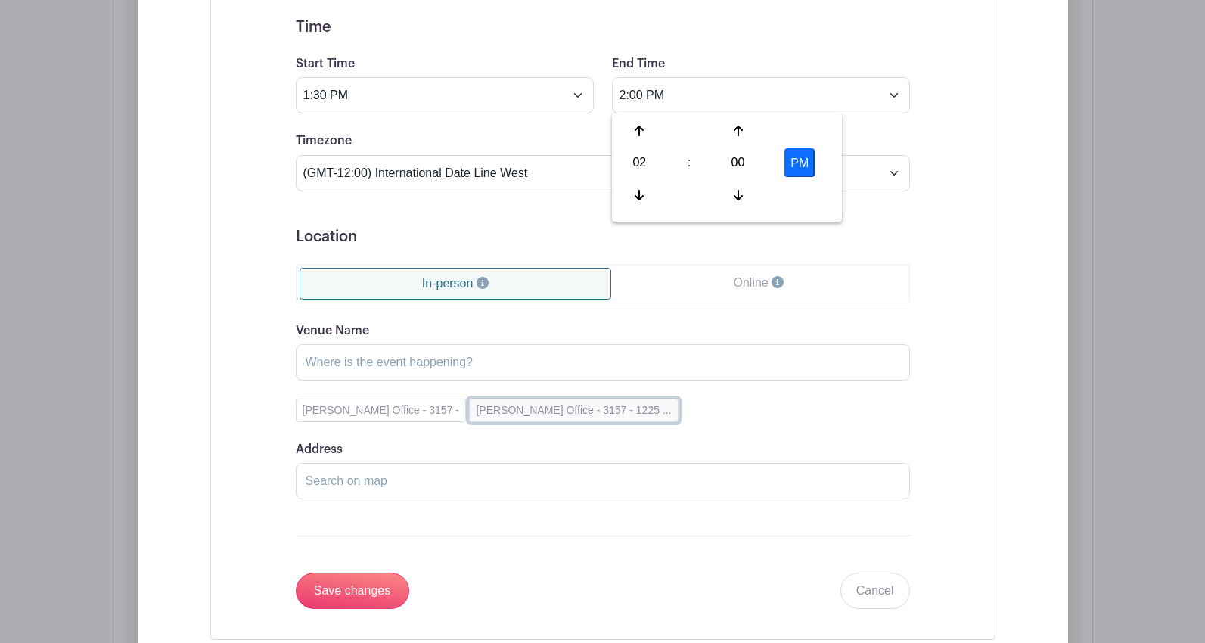
click at [545, 403] on button "[PERSON_NAME] Office - 3157 - 1225 ..." at bounding box center [573, 410] width 209 height 23
type input "[PERSON_NAME] Office - 3157"
type input "[STREET_ADDRESS]"
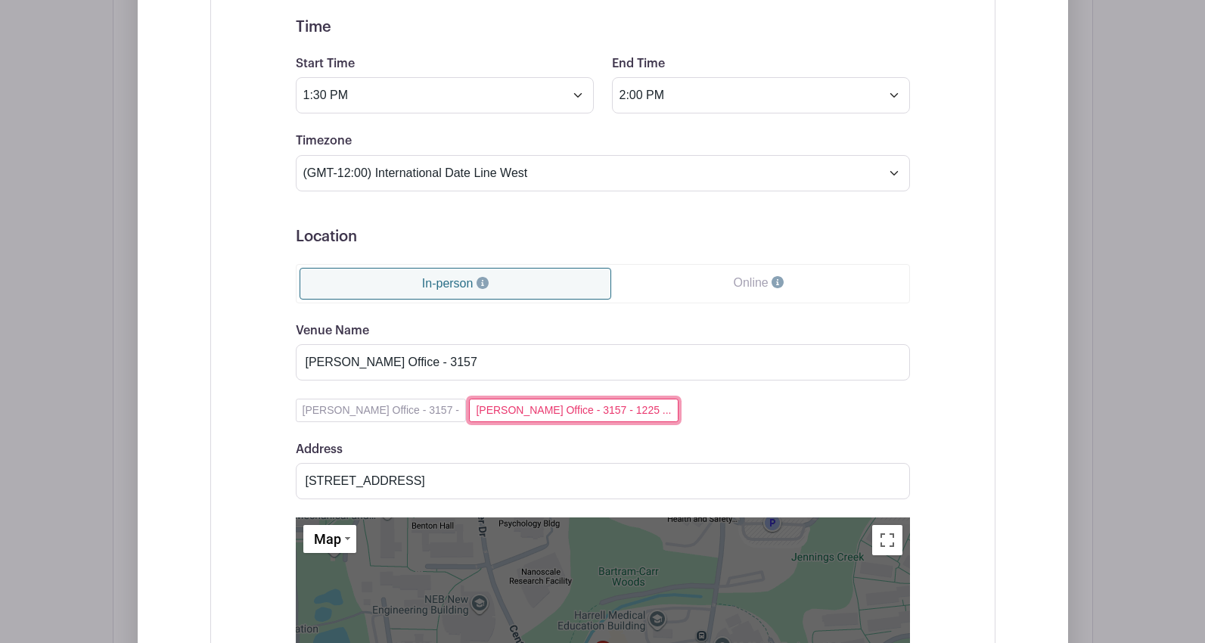
scroll to position [3620, 0]
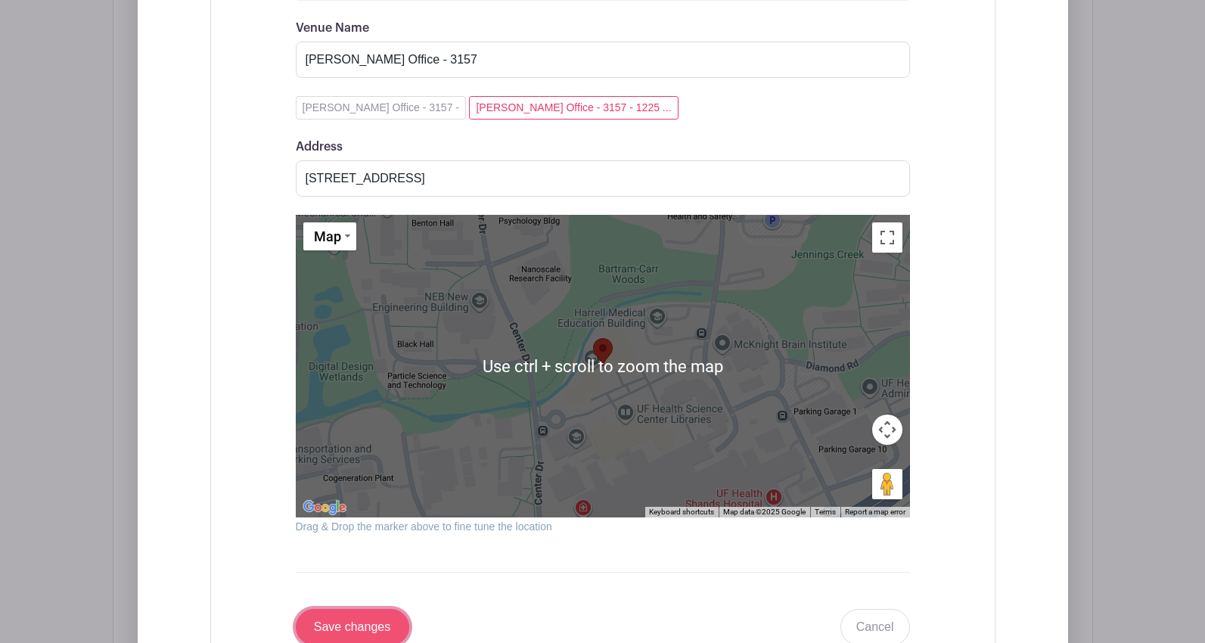
click at [370, 612] on input "Save changes" at bounding box center [352, 627] width 113 height 36
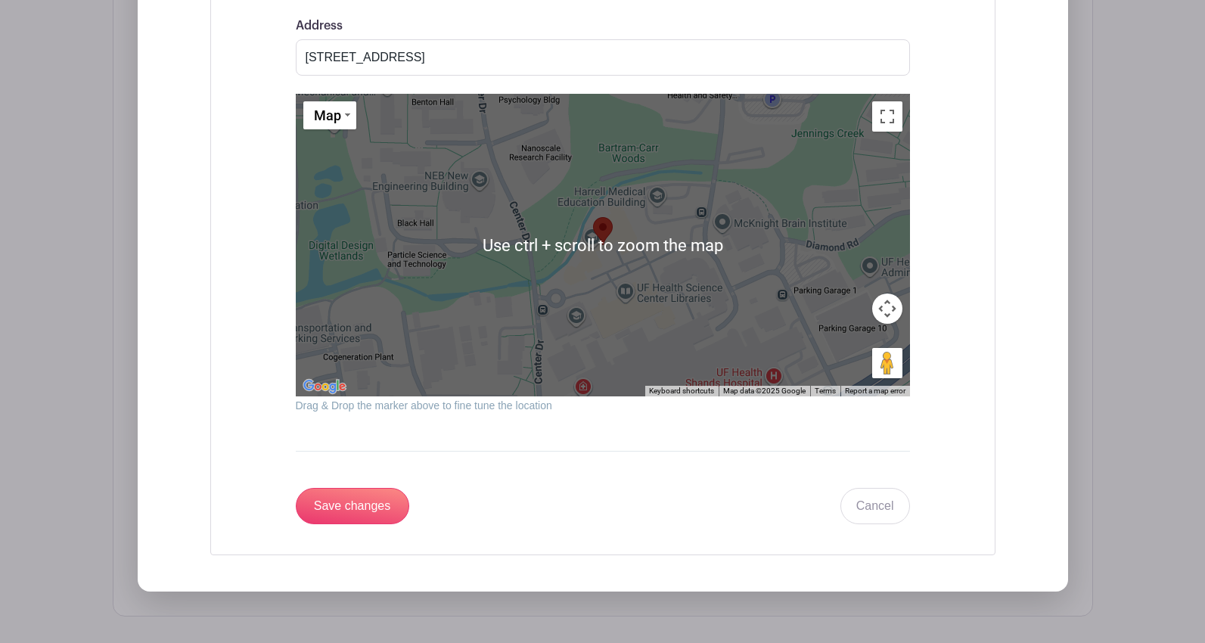
scroll to position [3114, 0]
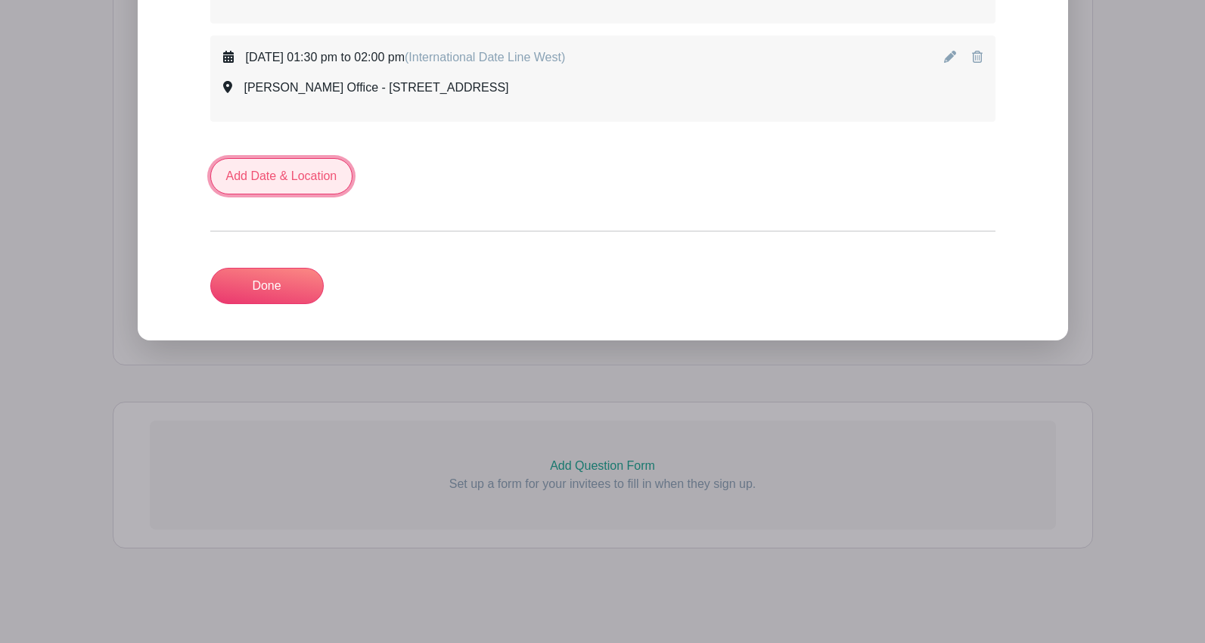
click at [247, 173] on link "Add Date & Location" at bounding box center [281, 176] width 143 height 36
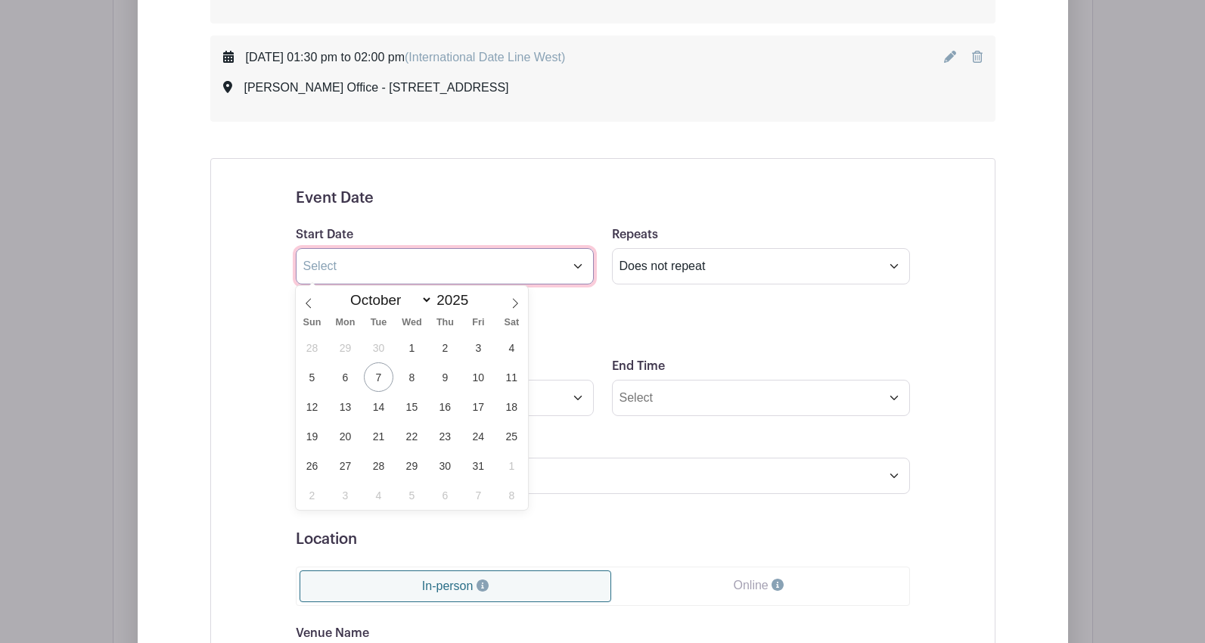
click at [348, 260] on input "text" at bounding box center [445, 266] width 298 height 36
click at [448, 462] on span "30" at bounding box center [444, 465] width 29 height 29
type input "[DATE]"
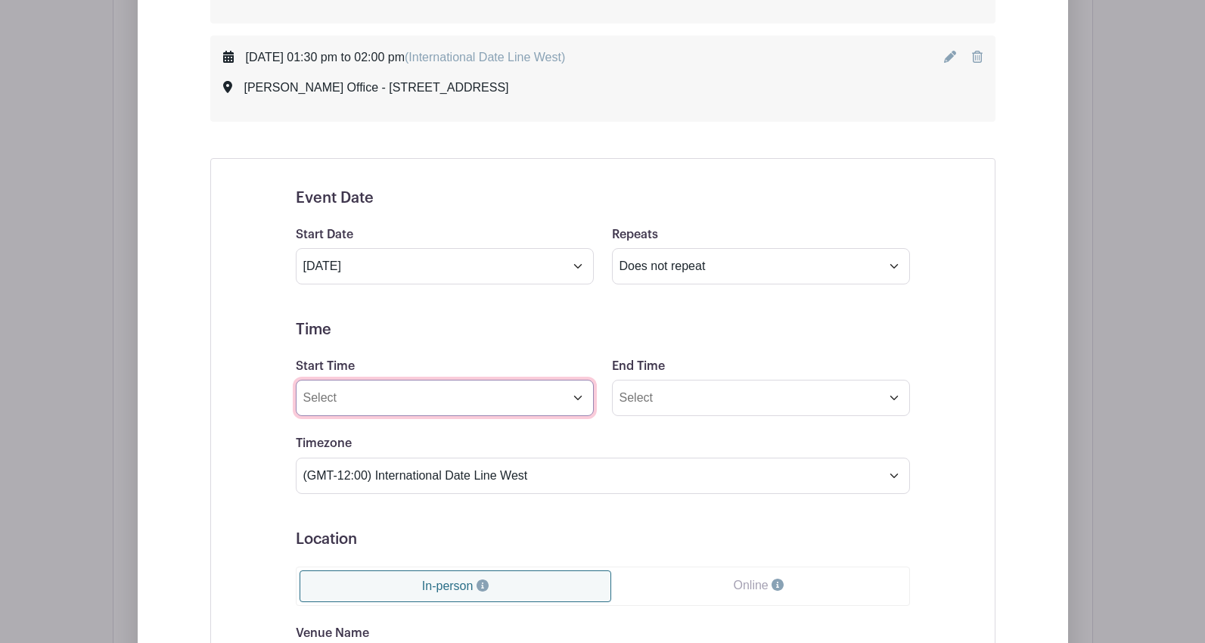
click at [368, 402] on input "Start Time" at bounding box center [445, 398] width 298 height 36
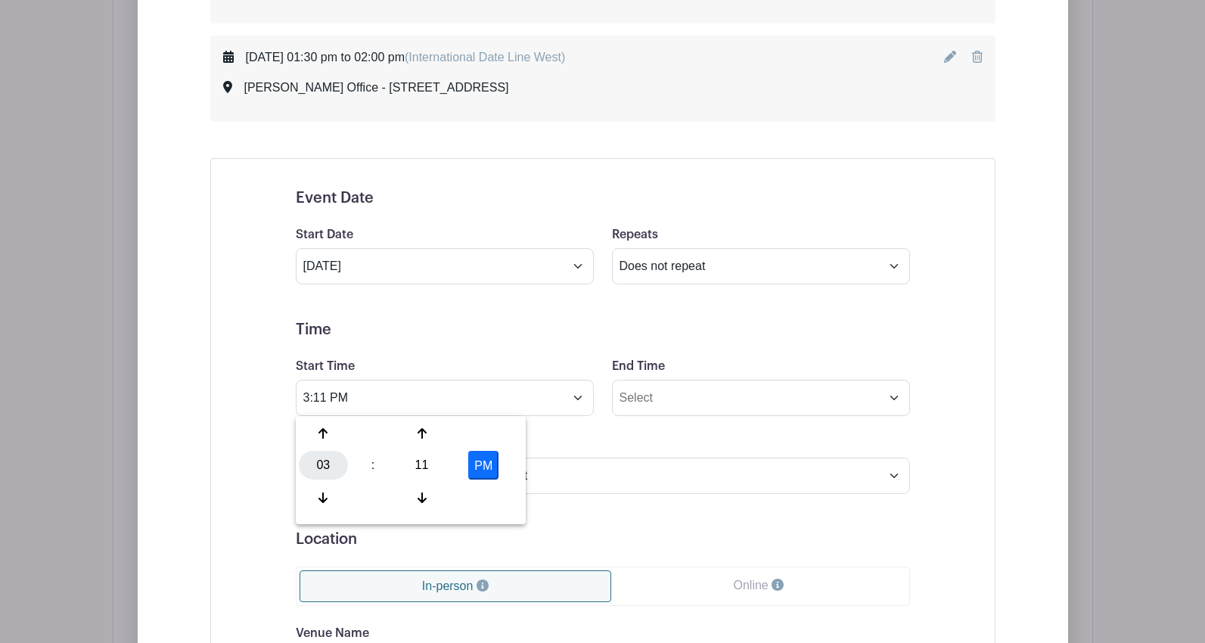
click at [319, 470] on div "03" at bounding box center [323, 465] width 49 height 29
click at [433, 436] on div "02" at bounding box center [436, 433] width 51 height 29
type input "2:11 PM"
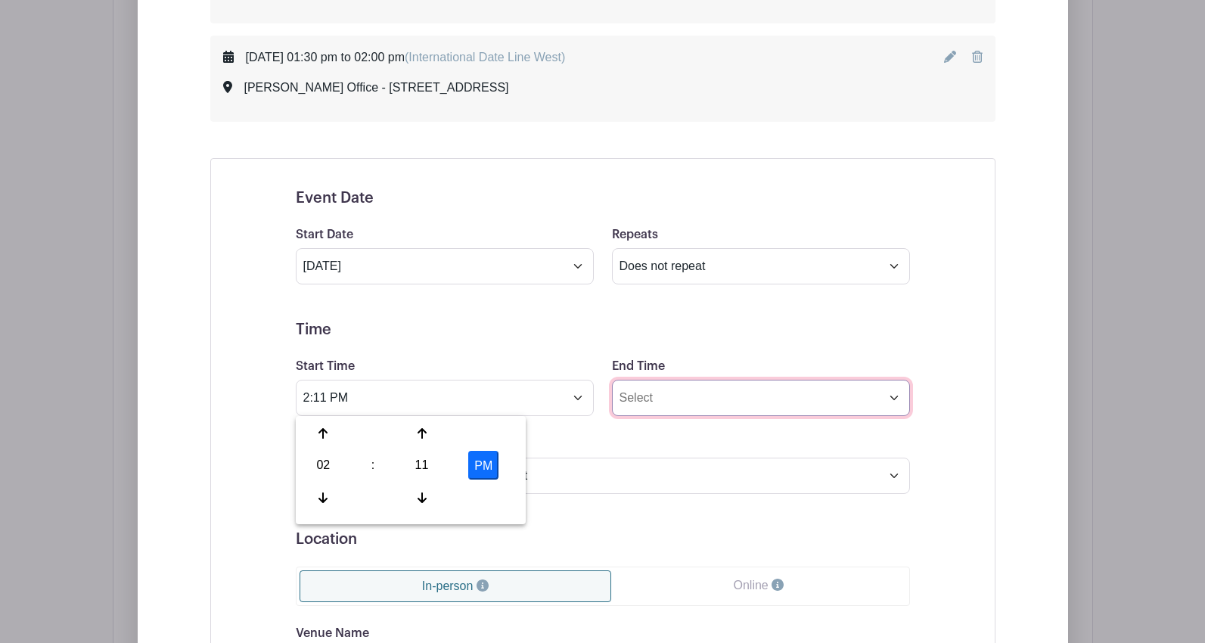
click at [684, 384] on input "End Time" at bounding box center [761, 398] width 298 height 36
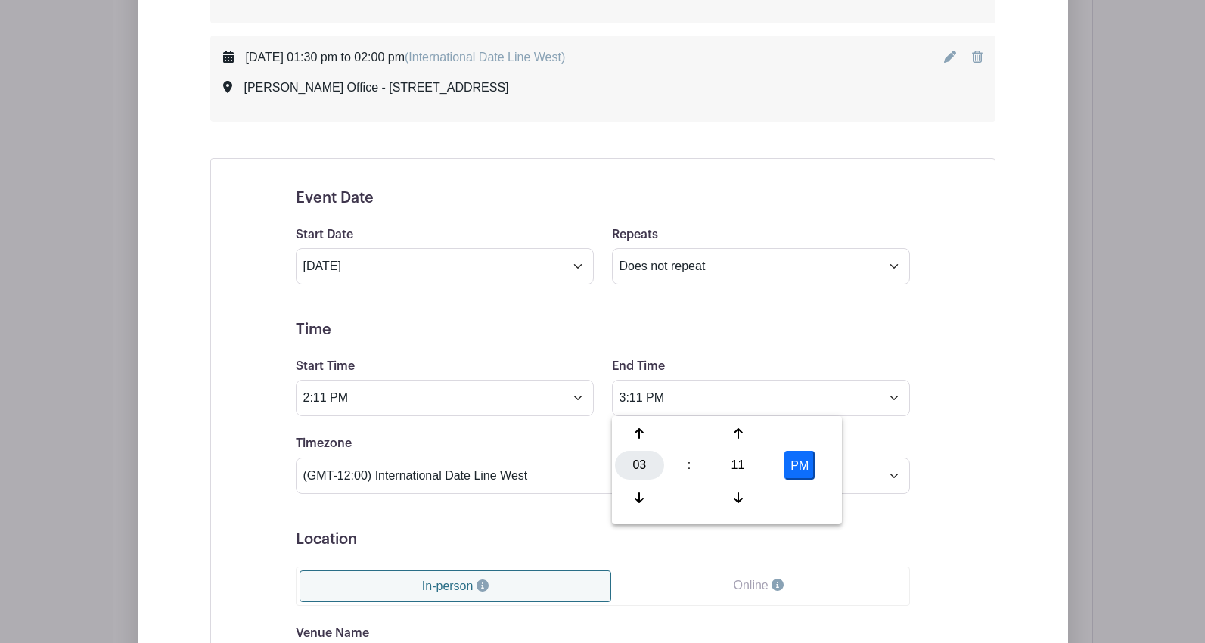
click at [643, 463] on div "03" at bounding box center [639, 465] width 49 height 29
click at [740, 436] on div "02" at bounding box center [752, 433] width 51 height 29
click at [730, 470] on div "11" at bounding box center [737, 465] width 49 height 29
click at [746, 465] on div "30" at bounding box center [752, 465] width 51 height 29
type input "2:30 PM"
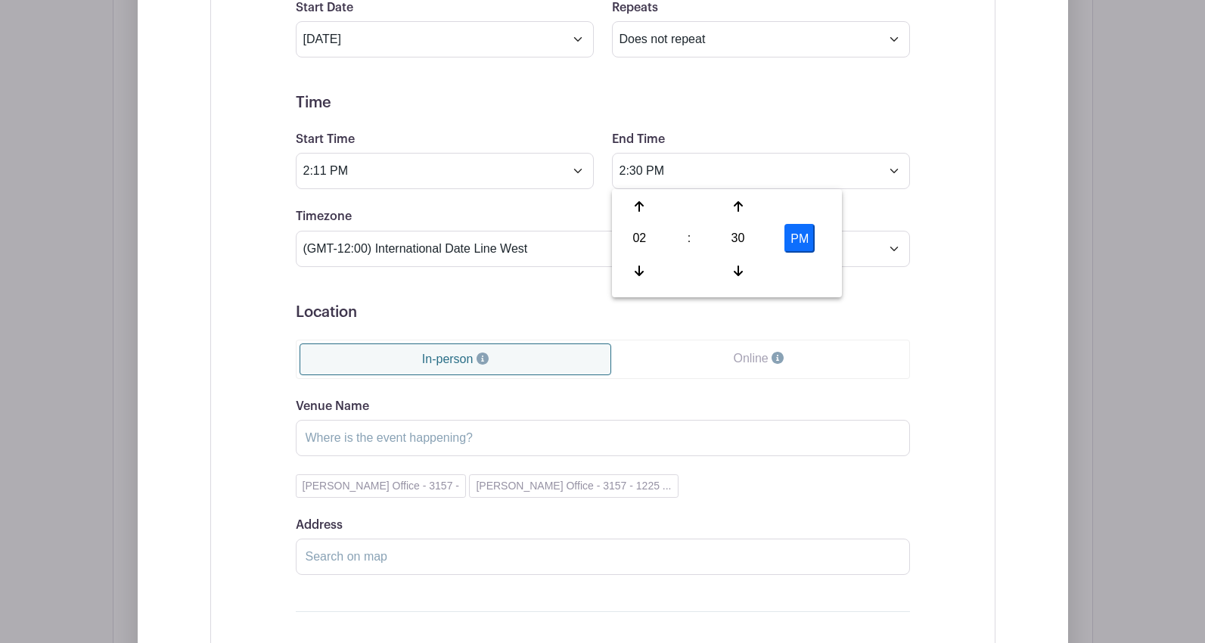
scroll to position [3416, 0]
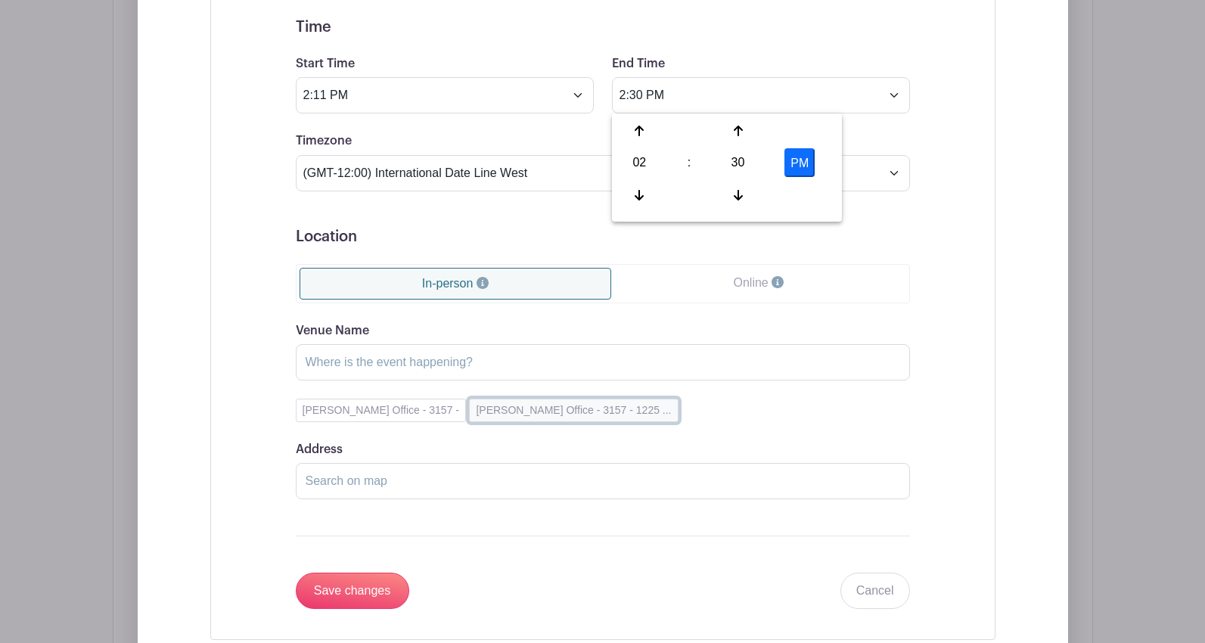
click at [508, 420] on button "[PERSON_NAME] Office - 3157 - 1225 ..." at bounding box center [573, 410] width 209 height 23
type input "[PERSON_NAME] Office - 3157"
type input "[STREET_ADDRESS]"
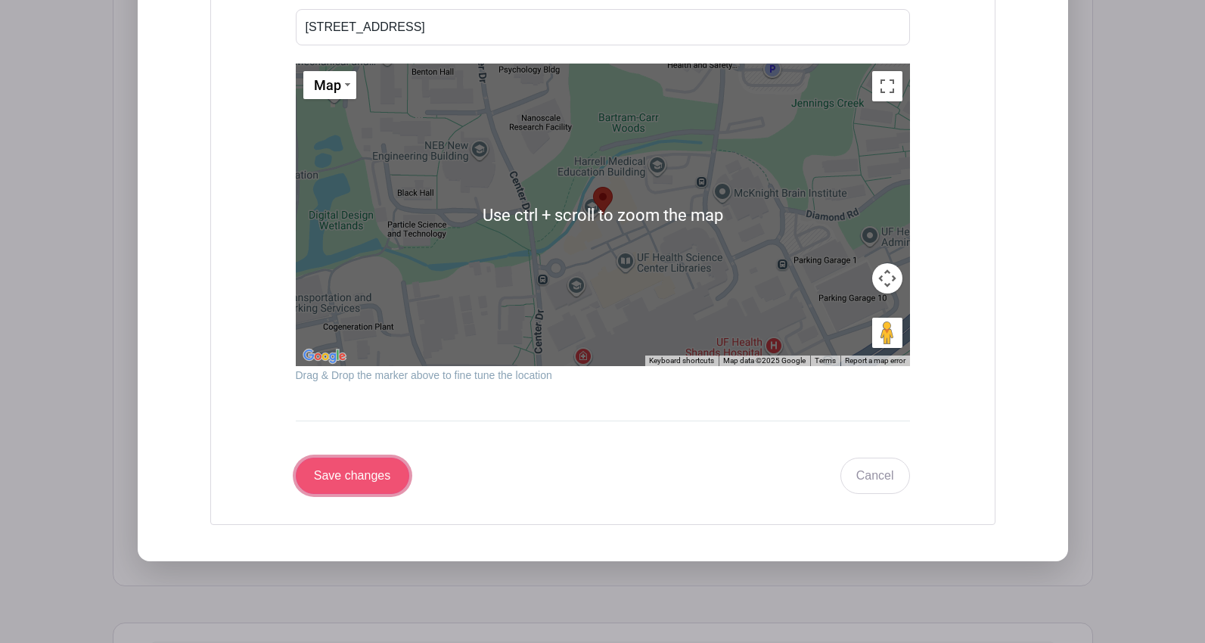
click at [352, 476] on input "Save changes" at bounding box center [352, 476] width 113 height 36
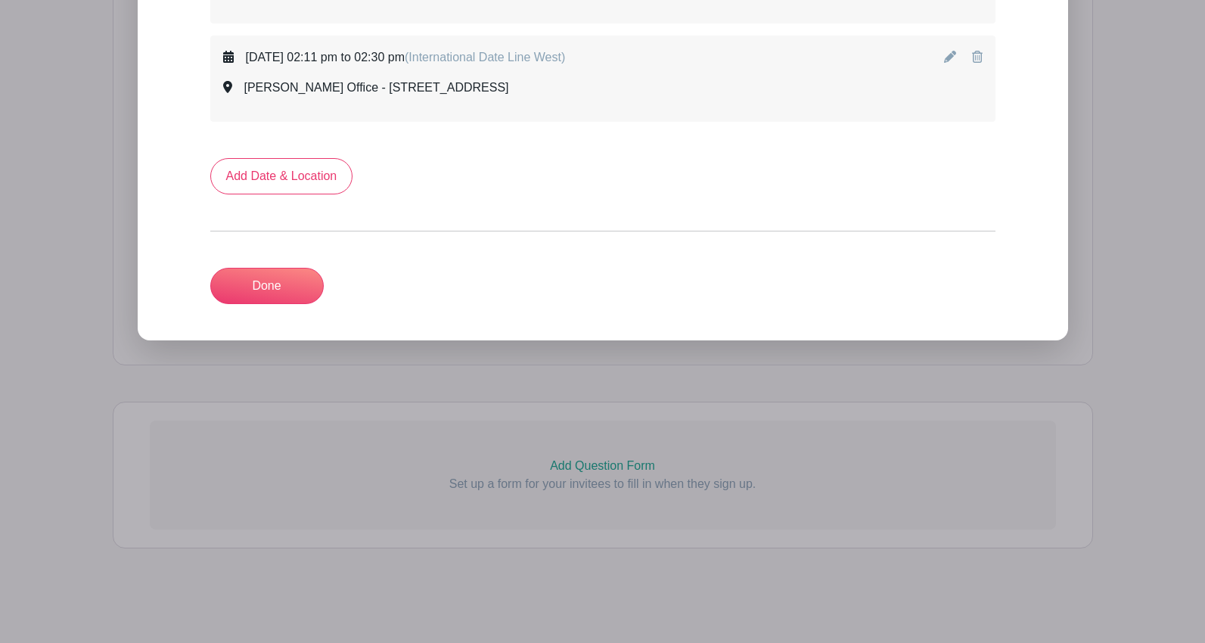
scroll to position [3212, 0]
click at [945, 61] on icon at bounding box center [950, 57] width 12 height 12
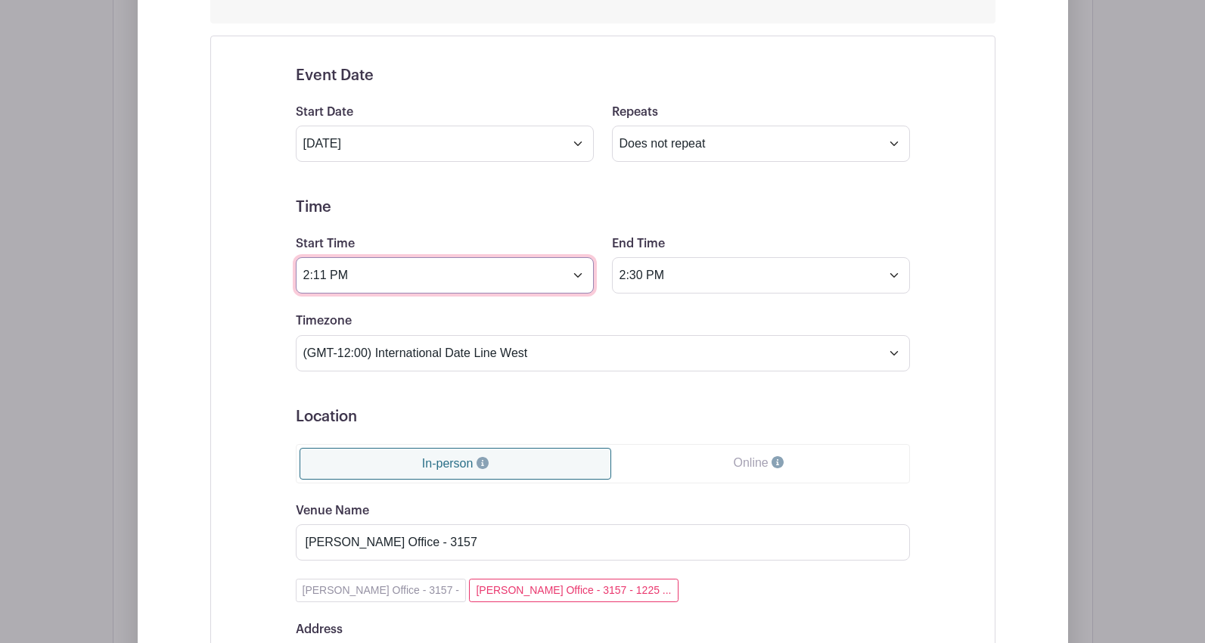
click at [357, 279] on input "2:11 PM" at bounding box center [445, 275] width 298 height 36
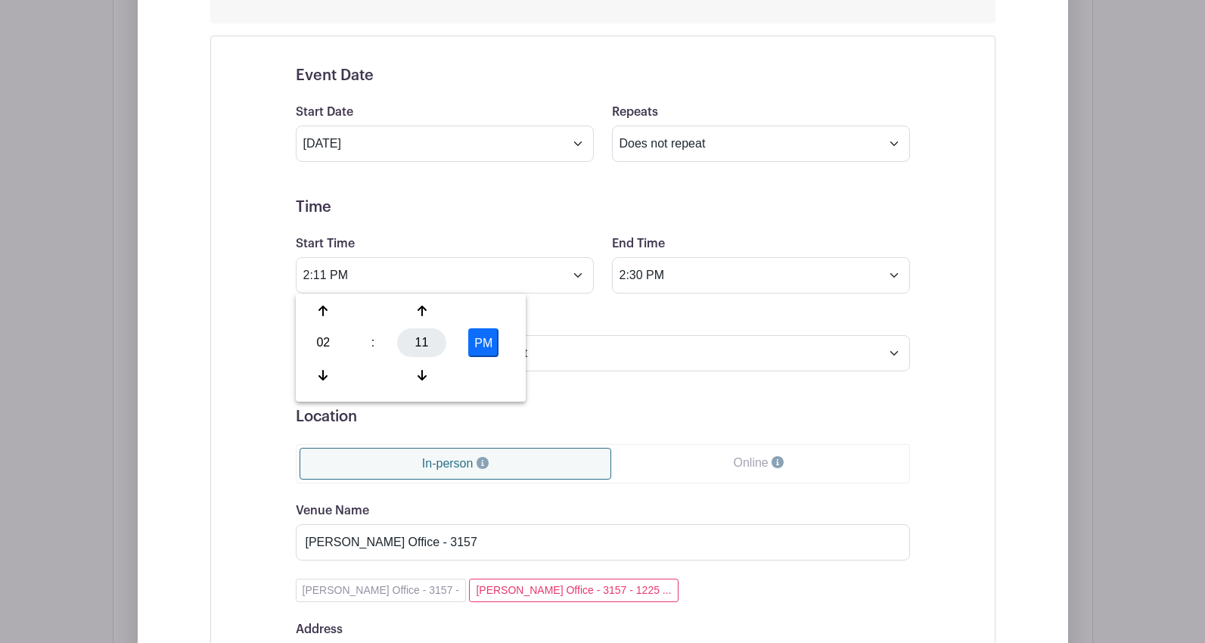
click at [416, 337] on div "11" at bounding box center [421, 342] width 49 height 29
click at [325, 310] on div "00" at bounding box center [324, 310] width 51 height 29
type input "2:00 PM"
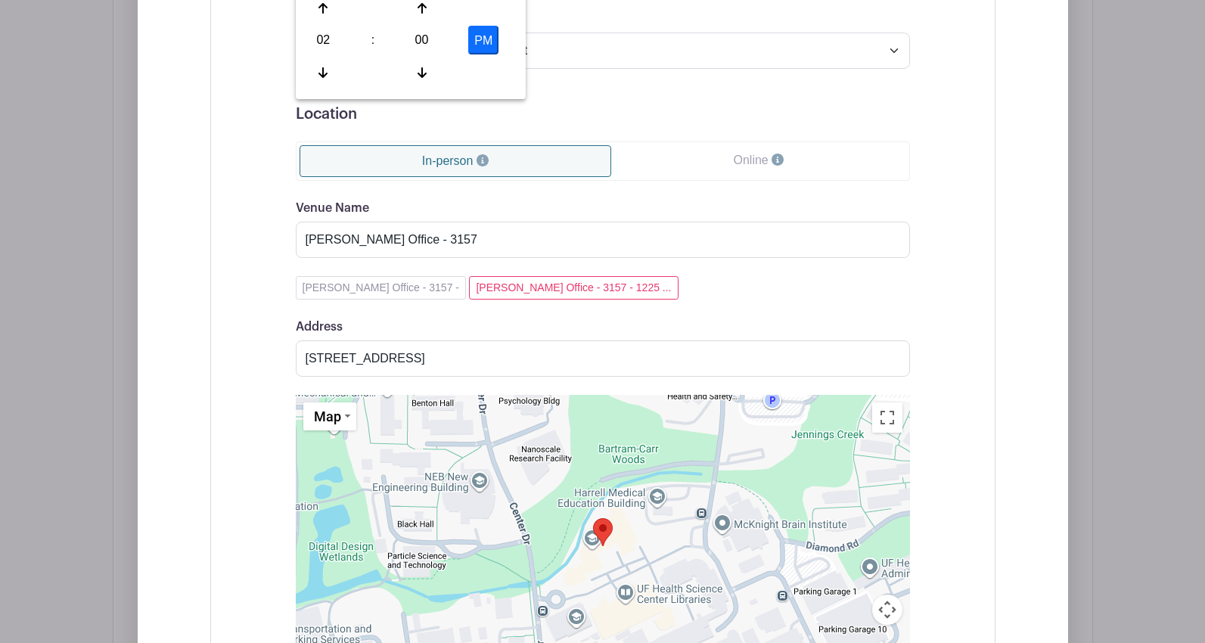
scroll to position [3741, 0]
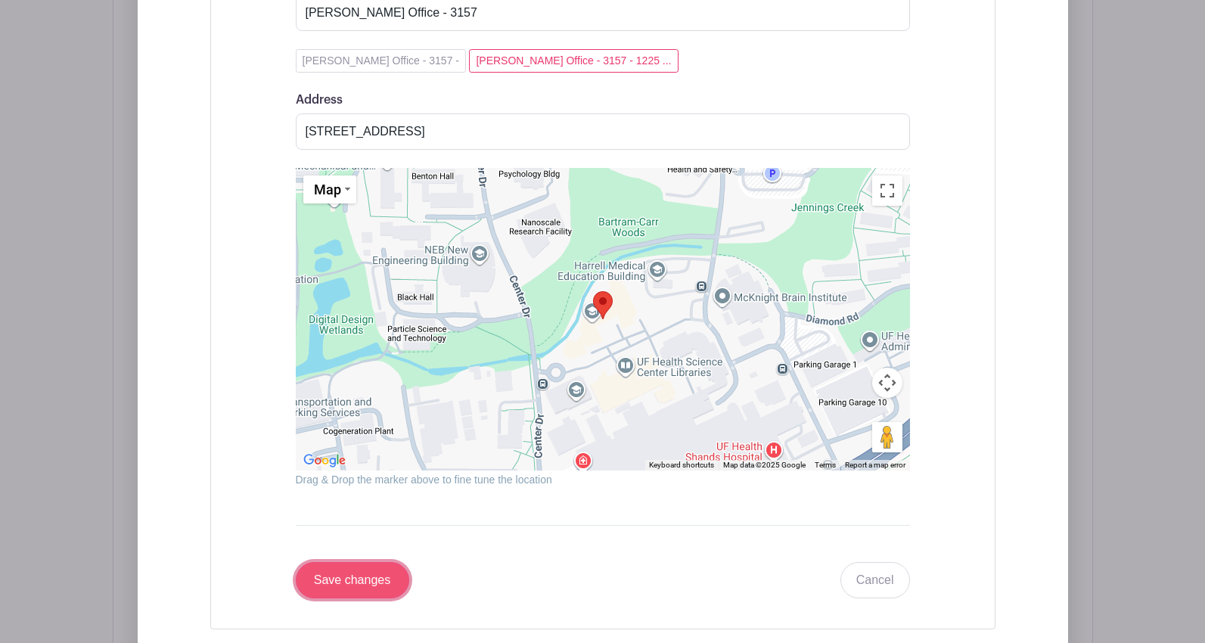
click at [377, 579] on input "Save changes" at bounding box center [352, 580] width 113 height 36
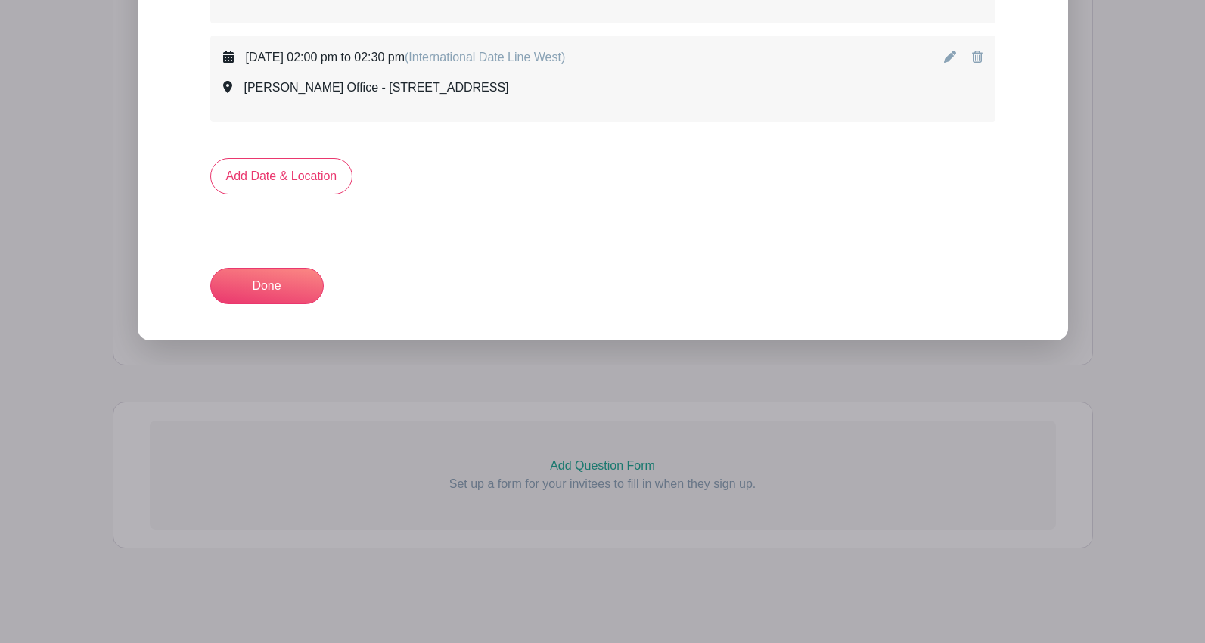
scroll to position [3212, 0]
click at [278, 188] on link "Add Date & Location" at bounding box center [281, 176] width 143 height 36
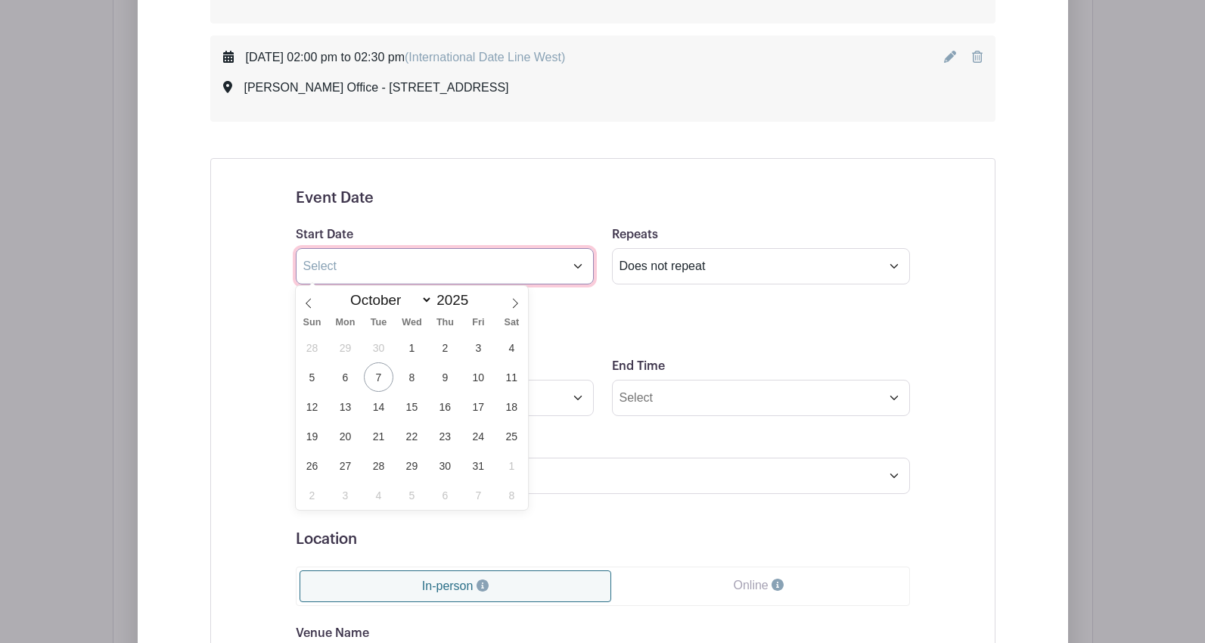
click at [344, 270] on input "text" at bounding box center [445, 266] width 298 height 36
click at [437, 467] on span "30" at bounding box center [444, 465] width 29 height 29
type input "[DATE]"
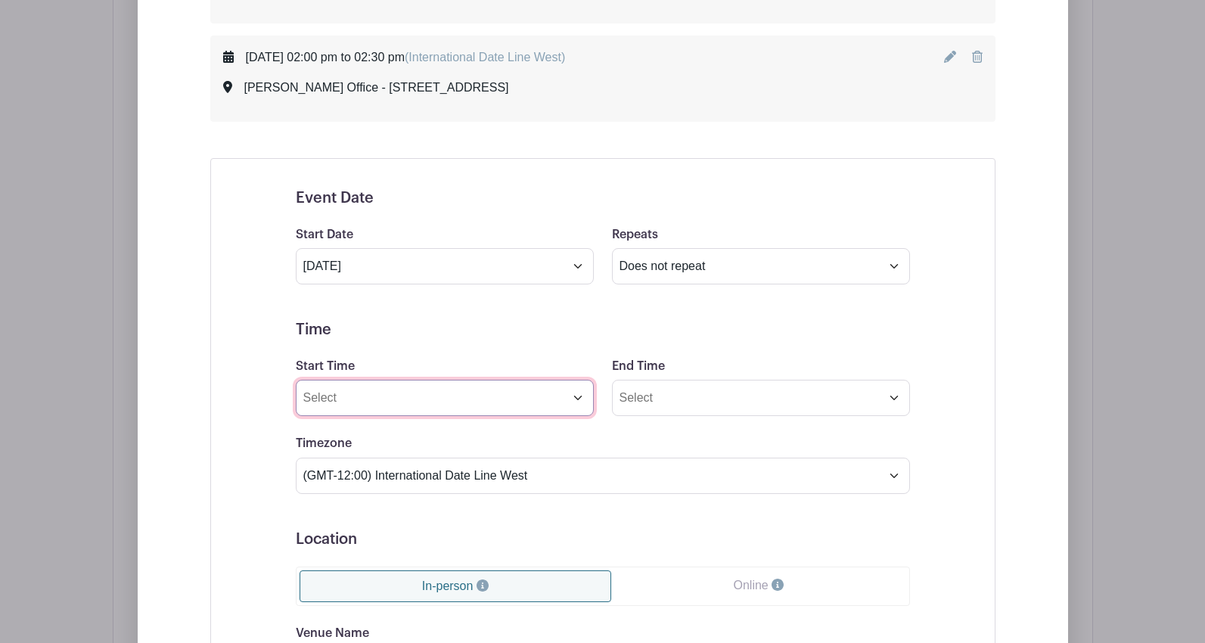
click at [358, 401] on input "Start Time" at bounding box center [445, 398] width 298 height 36
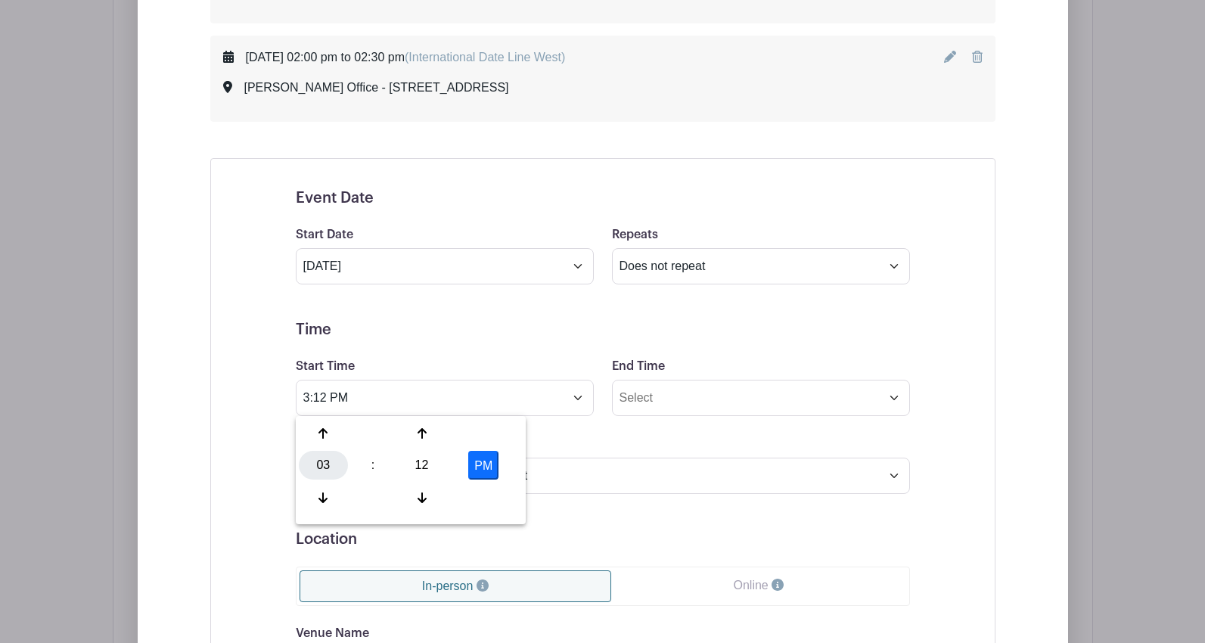
click at [324, 458] on div "03" at bounding box center [323, 465] width 49 height 29
click at [442, 439] on div "02" at bounding box center [436, 433] width 51 height 29
click at [419, 467] on div "12" at bounding box center [421, 465] width 49 height 29
click at [331, 436] on div "00" at bounding box center [324, 433] width 51 height 29
type input "2:00 PM"
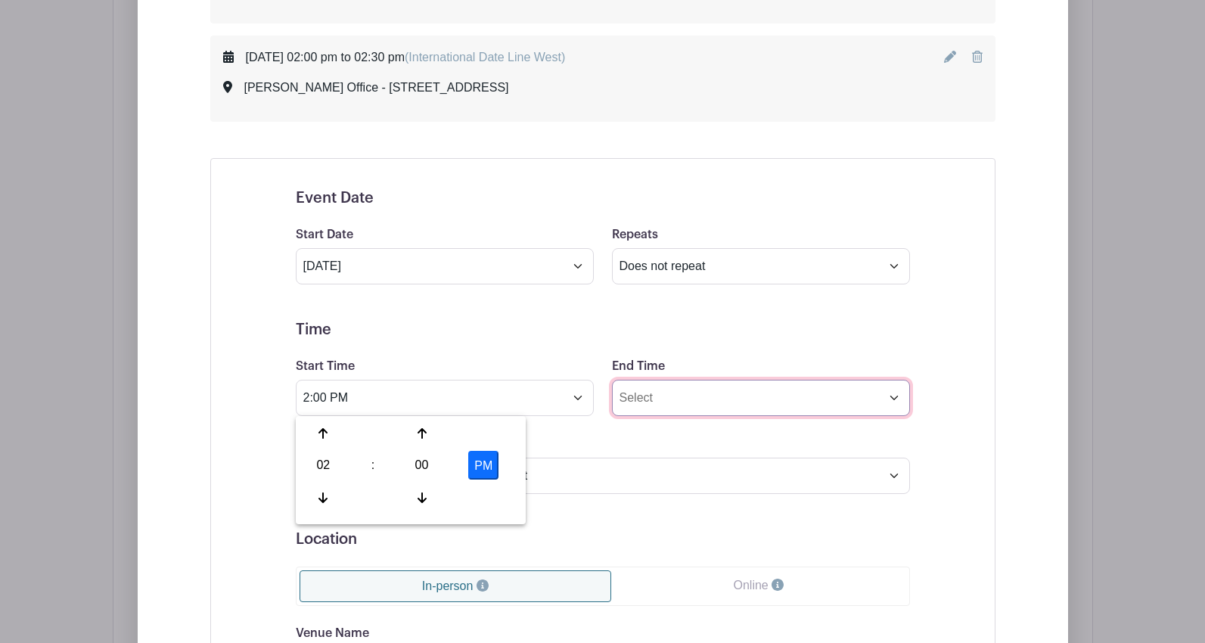
click at [635, 406] on input "End Time" at bounding box center [761, 398] width 298 height 36
type input "3:12 PM"
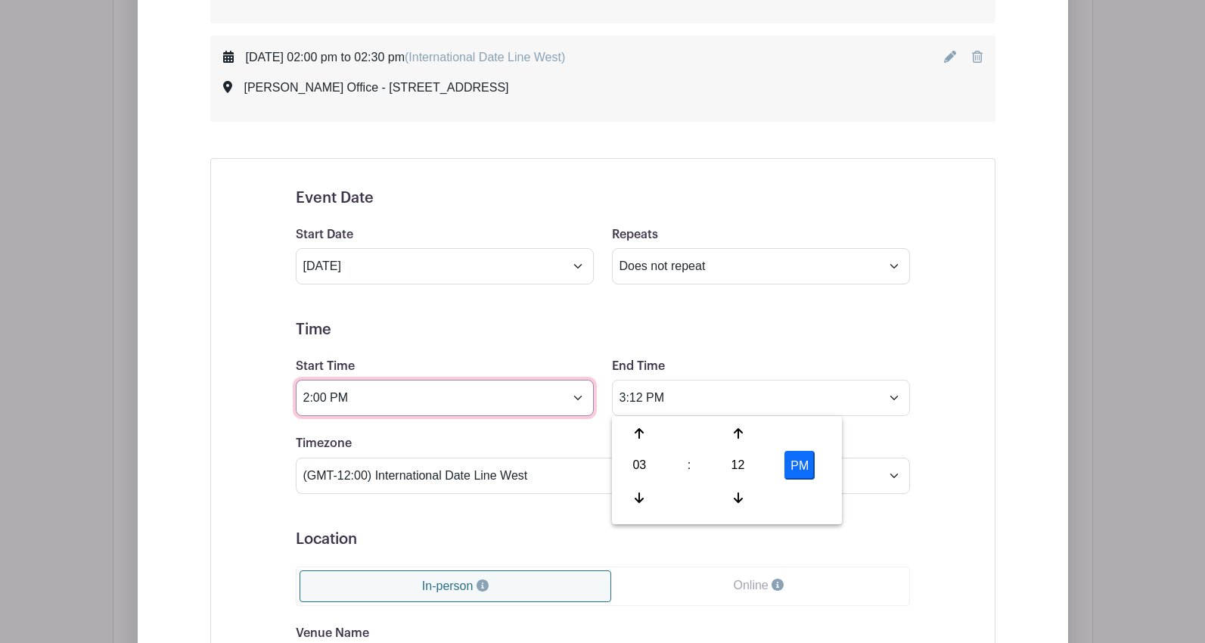
click at [356, 405] on input "2:00 PM" at bounding box center [445, 398] width 298 height 36
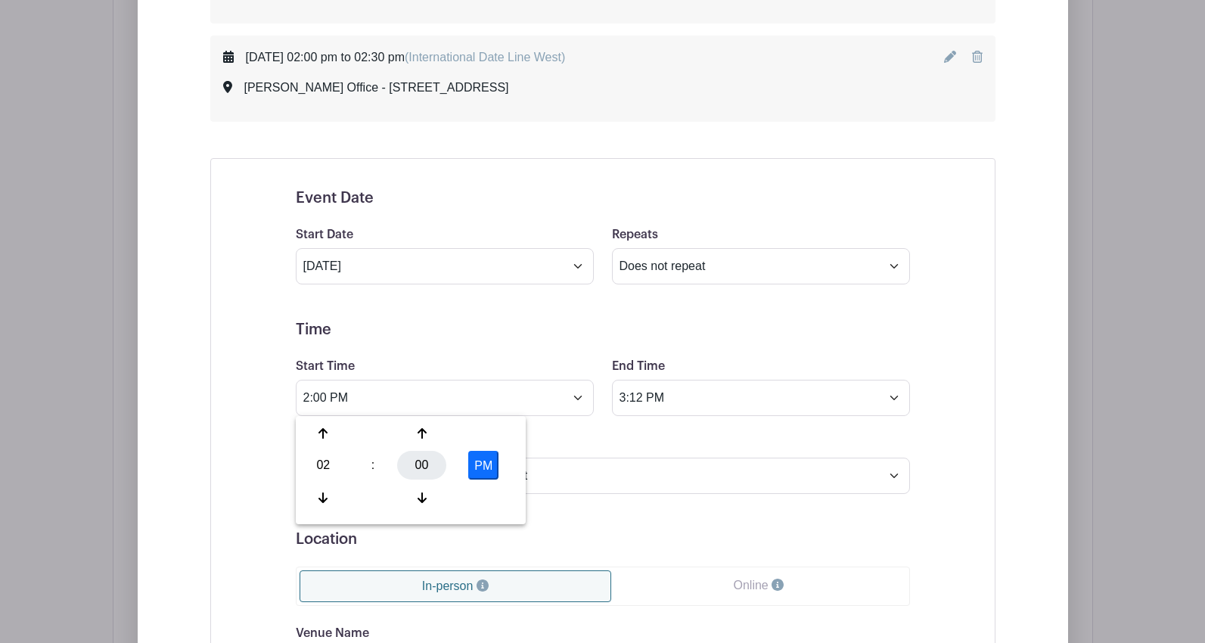
click at [413, 465] on div "00" at bounding box center [421, 465] width 49 height 29
click at [433, 467] on div "30" at bounding box center [436, 465] width 51 height 29
type input "2:30 PM"
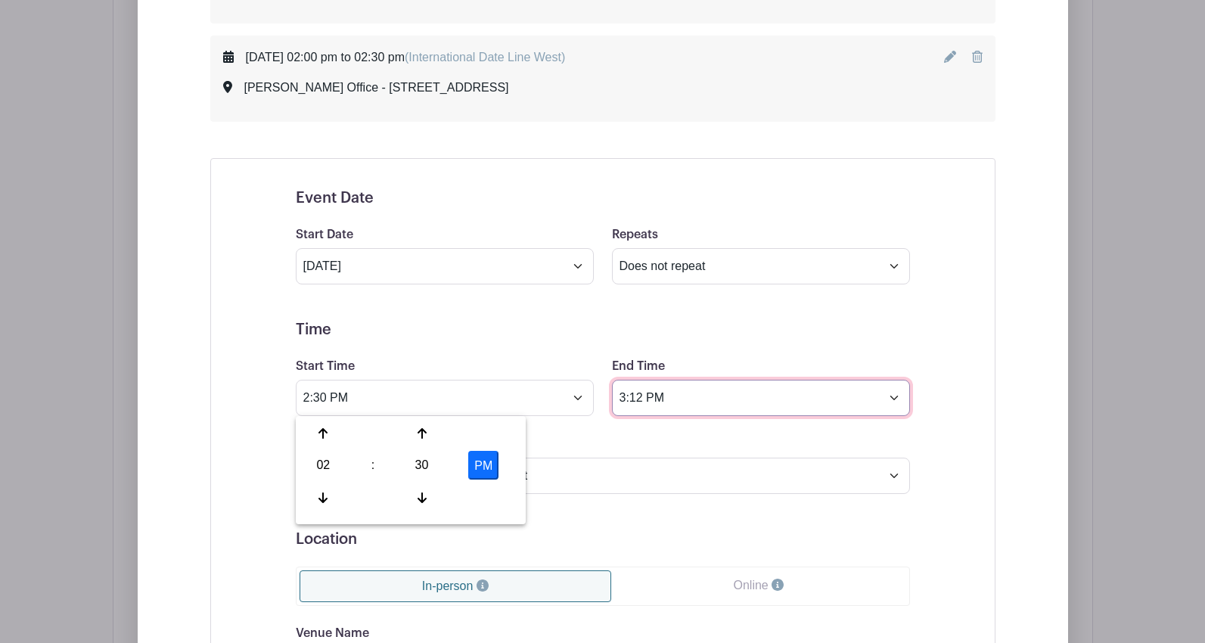
click at [639, 402] on input "3:12 PM" at bounding box center [761, 398] width 298 height 36
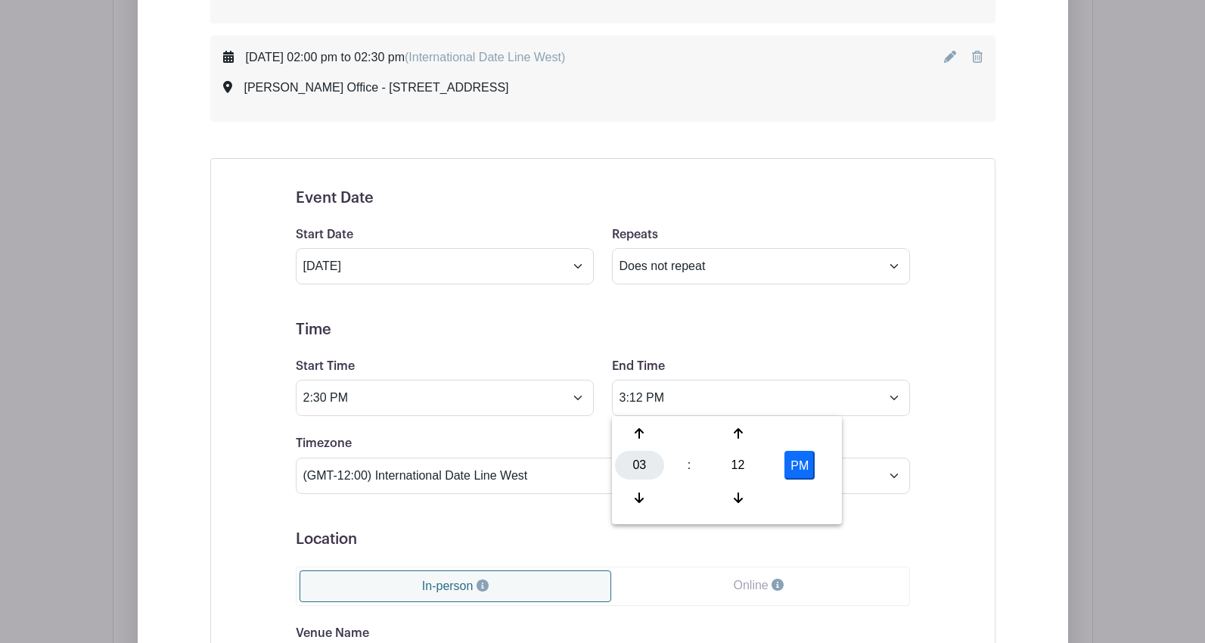
click at [643, 461] on div "03" at bounding box center [639, 465] width 49 height 29
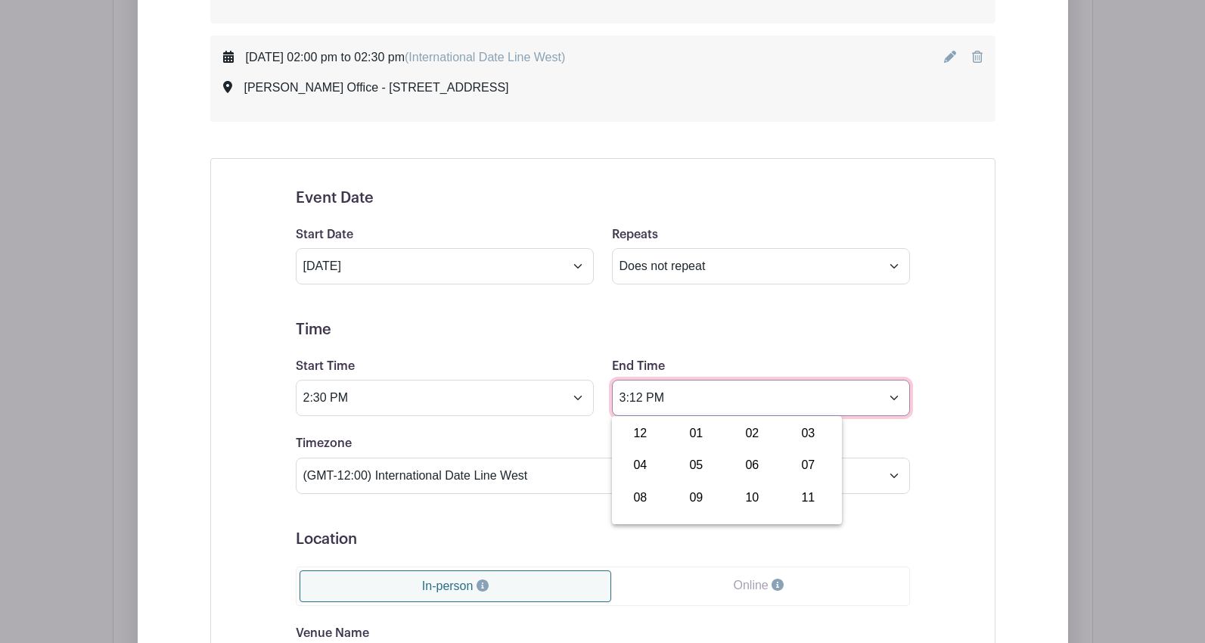
click at [642, 404] on input "3:12 PM" at bounding box center [761, 398] width 298 height 36
click at [690, 404] on input "3:12 PM" at bounding box center [761, 398] width 298 height 36
click at [641, 400] on input "3:12 PM" at bounding box center [761, 398] width 298 height 36
click at [679, 402] on input "3:12 PM" at bounding box center [761, 398] width 298 height 36
click at [803, 434] on div "03" at bounding box center [808, 433] width 51 height 29
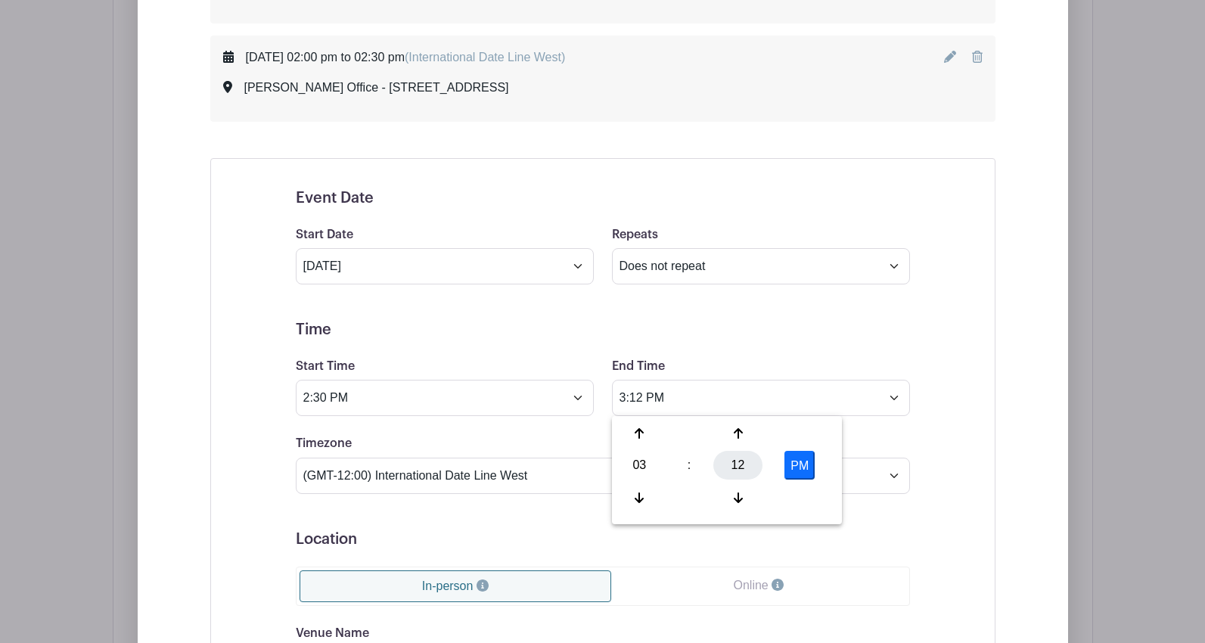
click at [741, 465] on div "12" at bounding box center [737, 465] width 49 height 29
click at [638, 438] on div "00" at bounding box center [640, 433] width 51 height 29
type input "3:00 PM"
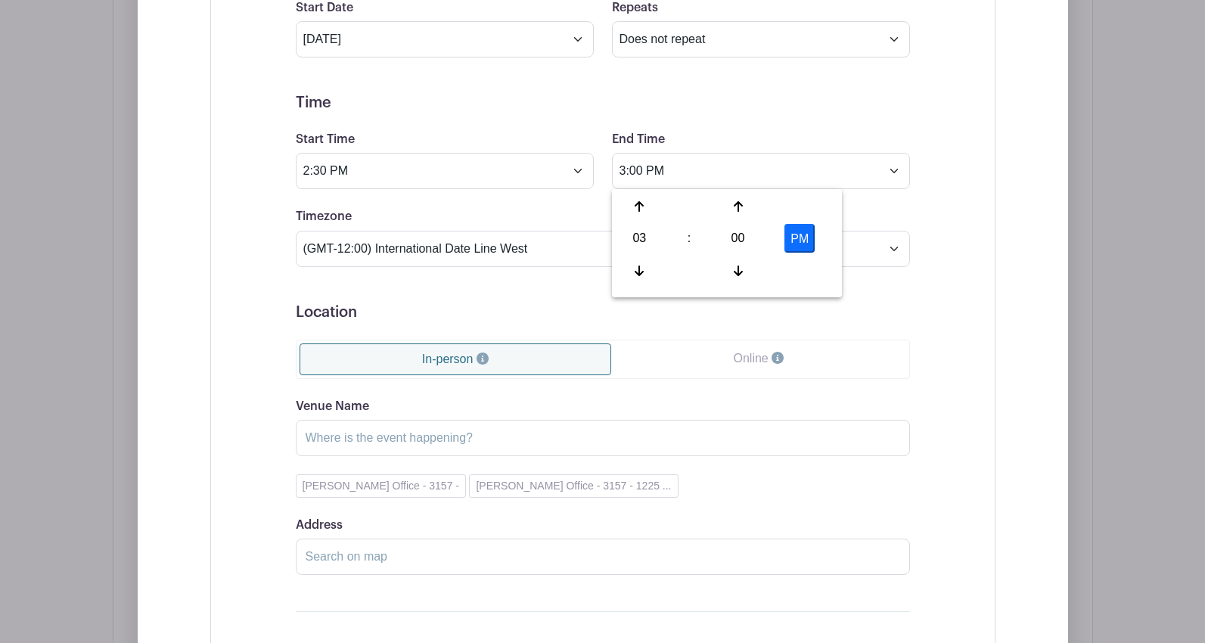
scroll to position [3514, 0]
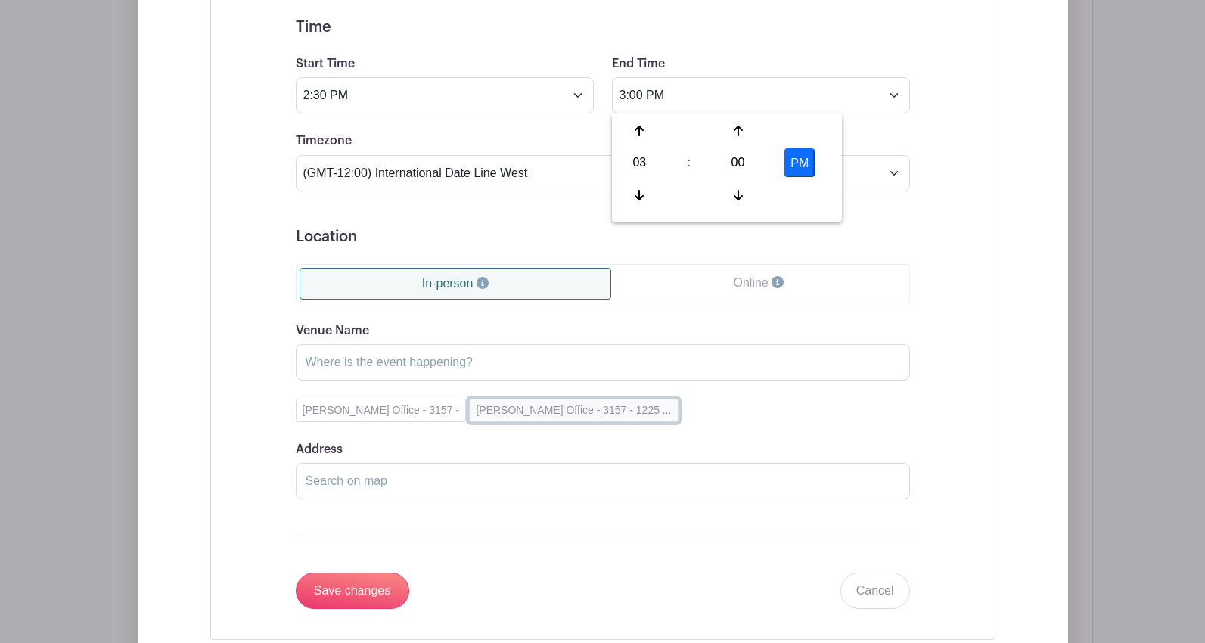
click at [532, 413] on button "[PERSON_NAME] Office - 3157 - 1225 ..." at bounding box center [573, 410] width 209 height 23
type input "[PERSON_NAME] Office - 3157"
type input "[STREET_ADDRESS]"
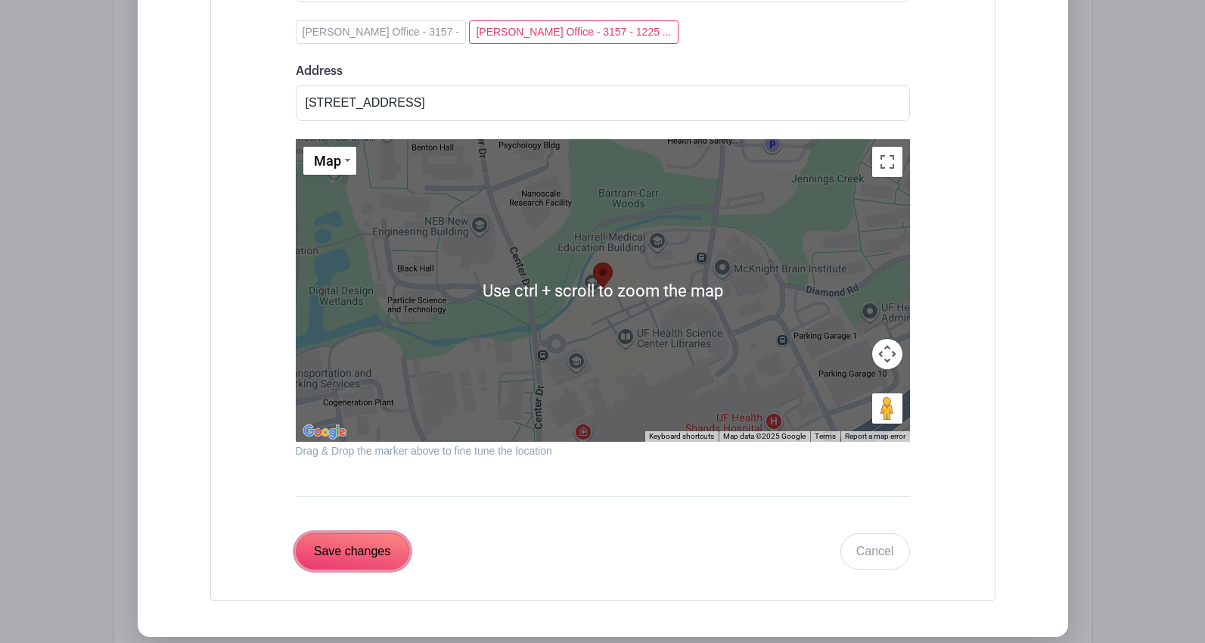
click at [364, 554] on input "Save changes" at bounding box center [352, 551] width 113 height 36
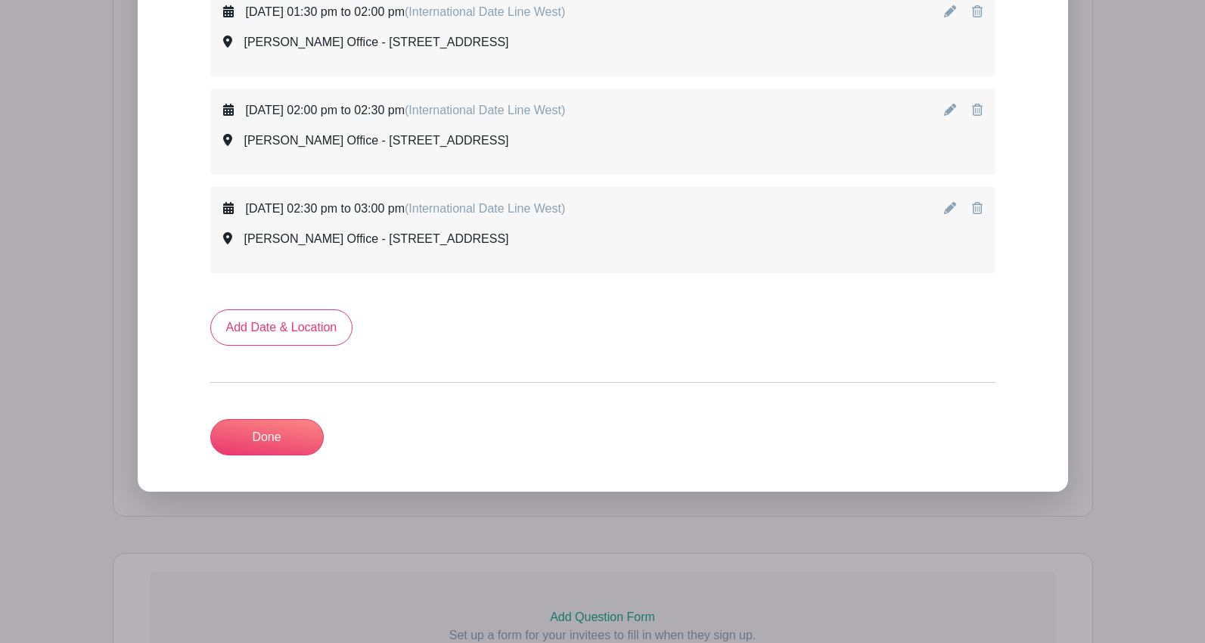
scroll to position [3083, 0]
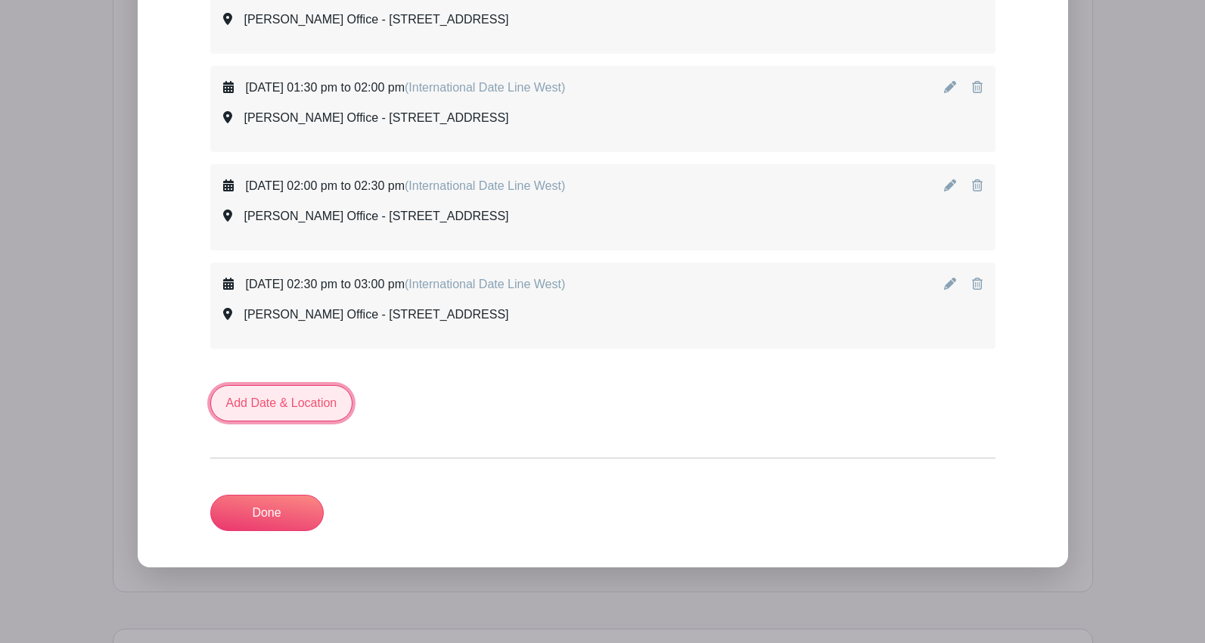
click at [321, 398] on link "Add Date & Location" at bounding box center [281, 403] width 143 height 36
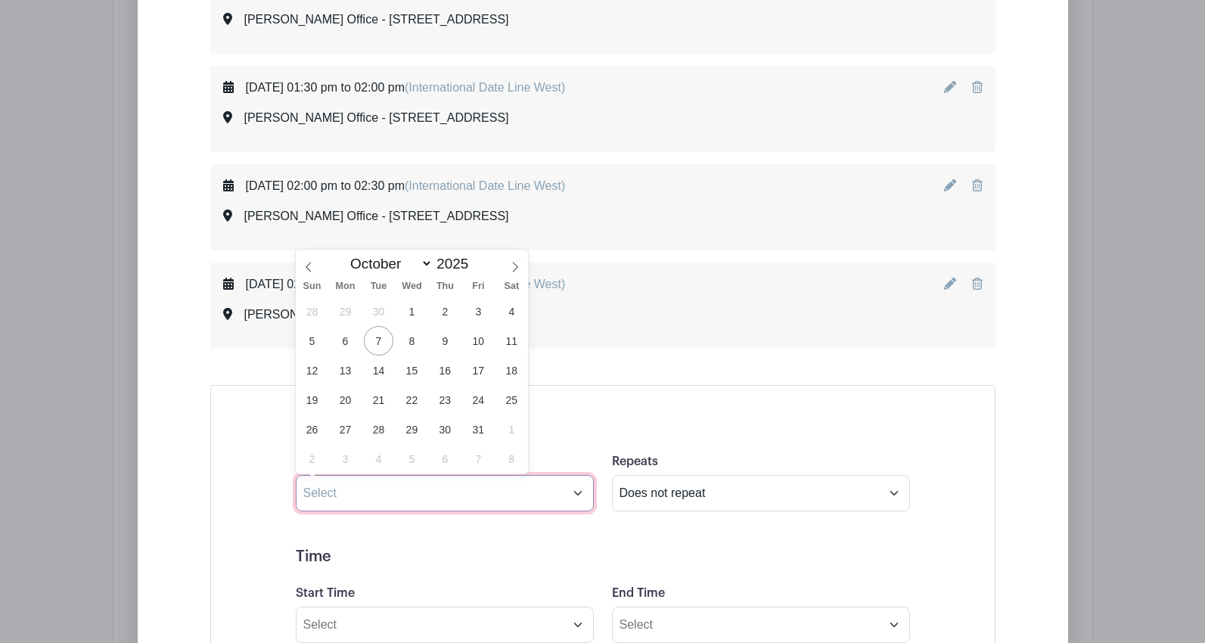
click at [364, 495] on input "text" at bounding box center [445, 493] width 298 height 36
click at [442, 433] on span "30" at bounding box center [444, 428] width 29 height 29
type input "[DATE]"
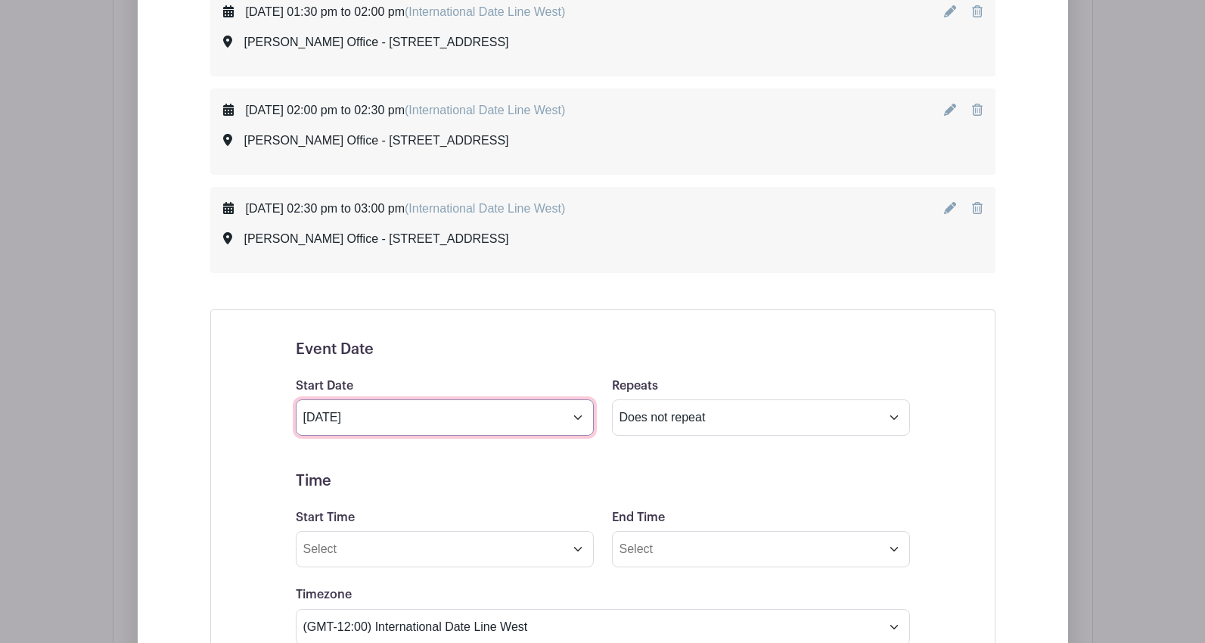
scroll to position [3310, 0]
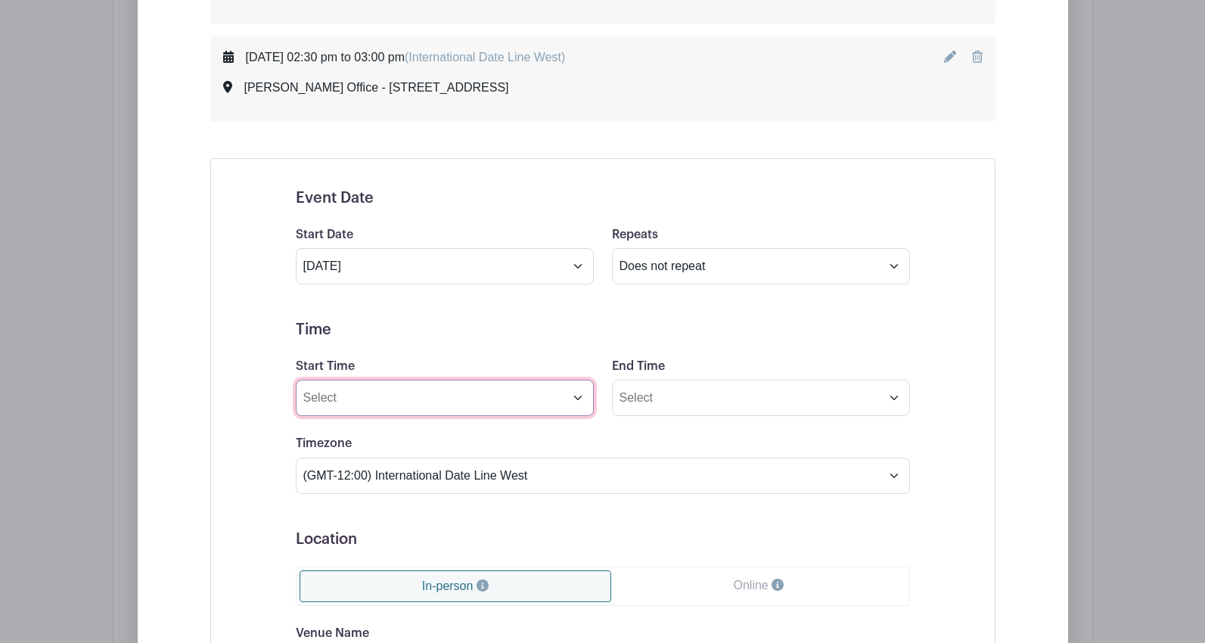
click at [405, 393] on input "Start Time" at bounding box center [445, 398] width 298 height 36
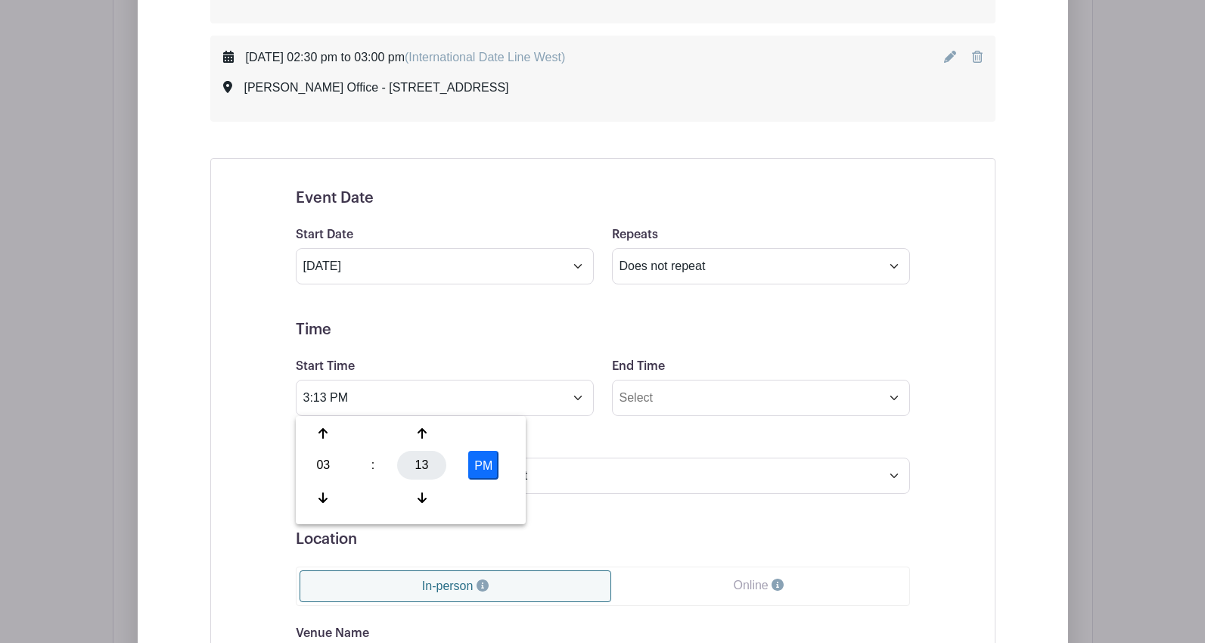
click at [427, 473] on div "13" at bounding box center [421, 465] width 49 height 29
click at [329, 442] on div "00" at bounding box center [324, 433] width 51 height 29
type input "3:00 PM"
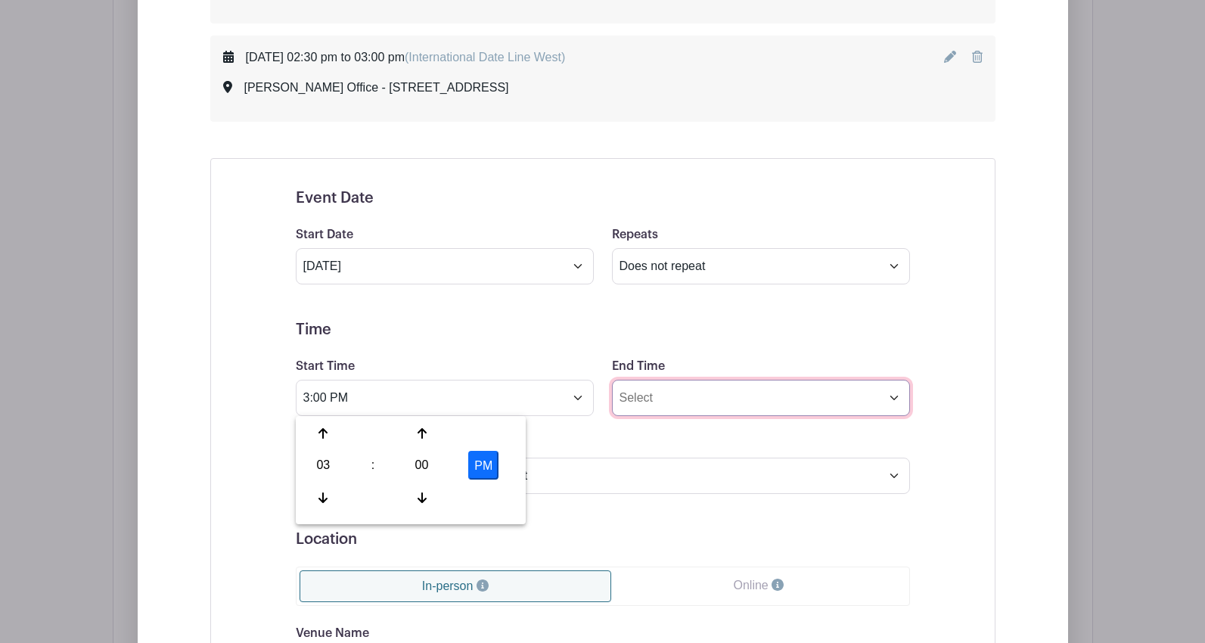
click at [661, 405] on input "End Time" at bounding box center [761, 398] width 298 height 36
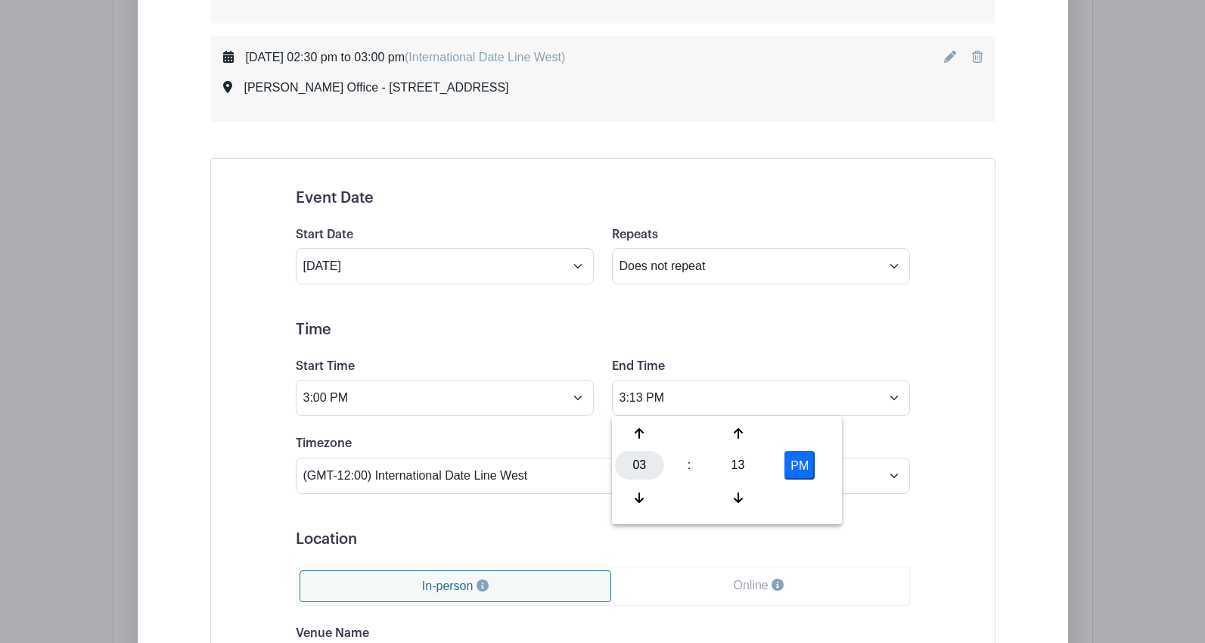
click at [644, 467] on div "03" at bounding box center [639, 465] width 49 height 29
click at [793, 432] on div "03" at bounding box center [808, 433] width 51 height 29
click at [744, 467] on div "13" at bounding box center [737, 465] width 49 height 29
click at [747, 469] on div "30" at bounding box center [752, 465] width 51 height 29
type input "3:30 PM"
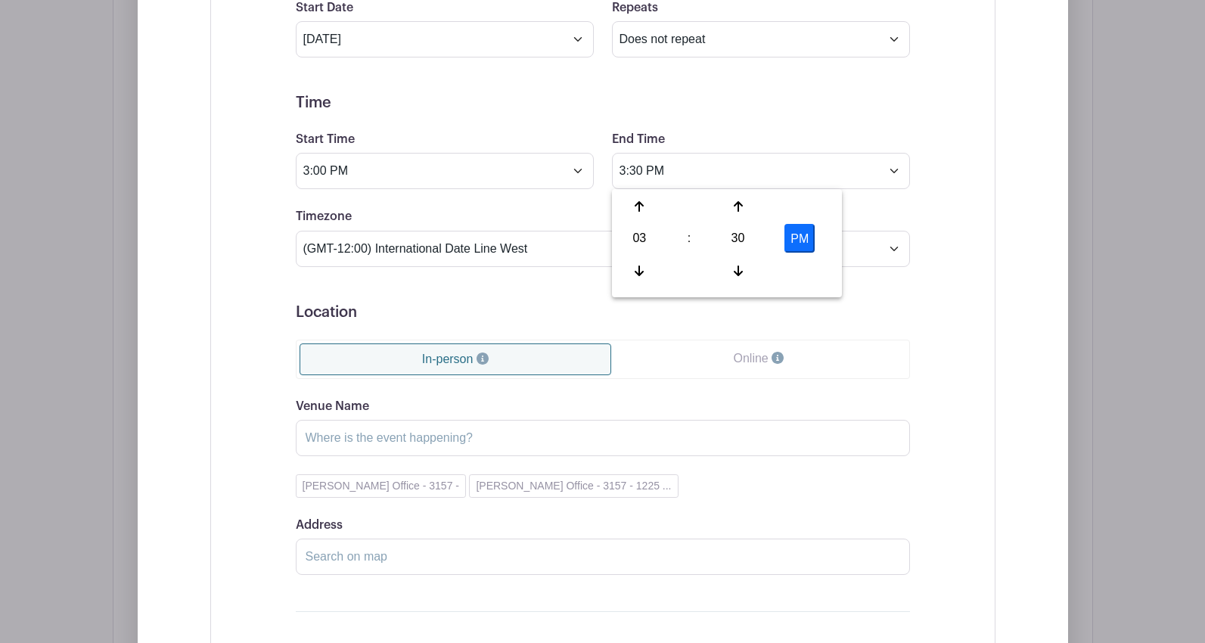
scroll to position [3764, 0]
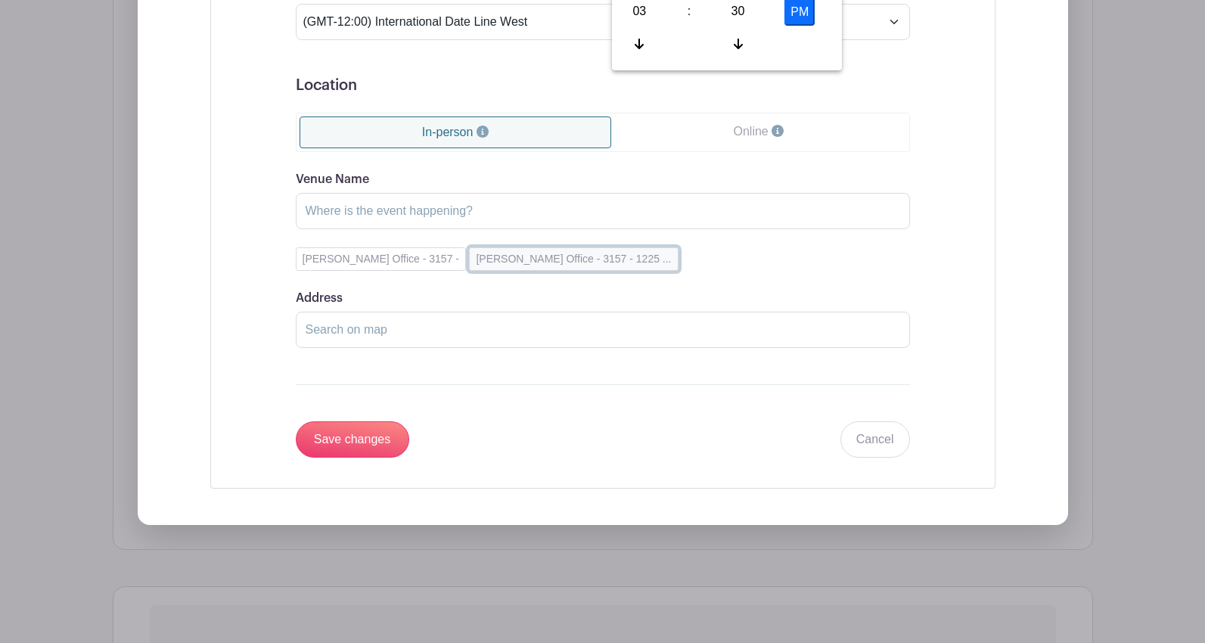
click at [505, 265] on button "[PERSON_NAME] Office - 3157 - 1225 ..." at bounding box center [573, 258] width 209 height 23
type input "[PERSON_NAME] Office - 3157"
type input "[STREET_ADDRESS]"
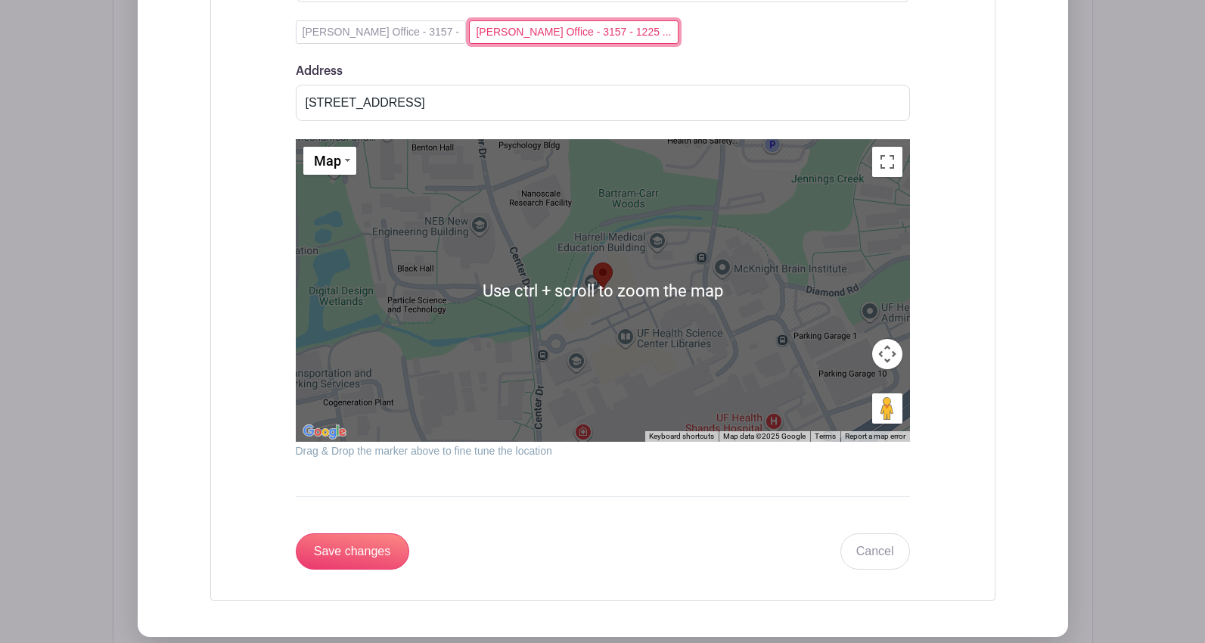
scroll to position [4066, 0]
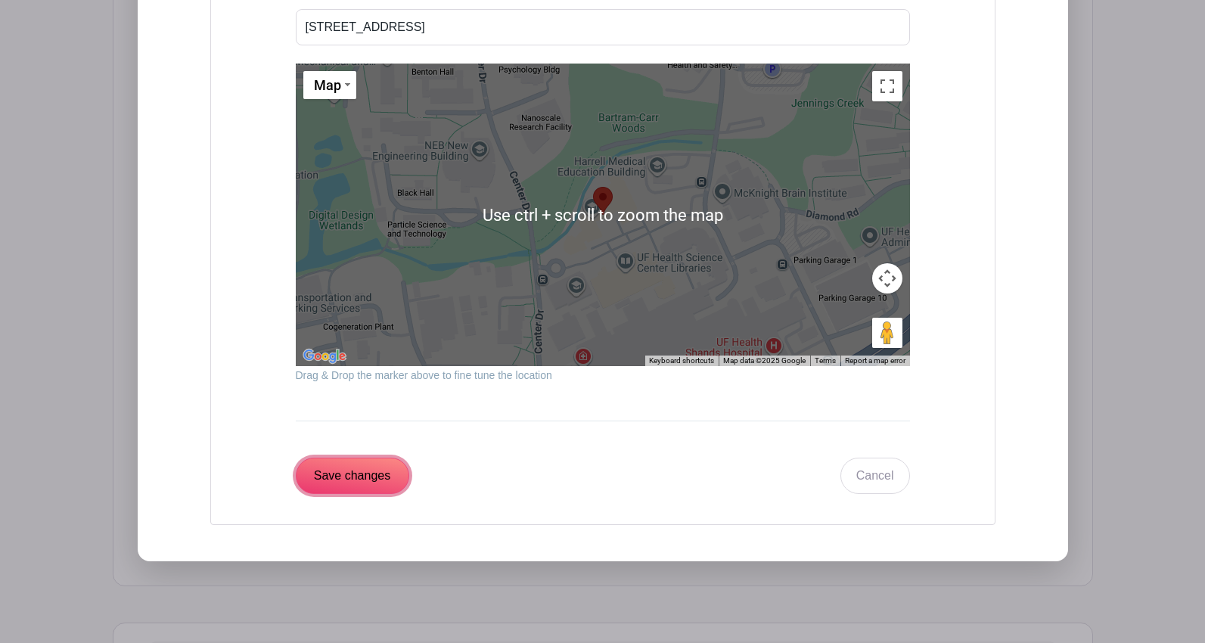
click at [360, 474] on input "Save changes" at bounding box center [352, 476] width 113 height 36
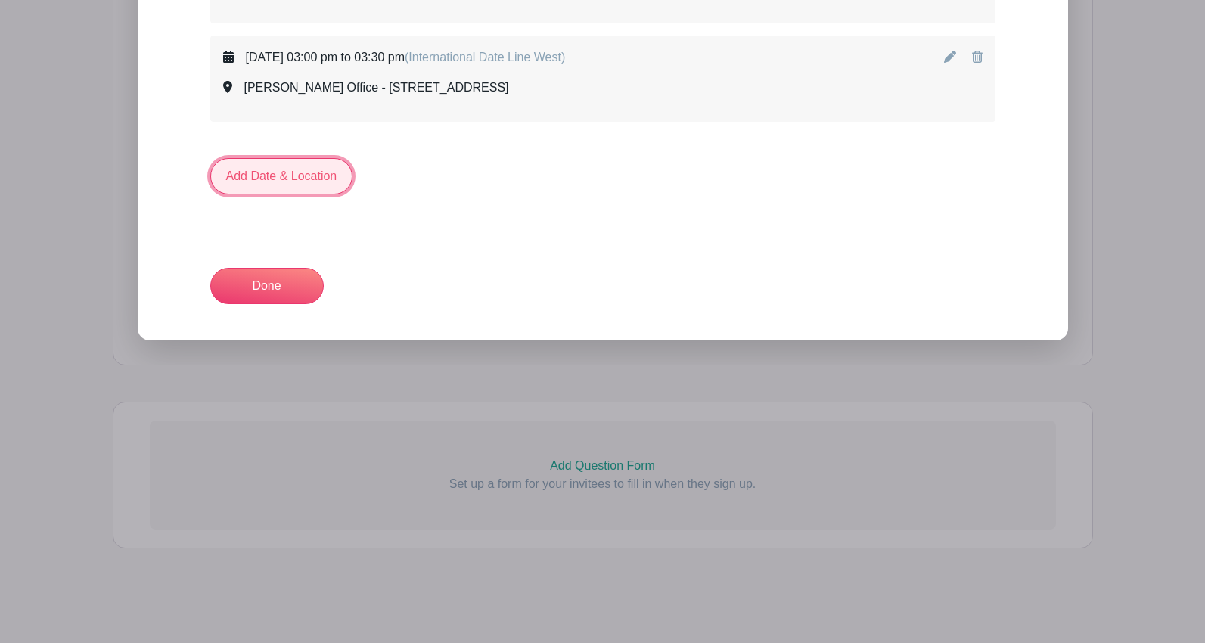
click at [283, 176] on link "Add Date & Location" at bounding box center [281, 176] width 143 height 36
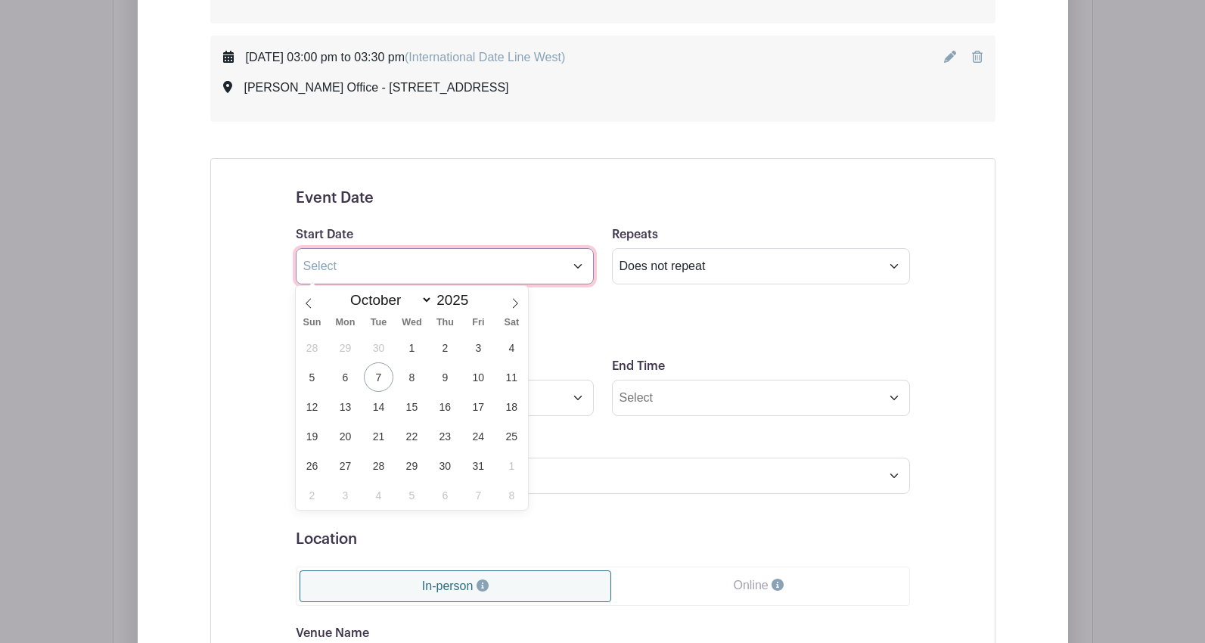
click at [371, 268] on input "text" at bounding box center [445, 266] width 298 height 36
click at [450, 462] on span "30" at bounding box center [444, 465] width 29 height 29
type input "[DATE]"
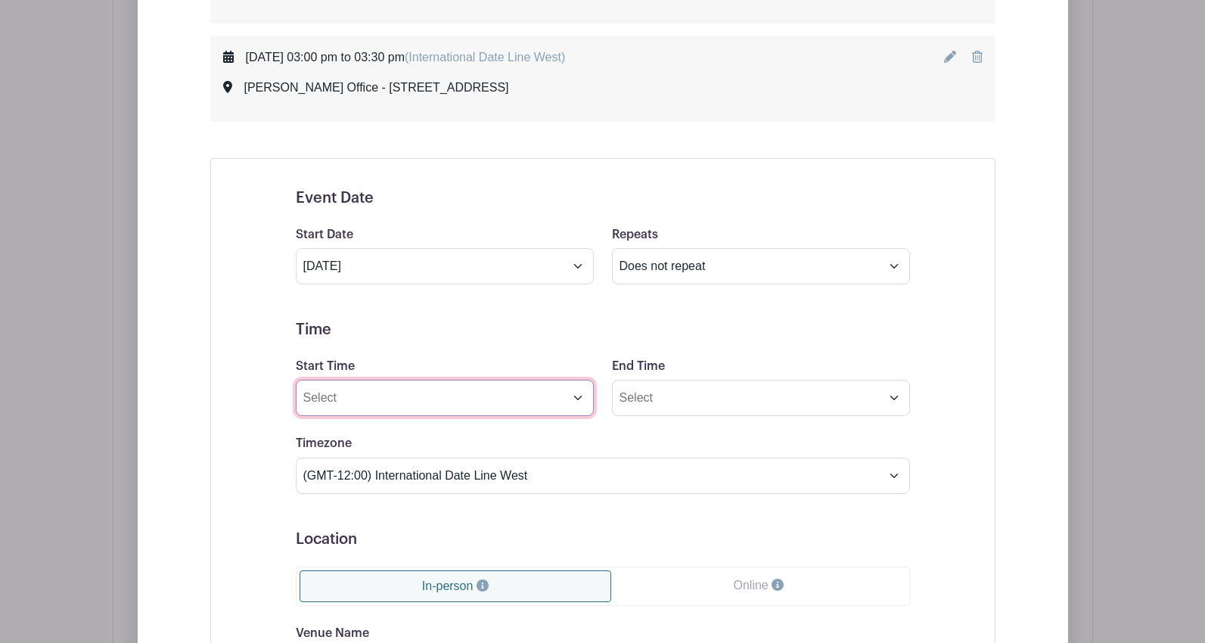
click at [387, 388] on input "Start Time" at bounding box center [445, 398] width 298 height 36
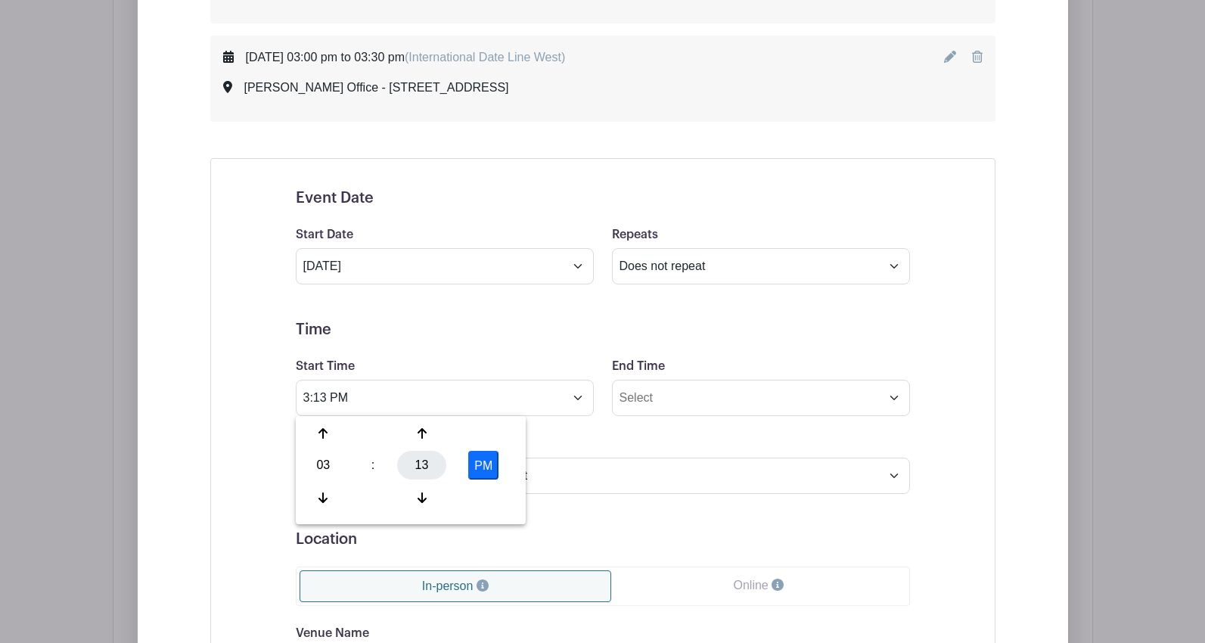
click at [421, 467] on div "13" at bounding box center [421, 465] width 49 height 29
click at [438, 471] on div "30" at bounding box center [436, 465] width 51 height 29
type input "3:30 PM"
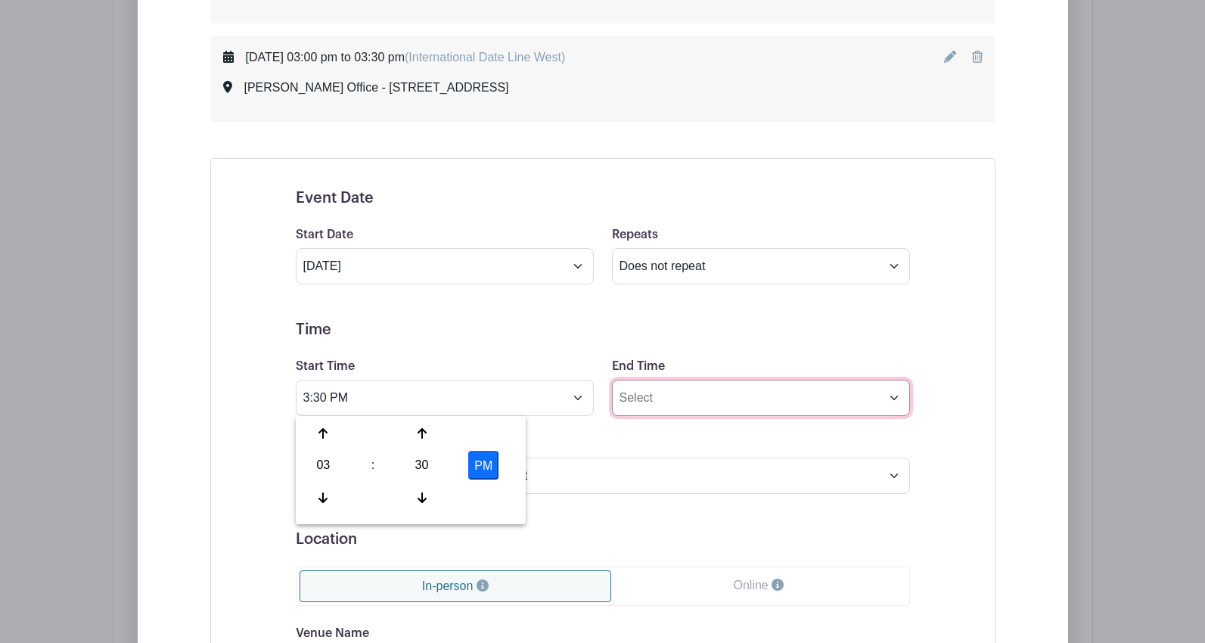
click at [663, 401] on input "End Time" at bounding box center [761, 398] width 298 height 36
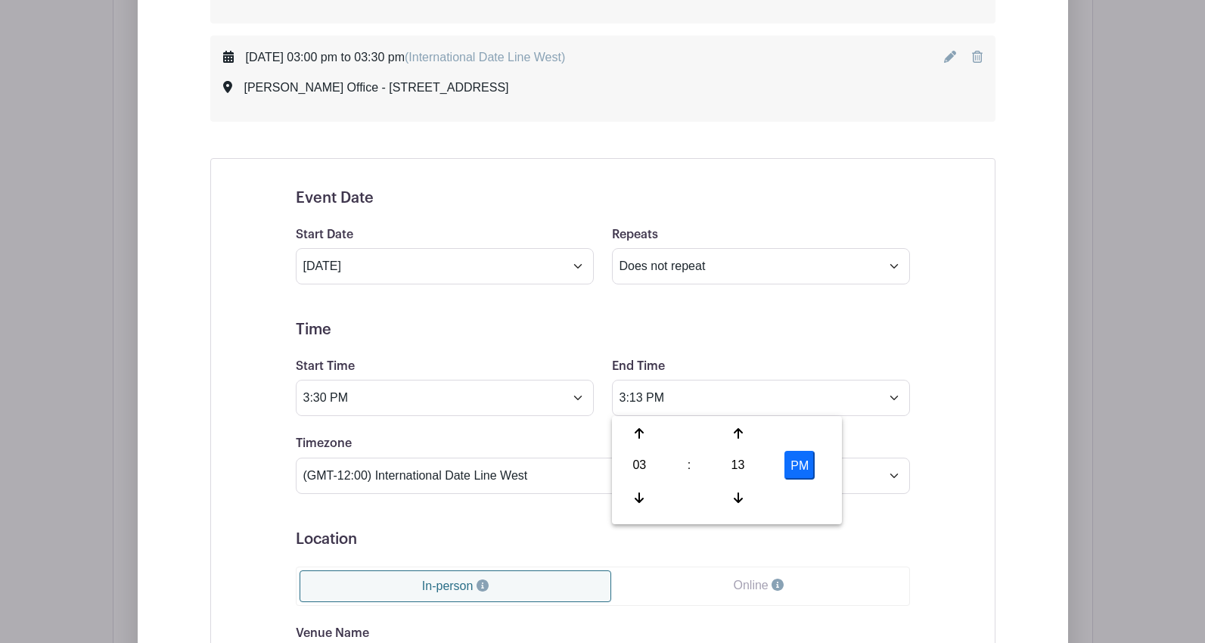
click at [641, 466] on div "03" at bounding box center [639, 465] width 49 height 29
click at [642, 474] on div "04" at bounding box center [640, 465] width 51 height 29
click at [737, 470] on div "13" at bounding box center [737, 465] width 49 height 29
click at [640, 436] on div "00" at bounding box center [640, 433] width 51 height 29
type input "4:00 PM"
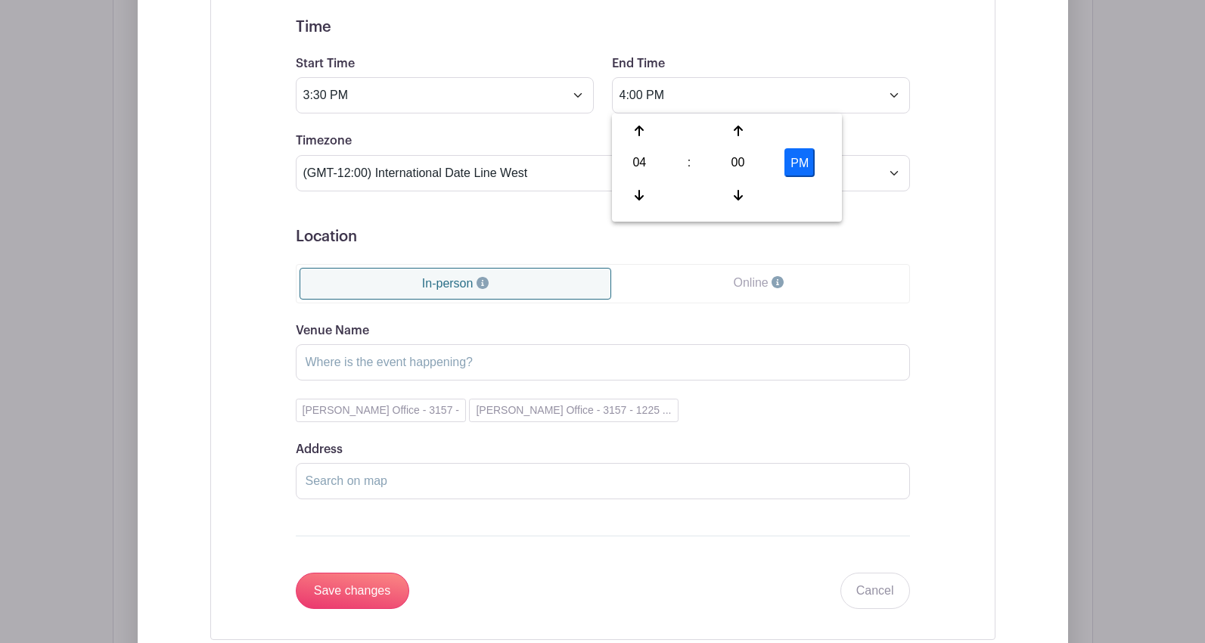
scroll to position [3787, 0]
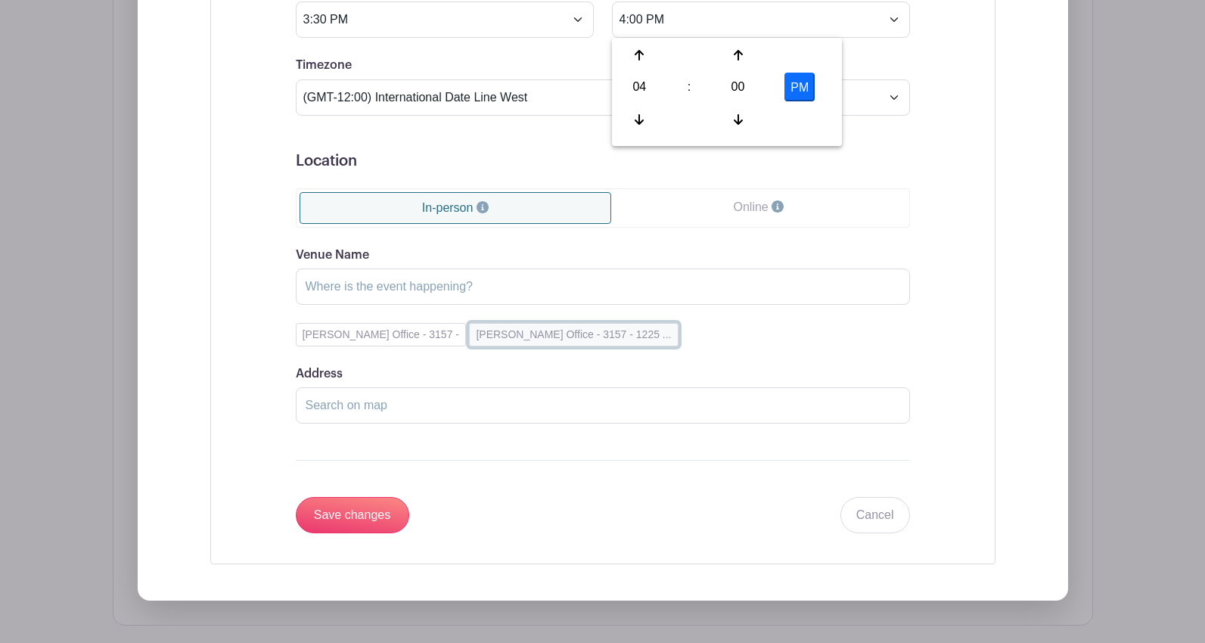
click at [514, 337] on button "[PERSON_NAME] Office - 3157 - 1225 ..." at bounding box center [573, 334] width 209 height 23
type input "[PERSON_NAME] Office - 3157"
type input "[STREET_ADDRESS]"
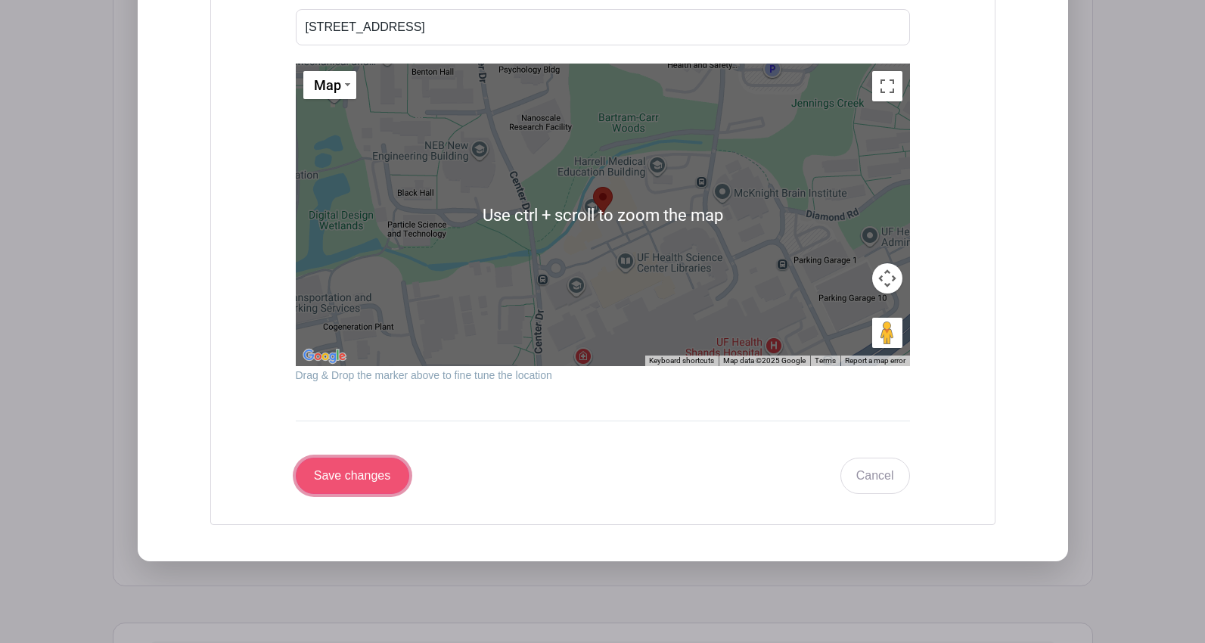
click at [370, 463] on input "Save changes" at bounding box center [352, 476] width 113 height 36
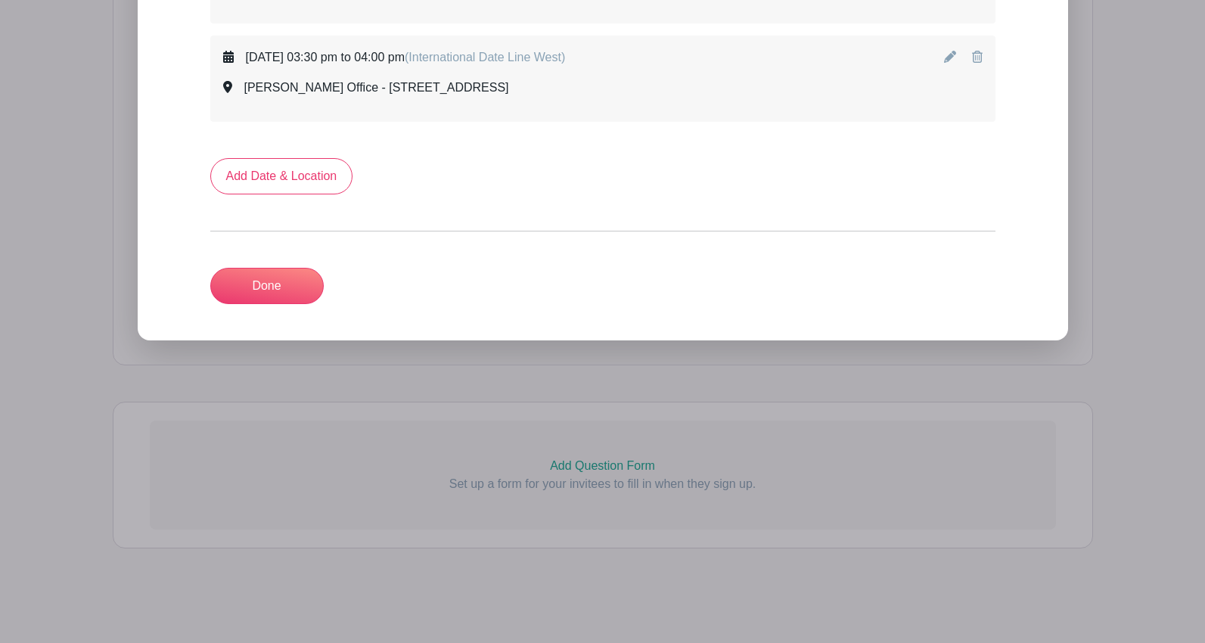
scroll to position [3507, 0]
click at [293, 176] on link "Add Date & Location" at bounding box center [281, 176] width 143 height 36
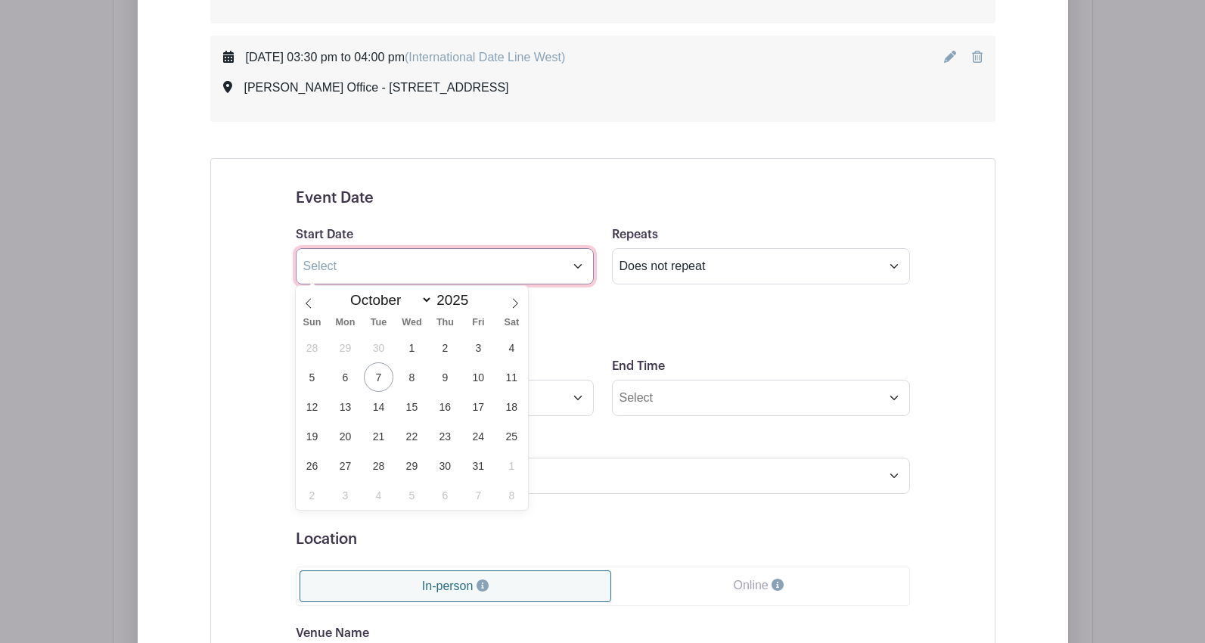
click at [430, 268] on input "text" at bounding box center [445, 266] width 298 height 36
click at [445, 463] on span "30" at bounding box center [444, 465] width 29 height 29
type input "[DATE]"
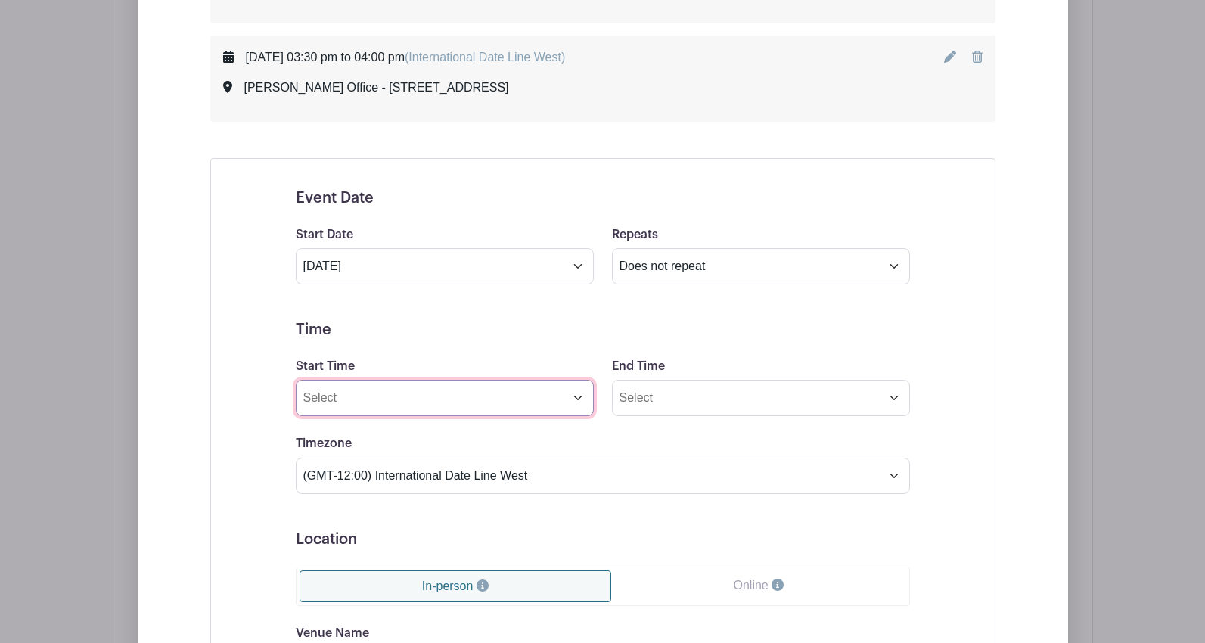
click at [365, 391] on input "Start Time" at bounding box center [445, 398] width 298 height 36
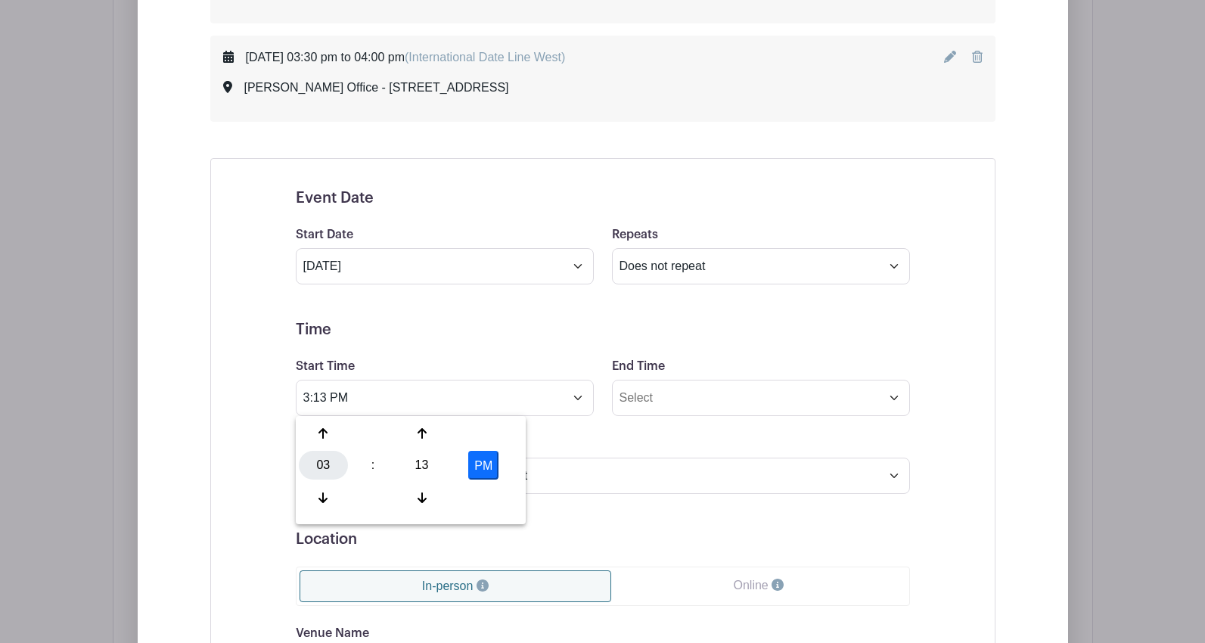
click at [328, 464] on div "03" at bounding box center [323, 465] width 49 height 29
click at [329, 471] on div "04" at bounding box center [324, 465] width 51 height 29
click at [418, 472] on div "13" at bounding box center [421, 465] width 49 height 29
click at [333, 439] on div "00" at bounding box center [324, 433] width 51 height 29
type input "4:00 PM"
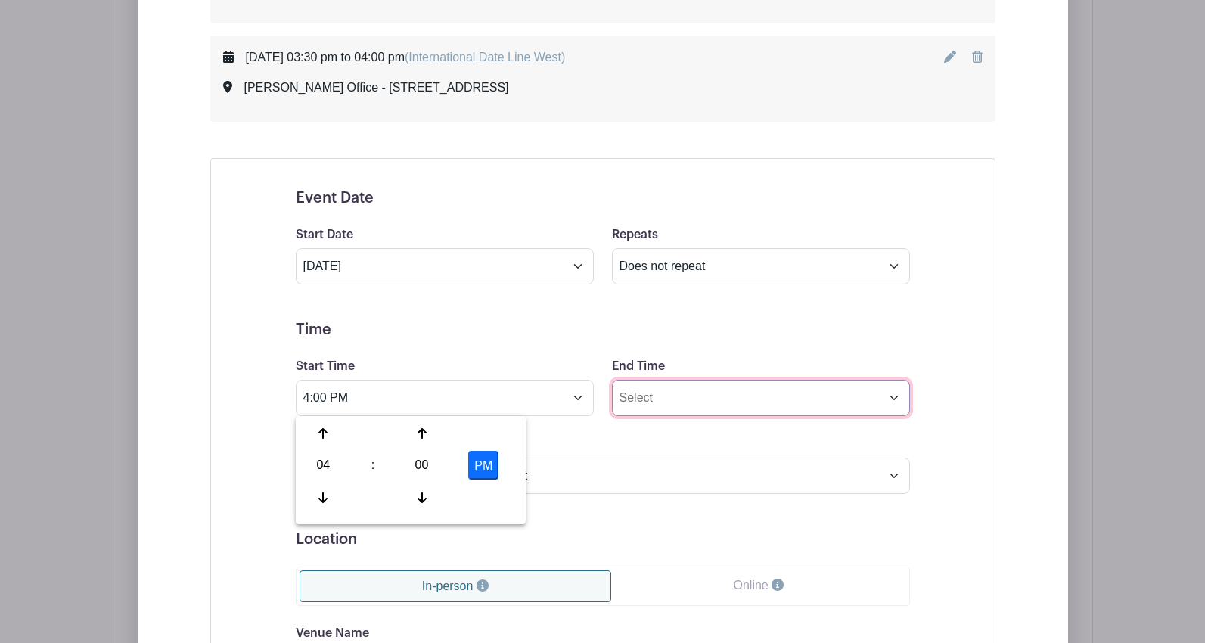
click at [650, 402] on input "End Time" at bounding box center [761, 398] width 298 height 36
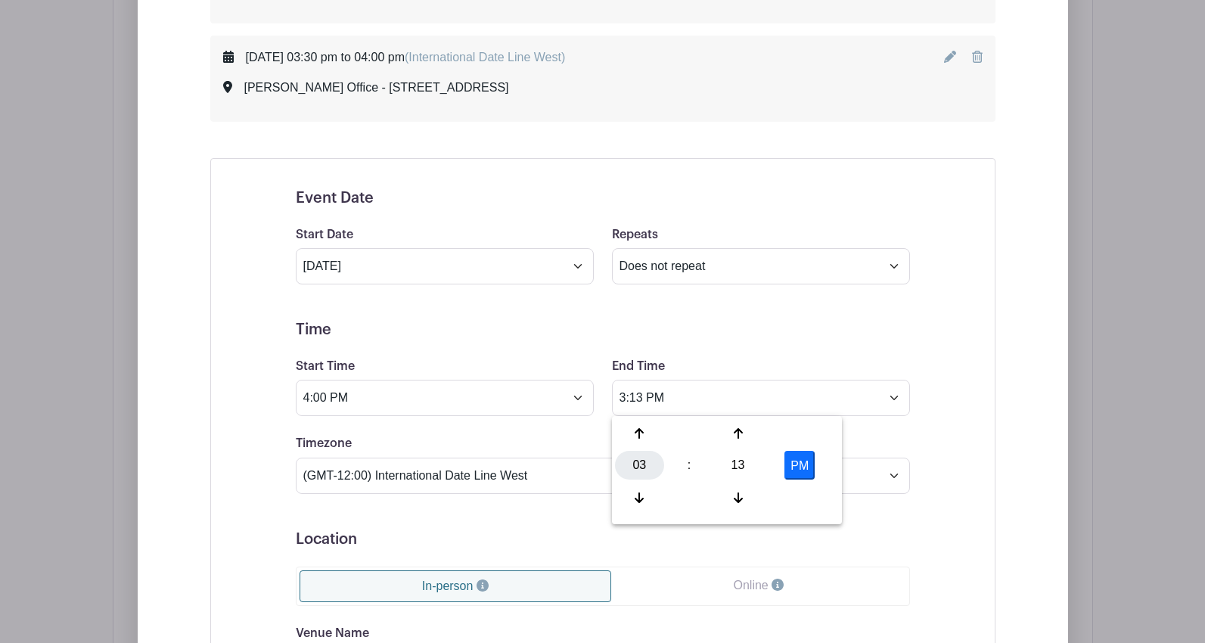
click at [641, 465] on div "03" at bounding box center [639, 465] width 49 height 29
click at [638, 460] on div "04" at bounding box center [640, 465] width 51 height 29
click at [731, 463] on div "13" at bounding box center [737, 465] width 49 height 29
click at [743, 468] on div "30" at bounding box center [752, 465] width 51 height 29
type input "4:30 PM"
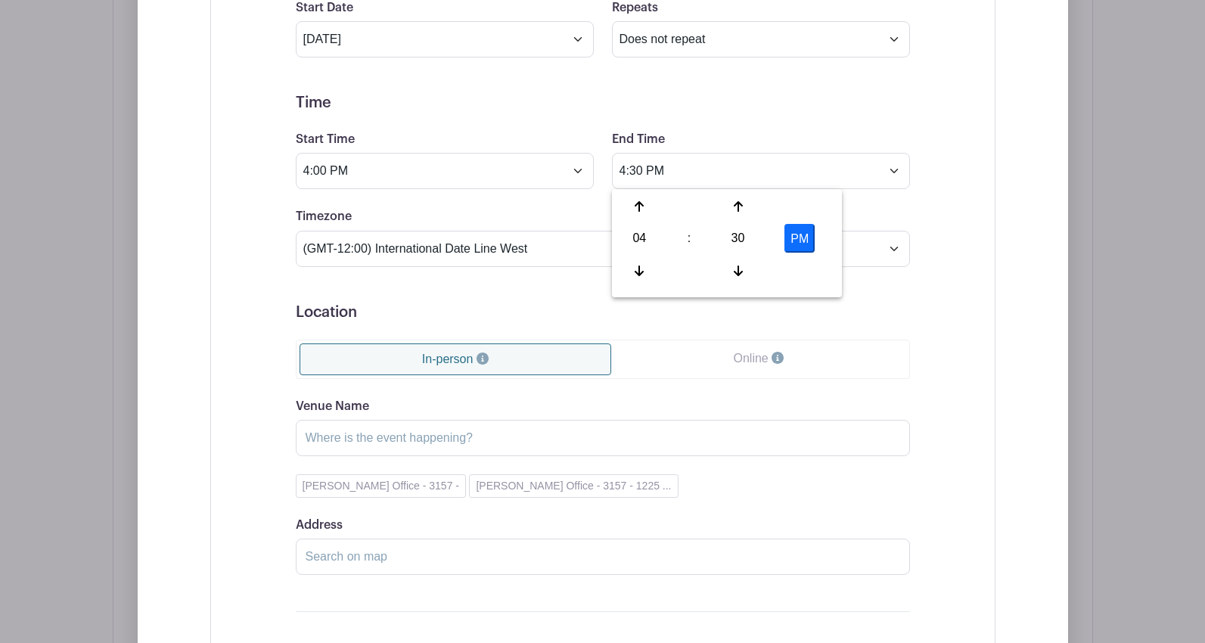
scroll to position [3809, 0]
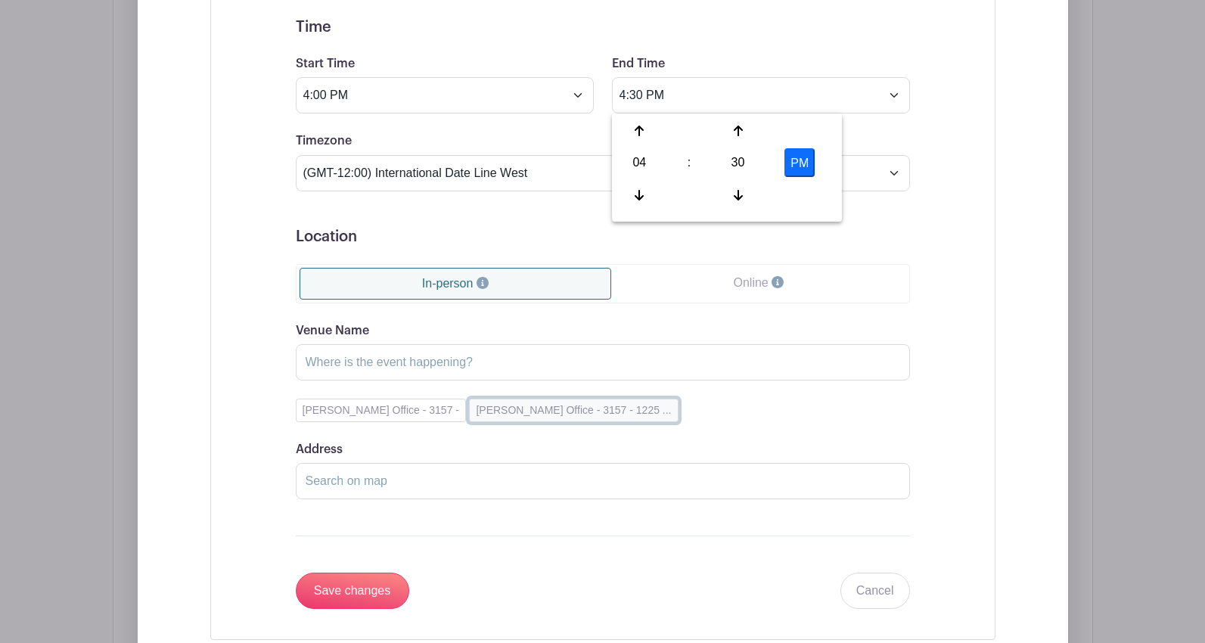
click at [554, 413] on button "[PERSON_NAME] Office - 3157 - 1225 ..." at bounding box center [573, 410] width 209 height 23
type input "[PERSON_NAME] Office - 3157"
type input "[STREET_ADDRESS]"
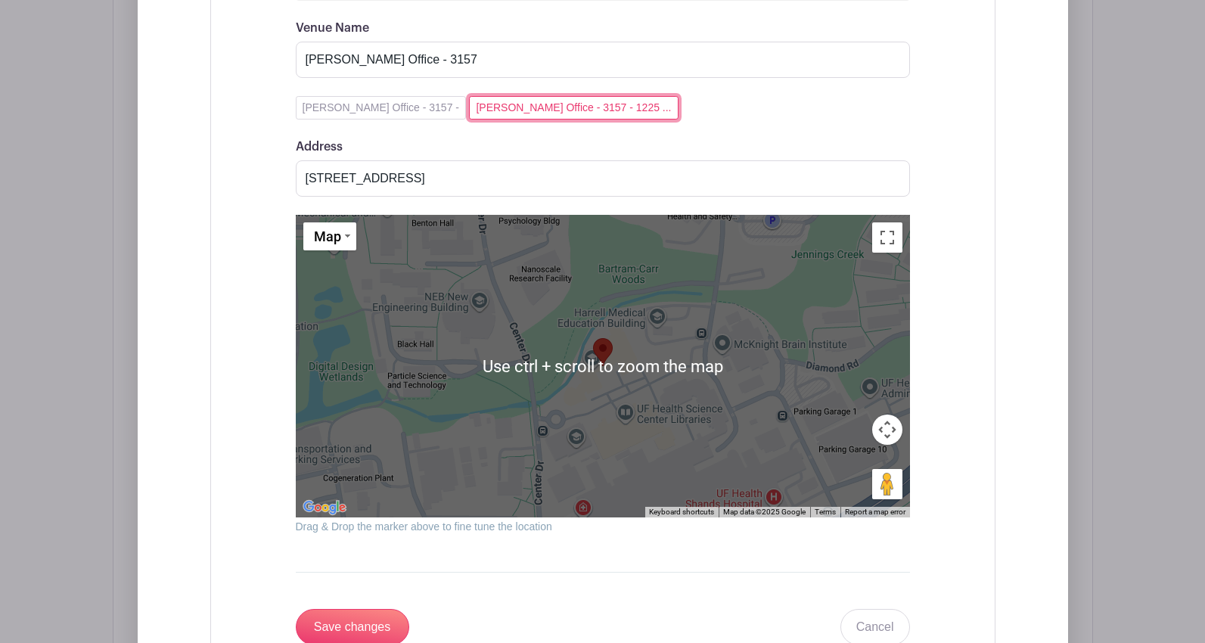
scroll to position [4187, 0]
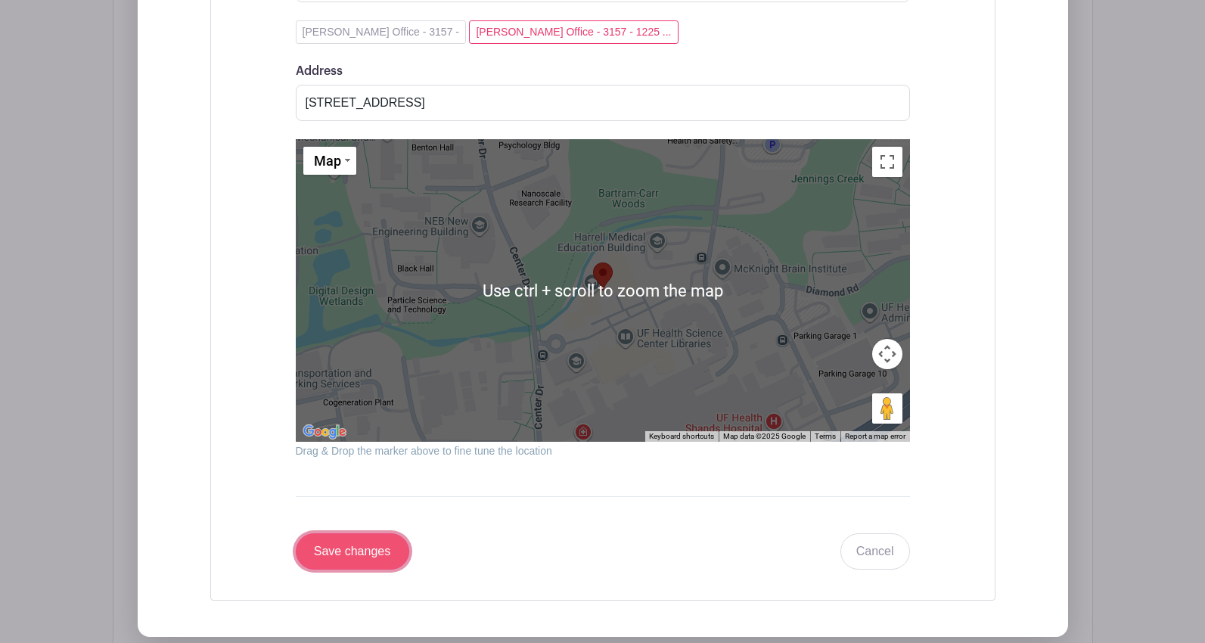
click at [366, 557] on input "Save changes" at bounding box center [352, 551] width 113 height 36
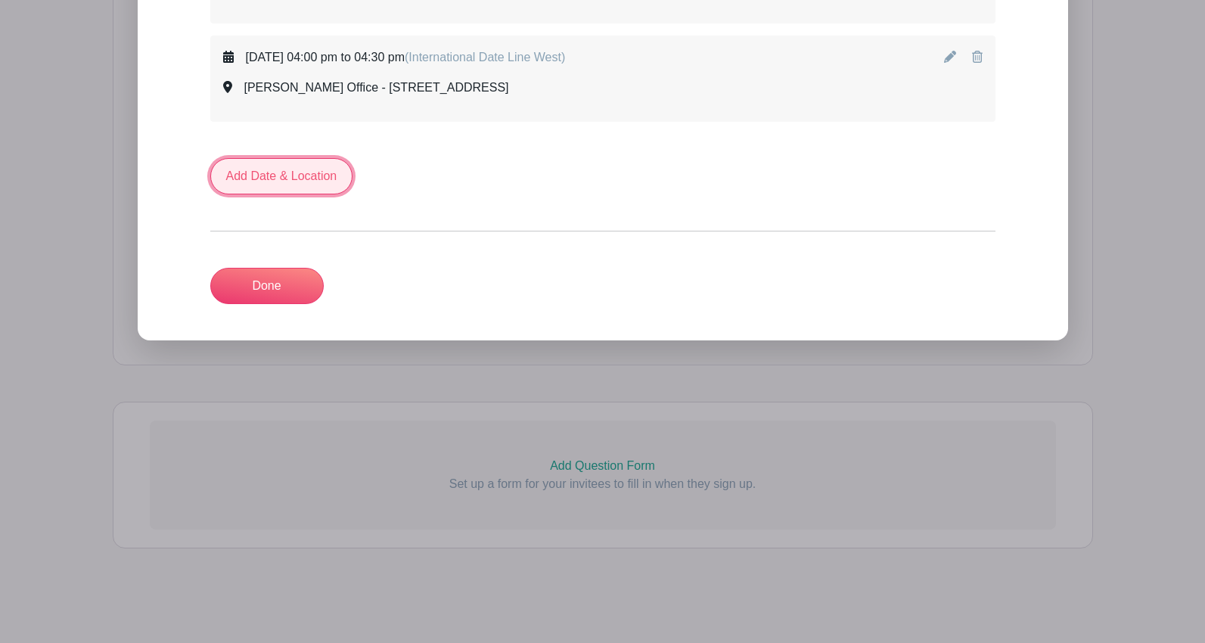
click at [290, 175] on link "Add Date & Location" at bounding box center [281, 176] width 143 height 36
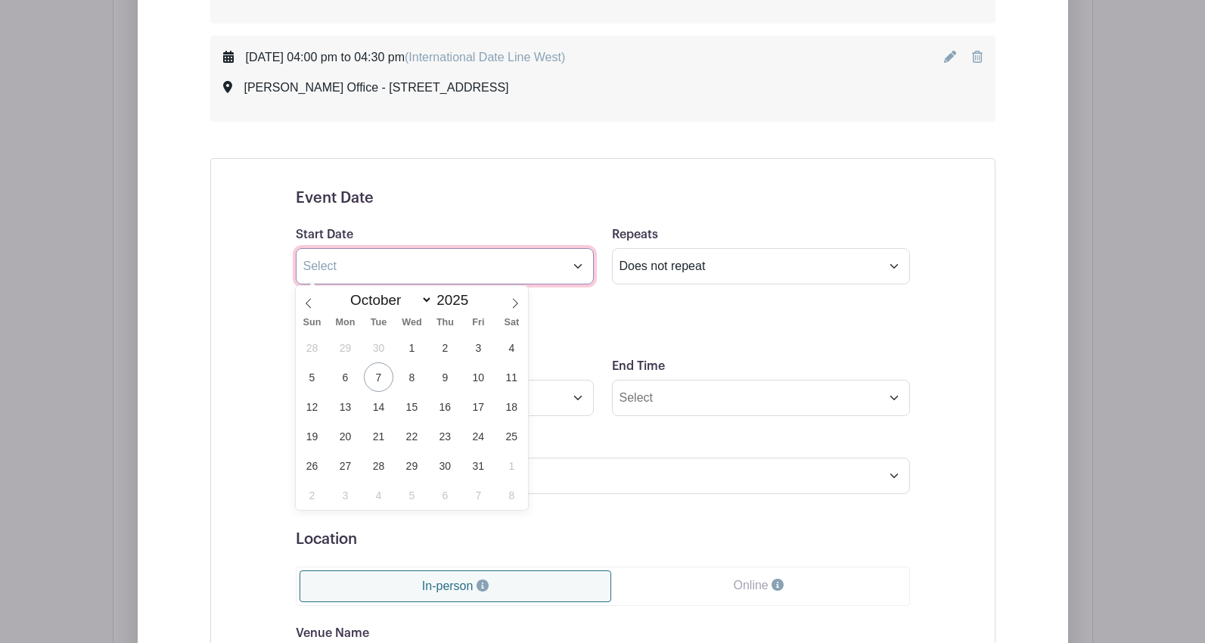
click at [361, 265] on input "text" at bounding box center [445, 266] width 298 height 36
click at [443, 462] on span "30" at bounding box center [444, 465] width 29 height 29
type input "[DATE]"
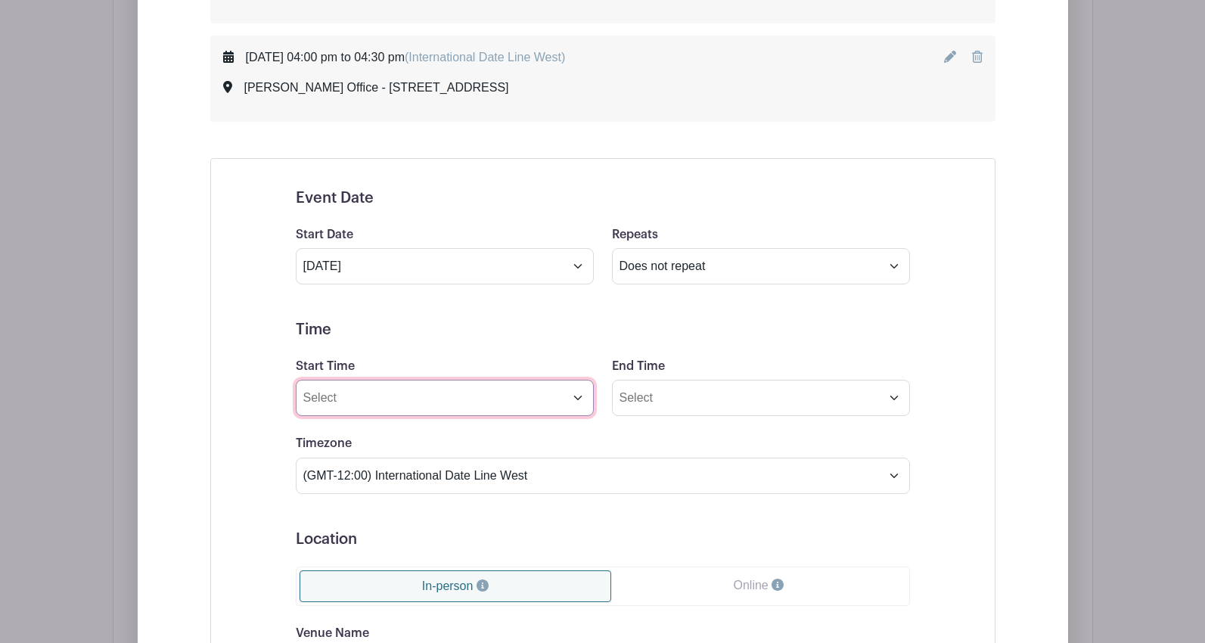
click at [361, 394] on input "Start Time" at bounding box center [445, 398] width 298 height 36
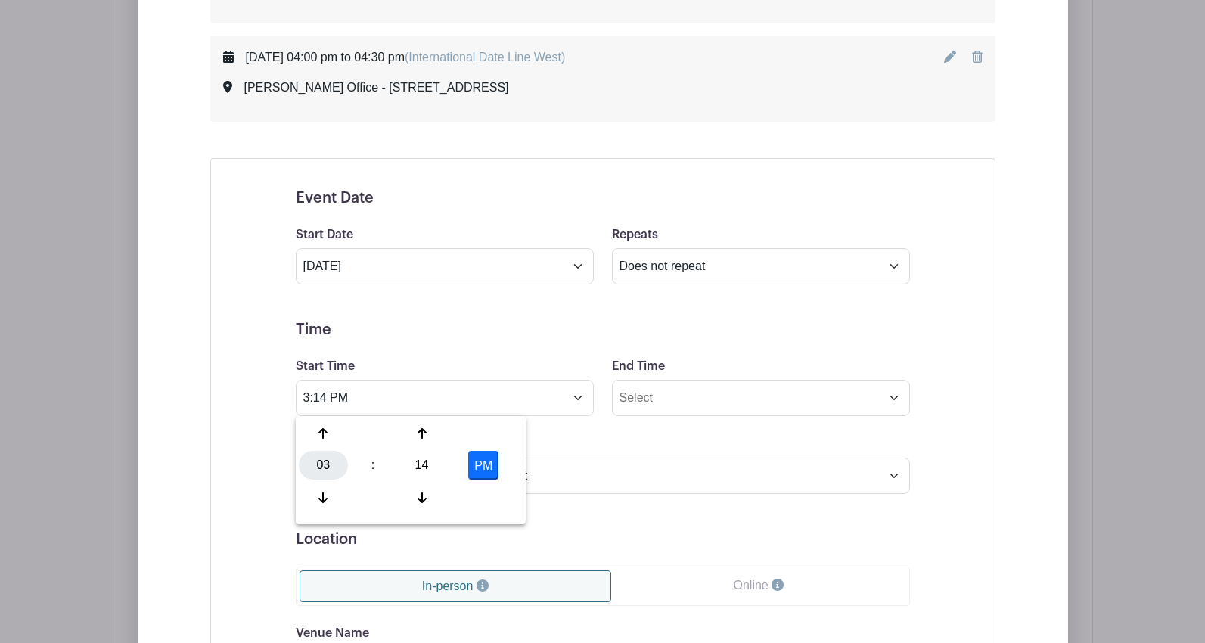
click at [327, 464] on div "03" at bounding box center [323, 465] width 49 height 29
click at [327, 468] on div "04" at bounding box center [324, 465] width 51 height 29
click at [427, 468] on div "14" at bounding box center [421, 465] width 49 height 29
drag, startPoint x: 434, startPoint y: 470, endPoint x: 442, endPoint y: 469, distance: 8.5
click at [435, 470] on div "30" at bounding box center [436, 465] width 51 height 29
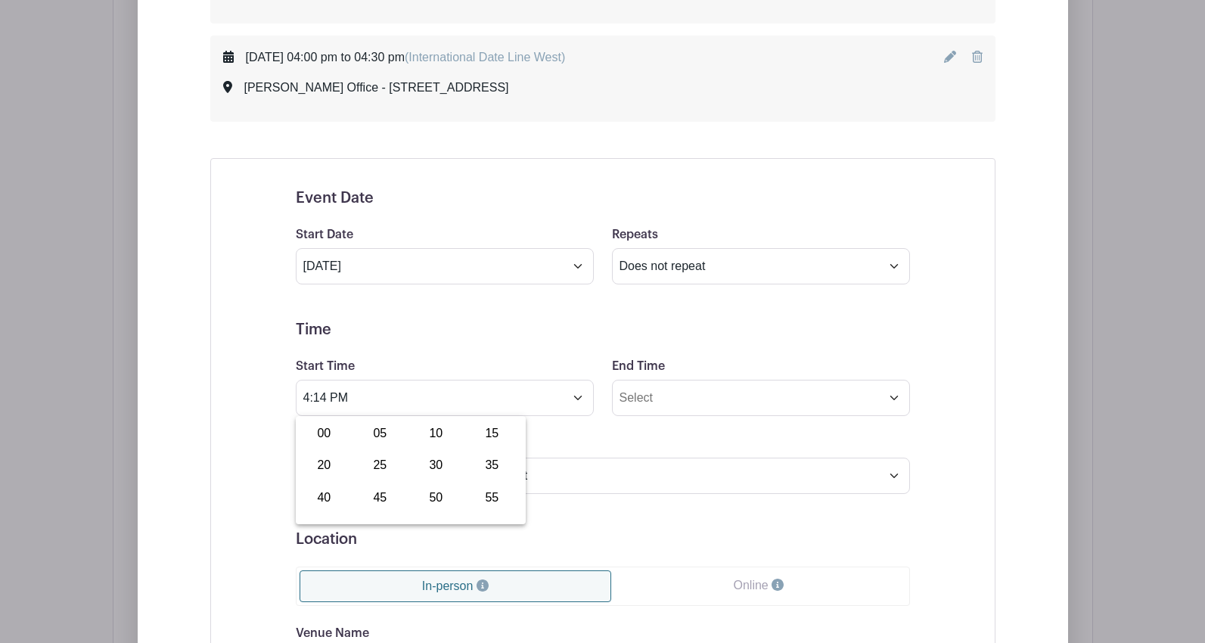
type input "4:30 PM"
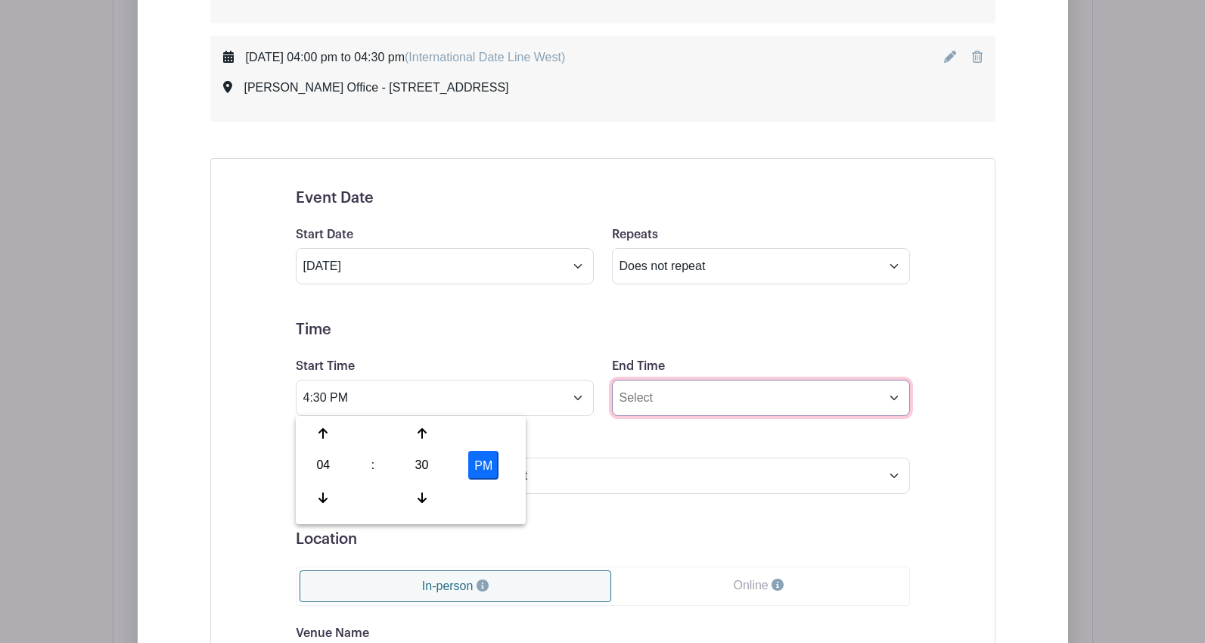
click at [646, 403] on input "End Time" at bounding box center [761, 398] width 298 height 36
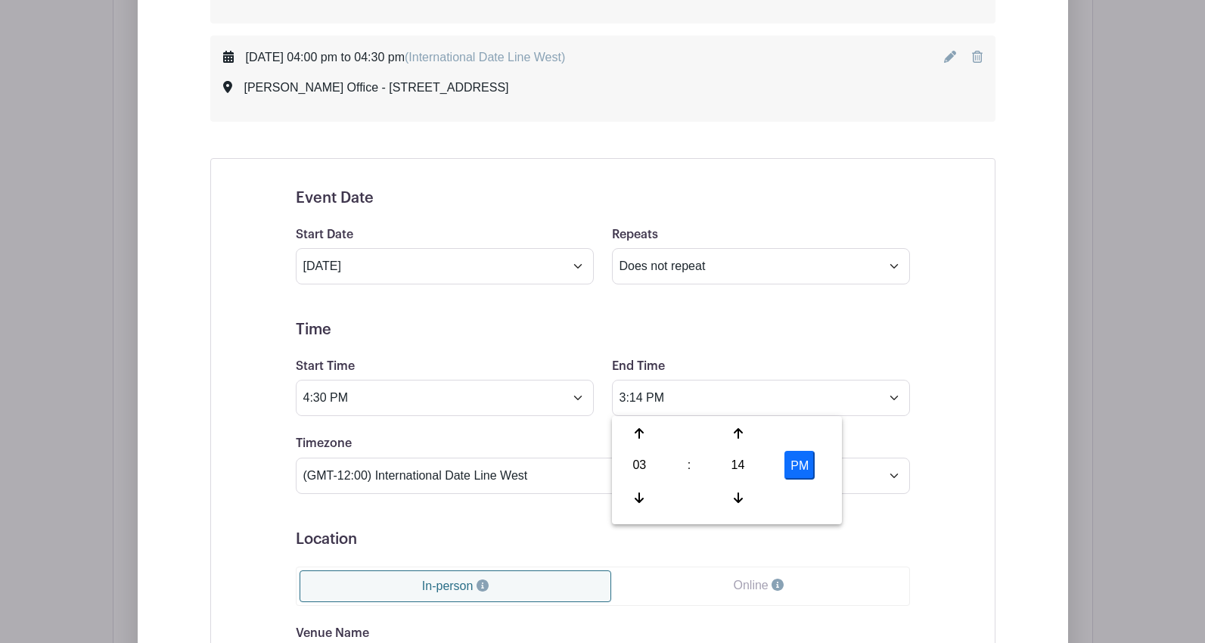
click at [633, 474] on div "03" at bounding box center [639, 465] width 49 height 29
click at [698, 478] on div "05" at bounding box center [696, 465] width 51 height 29
click at [743, 473] on div "14" at bounding box center [737, 465] width 49 height 29
click at [635, 435] on div "00" at bounding box center [640, 433] width 51 height 29
type input "5:00 PM"
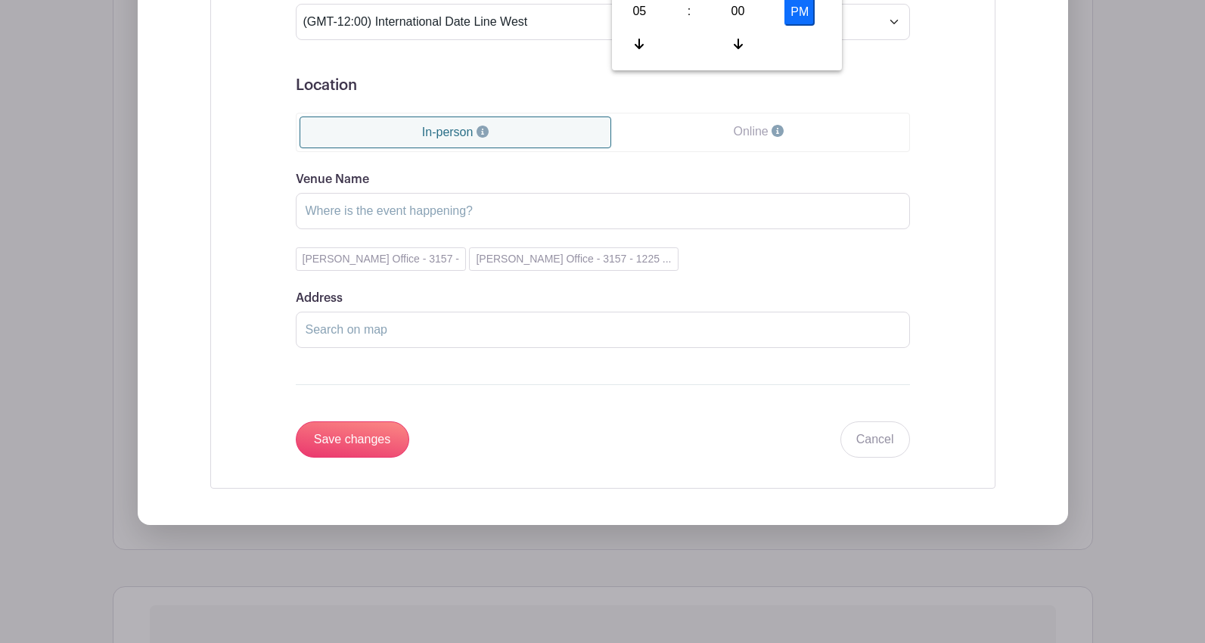
scroll to position [4135, 0]
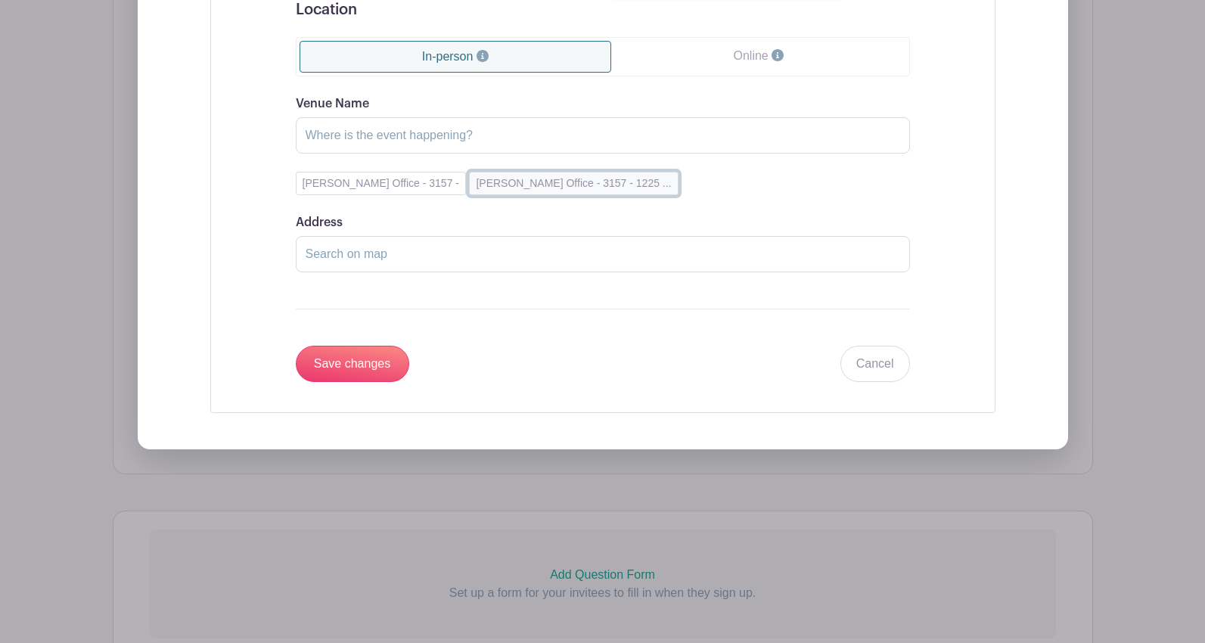
click at [518, 188] on button "[PERSON_NAME] Office - 3157 - 1225 ..." at bounding box center [573, 183] width 209 height 23
type input "[PERSON_NAME] Office - 3157"
type input "[STREET_ADDRESS]"
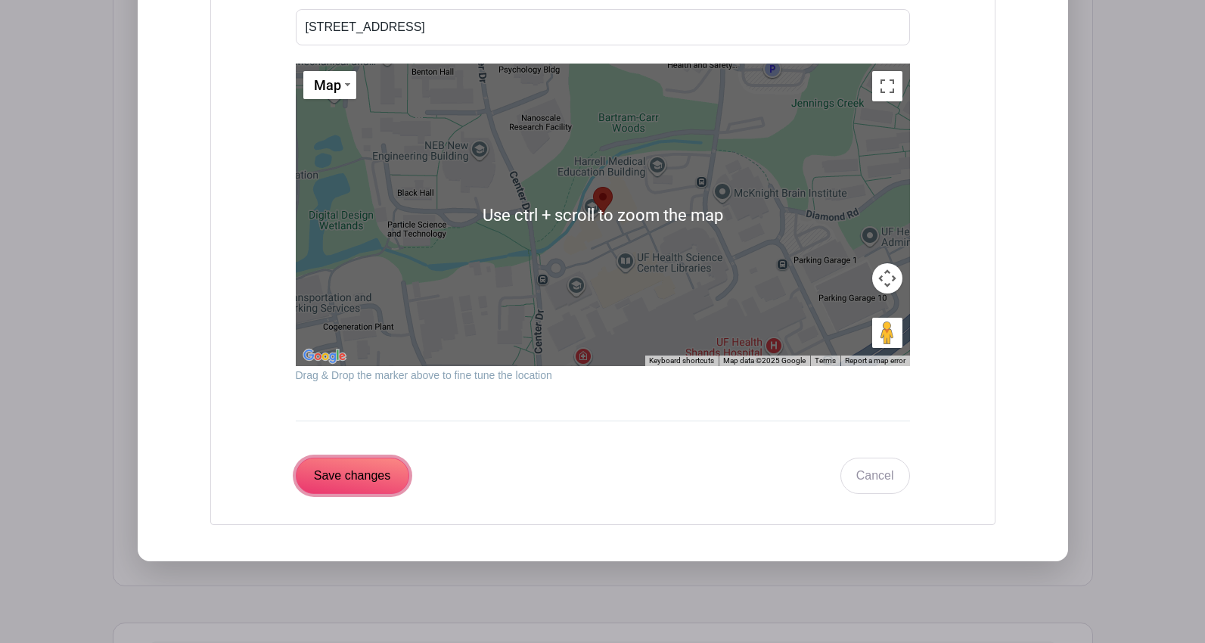
drag, startPoint x: 362, startPoint y: 474, endPoint x: 402, endPoint y: 472, distance: 40.1
click at [362, 475] on input "Save changes" at bounding box center [352, 476] width 113 height 36
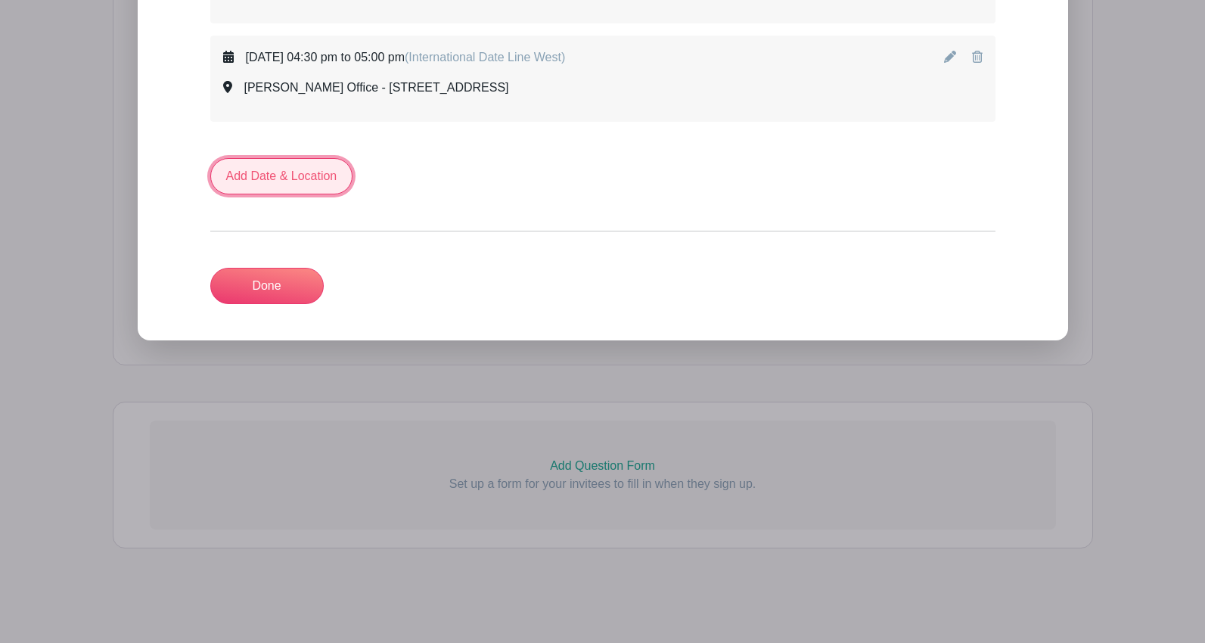
click at [268, 173] on link "Add Date & Location" at bounding box center [281, 176] width 143 height 36
select select "9"
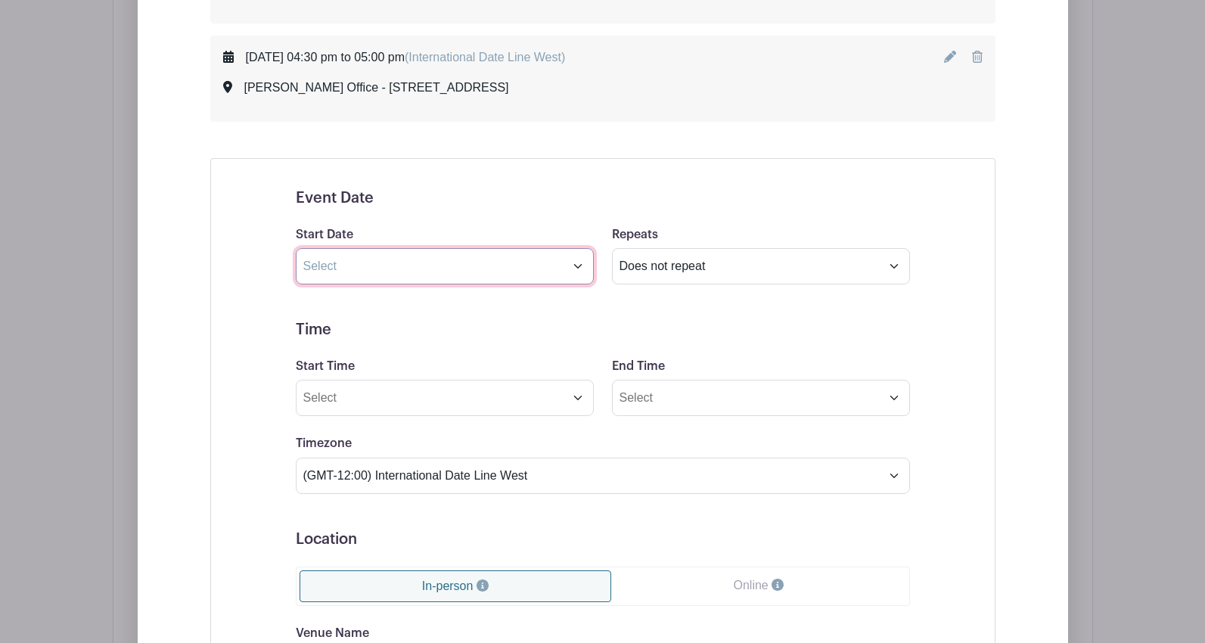
click at [434, 272] on input "text" at bounding box center [445, 266] width 298 height 36
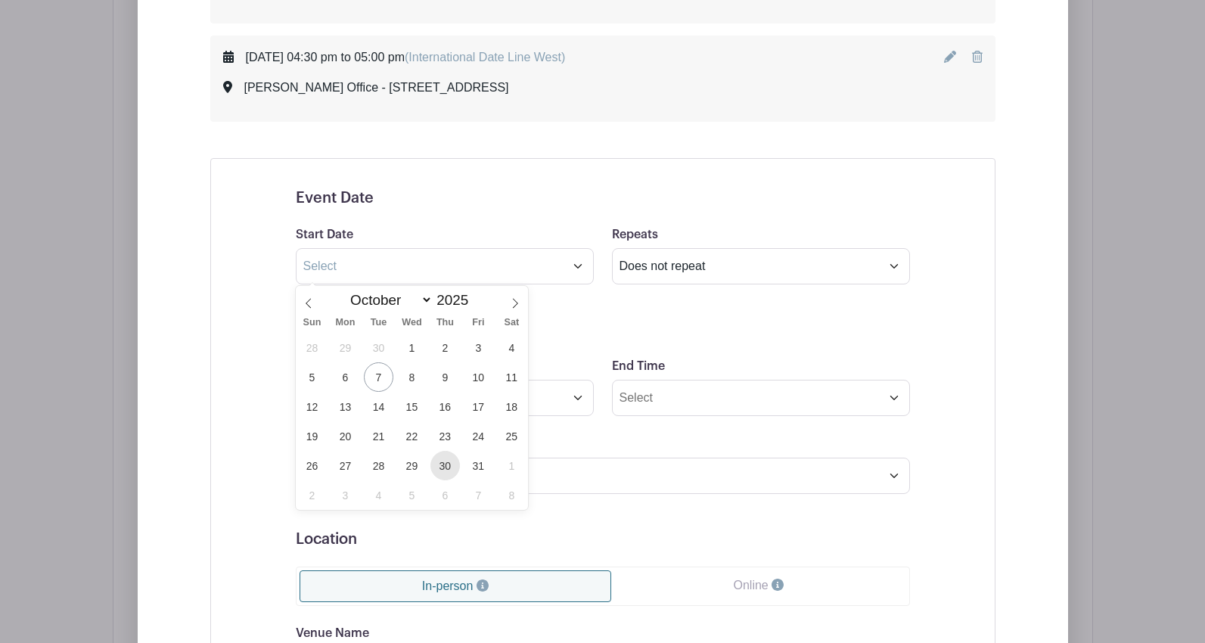
click at [446, 464] on span "30" at bounding box center [444, 465] width 29 height 29
type input "[DATE]"
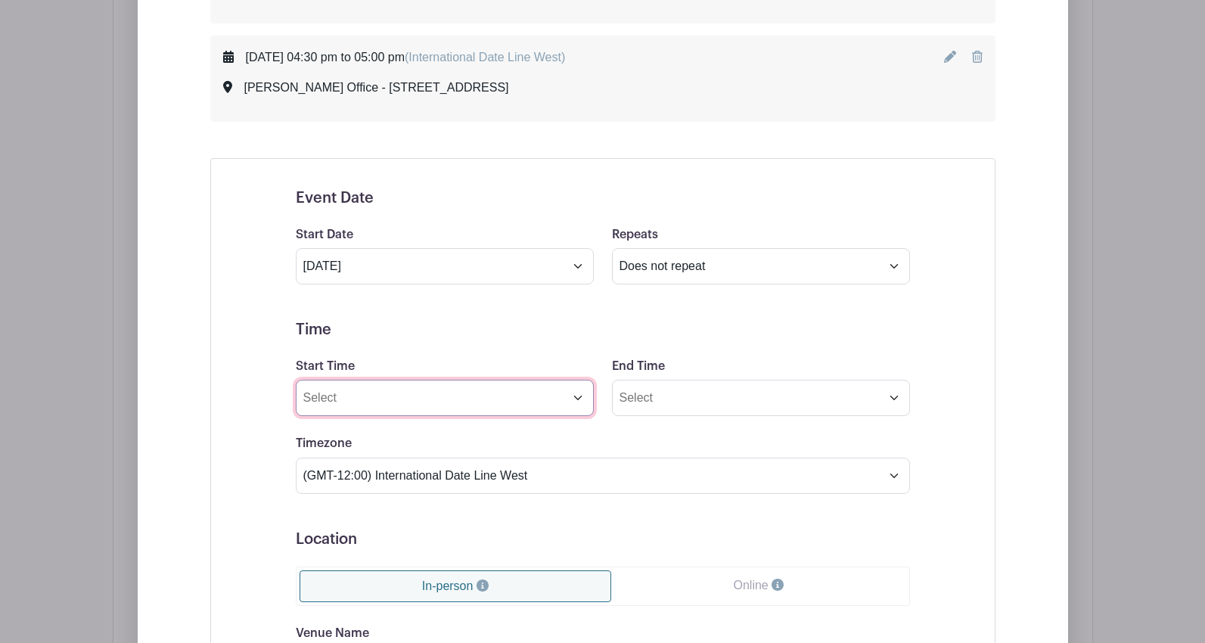
click at [438, 405] on input "Start Time" at bounding box center [445, 398] width 298 height 36
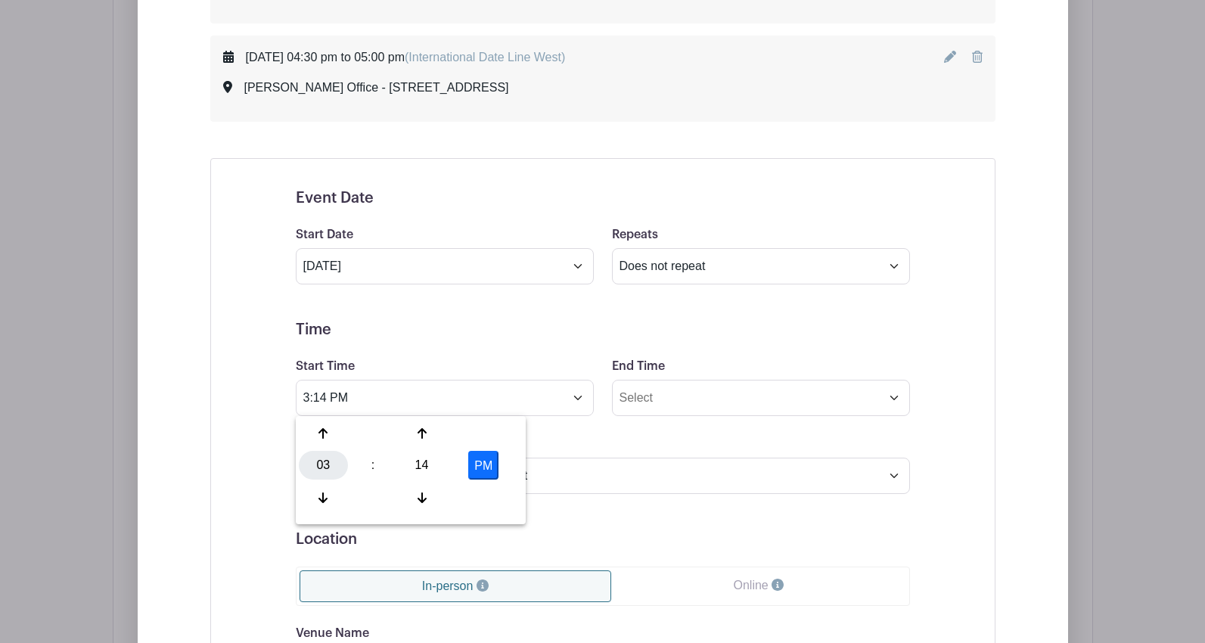
click at [327, 468] on div "03" at bounding box center [323, 465] width 49 height 29
click at [375, 471] on div "05" at bounding box center [380, 465] width 51 height 29
click at [424, 467] on div "14" at bounding box center [421, 465] width 49 height 29
click at [324, 436] on div "00" at bounding box center [324, 433] width 51 height 29
type input "5:00 PM"
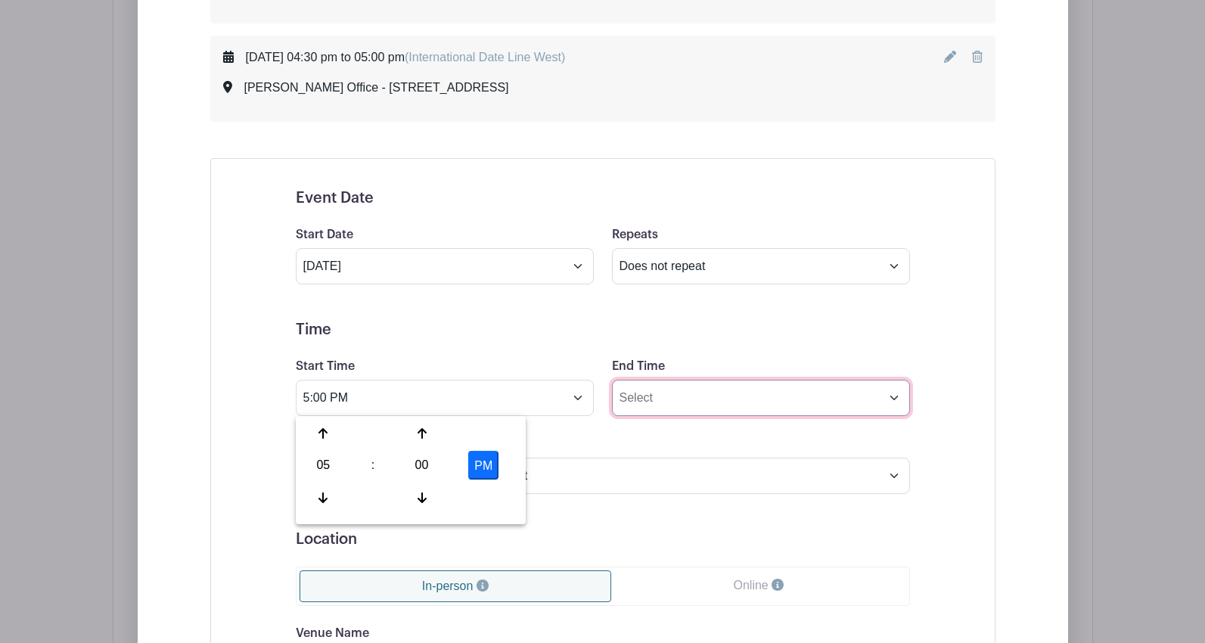
click at [639, 397] on input "End Time" at bounding box center [761, 398] width 298 height 36
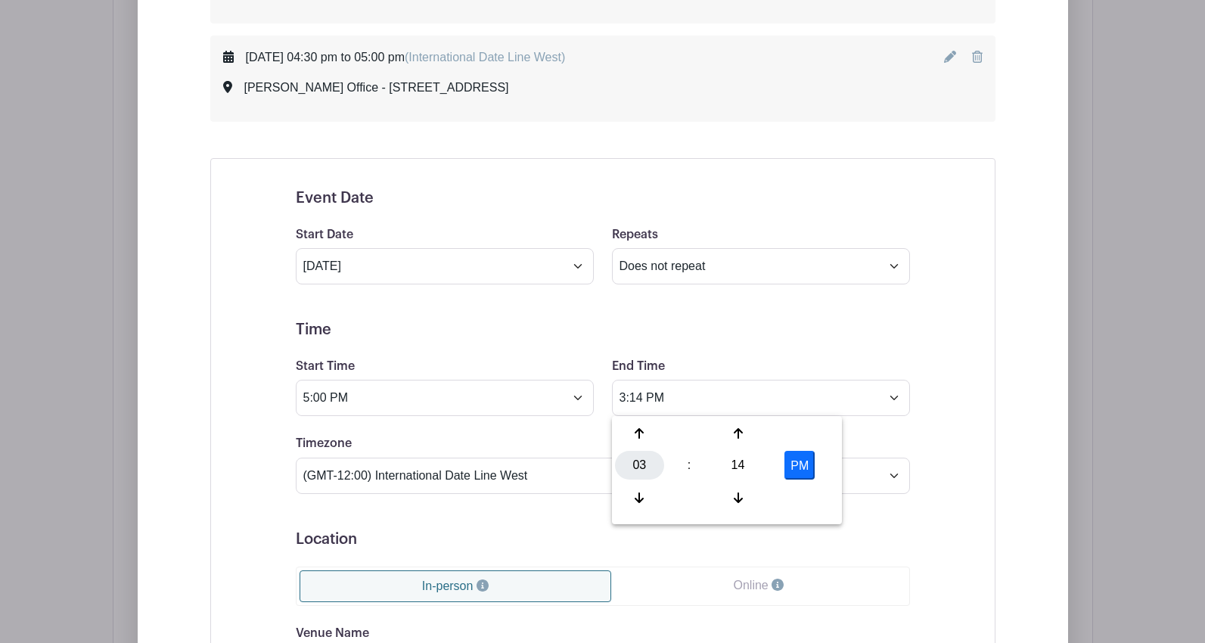
click at [647, 469] on div "03" at bounding box center [639, 465] width 49 height 29
click at [687, 474] on div "05" at bounding box center [696, 465] width 51 height 29
click at [734, 467] on div "14" at bounding box center [737, 465] width 49 height 29
click at [743, 465] on div "30" at bounding box center [752, 465] width 51 height 29
type input "5:30 PM"
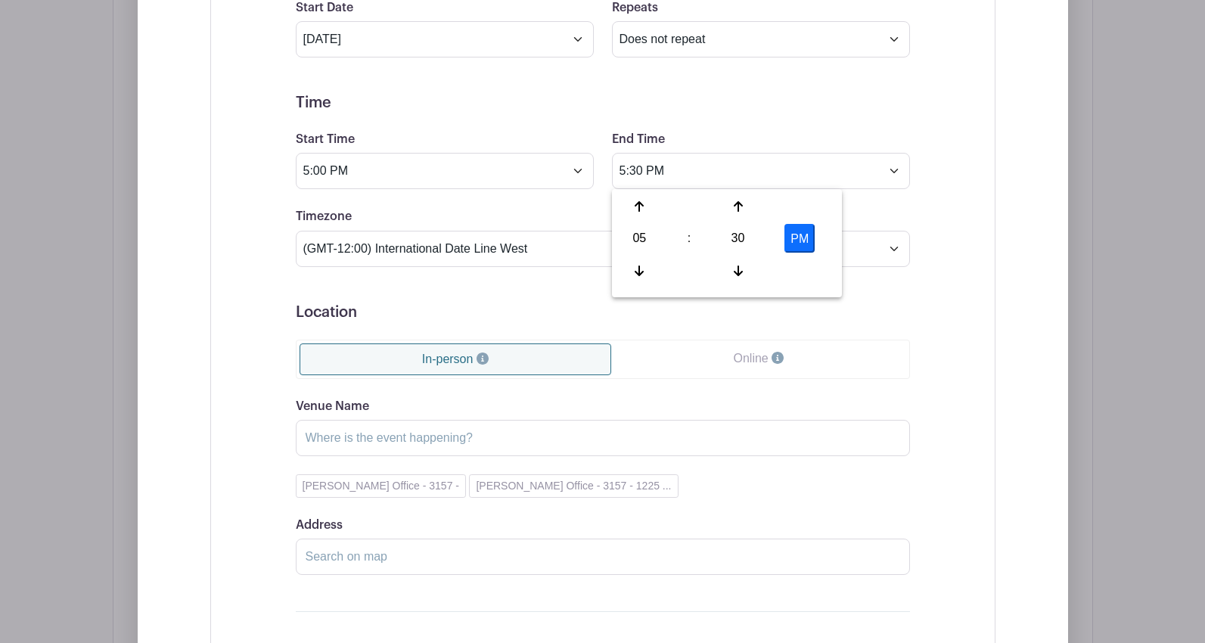
scroll to position [4082, 0]
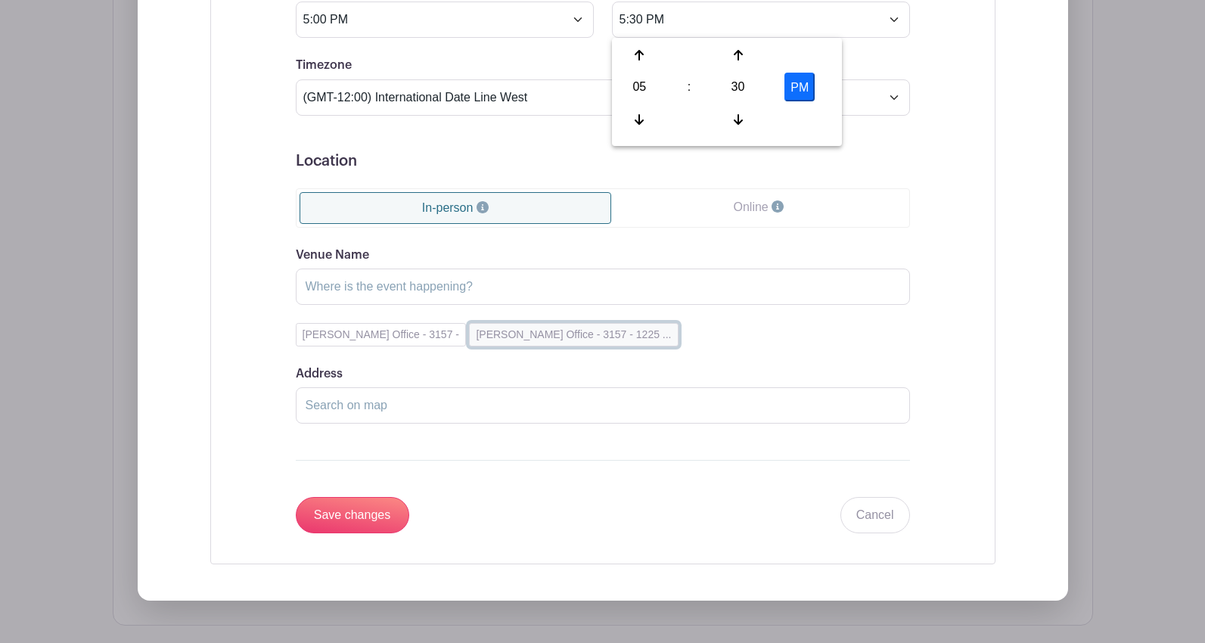
click at [508, 341] on button "[PERSON_NAME] Office - 3157 - 1225 ..." at bounding box center [573, 334] width 209 height 23
type input "[PERSON_NAME] Office - 3157"
type input "[STREET_ADDRESS]"
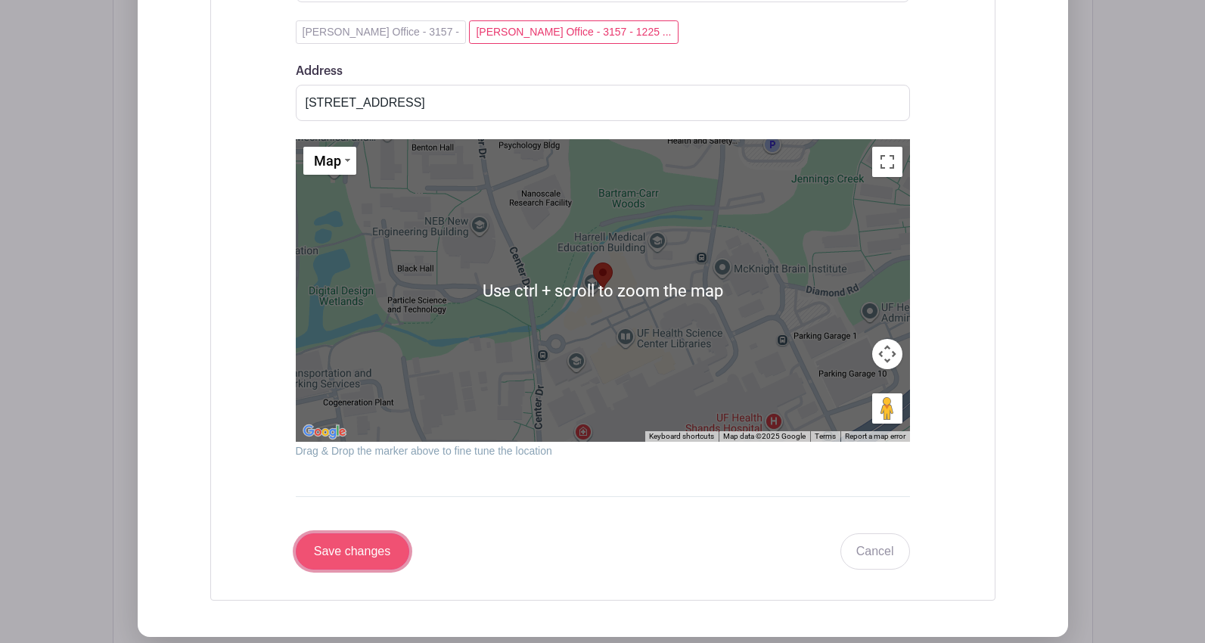
click at [372, 545] on input "Save changes" at bounding box center [352, 551] width 113 height 36
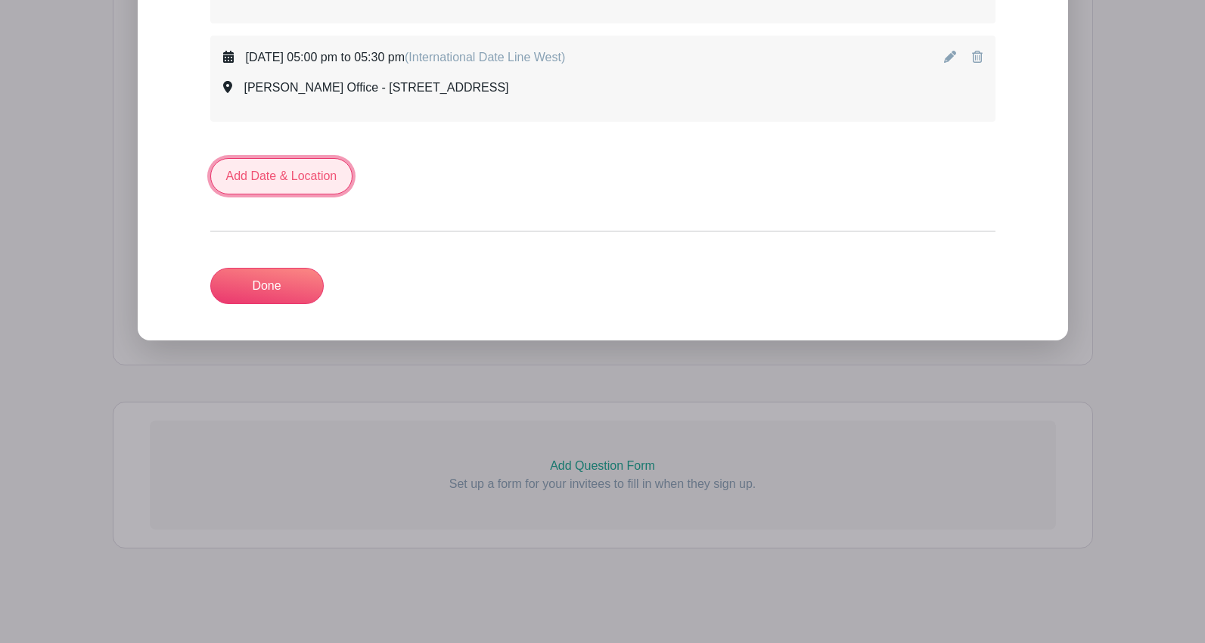
click at [297, 175] on link "Add Date & Location" at bounding box center [281, 176] width 143 height 36
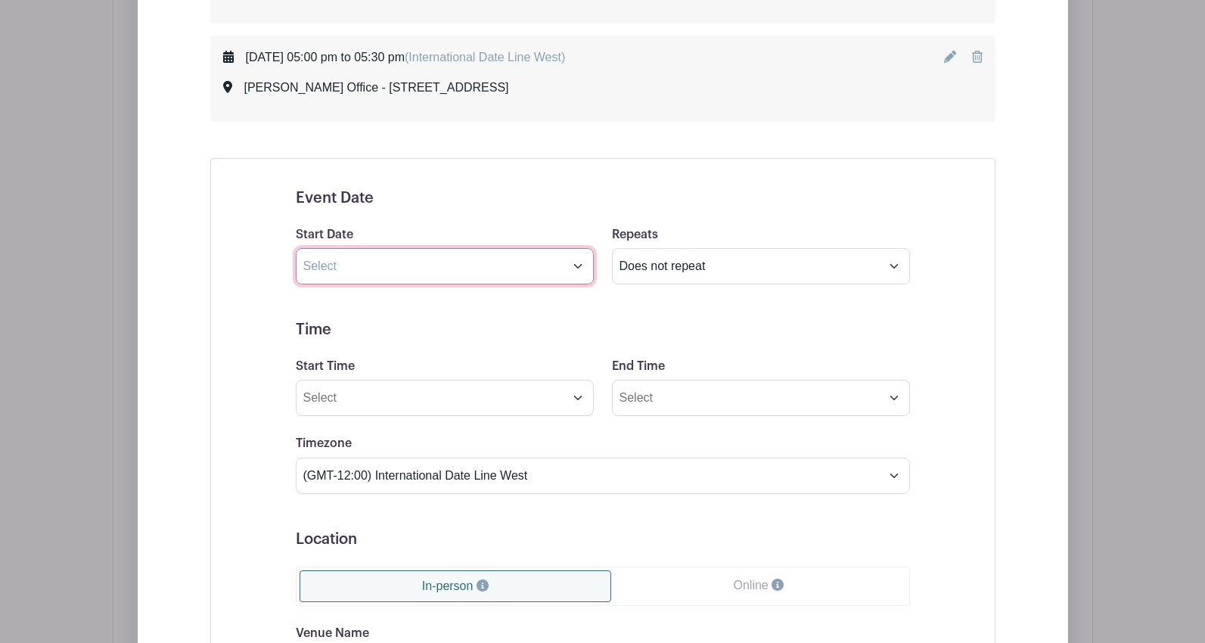
click at [405, 260] on input "text" at bounding box center [445, 266] width 298 height 36
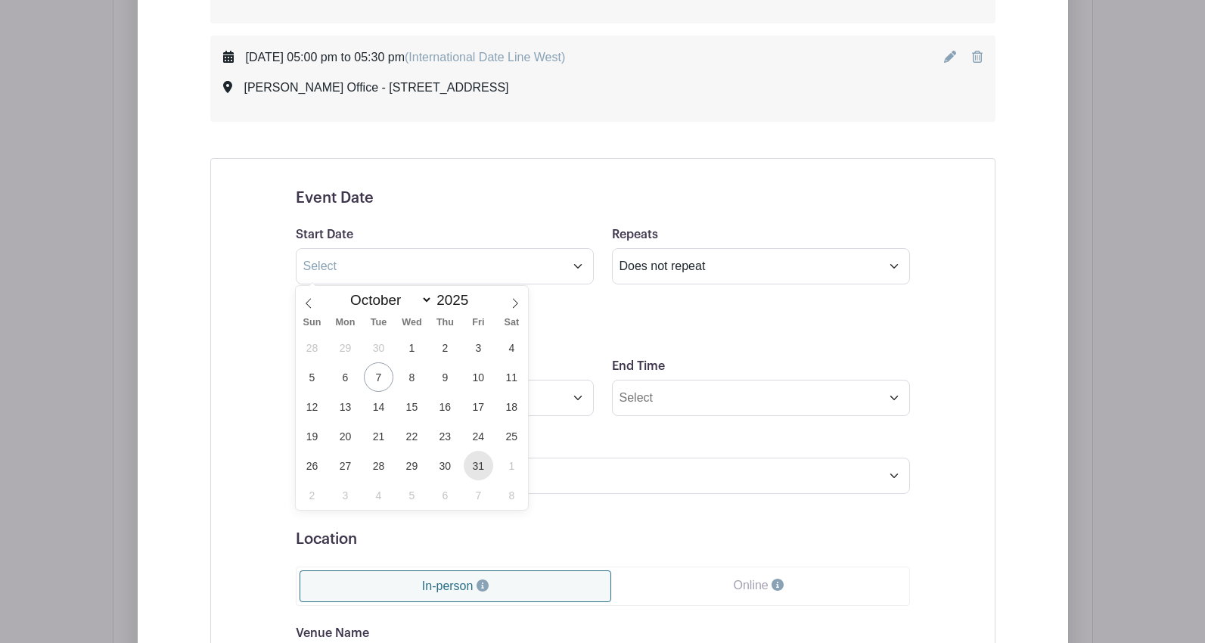
click at [476, 473] on span "31" at bounding box center [478, 465] width 29 height 29
type input "[DATE]"
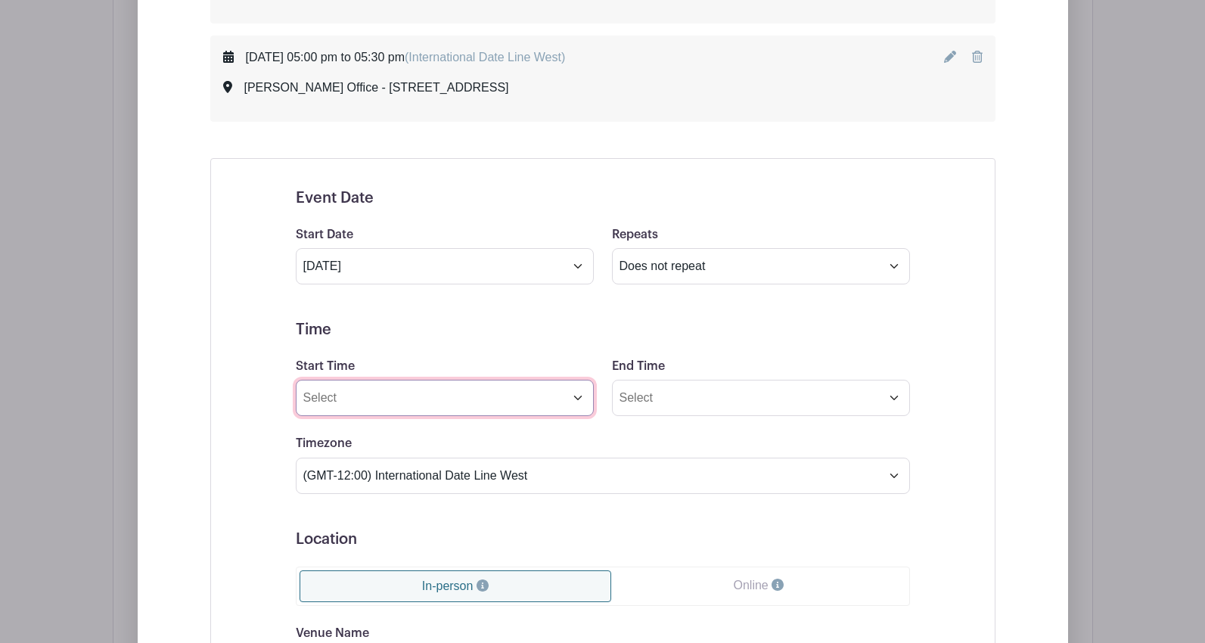
click at [396, 398] on input "Start Time" at bounding box center [445, 398] width 298 height 36
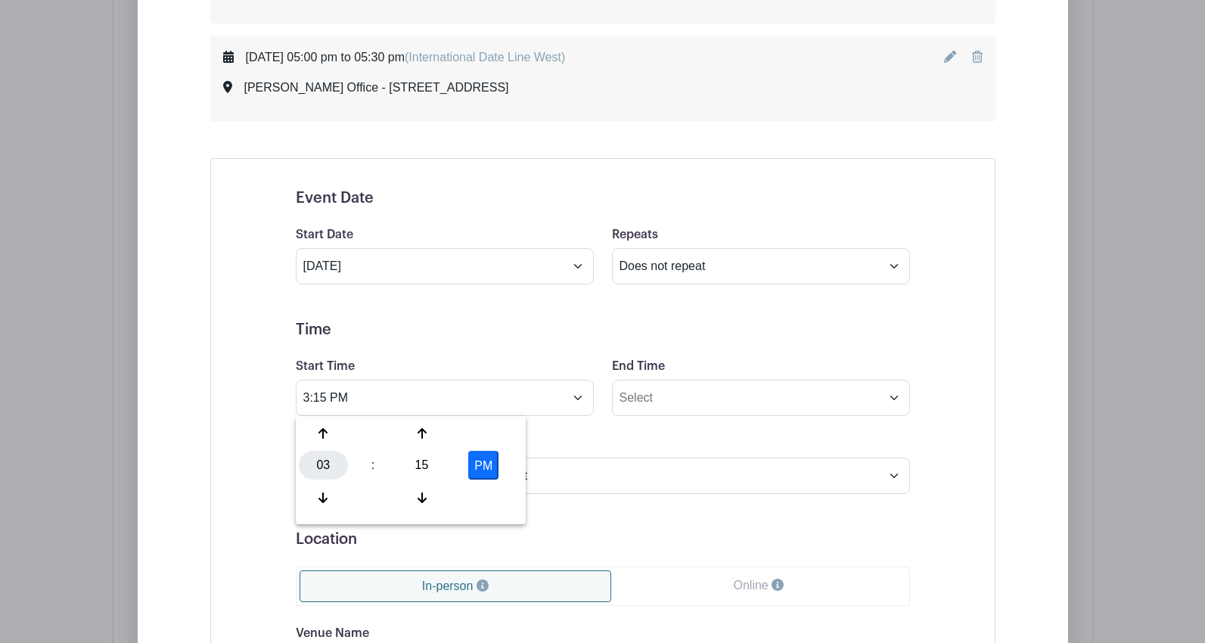
click at [324, 472] on div "03" at bounding box center [323, 465] width 49 height 29
click at [433, 503] on div "10" at bounding box center [436, 497] width 51 height 29
click at [427, 466] on div "15" at bounding box center [421, 465] width 49 height 29
click at [334, 436] on div "00" at bounding box center [324, 433] width 51 height 29
click at [482, 467] on button "PM" at bounding box center [483, 465] width 30 height 29
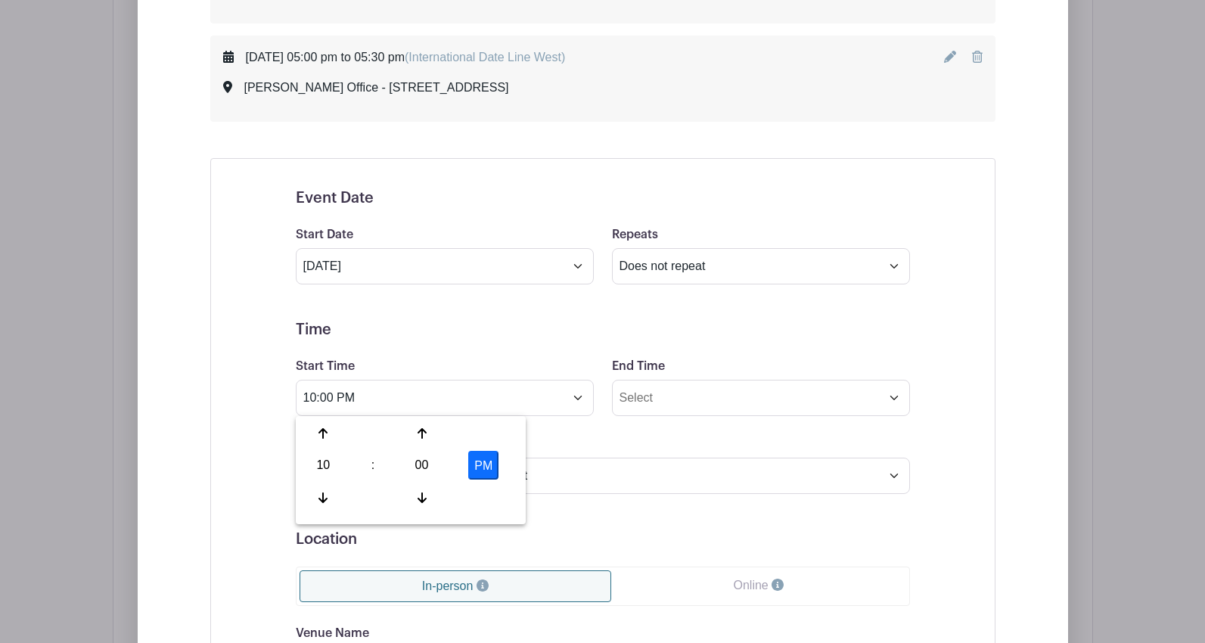
type input "10:00 AM"
click at [669, 401] on input "End Time" at bounding box center [761, 398] width 298 height 36
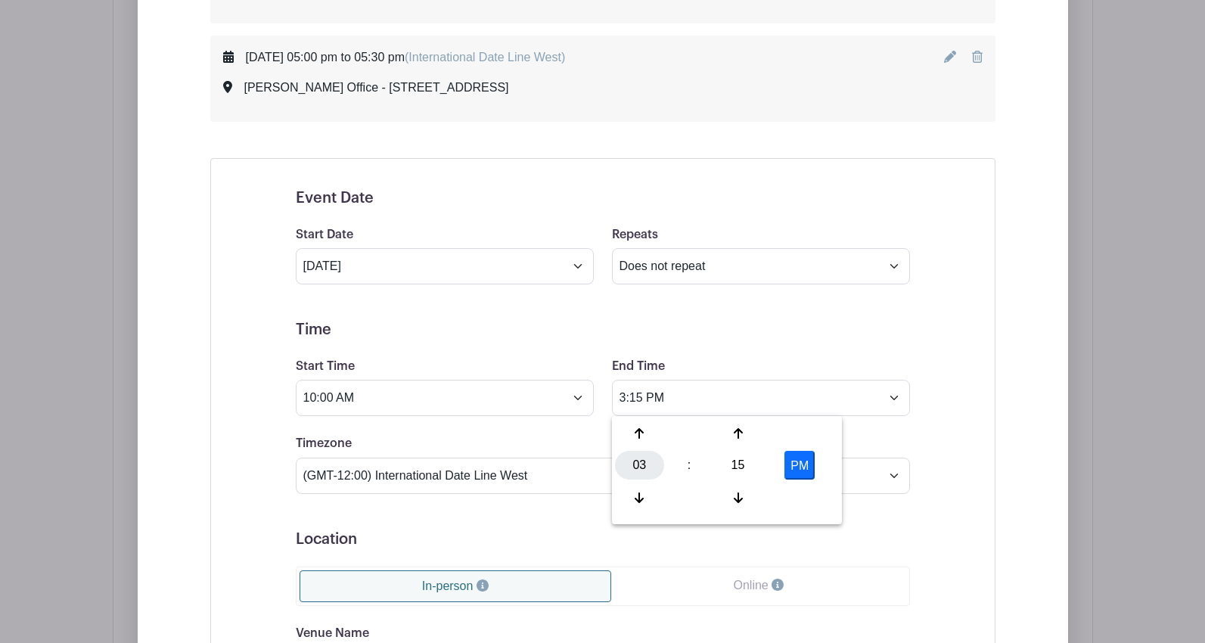
click at [643, 473] on div "03" at bounding box center [639, 465] width 49 height 29
click at [746, 494] on div "10" at bounding box center [752, 497] width 51 height 29
click at [743, 469] on div "15" at bounding box center [737, 465] width 49 height 29
click at [748, 467] on div "30" at bounding box center [752, 465] width 51 height 29
click at [792, 469] on button "PM" at bounding box center [799, 465] width 30 height 29
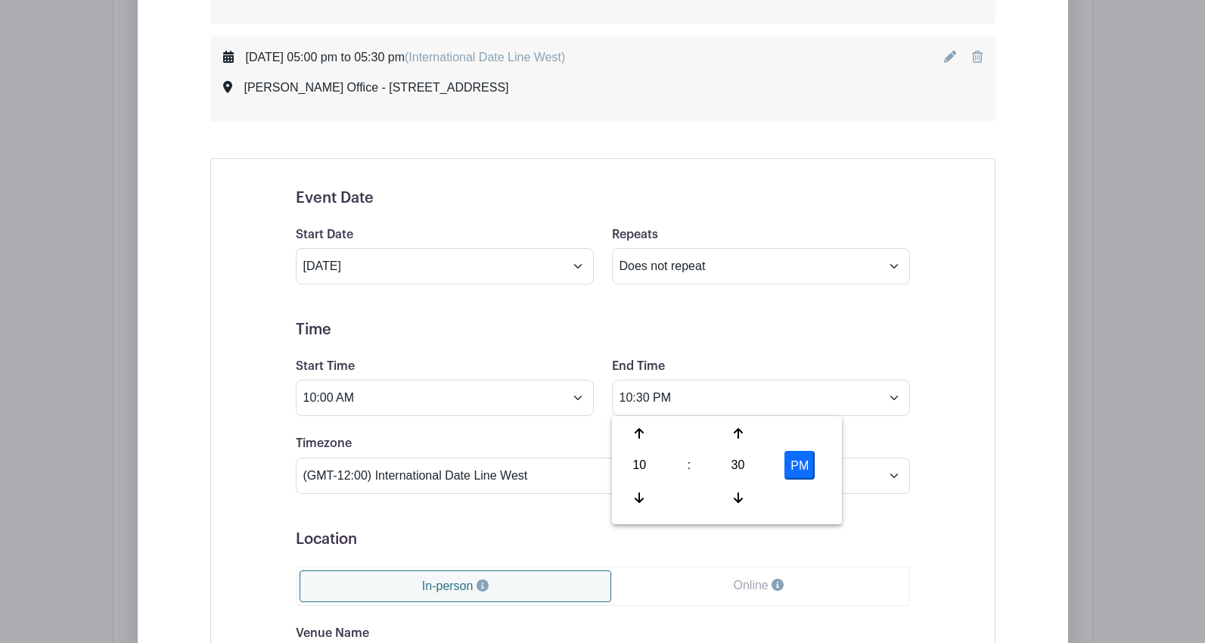
type input "10:30 AM"
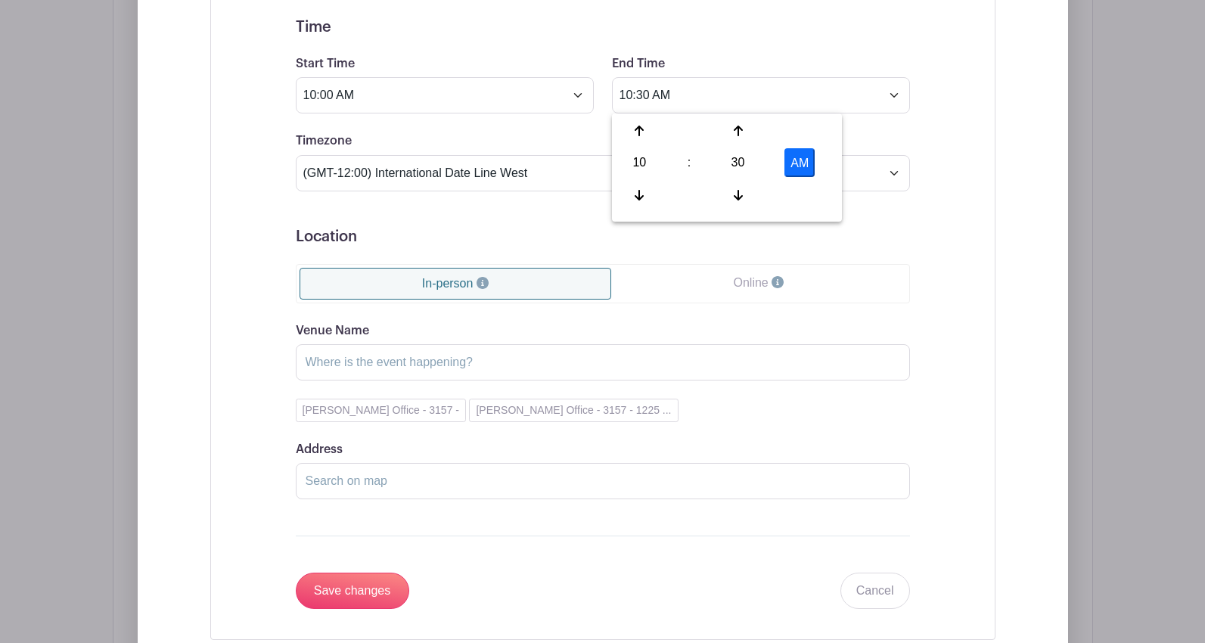
scroll to position [4180, 0]
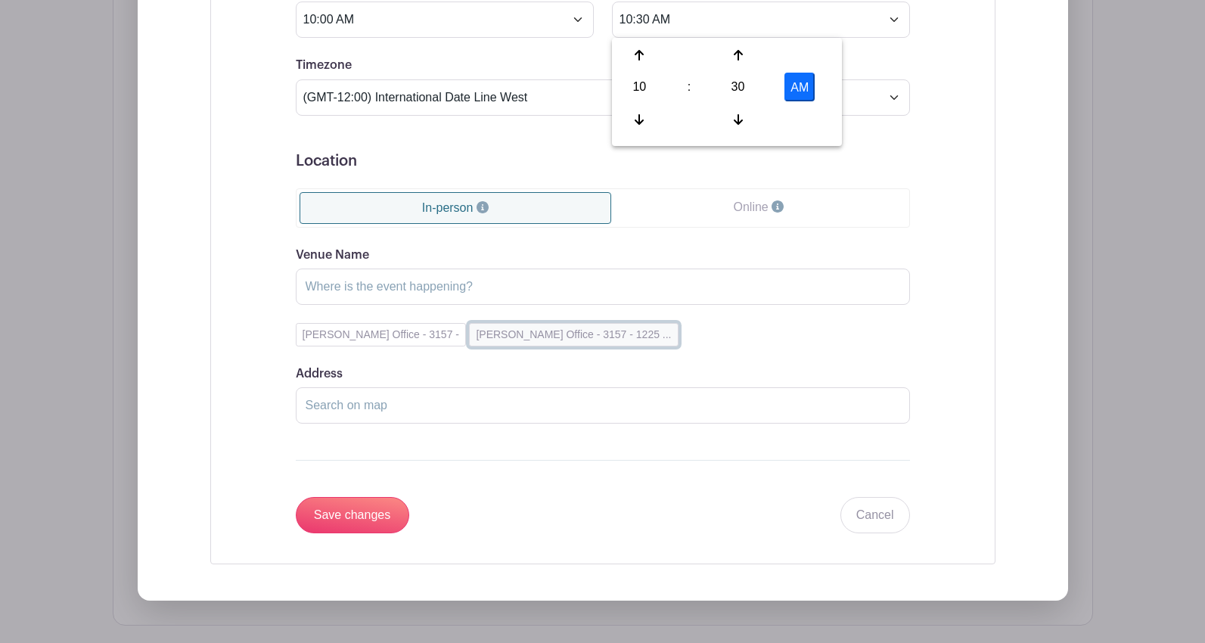
click at [541, 340] on button "[PERSON_NAME] Office - 3157 - 1225 ..." at bounding box center [573, 334] width 209 height 23
type input "[PERSON_NAME] Office - 3157"
type input "[STREET_ADDRESS]"
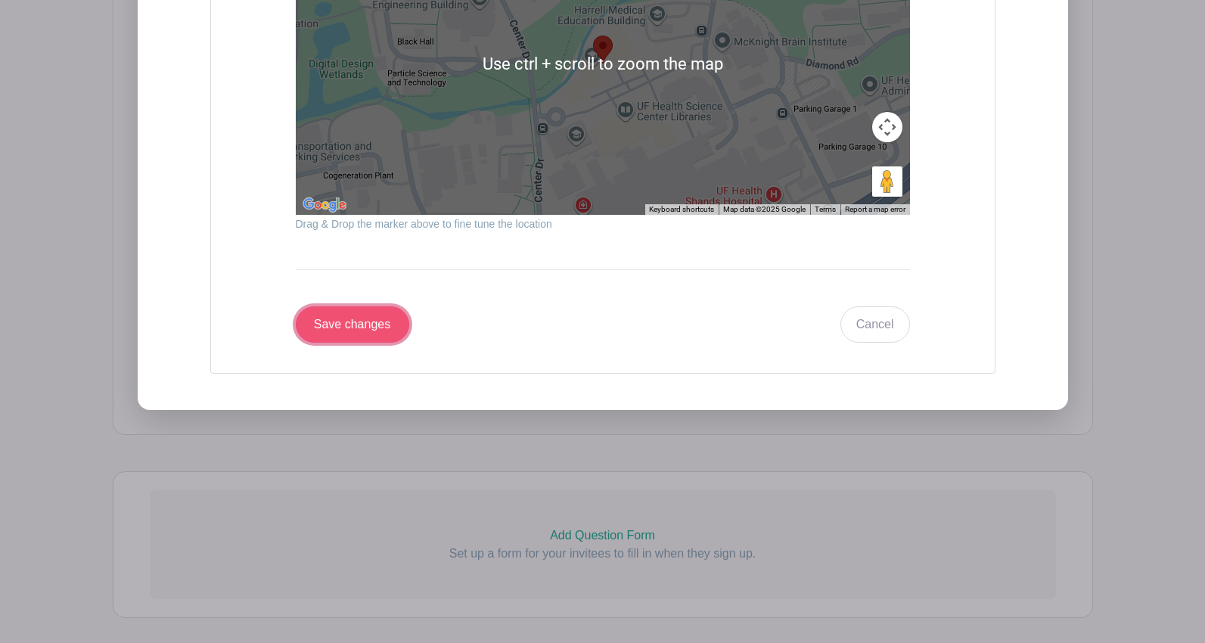
click at [375, 331] on input "Save changes" at bounding box center [352, 324] width 113 height 36
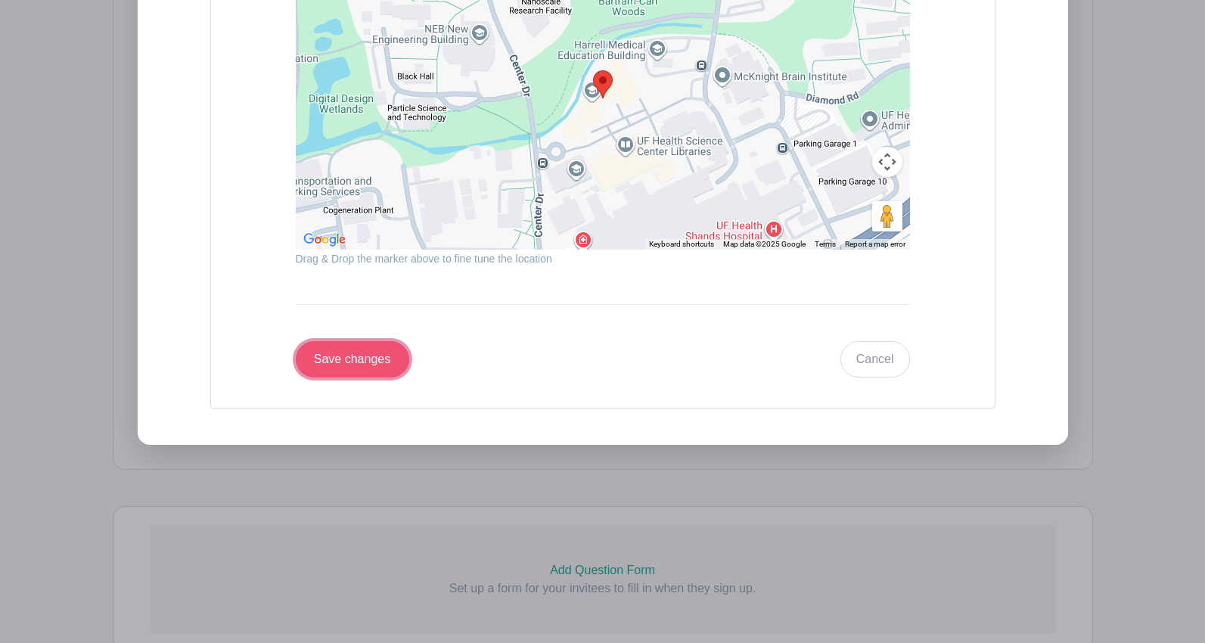
click at [334, 356] on input "Save changes" at bounding box center [352, 359] width 113 height 36
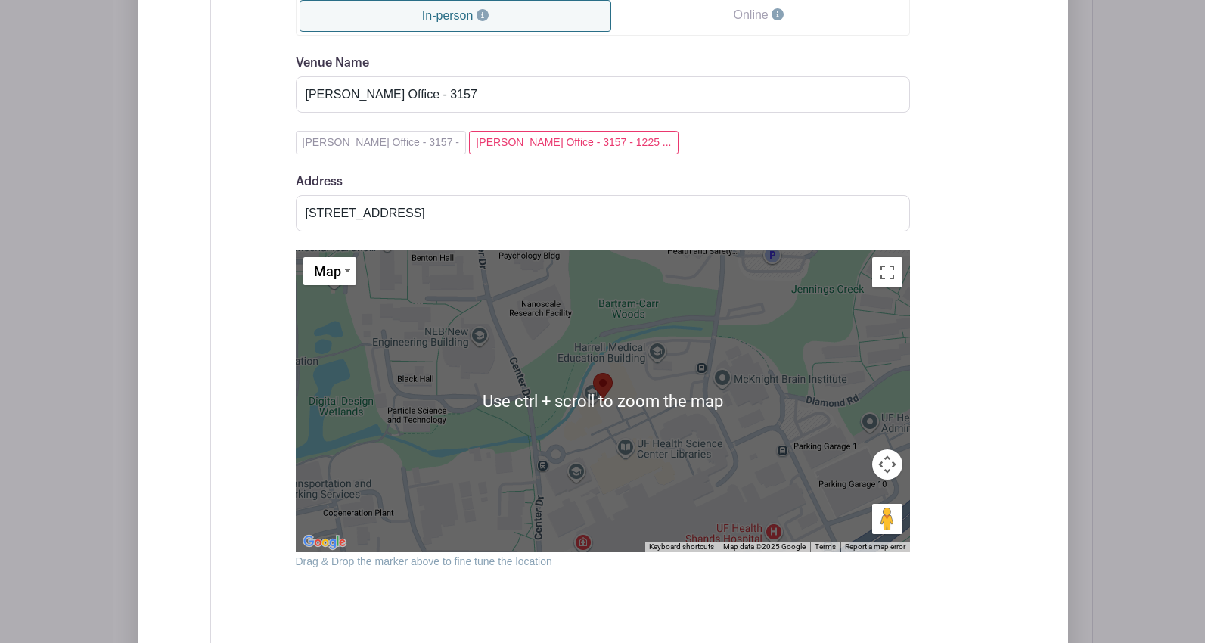
scroll to position [4452, 0]
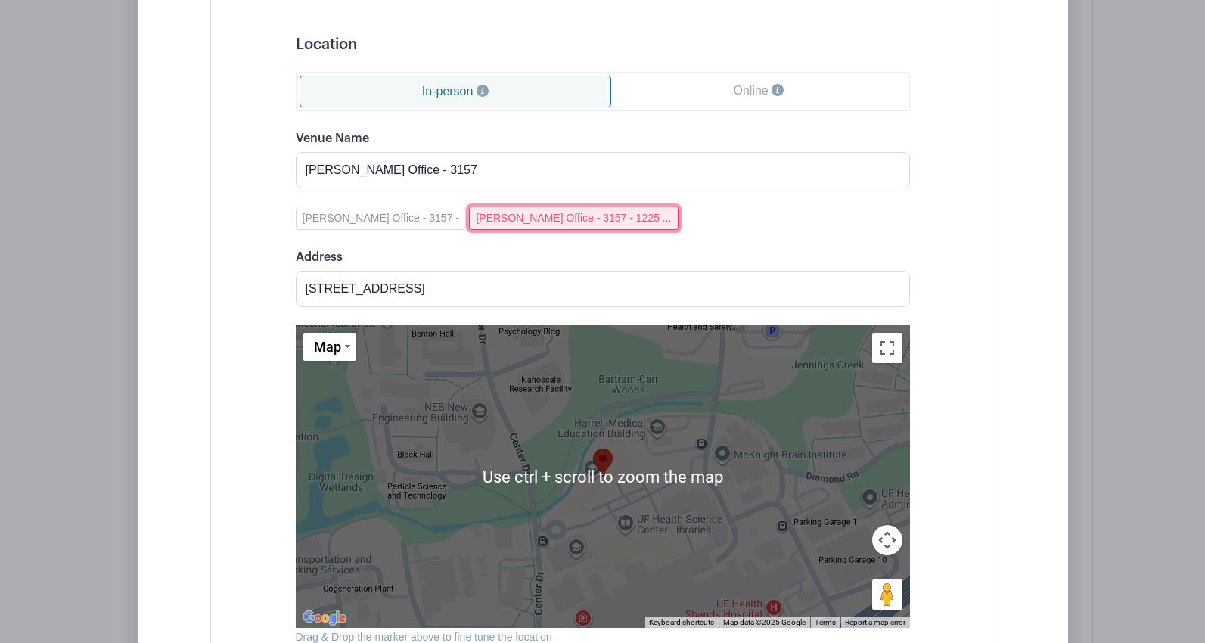
click at [498, 225] on button "[PERSON_NAME] Office - 3157 - 1225 ..." at bounding box center [573, 217] width 209 height 23
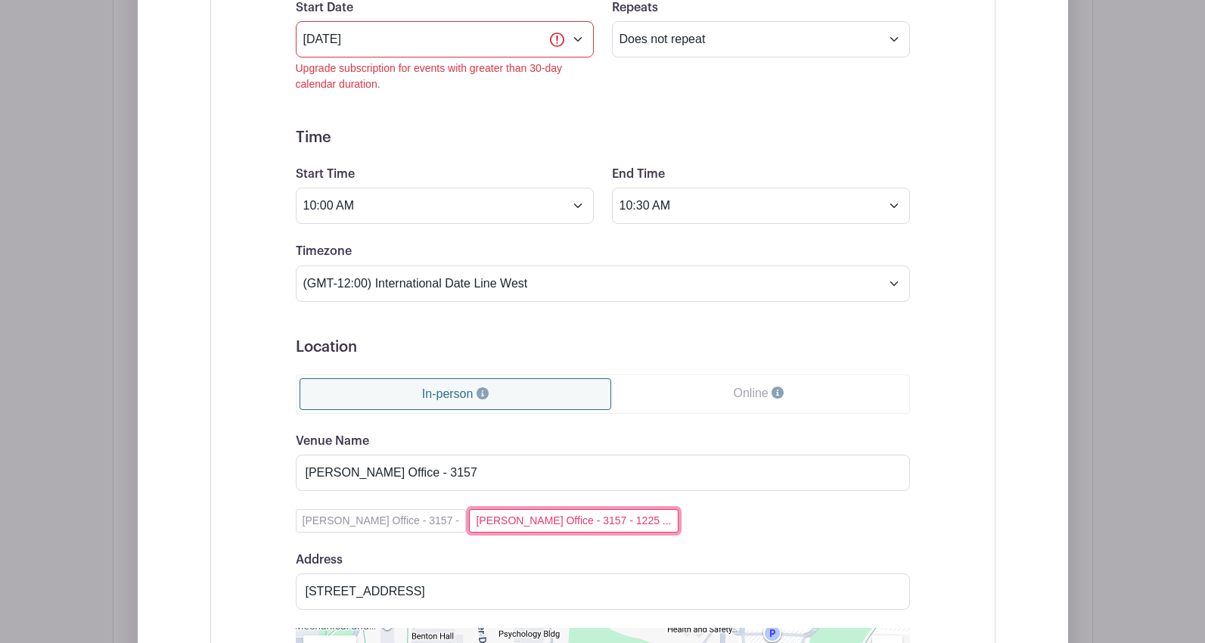
scroll to position [4074, 0]
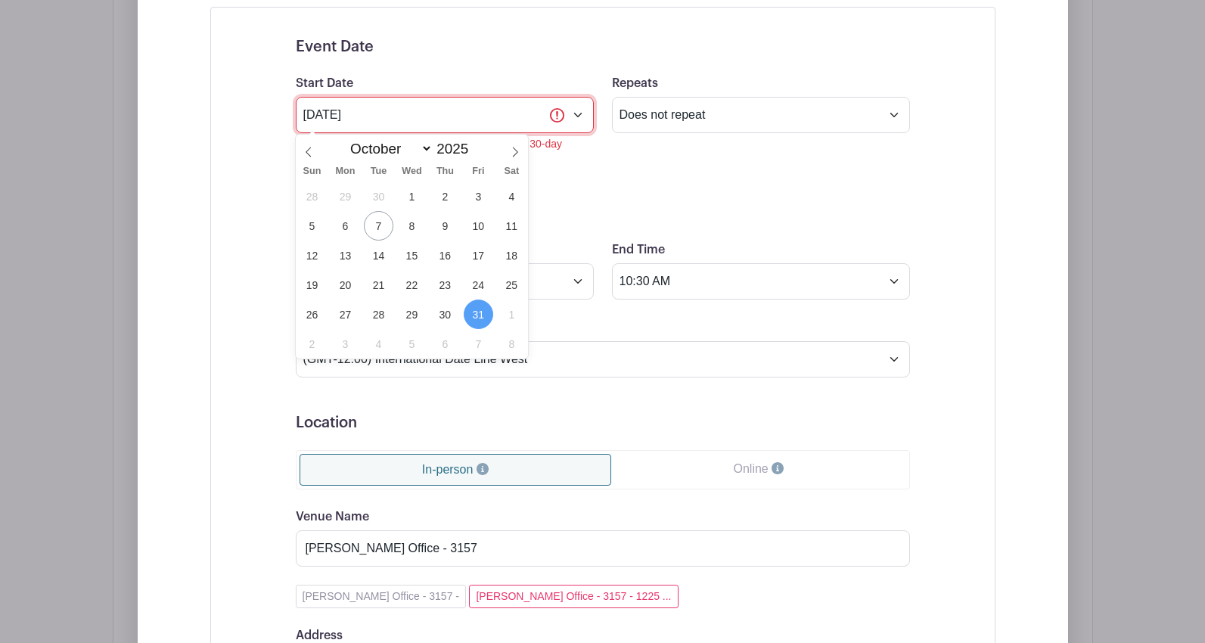
click at [372, 119] on input "[DATE]" at bounding box center [445, 115] width 298 height 36
click at [638, 417] on h5 "Location" at bounding box center [603, 423] width 614 height 18
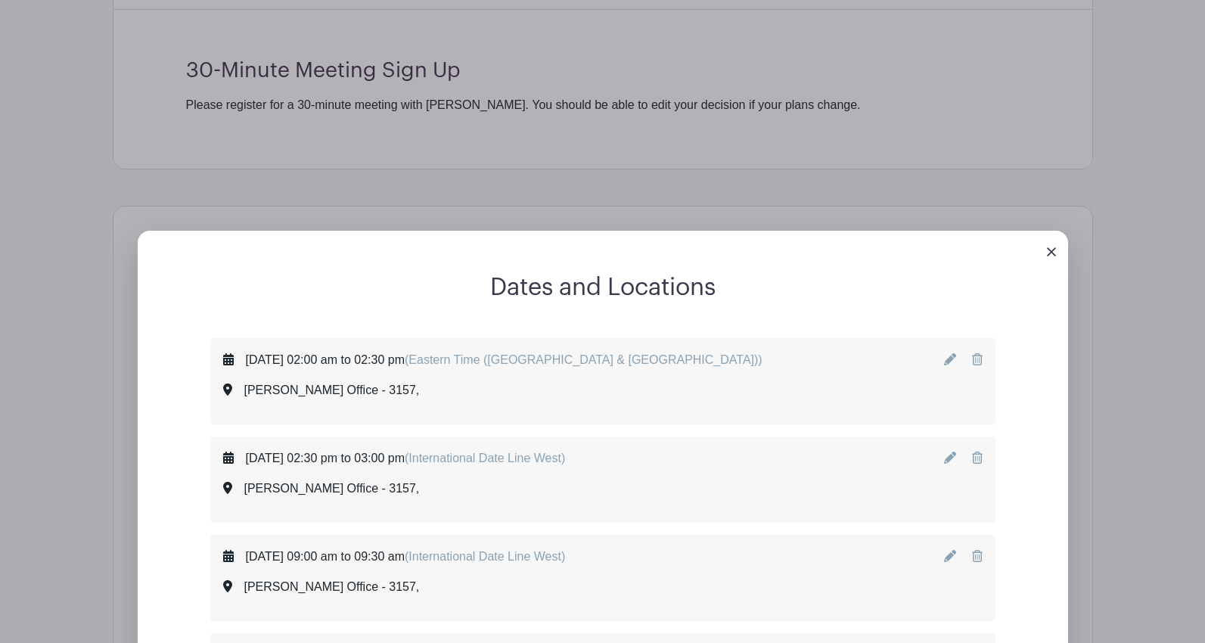
scroll to position [595, 0]
